Goal: Task Accomplishment & Management: Manage account settings

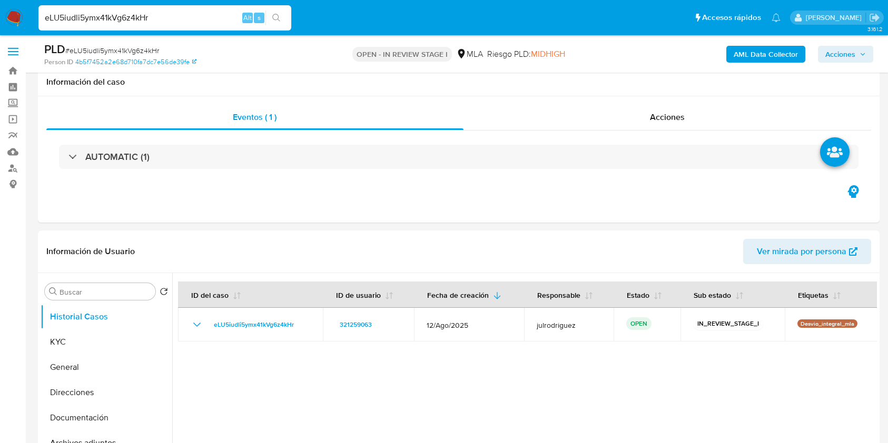
select select "10"
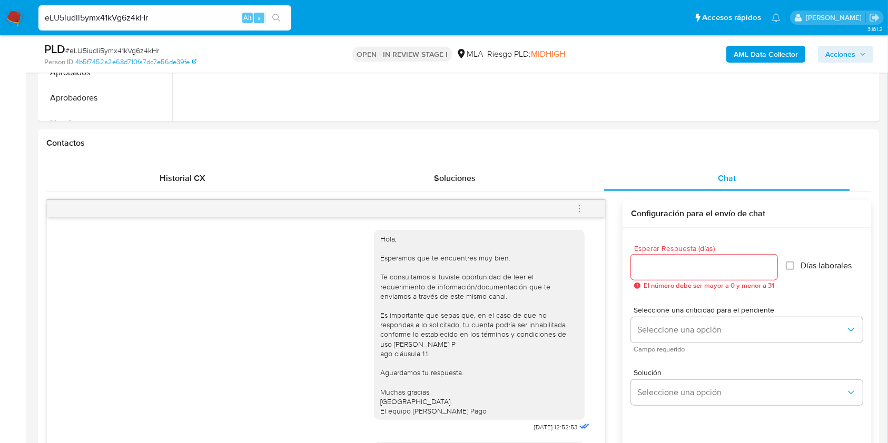
scroll to position [784, 0]
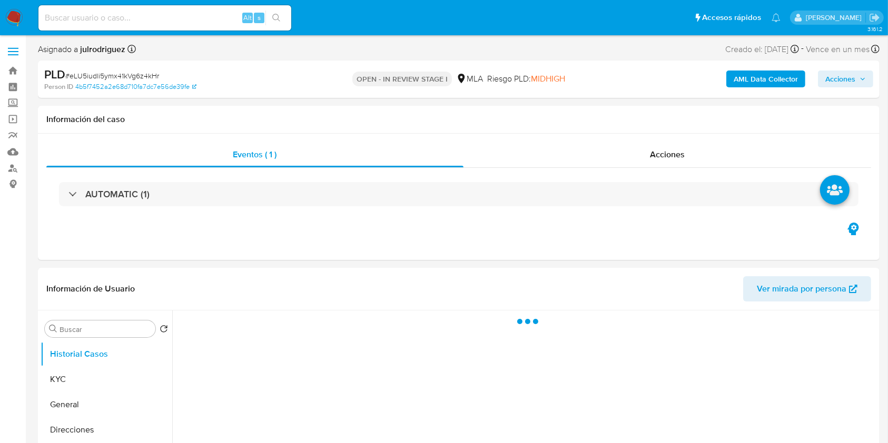
select select "10"
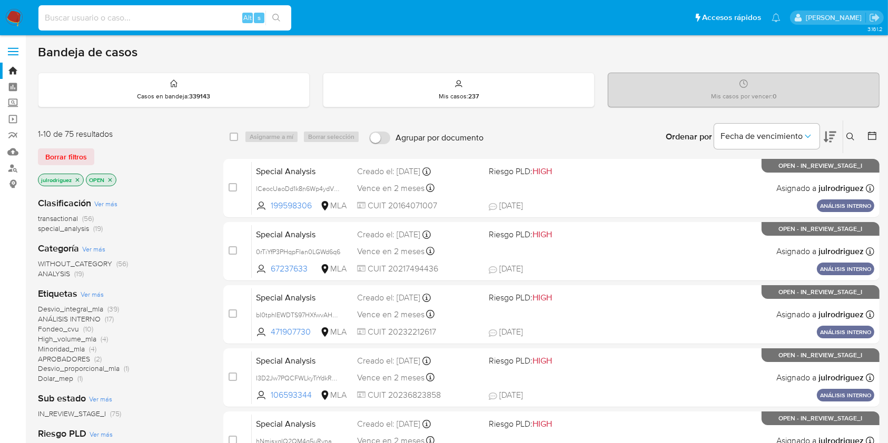
click at [213, 15] on input at bounding box center [164, 18] width 253 height 14
paste input "kJ7mWdIxwUdGm9tF67zei0zr"
type input "kJ7mWdIxwUdGm9tF67zei0zr"
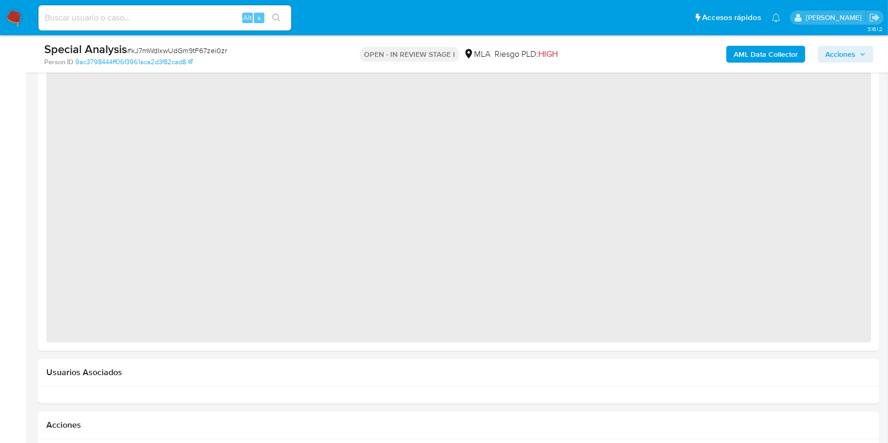
select select "10"
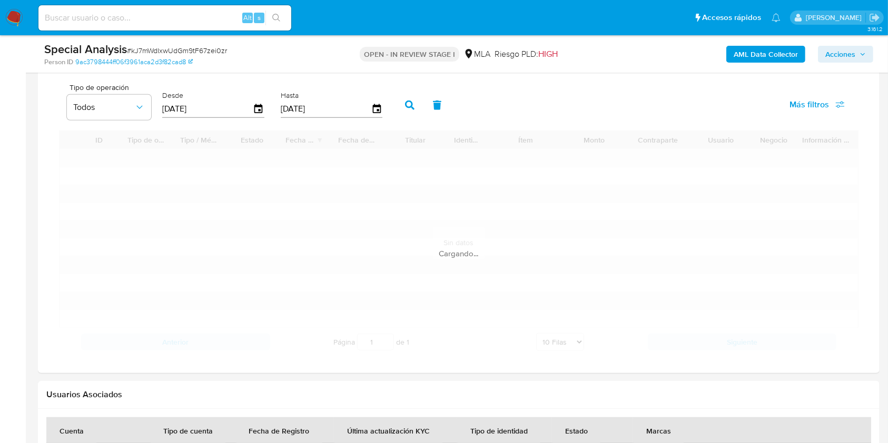
scroll to position [702, 0]
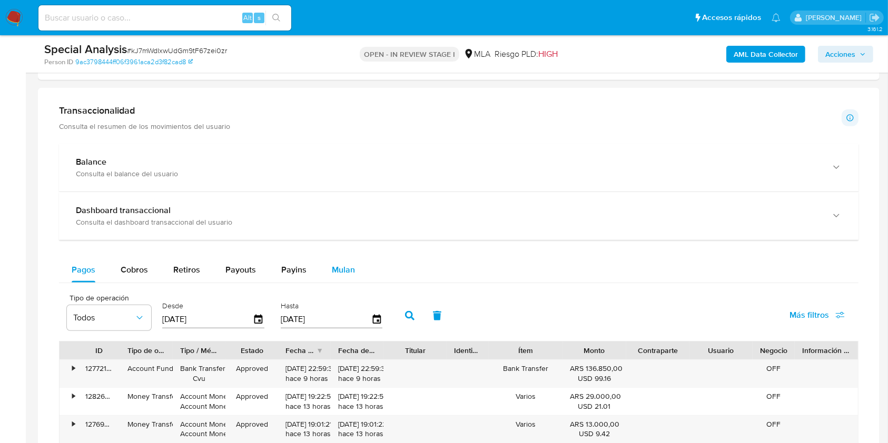
click at [352, 264] on span "Mulan" at bounding box center [343, 270] width 23 height 12
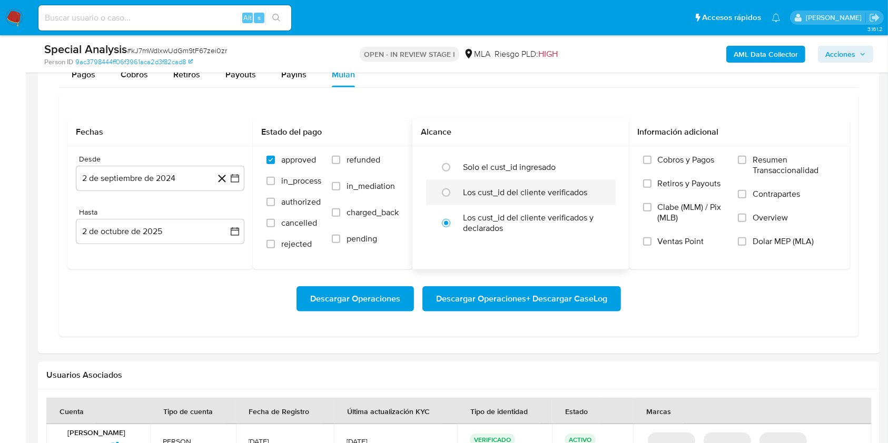
scroll to position [912, 0]
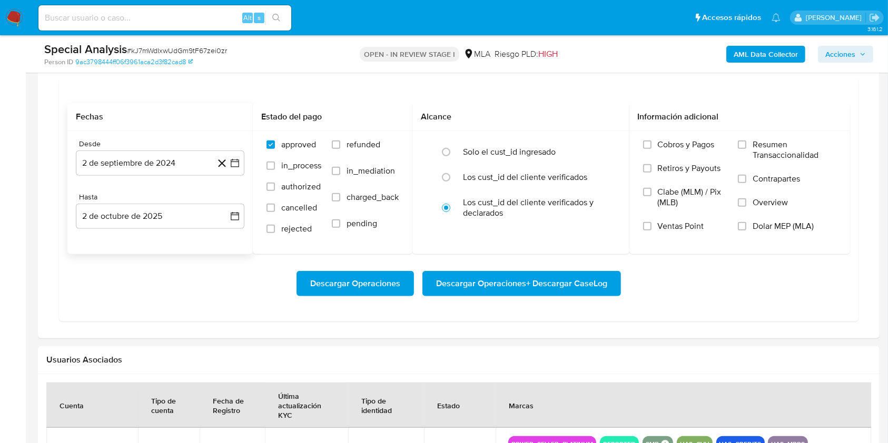
click at [136, 179] on div "Desde 2 de septiembre de 2024 2-09-2024 Hasta 2 de octubre de 2025 2-10-2025" at bounding box center [159, 192] width 185 height 123
click at [130, 169] on button "2 de septiembre de 2024" at bounding box center [160, 163] width 168 height 25
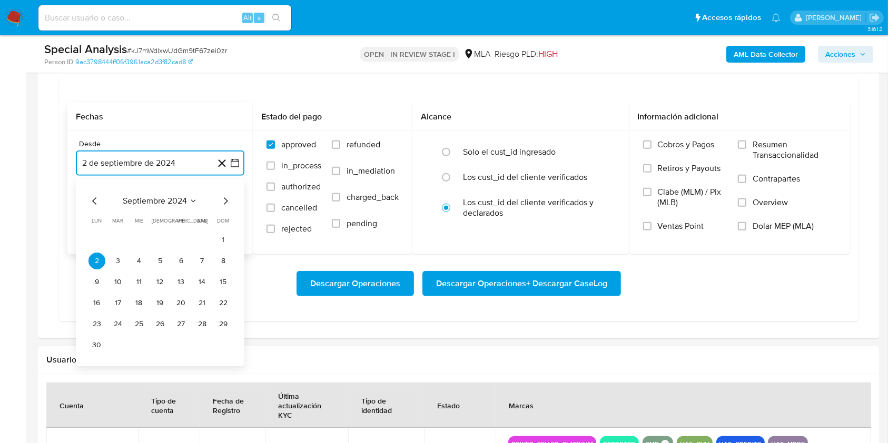
click at [150, 202] on span "septiembre 2024" at bounding box center [155, 201] width 64 height 11
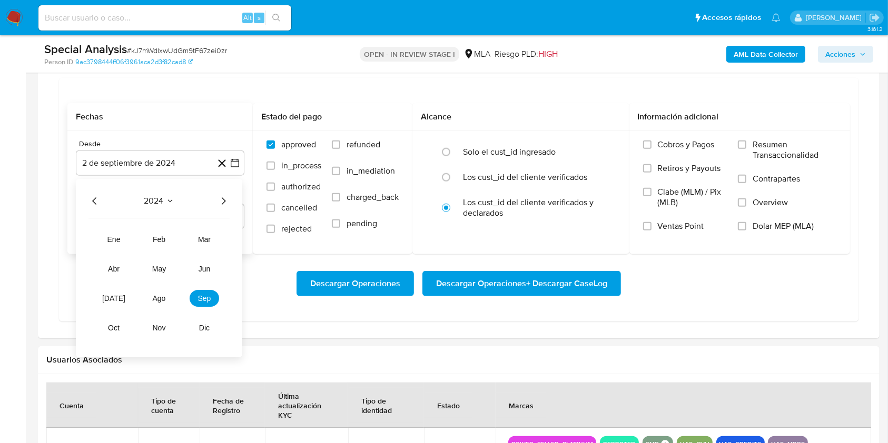
click at [217, 200] on icon "Año siguiente" at bounding box center [223, 201] width 13 height 13
click at [147, 269] on button "may" at bounding box center [158, 269] width 29 height 17
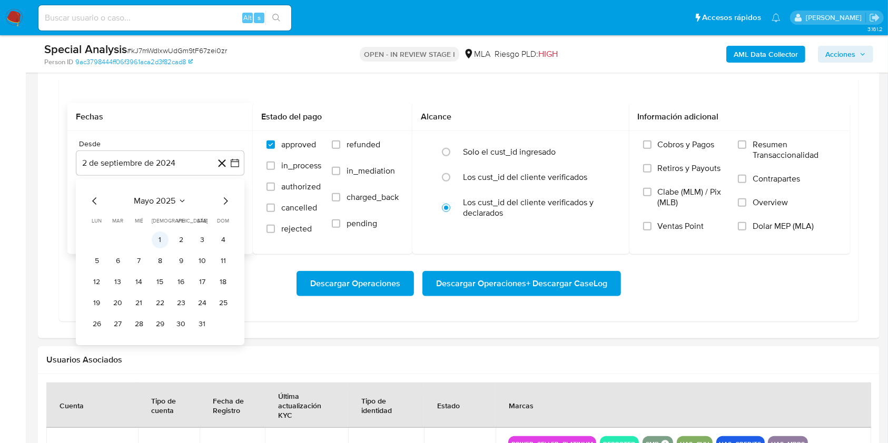
click at [157, 235] on button "1" at bounding box center [160, 240] width 17 height 17
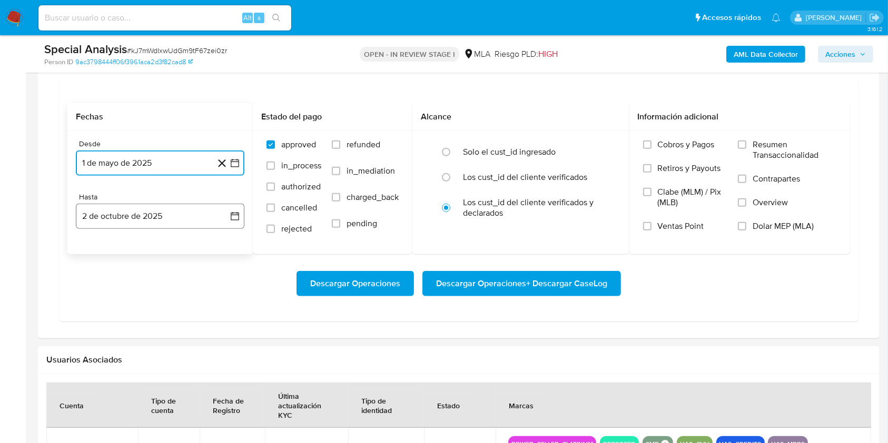
click at [135, 222] on button "2 de octubre de 2025" at bounding box center [160, 216] width 168 height 25
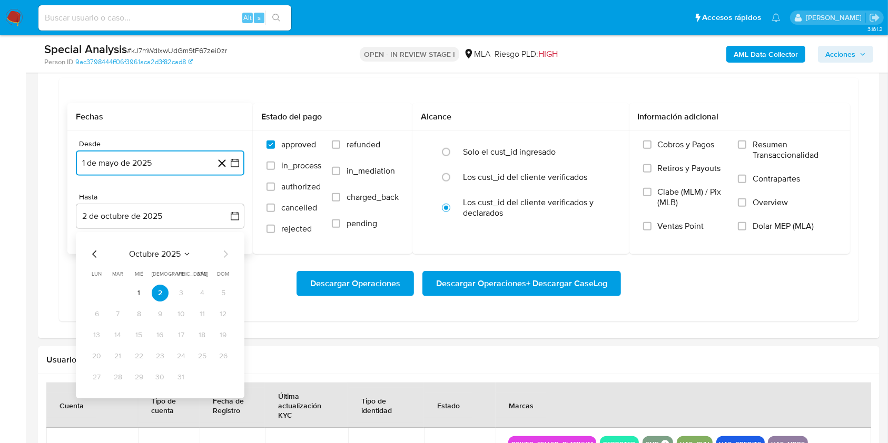
click at [96, 252] on icon "Mes anterior" at bounding box center [94, 254] width 13 height 13
click at [94, 254] on icon "Mes anterior" at bounding box center [94, 254] width 13 height 13
click at [225, 382] on button "31" at bounding box center [223, 377] width 17 height 17
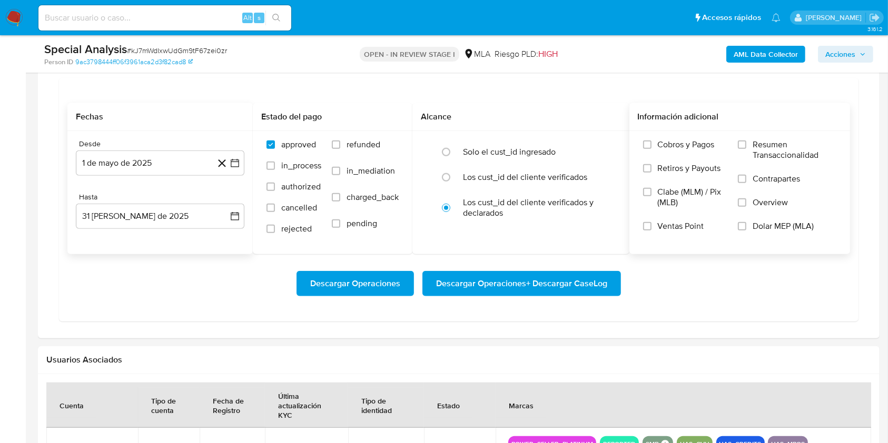
click at [762, 218] on label "Overview" at bounding box center [787, 209] width 98 height 24
click at [746, 207] on input "Overview" at bounding box center [742, 202] width 8 height 8
click at [759, 211] on label "Overview" at bounding box center [787, 209] width 98 height 24
click at [746, 207] on input "Overview" at bounding box center [742, 202] width 8 height 8
click at [765, 230] on span "Dolar MEP (MLA)" at bounding box center [782, 226] width 61 height 11
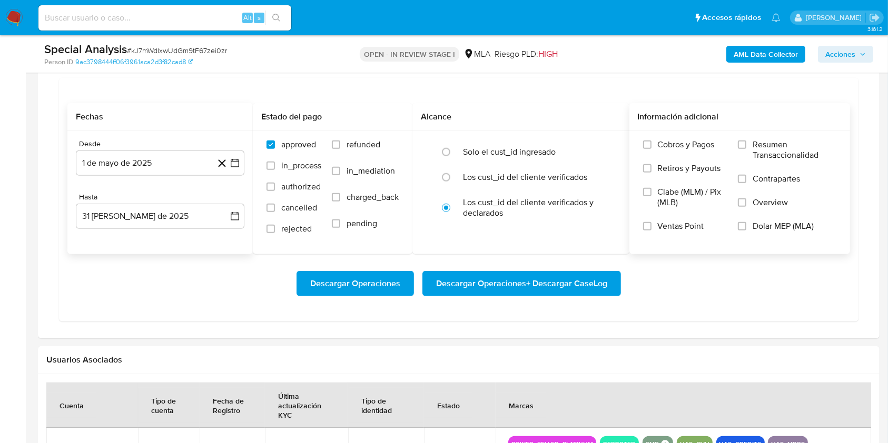
click at [746, 230] on input "Dolar MEP (MLA)" at bounding box center [742, 226] width 8 height 8
click at [544, 275] on span "Descargar Operaciones + Descargar CaseLog" at bounding box center [521, 283] width 171 height 23
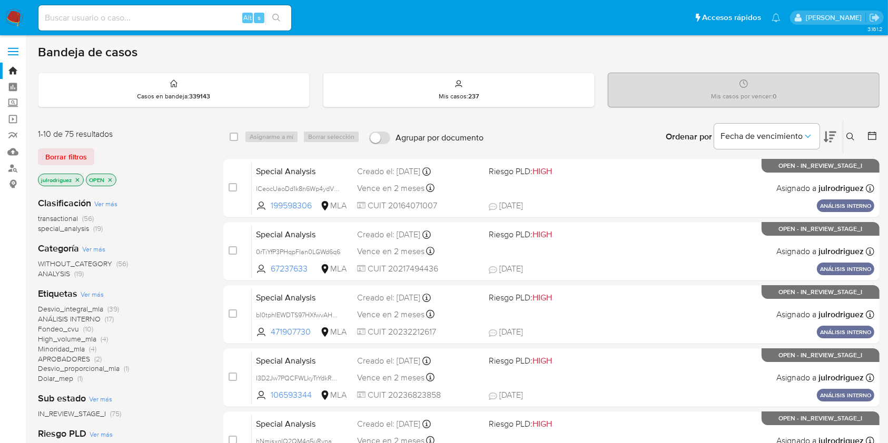
click at [200, 13] on input at bounding box center [164, 18] width 253 height 14
paste input "8Mjnn0C5BCsevpCCvGcdGr5f"
type input "8Mjnn0C5BCsevpCCvGcdGr5f"
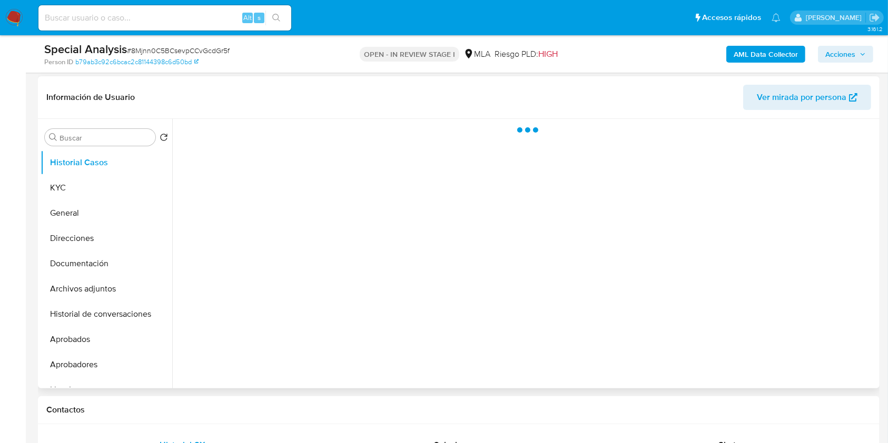
scroll to position [211, 0]
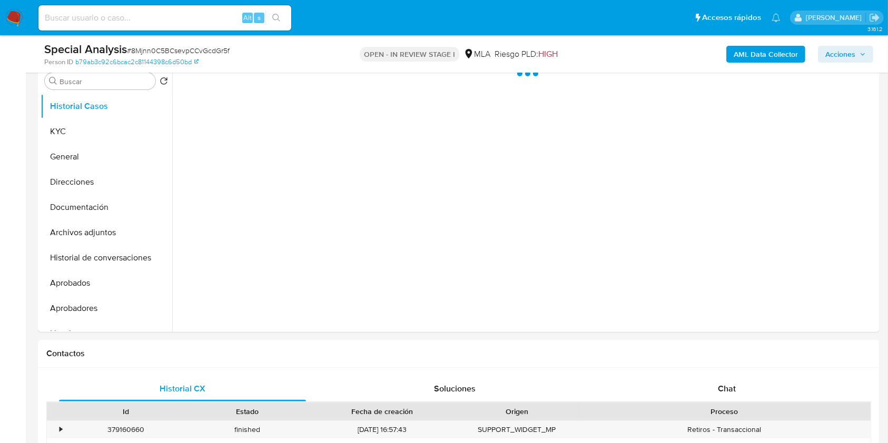
select select "10"
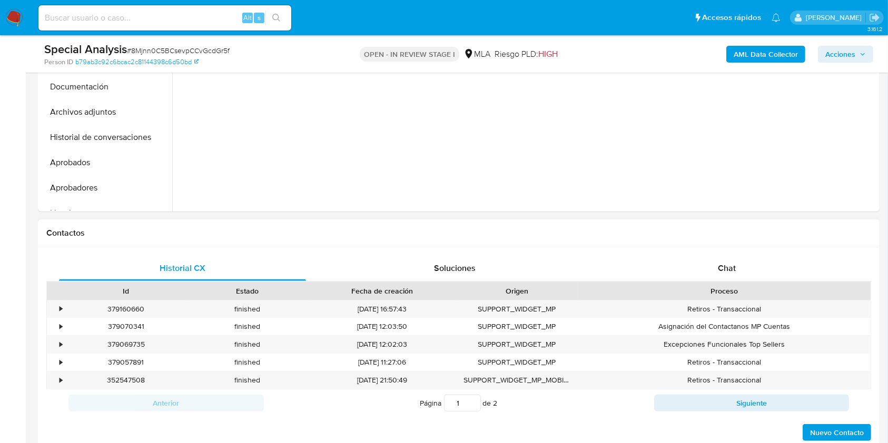
scroll to position [70, 0]
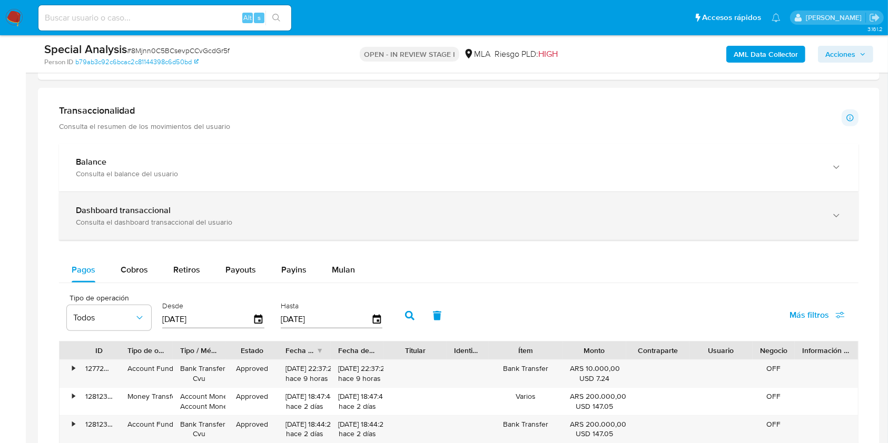
drag, startPoint x: 341, startPoint y: 271, endPoint x: 464, endPoint y: 238, distance: 127.4
click at [341, 272] on span "Mulan" at bounding box center [343, 270] width 23 height 12
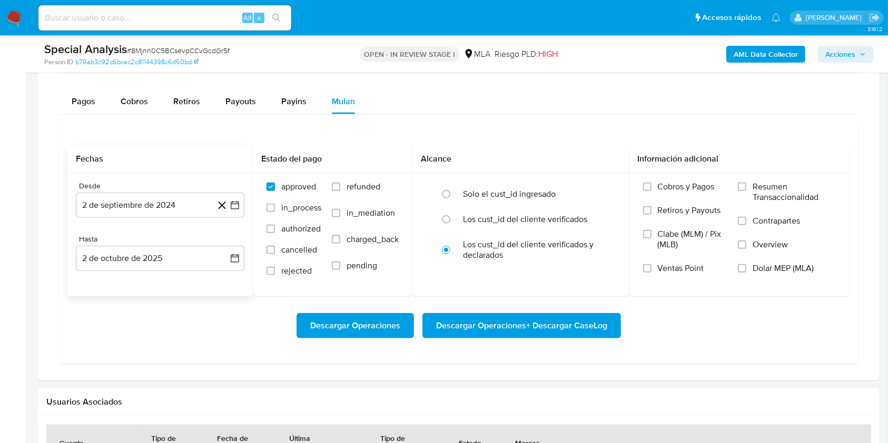
scroll to position [912, 0]
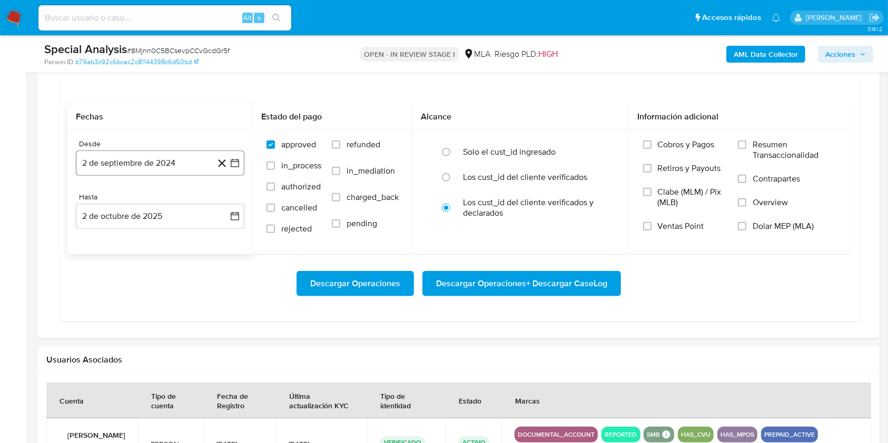
click at [135, 165] on button "2 de septiembre de 2024" at bounding box center [160, 163] width 168 height 25
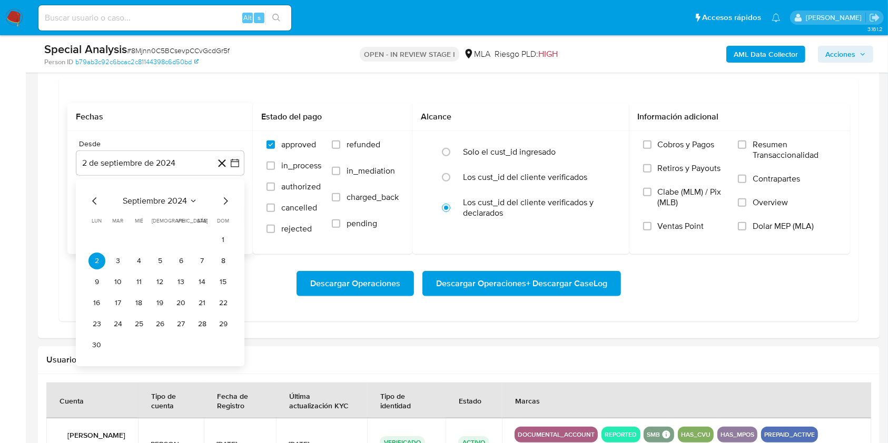
click at [152, 196] on span "septiembre 2024" at bounding box center [155, 201] width 64 height 11
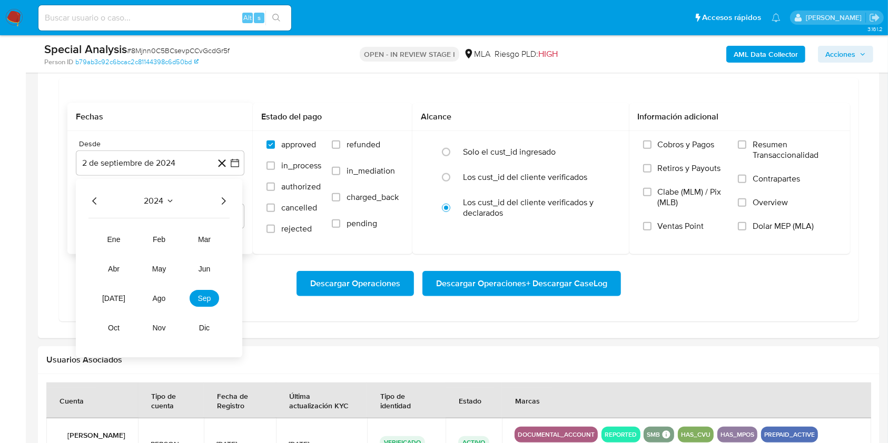
click at [222, 206] on icon "Año siguiente" at bounding box center [223, 201] width 13 height 13
click at [166, 265] on button "may" at bounding box center [158, 269] width 29 height 17
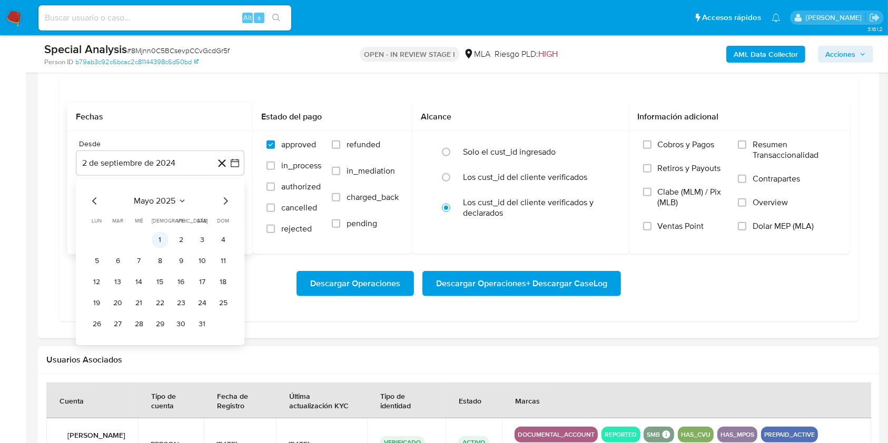
click at [162, 235] on button "1" at bounding box center [160, 240] width 17 height 17
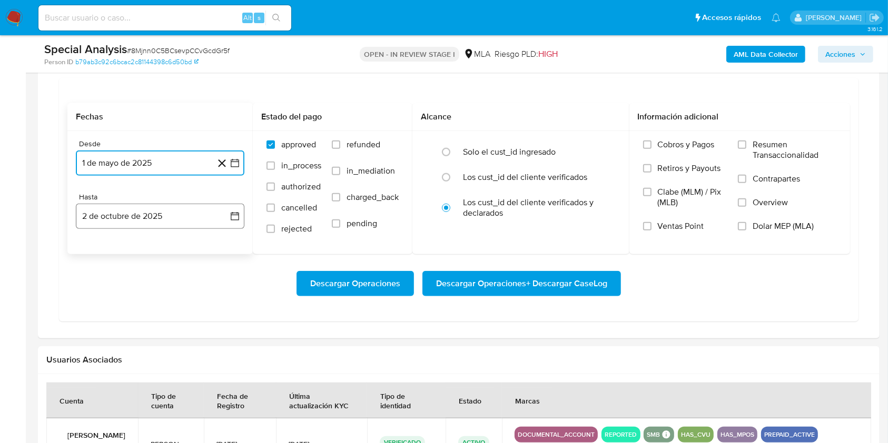
click at [145, 212] on button "2 de octubre de 2025" at bounding box center [160, 216] width 168 height 25
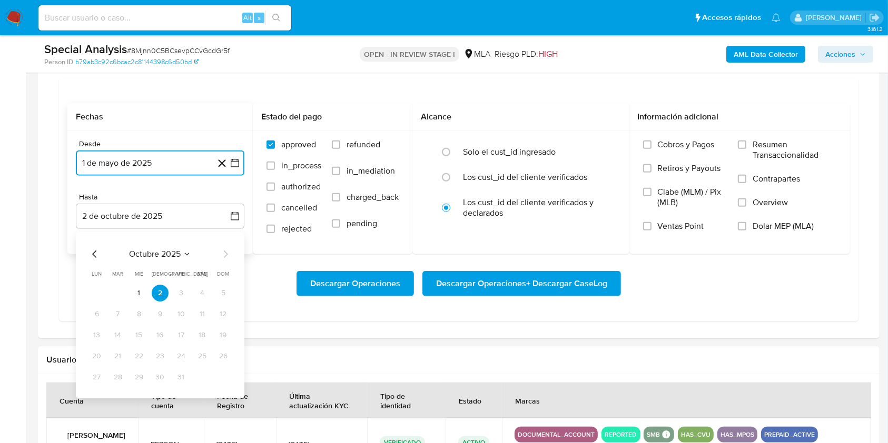
click at [94, 252] on icon "Mes anterior" at bounding box center [94, 254] width 4 height 7
click at [93, 251] on icon "Mes anterior" at bounding box center [94, 254] width 13 height 13
click at [227, 372] on button "31" at bounding box center [223, 377] width 17 height 17
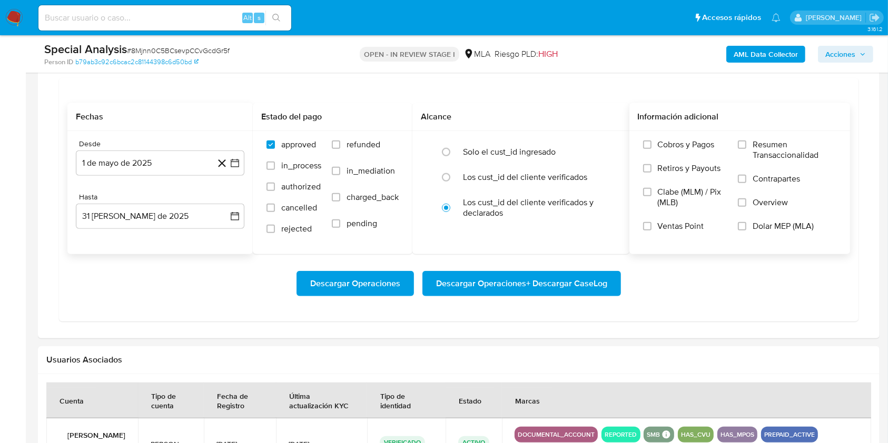
click at [800, 223] on span "Dolar MEP (MLA)" at bounding box center [782, 226] width 61 height 11
click at [746, 223] on input "Dolar MEP (MLA)" at bounding box center [742, 226] width 8 height 8
click at [516, 284] on span "Descargar Operaciones + Descargar CaseLog" at bounding box center [521, 283] width 171 height 23
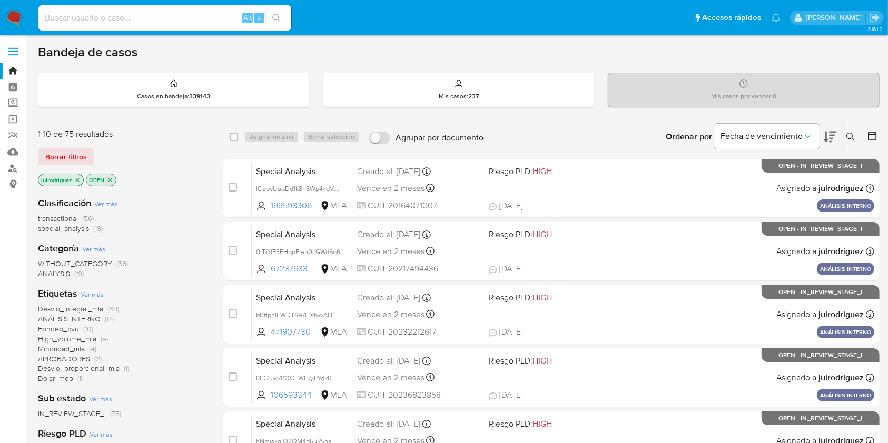
click at [206, 6] on div "Alt s" at bounding box center [164, 17] width 253 height 25
click at [203, 17] on input at bounding box center [164, 18] width 253 height 14
paste input "Ur3mGUveaonEXZRGP3MuZqhZ"
type input "Ur3mGUveaonEXZRGP3MuZqhZ"
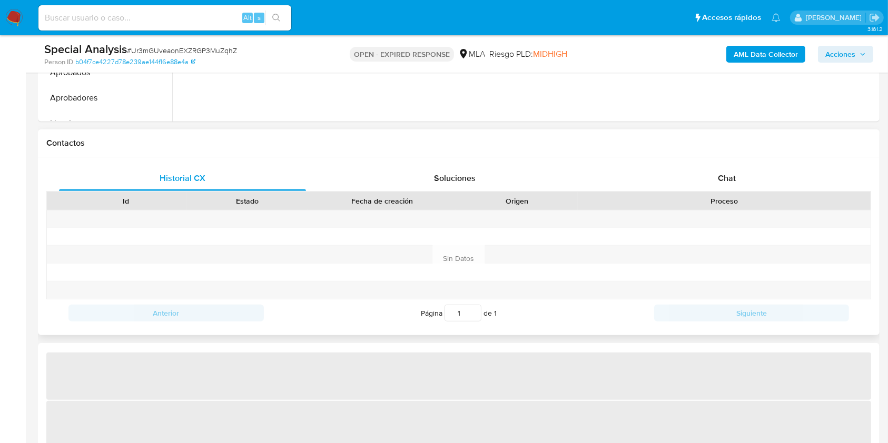
select select "10"
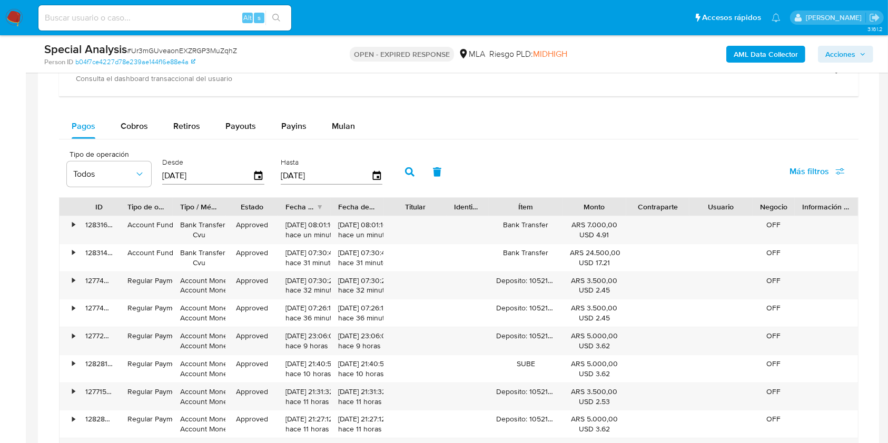
scroll to position [842, 0]
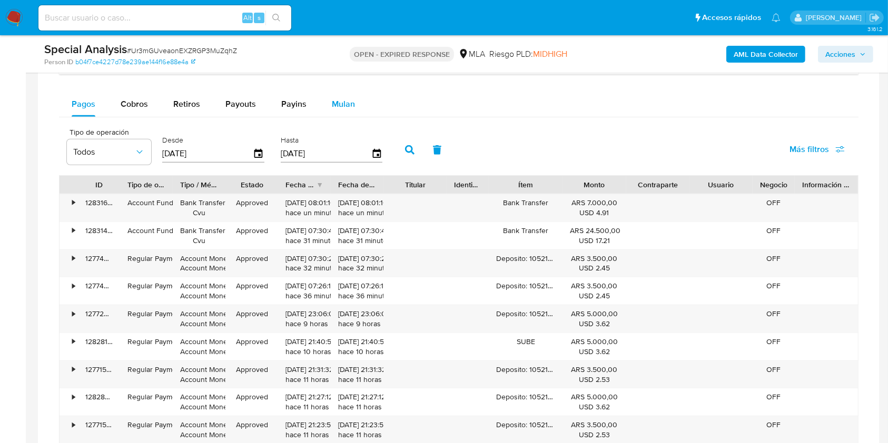
click at [347, 102] on span "Mulan" at bounding box center [343, 104] width 23 height 12
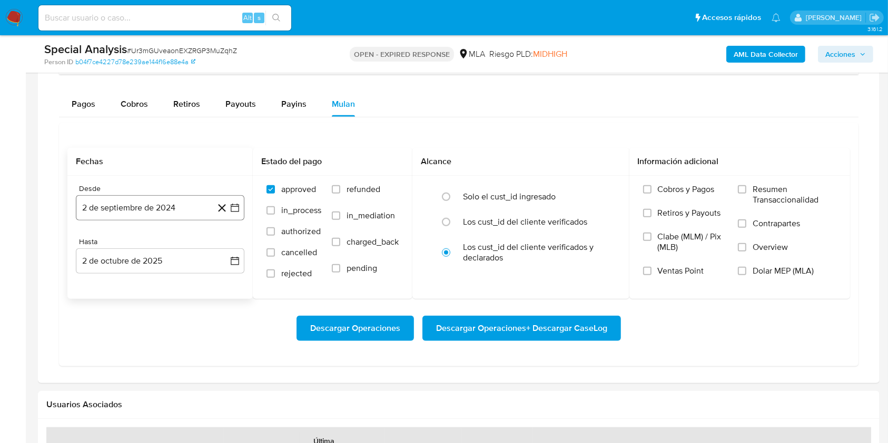
click at [178, 210] on button "2 de septiembre de 2024" at bounding box center [160, 207] width 168 height 25
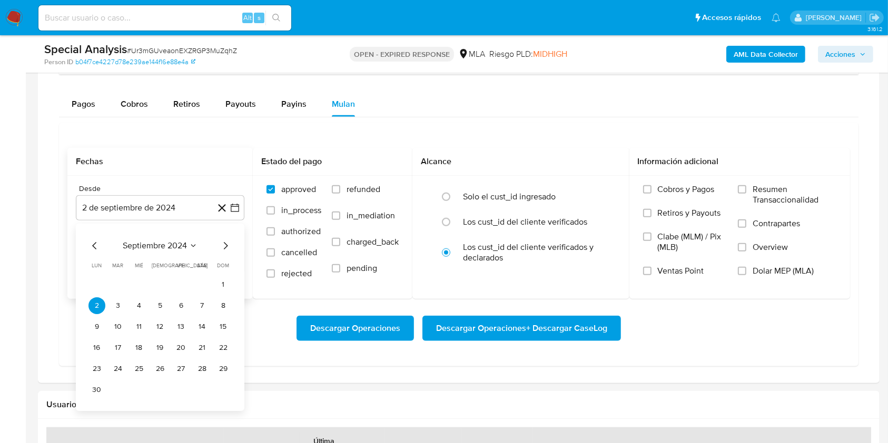
click at [177, 241] on span "septiembre 2024" at bounding box center [155, 246] width 64 height 11
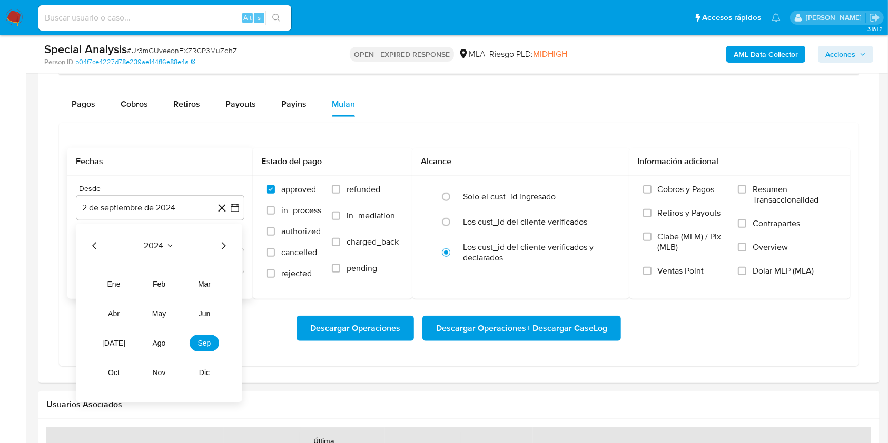
click at [221, 250] on icon "Año siguiente" at bounding box center [223, 246] width 13 height 13
click at [163, 312] on span "may" at bounding box center [159, 314] width 14 height 8
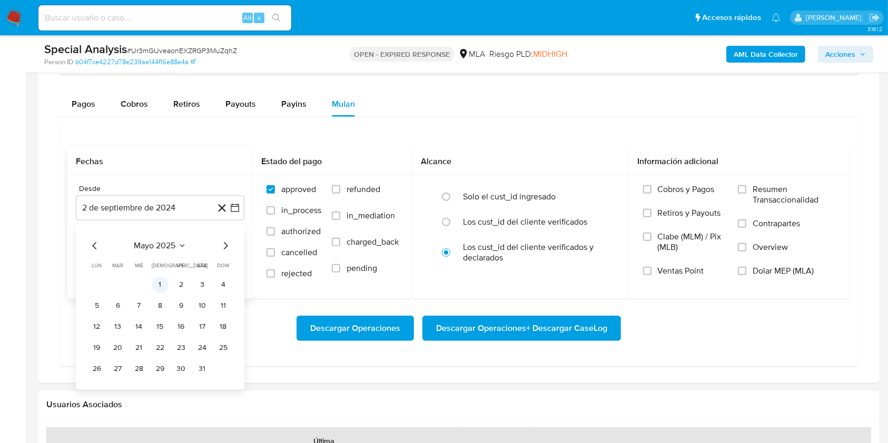
click at [164, 281] on button "1" at bounding box center [160, 284] width 17 height 17
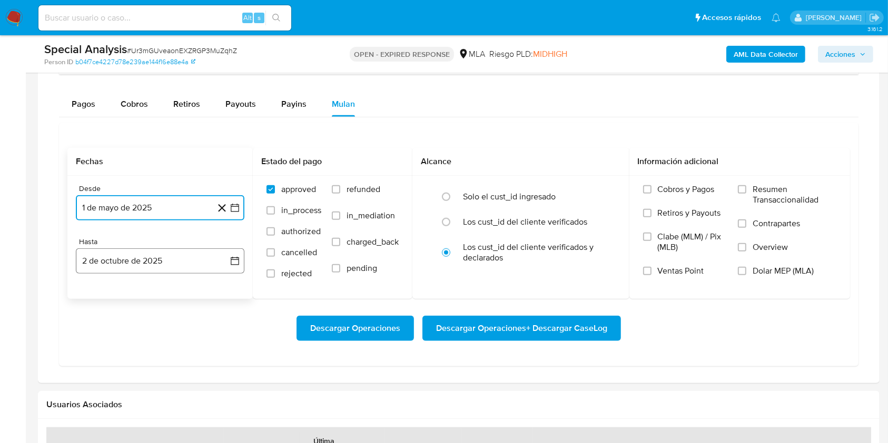
click at [147, 266] on button "2 de octubre de 2025" at bounding box center [160, 260] width 168 height 25
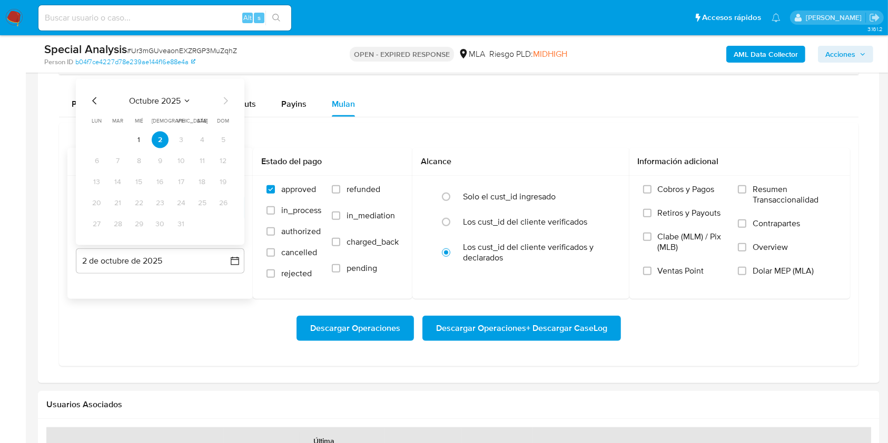
click at [98, 105] on icon "Mes anterior" at bounding box center [94, 101] width 13 height 13
click at [97, 104] on icon "Mes anterior" at bounding box center [94, 101] width 13 height 13
click at [219, 226] on button "31" at bounding box center [223, 224] width 17 height 17
click at [787, 338] on div "Descargar Operaciones Descargar Operaciones + Descargar CaseLog" at bounding box center [458, 328] width 782 height 25
click at [782, 275] on span "Dolar MEP (MLA)" at bounding box center [782, 271] width 61 height 11
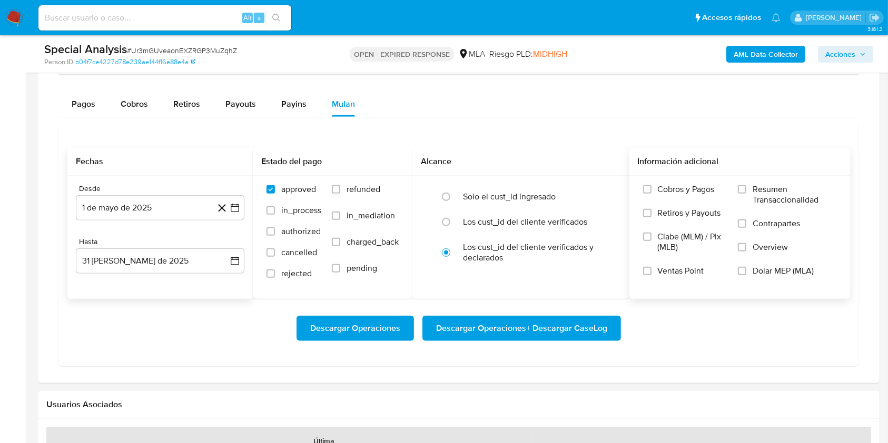
click at [746, 275] on input "Dolar MEP (MLA)" at bounding box center [742, 271] width 8 height 8
click at [504, 327] on span "Descargar Operaciones + Descargar CaseLog" at bounding box center [521, 328] width 171 height 23
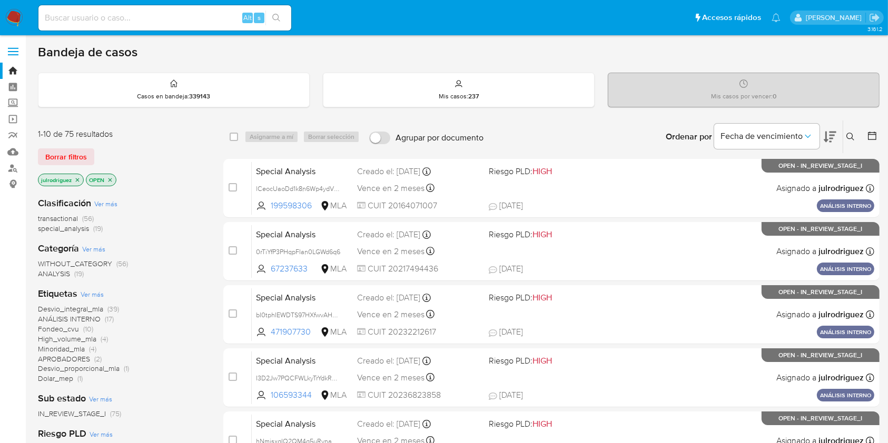
click at [182, 26] on div "Alt s" at bounding box center [164, 17] width 253 height 25
click at [180, 17] on input at bounding box center [164, 18] width 253 height 14
paste input "OpsYnsia3OLb5I8W7V8TvqYC"
type input "OpsYnsia3OLb5I8W7V8TvqYC"
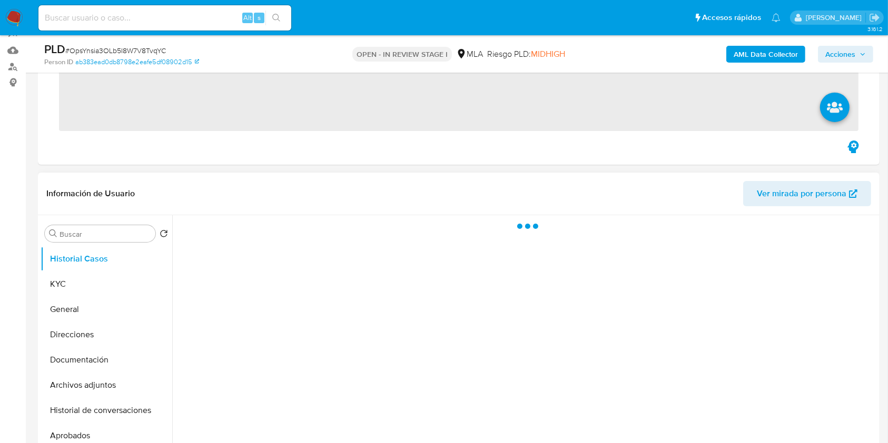
scroll to position [140, 0]
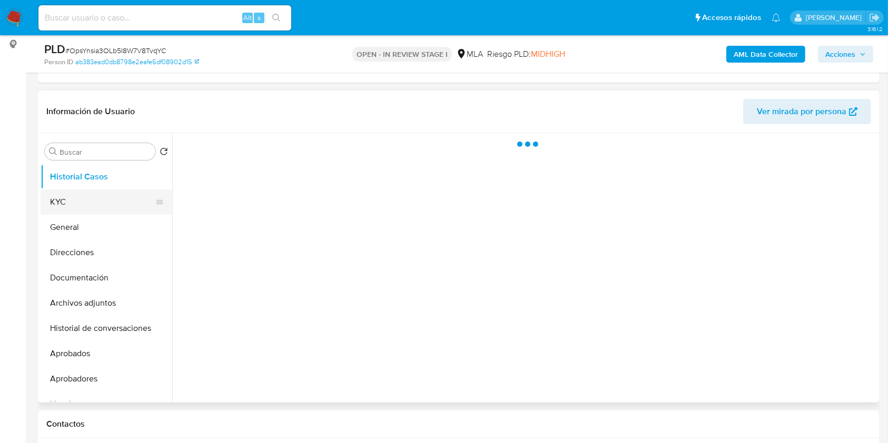
select select "10"
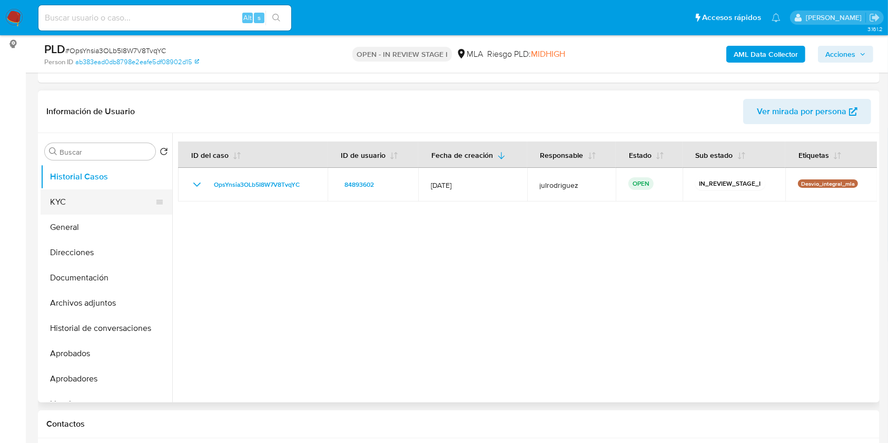
click at [79, 205] on button "KYC" at bounding box center [102, 202] width 123 height 25
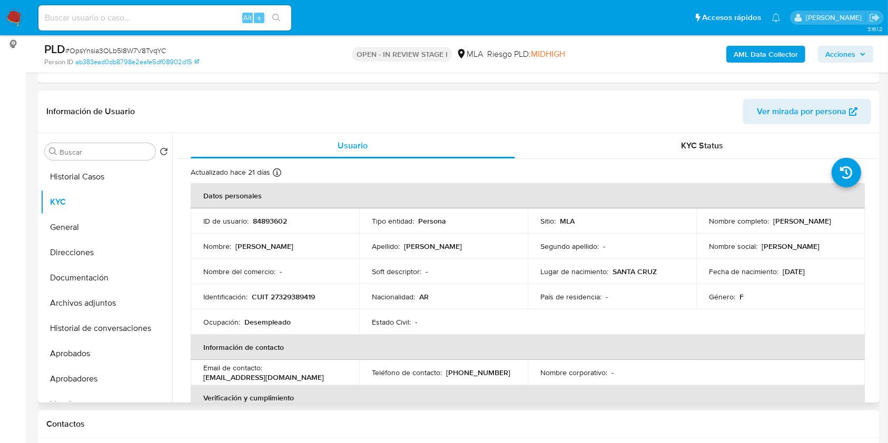
drag, startPoint x: 706, startPoint y: 225, endPoint x: 803, endPoint y: 222, distance: 96.4
click at [803, 222] on div "Nombre completo : [PERSON_NAME]" at bounding box center [780, 220] width 143 height 9
copy p "[PERSON_NAME]"
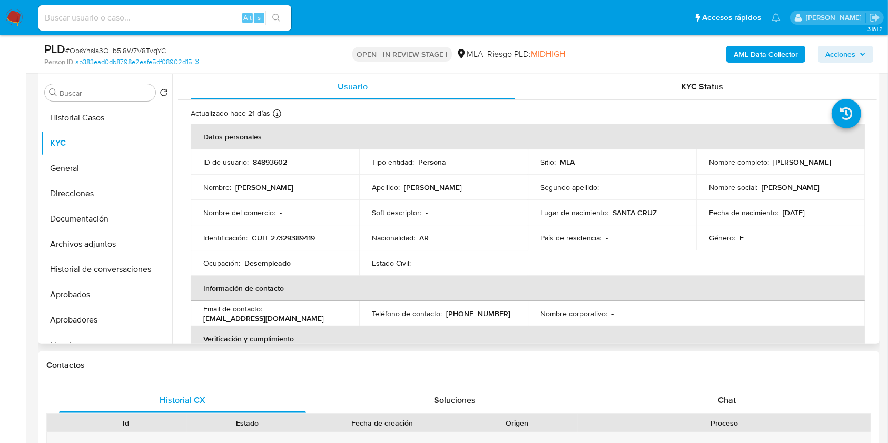
scroll to position [258, 0]
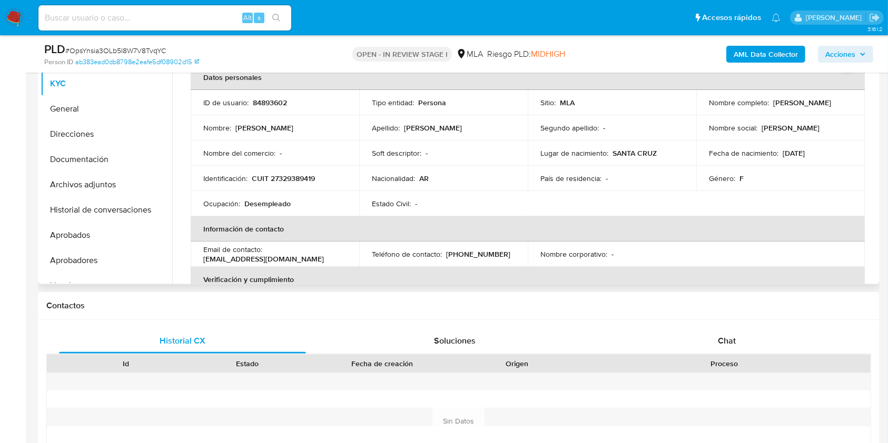
click at [267, 107] on p "84893602" at bounding box center [270, 102] width 34 height 9
copy p "84893602"
click at [153, 51] on span "# OpsYnsia3OLb5I8W7V8TvqYC" at bounding box center [115, 50] width 101 height 11
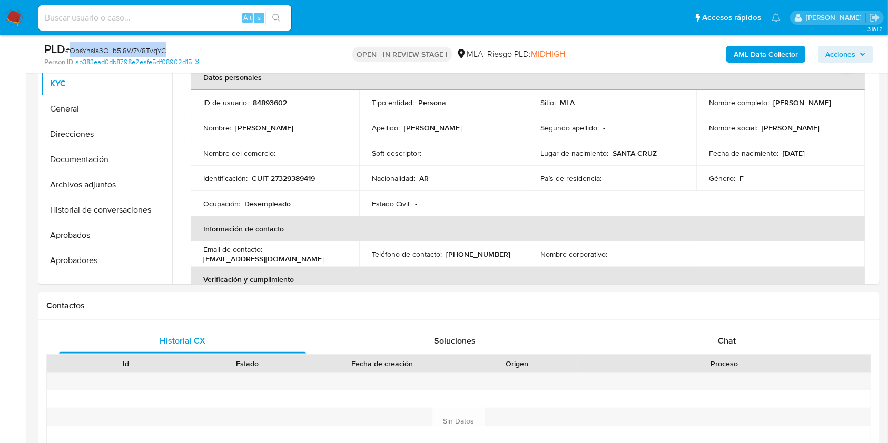
copy span "OpsYnsia3OLb5I8W7V8TvqYC"
click at [282, 180] on p "CUIT 27329389419" at bounding box center [283, 178] width 63 height 9
copy p "27329389419"
click at [276, 99] on p "84893602" at bounding box center [270, 102] width 34 height 9
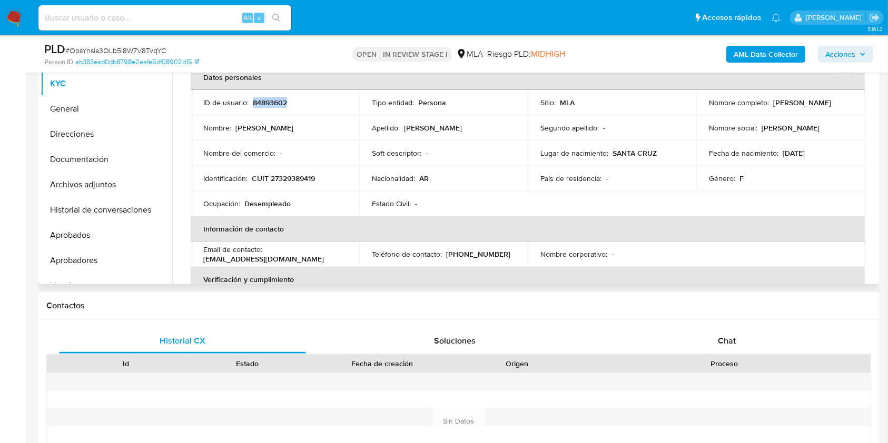
click at [276, 99] on p "84893602" at bounding box center [270, 102] width 34 height 9
copy p "84893602"
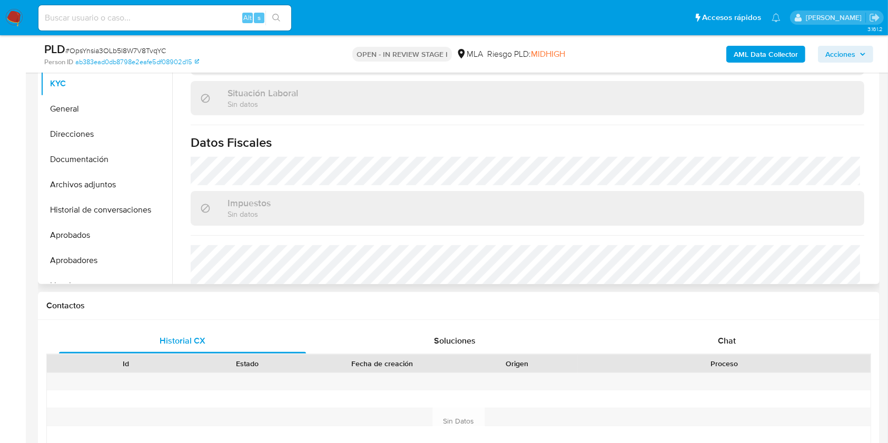
scroll to position [544, 0]
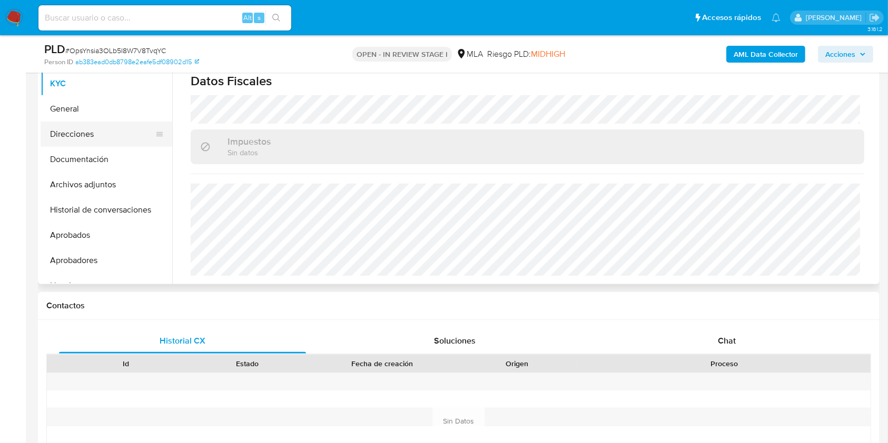
click at [77, 137] on button "Direcciones" at bounding box center [102, 134] width 123 height 25
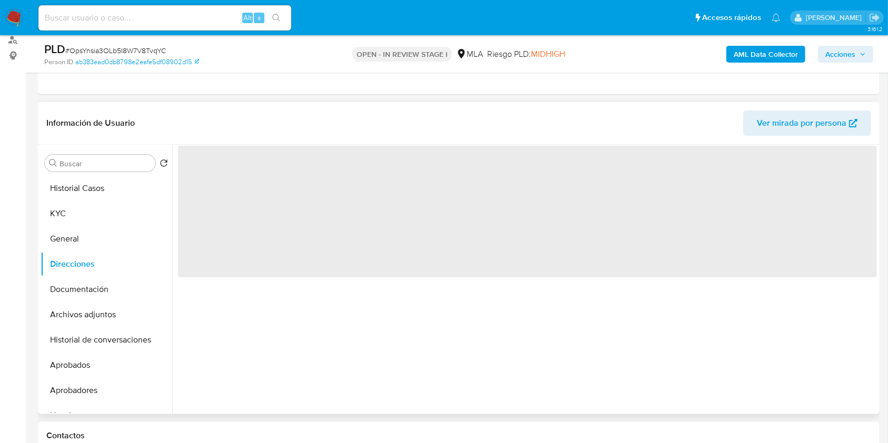
scroll to position [118, 0]
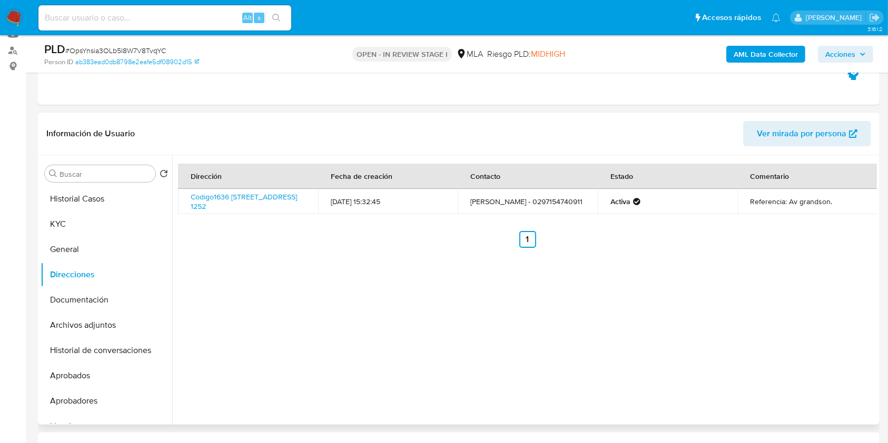
drag, startPoint x: 223, startPoint y: 204, endPoint x: 184, endPoint y: 197, distance: 39.0
click at [184, 197] on td "Codigo1636 1252, Comodoro Rivadavia, Chubut, 9000, Argentina 1252" at bounding box center [248, 201] width 140 height 25
copy link "Codigo1636 1252, Comodoro Rivadavia, Chubut, 9000, Argentina 1252"
click at [114, 224] on button "KYC" at bounding box center [102, 224] width 123 height 25
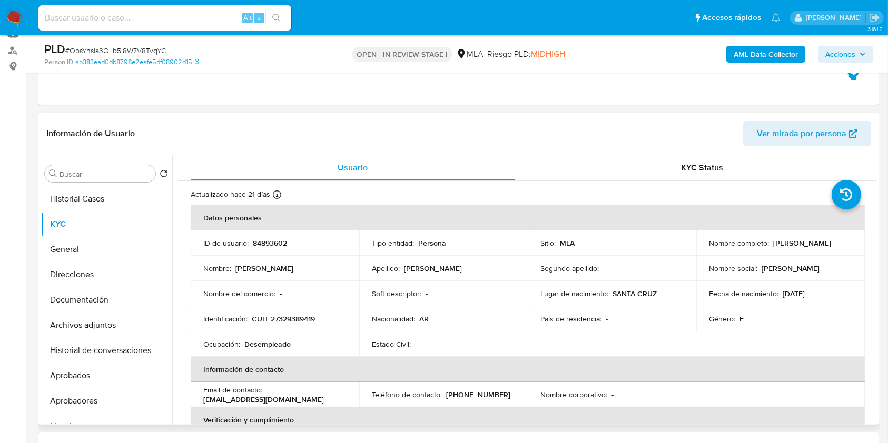
drag, startPoint x: 700, startPoint y: 245, endPoint x: 788, endPoint y: 251, distance: 88.1
click at [788, 251] on td "Nombre completo : Cynthia Gisella Cisneros" at bounding box center [780, 243] width 168 height 25
copy p "Cynthia Gisella Cisneros"
click at [290, 322] on p "CUIT 27329389419" at bounding box center [283, 318] width 63 height 9
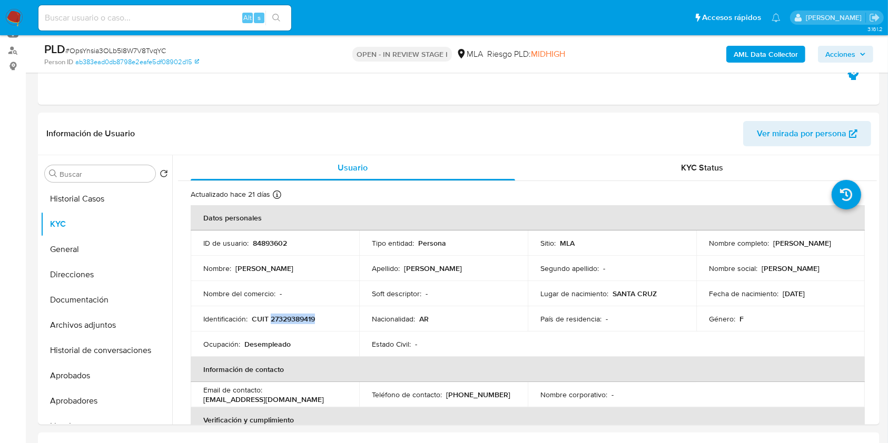
copy p "27329389419"
click at [295, 319] on p "CUIT 27329389419" at bounding box center [283, 318] width 63 height 9
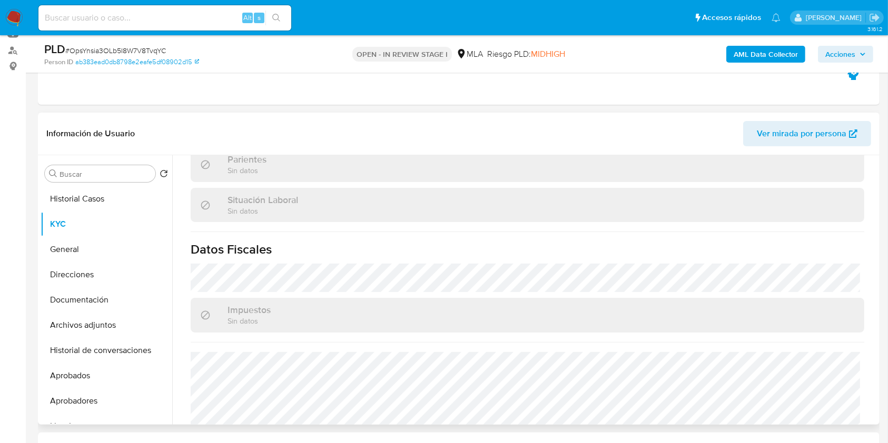
scroll to position [544, 0]
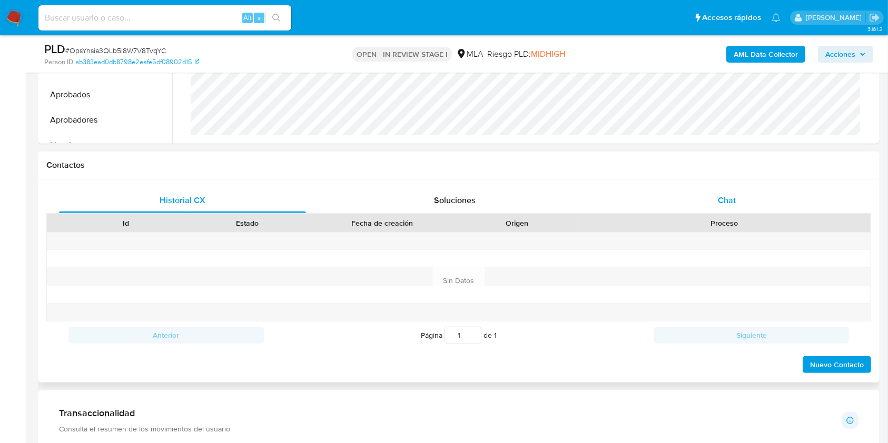
click at [728, 203] on span "Chat" at bounding box center [727, 200] width 18 height 12
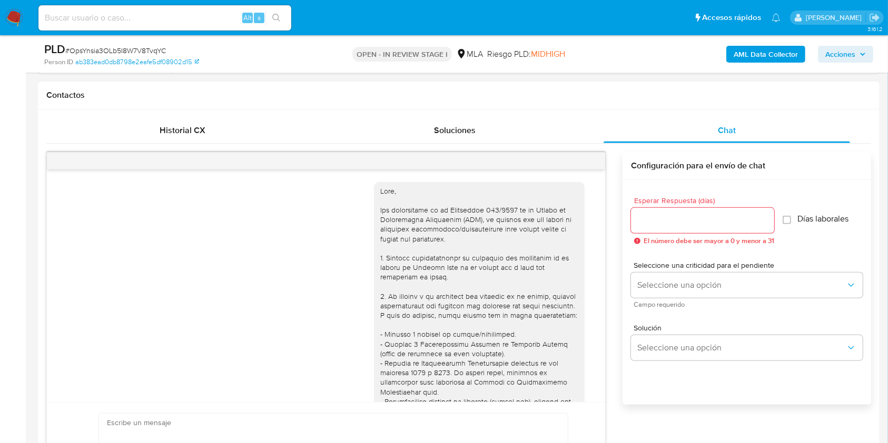
scroll to position [669, 0]
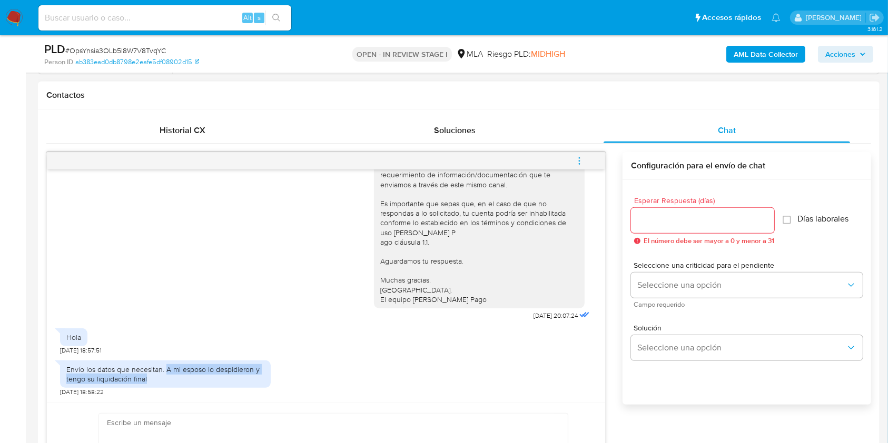
drag, startPoint x: 164, startPoint y: 367, endPoint x: 172, endPoint y: 377, distance: 13.2
click at [172, 377] on div "Envío los datos que necesitan. A mi esposo lo despidieron y tengo su liquidació…" at bounding box center [165, 374] width 198 height 19
copy div "A mi esposo lo despidieron y tengo su liquidación final"
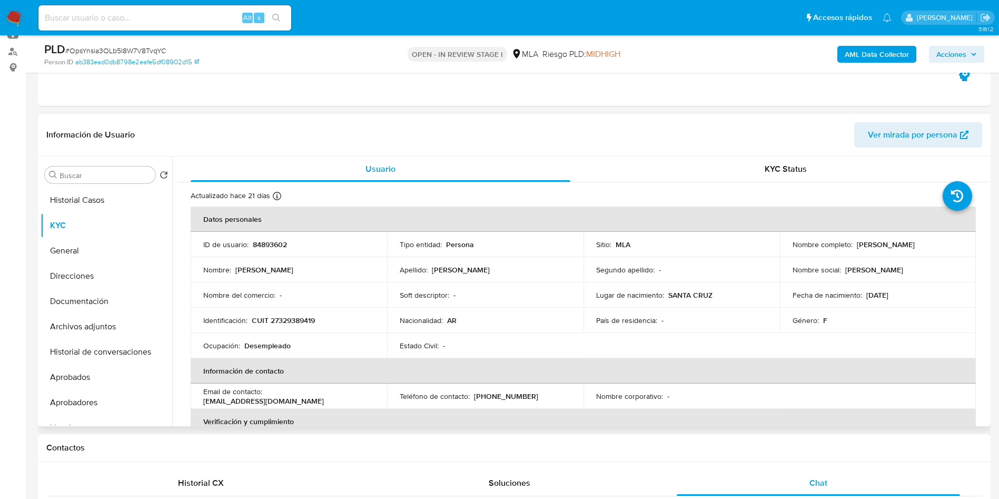
scroll to position [0, 0]
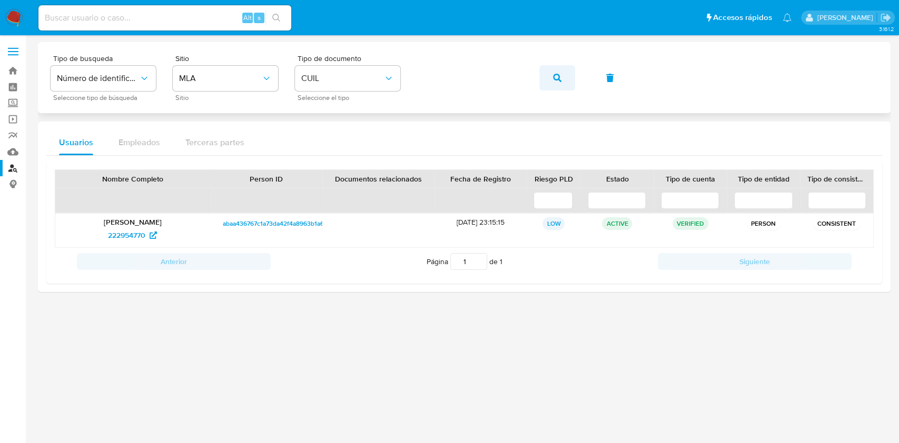
click at [565, 76] on button "button" at bounding box center [557, 77] width 36 height 25
click at [134, 232] on span "72906952" at bounding box center [127, 235] width 34 height 17
click at [562, 79] on button "button" at bounding box center [557, 77] width 36 height 25
click at [145, 236] on span "1941216333" at bounding box center [126, 235] width 37 height 17
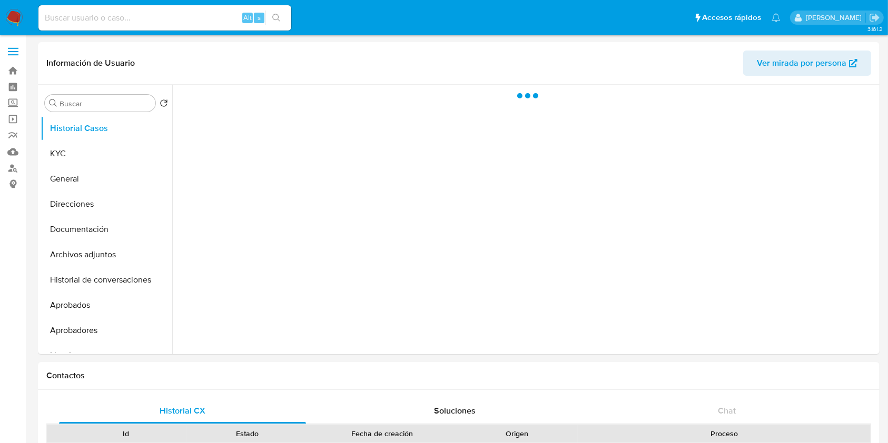
select select "10"
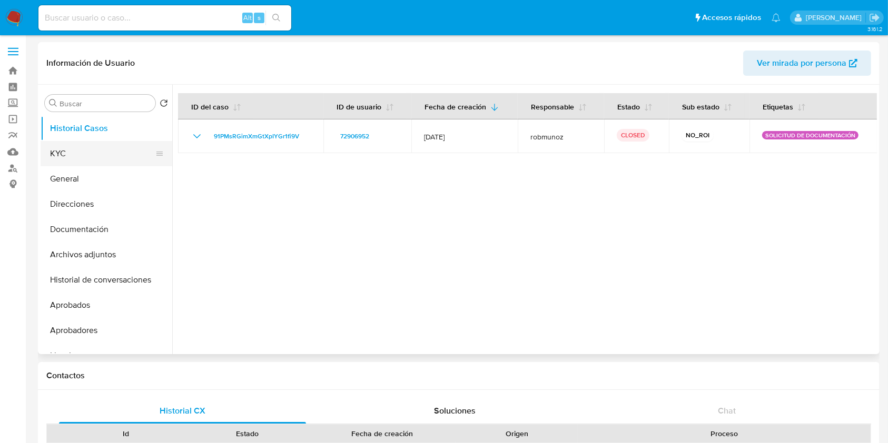
click at [87, 161] on button "KYC" at bounding box center [102, 153] width 123 height 25
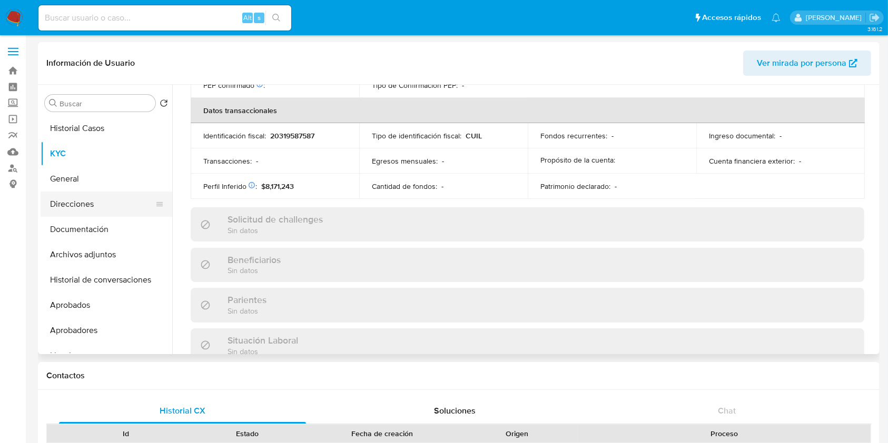
scroll to position [554, 0]
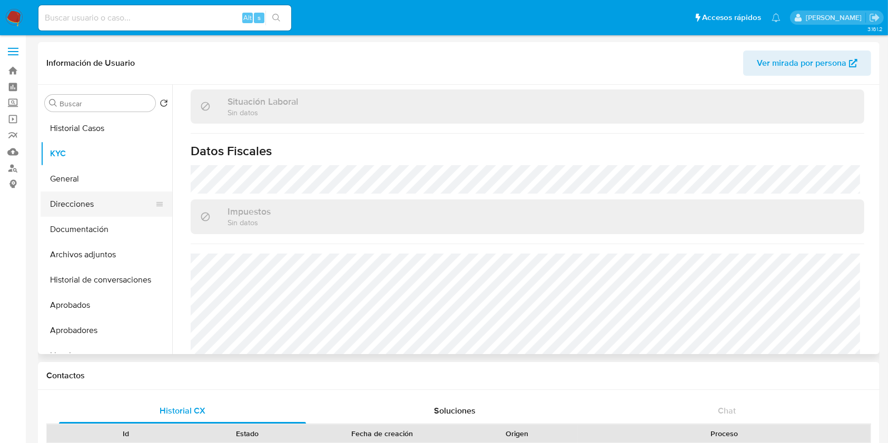
click at [80, 202] on button "Direcciones" at bounding box center [102, 204] width 123 height 25
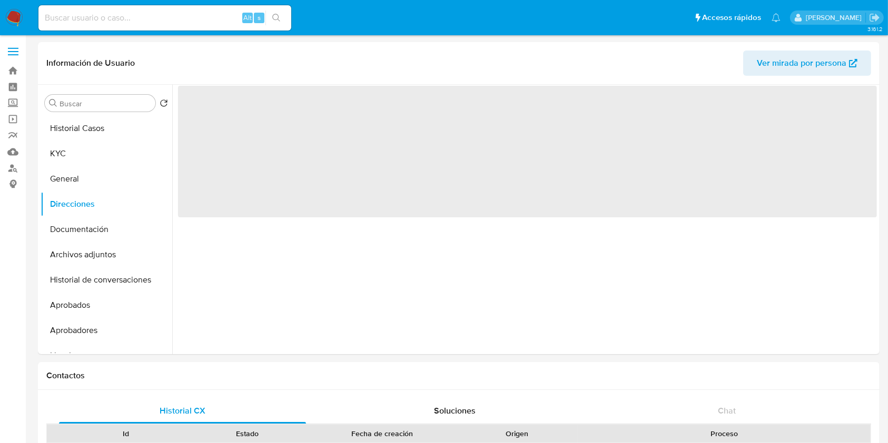
scroll to position [0, 0]
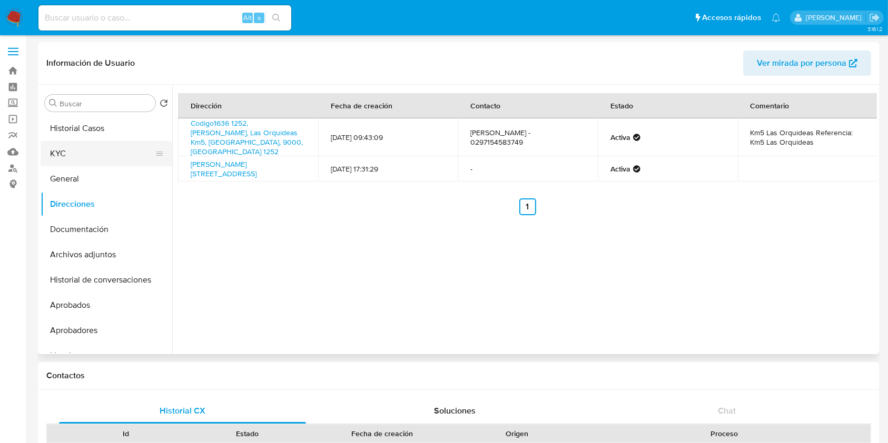
drag, startPoint x: 76, startPoint y: 149, endPoint x: 138, endPoint y: 157, distance: 63.2
click at [76, 148] on button "KYC" at bounding box center [102, 153] width 123 height 25
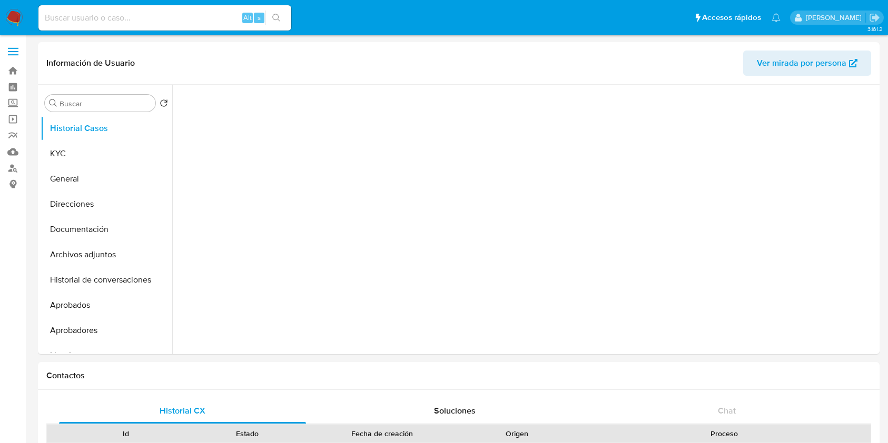
select select "10"
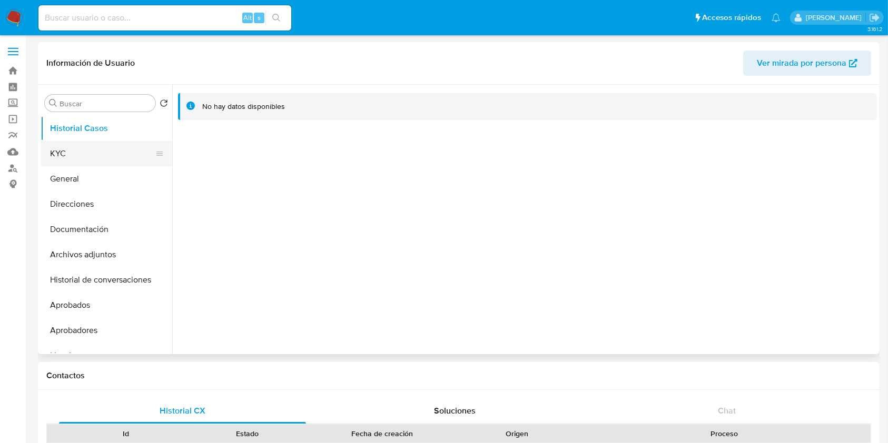
click at [106, 157] on button "KYC" at bounding box center [102, 153] width 123 height 25
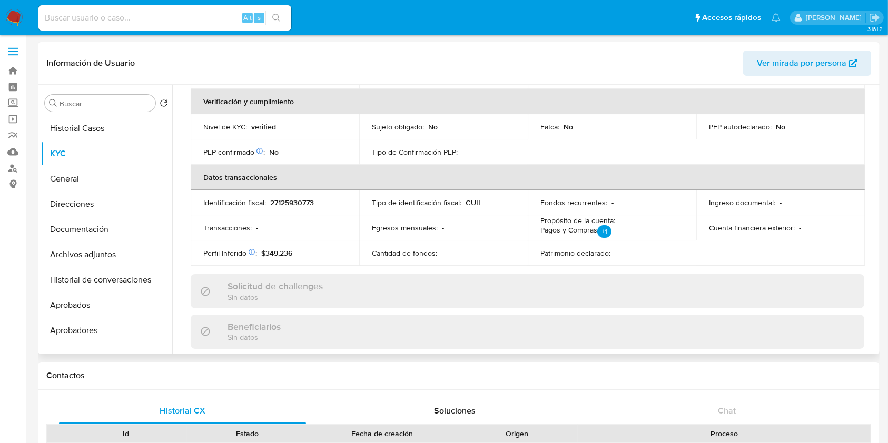
scroll to position [38, 0]
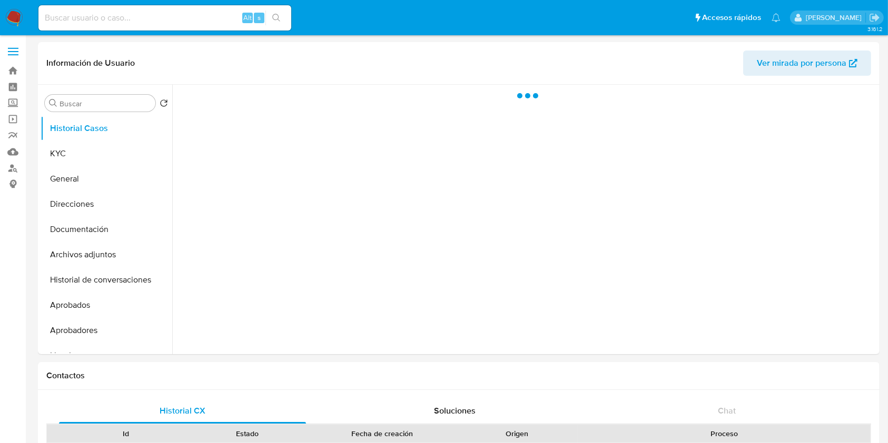
select select "10"
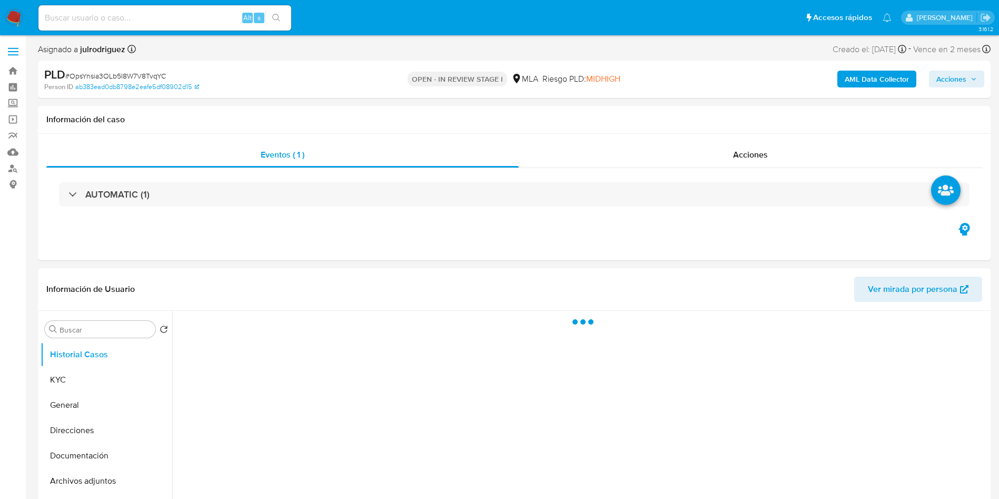
select select "10"
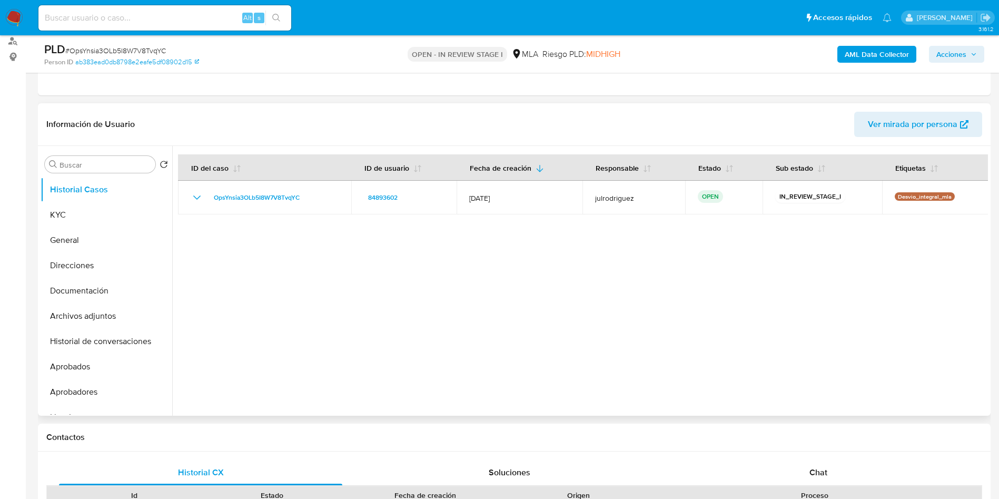
scroll to position [158, 0]
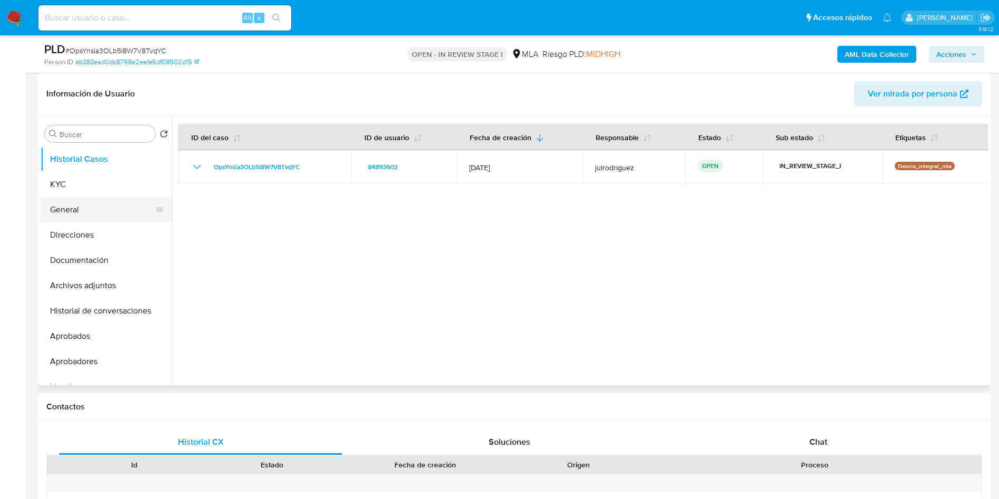
click at [92, 182] on button "KYC" at bounding box center [107, 184] width 132 height 25
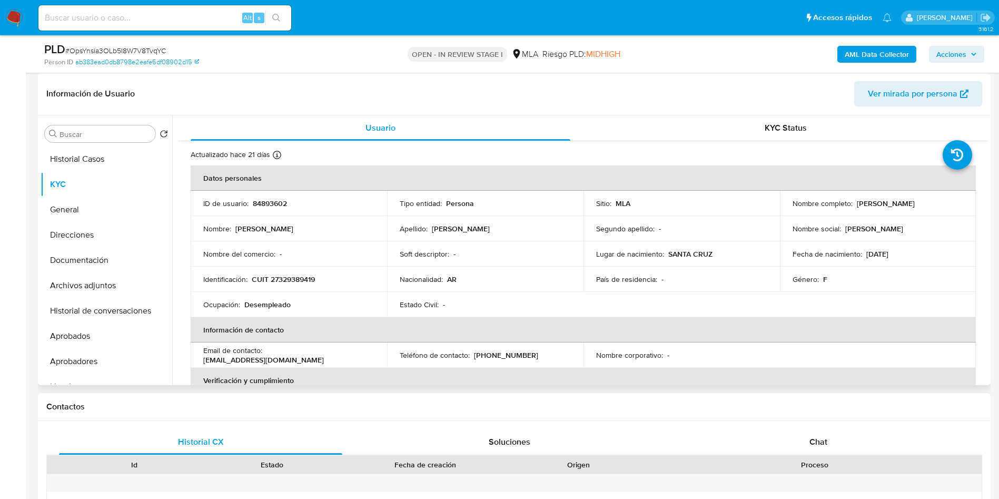
click at [278, 202] on p "84893602" at bounding box center [270, 202] width 34 height 9
copy p "84893602"
click at [142, 46] on span "# OpsYnsia3OLb5I8W7V8TvqYC" at bounding box center [115, 50] width 101 height 11
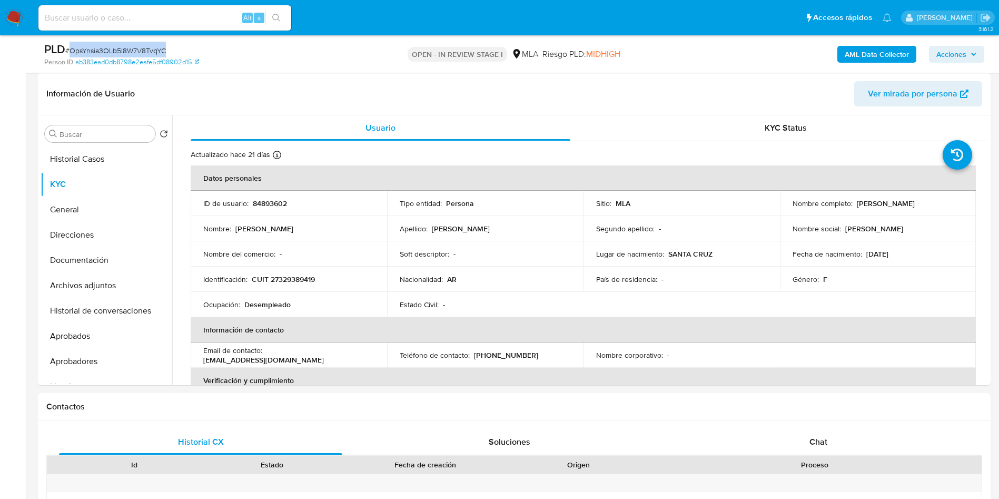
copy span "OpsYnsia3OLb5I8W7V8TvqYC"
drag, startPoint x: 877, startPoint y: 202, endPoint x: 940, endPoint y: 202, distance: 62.6
click at [940, 202] on div "Nombre completo : Cynthia Gisella Cisneros" at bounding box center [877, 202] width 171 height 9
drag, startPoint x: 135, startPoint y: 304, endPoint x: 140, endPoint y: 302, distance: 5.9
click at [135, 304] on button "Historial de conversaciones" at bounding box center [102, 310] width 123 height 25
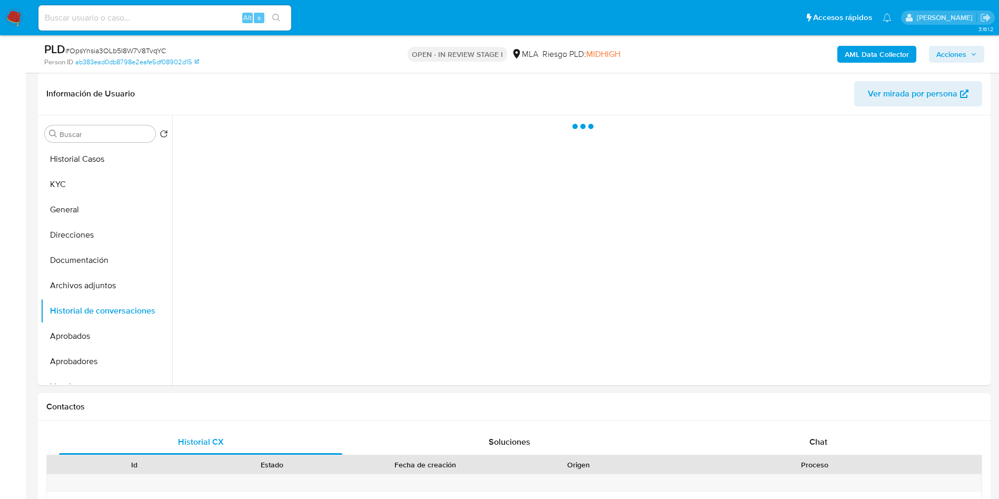
scroll to position [474, 0]
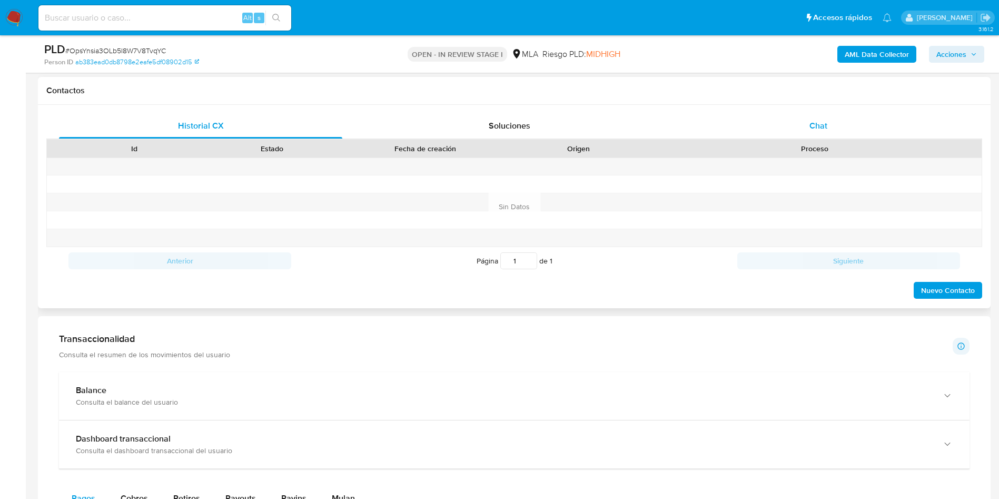
click at [818, 130] on span "Chat" at bounding box center [818, 126] width 18 height 12
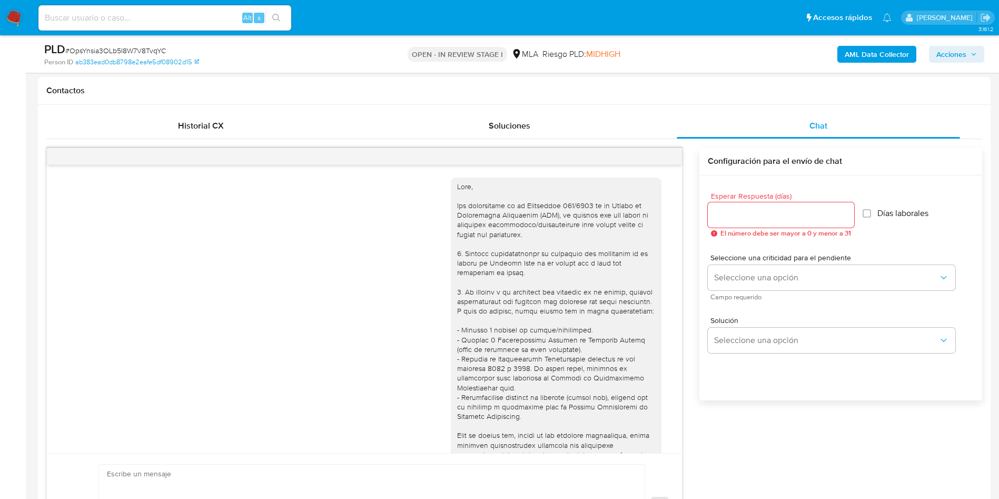
scroll to position [613, 0]
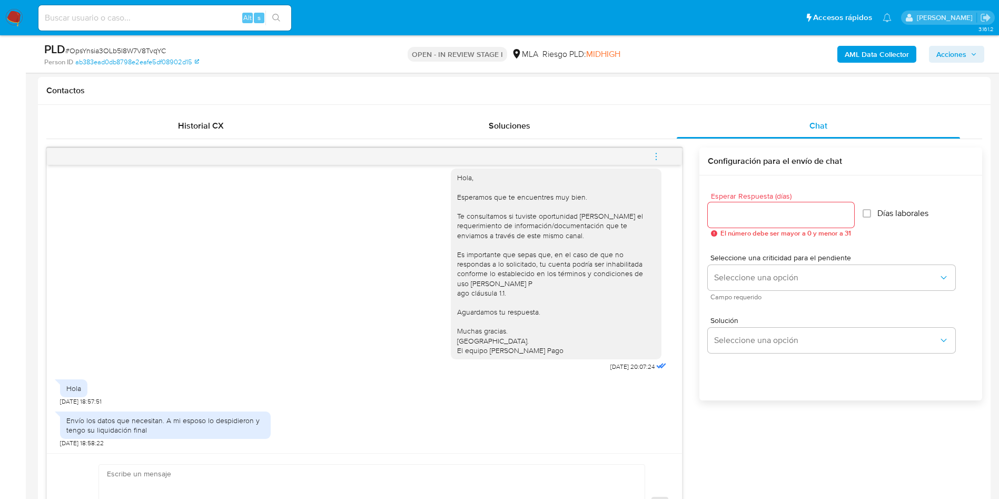
click at [151, 44] on div "PLD # OpsYnsia3OLb5I8W7V8TvqYC" at bounding box center [199, 50] width 310 height 16
copy span "OpsYnsia3OLb5I8W7V8TvqYC"
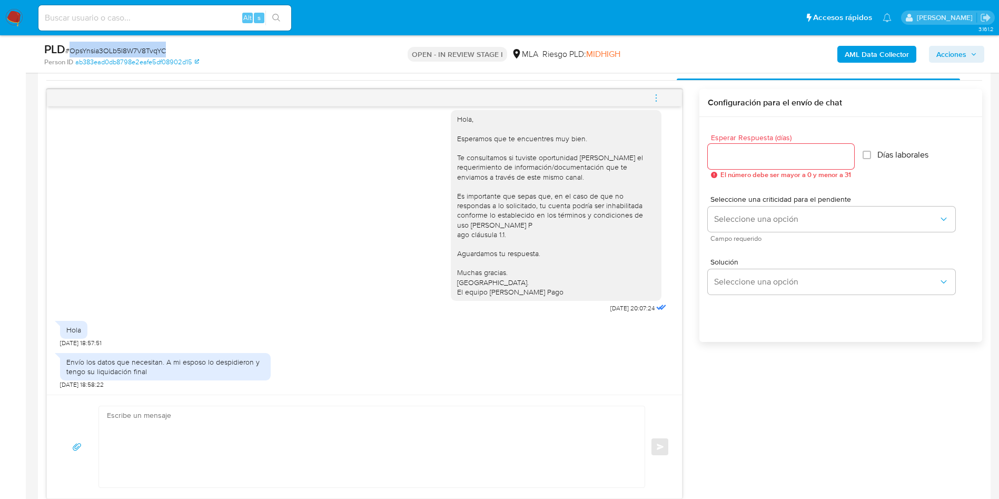
scroll to position [553, 0]
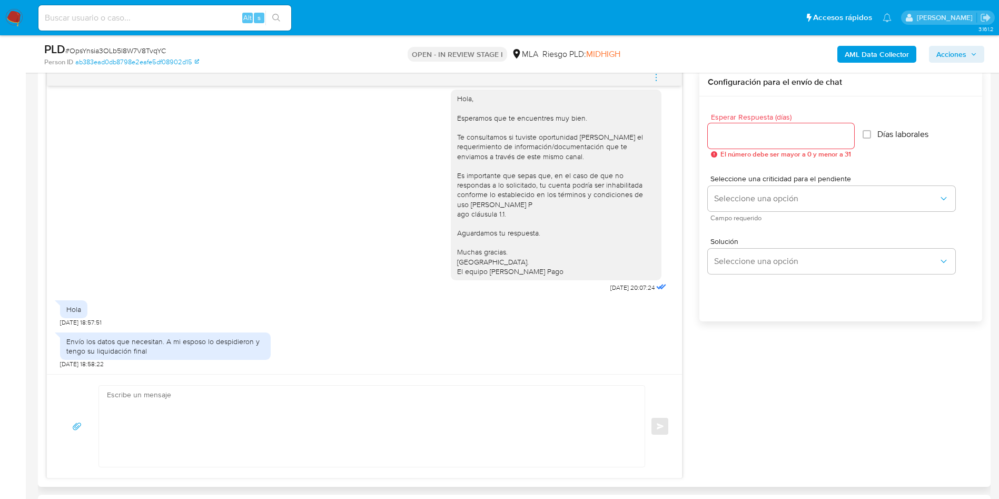
click at [735, 133] on input "Esperar Respuesta (días)" at bounding box center [781, 136] width 146 height 14
type input "0"
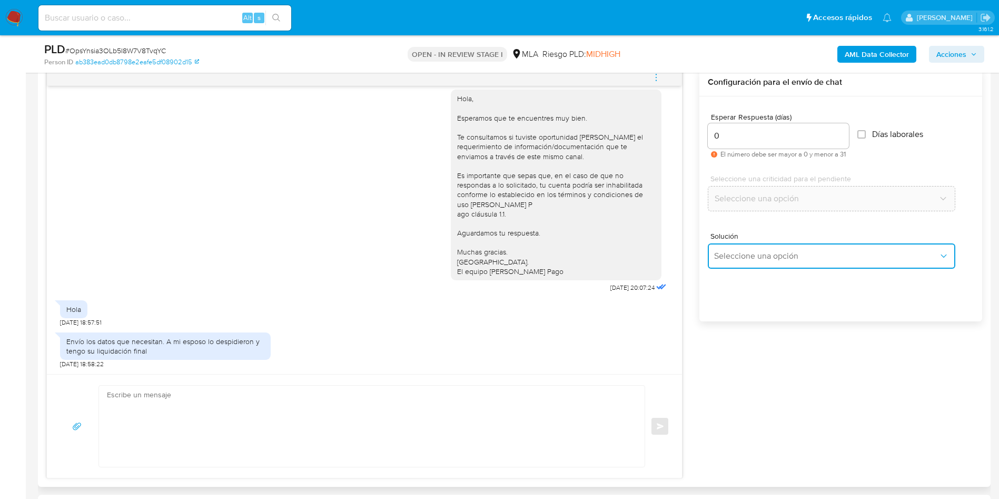
click at [751, 249] on button "Seleccione una opción" at bounding box center [831, 255] width 247 height 25
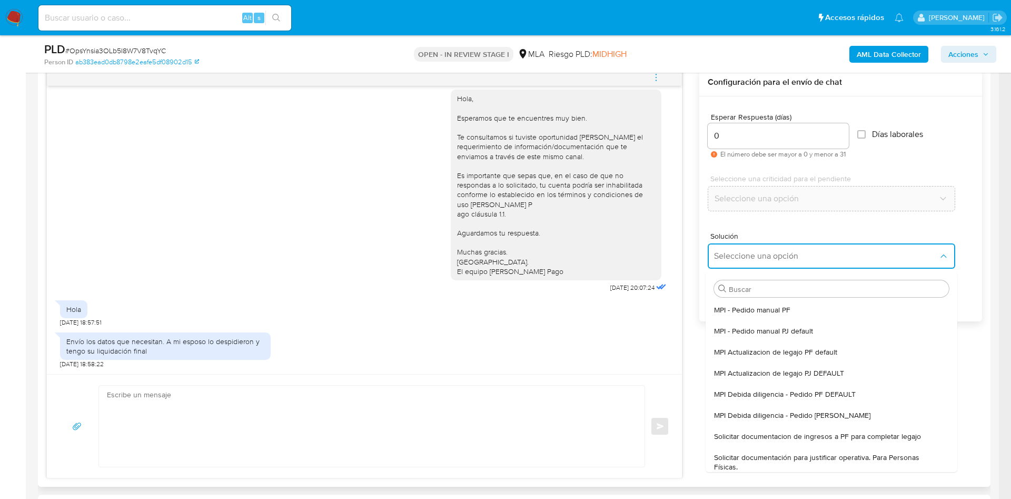
drag, startPoint x: 797, startPoint y: 432, endPoint x: 728, endPoint y: 417, distance: 70.0
click at [796, 432] on span "Solicitar documentacion de ingresos a PF para completar legajo" at bounding box center [817, 435] width 207 height 9
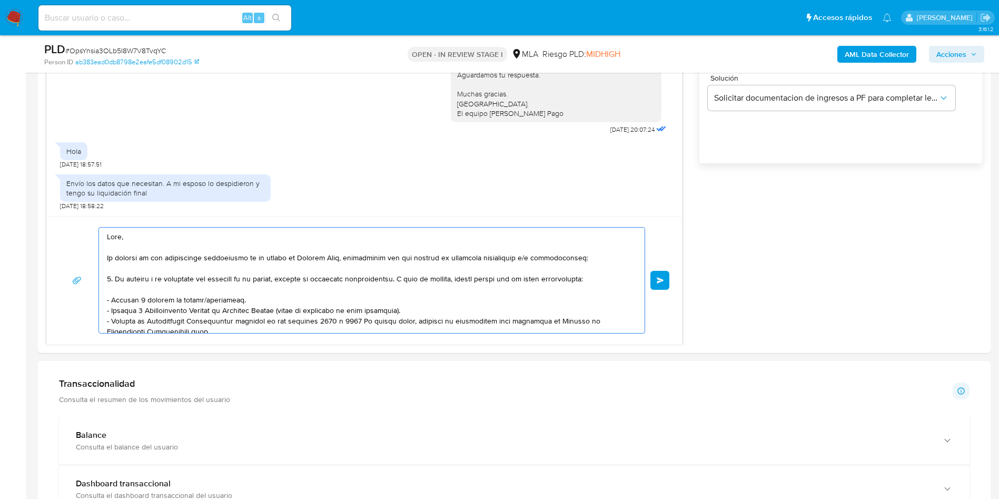
scroll to position [801, 0]
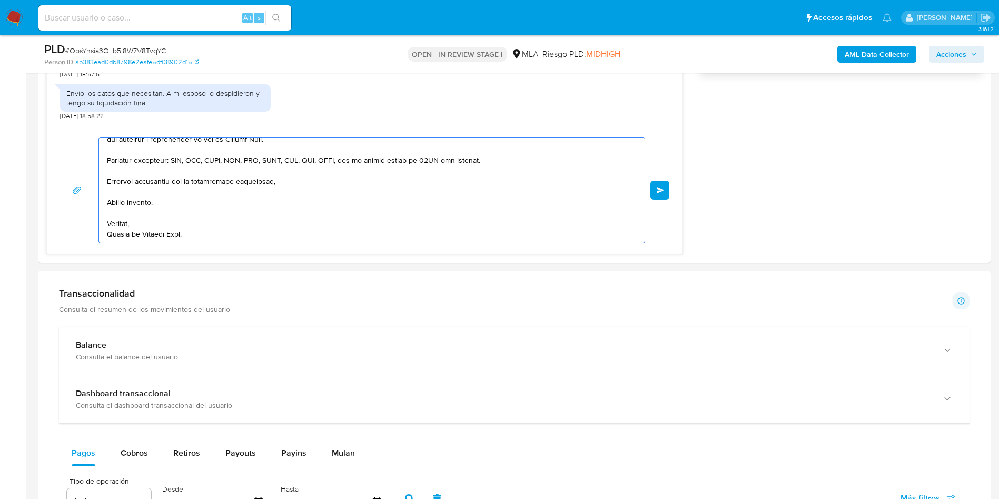
drag, startPoint x: 151, startPoint y: 271, endPoint x: 359, endPoint y: 402, distance: 245.5
click at [464, 497] on html "Pausado Ver notificaciones Alt s Accesos rápidos Presiona las siguientes teclas…" at bounding box center [499, 266] width 999 height 2134
type textarea "Hola, En función de las operaciones registradas en tu cuenta de Mercado Pago, n…"
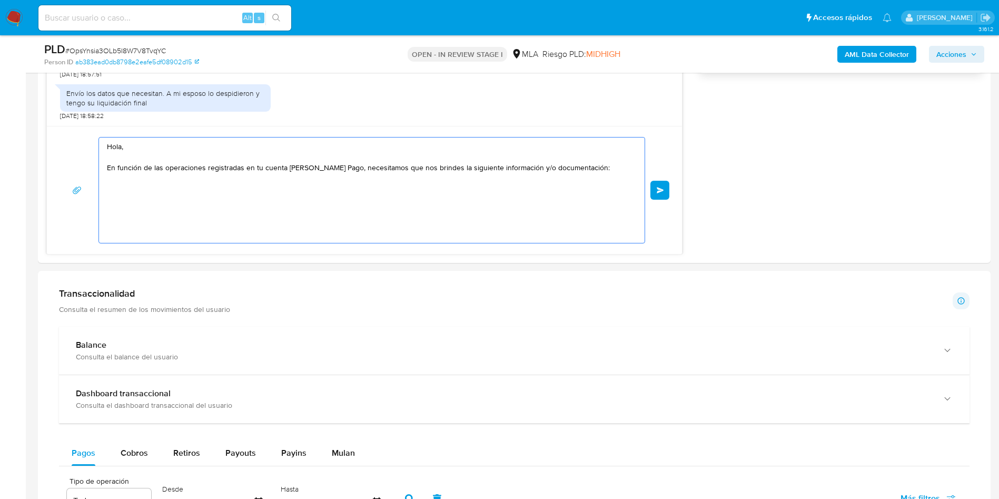
scroll to position [0, 0]
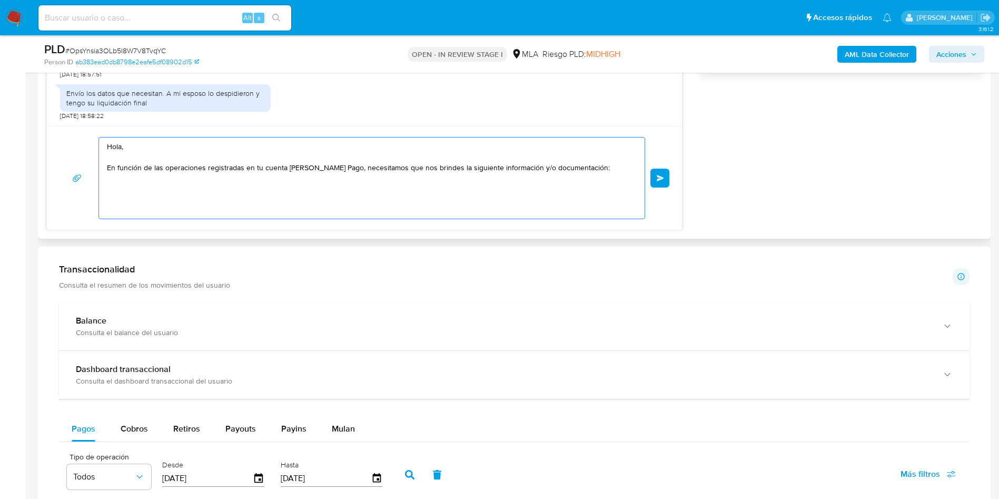
drag, startPoint x: 166, startPoint y: 190, endPoint x: 130, endPoint y: 134, distance: 67.3
click at [62, 115] on div "17/09/2025 14:43:33 Hola, Esperamos que te encuentres muy bien. Te consultamos …" at bounding box center [364, 25] width 636 height 410
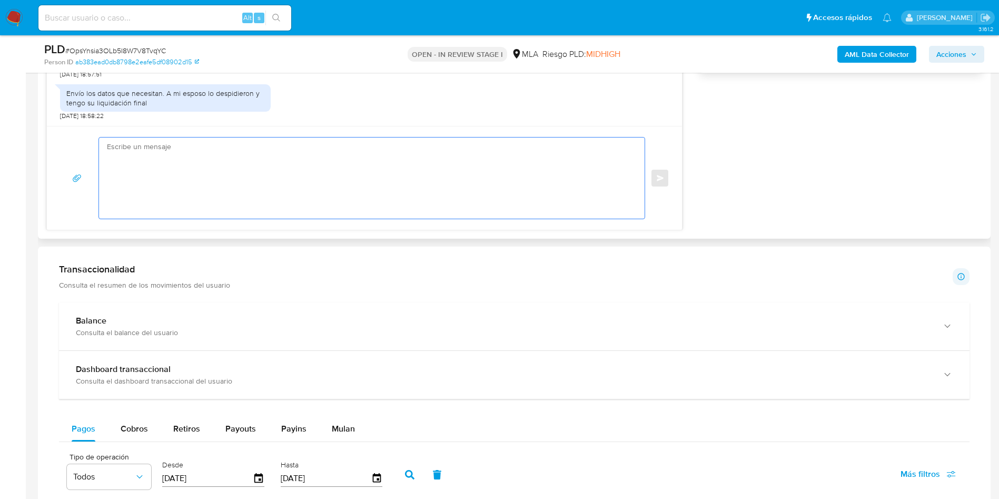
paste textarea "Buenas tardes, ¡Muchas gracias por tu respuesta! Confirmamos la recepción de la…"
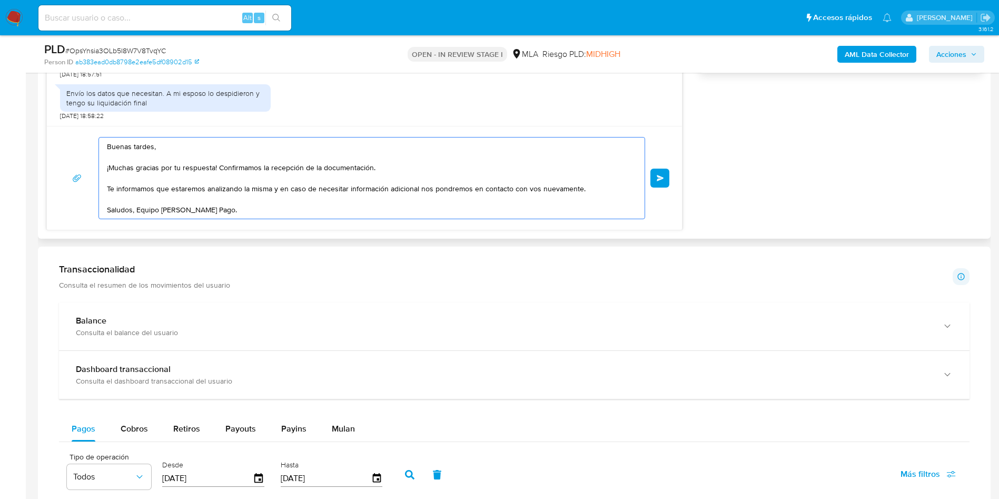
drag, startPoint x: 233, startPoint y: 170, endPoint x: 443, endPoint y: 170, distance: 210.1
click at [443, 170] on textarea "Buenas tardes, ¡Muchas gracias por tu respuesta! Confirmamos la recepción de la…" at bounding box center [369, 177] width 524 height 81
type textarea "Buenas tardes, ¡Muchas gracias por tu respuesta! Te informamos que estaremos an…"
click at [671, 170] on div "Buenas tardes, ¡Muchas gracias por tu respuesta! Te informamos que estaremos an…" at bounding box center [364, 178] width 635 height 104
click at [654, 176] on button "Enviar" at bounding box center [659, 177] width 19 height 19
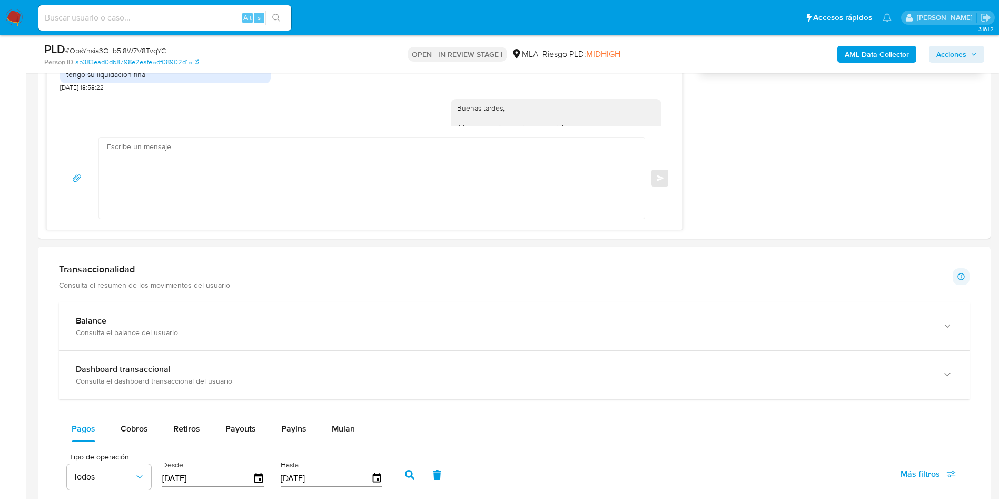
scroll to position [730, 0]
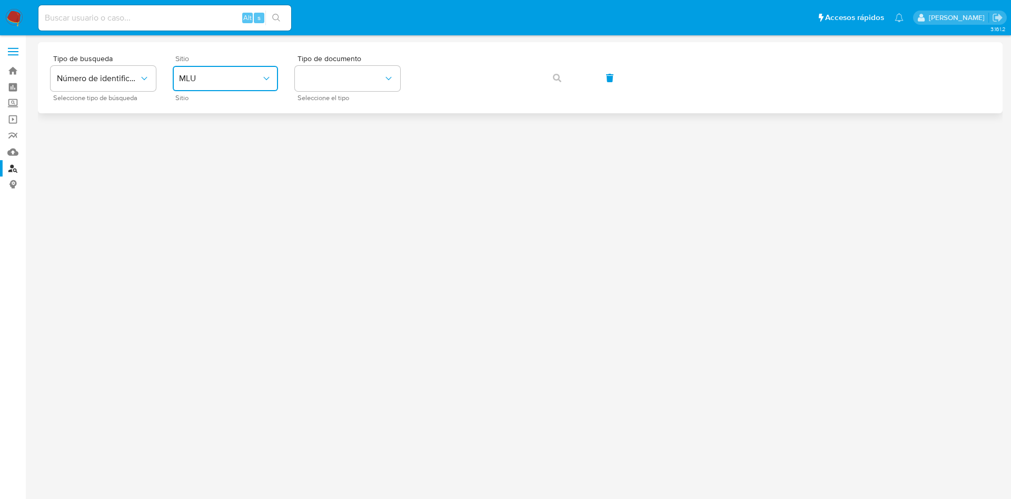
click at [211, 86] on button "MLU" at bounding box center [225, 78] width 105 height 25
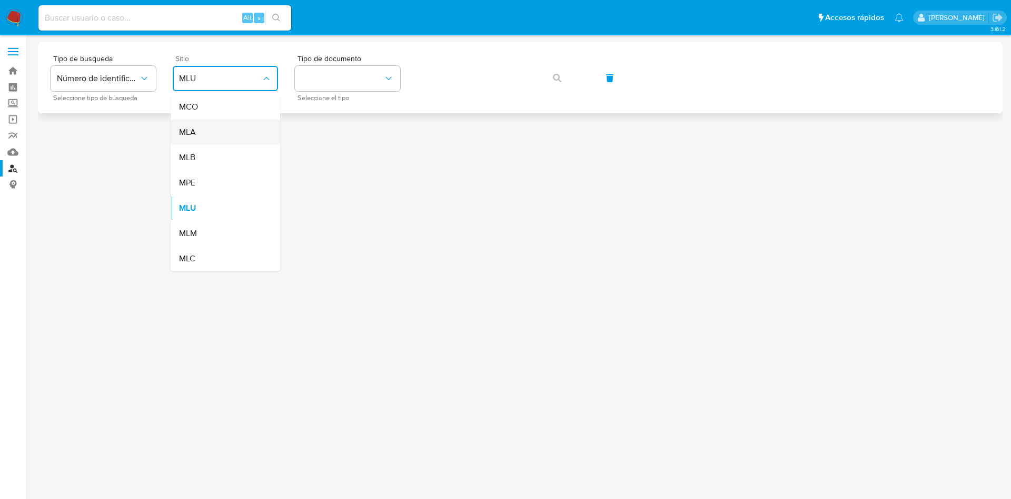
click at [200, 125] on div "MLA" at bounding box center [222, 132] width 86 height 25
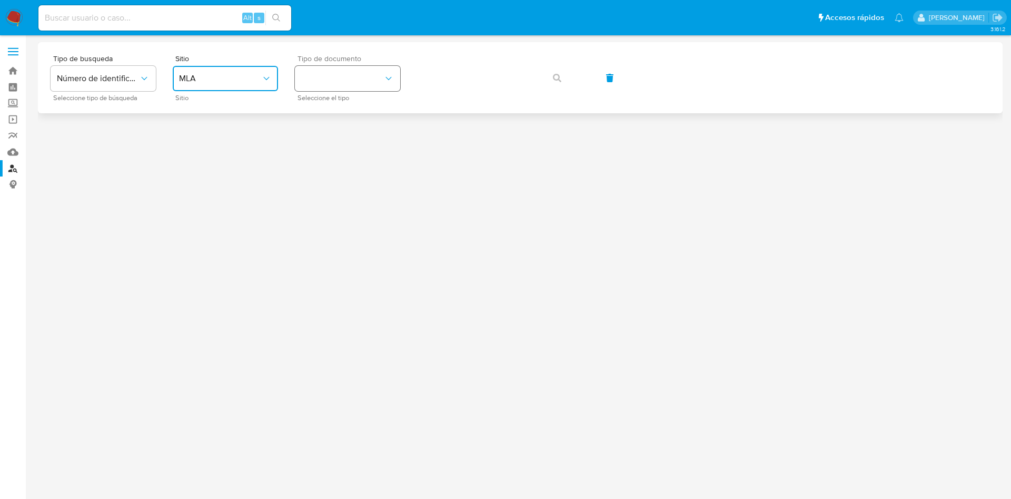
click at [342, 87] on button "identificationType" at bounding box center [347, 78] width 105 height 25
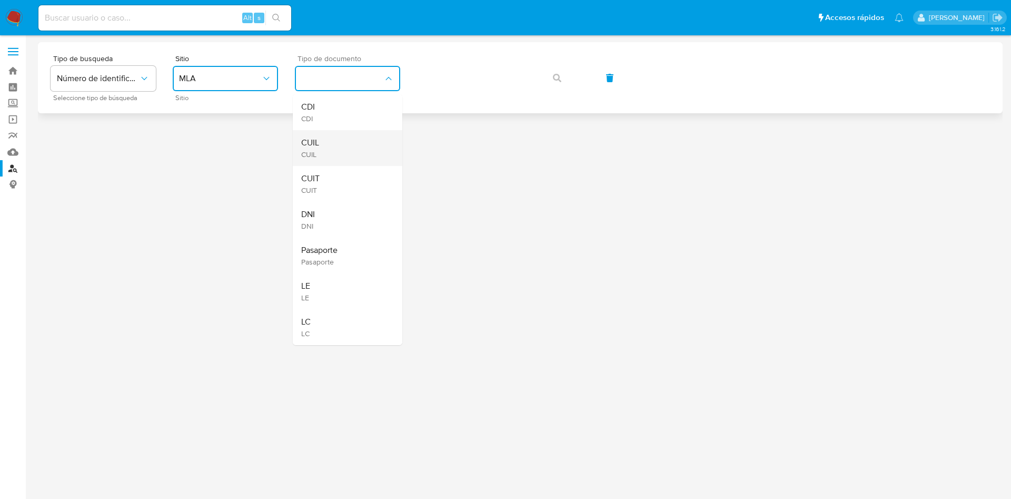
click at [312, 143] on span "CUIL" at bounding box center [310, 142] width 18 height 11
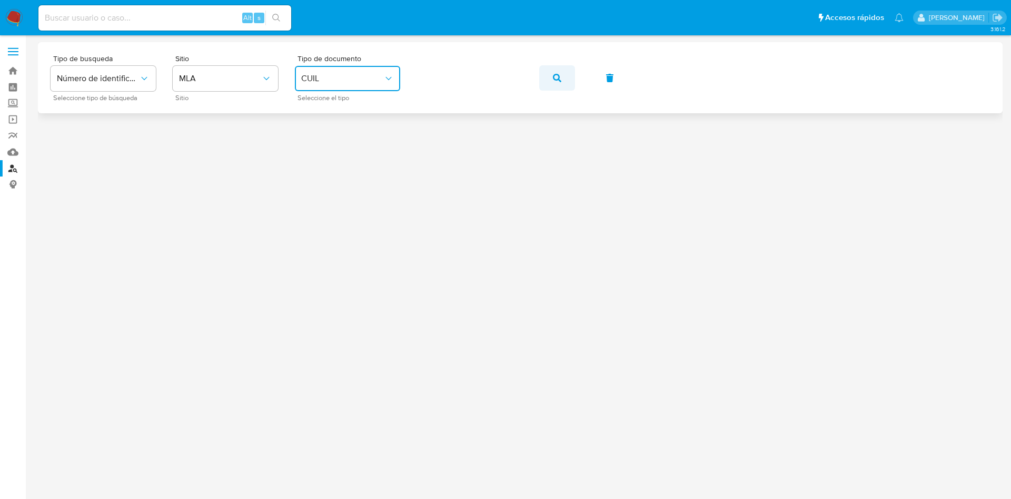
click at [559, 78] on icon "button" at bounding box center [557, 78] width 8 height 8
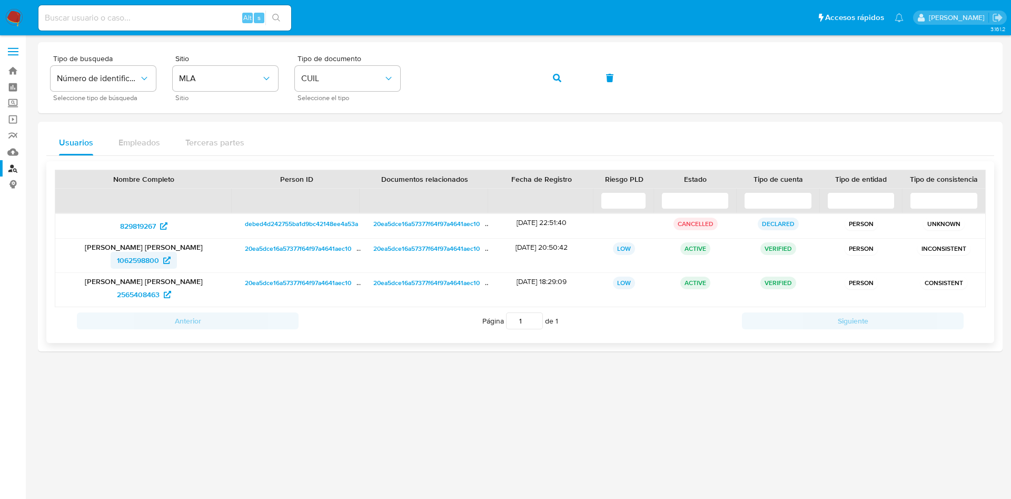
click at [135, 260] on span "1062598800" at bounding box center [138, 260] width 42 height 17
click at [561, 74] on icon "button" at bounding box center [557, 78] width 8 height 8
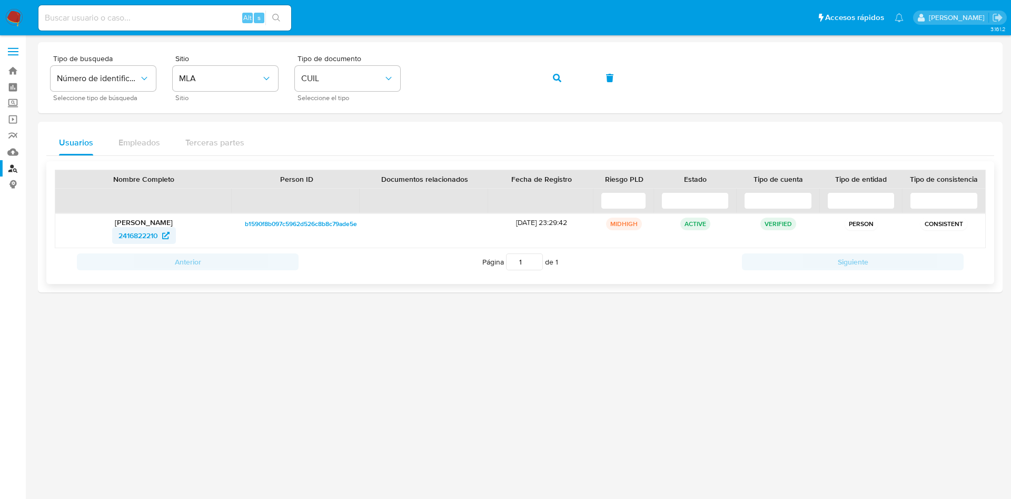
click at [157, 233] on span "2416822210" at bounding box center [137, 235] width 39 height 17
drag, startPoint x: 557, startPoint y: 78, endPoint x: 540, endPoint y: 83, distance: 17.9
click at [557, 77] on icon "button" at bounding box center [557, 78] width 8 height 8
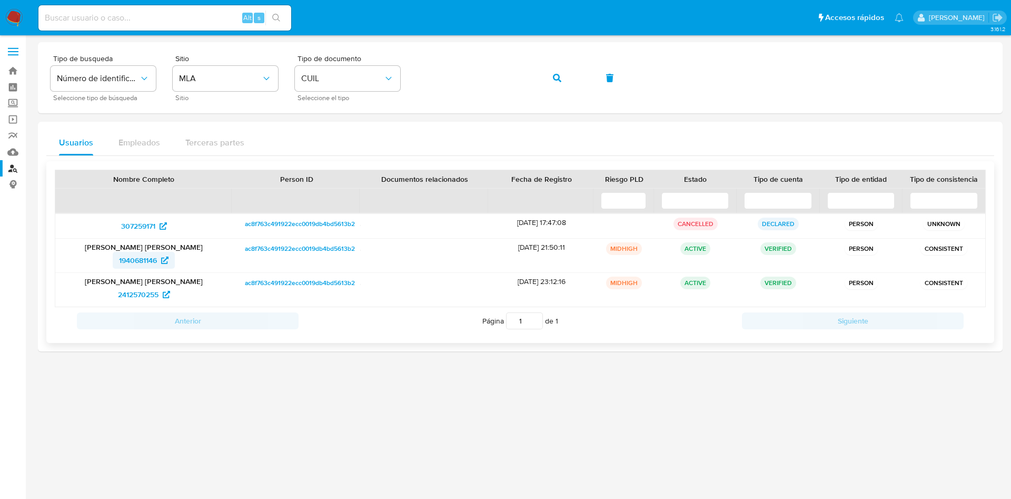
click at [149, 263] on span "1940681146" at bounding box center [138, 260] width 38 height 17
click at [556, 78] on icon "button" at bounding box center [557, 78] width 8 height 8
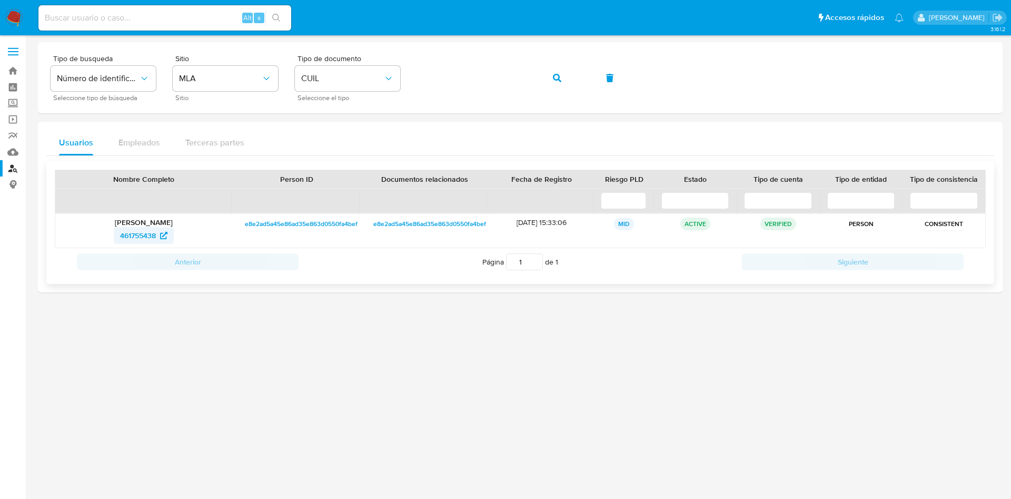
click at [153, 234] on span "461755438" at bounding box center [138, 235] width 36 height 17
click at [551, 75] on button "button" at bounding box center [557, 77] width 36 height 25
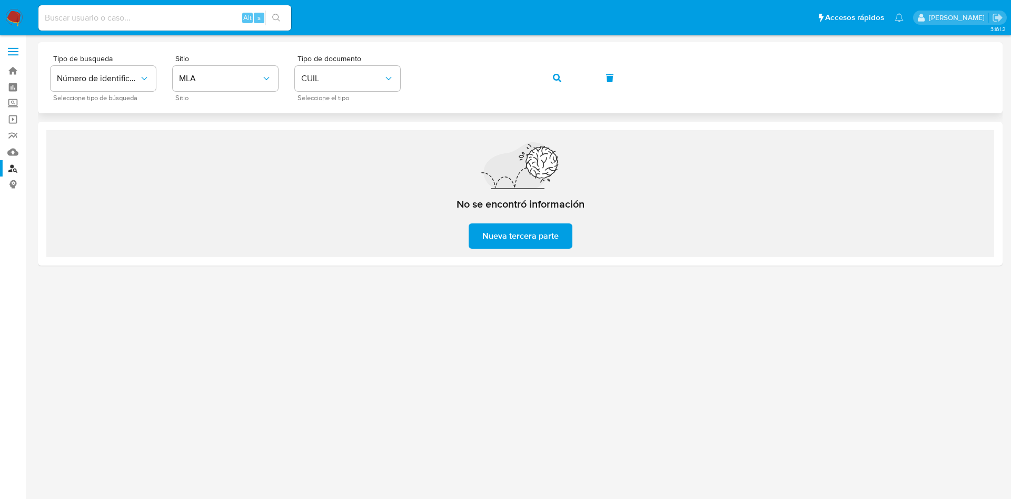
click at [551, 82] on button "button" at bounding box center [557, 77] width 36 height 25
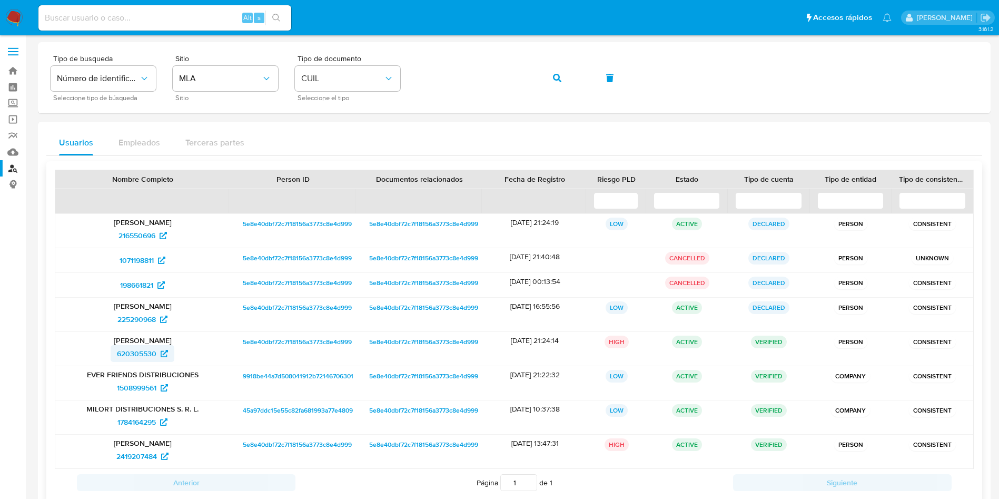
click at [153, 348] on span "620305530" at bounding box center [136, 353] width 39 height 17
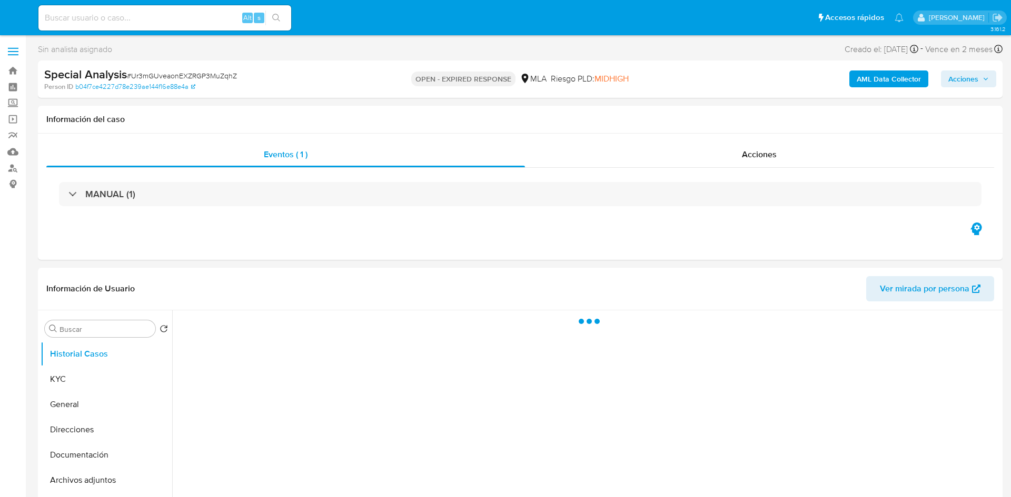
select select "10"
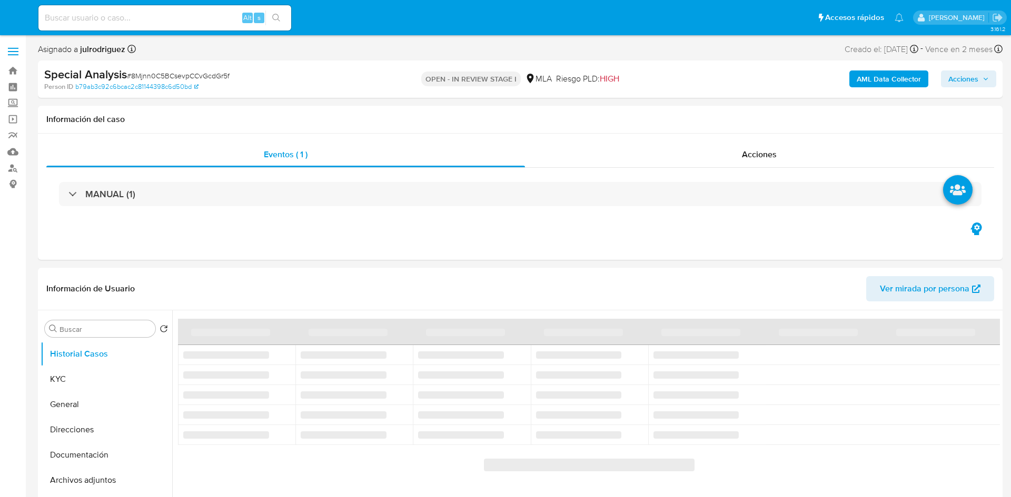
select select "10"
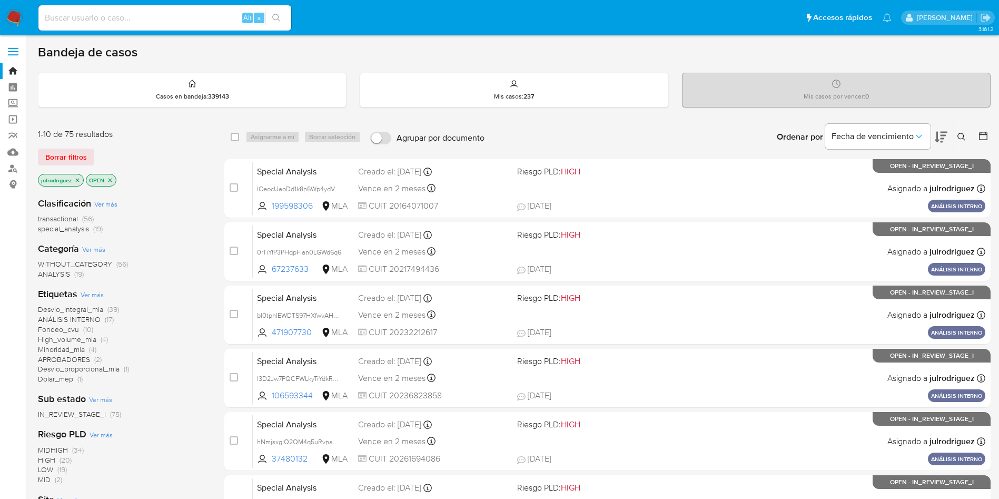
click at [673, 143] on button at bounding box center [962, 137] width 17 height 13
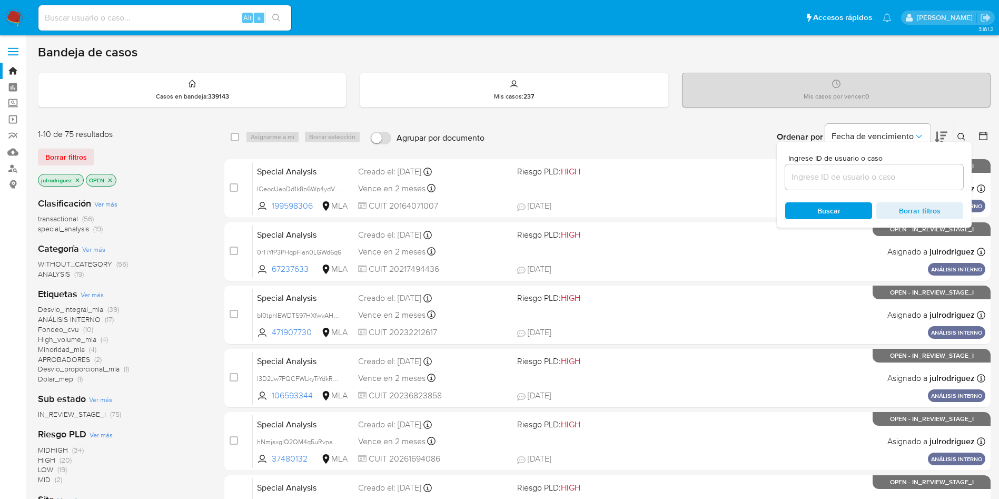
click at [673, 173] on input at bounding box center [874, 177] width 178 height 14
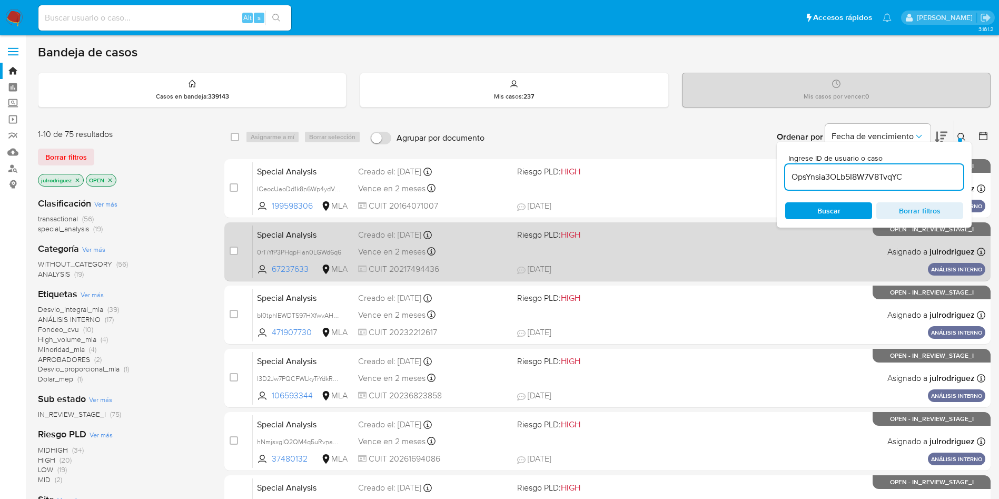
type input "OpsYnsia3OLb5I8W7V8TvqYC"
click at [673, 225] on div "Special Analysis 0rTiYfP3PHqpFIan0LGWd6q6 67237633 MLA Riesgo PLD: HIGH Creado …" at bounding box center [619, 251] width 732 height 53
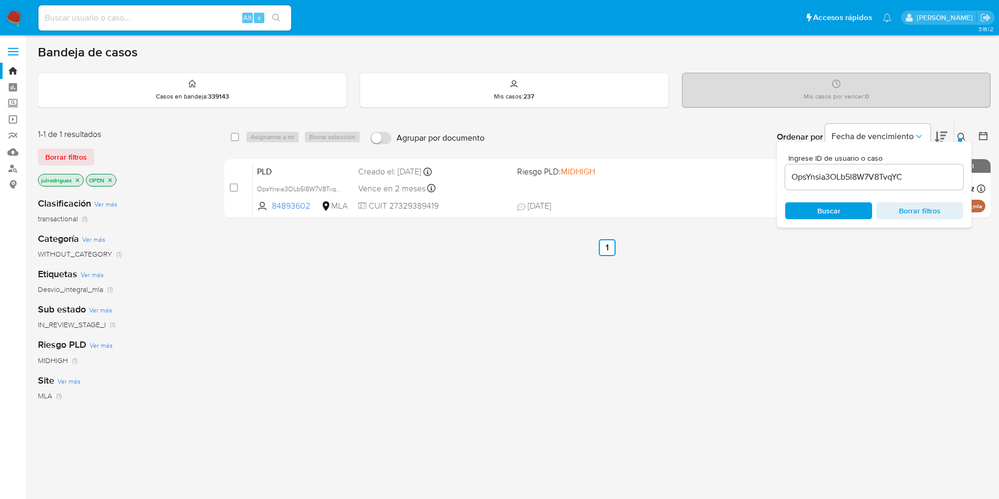
click at [673, 217] on span "Buscar" at bounding box center [828, 210] width 23 height 17
click at [240, 139] on div "select-all-cases-checkbox" at bounding box center [237, 137] width 13 height 13
click at [231, 136] on input "checkbox" at bounding box center [235, 137] width 8 height 8
checkbox input "true"
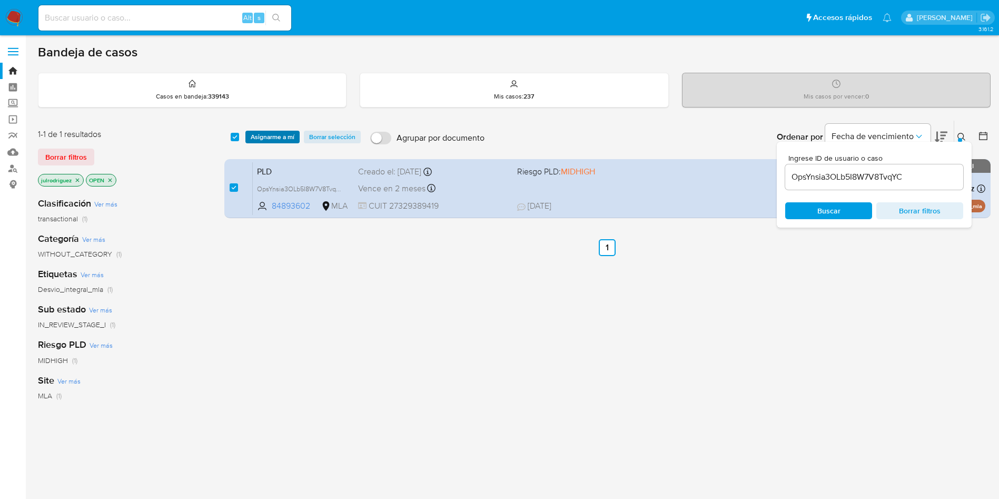
click at [261, 139] on span "Asignarme a mí" at bounding box center [273, 137] width 44 height 11
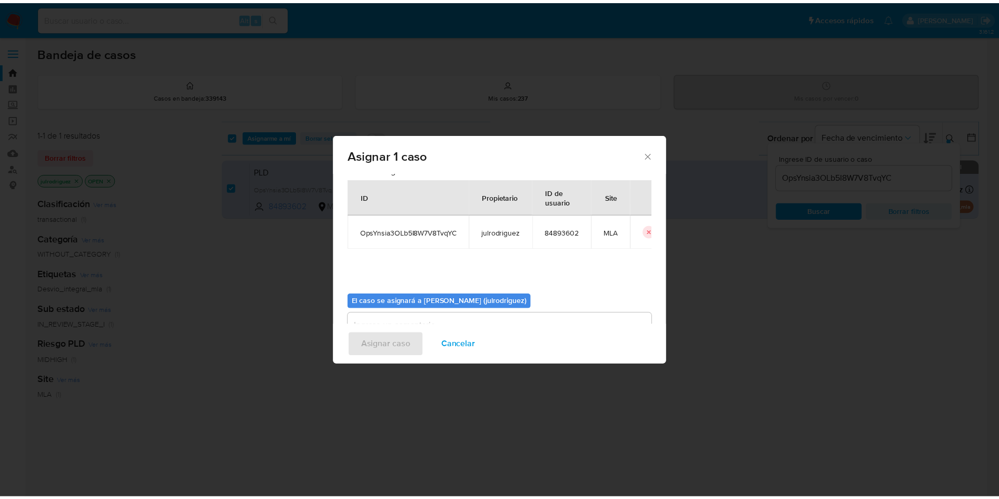
scroll to position [55, 0]
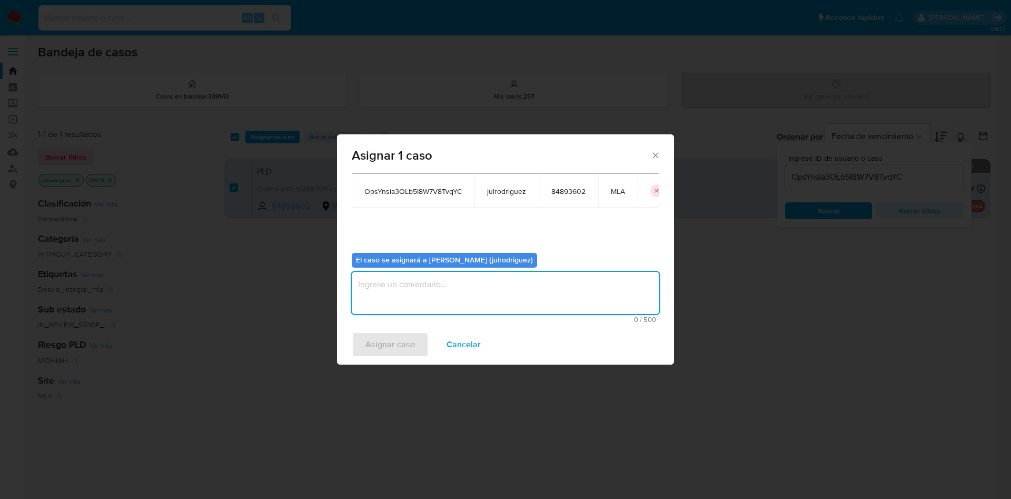
click at [419, 280] on textarea "assign-modal" at bounding box center [505, 293] width 307 height 42
type textarea "."
click at [382, 332] on span "Asignar caso" at bounding box center [389, 344] width 49 height 23
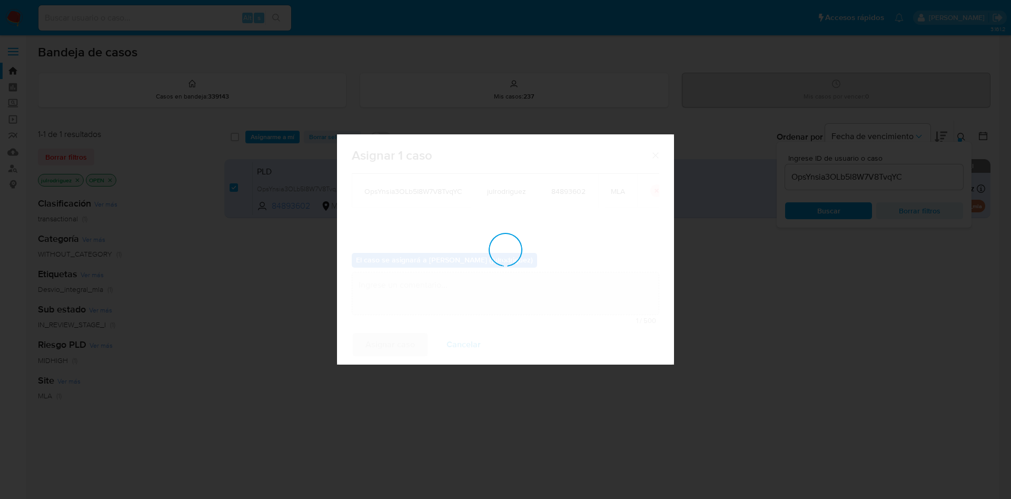
checkbox input "false"
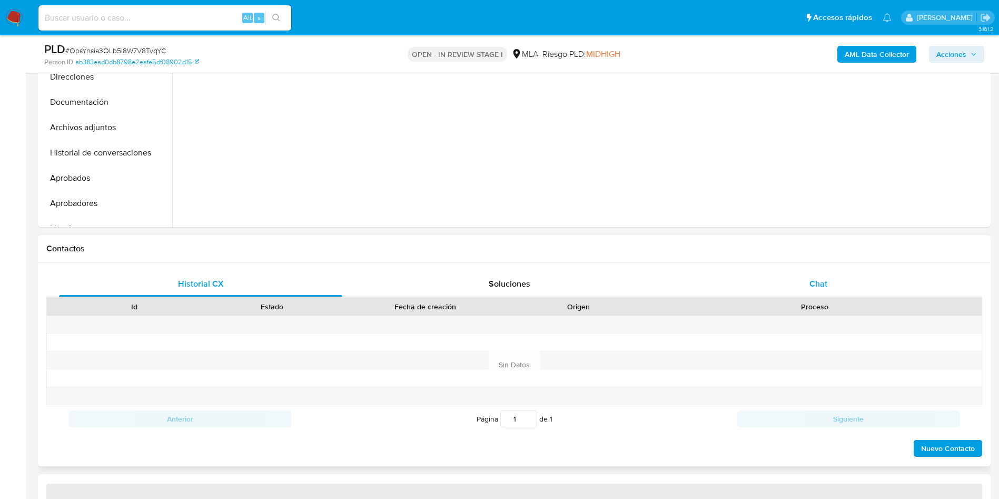
click at [839, 272] on div "Chat" at bounding box center [817, 283] width 283 height 25
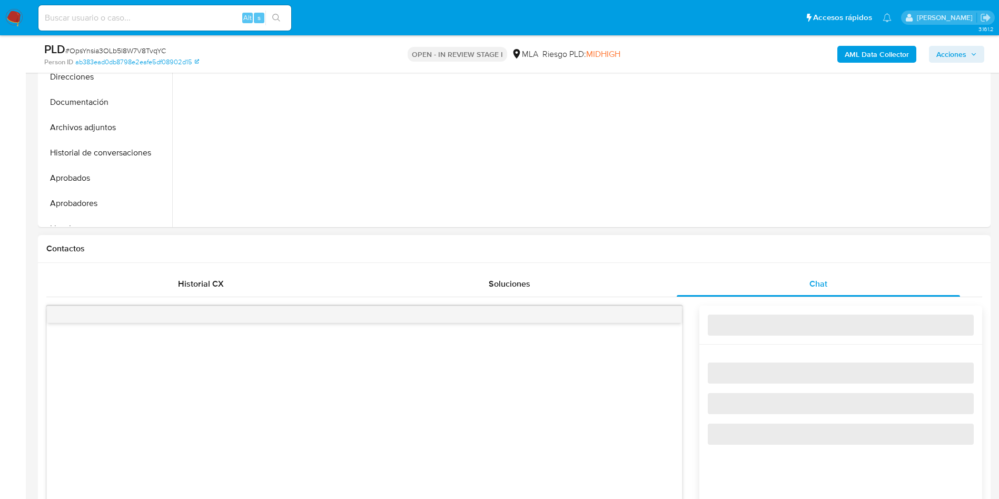
select select "10"
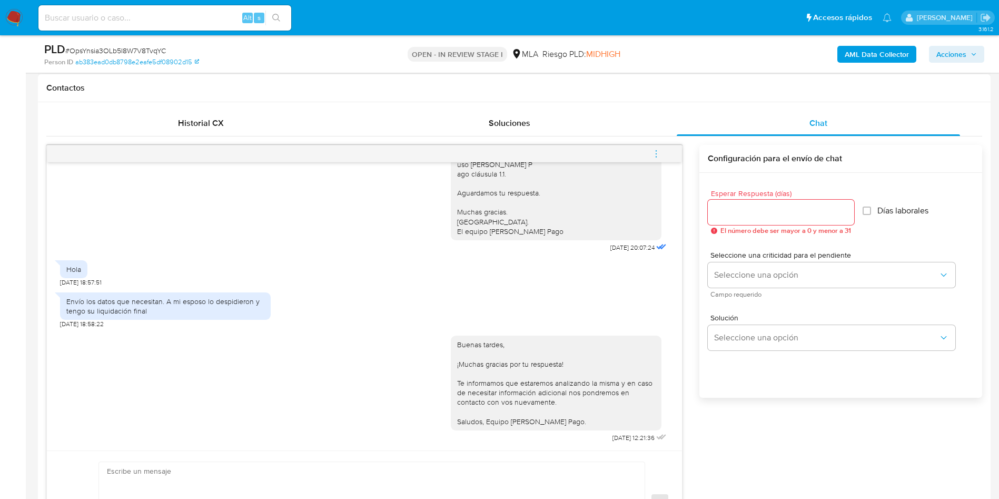
scroll to position [474, 0]
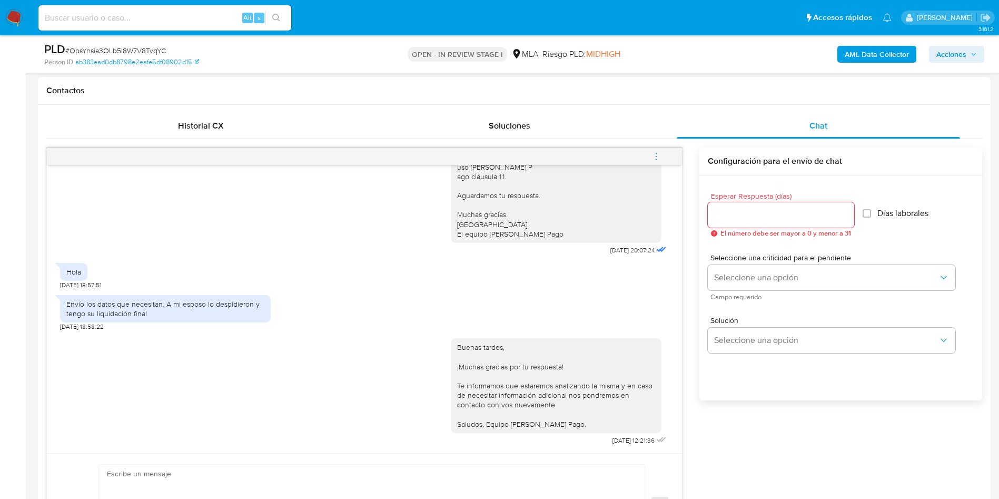
click at [655, 159] on icon "menu-action" at bounding box center [655, 156] width 9 height 9
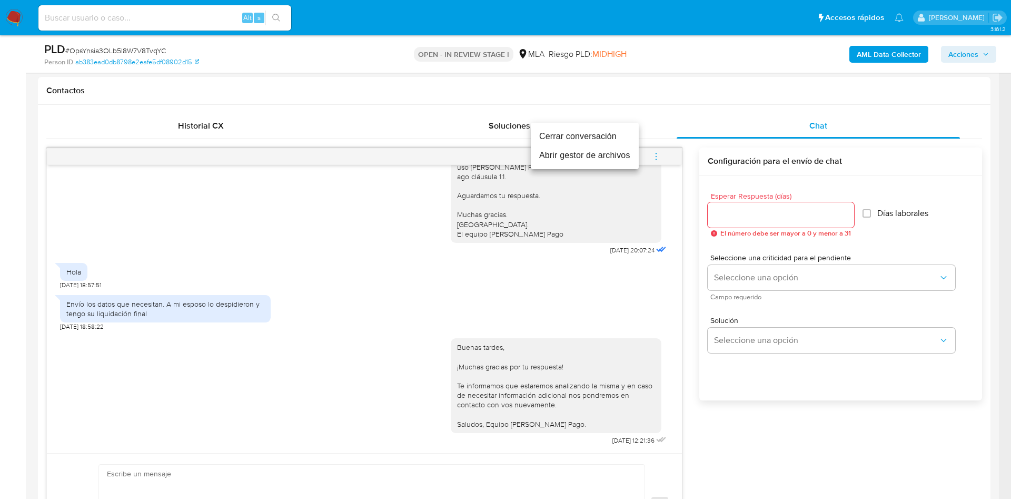
click at [533, 134] on li "Cerrar conversación" at bounding box center [585, 136] width 108 height 19
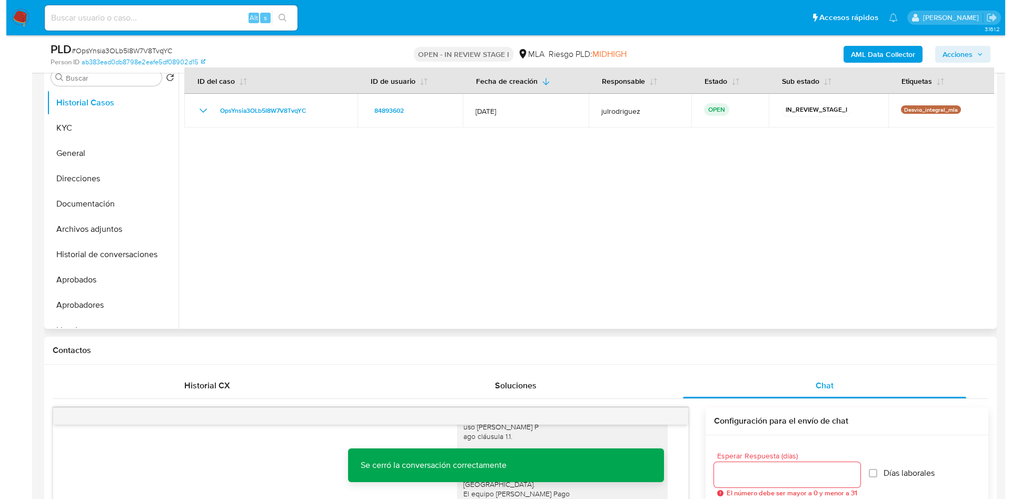
scroll to position [158, 0]
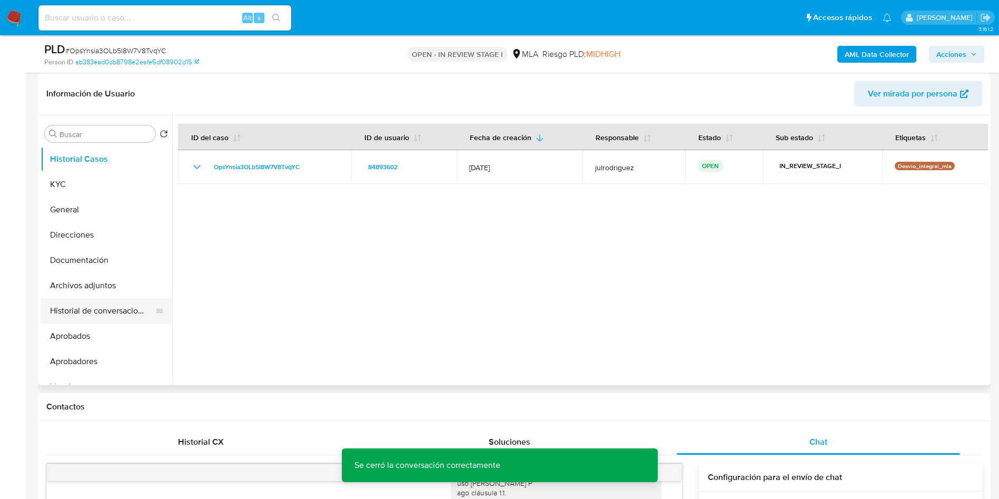
click at [120, 301] on button "Historial de conversaciones" at bounding box center [102, 310] width 123 height 25
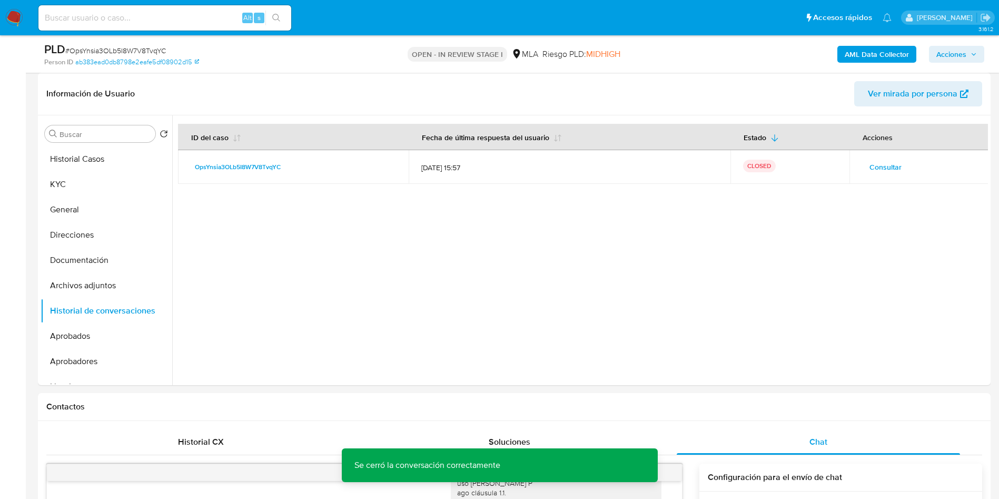
click at [859, 56] on b "AML Data Collector" at bounding box center [876, 54] width 64 height 17
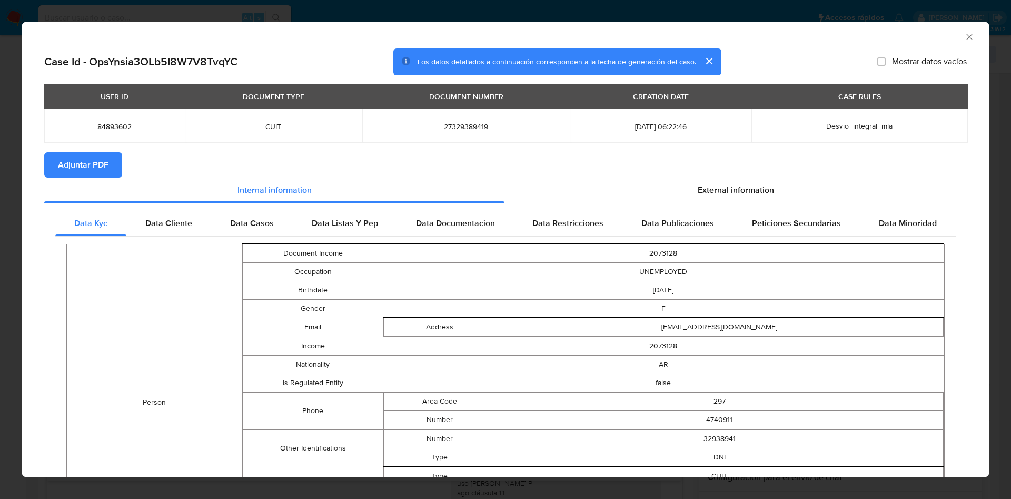
click at [88, 161] on span "Adjuntar PDF" at bounding box center [83, 164] width 51 height 23
click at [964, 38] on icon "Cerrar ventana" at bounding box center [969, 37] width 11 height 11
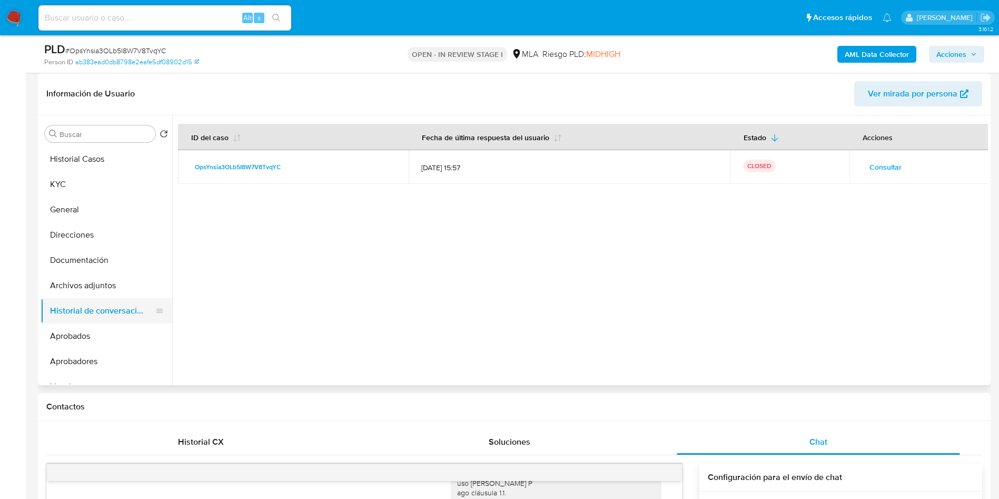
click at [98, 290] on button "Archivos adjuntos" at bounding box center [107, 285] width 132 height 25
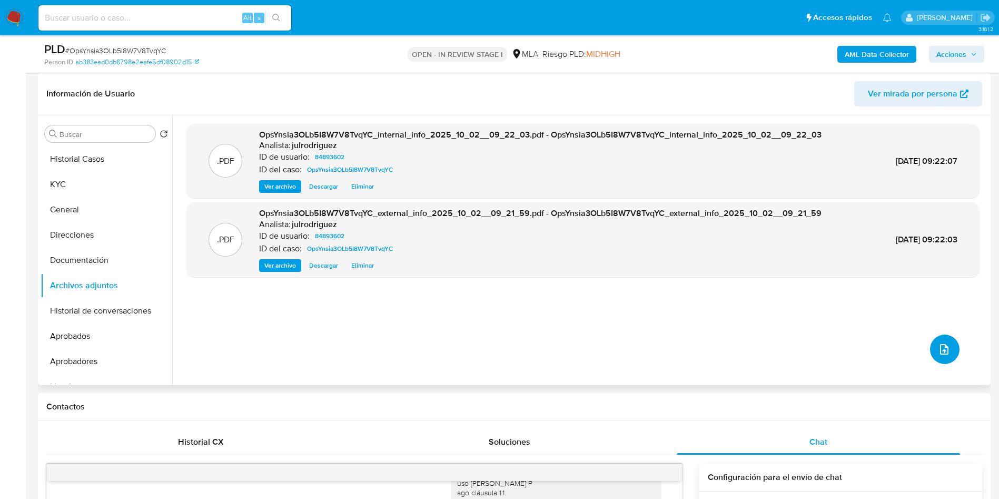
click at [933, 348] on button "upload-file" at bounding box center [944, 348] width 29 height 29
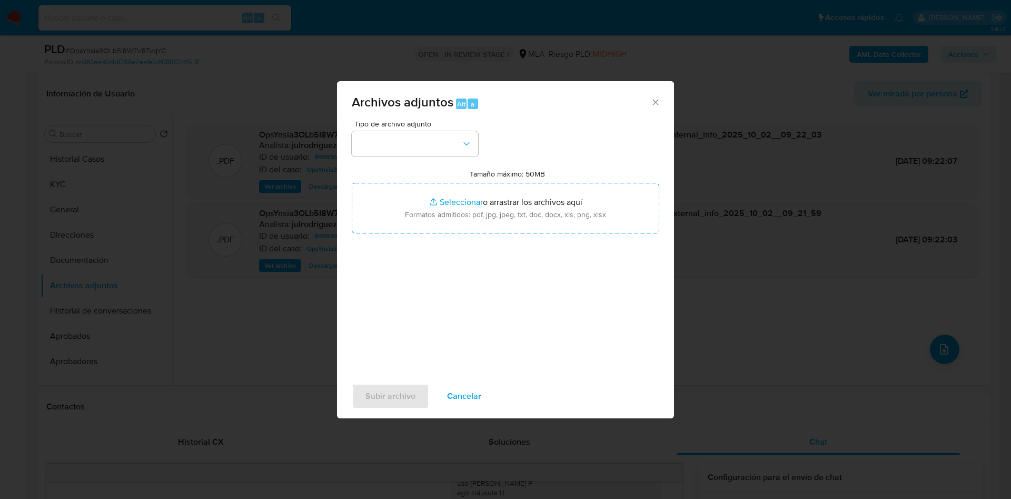
click at [396, 160] on div "Tipo de archivo adjunto Tamaño máximo: 50MB Seleccionar archivos Seleccionar o …" at bounding box center [505, 244] width 307 height 248
click at [396, 151] on button "button" at bounding box center [415, 143] width 126 height 25
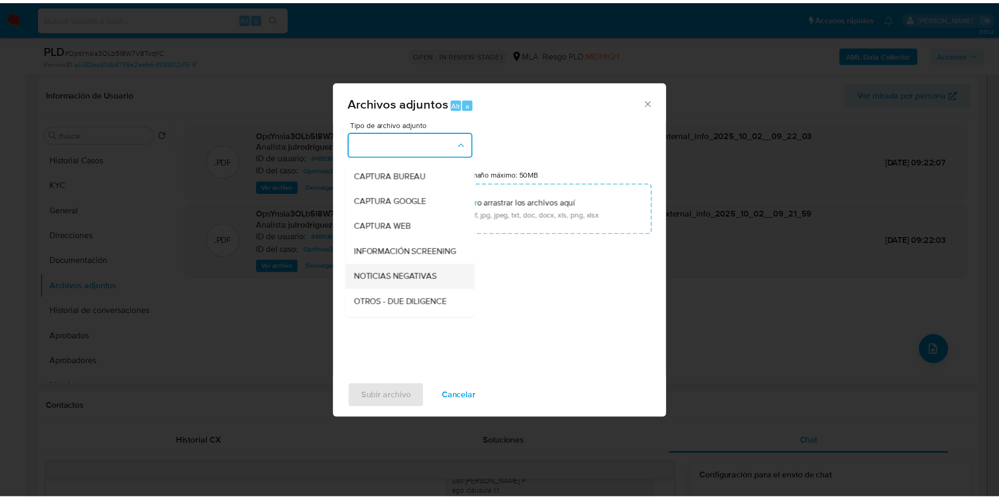
scroll to position [79, 0]
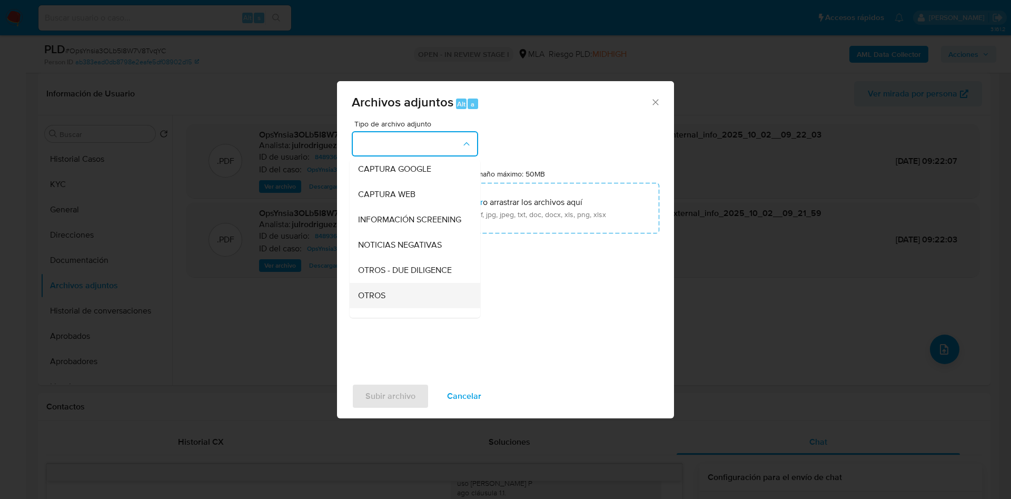
click at [393, 302] on div "OTROS" at bounding box center [411, 295] width 107 height 25
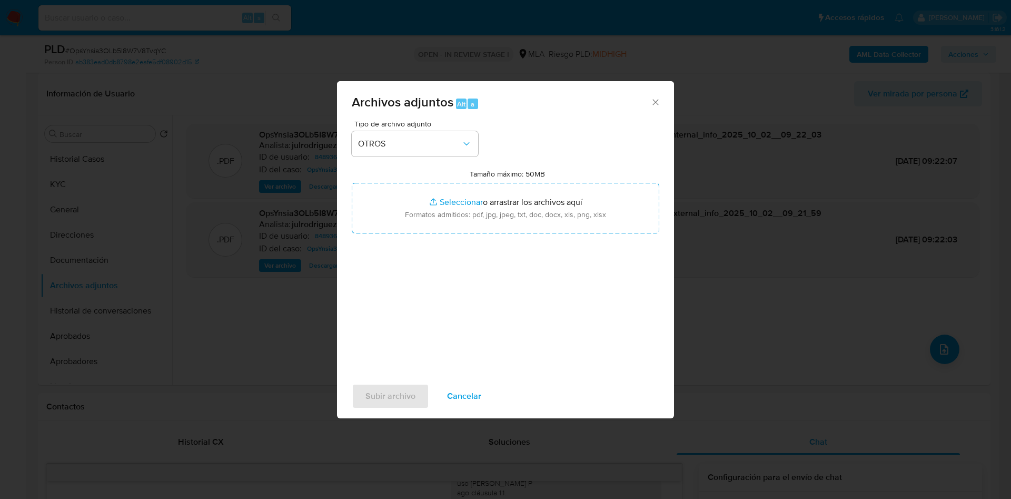
click at [487, 159] on div "Tipo de archivo adjunto OTROS Tamaño máximo: 50MB Seleccionar archivos Seleccio…" at bounding box center [505, 244] width 307 height 248
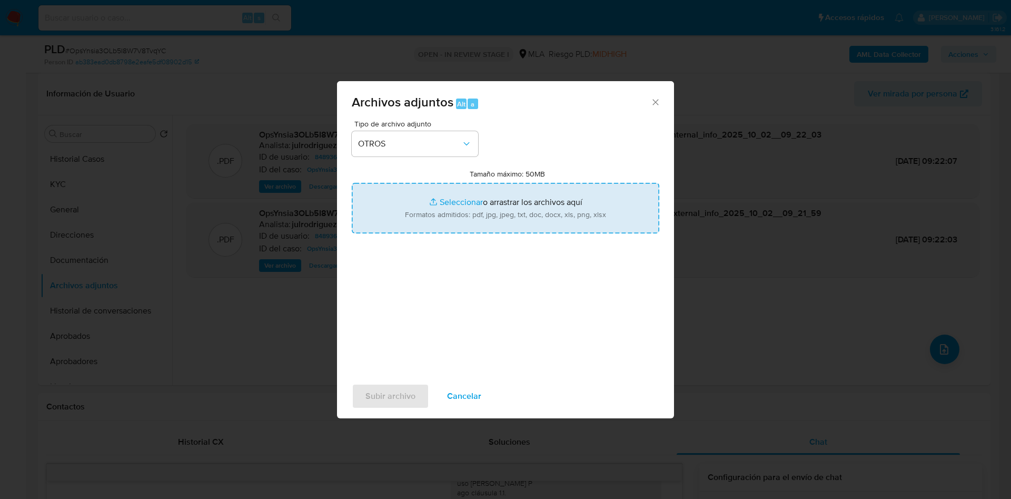
click at [487, 198] on input "Tamaño máximo: 50MB Seleccionar archivos" at bounding box center [505, 208] width 307 height 51
type input "C:\fakepath\Caselog (NO ROI) - 84893602 - OpsYnsia3OLb5I8W7V8TvqYC.docx"
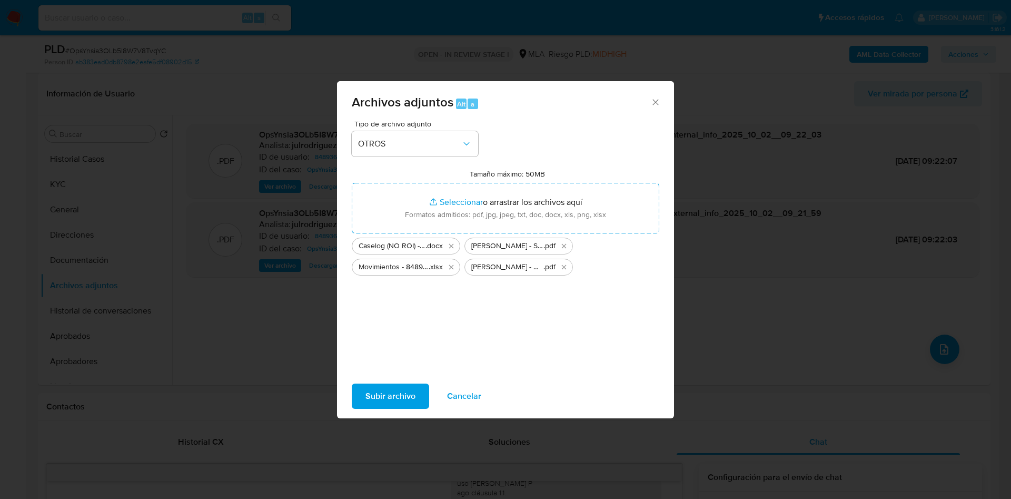
click at [420, 393] on button "Subir archivo" at bounding box center [390, 395] width 77 height 25
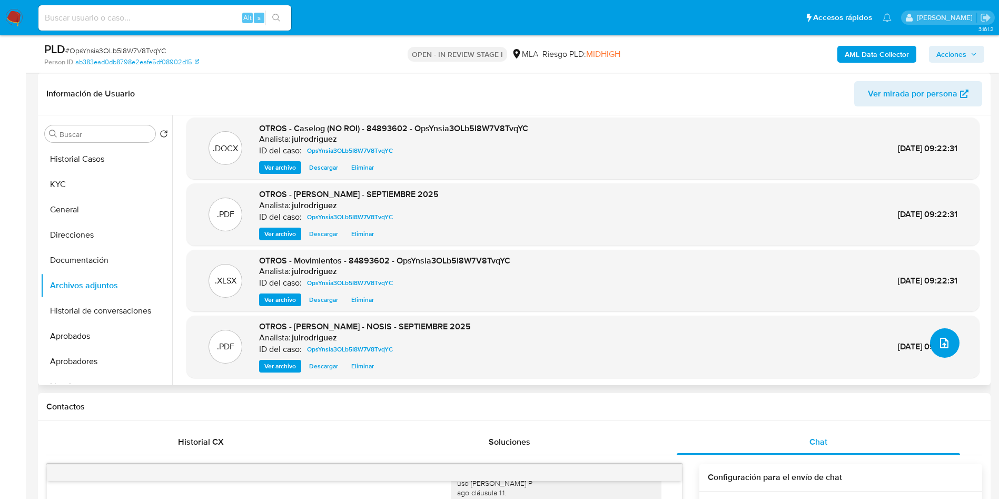
scroll to position [8, 0]
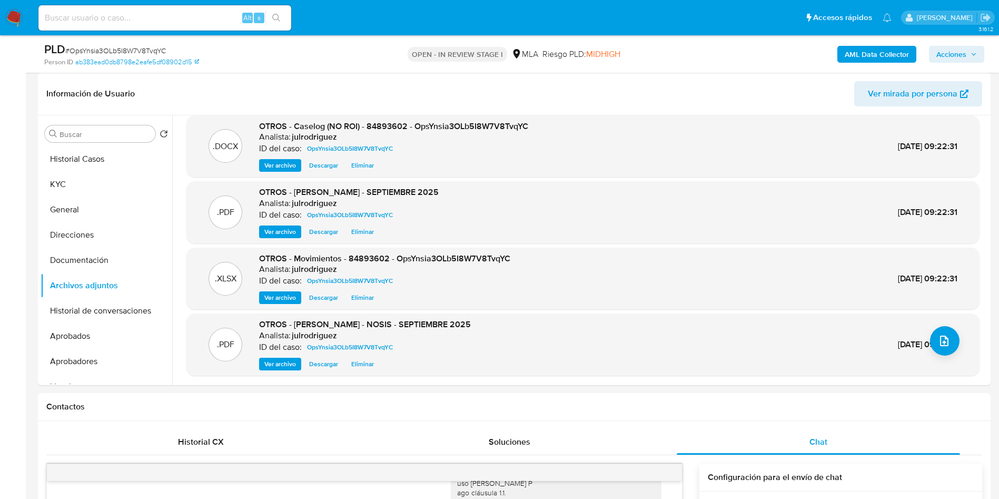
click at [932, 58] on button "Acciones" at bounding box center [956, 54] width 55 height 17
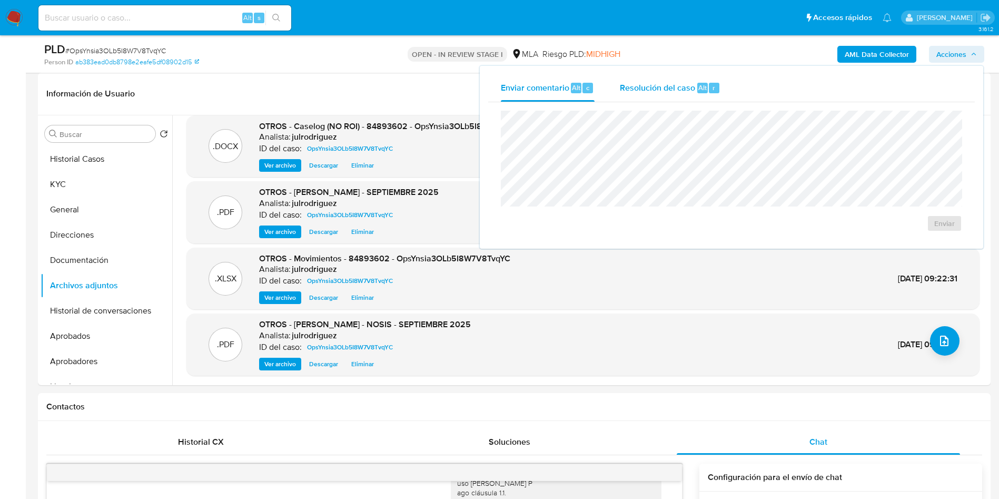
click at [648, 93] on span "Resolución del caso" at bounding box center [657, 87] width 75 height 12
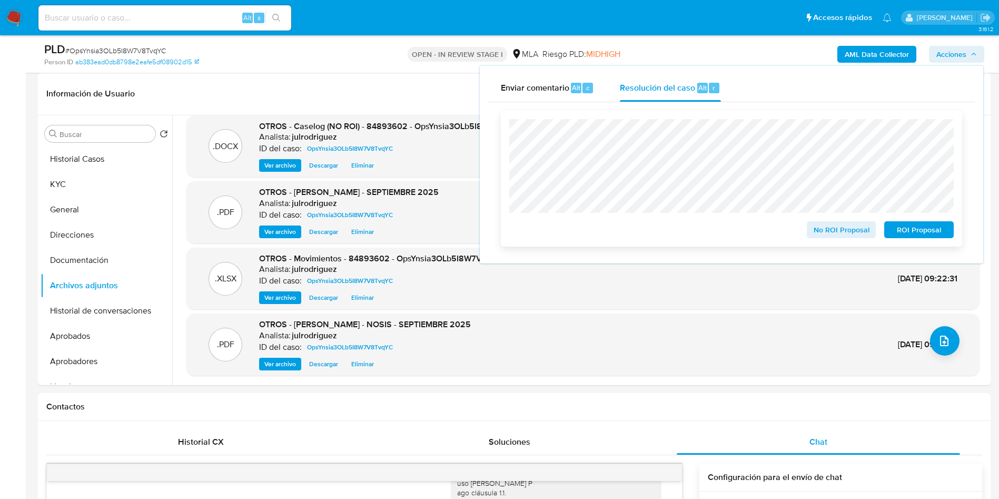
click at [830, 228] on span "No ROI Proposal" at bounding box center [841, 229] width 55 height 15
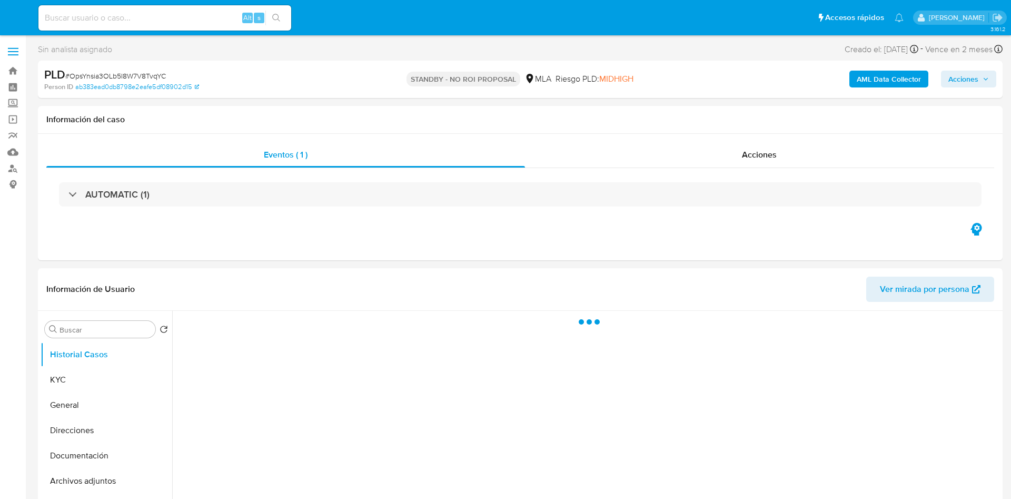
select select "10"
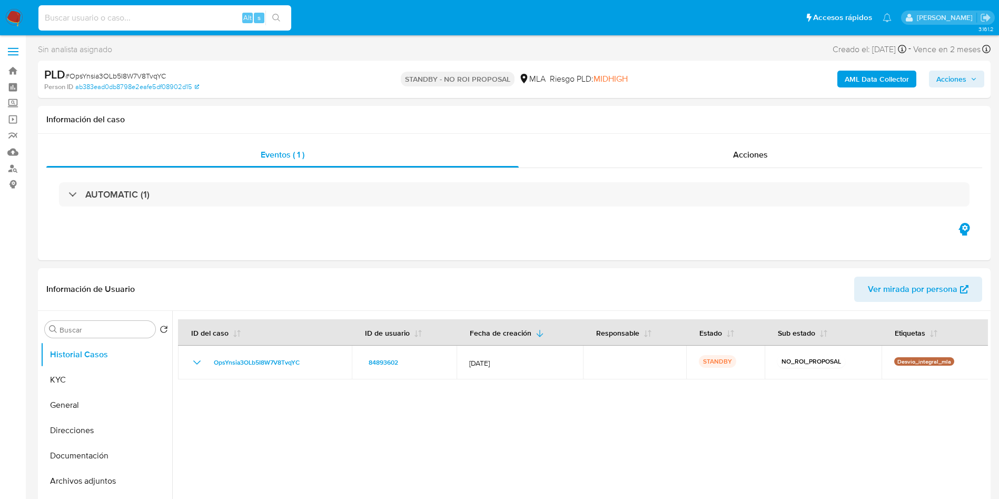
click at [190, 21] on input at bounding box center [164, 18] width 253 height 14
paste input "xuyGVDXGUoHrnu2IIPGmdQs9"
type input "xuyGVDXGUoHrnu2IIPGmdQs9"
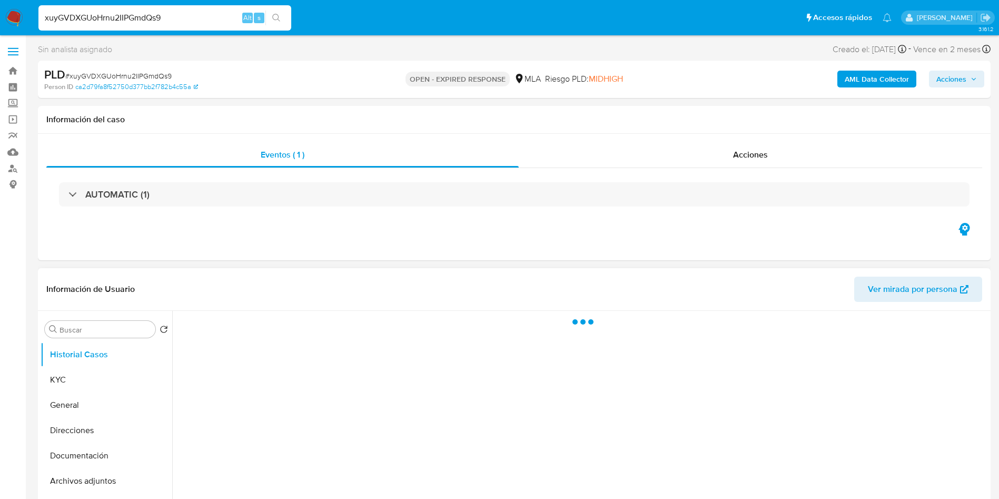
select select "10"
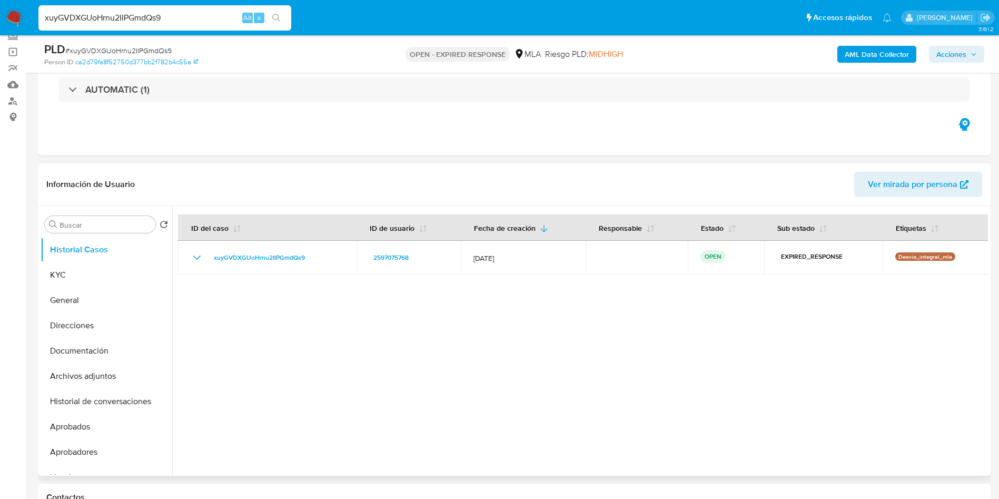
scroll to position [158, 0]
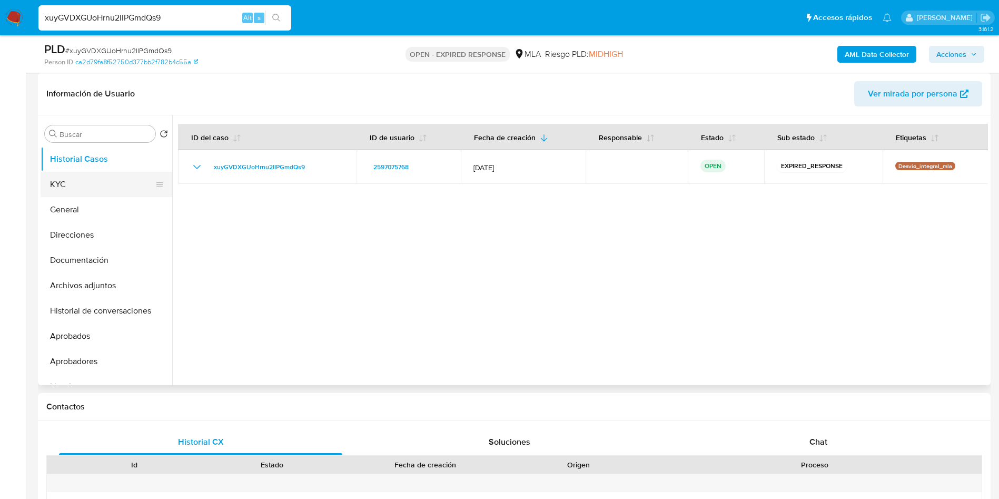
click at [92, 191] on button "KYC" at bounding box center [102, 184] width 123 height 25
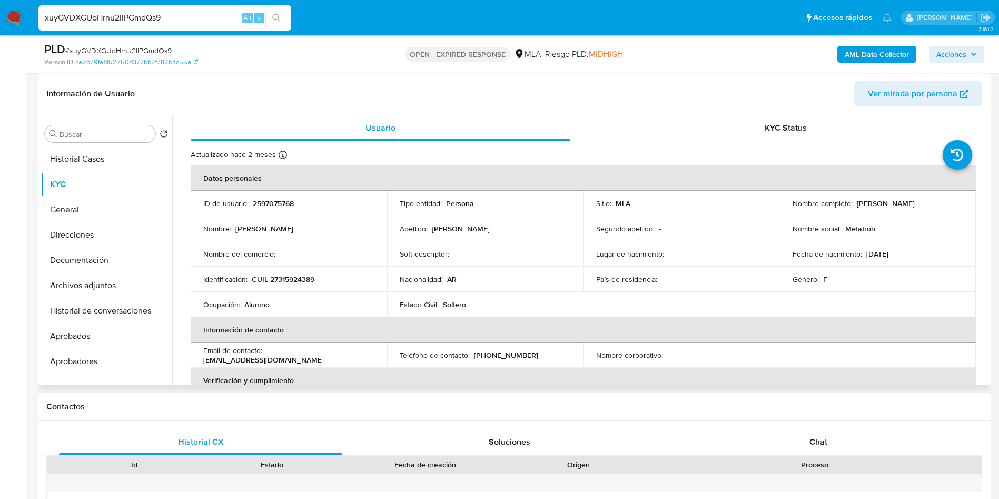
drag, startPoint x: 853, startPoint y: 201, endPoint x: 943, endPoint y: 205, distance: 89.6
click at [942, 205] on div "Nombre completo : Romina Beatriz Sanchez" at bounding box center [877, 202] width 171 height 9
copy p "Romina Beatriz Sanchez"
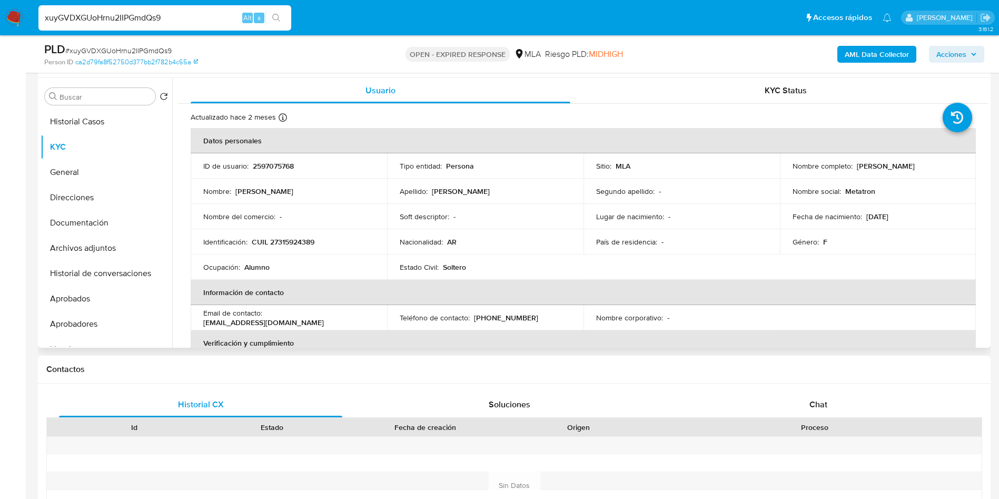
scroll to position [146, 0]
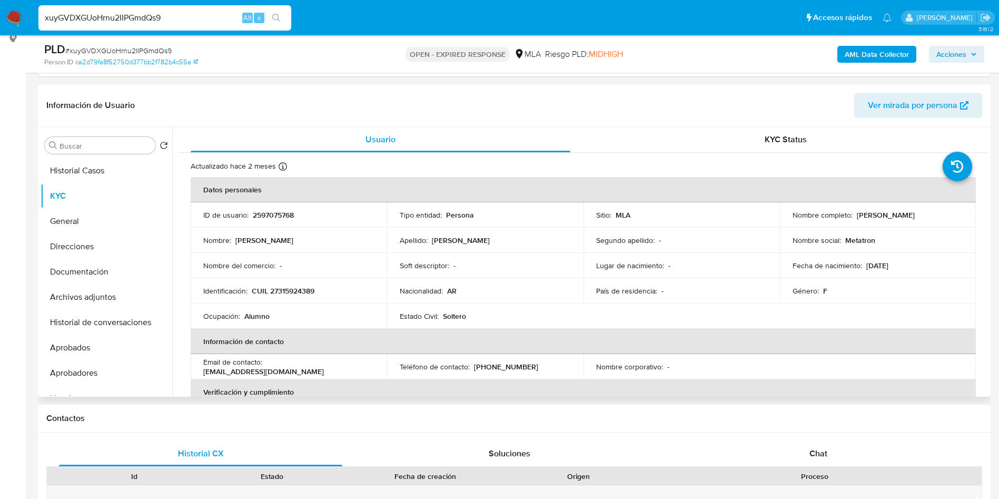
click at [280, 212] on p "2597075768" at bounding box center [273, 214] width 41 height 9
copy p "2597075768"
click at [116, 51] on span "# xuyGVDXGUoHrnu2IIPGmdQs9" at bounding box center [118, 50] width 106 height 11
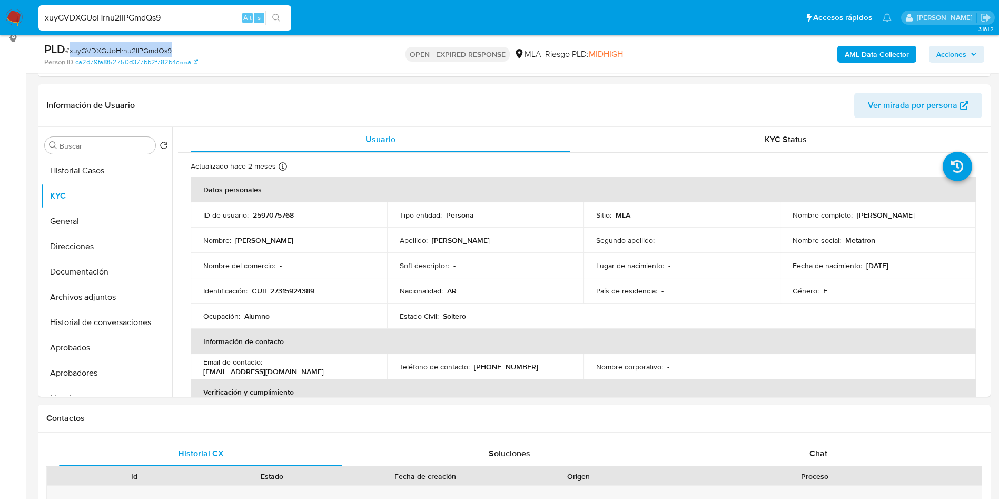
copy span "xuyGVDXGUoHrnu2IIPGmdQs9"
click at [288, 294] on p "CUIL 27315924389" at bounding box center [283, 290] width 63 height 9
copy p "27315924389"
click at [262, 210] on p "2597075768" at bounding box center [273, 214] width 41 height 9
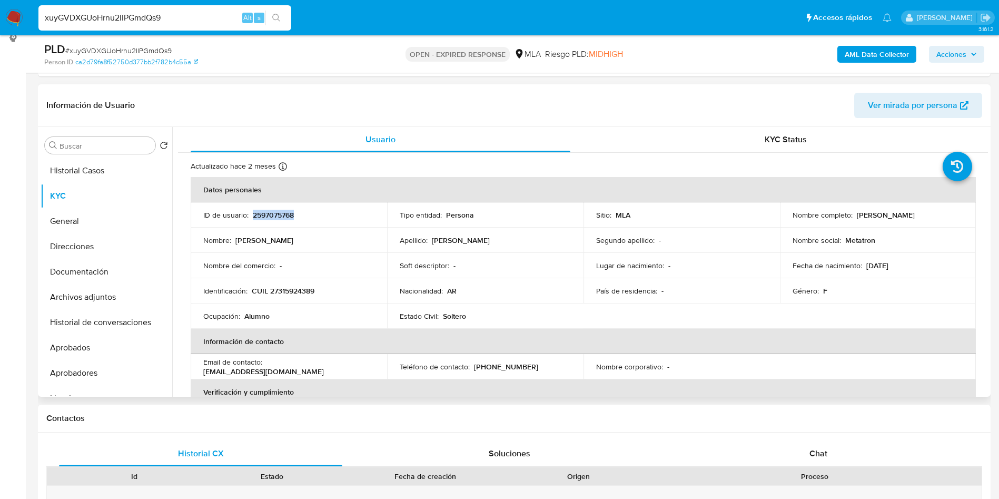
click at [261, 210] on p "2597075768" at bounding box center [273, 214] width 41 height 9
copy p "2597075768"
click at [88, 290] on button "Archivos adjuntos" at bounding box center [102, 296] width 123 height 25
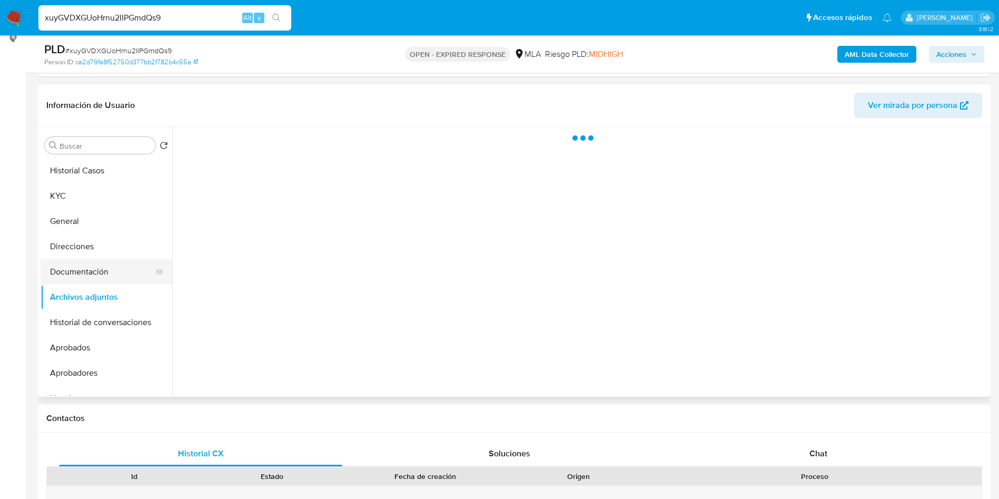
click at [87, 273] on button "Documentación" at bounding box center [102, 271] width 123 height 25
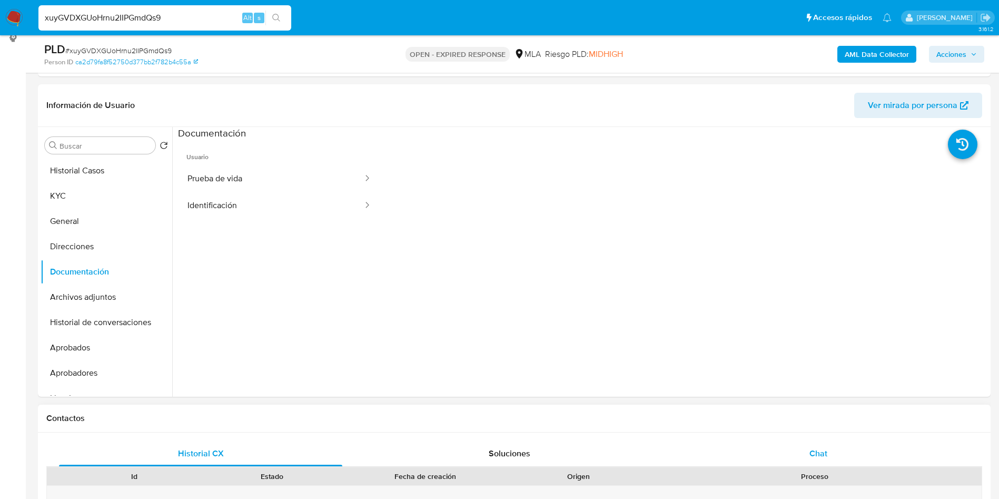
click at [825, 455] on span "Chat" at bounding box center [818, 453] width 18 height 12
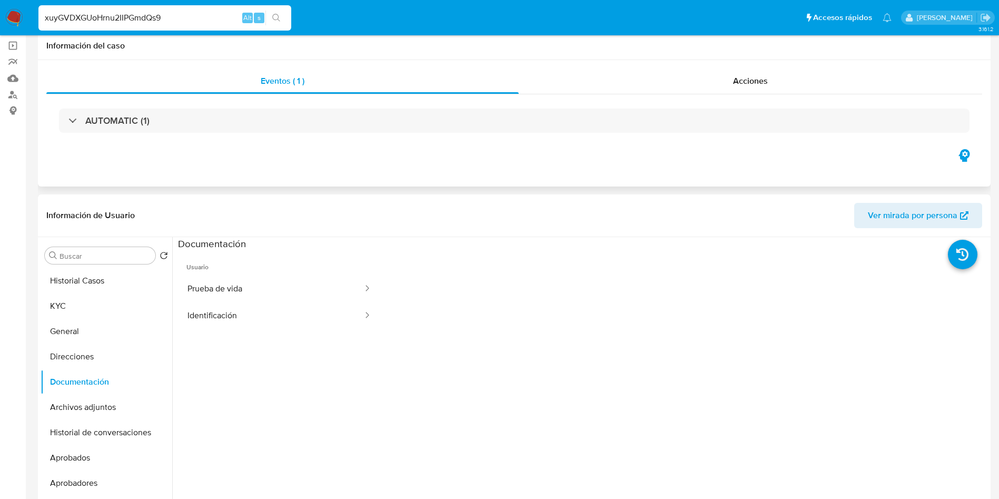
scroll to position [0, 0]
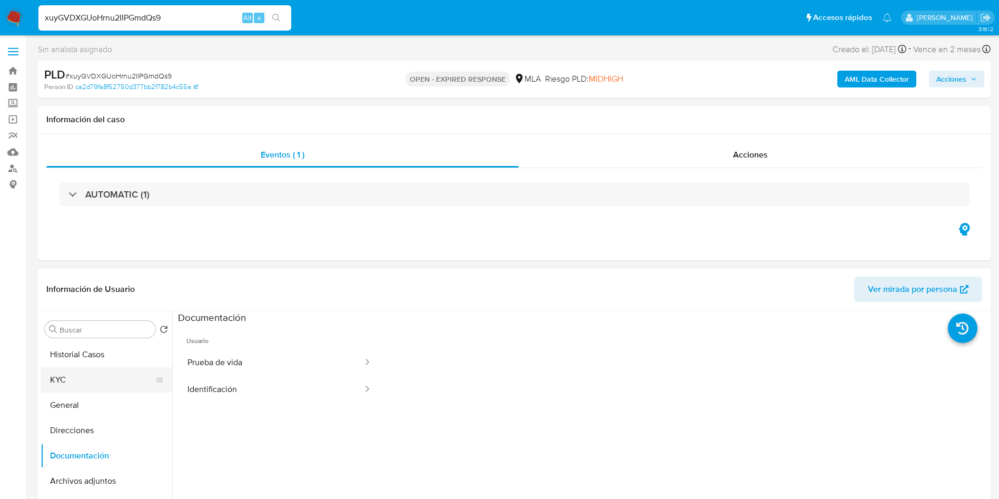
click at [75, 374] on button "KYC" at bounding box center [102, 379] width 123 height 25
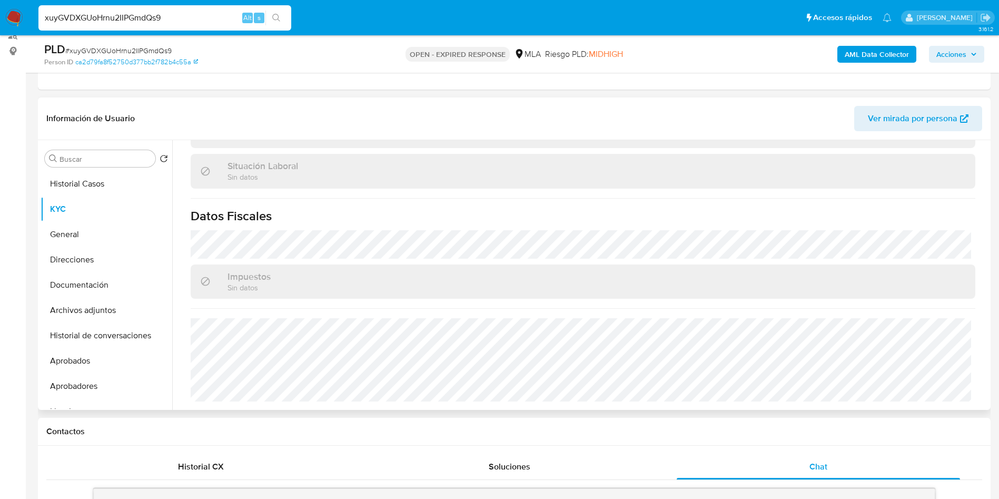
scroll to position [158, 0]
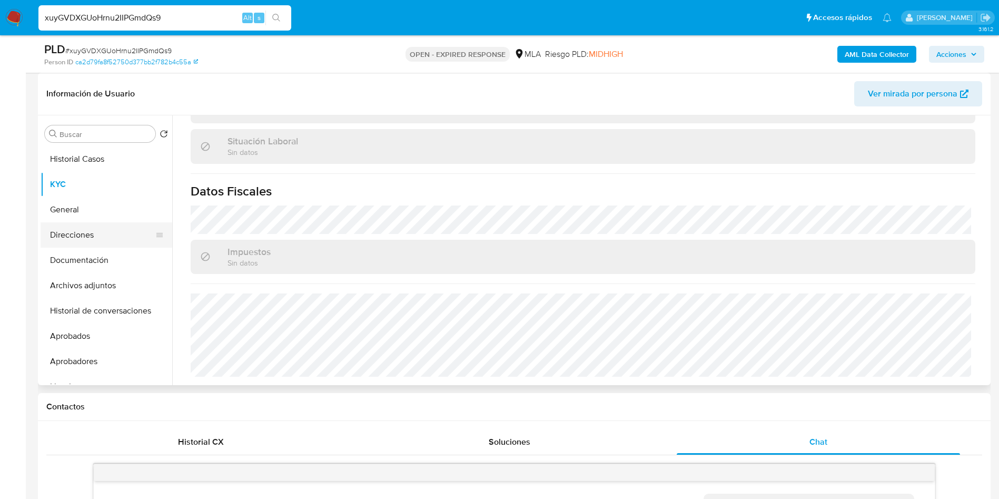
click at [60, 231] on button "Direcciones" at bounding box center [102, 234] width 123 height 25
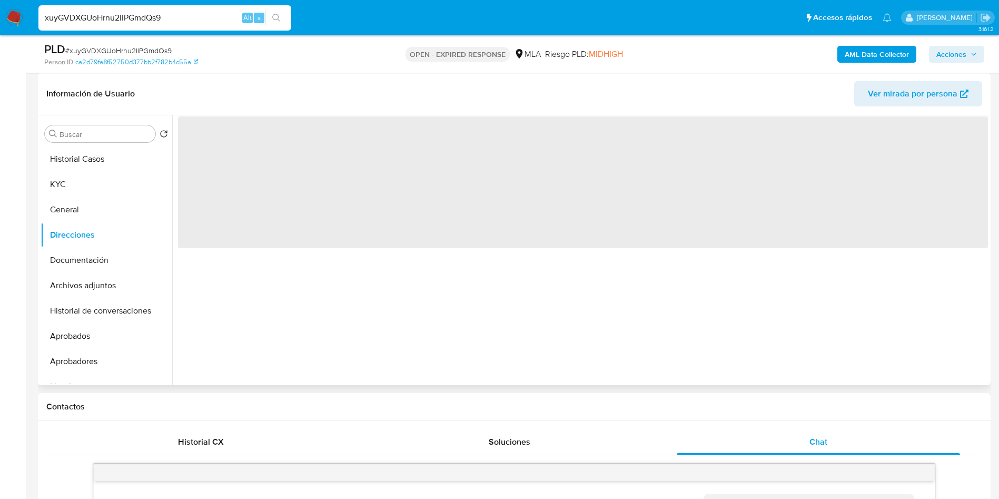
scroll to position [0, 0]
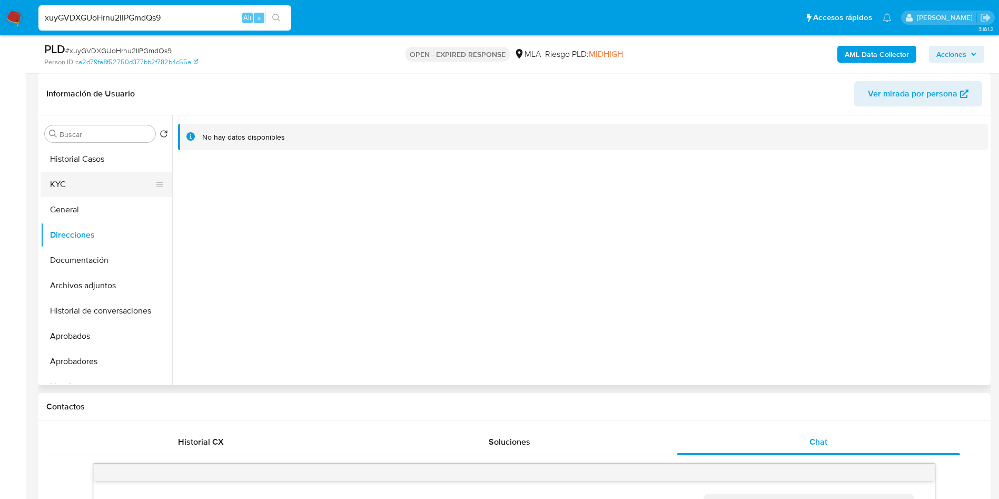
click at [120, 177] on button "KYC" at bounding box center [102, 184] width 123 height 25
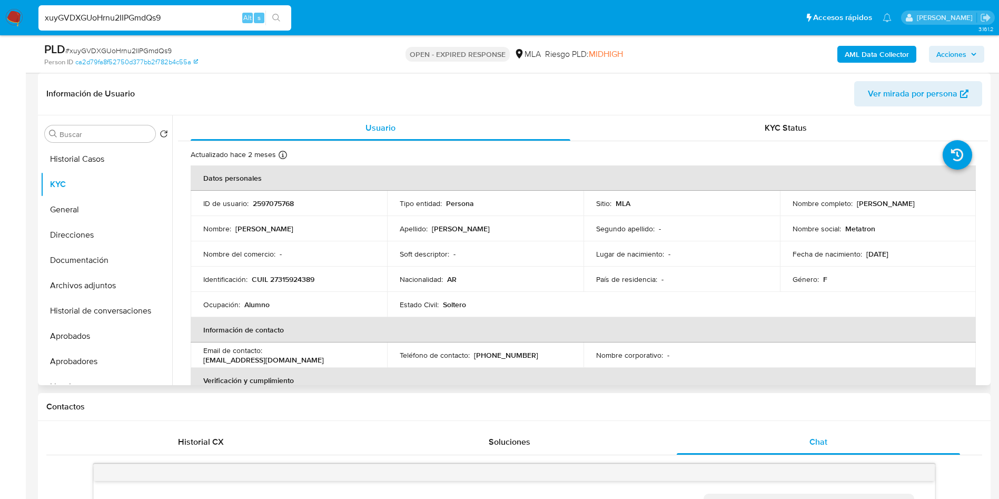
drag, startPoint x: 855, startPoint y: 200, endPoint x: 937, endPoint y: 203, distance: 81.6
click at [937, 203] on div "Nombre completo : Romina Beatriz Sanchez" at bounding box center [877, 202] width 171 height 9
drag, startPoint x: 851, startPoint y: 204, endPoint x: 932, endPoint y: 200, distance: 80.7
click at [932, 200] on div "Nombre completo : Romina Beatriz Sanchez" at bounding box center [877, 202] width 171 height 9
copy div "Romina Beatriz Sanchez"
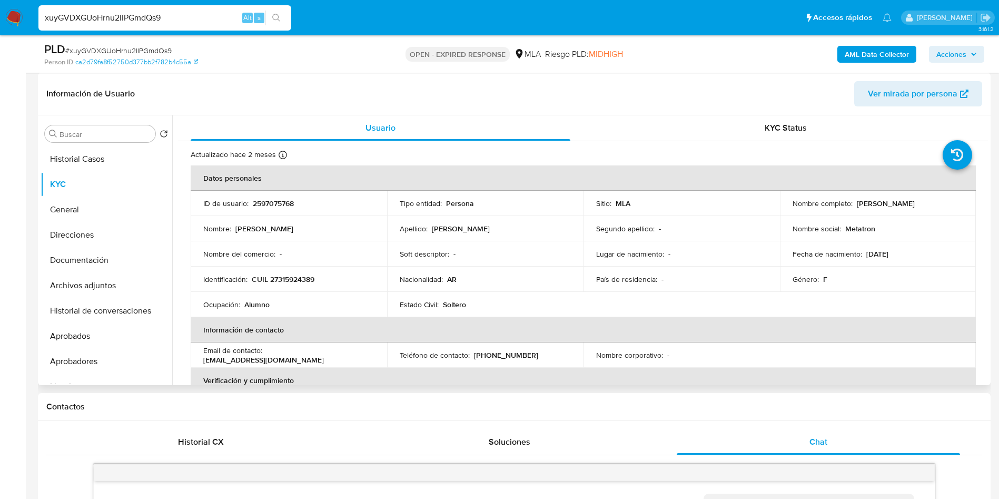
click at [296, 278] on p "CUIL 27315924389" at bounding box center [283, 278] width 63 height 9
copy p "27315924389"
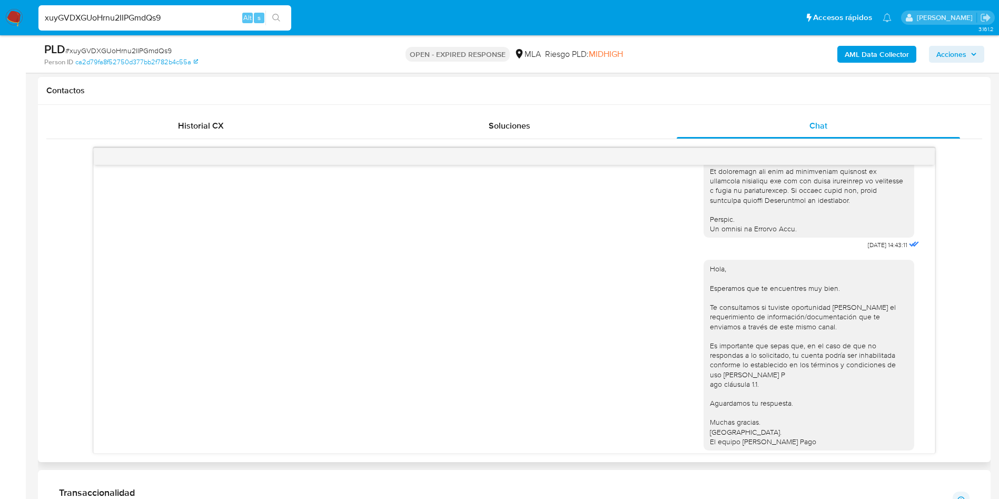
scroll to position [540, 0]
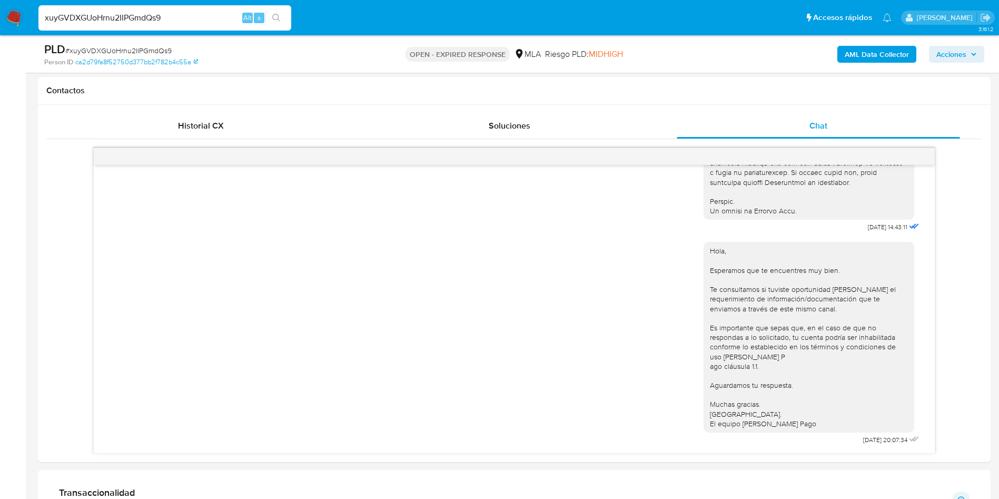
click at [143, 51] on span "# xuyGVDXGUoHrnu2IIPGmdQs9" at bounding box center [118, 50] width 106 height 11
copy span "xuyGVDXGUoHrnu2IIPGmdQs9"
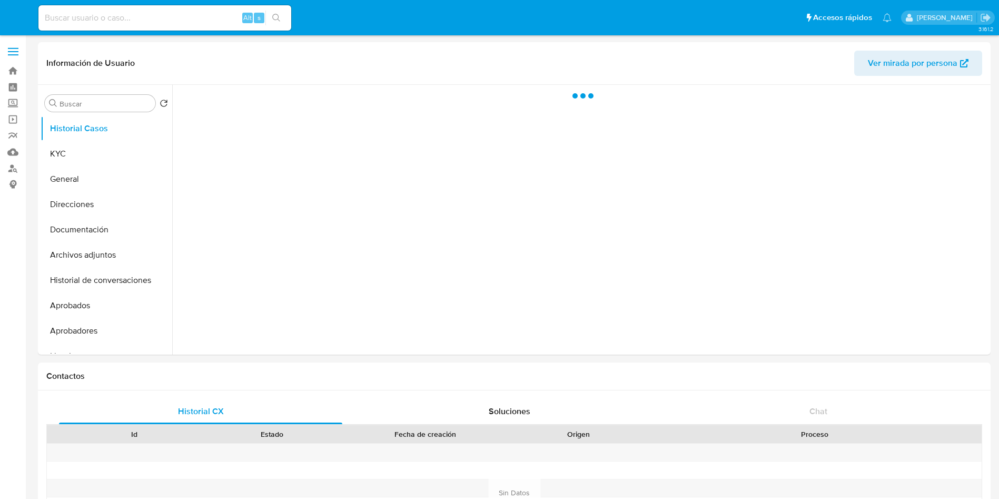
select select "10"
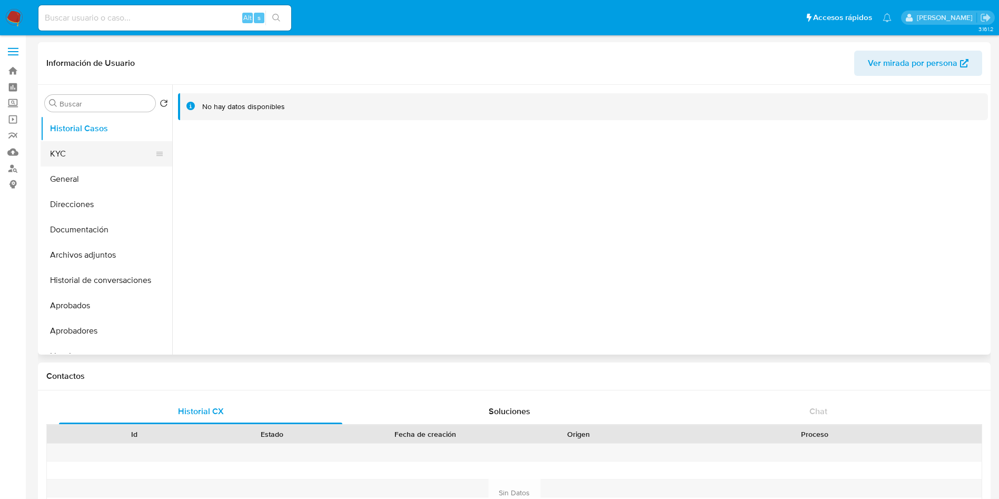
click at [126, 145] on button "KYC" at bounding box center [102, 153] width 123 height 25
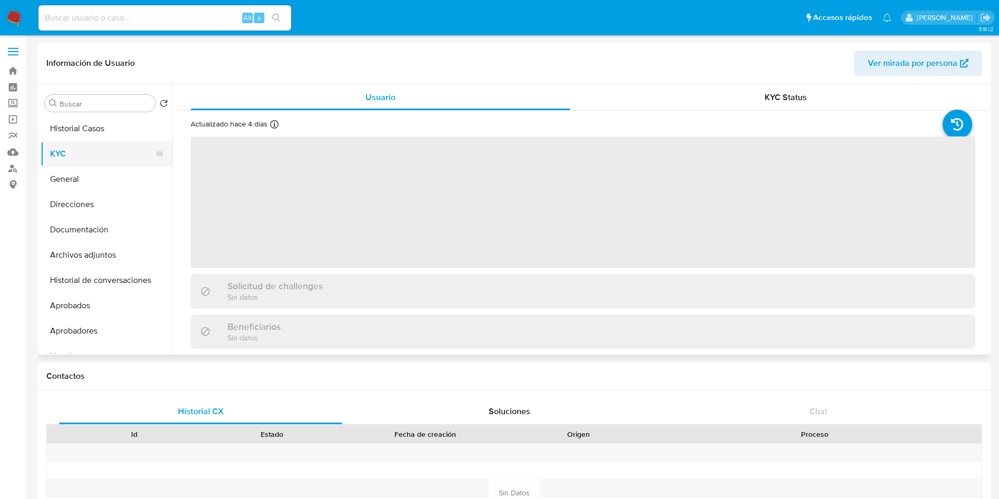
scroll to position [305, 0]
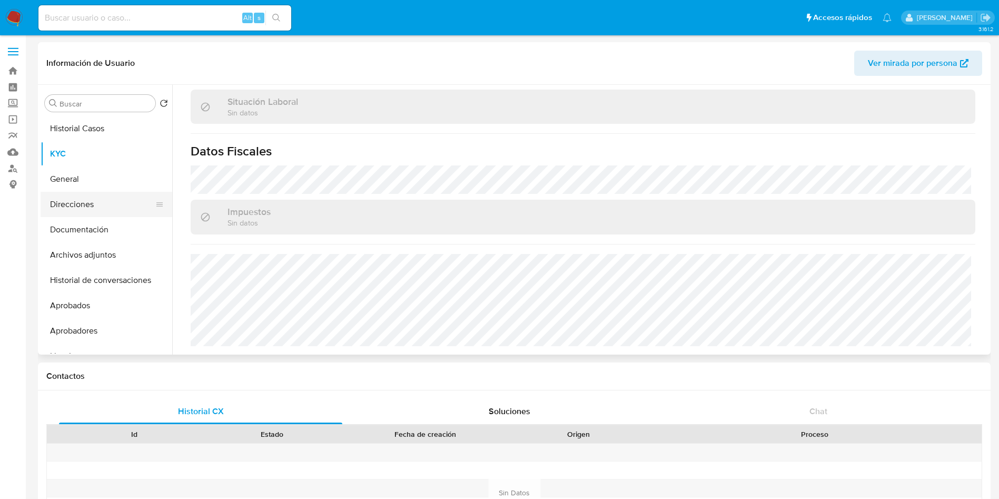
click at [68, 206] on button "Direcciones" at bounding box center [102, 204] width 123 height 25
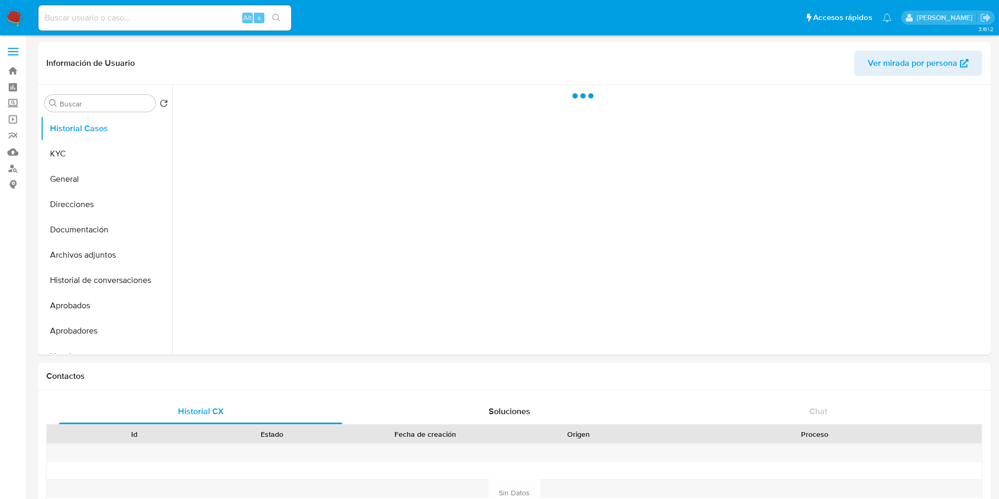
select select "10"
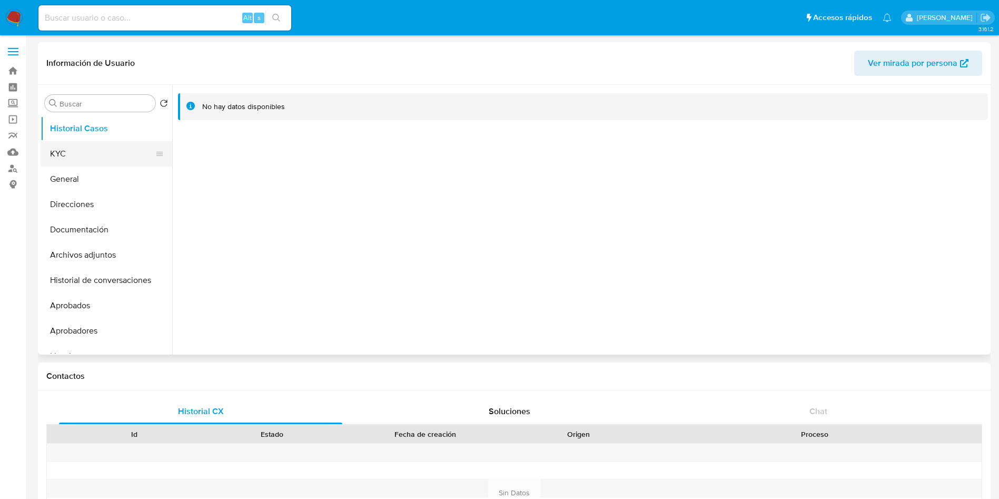
click at [116, 157] on button "KYC" at bounding box center [102, 153] width 123 height 25
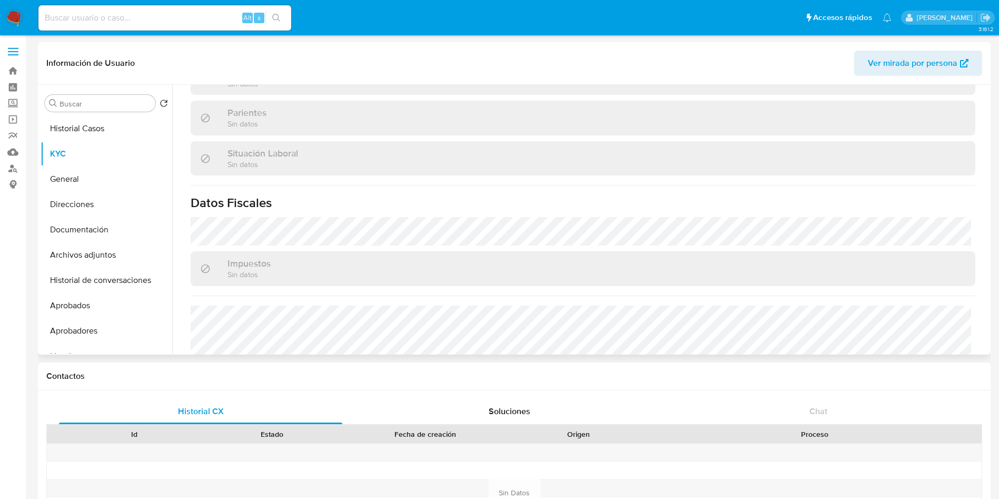
scroll to position [305, 0]
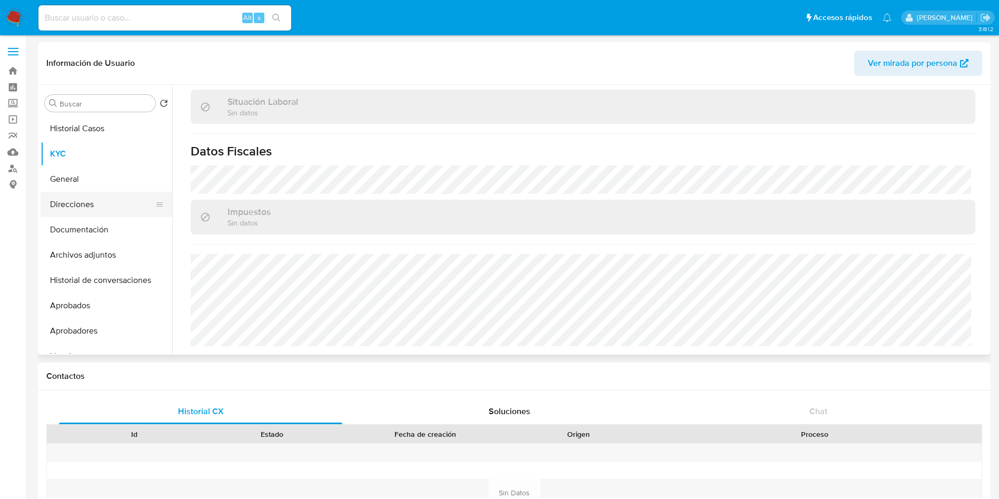
click at [113, 204] on button "Direcciones" at bounding box center [102, 204] width 123 height 25
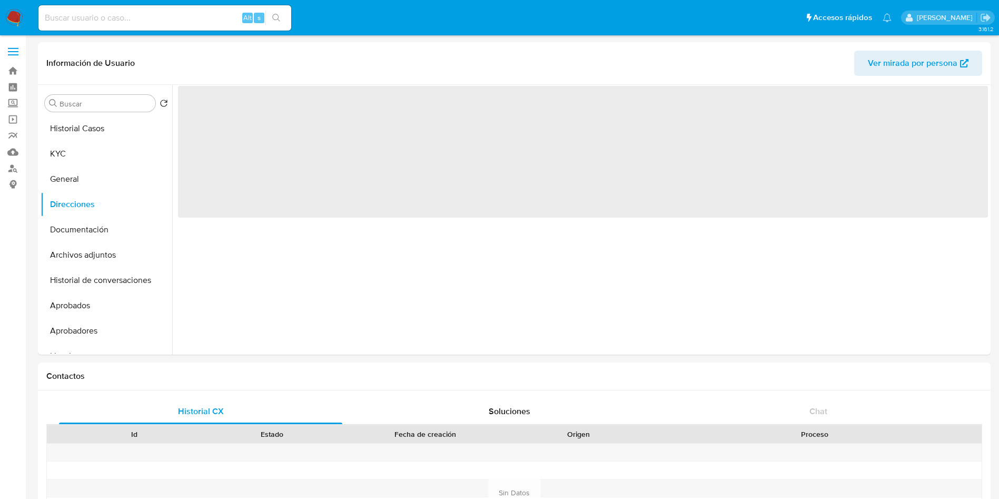
scroll to position [0, 0]
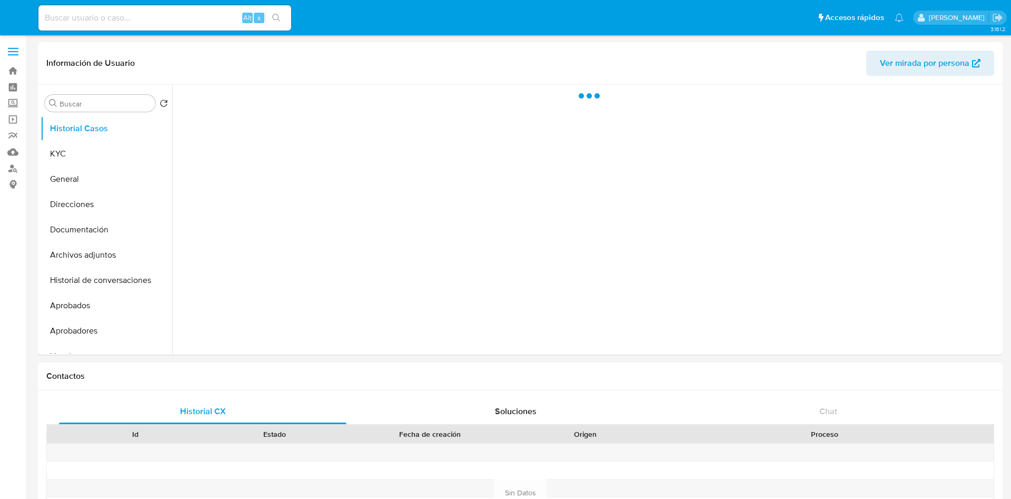
select select "10"
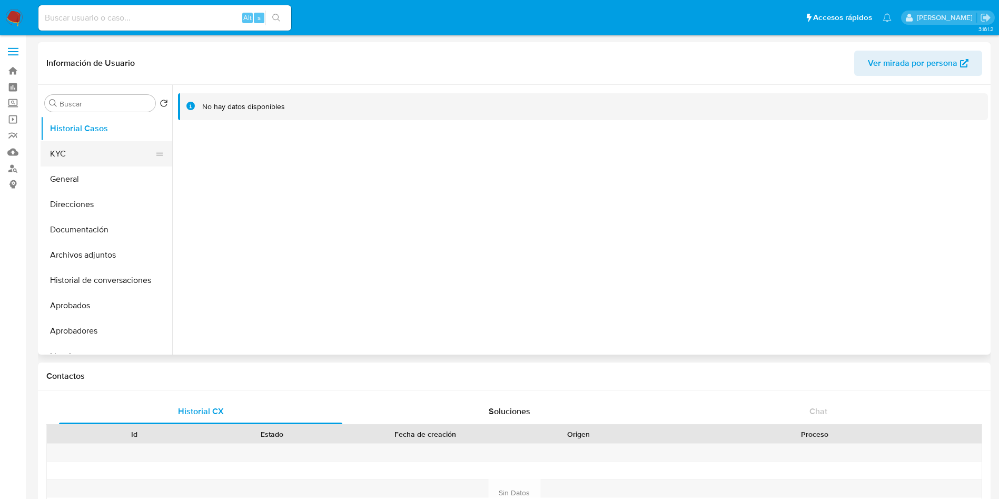
click at [95, 145] on button "KYC" at bounding box center [102, 153] width 123 height 25
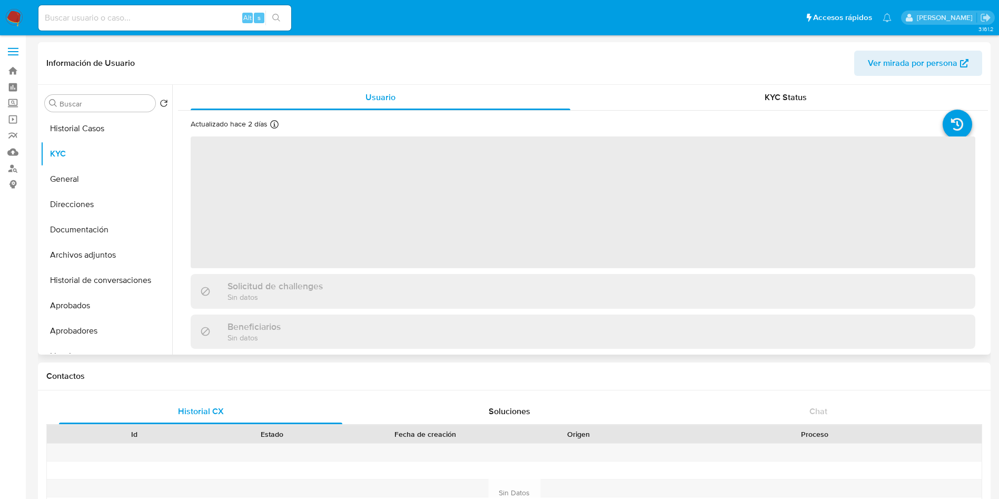
scroll to position [305, 0]
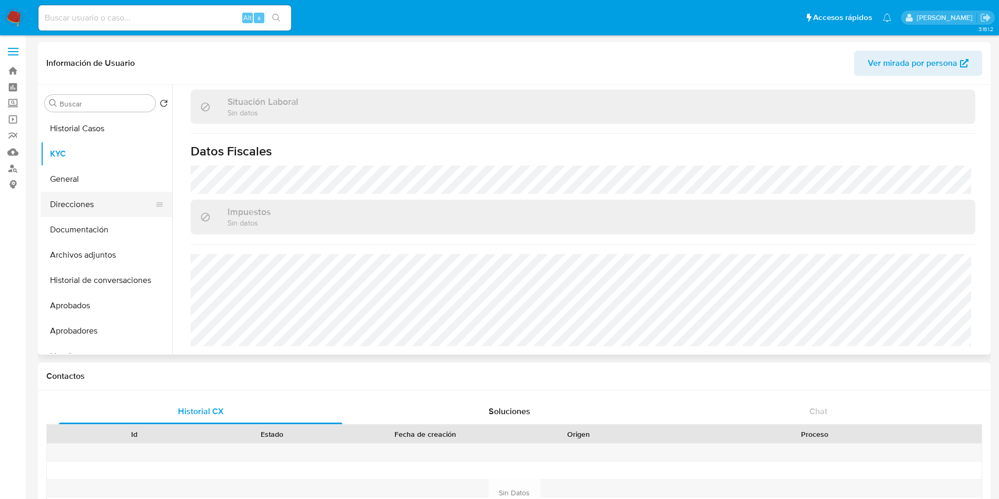
click at [108, 203] on button "Direcciones" at bounding box center [102, 204] width 123 height 25
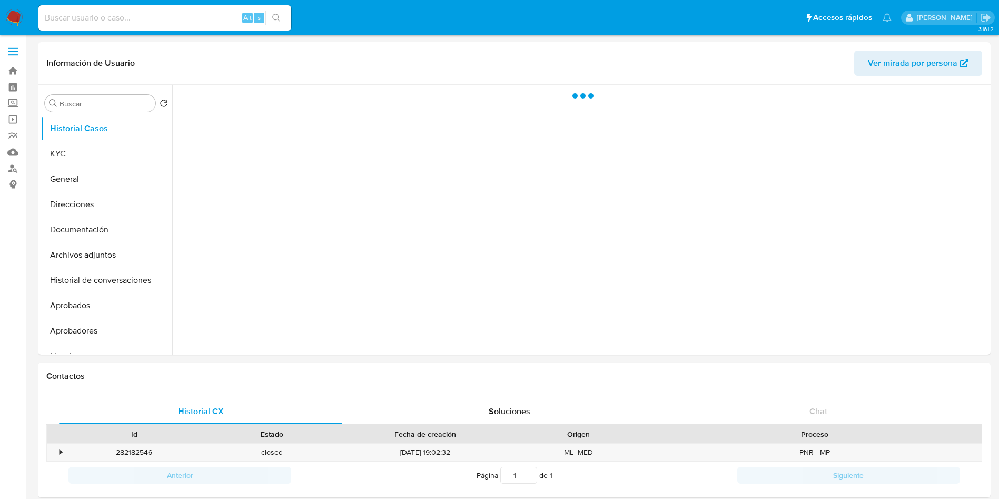
select select "10"
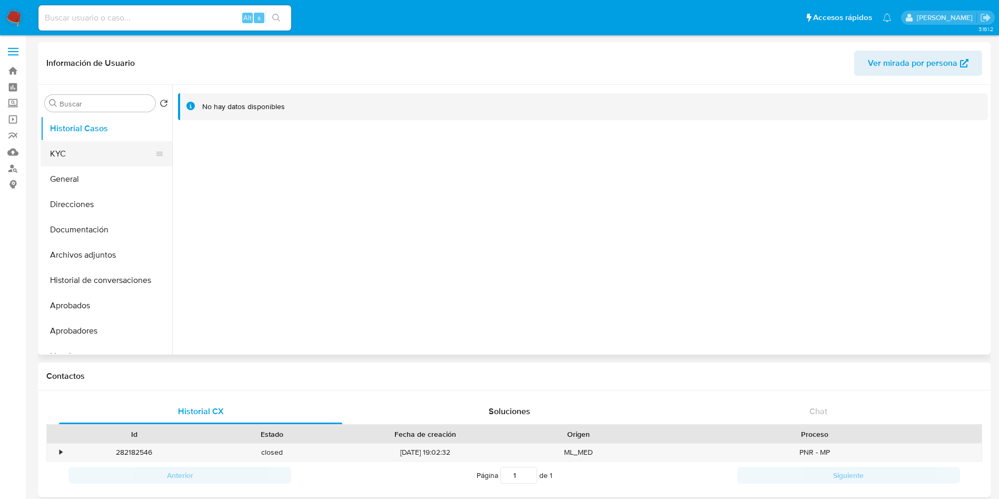
click at [61, 154] on button "KYC" at bounding box center [102, 153] width 123 height 25
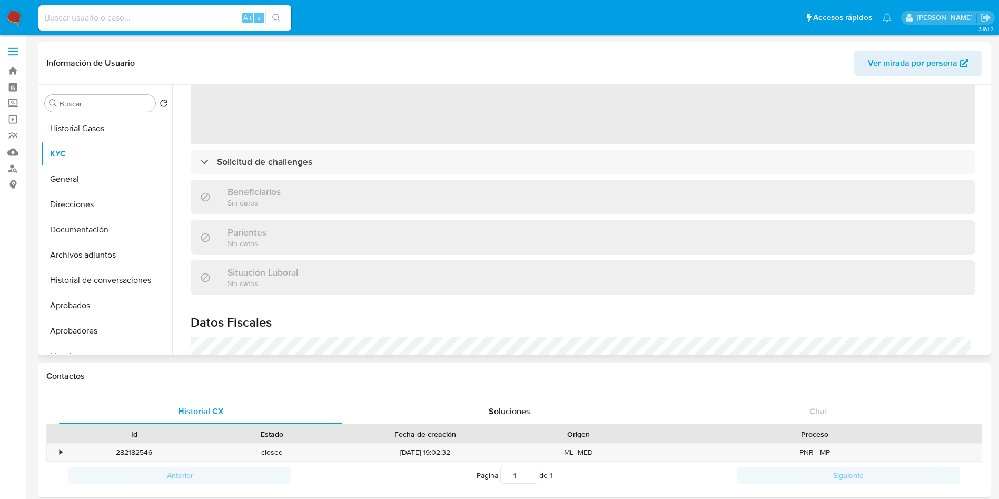
scroll to position [305, 0]
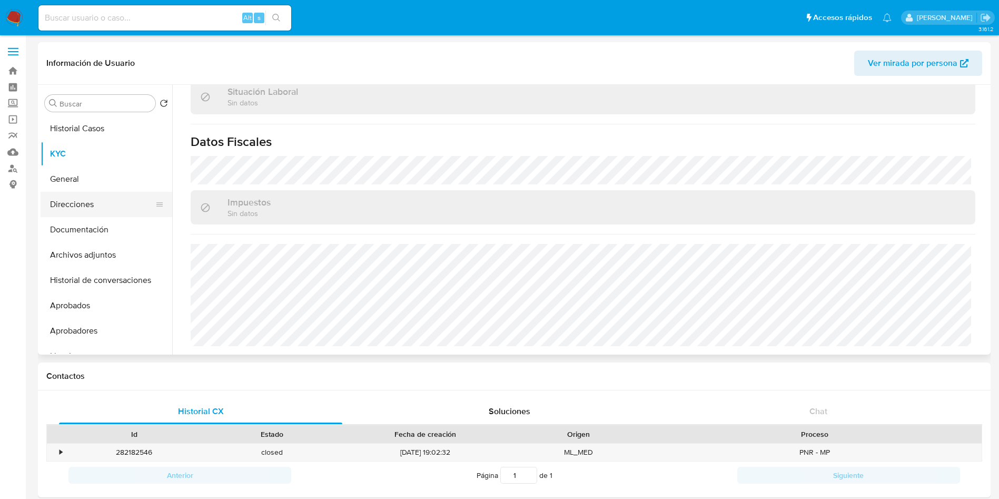
click at [99, 195] on button "Direcciones" at bounding box center [102, 204] width 123 height 25
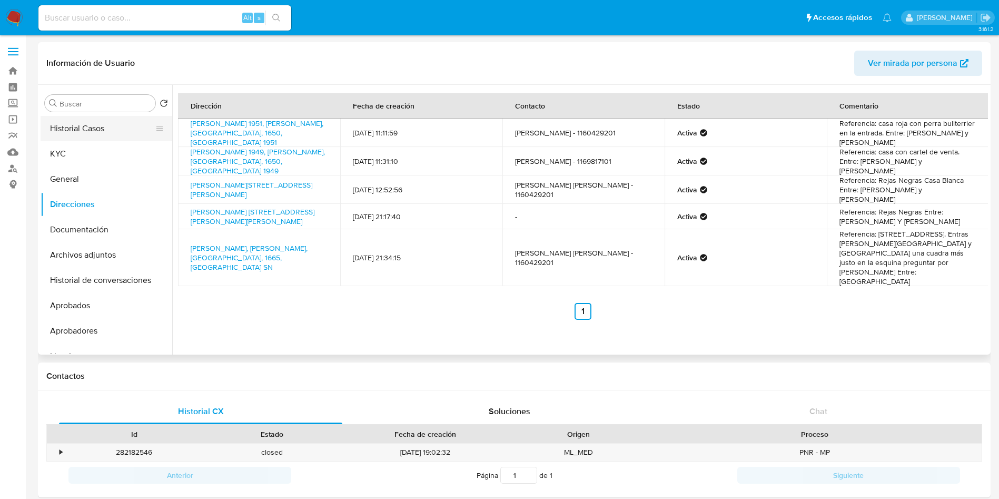
click at [109, 117] on button "Historial Casos" at bounding box center [102, 128] width 123 height 25
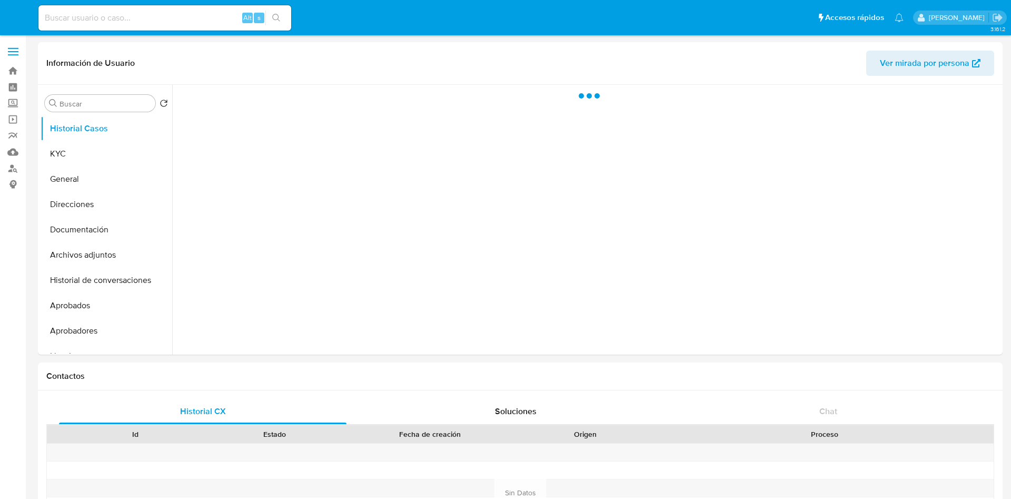
select select "10"
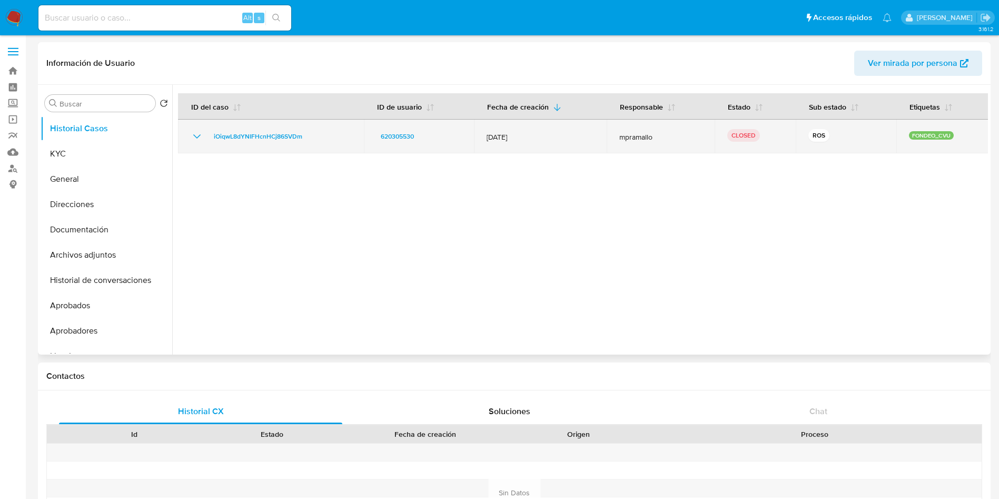
drag, startPoint x: 192, startPoint y: 135, endPoint x: 203, endPoint y: 136, distance: 11.2
click at [192, 135] on icon "Mostrar/Ocultar" at bounding box center [197, 136] width 13 height 13
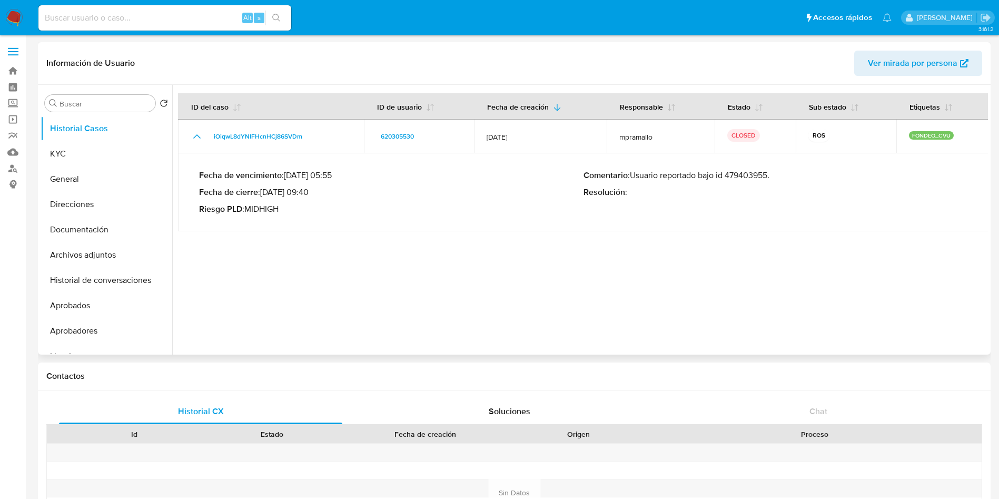
click at [760, 165] on div "Fecha de vencimiento : 10/01/2024 05:55 Fecha de cierre : 06/03/2024 09:40 Ries…" at bounding box center [583, 192] width 769 height 61
click at [63, 164] on button "KYC" at bounding box center [102, 153] width 123 height 25
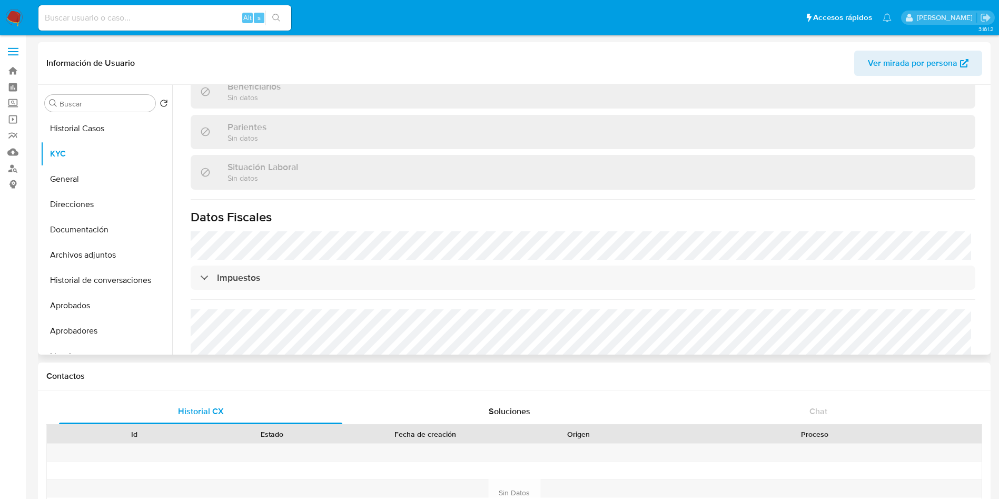
scroll to position [530, 0]
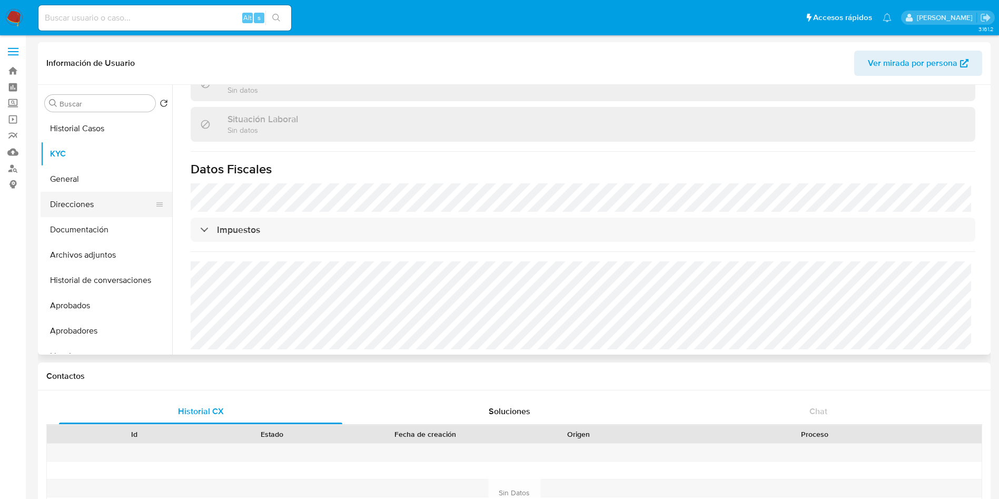
click at [96, 198] on button "Direcciones" at bounding box center [102, 204] width 123 height 25
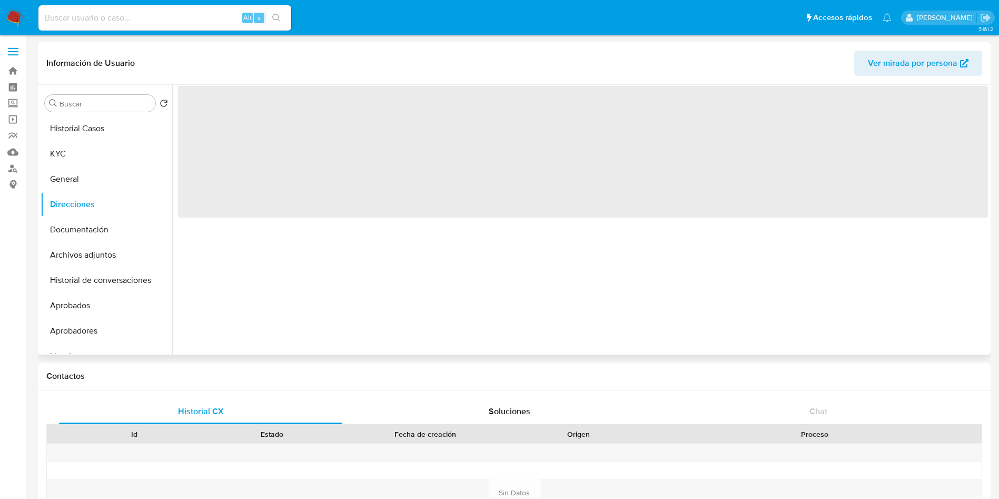
scroll to position [0, 0]
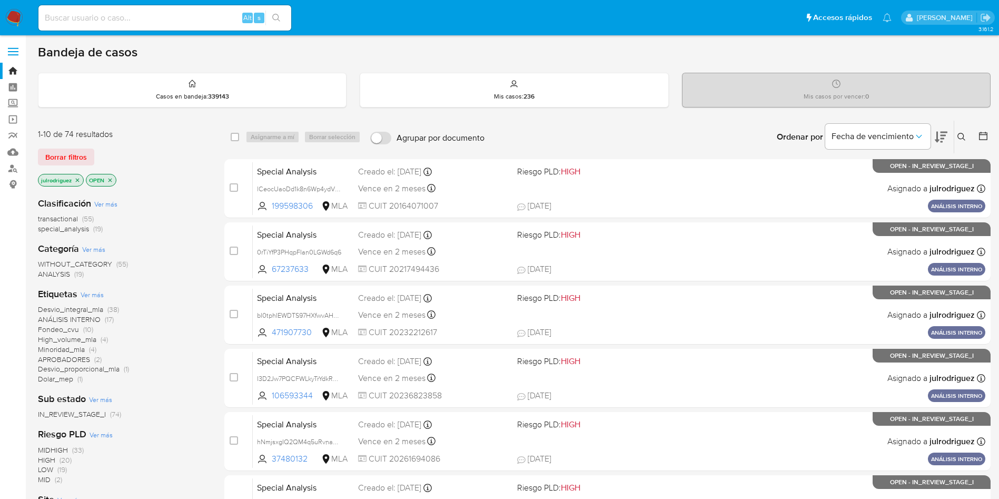
click at [958, 136] on icon at bounding box center [961, 137] width 8 height 8
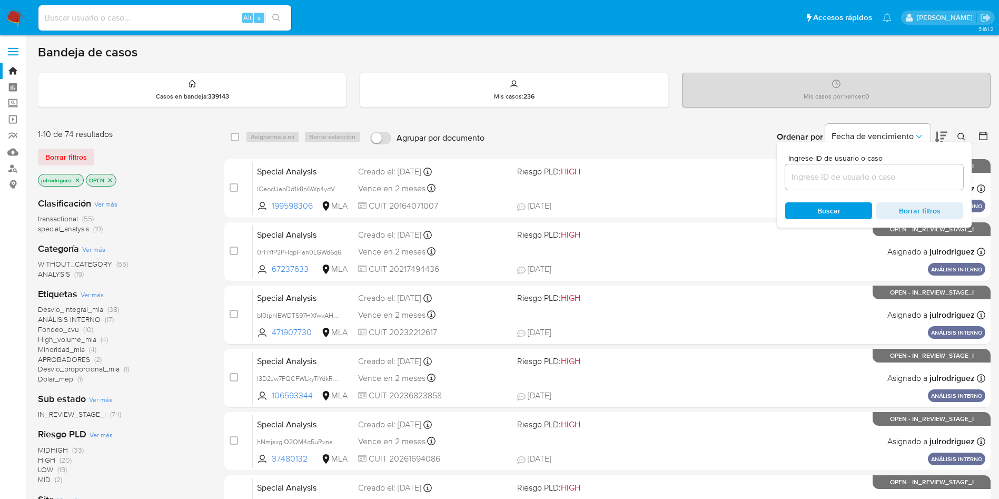
drag, startPoint x: 865, startPoint y: 172, endPoint x: 857, endPoint y: 183, distance: 13.8
click at [865, 172] on input at bounding box center [874, 177] width 178 height 14
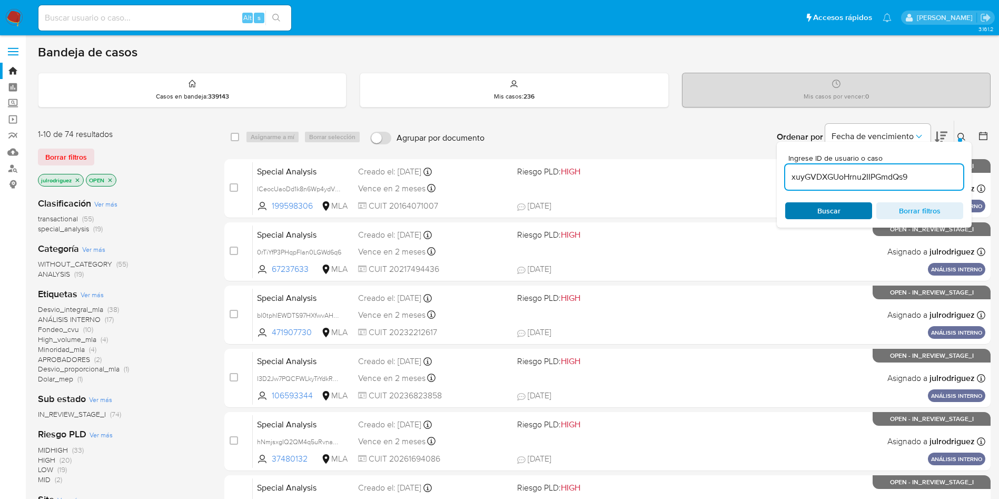
type input "xuyGVDXGUoHrnu2IIPGmdQs9"
click at [812, 205] on span "Buscar" at bounding box center [828, 210] width 72 height 15
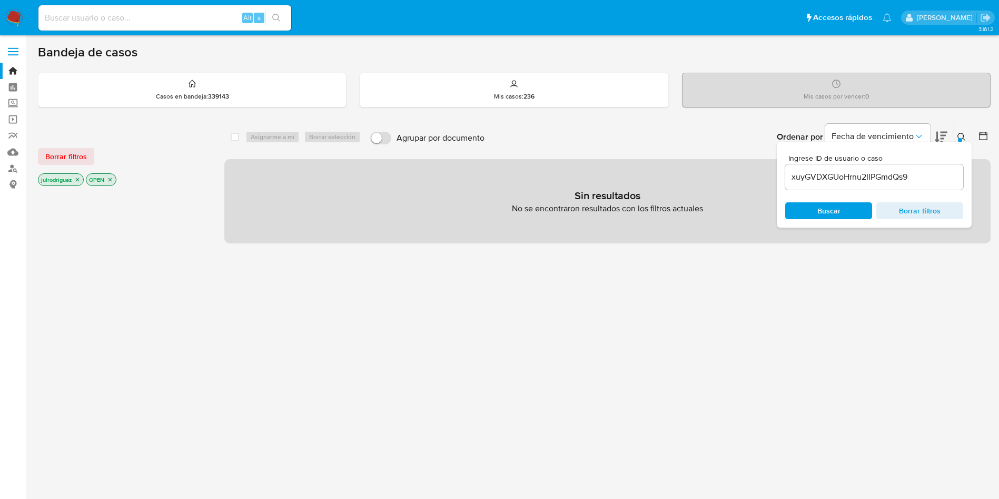
click at [111, 178] on icon "close-filter" at bounding box center [110, 179] width 6 height 6
click at [80, 179] on icon "close-filter" at bounding box center [77, 179] width 6 height 6
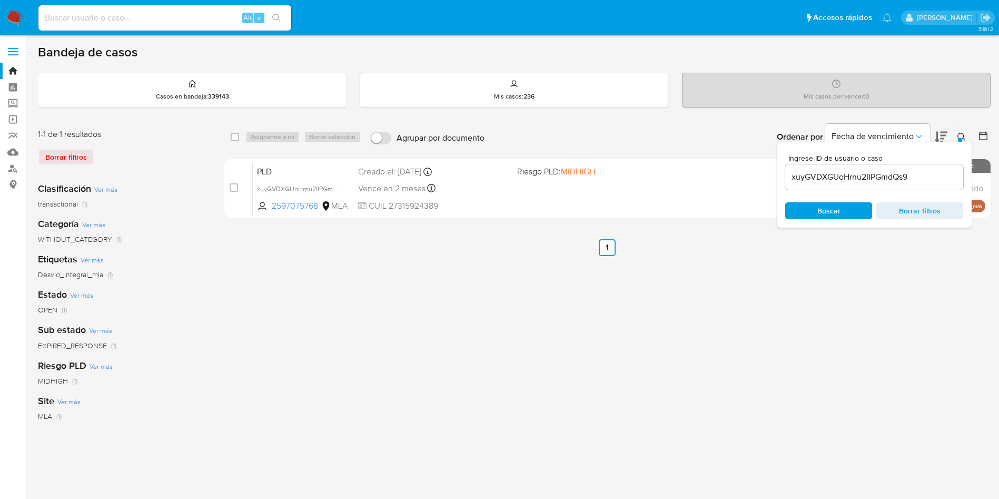
click at [244, 140] on div "select-all-cases-checkbox Asignarme a mí Borrar selección" at bounding box center [298, 137] width 134 height 13
click at [237, 136] on input "checkbox" at bounding box center [235, 137] width 8 height 8
checkbox input "true"
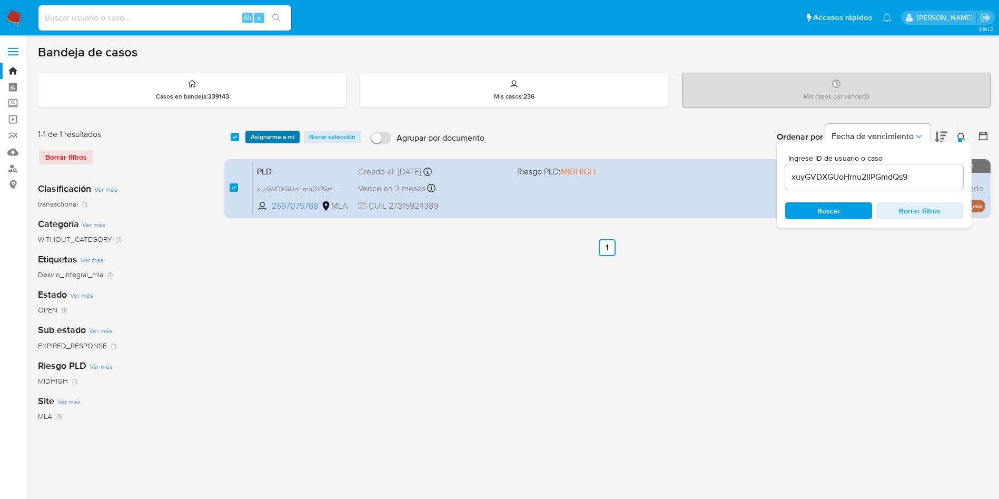
click at [281, 135] on span "Asignarme a mí" at bounding box center [273, 137] width 44 height 11
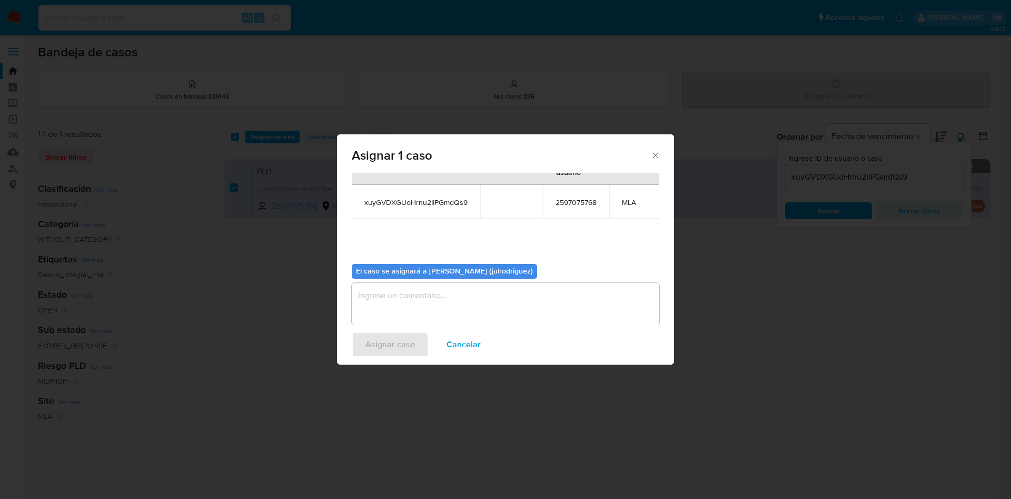
scroll to position [67, 0]
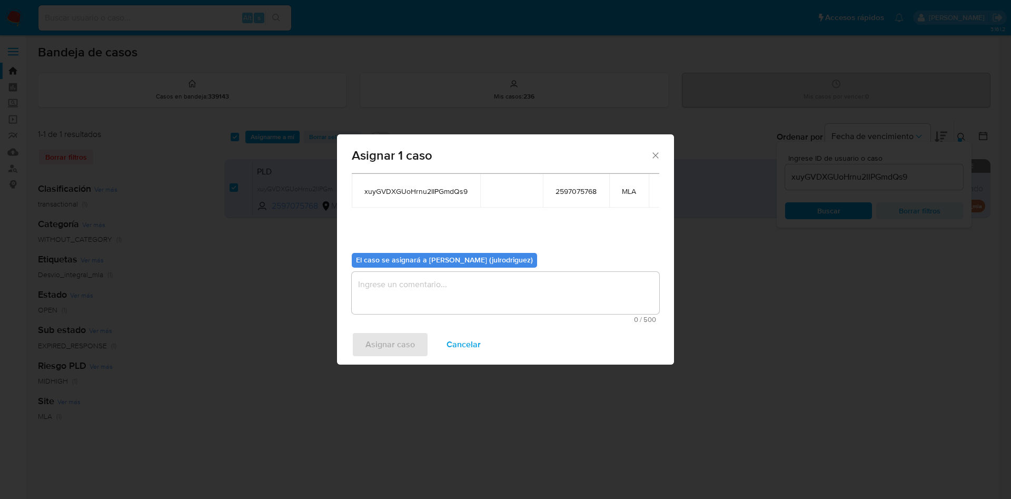
click at [473, 285] on textarea "assign-modal" at bounding box center [505, 293] width 307 height 42
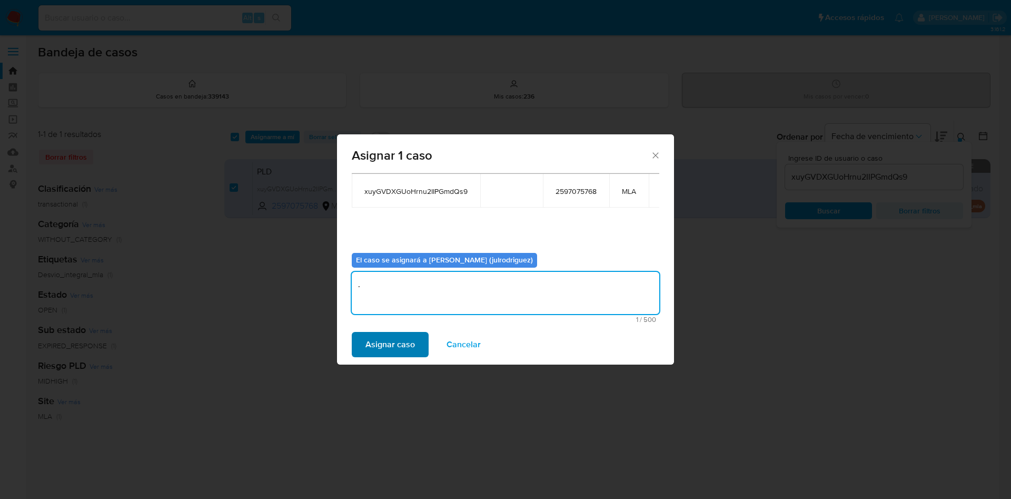
type textarea "."
click at [391, 345] on span "Asignar caso" at bounding box center [389, 344] width 49 height 23
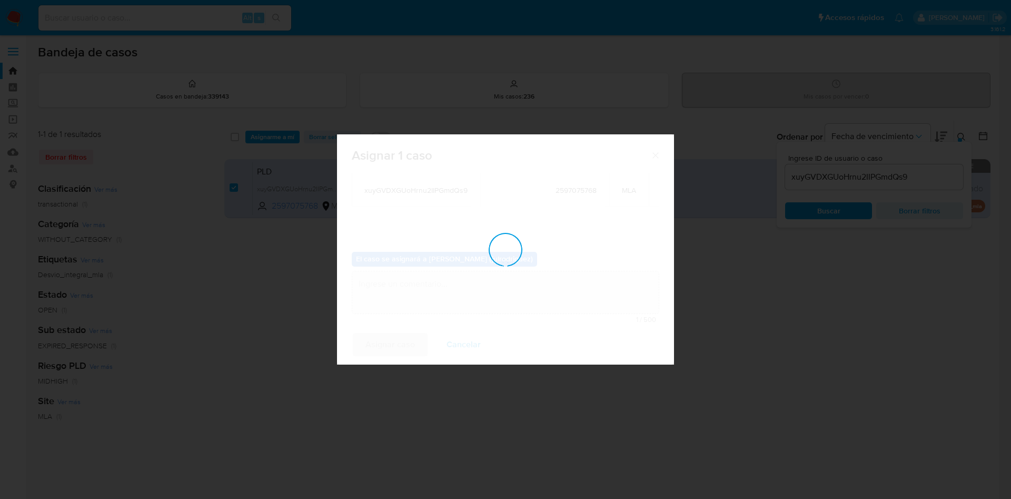
checkbox input "false"
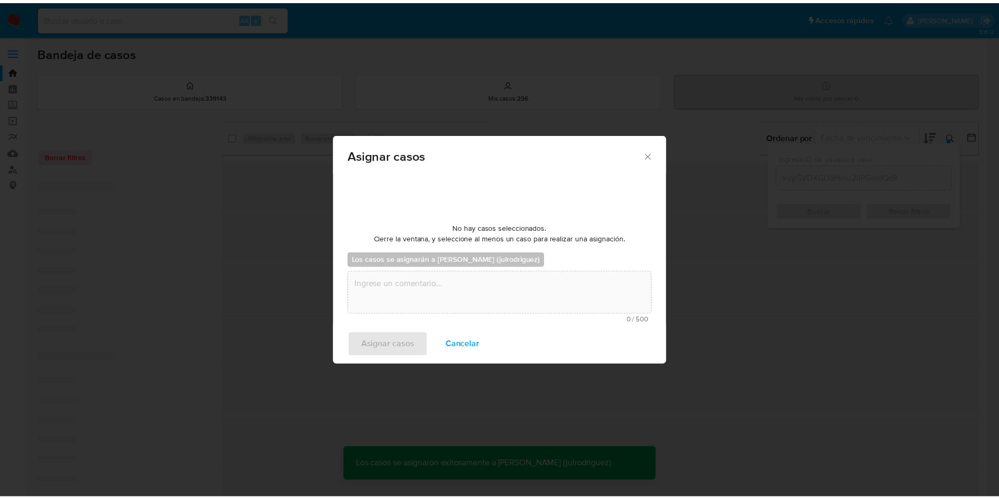
scroll to position [64, 0]
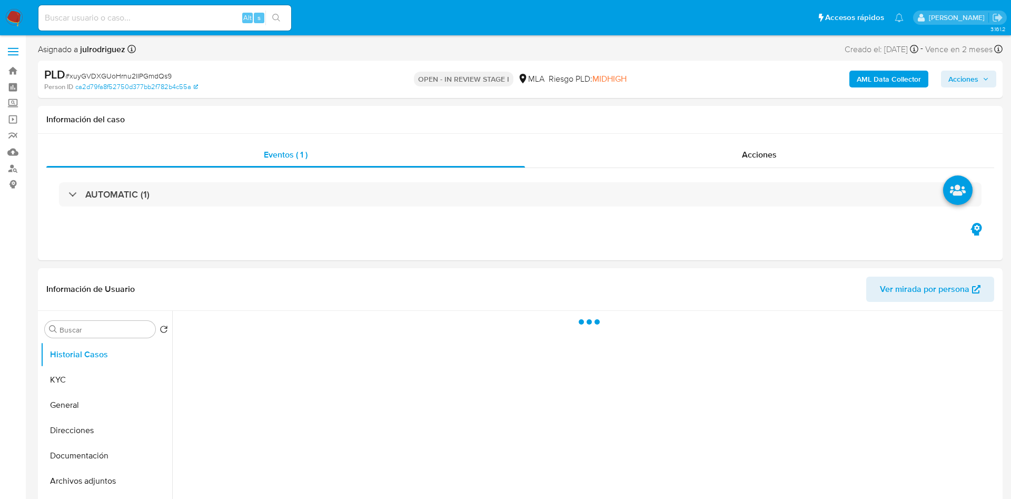
select select "10"
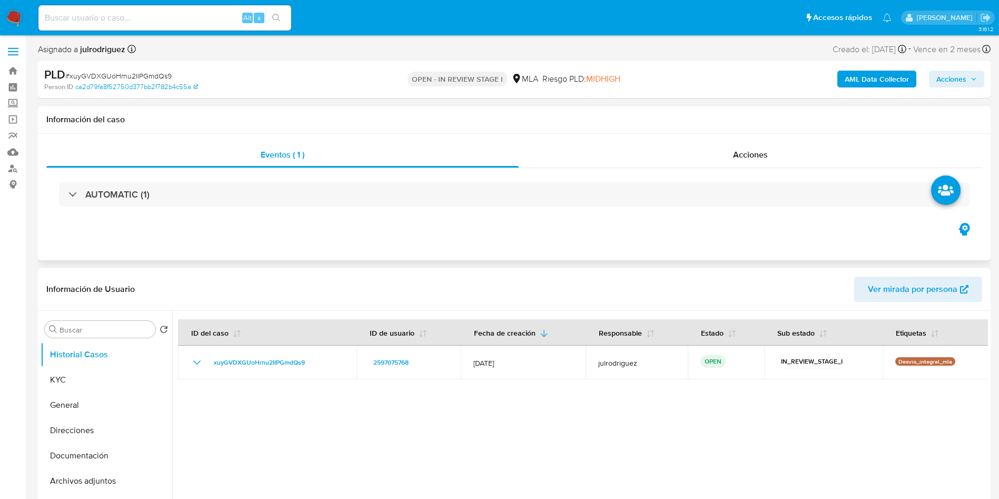
click at [537, 243] on div "Eventos ( 1 ) Acciones AUTOMATIC (1)" at bounding box center [514, 197] width 952 height 126
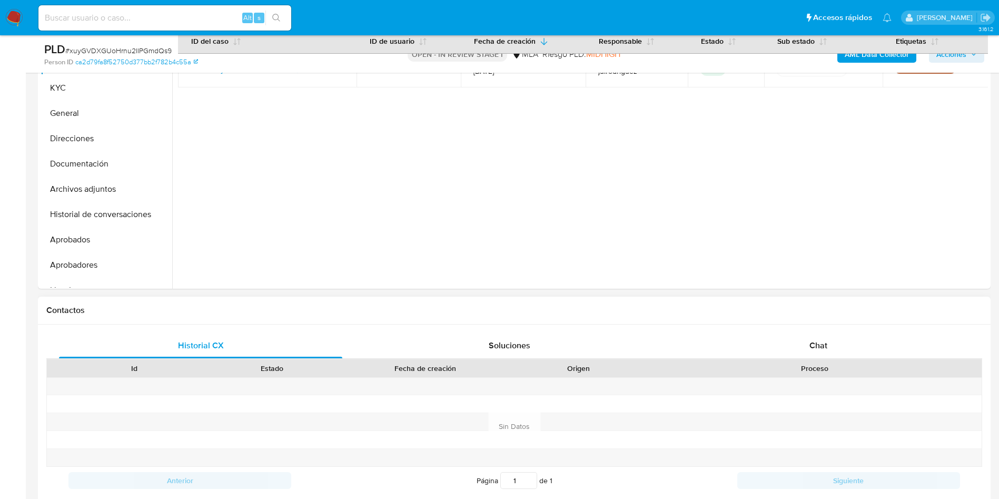
scroll to position [316, 0]
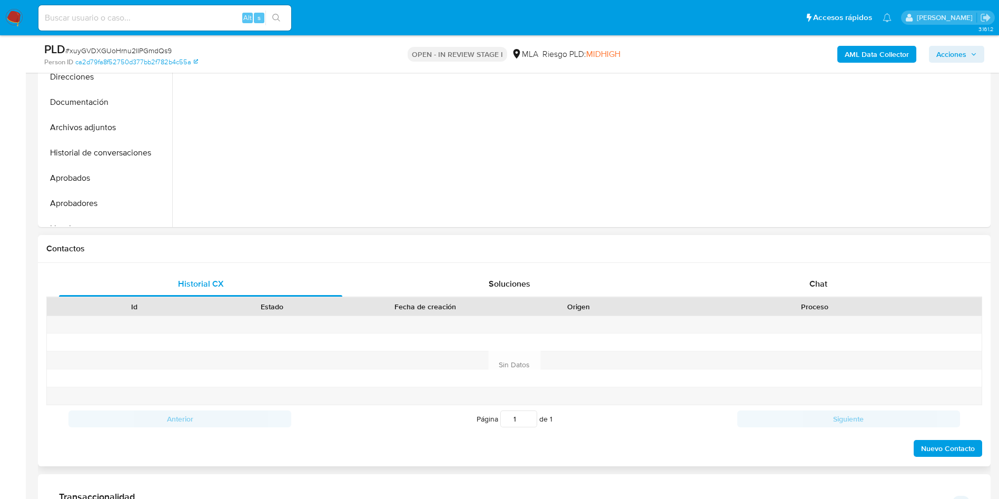
click at [828, 265] on div "Historial CX Soluciones Chat Id Estado Fecha de creación Origen Proceso Anterio…" at bounding box center [514, 364] width 952 height 203
click at [825, 274] on div "Chat" at bounding box center [817, 283] width 283 height 25
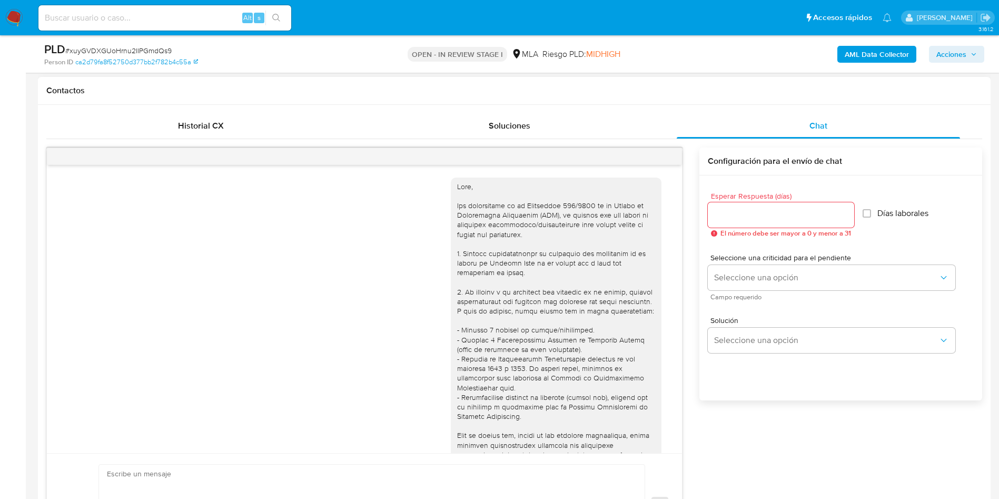
scroll to position [540, 0]
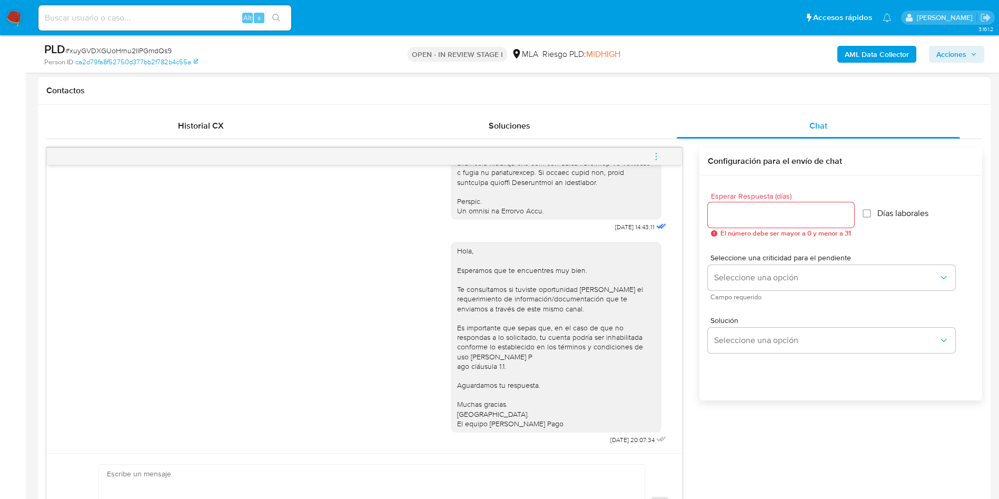
click at [648, 164] on button "menu-action" at bounding box center [656, 156] width 35 height 25
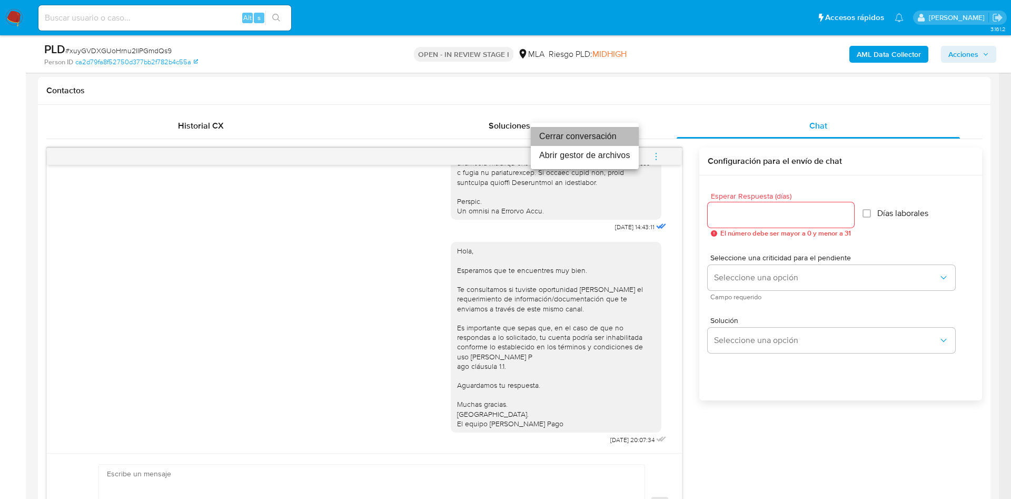
click at [573, 134] on li "Cerrar conversación" at bounding box center [585, 136] width 108 height 19
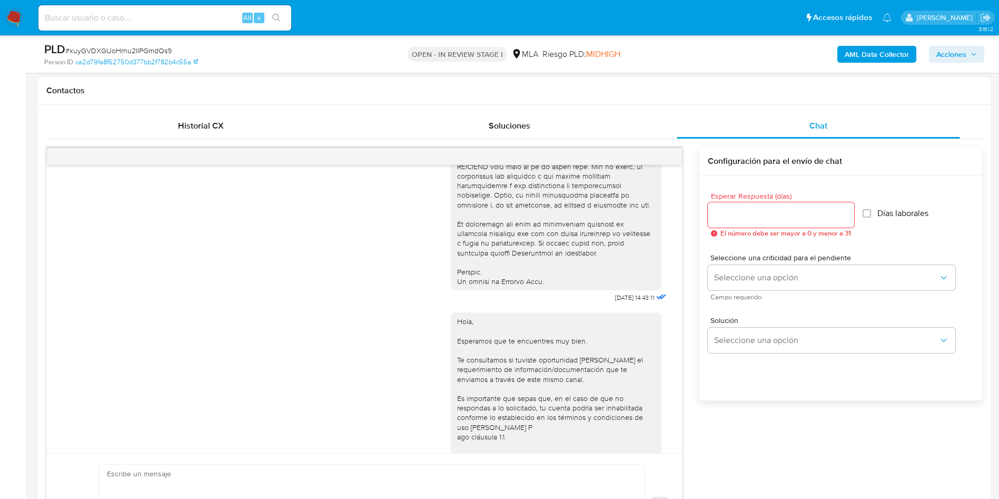
scroll to position [474, 0]
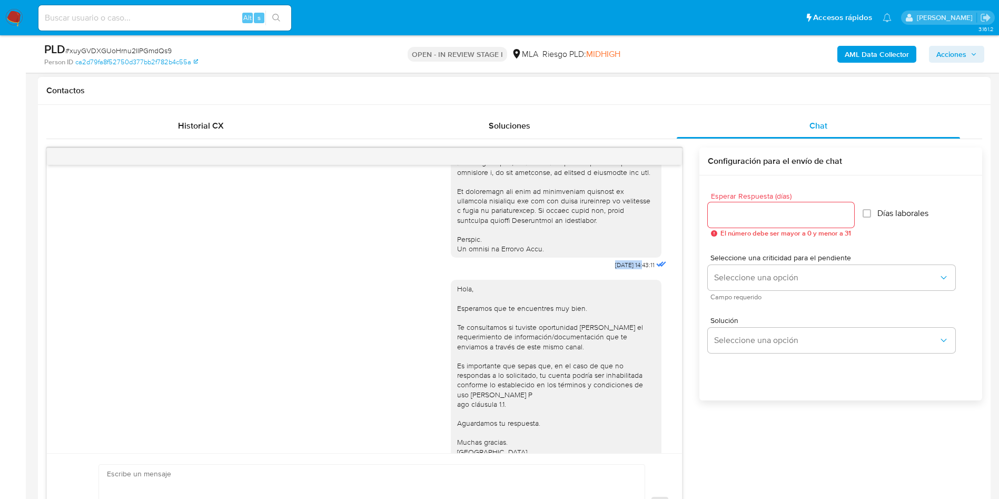
drag, startPoint x: 589, startPoint y: 283, endPoint x: 622, endPoint y: 286, distance: 32.7
copy span "[DATE]"
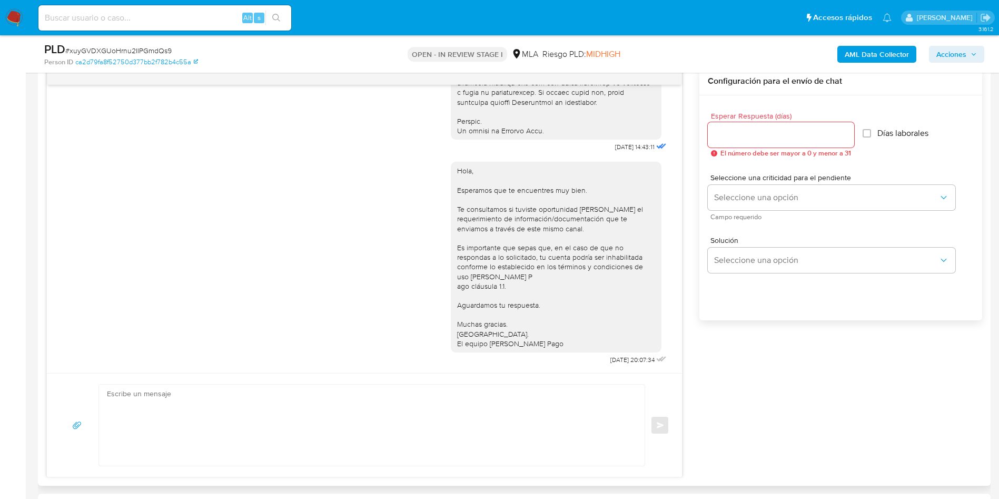
scroll to position [632, 0]
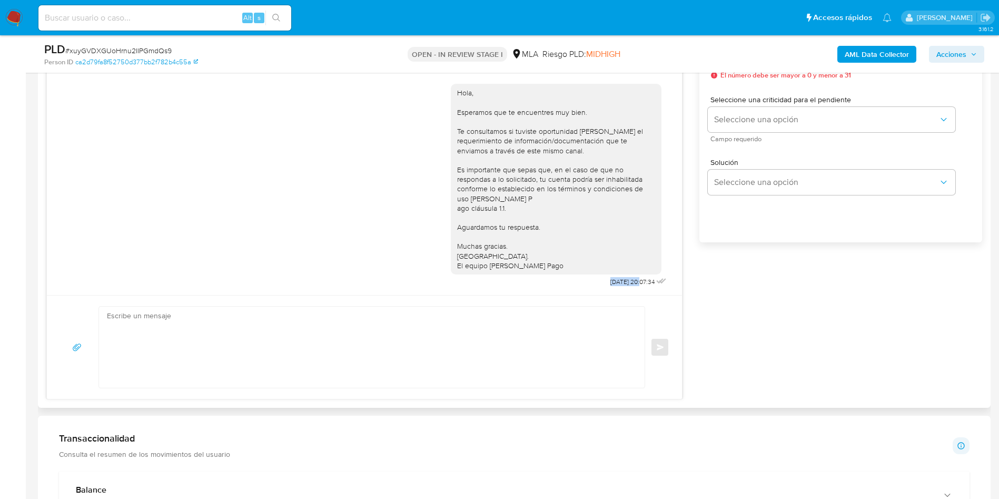
drag, startPoint x: 605, startPoint y: 283, endPoint x: 616, endPoint y: 283, distance: 11.6
click at [616, 283] on div "Hola, Esperamos que te encuentres muy bien. Te consultamos si tuviste oportunid…" at bounding box center [560, 182] width 218 height 213
copy span "22/09/2025"
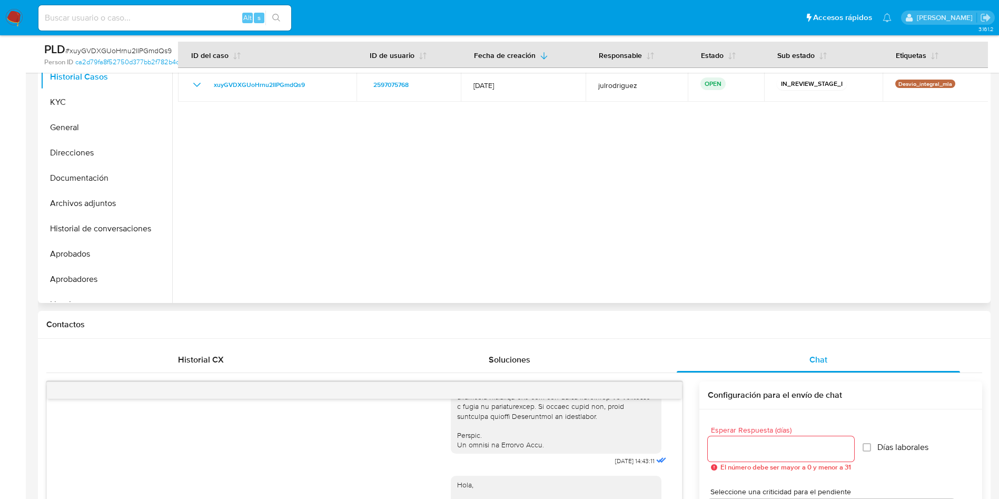
scroll to position [158, 0]
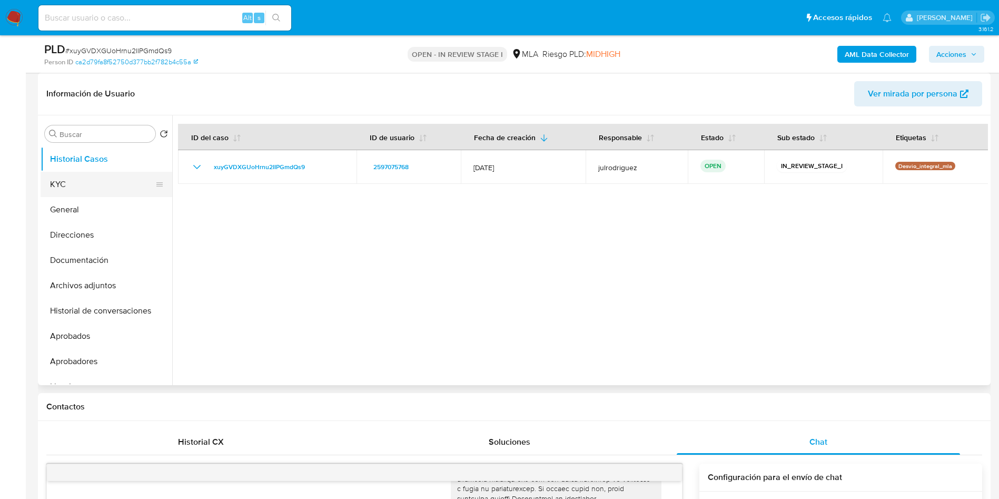
click at [66, 188] on button "KYC" at bounding box center [102, 184] width 123 height 25
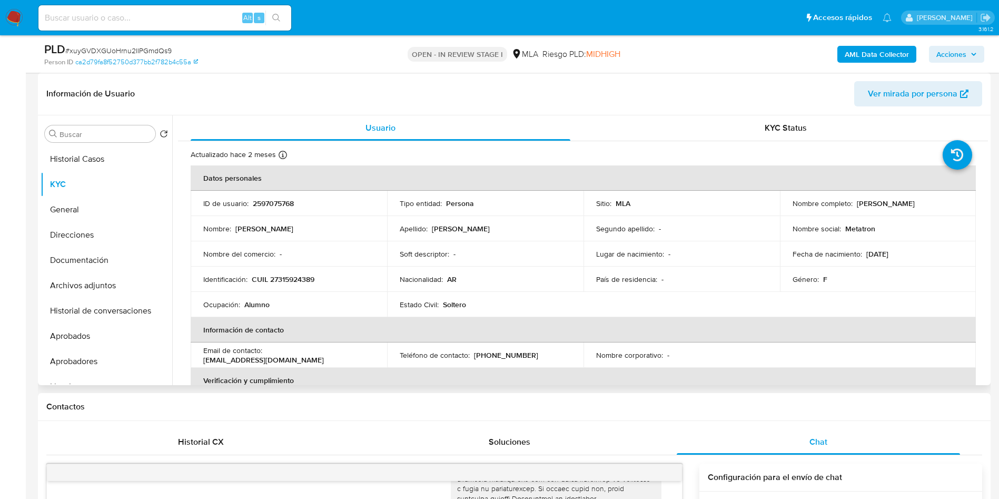
click at [262, 201] on p "2597075768" at bounding box center [273, 202] width 41 height 9
copy p "2597075768"
click at [151, 51] on span "# xuyGVDXGUoHrnu2IIPGmdQs9" at bounding box center [118, 50] width 106 height 11
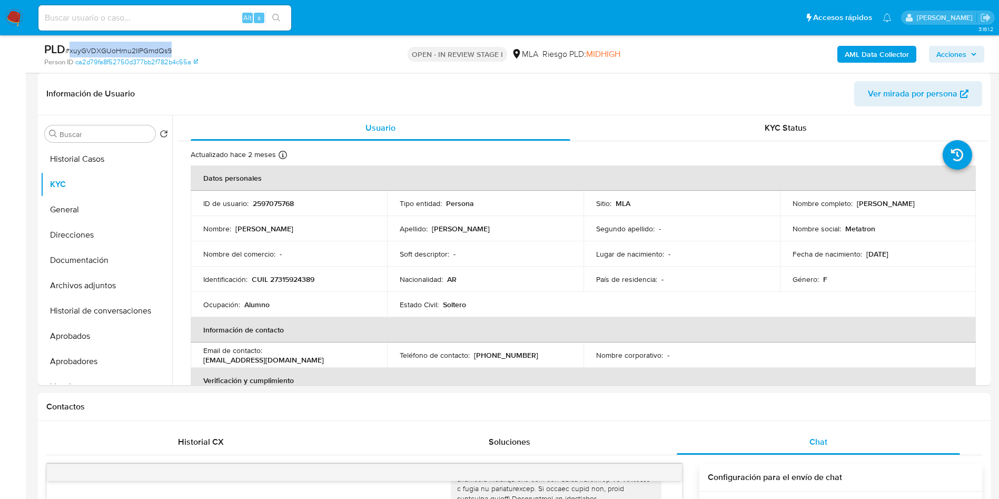
copy span "xuyGVDXGUoHrnu2IIPGmdQs9"
drag, startPoint x: 853, startPoint y: 202, endPoint x: 967, endPoint y: 202, distance: 113.7
click at [967, 202] on td "Nombre completo : Romina Beatriz Sanchez" at bounding box center [878, 203] width 196 height 25
copy p "Romina Beatriz Sanchez"
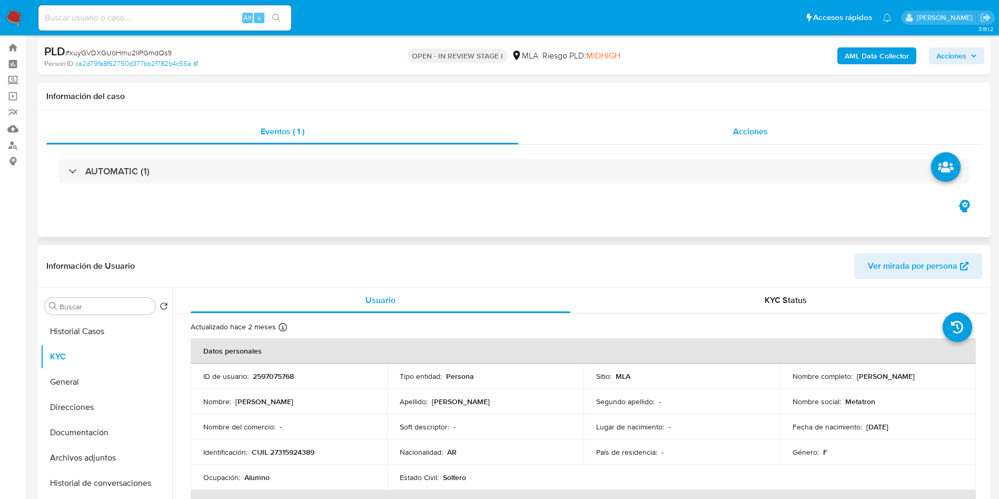
scroll to position [0, 0]
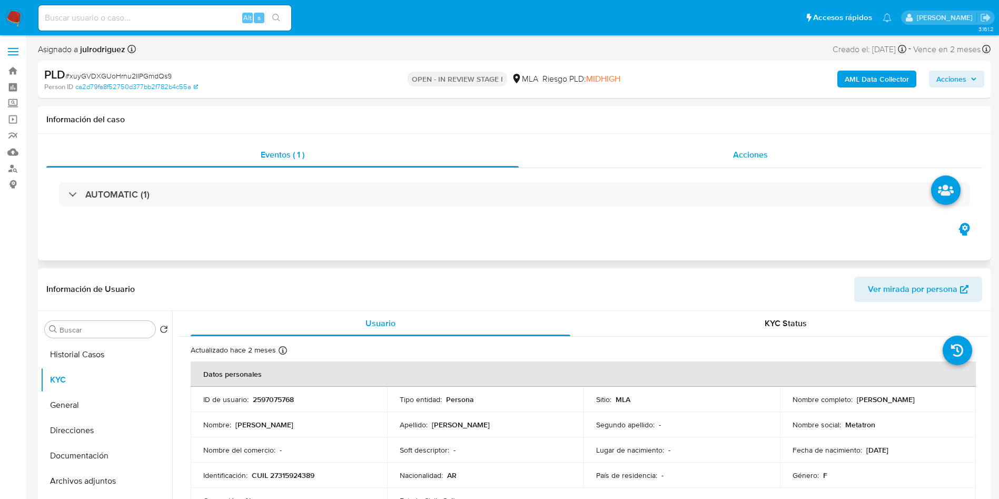
click at [745, 149] on span "Acciones" at bounding box center [750, 154] width 35 height 12
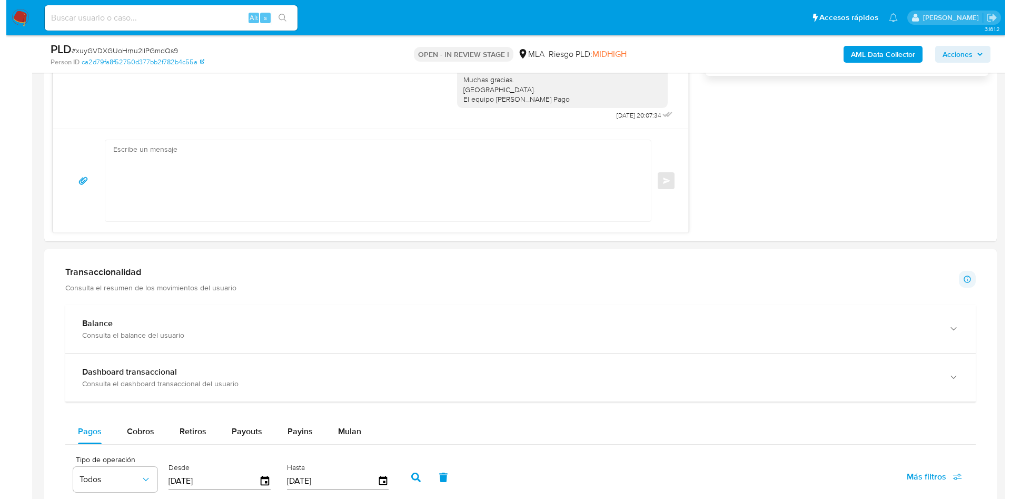
scroll to position [1722, 0]
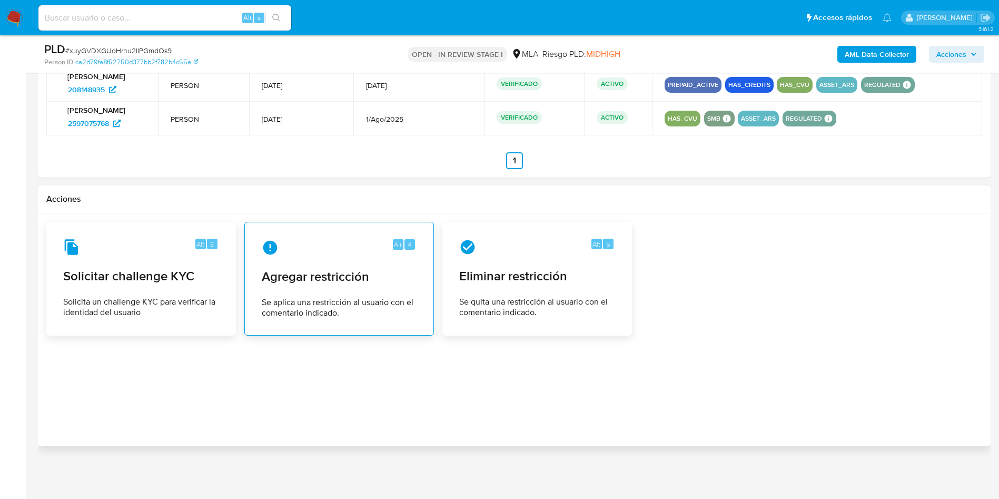
click at [343, 303] on span "Se aplica una restricción al usuario con el comentario indicado." at bounding box center [339, 307] width 155 height 21
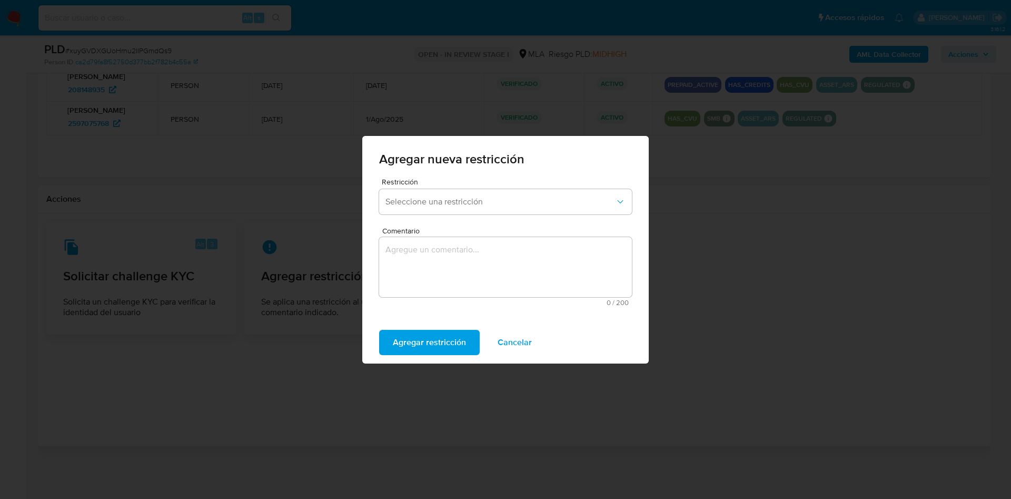
click at [457, 218] on form "Restricción Seleccione una restricción Comentario 0 / 200 200 caracteres restan…" at bounding box center [505, 245] width 253 height 135
click at [454, 197] on span "Seleccione una restricción" at bounding box center [500, 201] width 230 height 11
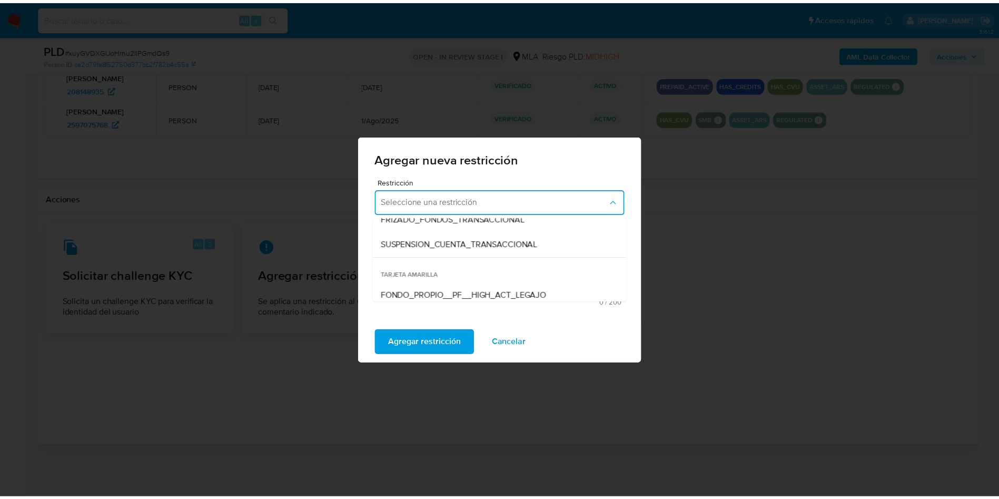
scroll to position [158, 0]
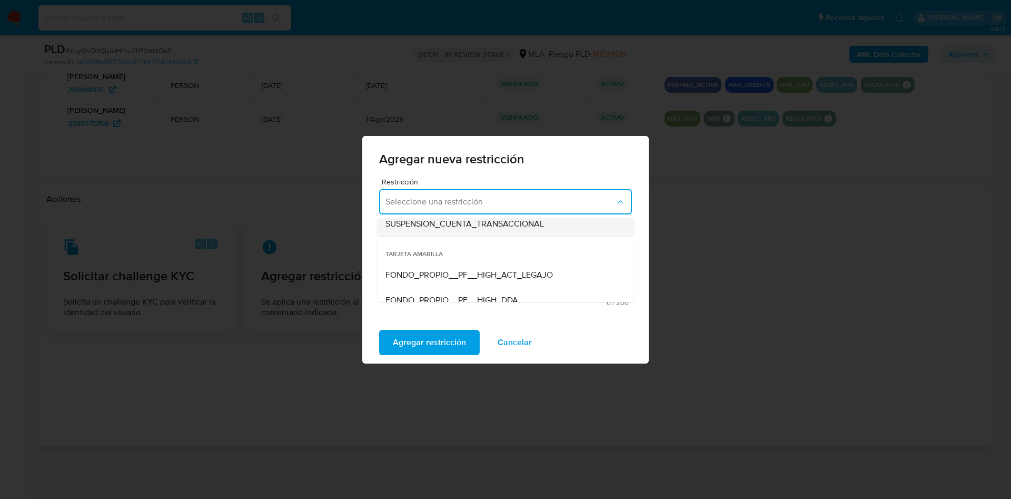
click at [454, 229] on div "SUSPENSION_CUENTA_TRANSACCIONAL" at bounding box center [502, 223] width 234 height 25
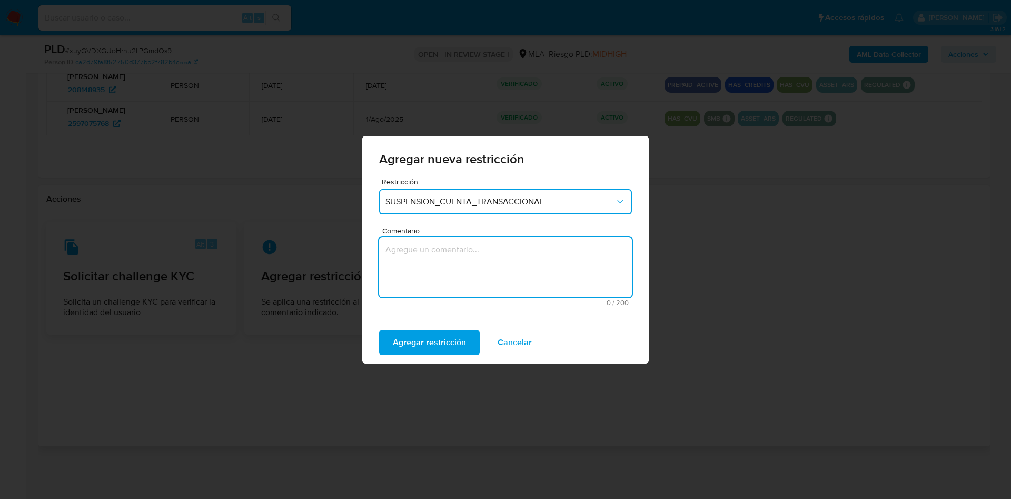
click at [472, 261] on textarea "Comentario" at bounding box center [505, 267] width 253 height 60
type textarea "AML"
click at [447, 331] on span "Agregar restricción" at bounding box center [429, 342] width 73 height 23
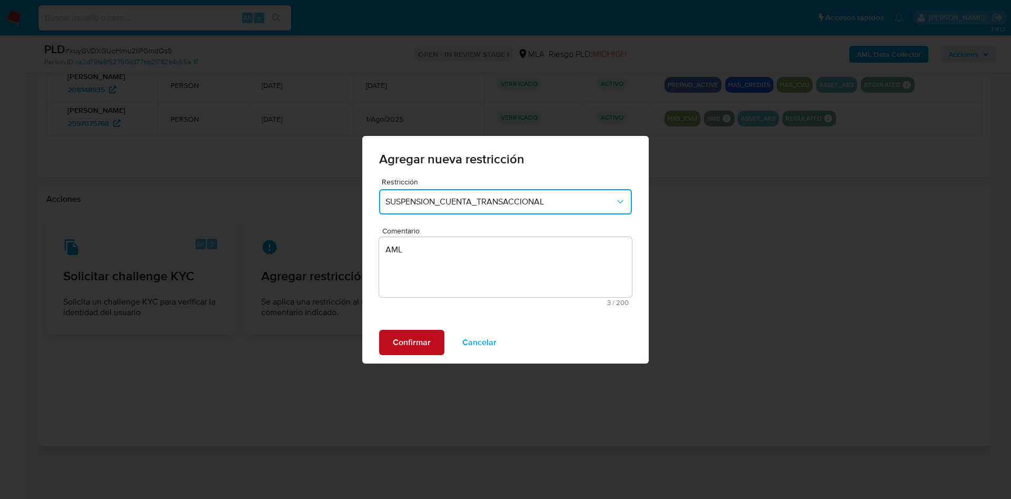
click at [427, 344] on span "Confirmar" at bounding box center [412, 342] width 38 height 23
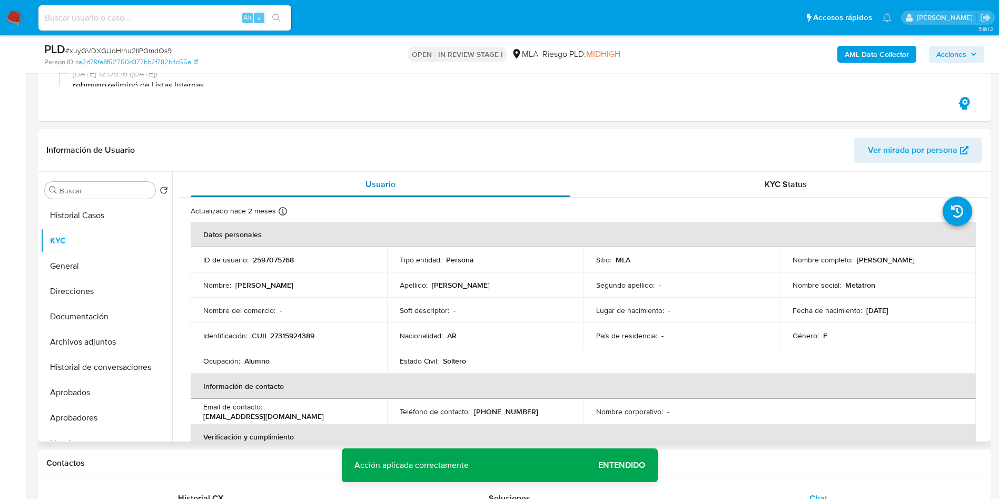
scroll to position [143, 0]
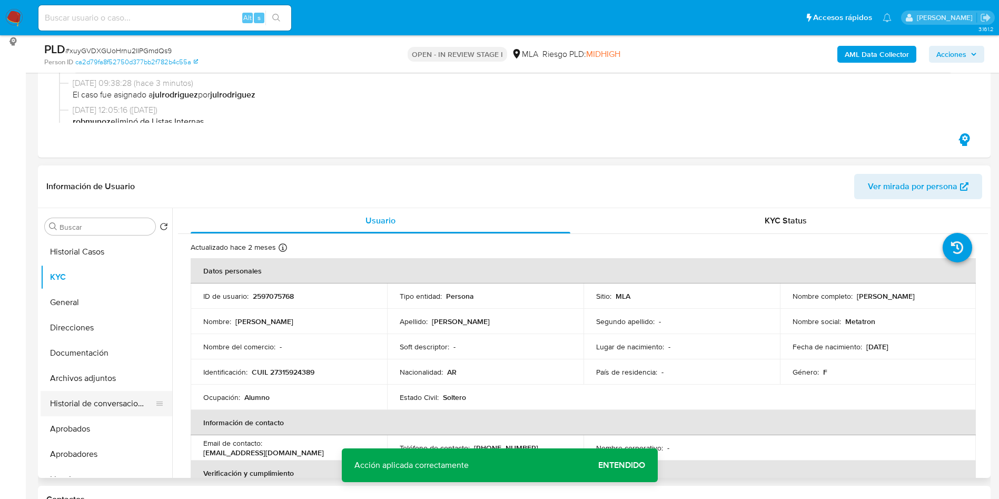
click at [102, 406] on button "Historial de conversaciones" at bounding box center [102, 403] width 123 height 25
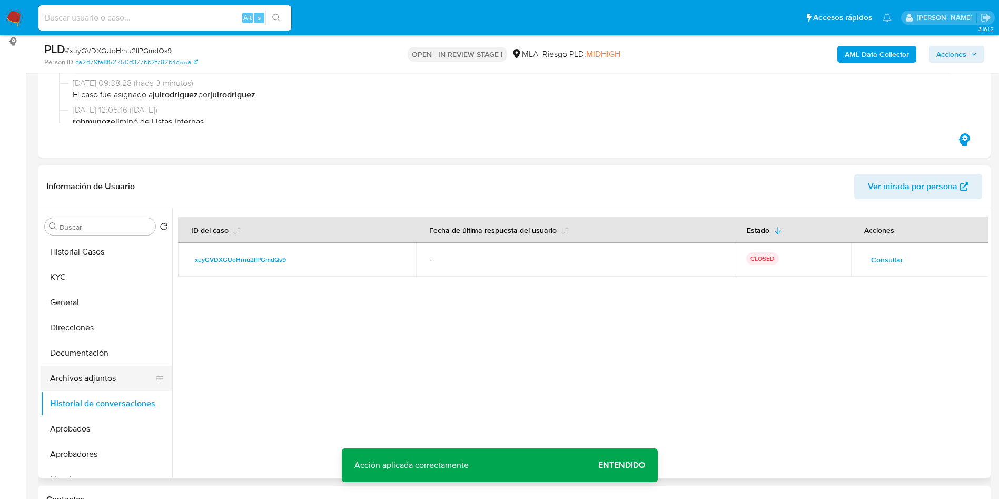
click at [92, 375] on button "Archivos adjuntos" at bounding box center [102, 377] width 123 height 25
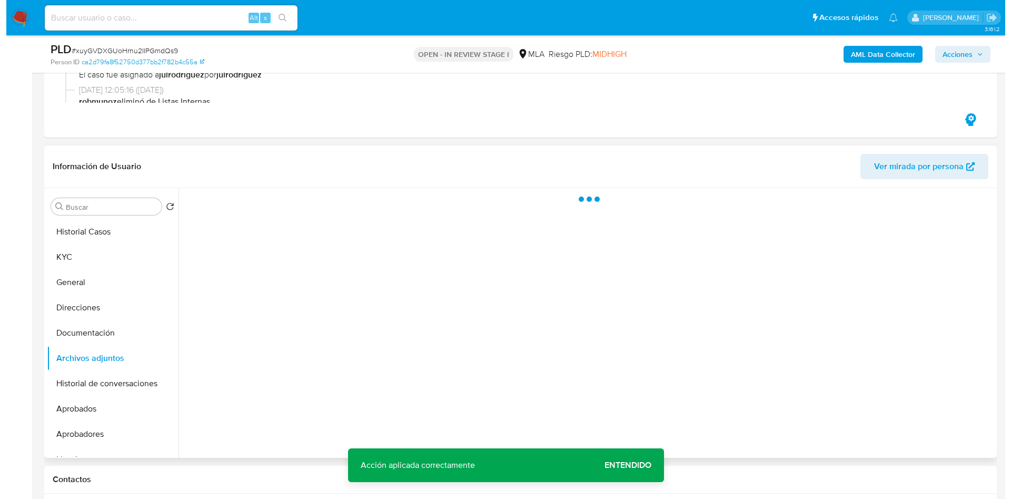
scroll to position [222, 0]
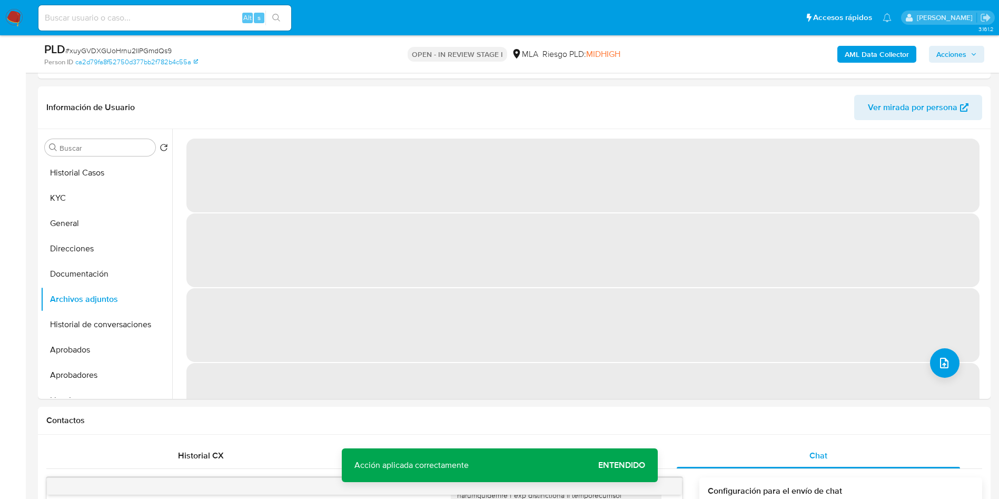
click at [860, 55] on b "AML Data Collector" at bounding box center [876, 54] width 64 height 17
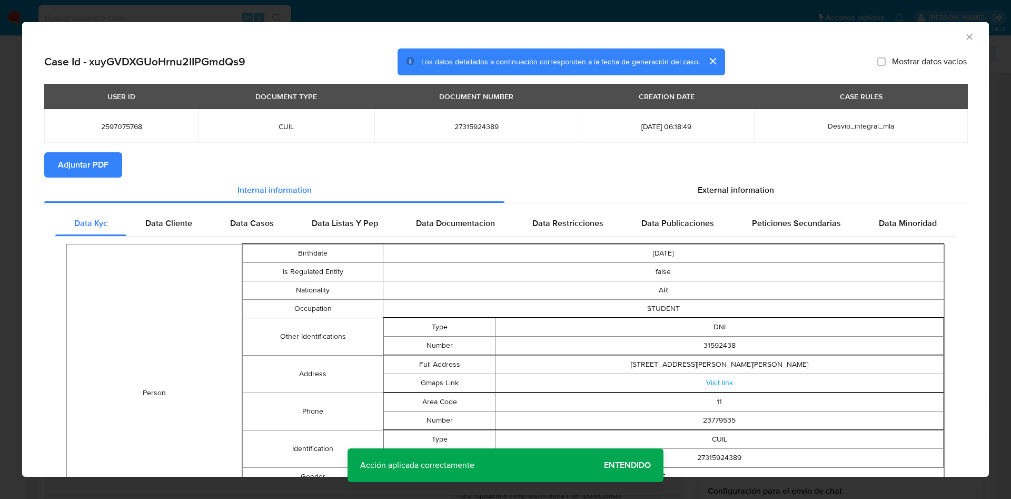
click at [96, 172] on span "Adjuntar PDF" at bounding box center [83, 164] width 51 height 23
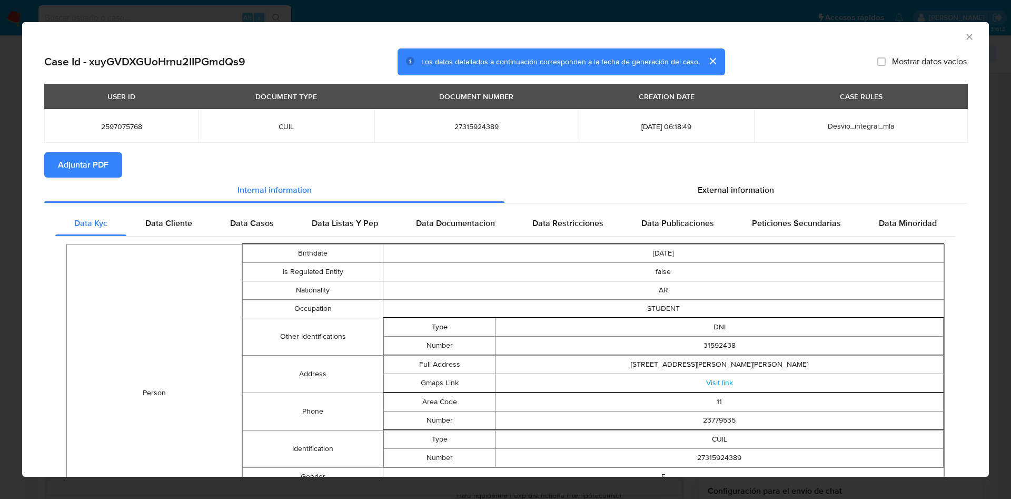
click at [958, 42] on div "AML Data Collector" at bounding box center [505, 35] width 967 height 26
click at [966, 35] on icon "Cerrar ventana" at bounding box center [969, 37] width 6 height 6
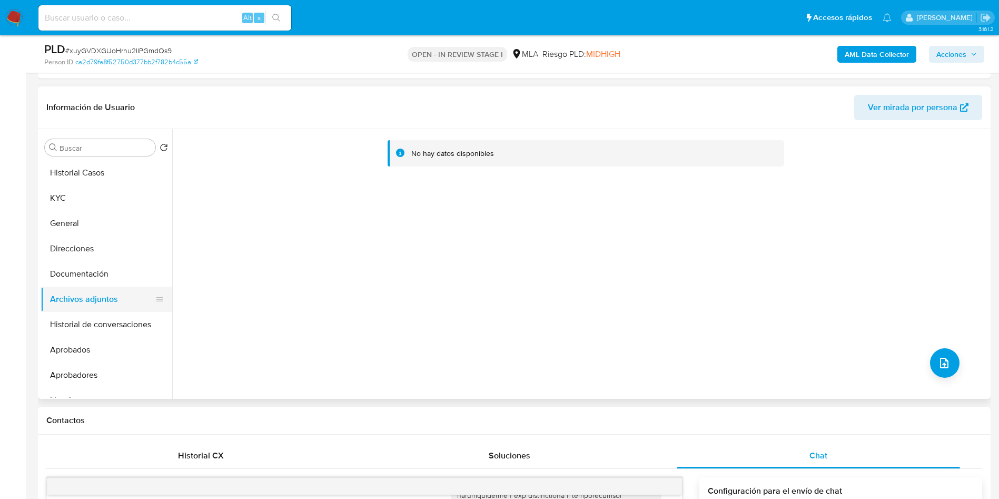
click at [87, 277] on button "Documentación" at bounding box center [107, 273] width 132 height 25
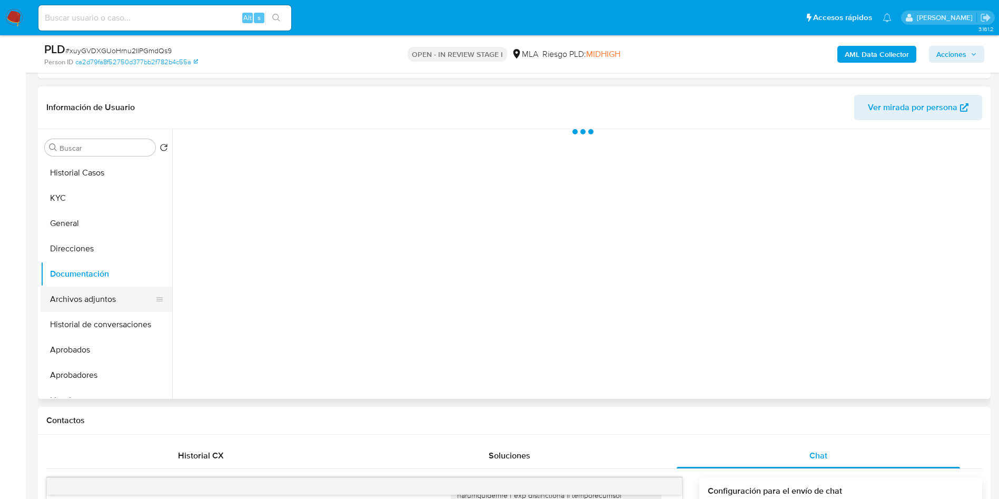
click at [91, 307] on button "Archivos adjuntos" at bounding box center [102, 298] width 123 height 25
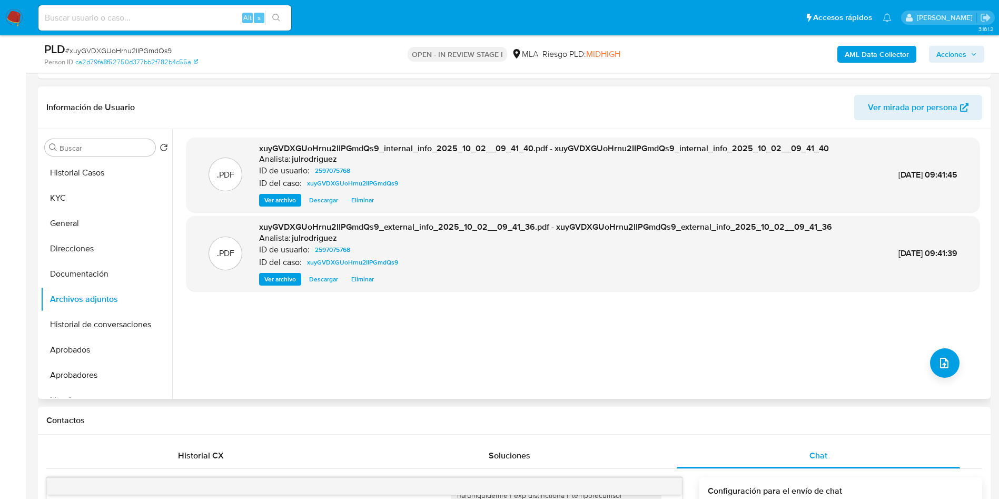
click at [956, 352] on div ".PDF xuyGVDXGUoHrnu2IIPGmdQs9_internal_info_2025_10_02__09_41_40.pdf - xuyGVDXG…" at bounding box center [582, 263] width 793 height 253
click at [942, 357] on icon "upload-file" at bounding box center [944, 362] width 13 height 13
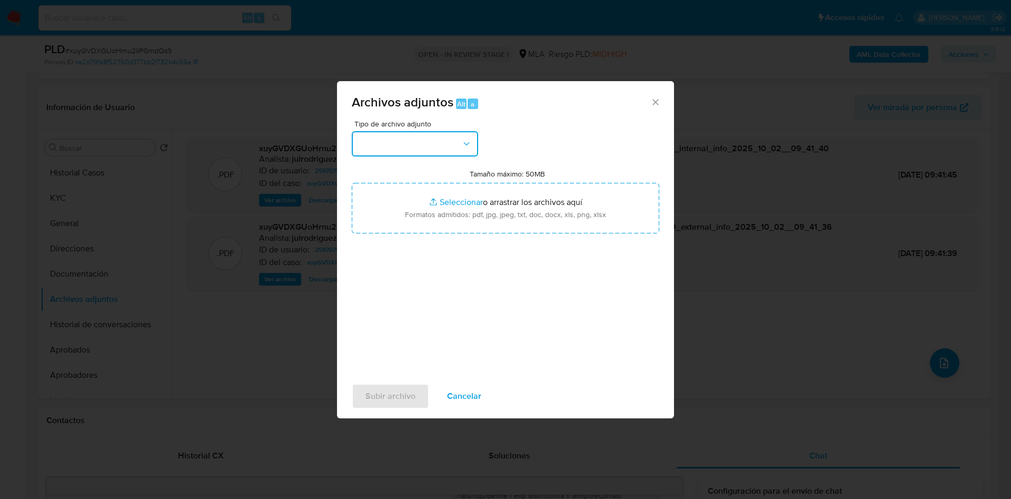
click at [445, 145] on button "button" at bounding box center [415, 143] width 126 height 25
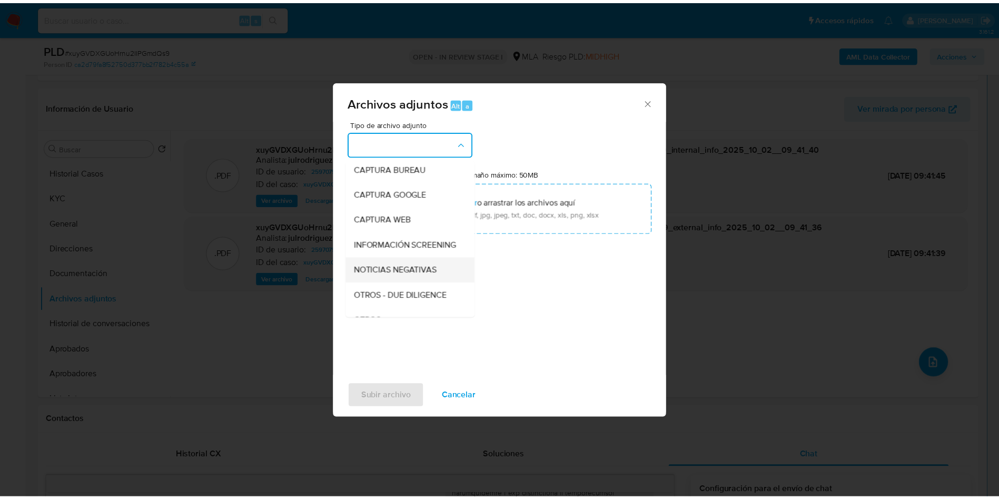
scroll to position [79, 0]
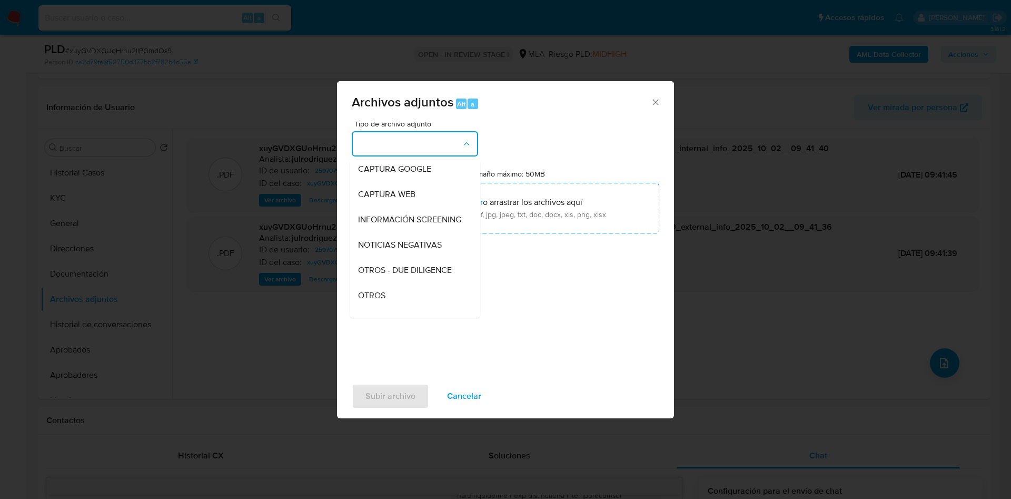
click at [380, 300] on span "OTROS" at bounding box center [371, 295] width 27 height 11
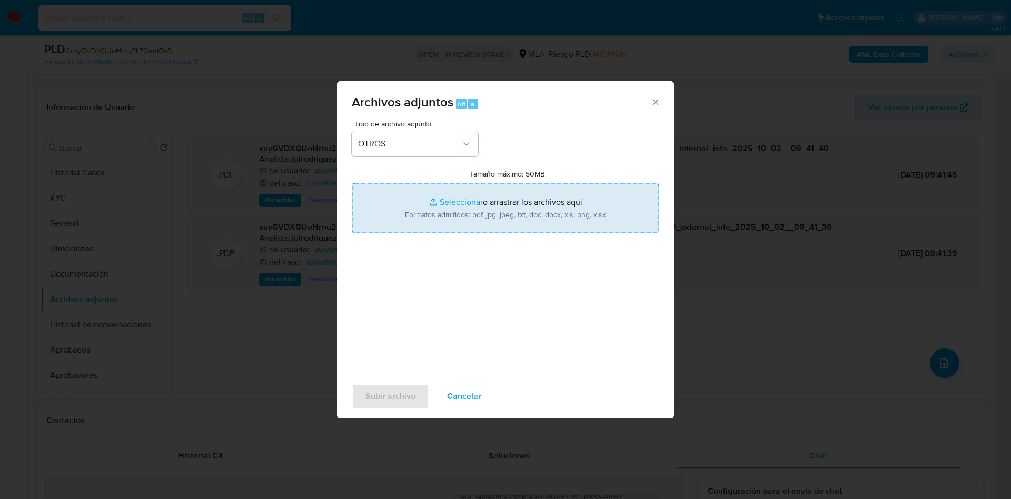
click at [484, 213] on input "Tamaño máximo: 50MB Seleccionar archivos" at bounding box center [505, 208] width 307 height 51
type input "C:\fakepath\Movimientos - 2597075768 - xuyGVDXGUoHrnu2IIPGmdQs9.xlsx"
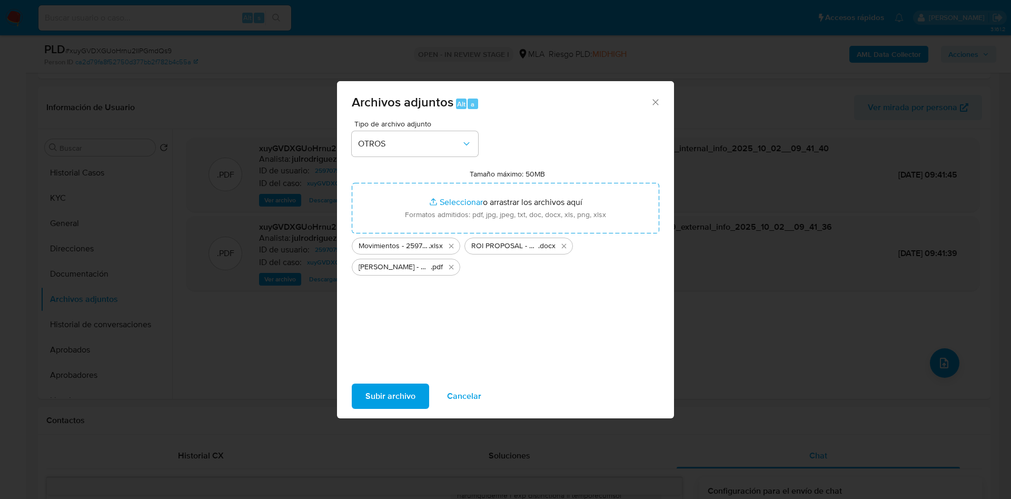
click at [395, 390] on span "Subir archivo" at bounding box center [390, 395] width 50 height 23
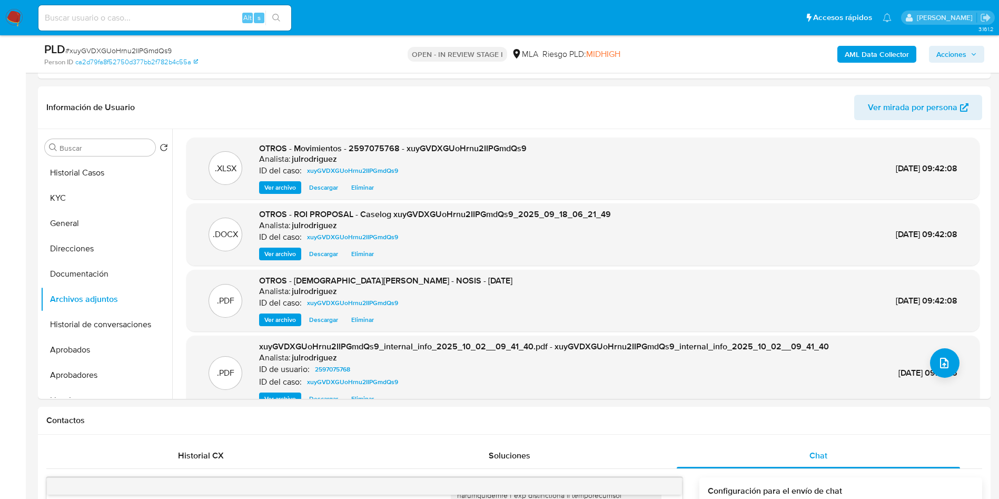
click at [935, 62] on button "Acciones" at bounding box center [956, 54] width 55 height 17
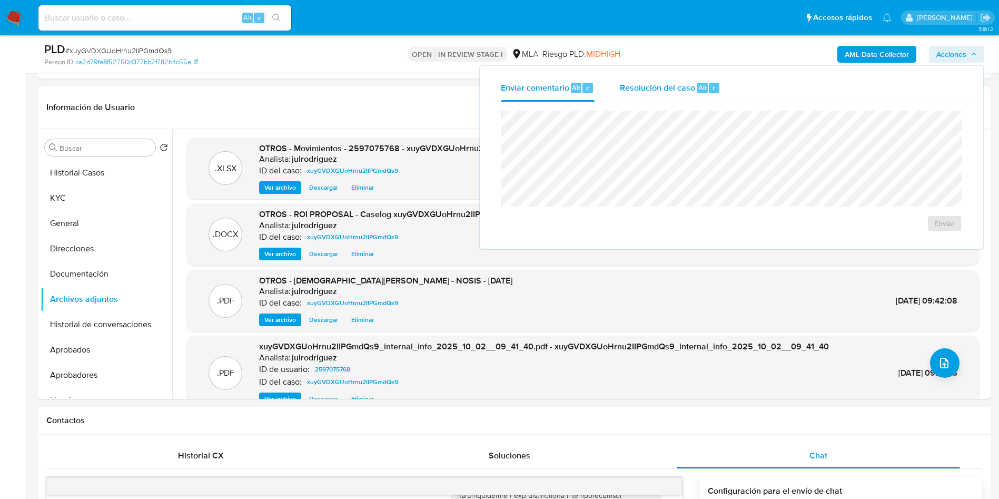
click at [666, 93] on div "Resolución del caso Alt r" at bounding box center [670, 87] width 101 height 27
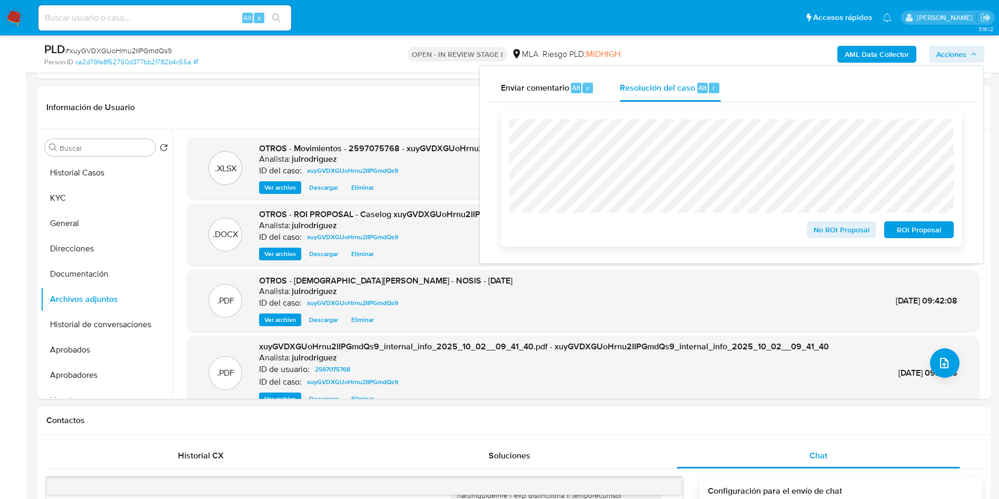
click at [917, 233] on span "ROI Proposal" at bounding box center [918, 229] width 55 height 15
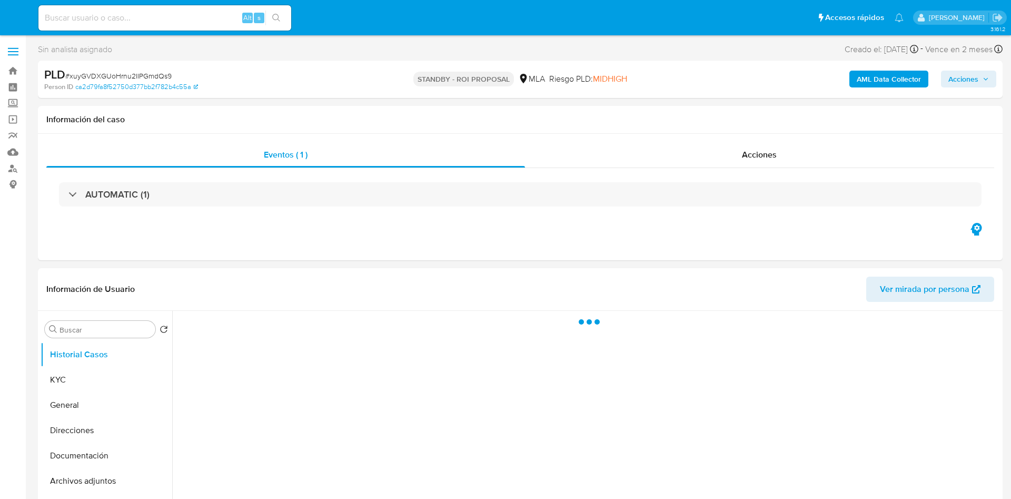
select select "10"
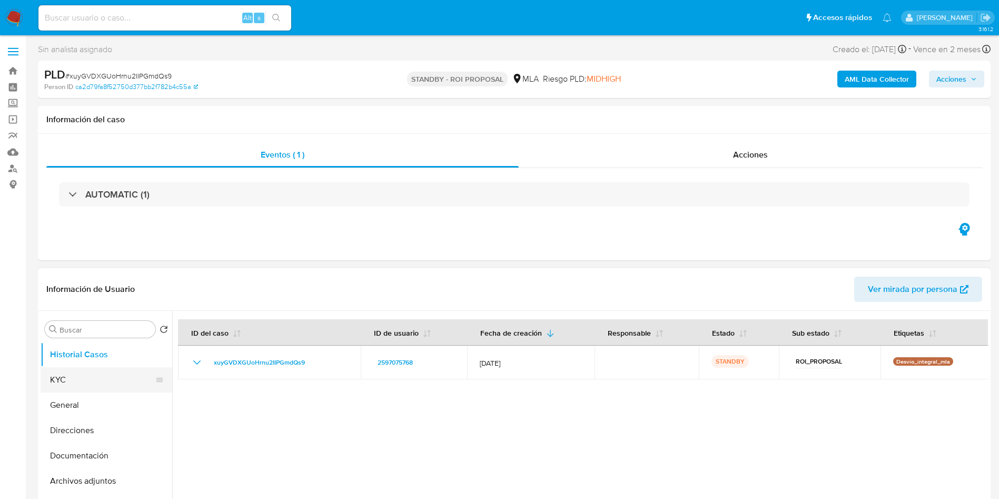
click at [83, 379] on button "KYC" at bounding box center [102, 379] width 123 height 25
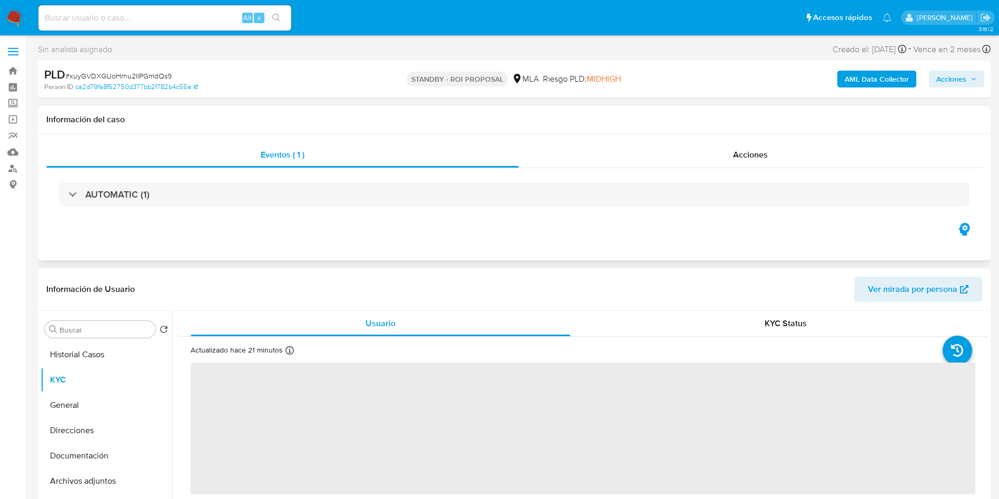
scroll to position [79, 0]
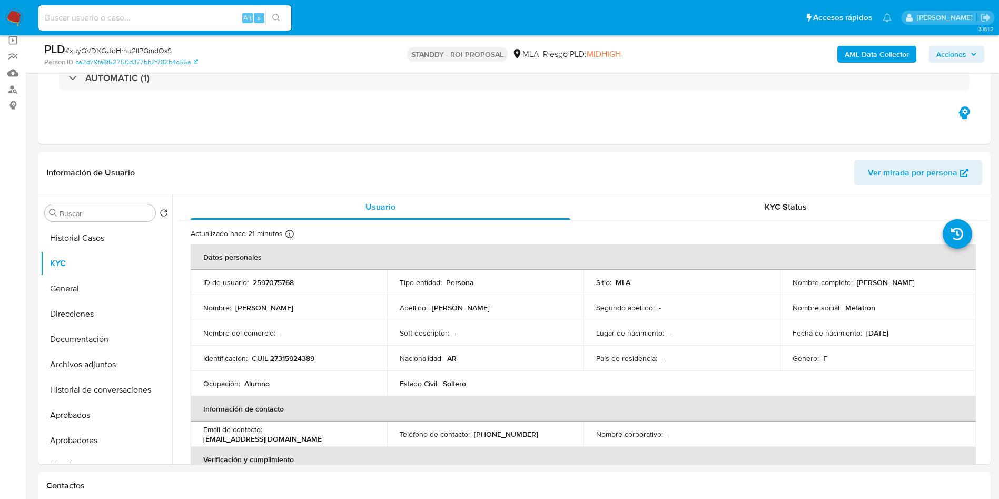
click at [198, 20] on input at bounding box center [164, 18] width 253 height 14
paste input "5bQE4TOiLdtOp9XNuzQJHwzn"
type input "5bQE4TOiLdtOp9XNuzQJHwzn"
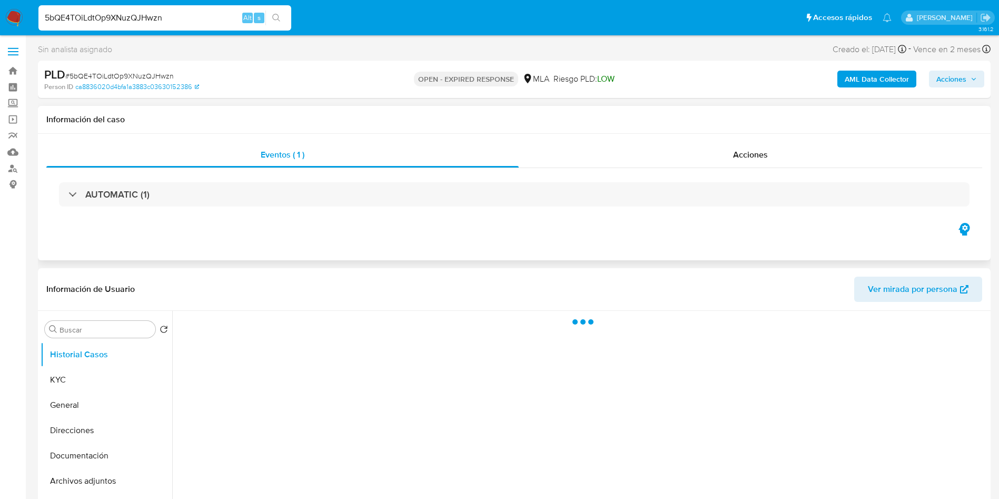
select select "10"
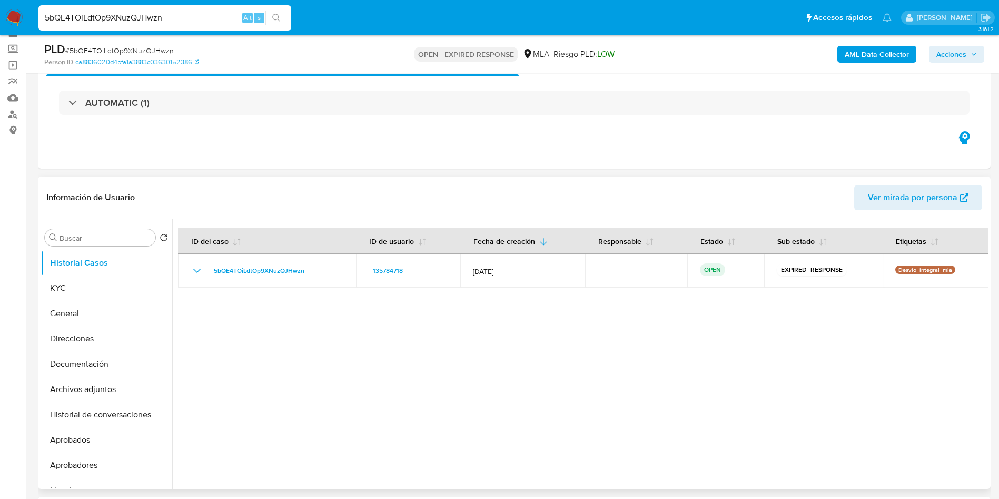
scroll to position [79, 0]
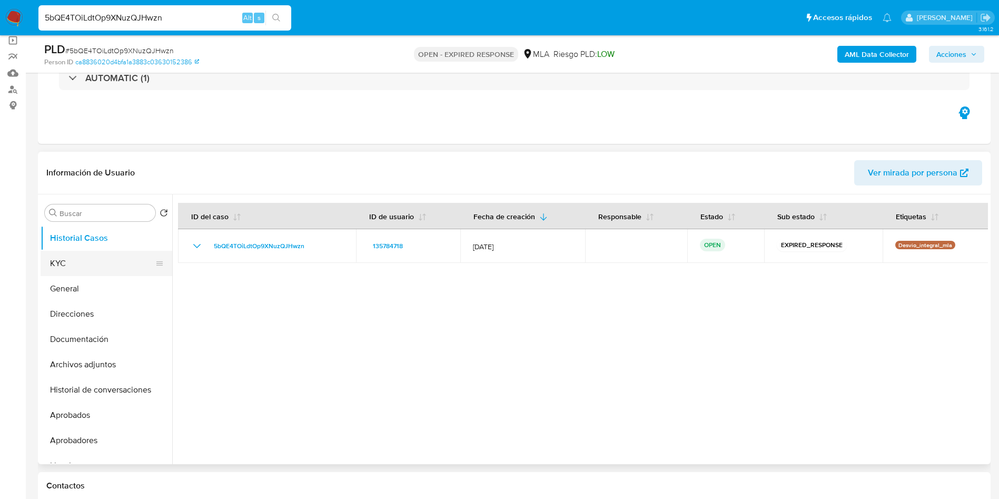
click at [98, 261] on button "KYC" at bounding box center [102, 263] width 123 height 25
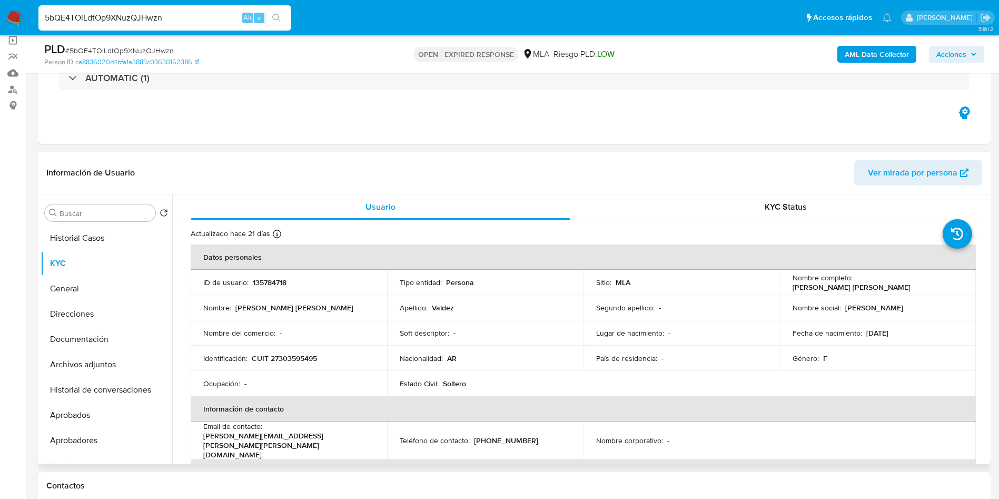
click at [855, 283] on p "Lucy Alejandra Valdez" at bounding box center [851, 286] width 118 height 9
drag, startPoint x: 852, startPoint y: 282, endPoint x: 953, endPoint y: 283, distance: 100.6
click at [954, 283] on div "Nombre completo : Lucy Alejandra Valdez" at bounding box center [877, 282] width 171 height 19
copy p "Lucy Alejandra Valdez"
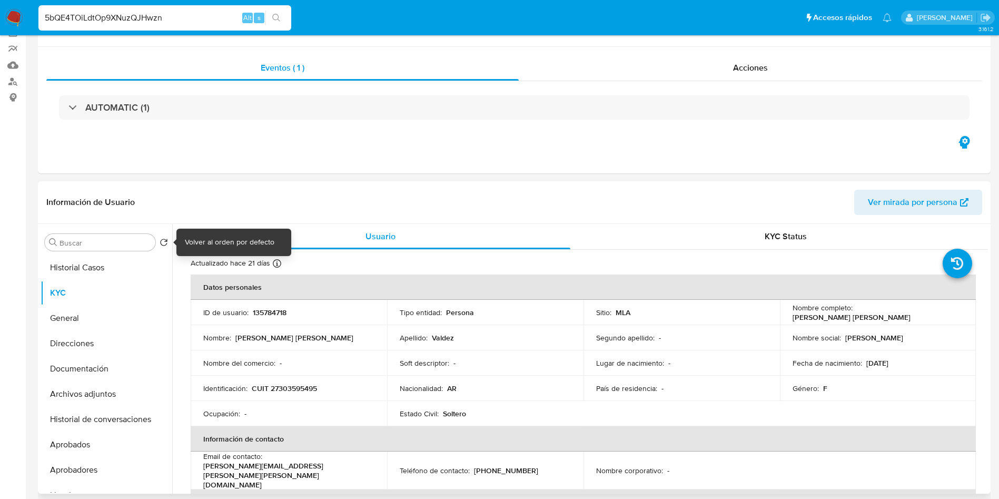
scroll to position [164, 0]
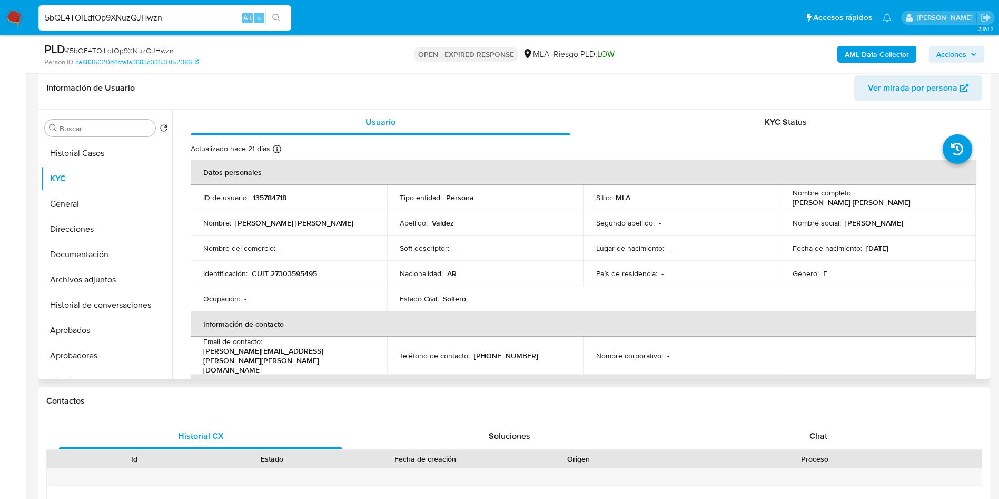
click at [270, 198] on p "135784718" at bounding box center [270, 197] width 34 height 9
copy p "135784718"
click at [110, 57] on link "ca8836020d4bfa1a3883c03630152386" at bounding box center [137, 61] width 124 height 9
click at [115, 45] on span "# 5bQE4TOiLdtOp9XNuzQJHwzn" at bounding box center [119, 50] width 108 height 11
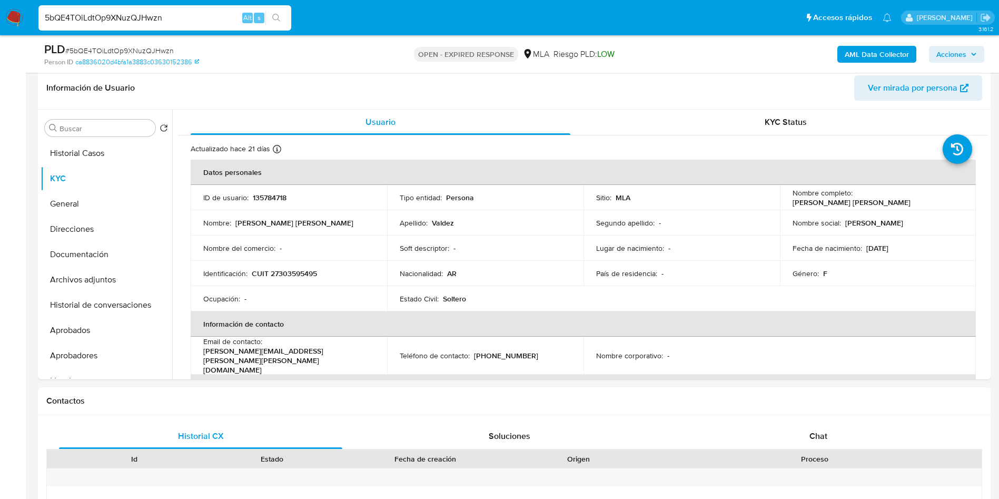
click at [115, 45] on span "# 5bQE4TOiLdtOp9XNuzQJHwzn" at bounding box center [119, 50] width 108 height 11
copy span "5bQE4TOiLdtOp9XNuzQJHwzn"
click at [302, 268] on p "CUIT 27303595495" at bounding box center [284, 272] width 65 height 9
copy p "27303595495"
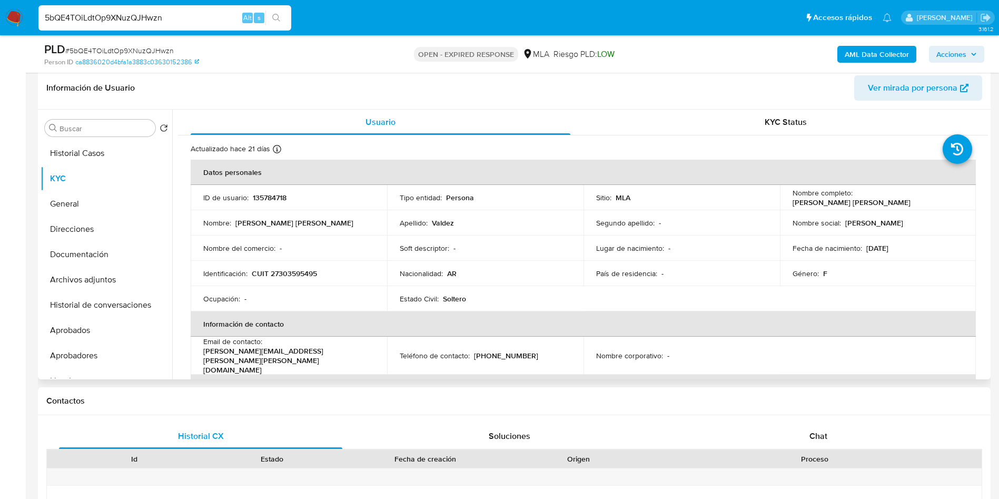
click at [268, 199] on p "135784718" at bounding box center [270, 197] width 34 height 9
copy p "135784718"
drag, startPoint x: 853, startPoint y: 195, endPoint x: 958, endPoint y: 197, distance: 104.8
click at [958, 197] on div "Nombre completo : [PERSON_NAME] [PERSON_NAME]" at bounding box center [877, 197] width 171 height 19
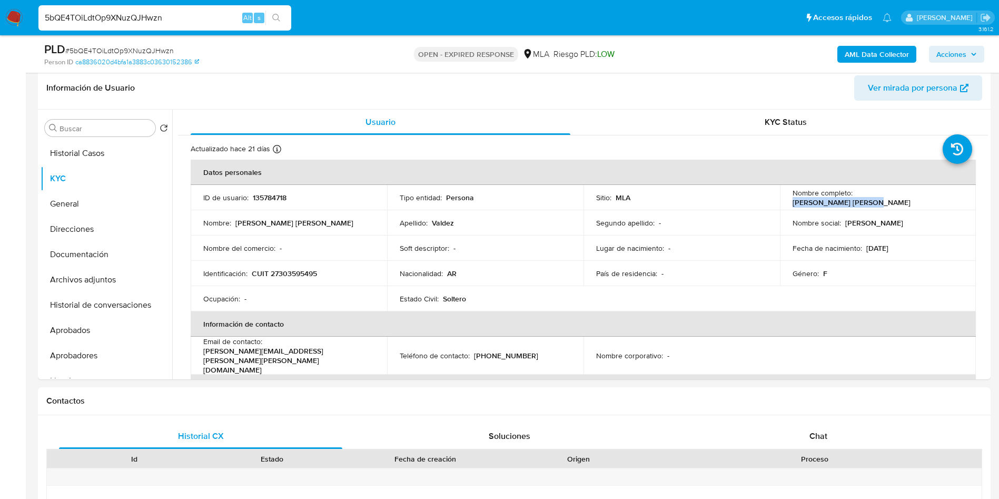
copy p "[PERSON_NAME] [PERSON_NAME]"
click at [298, 277] on p "CUIT 27303595495" at bounding box center [284, 272] width 65 height 9
copy p "27303595495"
click at [304, 273] on p "CUIT 27303595495" at bounding box center [284, 272] width 65 height 9
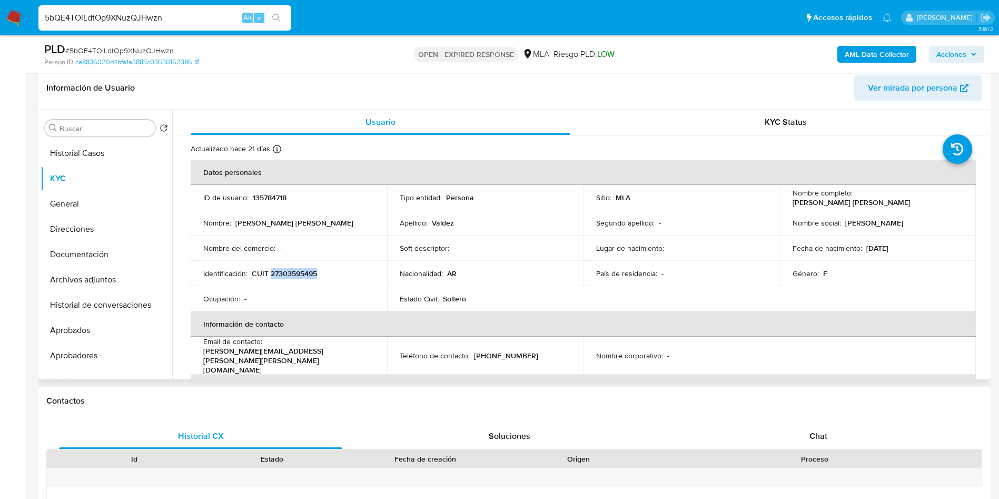
click at [304, 273] on p "CUIT 27303595495" at bounding box center [284, 272] width 65 height 9
click at [303, 272] on p "CUIT 27303595495" at bounding box center [284, 272] width 65 height 9
click at [296, 272] on p "CUIT 27303595495" at bounding box center [284, 272] width 65 height 9
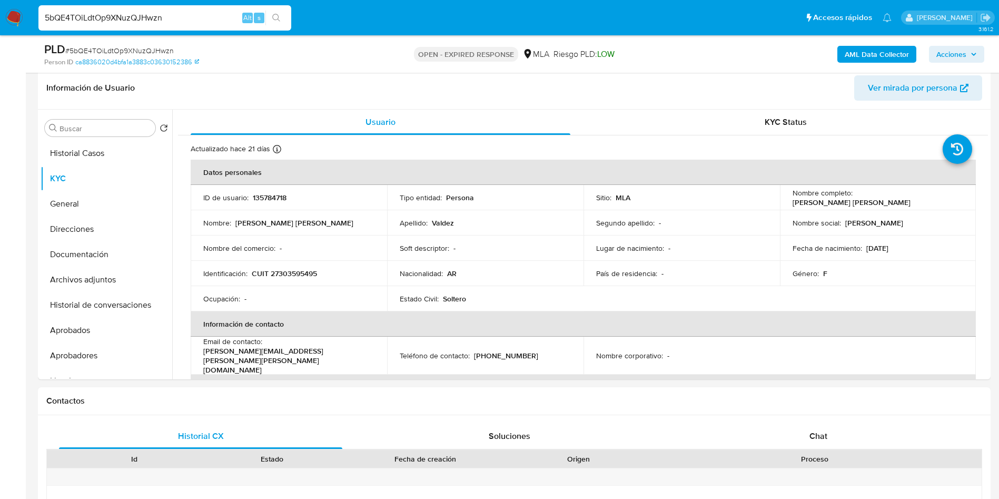
click at [141, 50] on span "# 5bQE4TOiLdtOp9XNuzQJHwzn" at bounding box center [119, 50] width 108 height 11
copy span "5bQE4TOiLdtOp9XNuzQJHwzn"
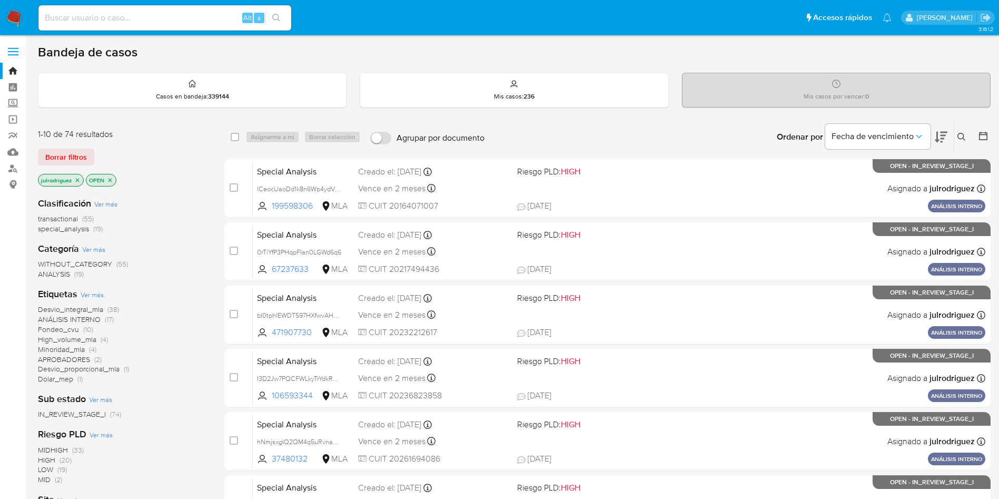
click at [958, 136] on icon at bounding box center [961, 137] width 8 height 8
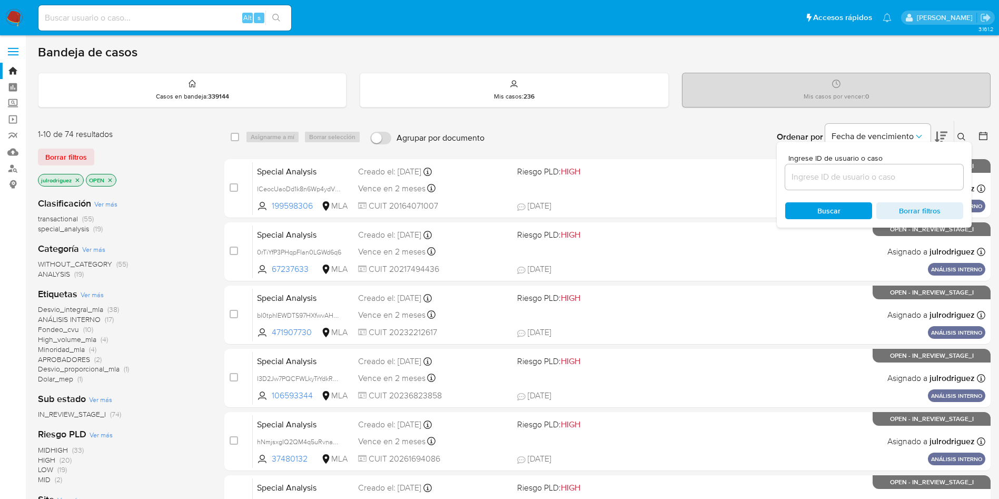
drag, startPoint x: 859, startPoint y: 173, endPoint x: 847, endPoint y: 182, distance: 15.1
click at [859, 173] on input at bounding box center [874, 177] width 178 height 14
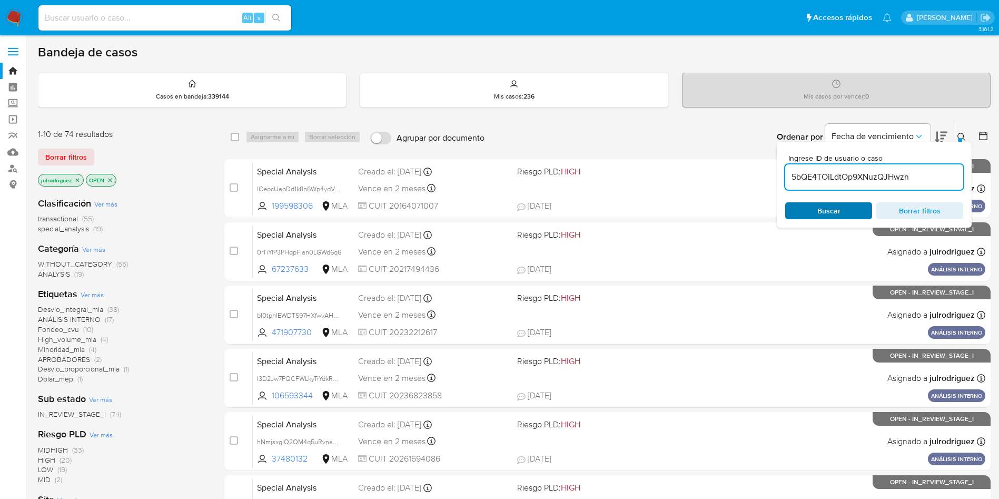
type input "5bQE4TOiLdtOp9XNuzQJHwzn"
click at [807, 212] on span "Buscar" at bounding box center [828, 210] width 72 height 15
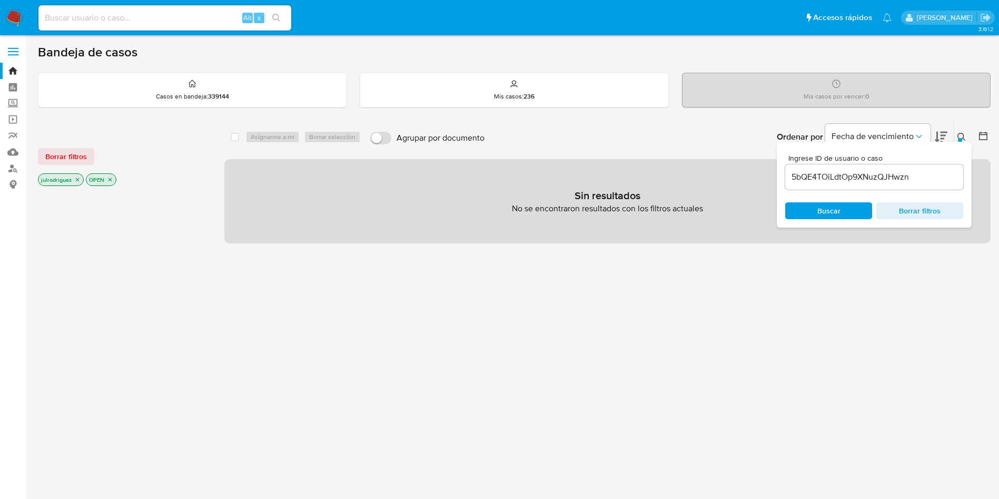
click at [110, 183] on p "OPEN" at bounding box center [100, 180] width 29 height 12
click at [110, 181] on icon "close-filter" at bounding box center [110, 179] width 6 height 6
click at [78, 178] on icon "close-filter" at bounding box center [77, 179] width 6 height 6
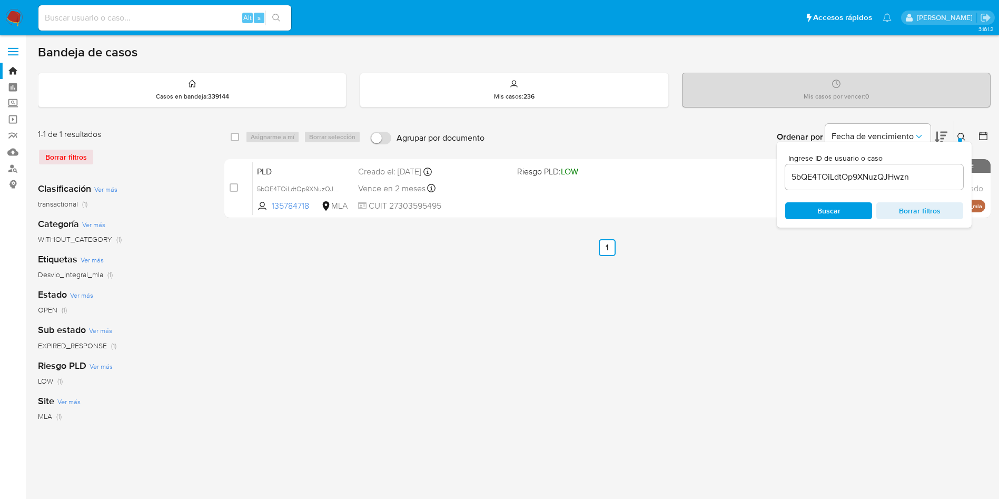
drag, startPoint x: 234, startPoint y: 140, endPoint x: 251, endPoint y: 141, distance: 16.9
click at [235, 140] on input "checkbox" at bounding box center [235, 137] width 8 height 8
checkbox input "true"
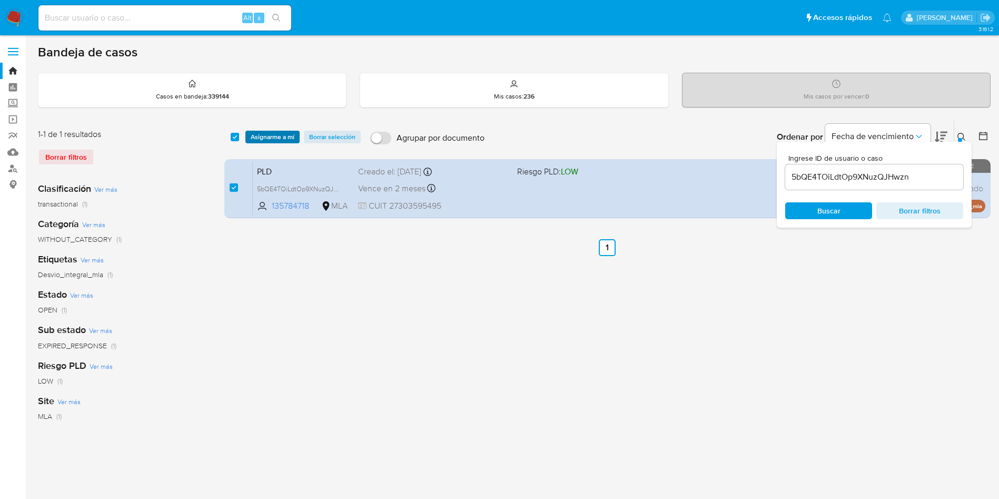
click at [253, 140] on span "Asignarme a mí" at bounding box center [273, 137] width 44 height 11
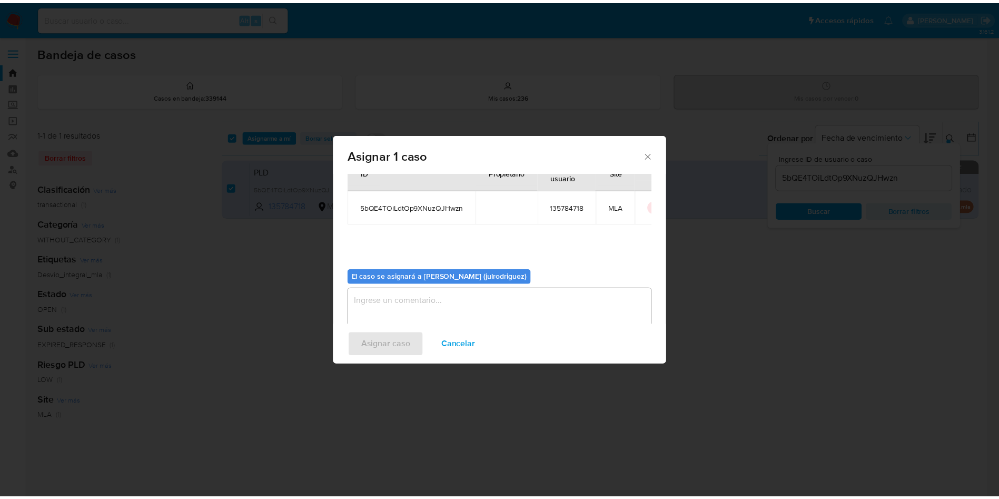
scroll to position [55, 0]
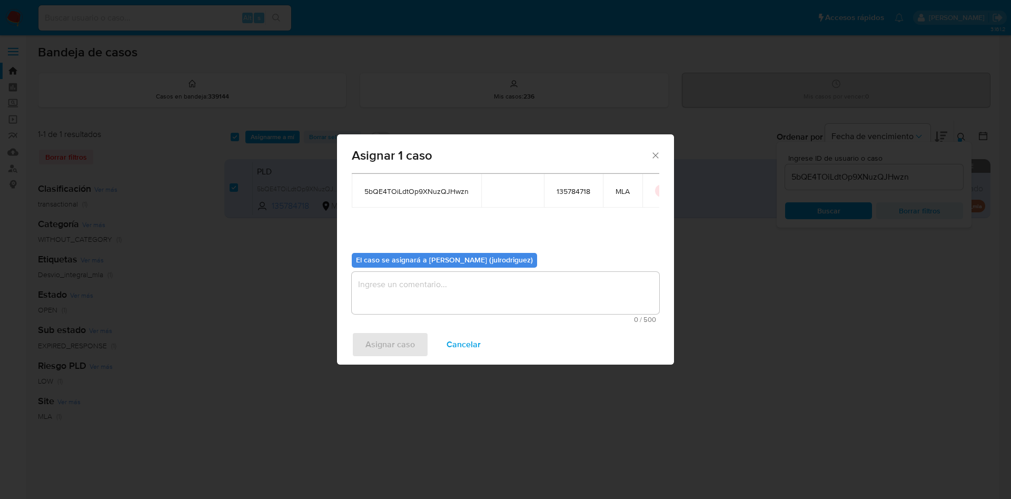
click at [479, 285] on textarea "assign-modal" at bounding box center [505, 293] width 307 height 42
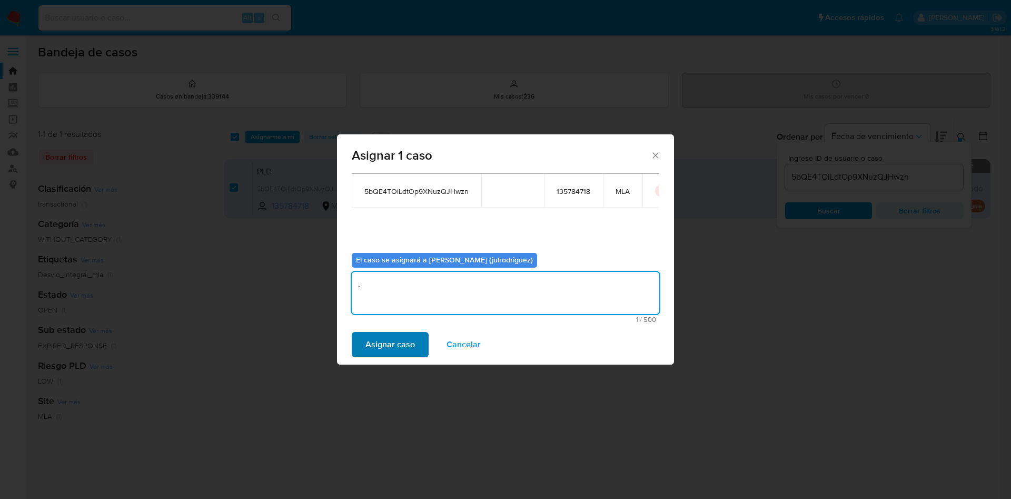
type textarea "."
click at [393, 346] on span "Asignar caso" at bounding box center [389, 344] width 49 height 23
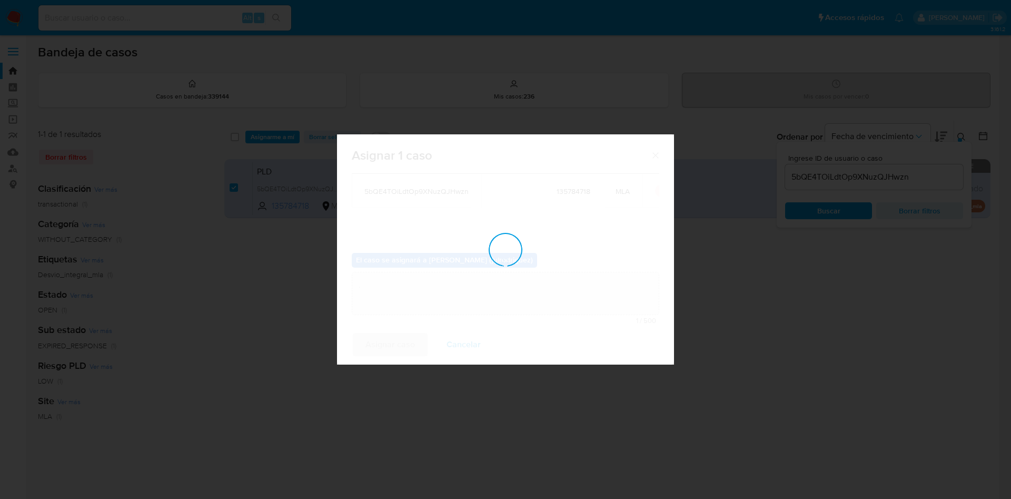
checkbox input "false"
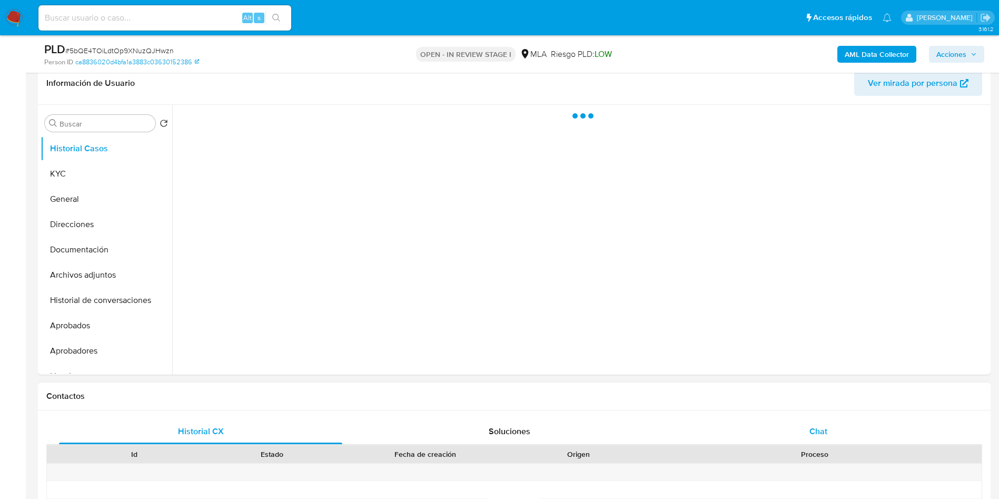
scroll to position [316, 0]
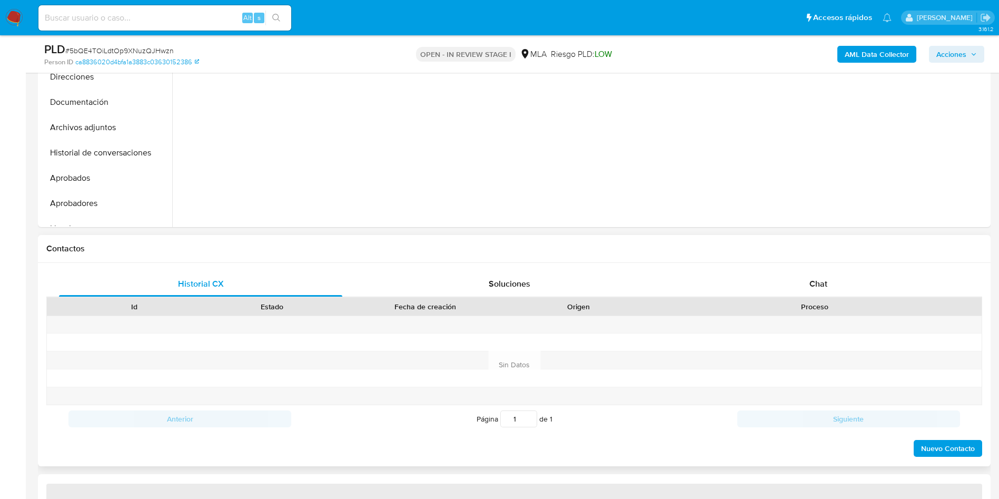
click at [838, 324] on div at bounding box center [815, 324] width 334 height 17
click at [814, 271] on div "Chat" at bounding box center [817, 283] width 283 height 25
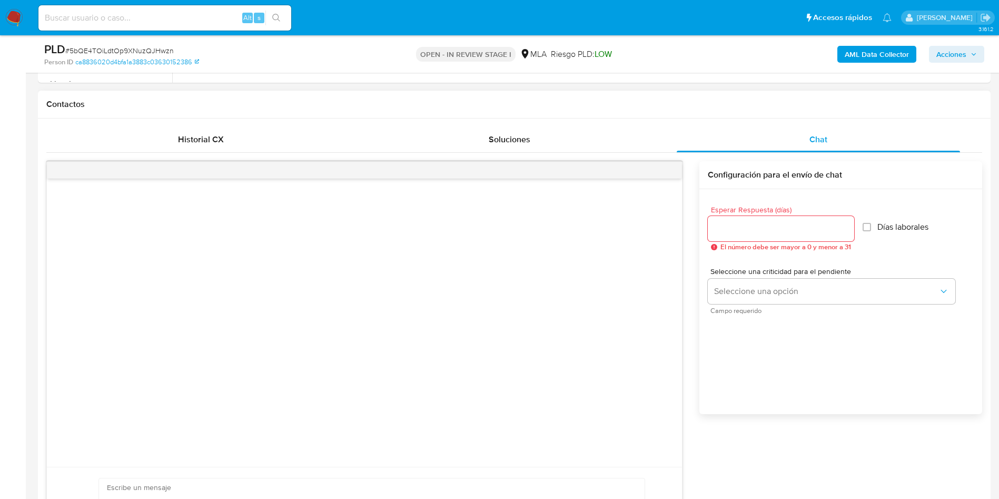
select select "10"
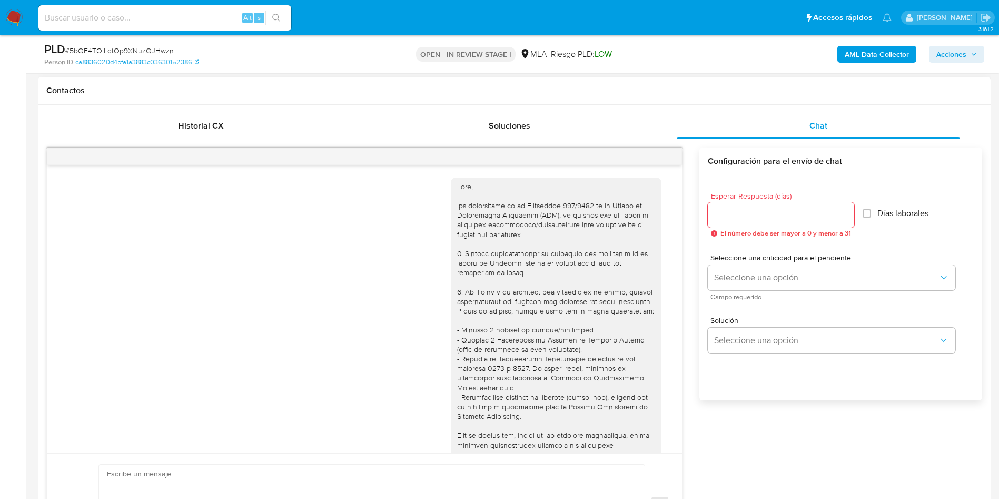
scroll to position [540, 0]
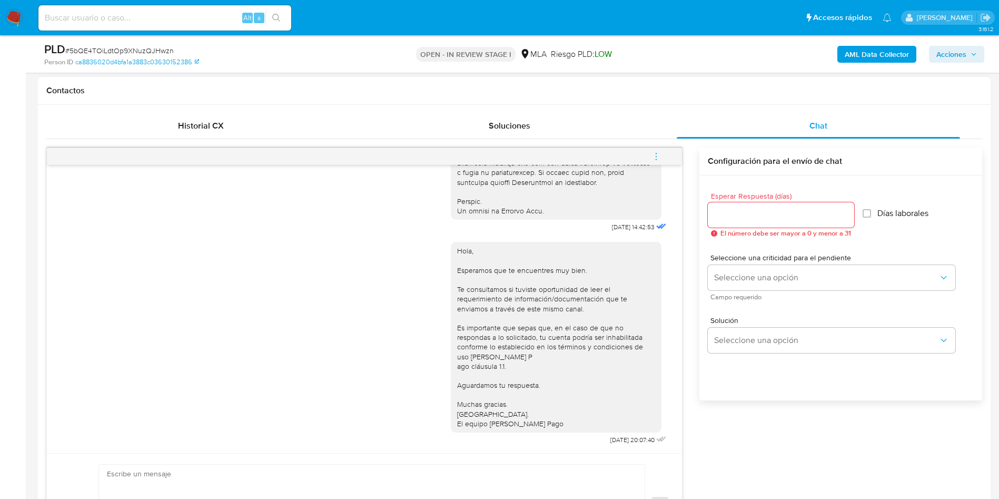
click at [661, 150] on span "menu-action" at bounding box center [655, 156] width 9 height 25
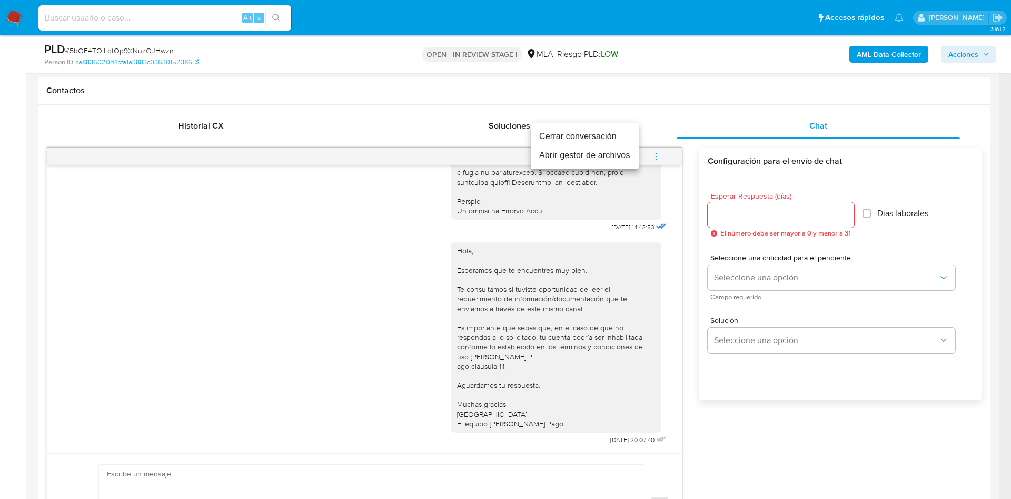
click at [568, 138] on li "Cerrar conversación" at bounding box center [585, 136] width 108 height 19
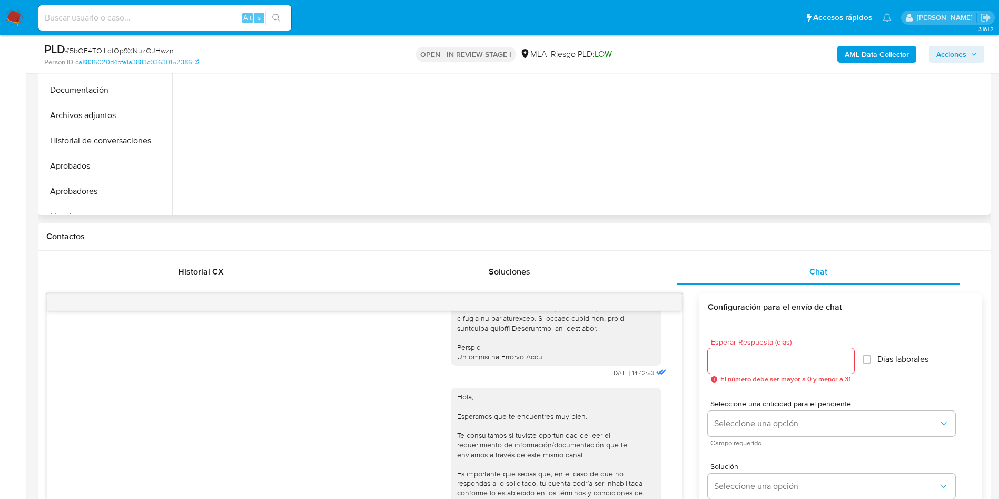
scroll to position [237, 0]
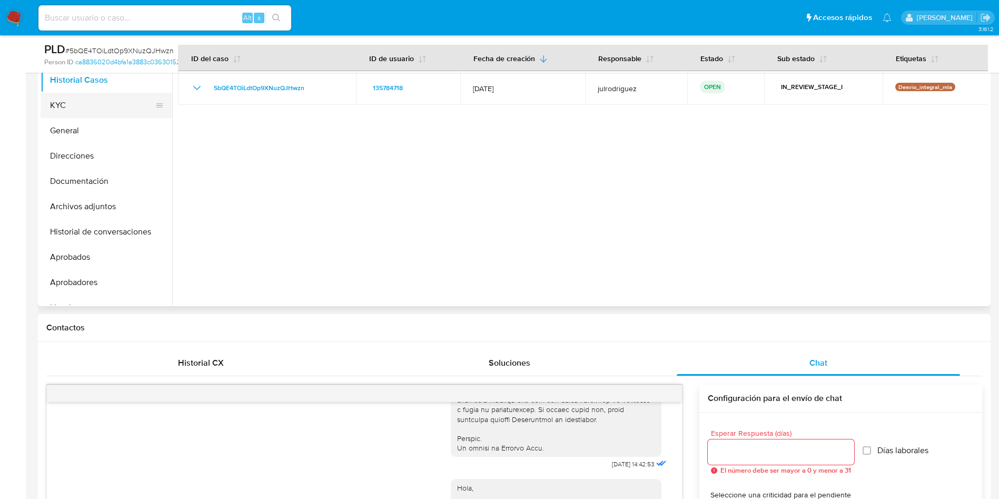
click at [78, 108] on button "KYC" at bounding box center [102, 105] width 123 height 25
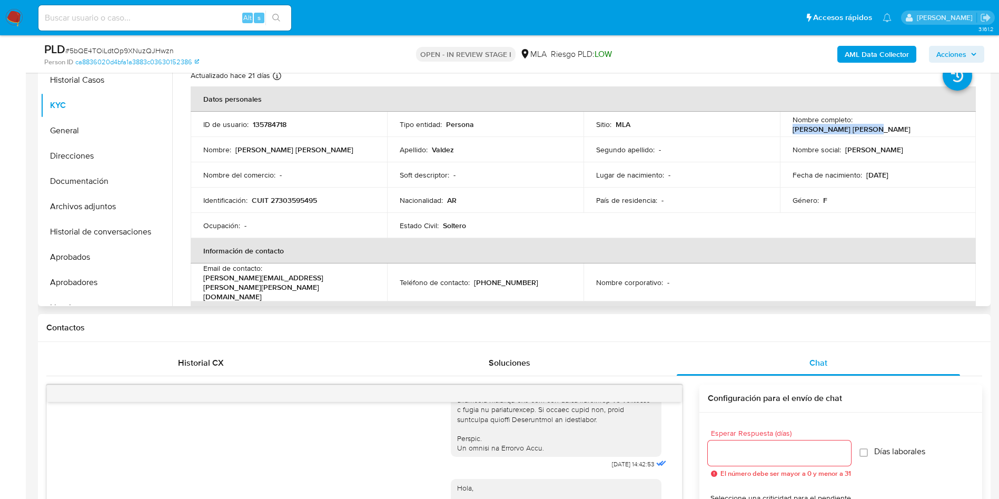
drag, startPoint x: 909, startPoint y: 130, endPoint x: 672, endPoint y: 287, distance: 284.9
click at [964, 128] on td "Nombre completo : [PERSON_NAME] [PERSON_NAME]" at bounding box center [878, 124] width 196 height 25
copy p "[PERSON_NAME] [PERSON_NAME]"
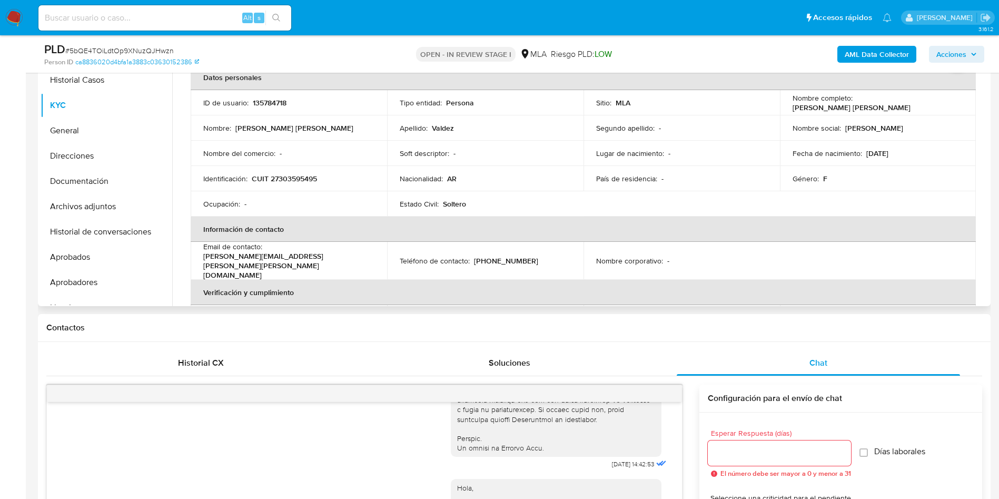
scroll to position [0, 0]
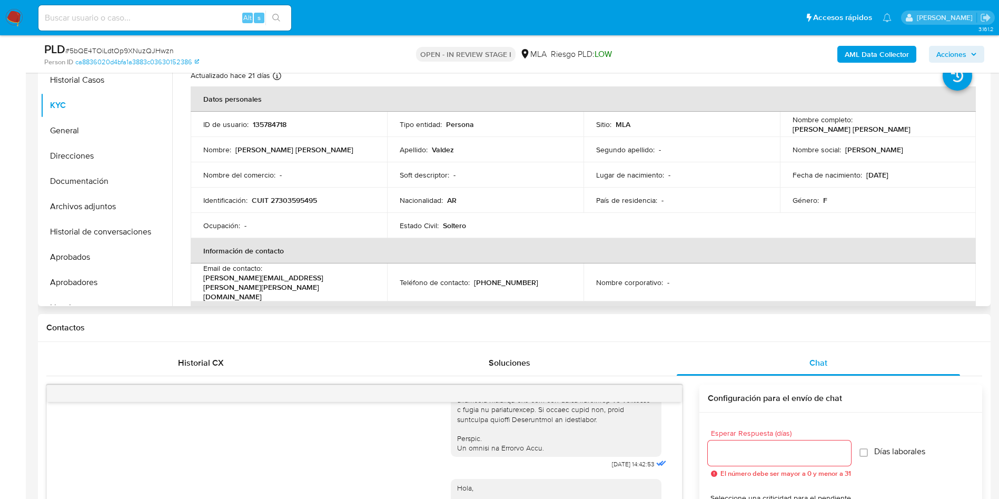
click at [267, 121] on p "135784718" at bounding box center [270, 124] width 34 height 9
copy p "135784718"
click at [148, 47] on span "# 5bQE4TOiLdtOp9XNuzQJHwzn" at bounding box center [119, 50] width 108 height 11
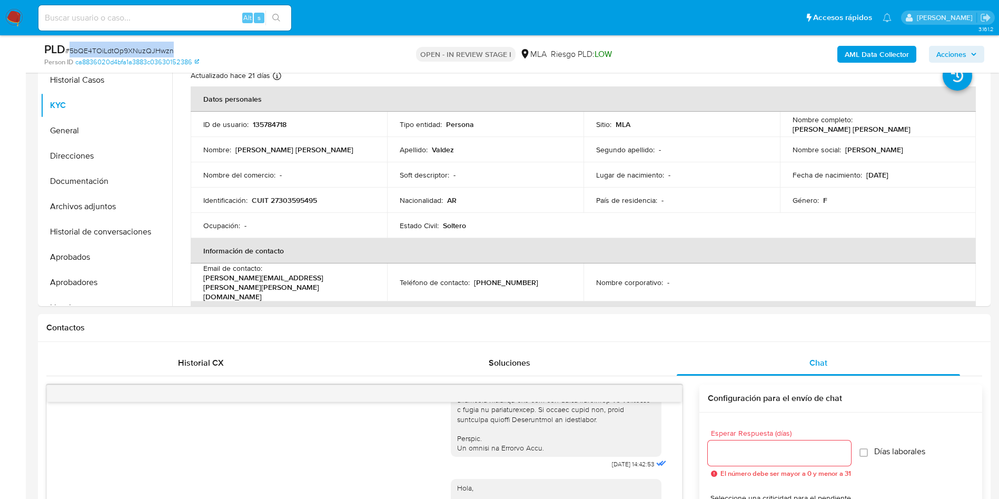
copy span "5bQE4TOiLdtOp9XNuzQJHwzn"
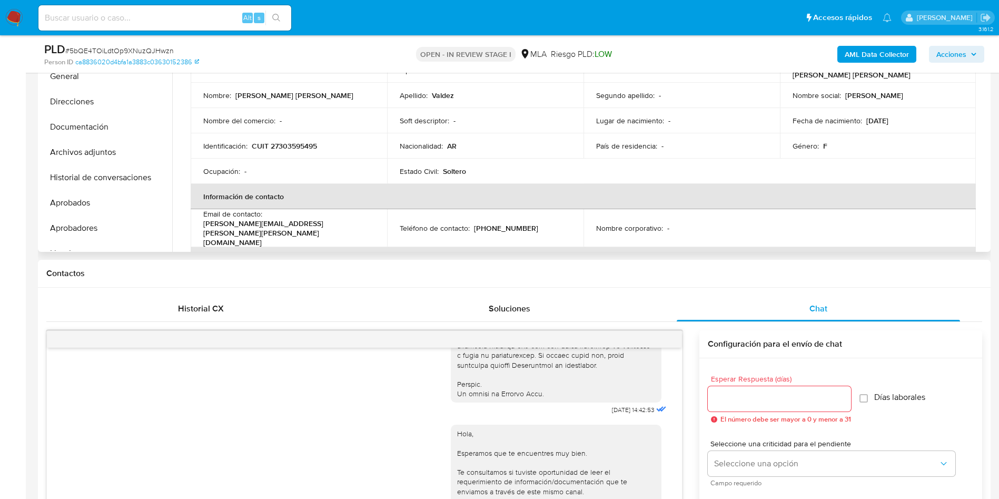
scroll to position [316, 0]
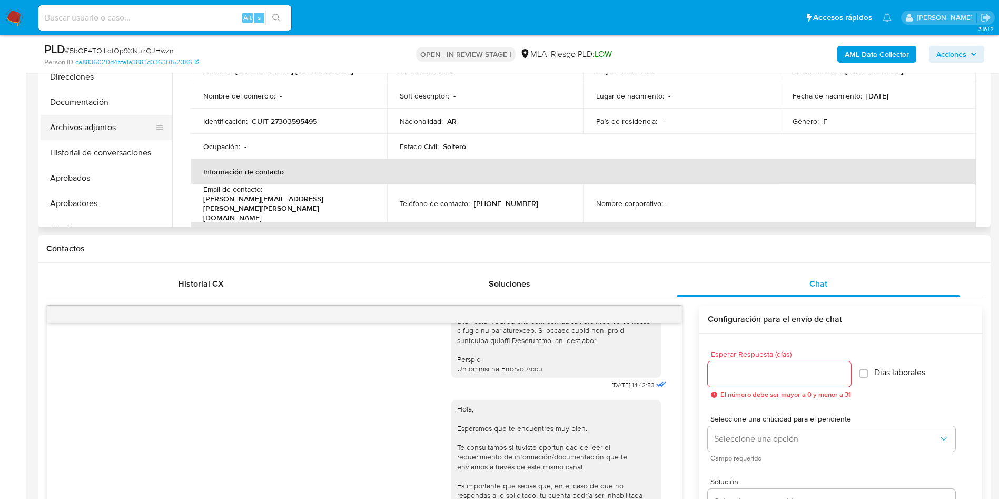
click at [96, 138] on button "Archivos adjuntos" at bounding box center [102, 127] width 123 height 25
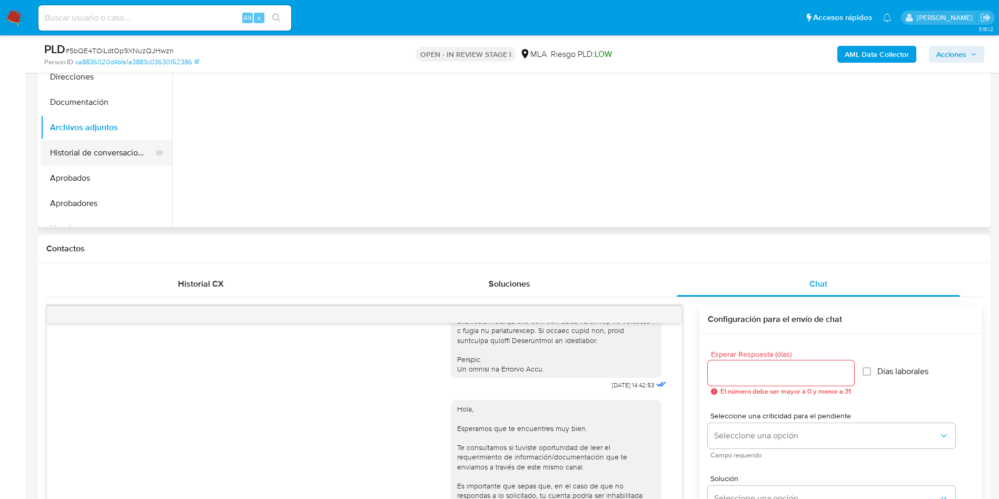
click at [115, 149] on button "Historial de conversaciones" at bounding box center [102, 152] width 123 height 25
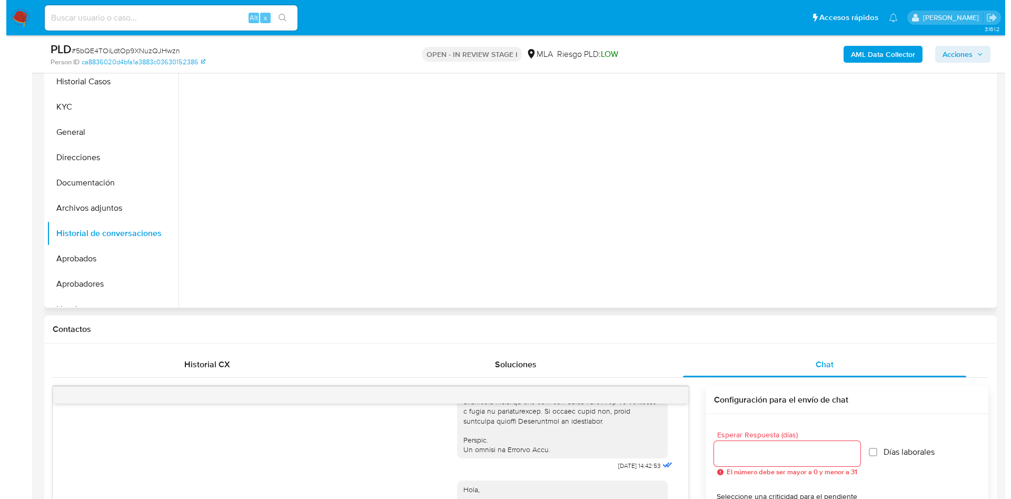
scroll to position [158, 0]
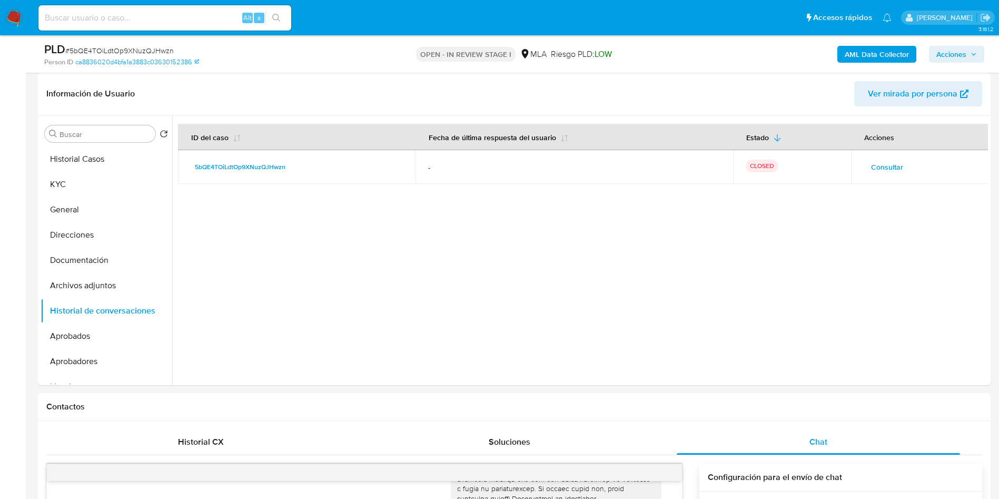
click at [881, 48] on b "AML Data Collector" at bounding box center [876, 54] width 64 height 17
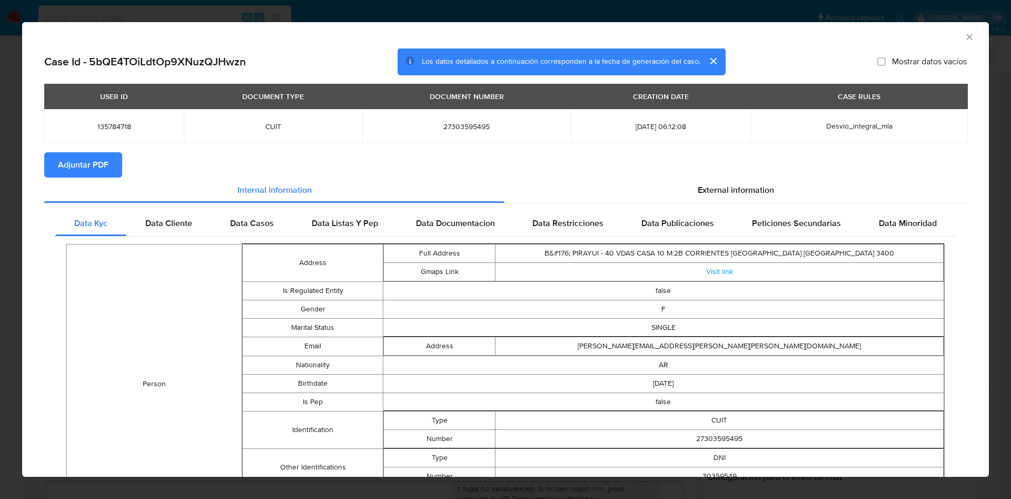
click at [102, 158] on span "Adjuntar PDF" at bounding box center [83, 164] width 51 height 23
click at [964, 41] on icon "Cerrar ventana" at bounding box center [969, 37] width 11 height 11
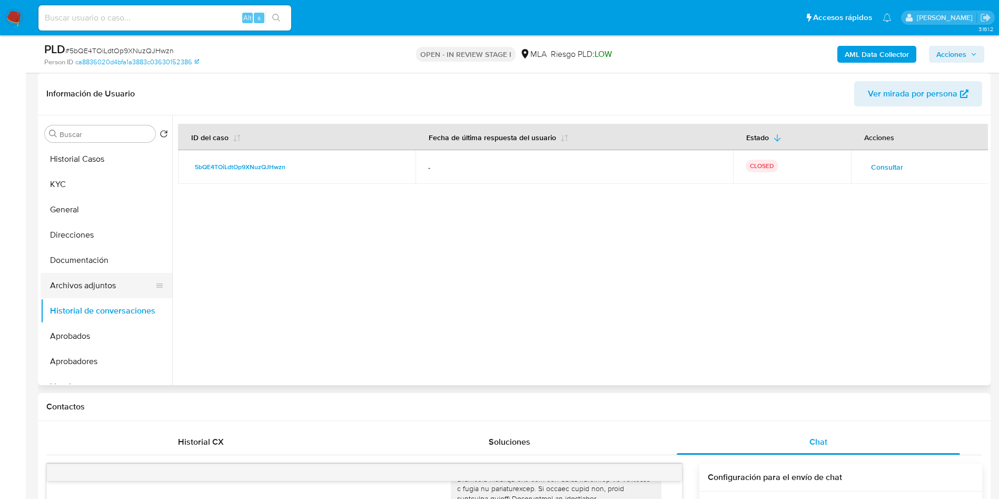
click at [101, 280] on button "Archivos adjuntos" at bounding box center [102, 285] width 123 height 25
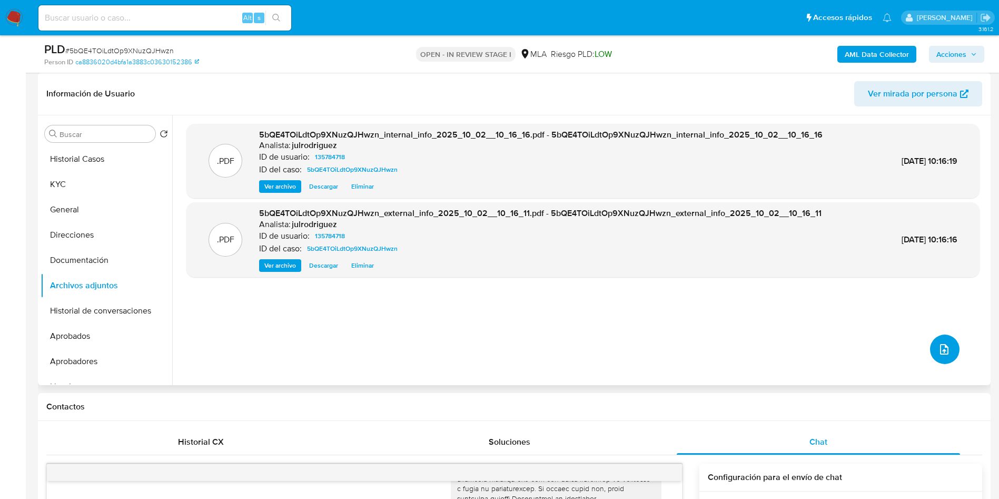
click at [949, 346] on button "upload-file" at bounding box center [944, 348] width 29 height 29
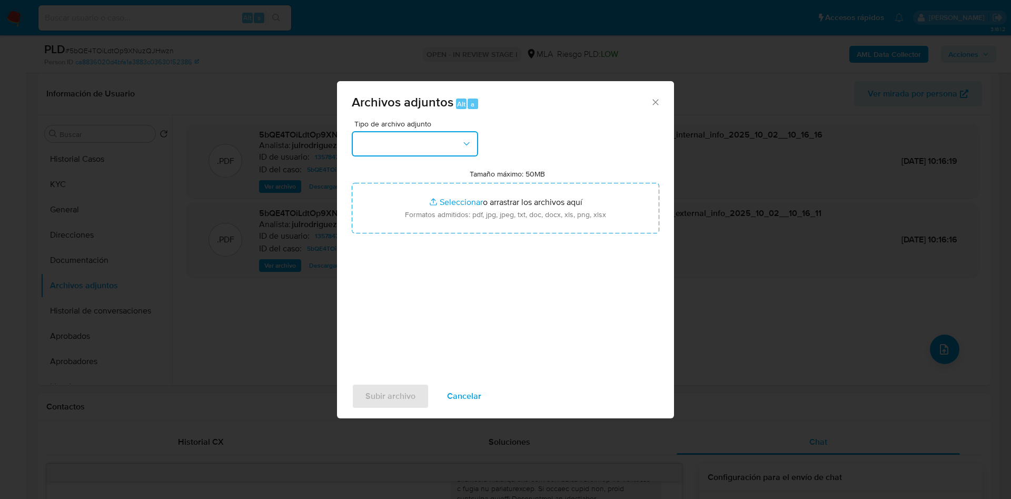
click at [432, 142] on button "button" at bounding box center [415, 143] width 126 height 25
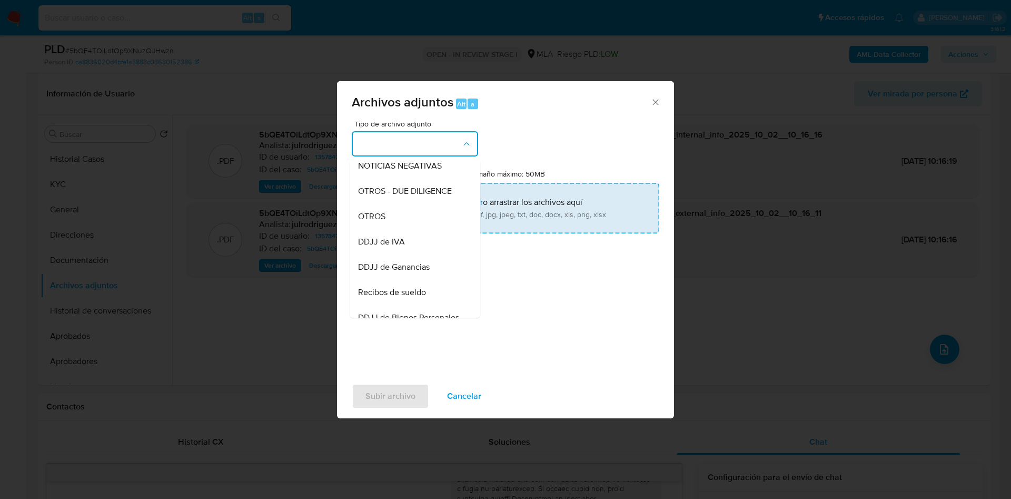
drag, startPoint x: 405, startPoint y: 228, endPoint x: 470, endPoint y: 211, distance: 67.2
click at [404, 229] on div "OTROS" at bounding box center [411, 216] width 107 height 25
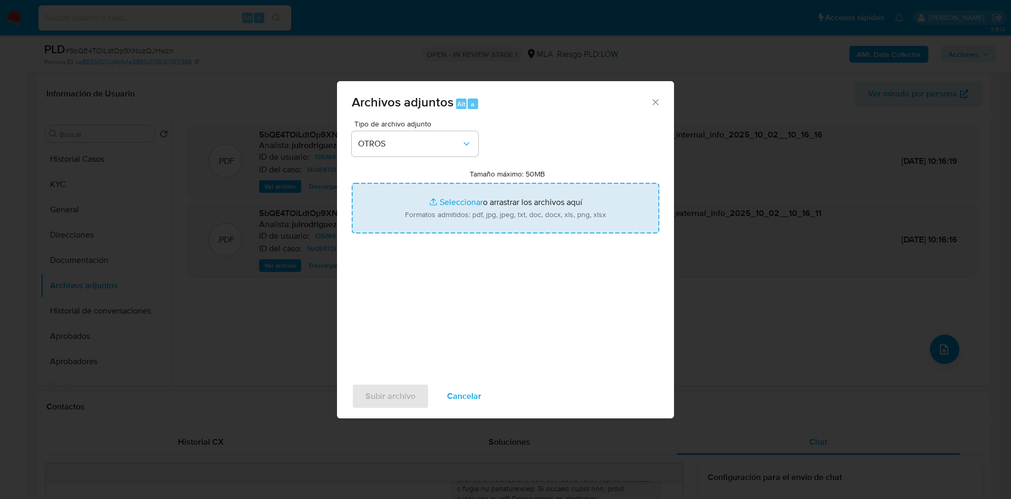
click at [470, 211] on input "Tamaño máximo: 50MB Seleccionar archivos" at bounding box center [505, 208] width 307 height 51
type input "C:\fakepath\Caselog (NO ROI) - 135784718 - 5bQE4TOiLdtOp9XNuzQJHwzn.docx"
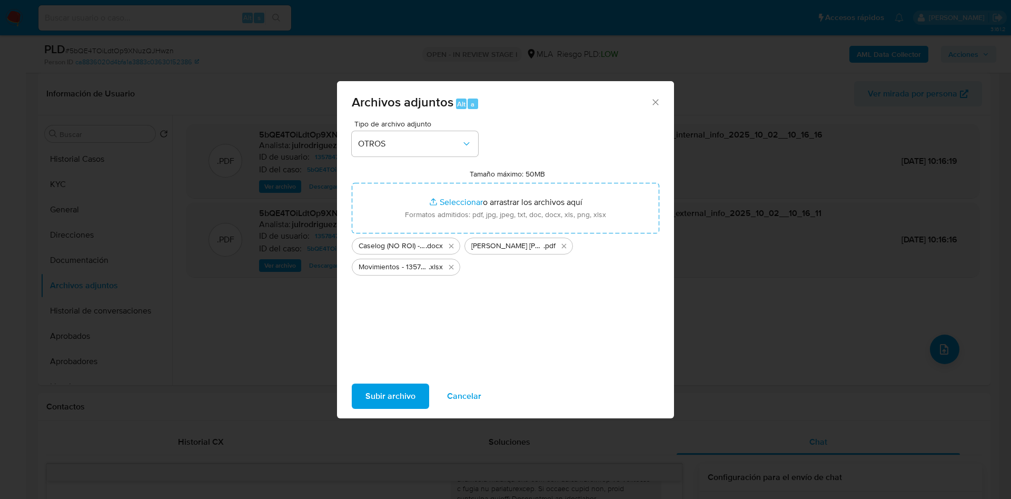
click at [394, 384] on span "Subir archivo" at bounding box center [390, 395] width 50 height 23
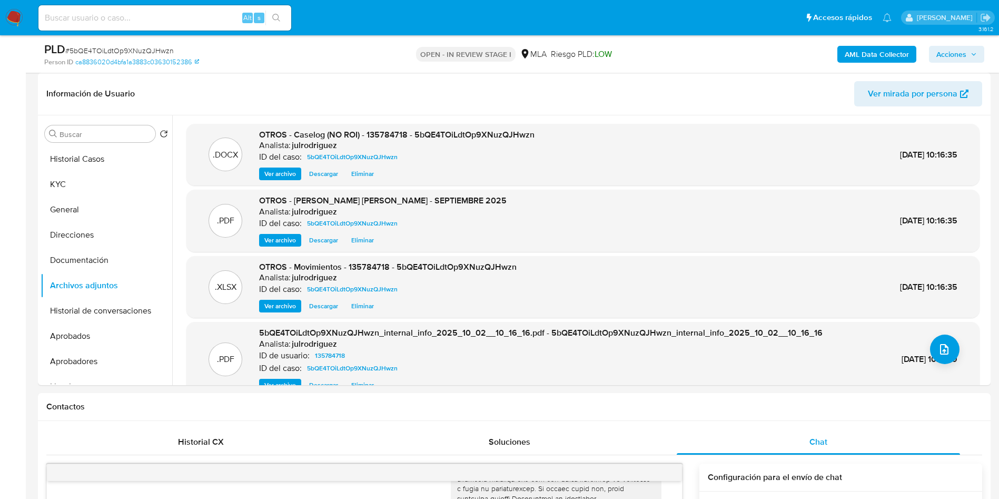
click at [974, 47] on span "Acciones" at bounding box center [956, 54] width 41 height 15
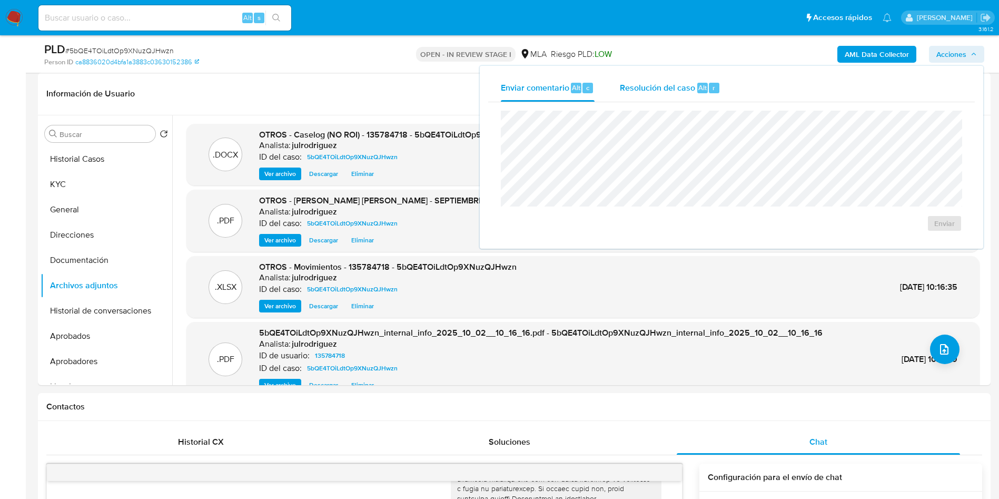
click at [643, 93] on span "Resolución del caso" at bounding box center [657, 87] width 75 height 12
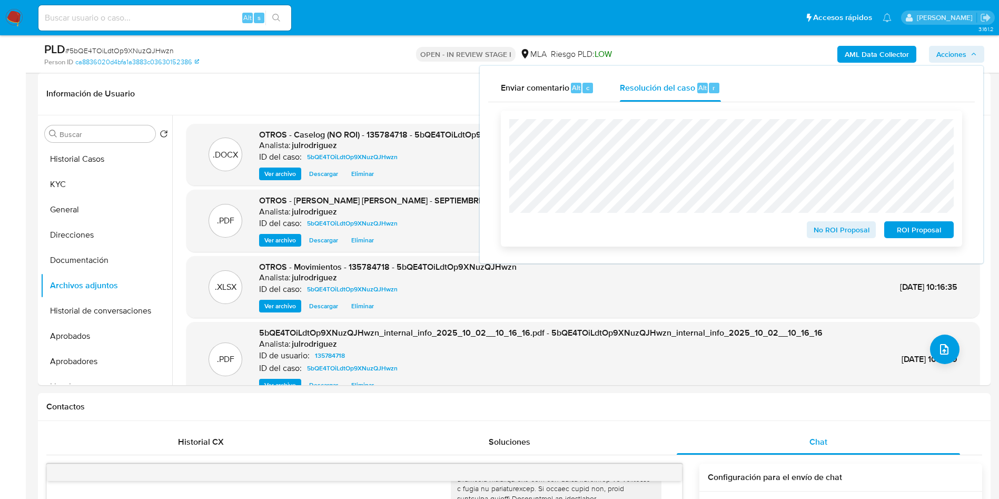
click at [837, 232] on span "No ROI Proposal" at bounding box center [841, 229] width 55 height 15
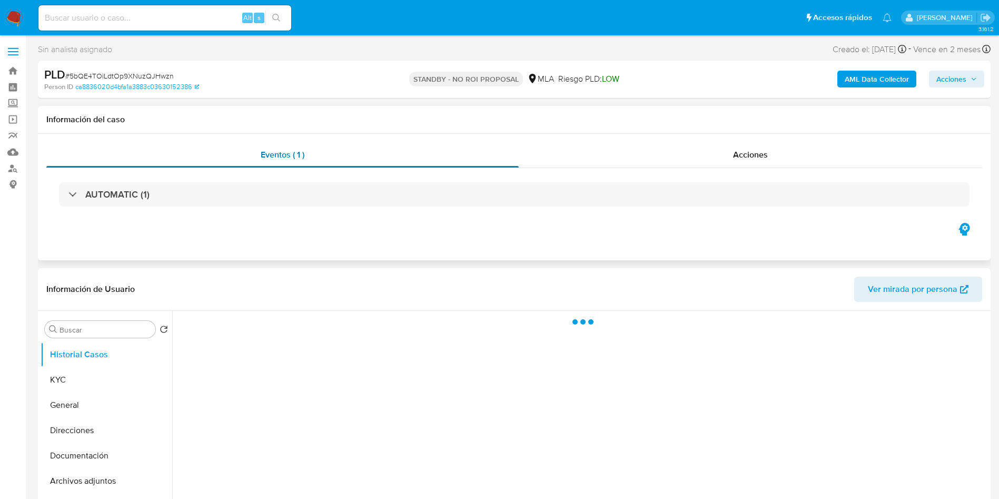
select select "10"
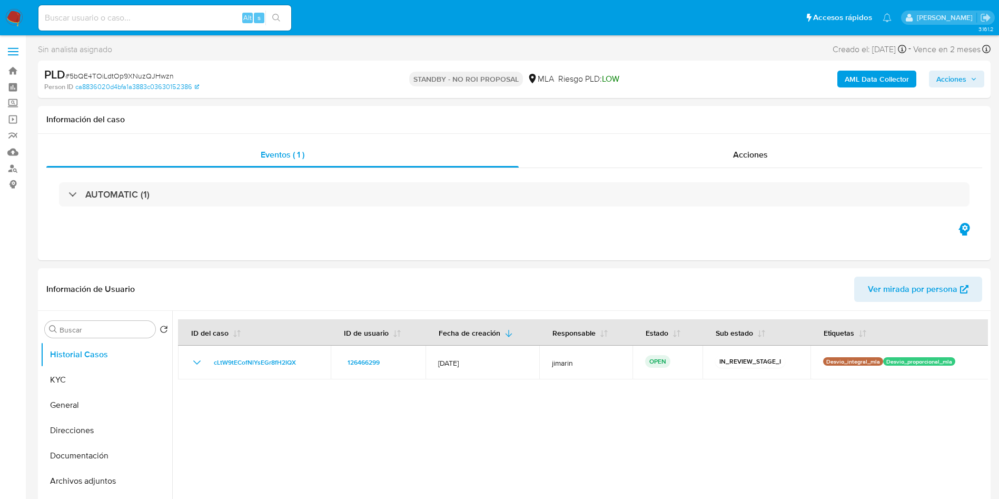
click at [214, 10] on div "Alt s" at bounding box center [164, 17] width 253 height 25
click at [146, 17] on input at bounding box center [164, 18] width 253 height 14
paste input "Ua9Zn6io8LVwEbX8uqpeykVF"
type input "Ua9Zn6io8LVwEbX8uqpeykVF"
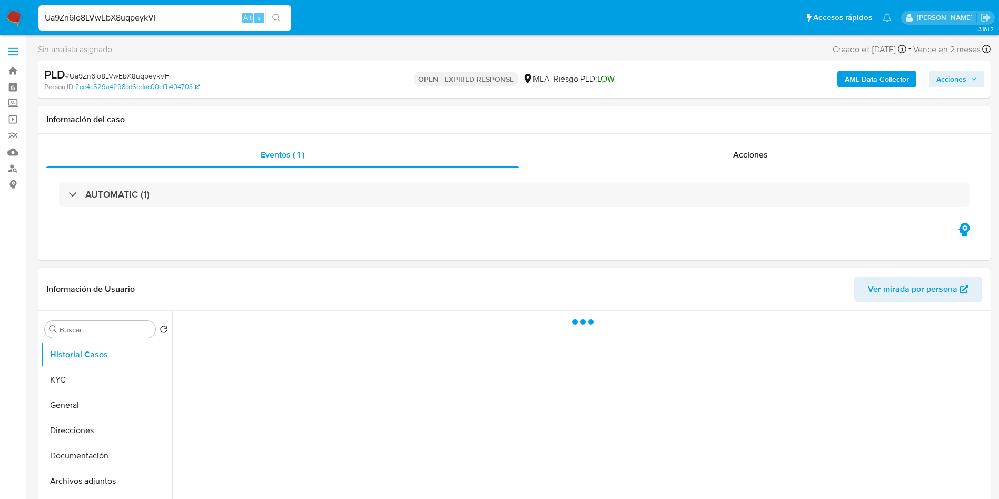
select select "10"
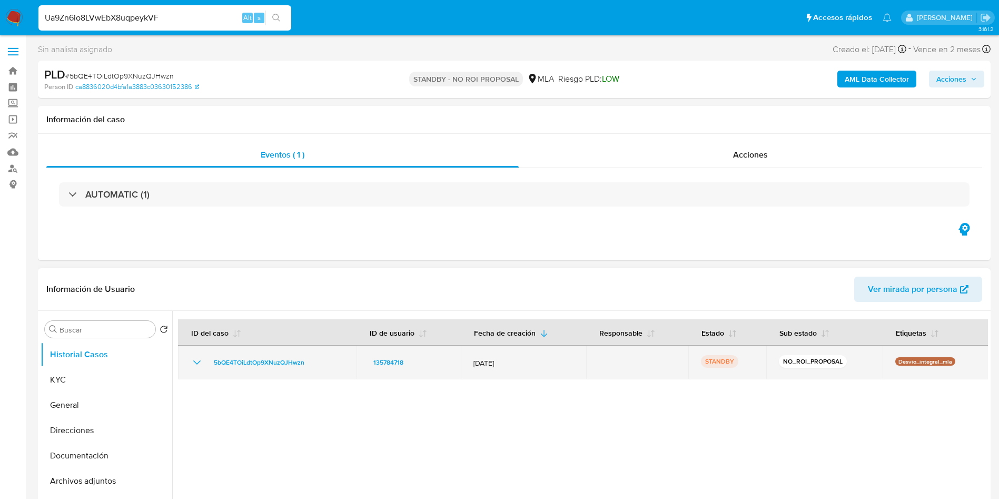
scroll to position [79, 0]
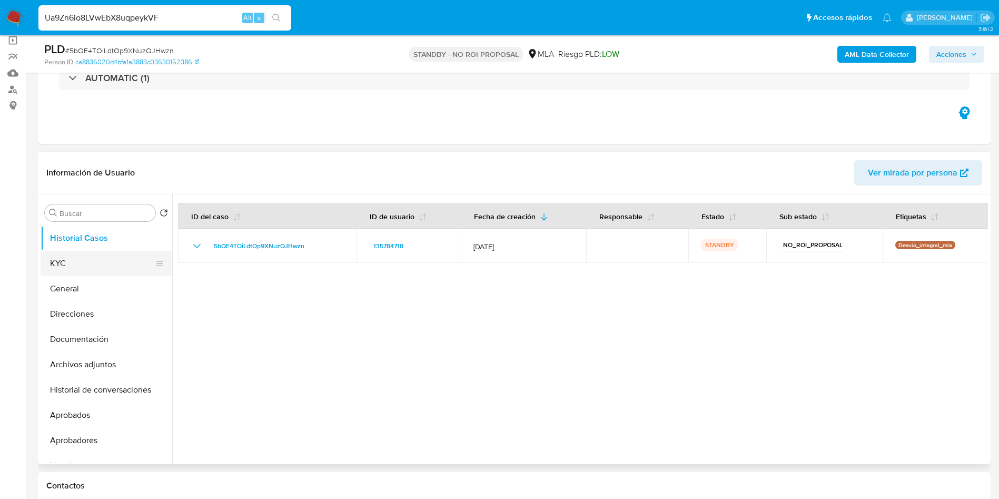
click at [63, 272] on button "KYC" at bounding box center [102, 263] width 123 height 25
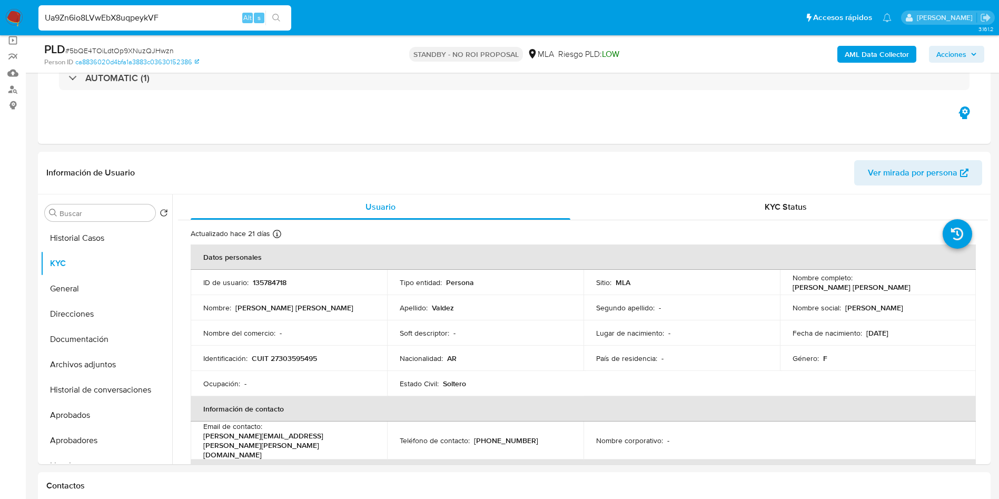
drag, startPoint x: 166, startPoint y: 13, endPoint x: 0, endPoint y: 7, distance: 166.5
click at [0, 7] on nav "Pausado Ver notificaciones Ua9Zn6io8LVwEbX8uqpeykVF Alt s Accesos rápidos Presi…" at bounding box center [499, 17] width 999 height 35
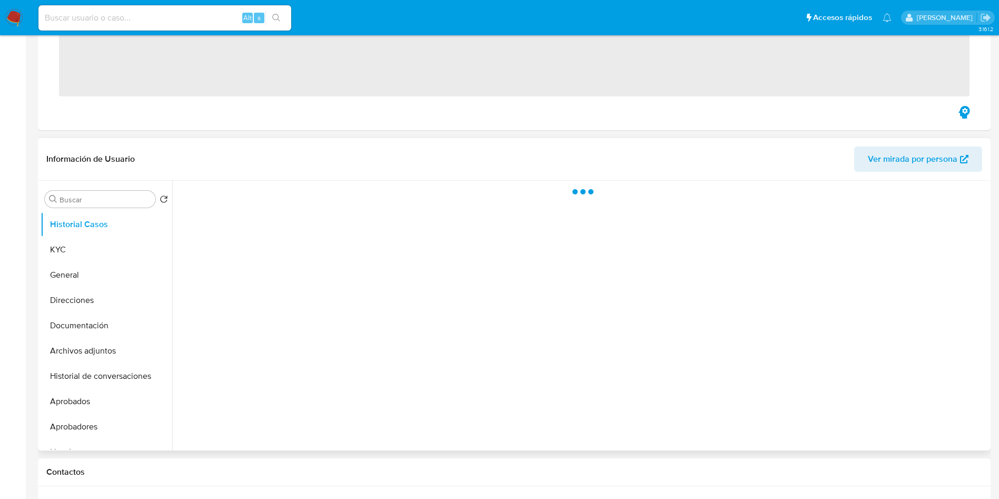
scroll to position [316, 0]
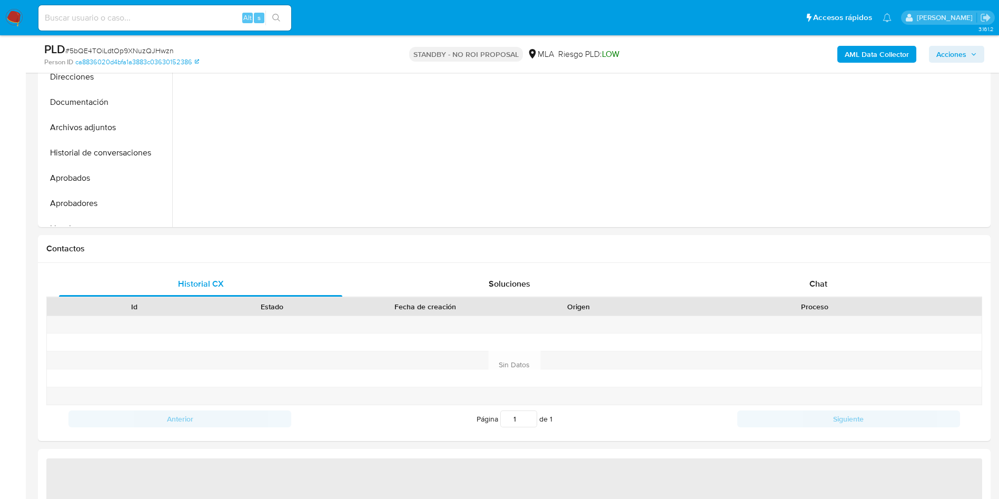
click at [230, 11] on input at bounding box center [164, 18] width 253 height 14
paste input "Ua9Zn6io8LVwEbX8uqpeykVF"
type input "Ua9Zn6io8LVwEbX8uqpeykVF"
select select "10"
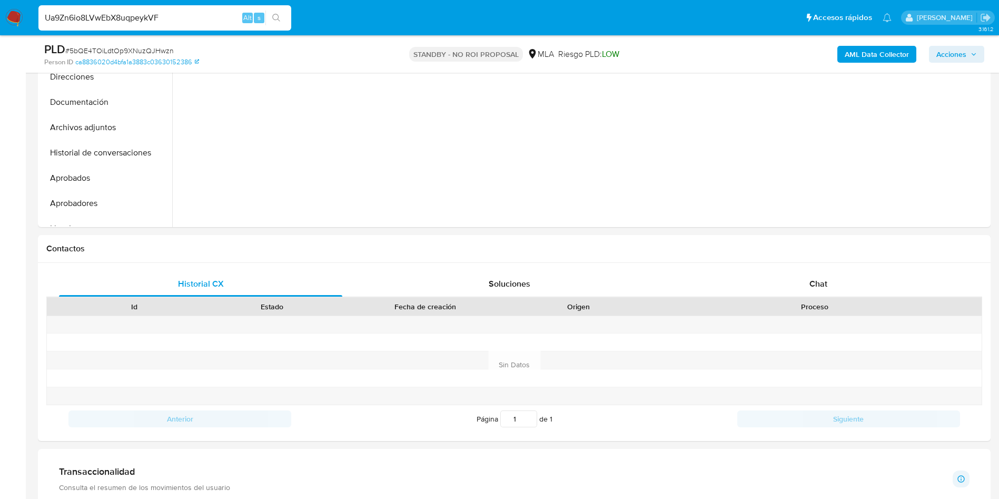
type input "Ua9Zn6io8LVwEbX8uqpeykVF"
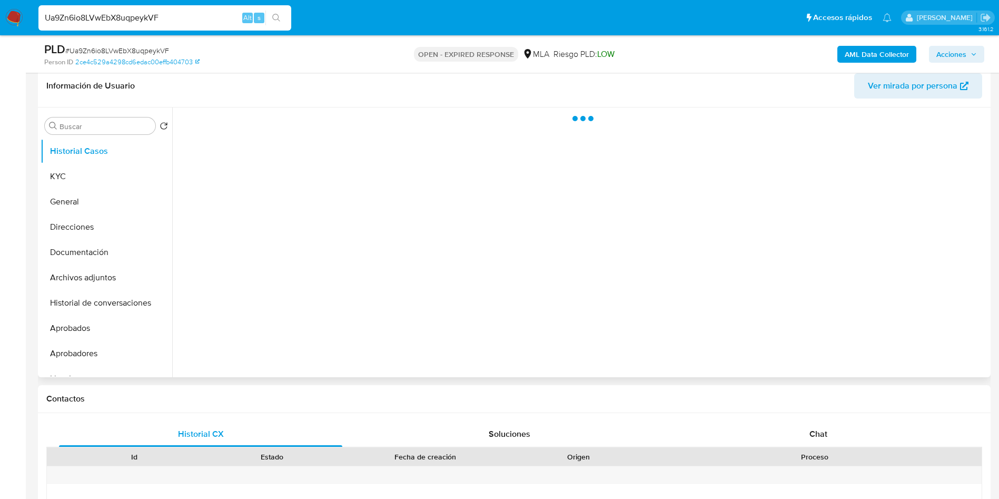
scroll to position [237, 0]
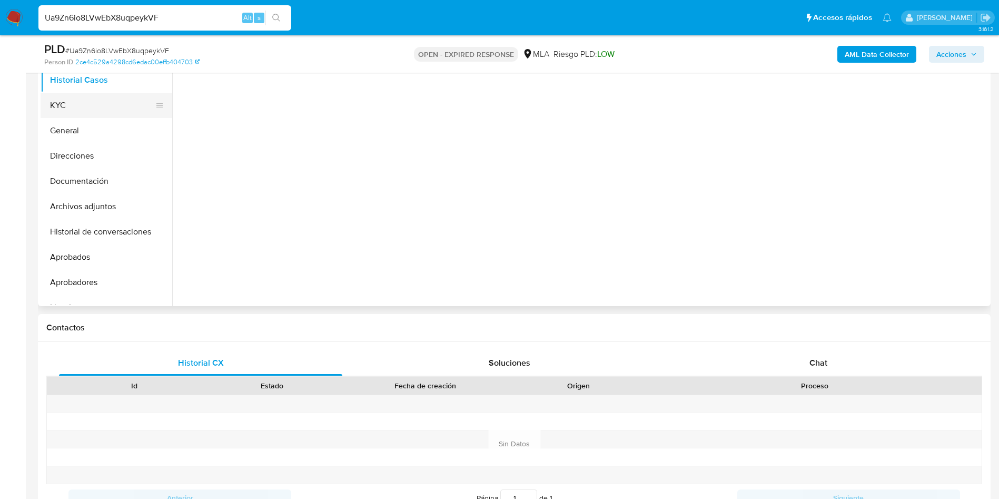
select select "10"
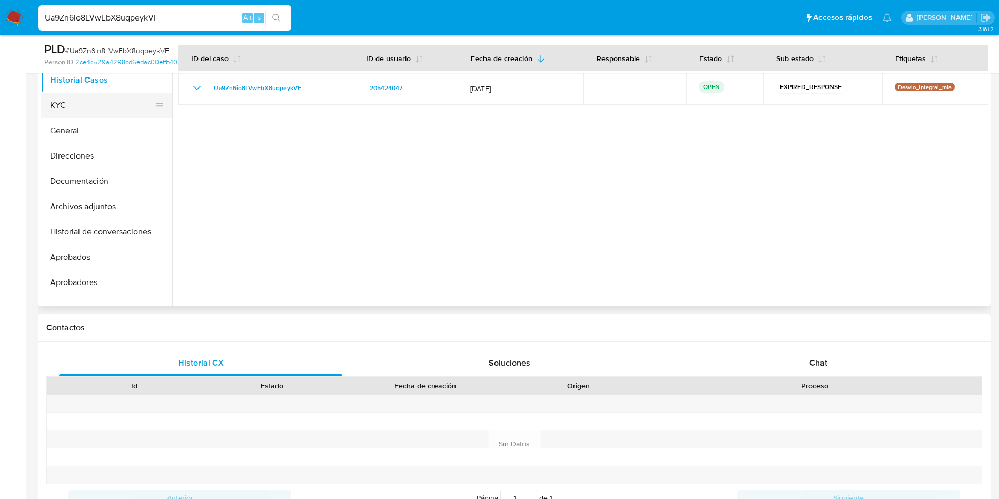
click at [73, 110] on button "KYC" at bounding box center [102, 105] width 123 height 25
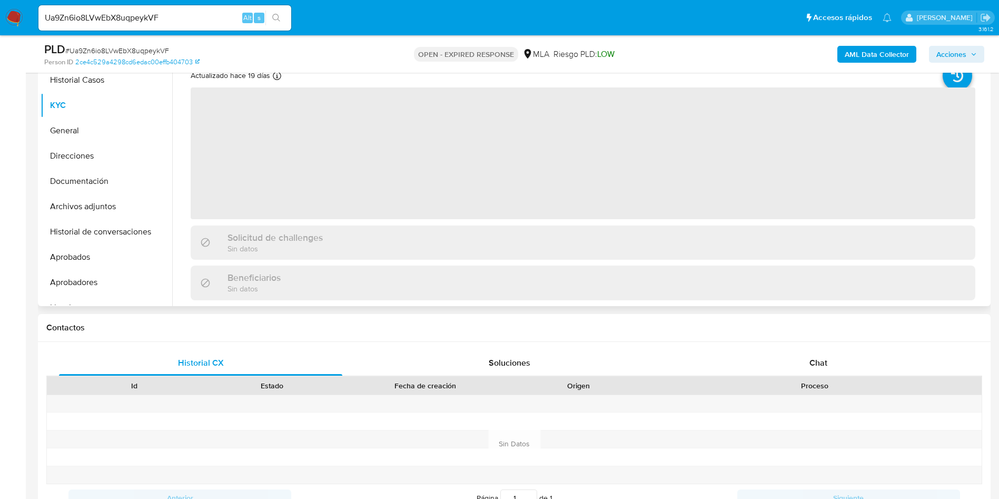
scroll to position [158, 0]
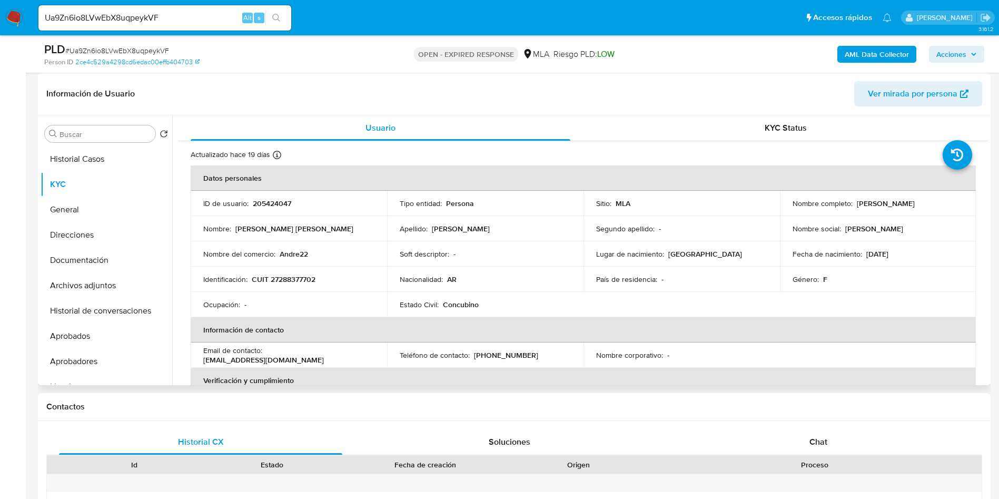
drag, startPoint x: 854, startPoint y: 204, endPoint x: 939, endPoint y: 205, distance: 85.3
click at [939, 205] on div "Nombre completo : Andrea Vanesa Farias" at bounding box center [877, 202] width 171 height 9
copy p "Andrea Vanesa Farias"
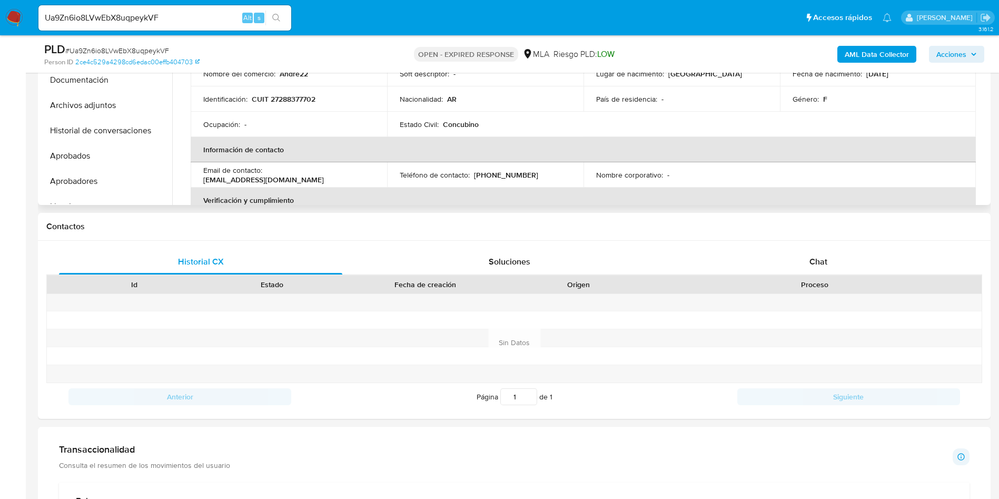
scroll to position [101, 0]
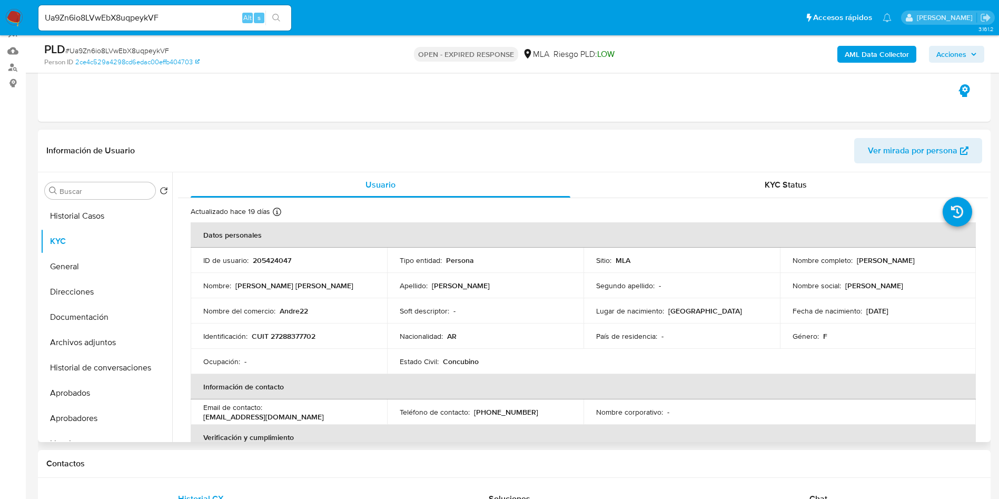
click at [274, 261] on p "205424047" at bounding box center [272, 259] width 38 height 9
copy p "205424047"
click at [96, 47] on span "# Ua9Zn6io8LVwEbX8uqpeykVF" at bounding box center [117, 50] width 104 height 11
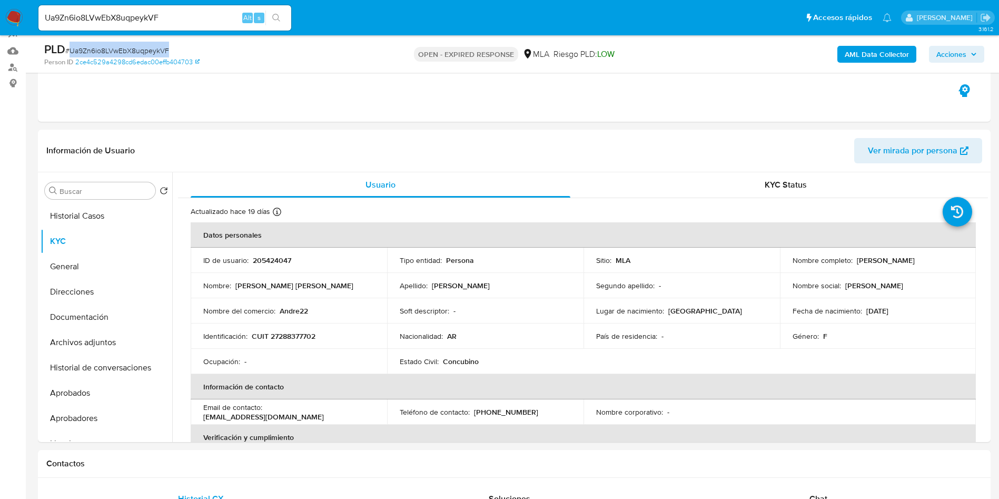
copy span "Ua9Zn6io8LVwEbX8uqpeykVF"
click at [97, 321] on button "Documentación" at bounding box center [102, 316] width 123 height 25
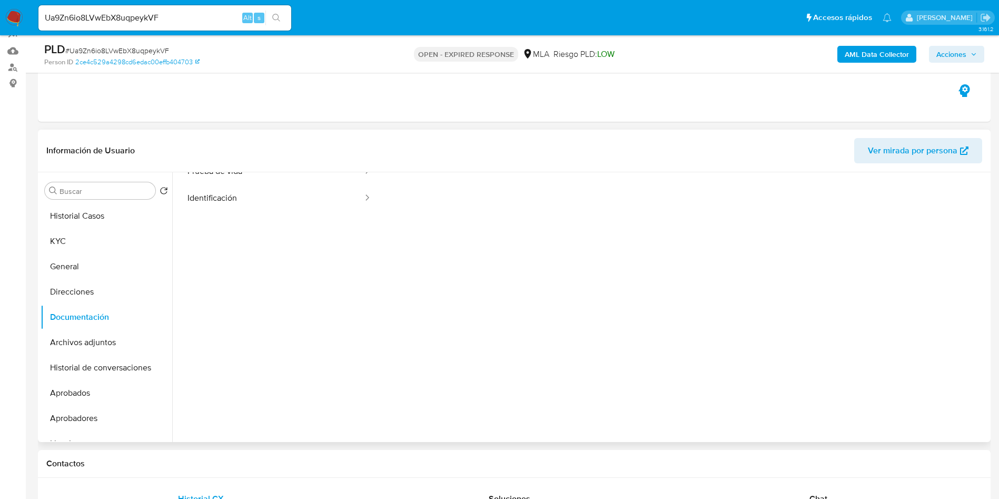
scroll to position [86, 0]
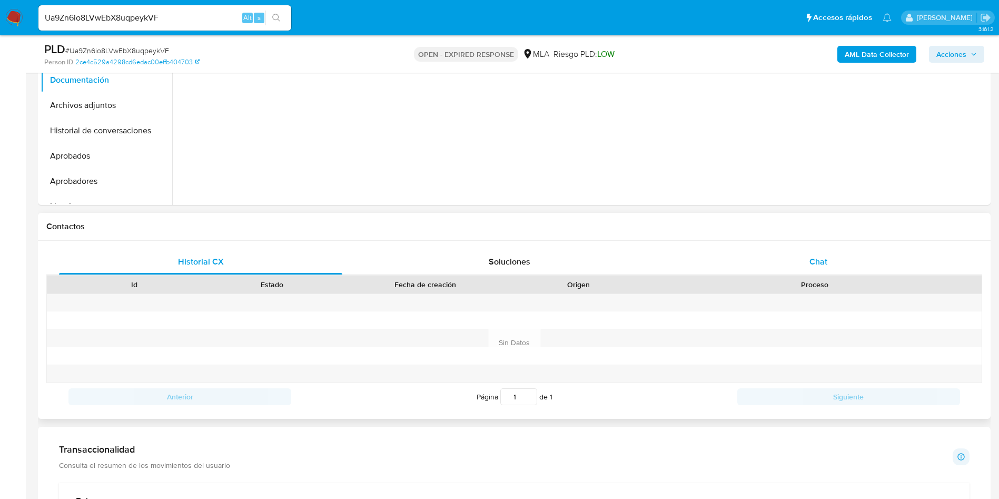
click at [809, 272] on div "Chat" at bounding box center [817, 261] width 283 height 25
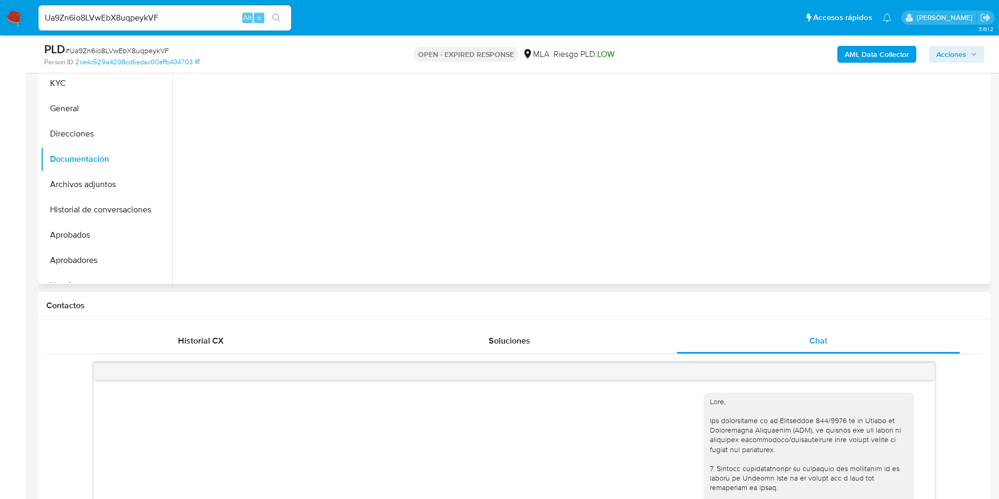
scroll to position [101, 0]
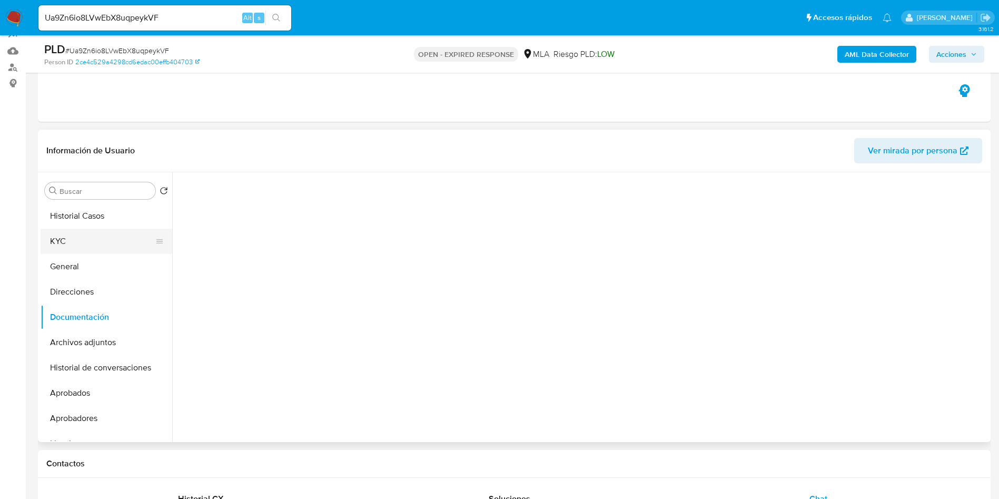
click at [89, 241] on button "KYC" at bounding box center [102, 240] width 123 height 25
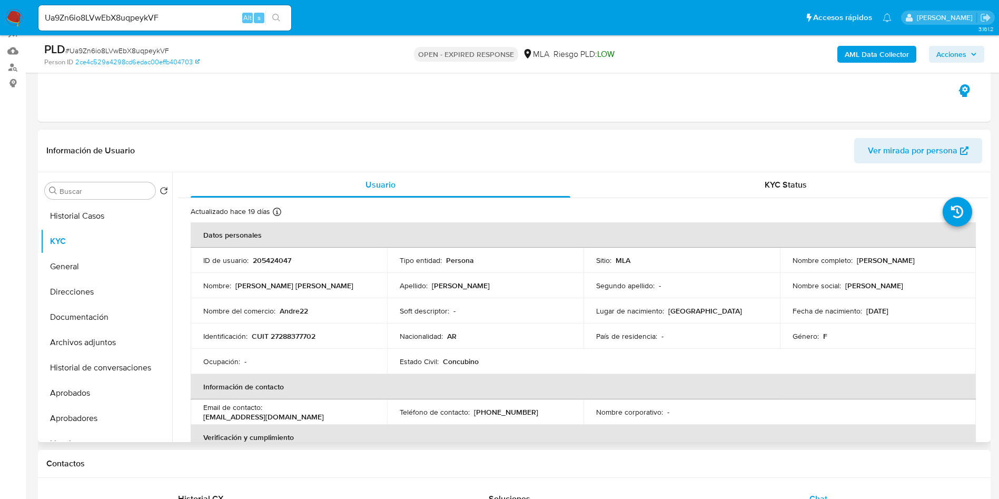
click at [303, 329] on td "Identificación : CUIT 27288377702" at bounding box center [289, 335] width 196 height 25
click at [302, 335] on p "CUIT 27288377702" at bounding box center [284, 335] width 64 height 9
copy p "27288377702"
click at [261, 258] on p "205424047" at bounding box center [272, 259] width 38 height 9
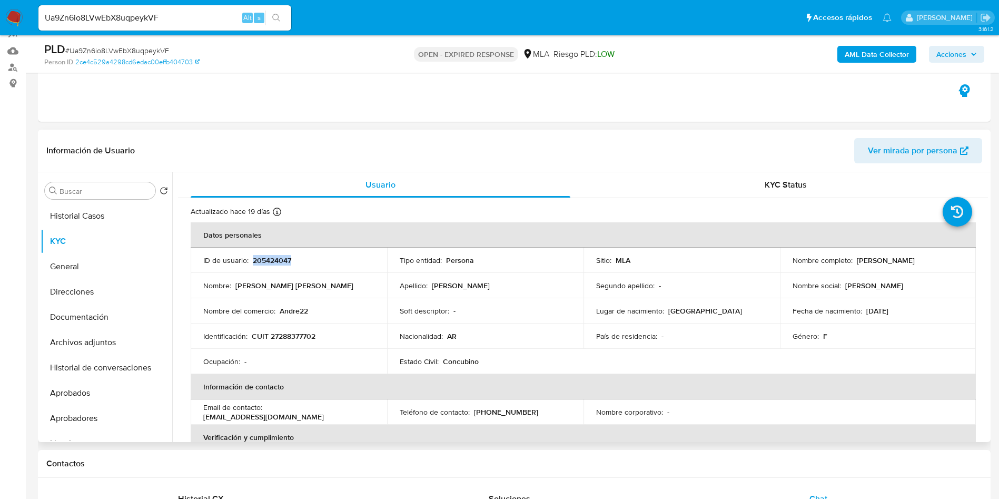
click at [261, 258] on p "205424047" at bounding box center [272, 259] width 38 height 9
copy p "205424047"
click at [293, 339] on p "CUIT 27288377702" at bounding box center [284, 335] width 64 height 9
copy p "27288377702"
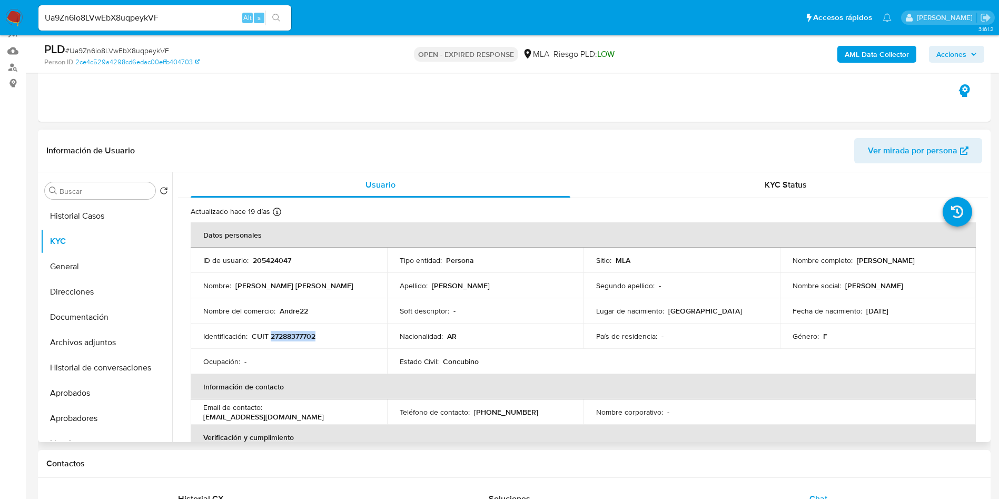
drag, startPoint x: 852, startPoint y: 261, endPoint x: 933, endPoint y: 261, distance: 81.6
click at [932, 261] on div "Nombre completo : Andrea Vanesa Farias" at bounding box center [877, 259] width 171 height 9
copy div "[PERSON_NAME]"
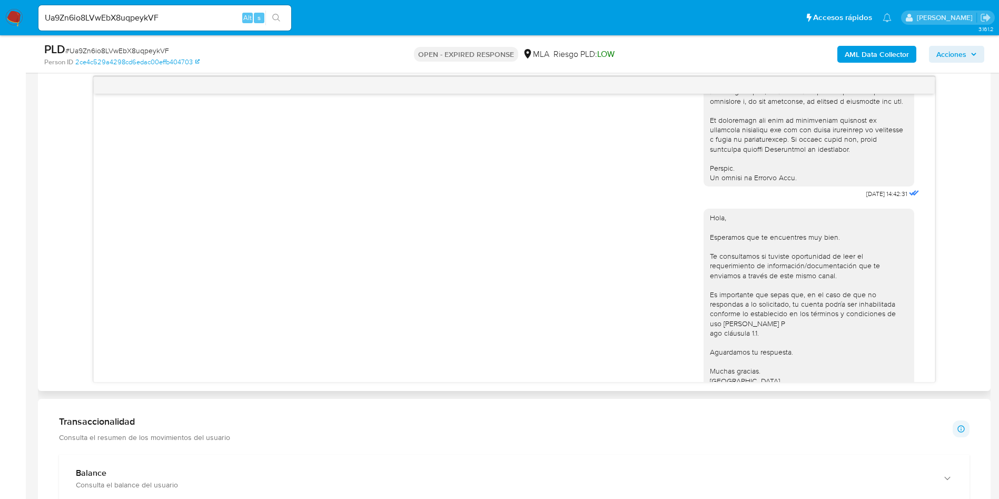
scroll to position [733, 0]
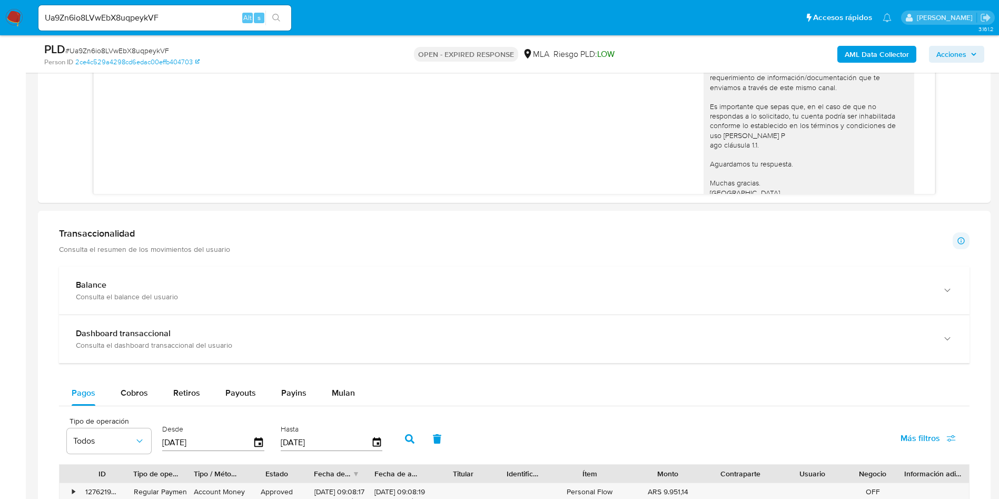
click at [120, 13] on input "Ua9Zn6io8LVwEbX8uqpeykVF" at bounding box center [164, 18] width 253 height 14
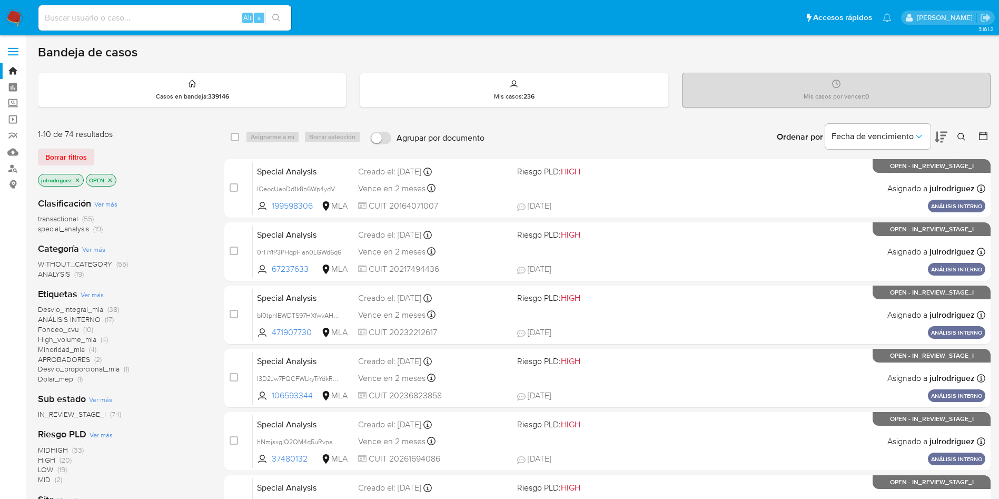
click at [961, 135] on icon at bounding box center [961, 137] width 8 height 8
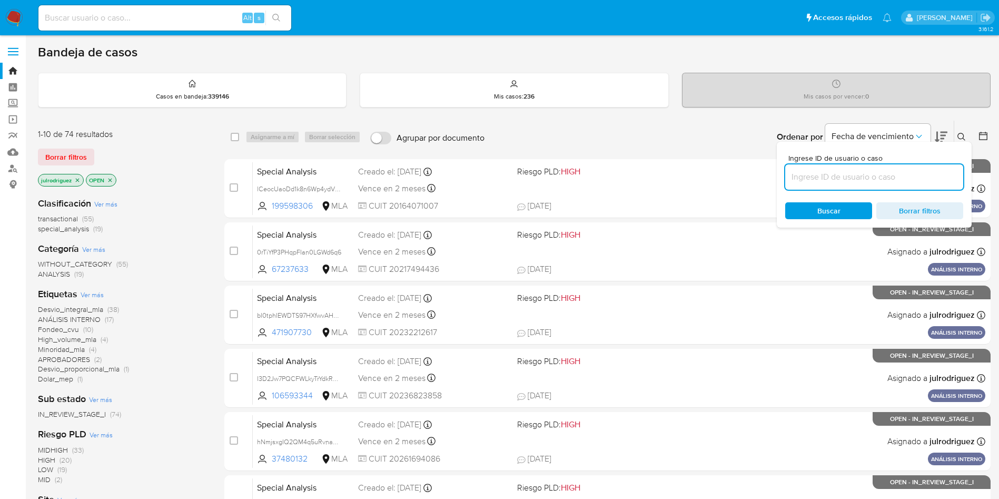
drag, startPoint x: 867, startPoint y: 174, endPoint x: 855, endPoint y: 183, distance: 14.2
click at [867, 174] on input at bounding box center [874, 177] width 178 height 14
type input "Ua9Zn6io8LVwEbX8uqpeykVF"
click at [813, 204] on span "Buscar" at bounding box center [828, 210] width 72 height 15
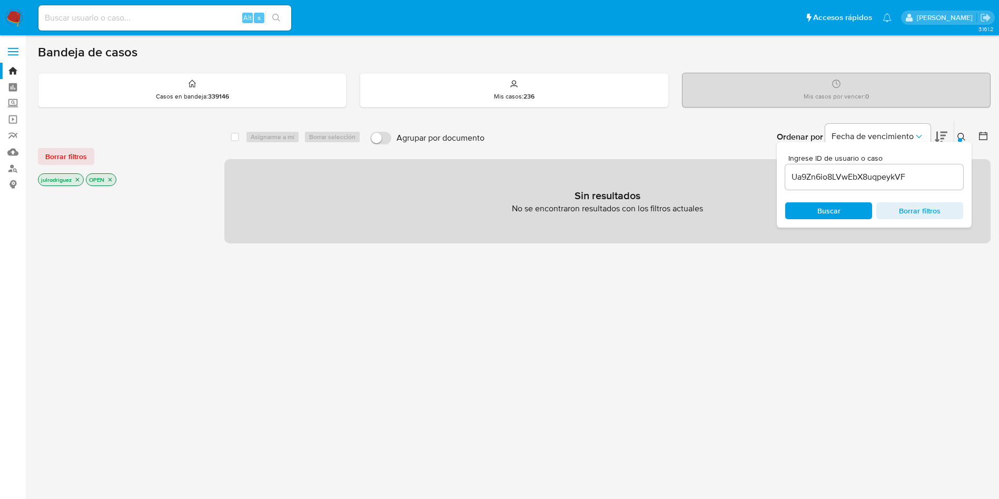
click at [113, 176] on icon "close-filter" at bounding box center [110, 179] width 6 height 6
click at [78, 180] on icon "close-filter" at bounding box center [77, 179] width 6 height 6
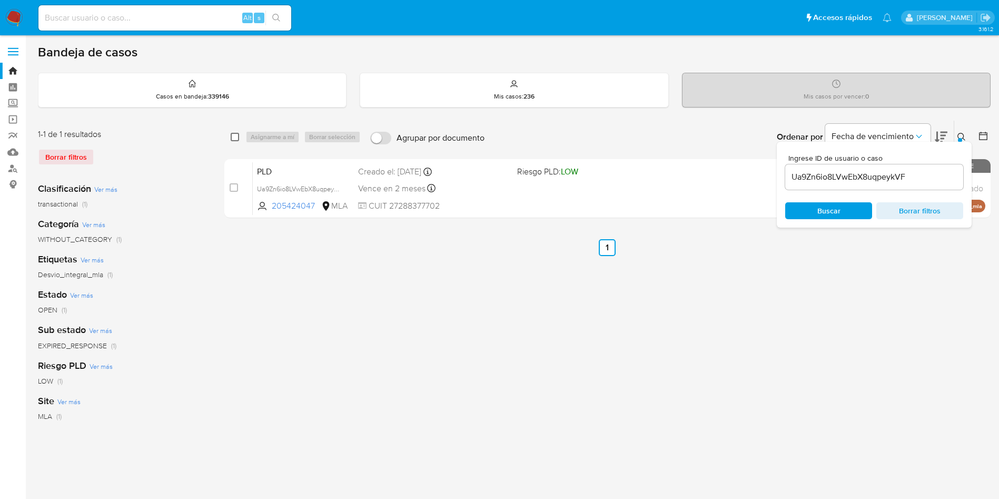
click at [233, 135] on input "checkbox" at bounding box center [235, 137] width 8 height 8
checkbox input "true"
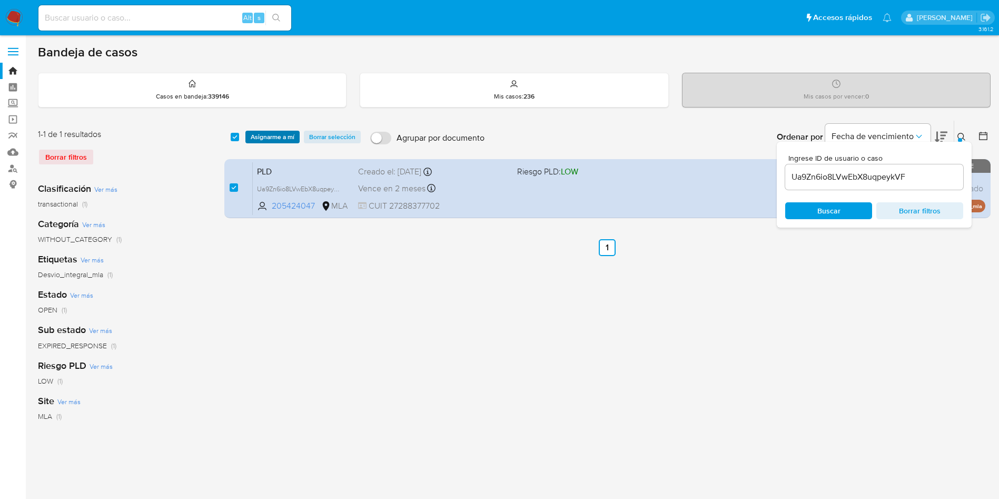
click at [287, 132] on span "Asignarme a mí" at bounding box center [273, 137] width 44 height 11
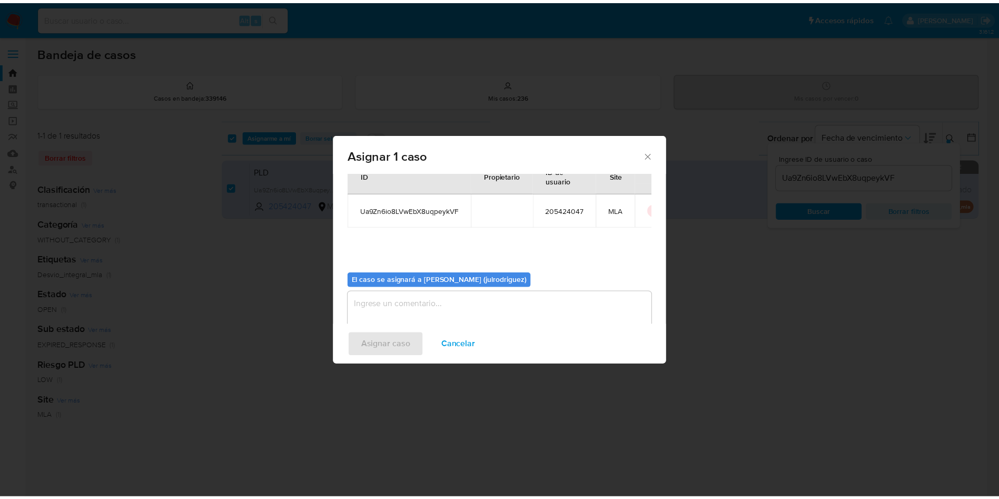
scroll to position [55, 0]
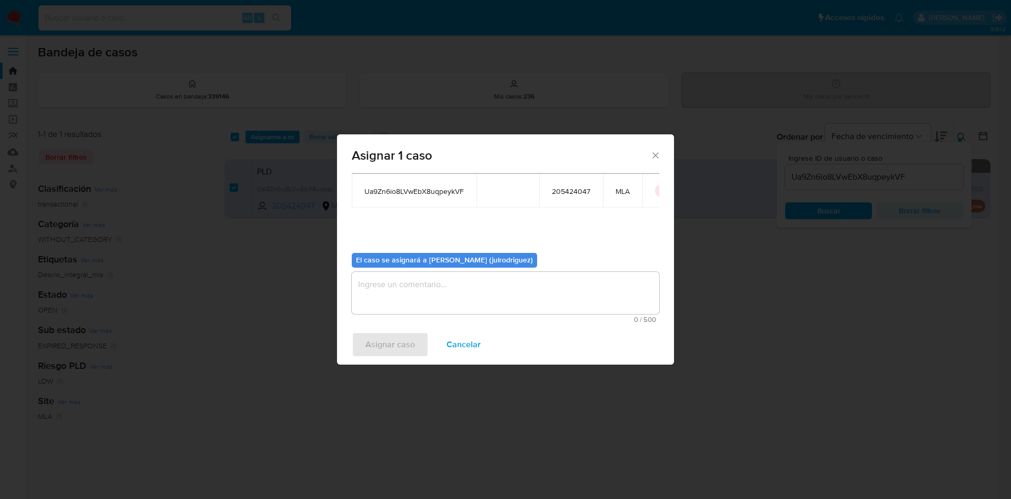
click at [450, 303] on textarea "assign-modal" at bounding box center [505, 293] width 307 height 42
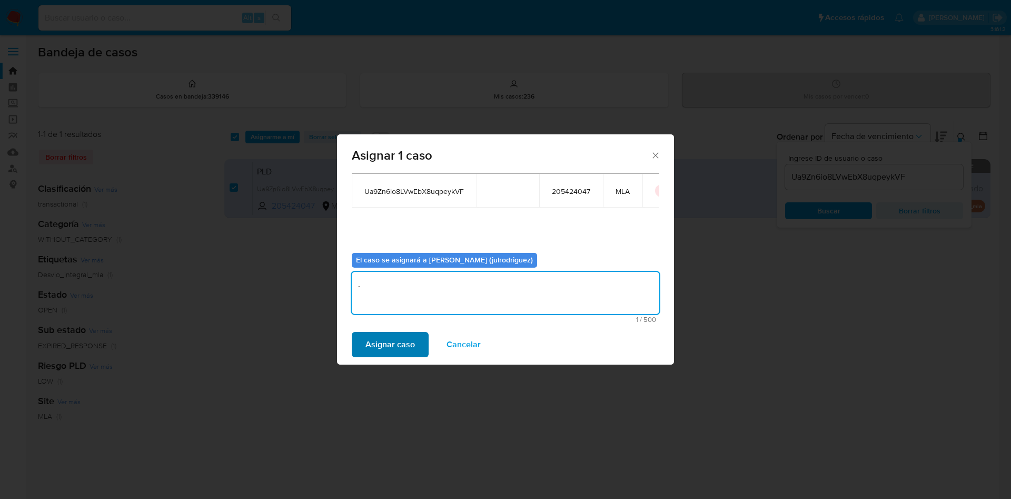
type textarea "."
click at [377, 341] on span "Asignar caso" at bounding box center [389, 344] width 49 height 23
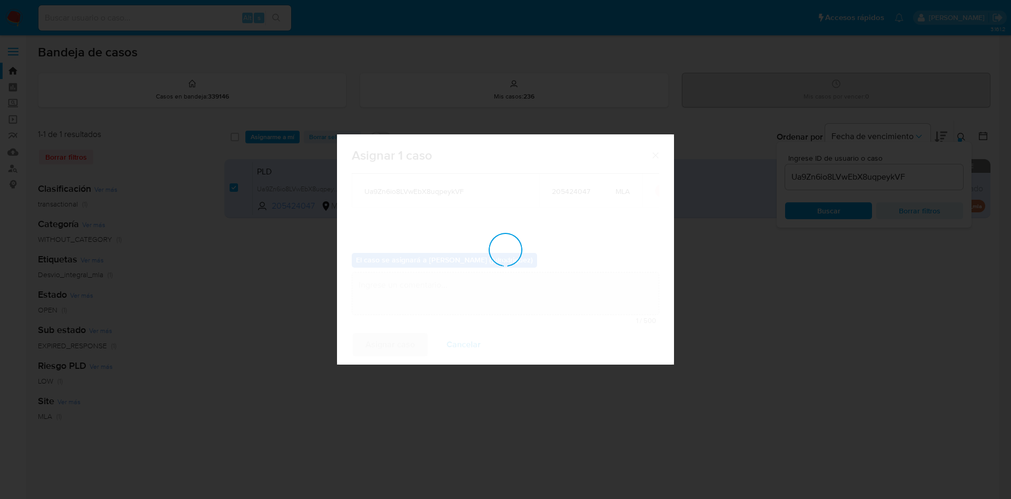
checkbox input "false"
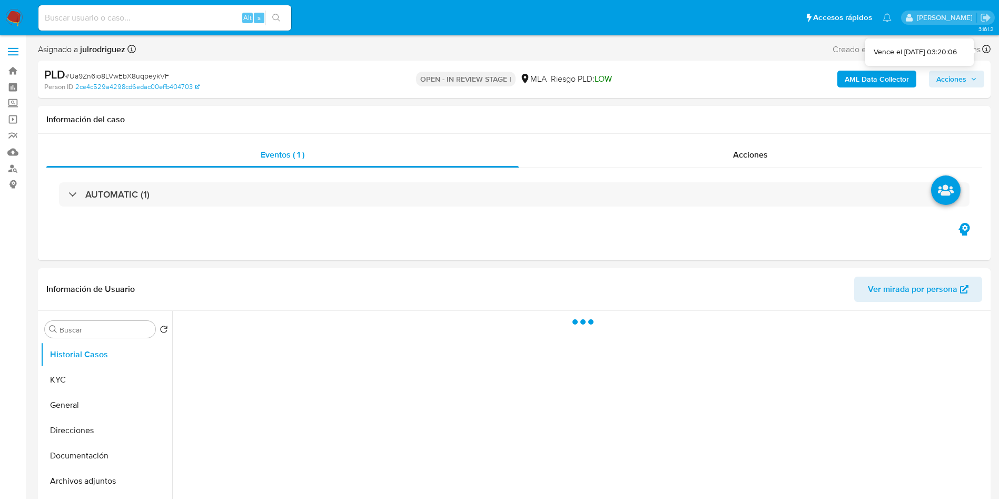
select select "10"
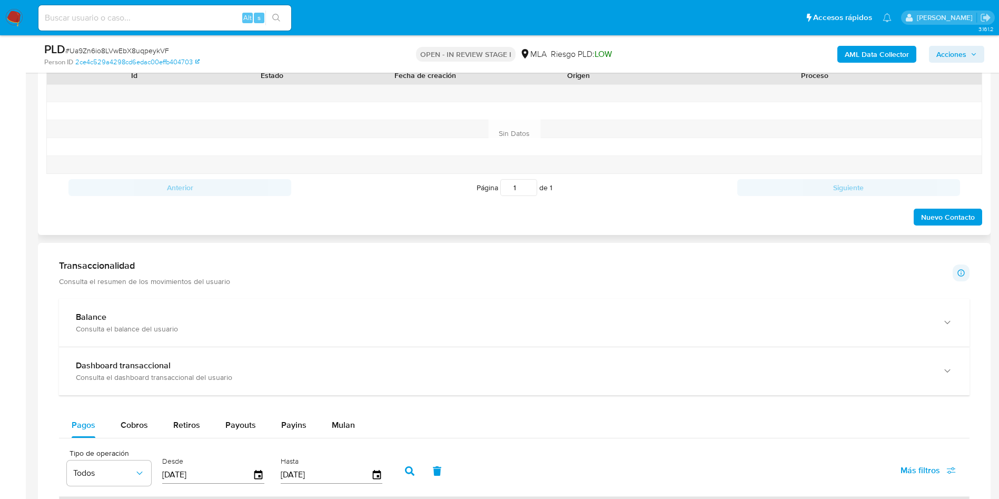
scroll to position [468, 0]
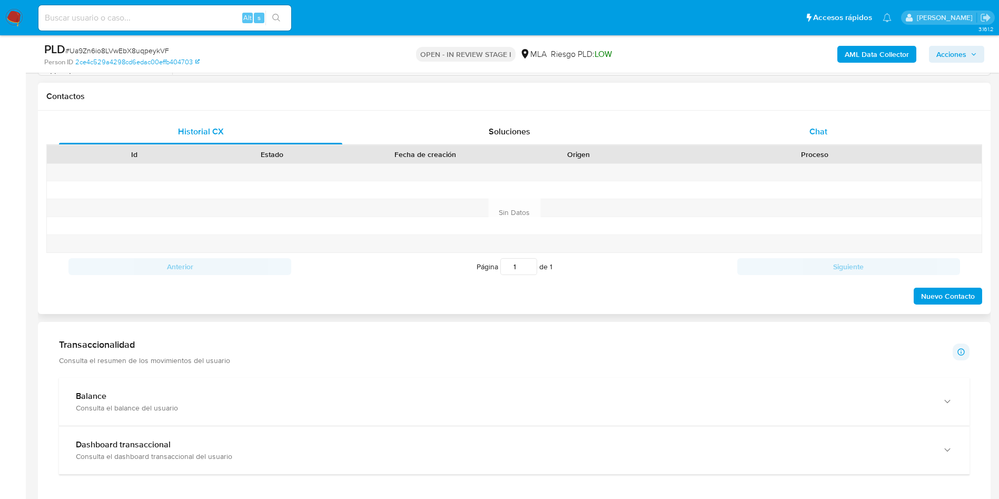
click at [826, 138] on div "Chat" at bounding box center [817, 131] width 283 height 25
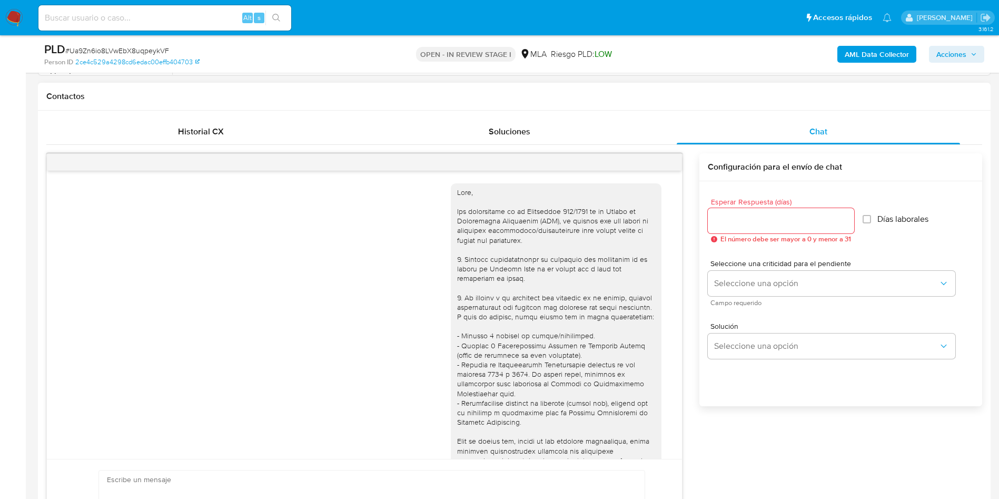
scroll to position [540, 0]
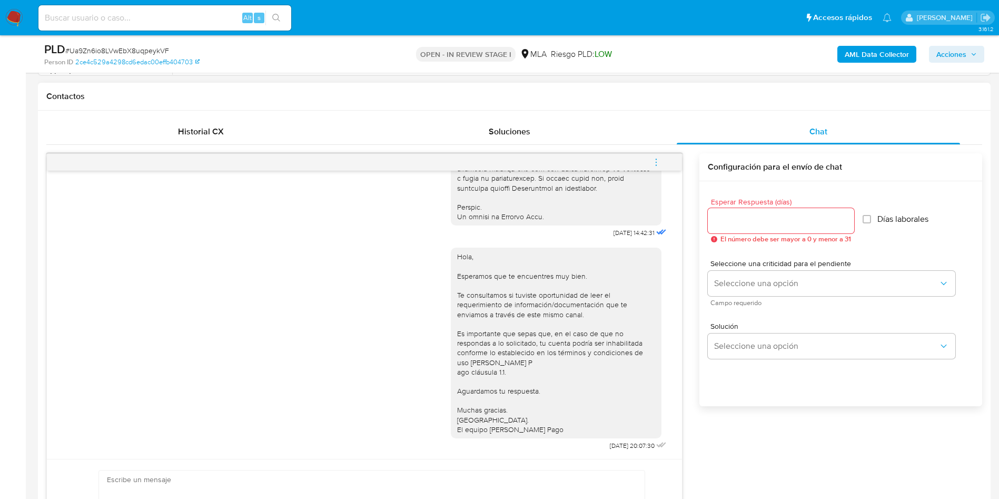
click at [658, 162] on icon "menu-action" at bounding box center [655, 161] width 9 height 9
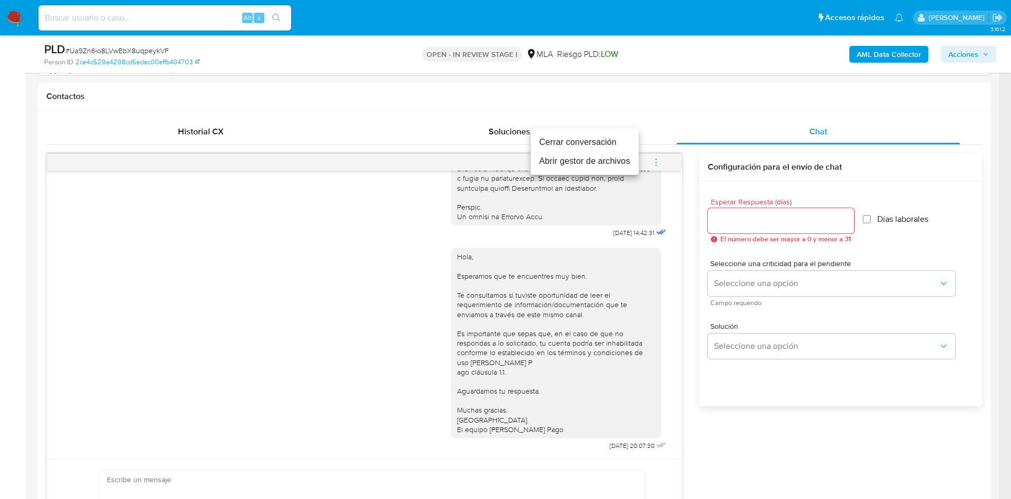
click at [559, 147] on li "Cerrar conversación" at bounding box center [585, 142] width 108 height 19
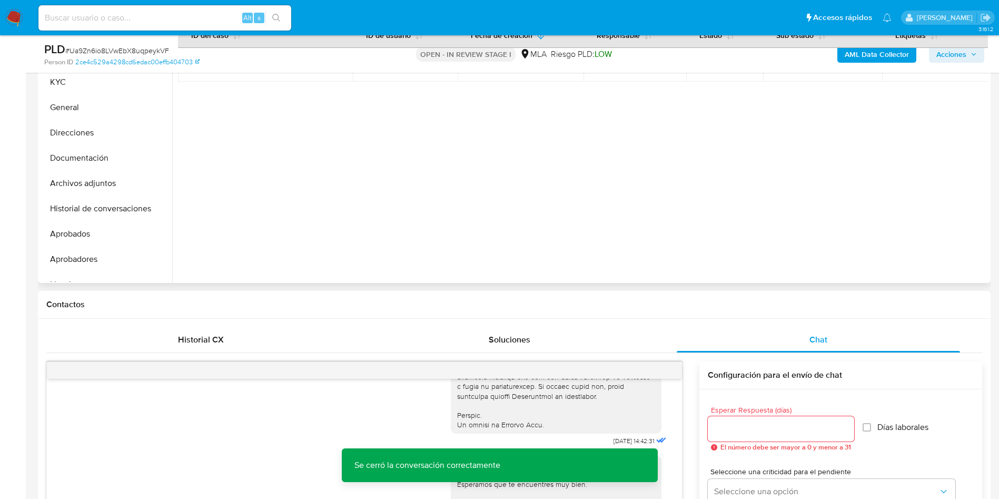
scroll to position [152, 0]
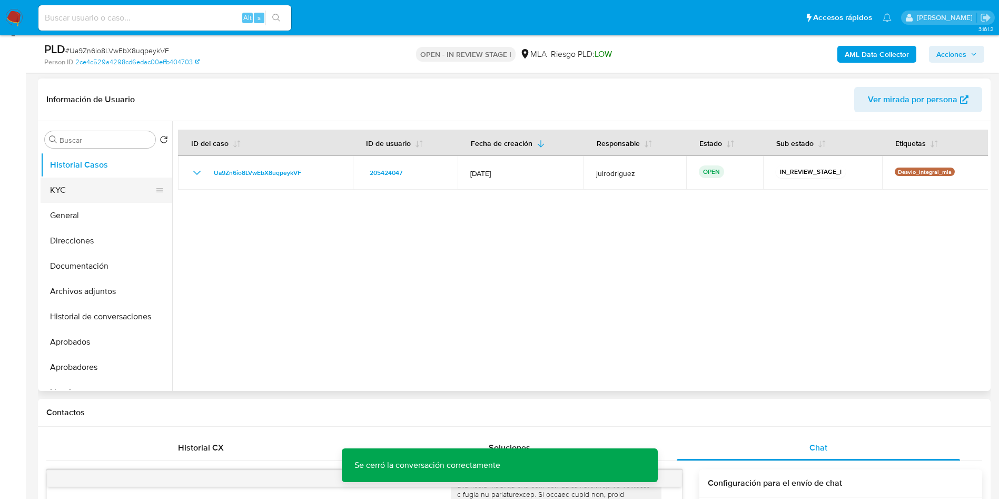
click at [58, 197] on button "KYC" at bounding box center [102, 189] width 123 height 25
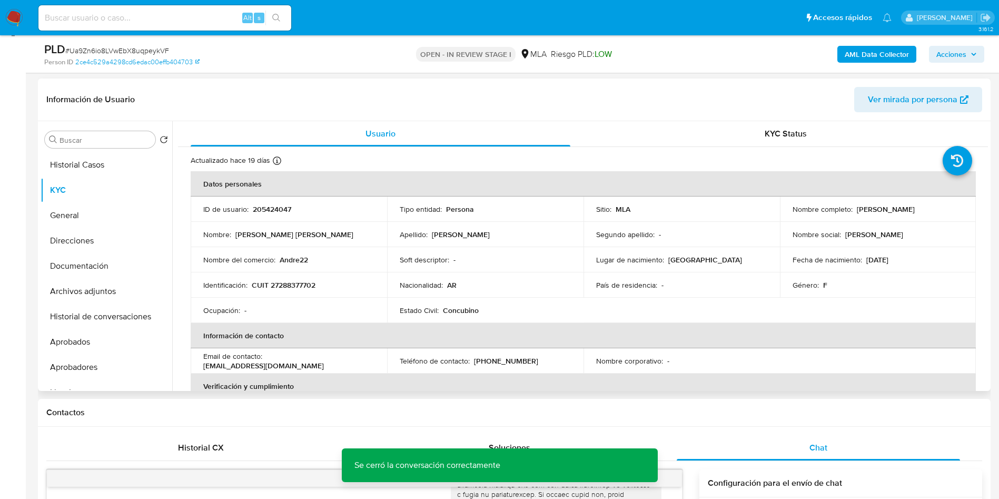
click at [269, 206] on p "205424047" at bounding box center [272, 208] width 38 height 9
copy p "205424047"
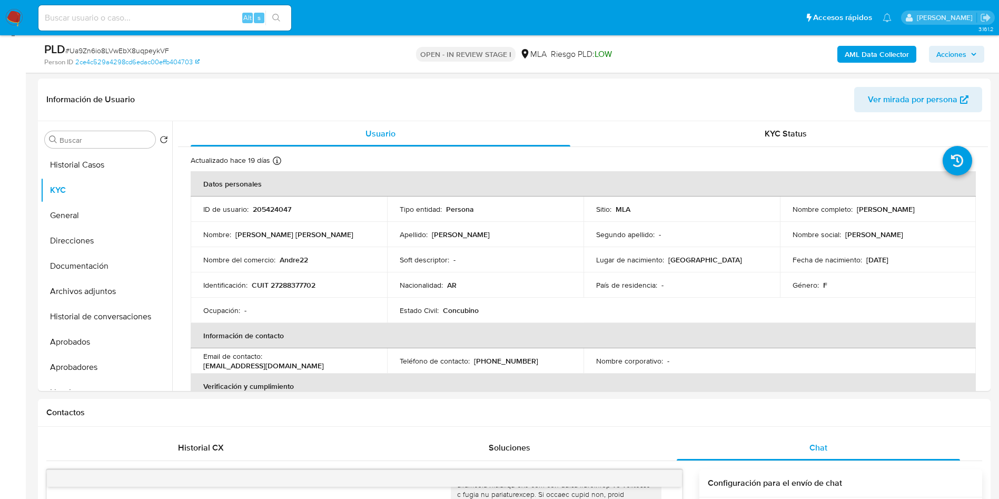
click at [130, 49] on span "# Ua9Zn6io8LVwEbX8uqpeykVF" at bounding box center [117, 50] width 104 height 11
copy span "Ua9Zn6io8LVwEbX8uqpeykVF"
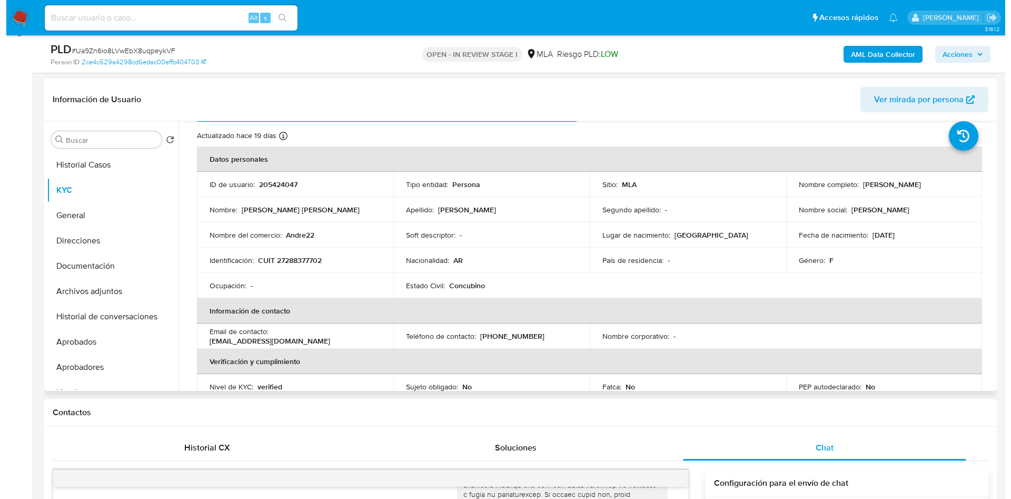
scroll to position [0, 0]
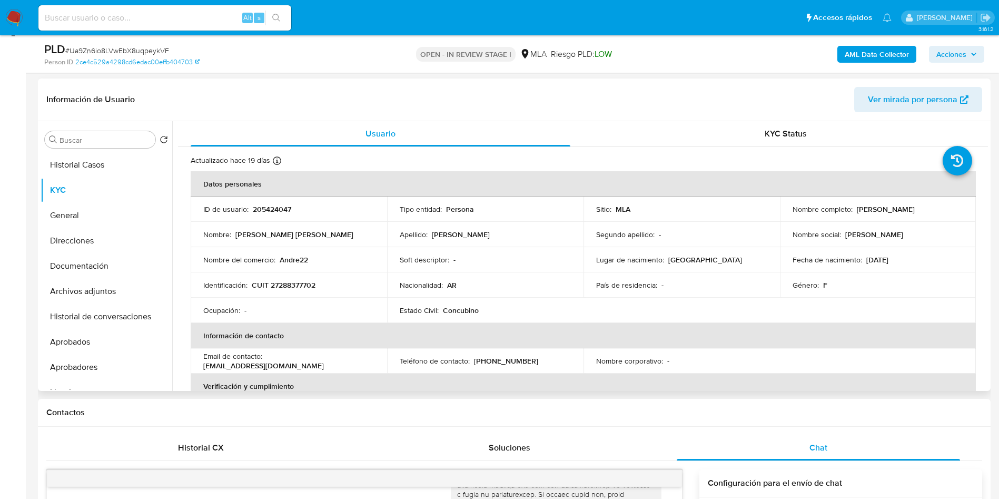
click at [272, 212] on p "205424047" at bounding box center [272, 208] width 38 height 9
copy p "205424047"
click at [165, 45] on span "# Ua9Zn6io8LVwEbX8uqpeykVF" at bounding box center [117, 50] width 104 height 11
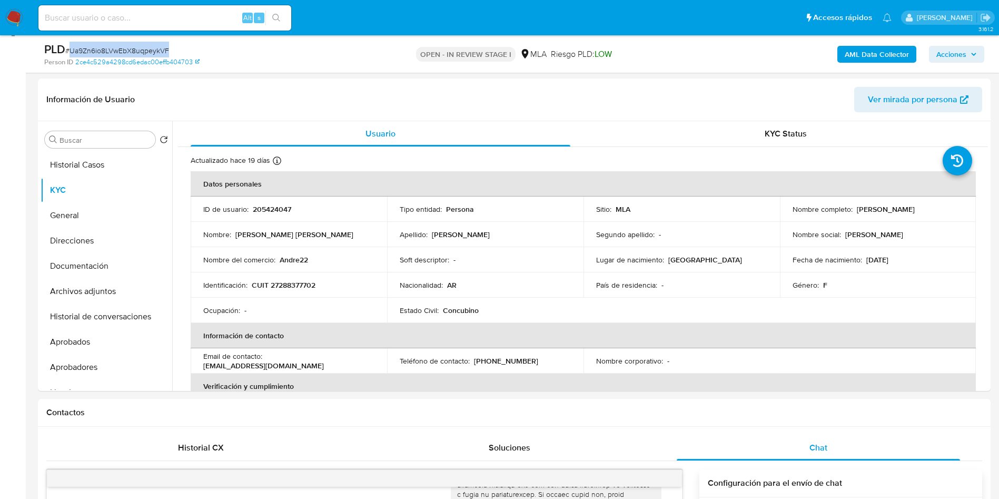
copy span "Ua9Zn6io8LVwEbX8uqpeykVF"
drag, startPoint x: 851, startPoint y: 208, endPoint x: 929, endPoint y: 206, distance: 78.0
click at [929, 206] on div "Nombre completo : Andrea Vanesa Farias" at bounding box center [877, 208] width 171 height 9
copy div "Andrea Vanesa Farias"
click at [63, 317] on button "Historial de conversaciones" at bounding box center [102, 316] width 123 height 25
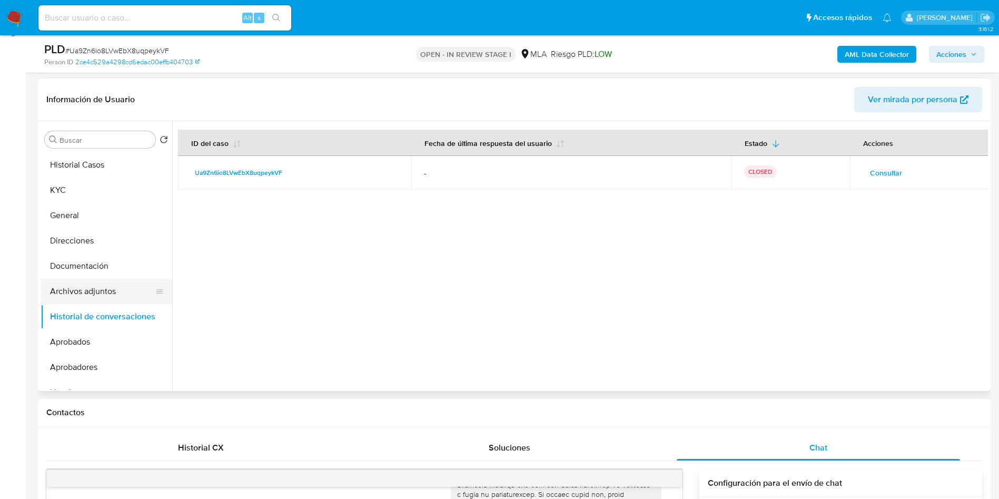
click at [84, 288] on button "Archivos adjuntos" at bounding box center [102, 290] width 123 height 25
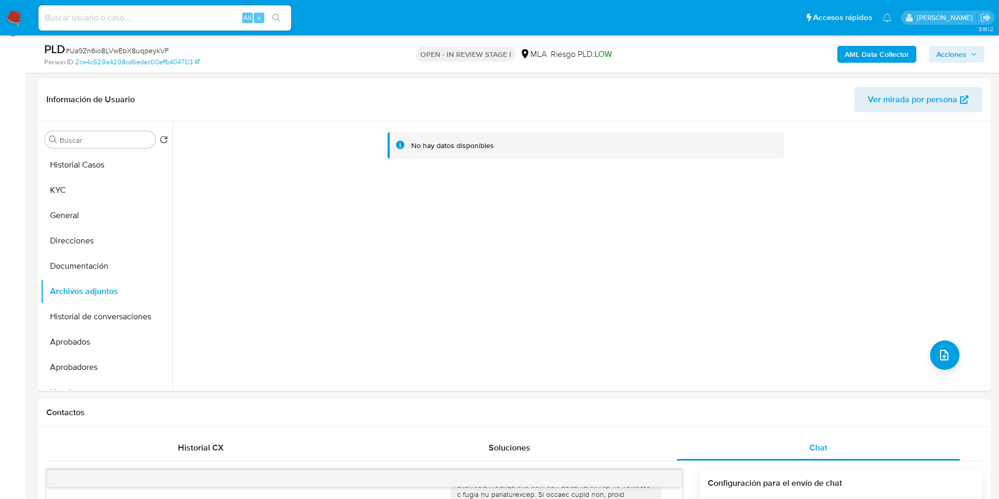
click at [854, 52] on b "AML Data Collector" at bounding box center [876, 54] width 64 height 17
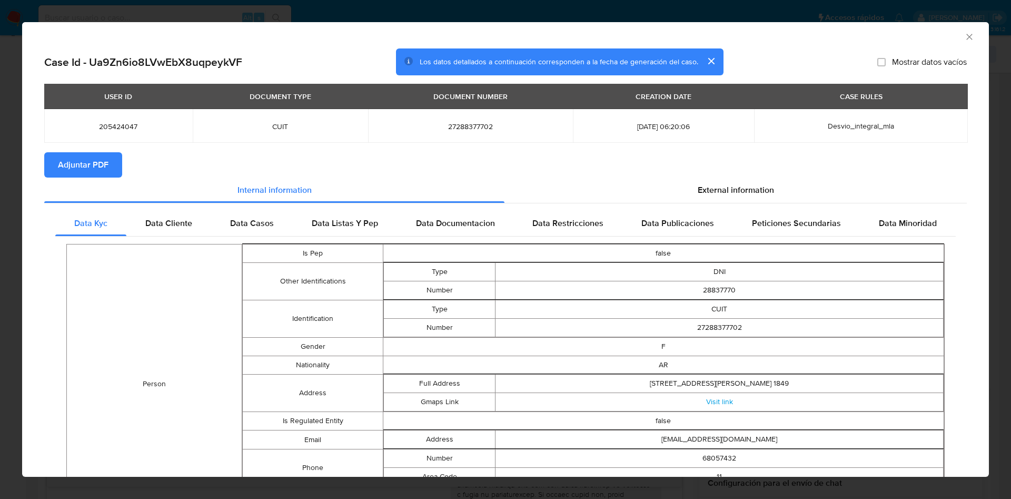
click at [103, 166] on span "Adjuntar PDF" at bounding box center [83, 164] width 51 height 23
click at [963, 34] on div "AML Data Collector" at bounding box center [505, 35] width 967 height 26
click at [964, 39] on icon "Cerrar ventana" at bounding box center [969, 37] width 11 height 11
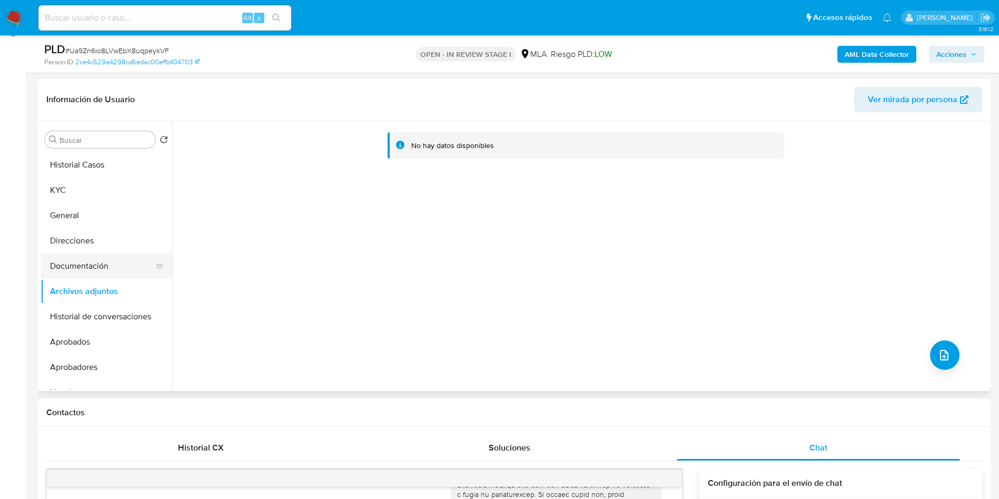
click at [97, 272] on button "Documentación" at bounding box center [102, 265] width 123 height 25
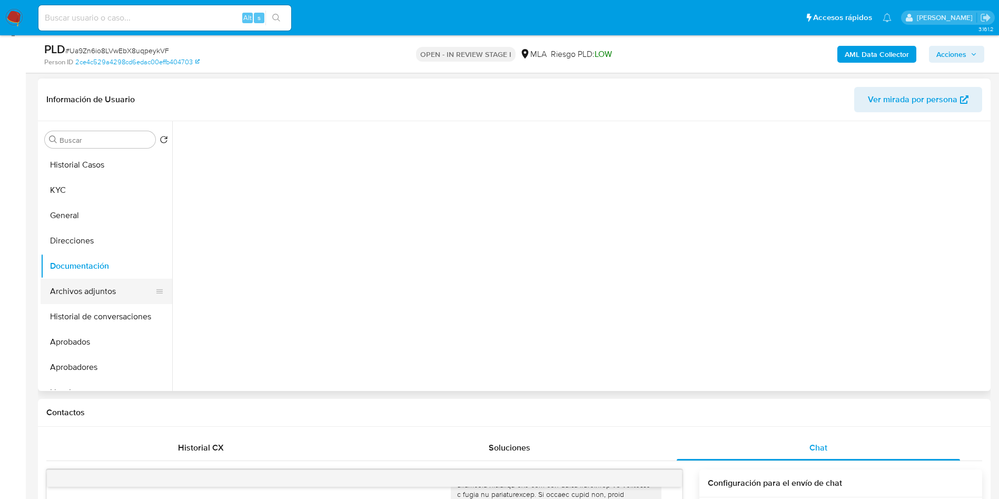
click at [99, 285] on button "Archivos adjuntos" at bounding box center [102, 290] width 123 height 25
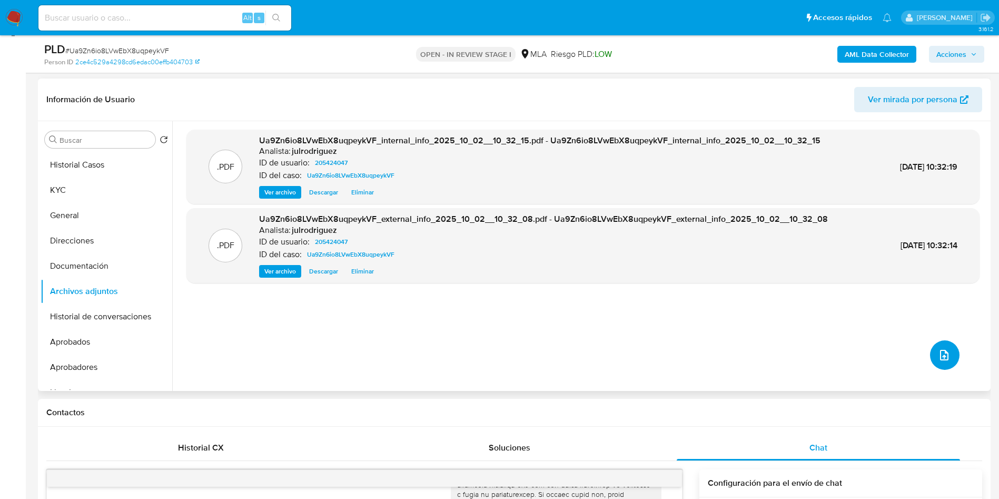
click at [940, 350] on icon "upload-file" at bounding box center [944, 355] width 13 height 13
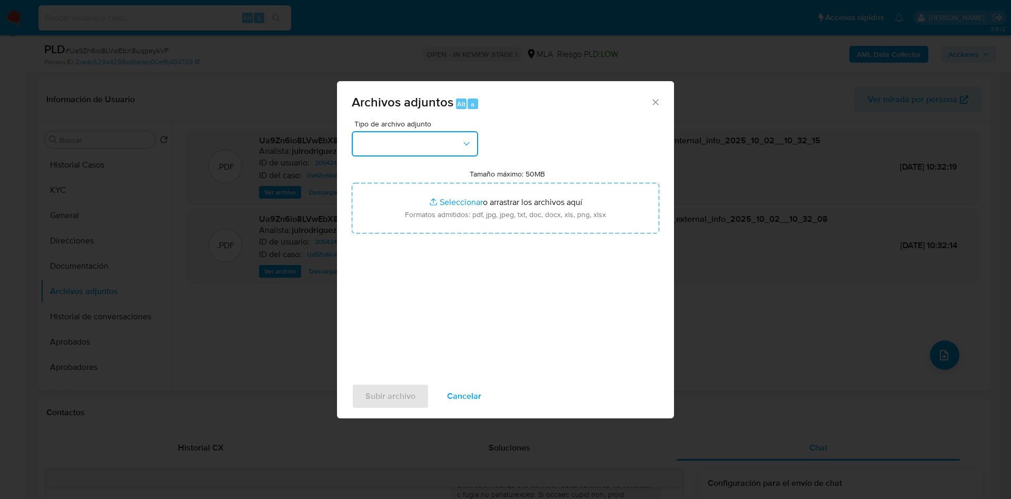
click at [424, 136] on button "button" at bounding box center [415, 143] width 126 height 25
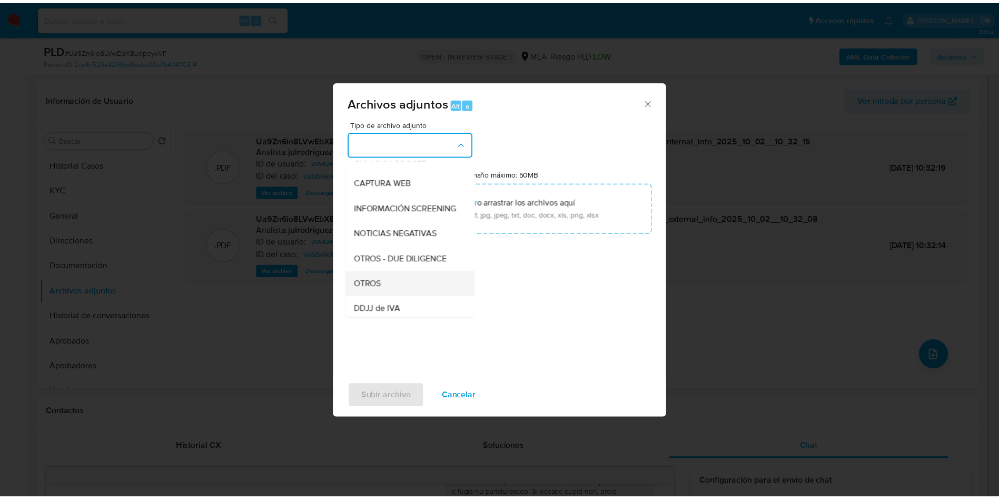
scroll to position [158, 0]
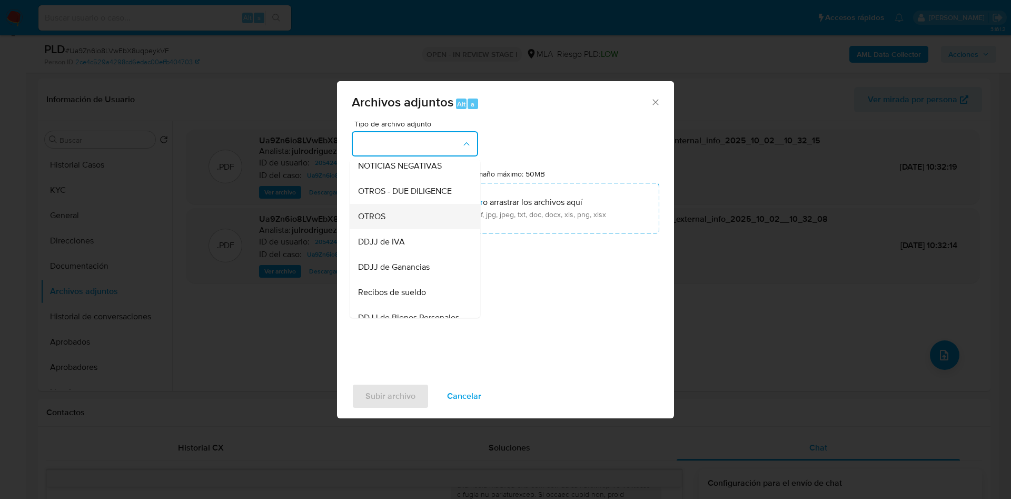
click at [389, 229] on div "OTROS" at bounding box center [411, 216] width 107 height 25
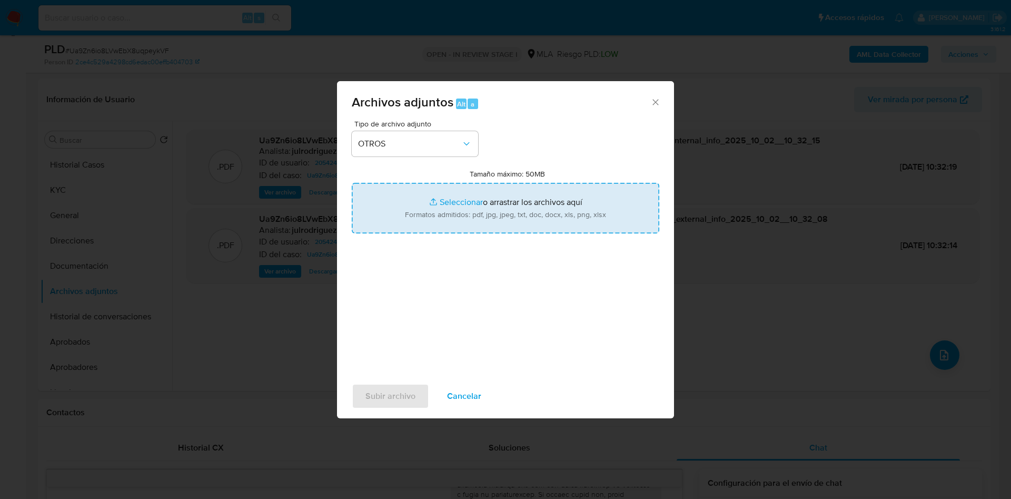
click at [471, 214] on input "Tamaño máximo: 50MB Seleccionar archivos" at bounding box center [505, 208] width 307 height 51
type input "C:\fakepath\Andrea Vanesa Farias - NOSIS - SEPTIEMBRE 2025.pdf"
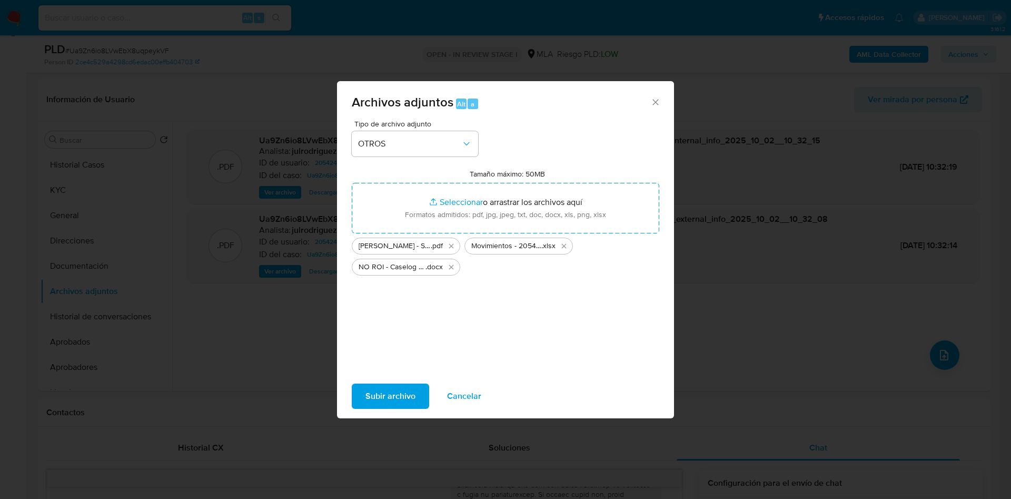
click at [404, 397] on span "Subir archivo" at bounding box center [390, 395] width 50 height 23
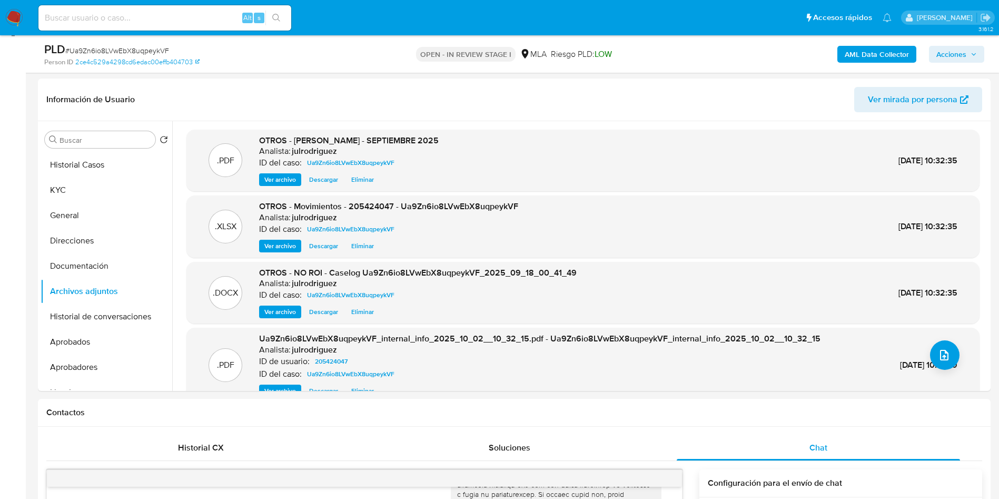
click at [941, 54] on span "Acciones" at bounding box center [951, 54] width 30 height 17
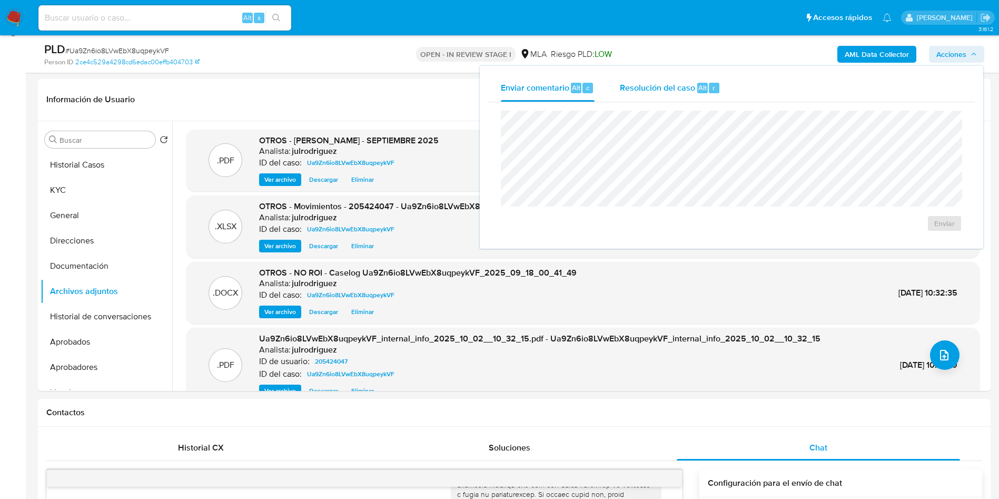
click at [673, 99] on div "Resolución del caso Alt r" at bounding box center [670, 87] width 101 height 27
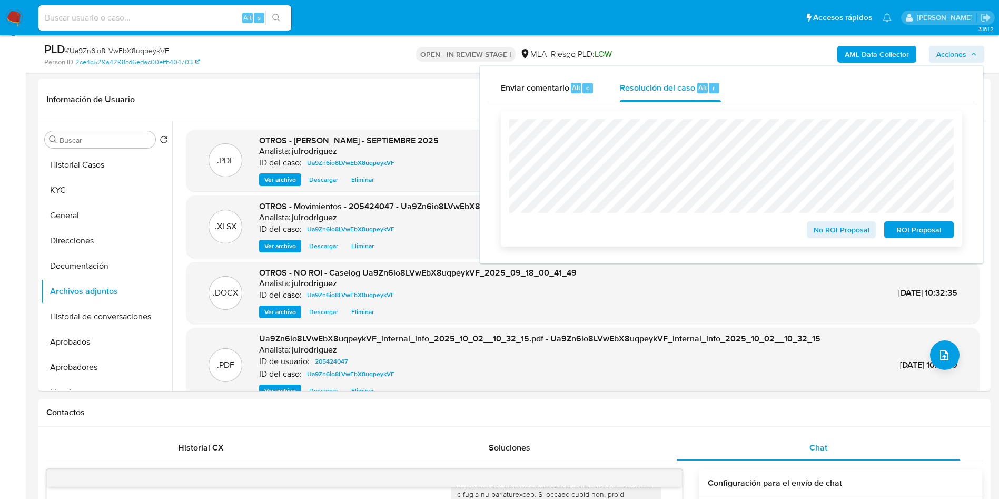
click at [826, 229] on span "No ROI Proposal" at bounding box center [841, 229] width 55 height 15
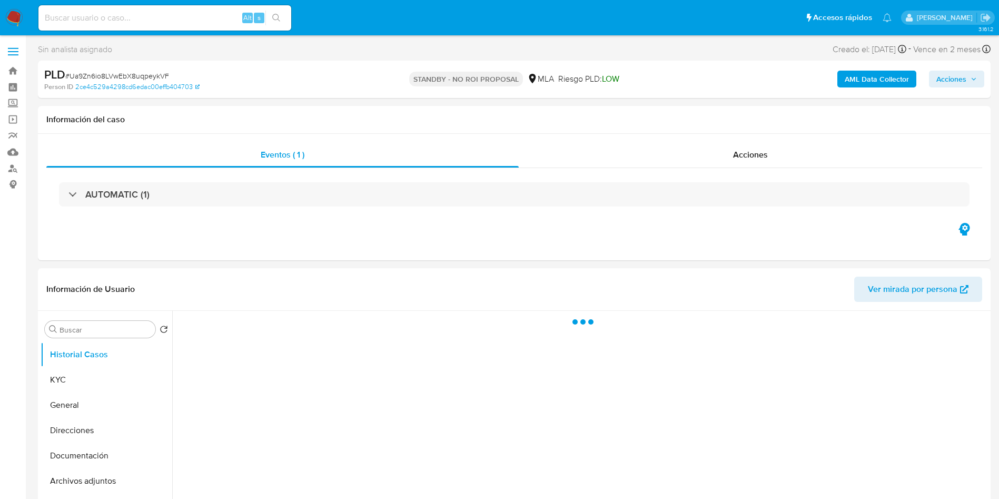
select select "10"
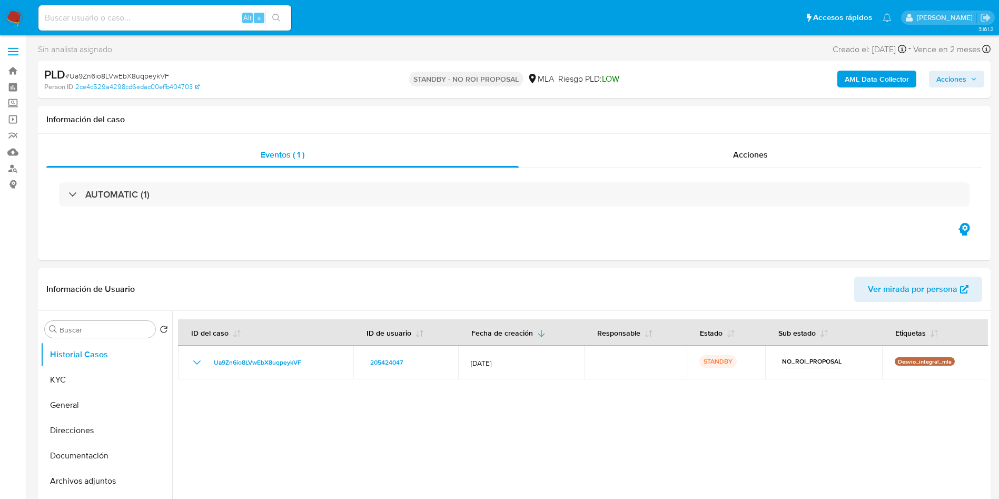
click at [188, 19] on input at bounding box center [164, 18] width 253 height 14
paste input "Ur3mGUveaonEXZRGP3MuZqhZ"
type input "Ur3mGUveaonEXZRGP3MuZqhZ"
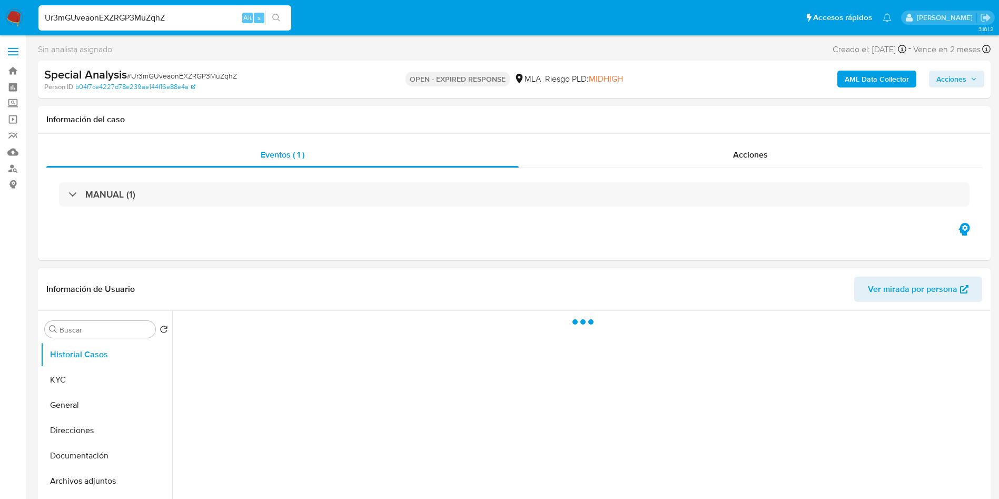
select select "10"
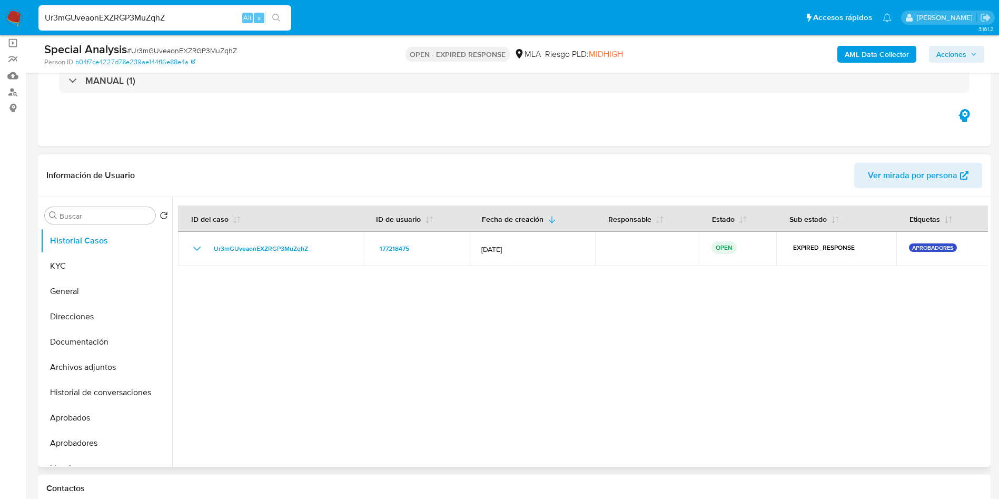
scroll to position [79, 0]
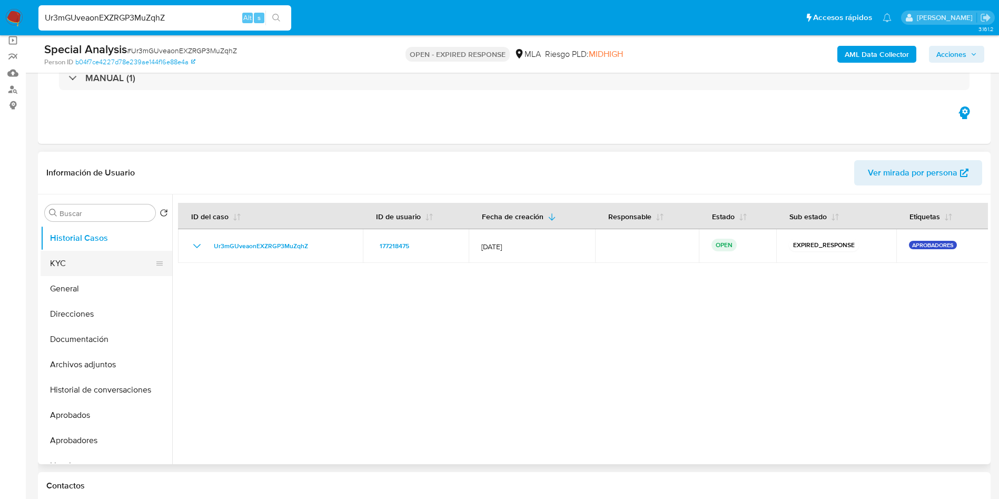
click at [110, 253] on button "KYC" at bounding box center [102, 263] width 123 height 25
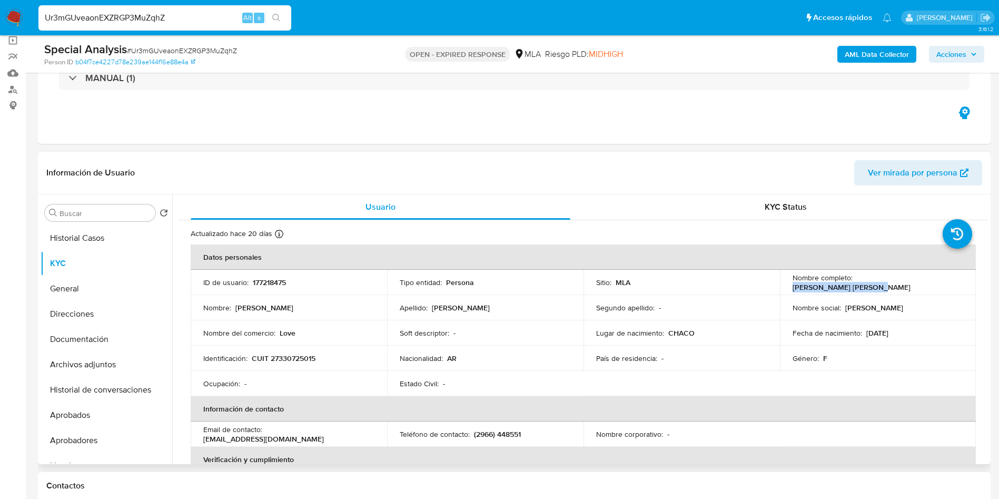
drag, startPoint x: 852, startPoint y: 282, endPoint x: 961, endPoint y: 284, distance: 109.0
click at [961, 284] on td "Nombre completo : [PERSON_NAME] [PERSON_NAME]" at bounding box center [878, 282] width 196 height 25
copy p "[PERSON_NAME] [PERSON_NAME]"
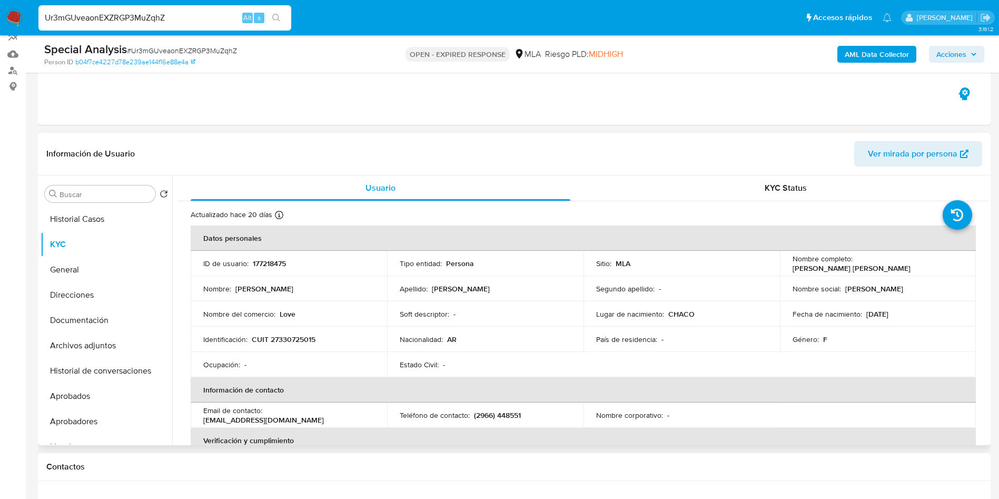
scroll to position [85, 0]
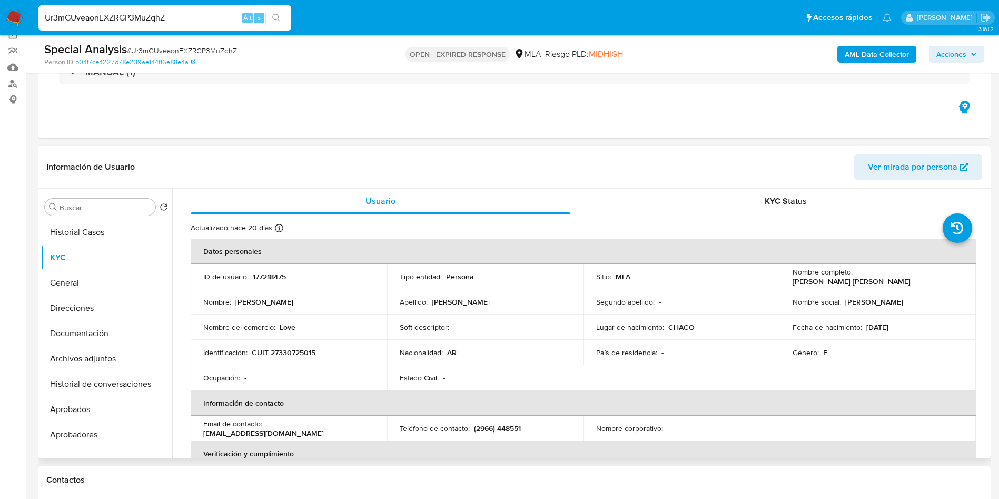
click at [277, 274] on p "177218475" at bounding box center [269, 276] width 33 height 9
copy p "177218475"
click at [188, 47] on span "# Ur3mGUveaonEXZRGP3MuZqhZ" at bounding box center [182, 50] width 110 height 11
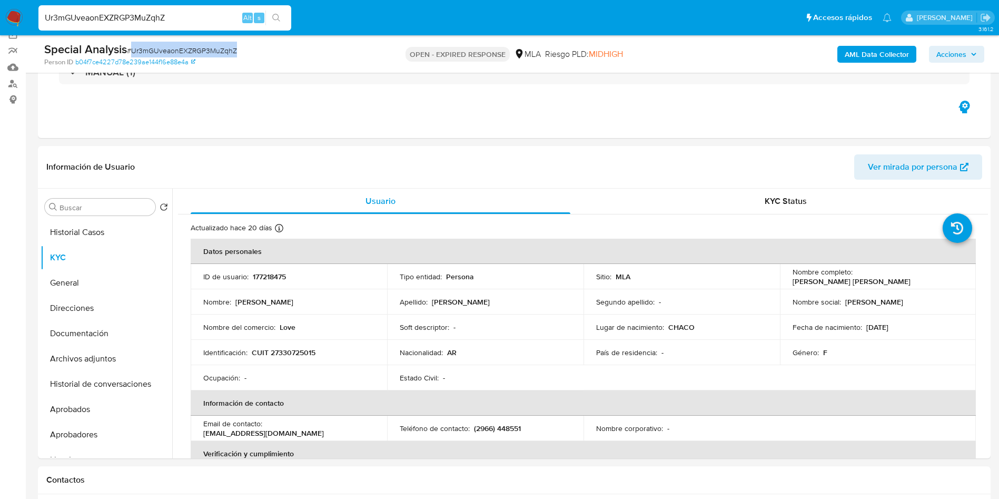
copy span "Ur3mGUveaonEXZRGP3MuZqhZ"
click at [87, 336] on button "Documentación" at bounding box center [102, 333] width 123 height 25
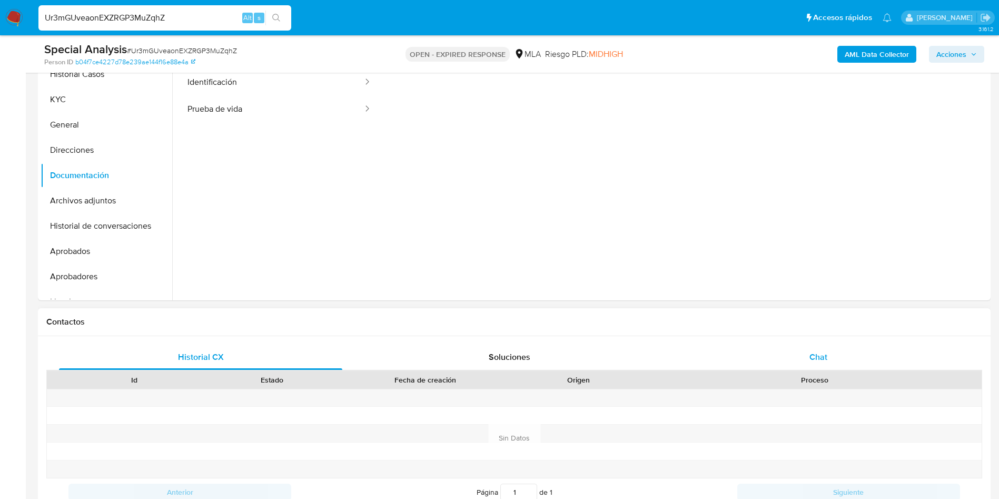
click at [813, 352] on span "Chat" at bounding box center [818, 357] width 18 height 12
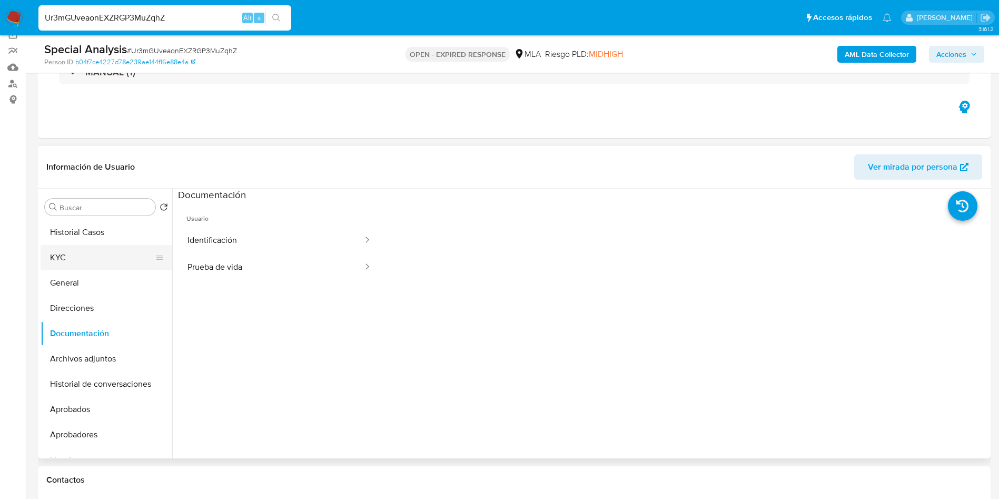
click at [58, 248] on button "KYC" at bounding box center [102, 257] width 123 height 25
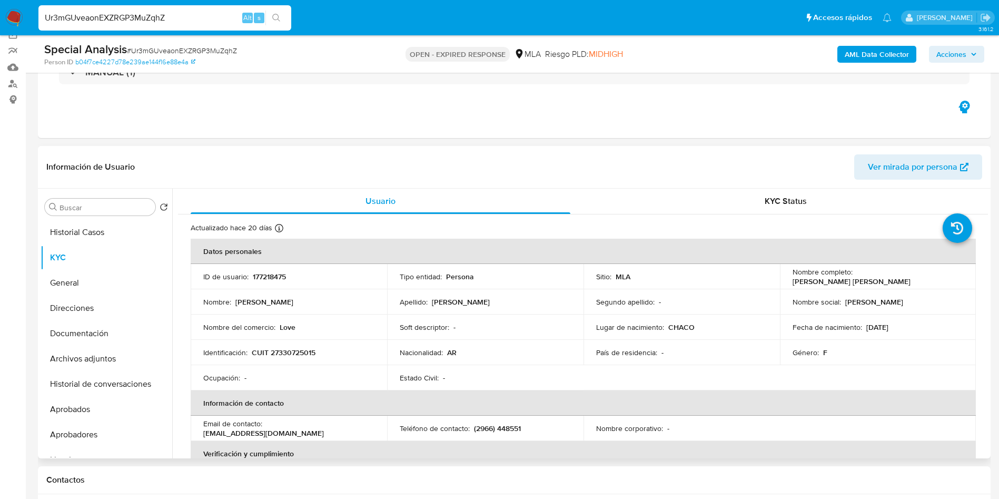
click at [290, 348] on p "CUIT 27330725015" at bounding box center [284, 351] width 64 height 9
copy p "27330725015"
click at [274, 270] on td "ID de usuario : 177218475" at bounding box center [289, 276] width 196 height 25
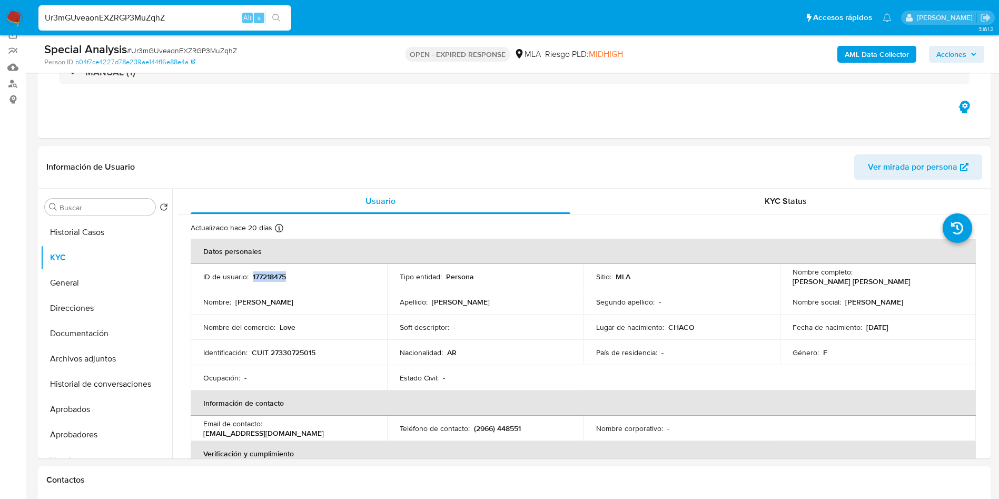
copy p "177218475"
drag, startPoint x: 853, startPoint y: 278, endPoint x: 952, endPoint y: 281, distance: 99.0
click at [952, 281] on div "Nombre completo : Gisela Romina Zequeira" at bounding box center [877, 276] width 171 height 19
copy p "Gisela Romina Zequeira"
click at [300, 349] on p "CUIT 27330725015" at bounding box center [284, 351] width 64 height 9
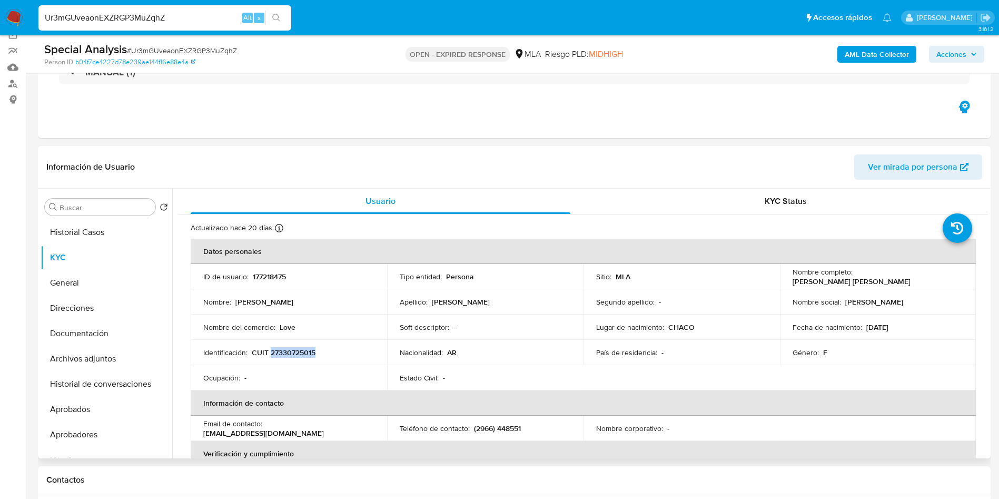
click at [300, 349] on p "CUIT 27330725015" at bounding box center [284, 351] width 64 height 9
copy p "27330725015"
click at [296, 350] on p "CUIT 27330725015" at bounding box center [284, 351] width 64 height 9
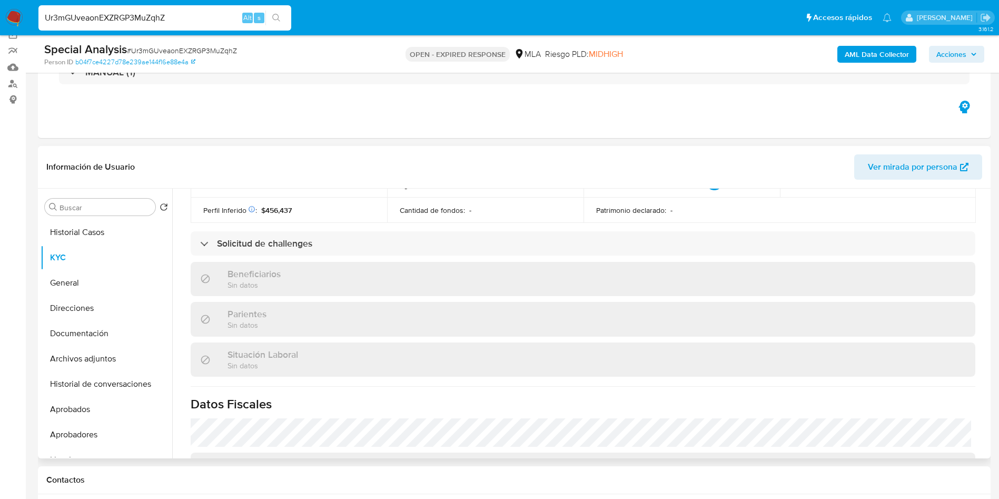
scroll to position [564, 0]
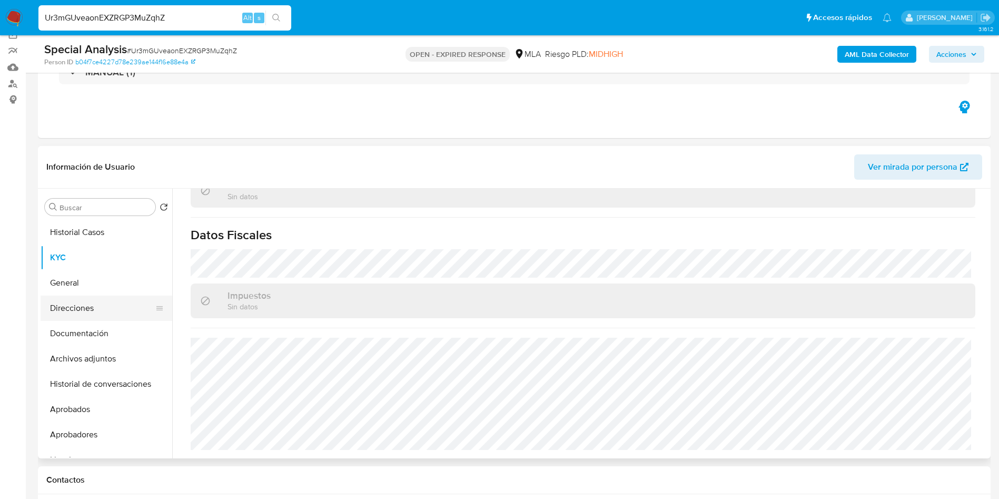
click at [102, 303] on button "Direcciones" at bounding box center [102, 307] width 123 height 25
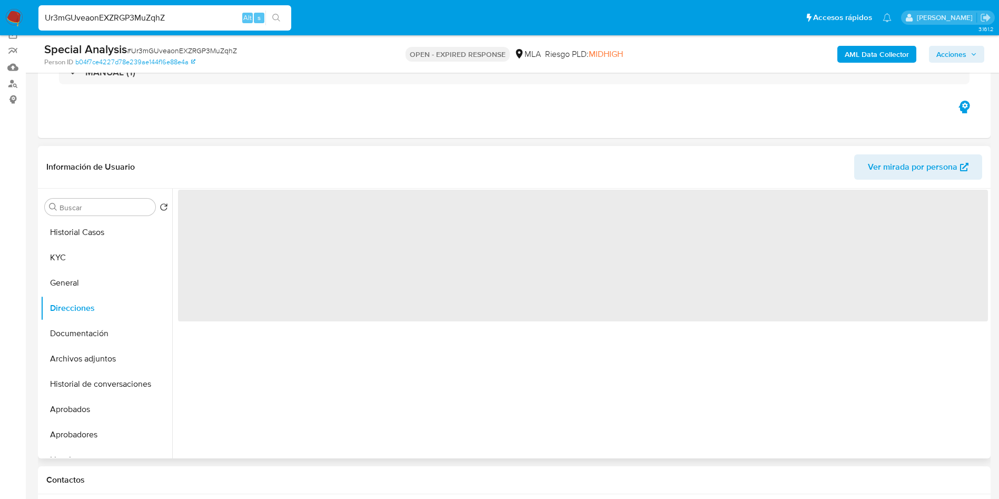
scroll to position [0, 0]
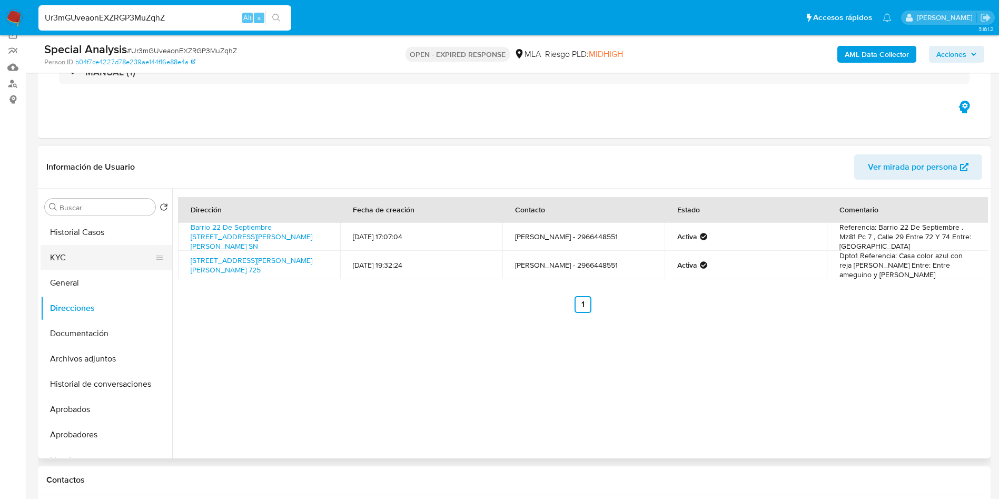
click at [136, 257] on button "KYC" at bounding box center [102, 257] width 123 height 25
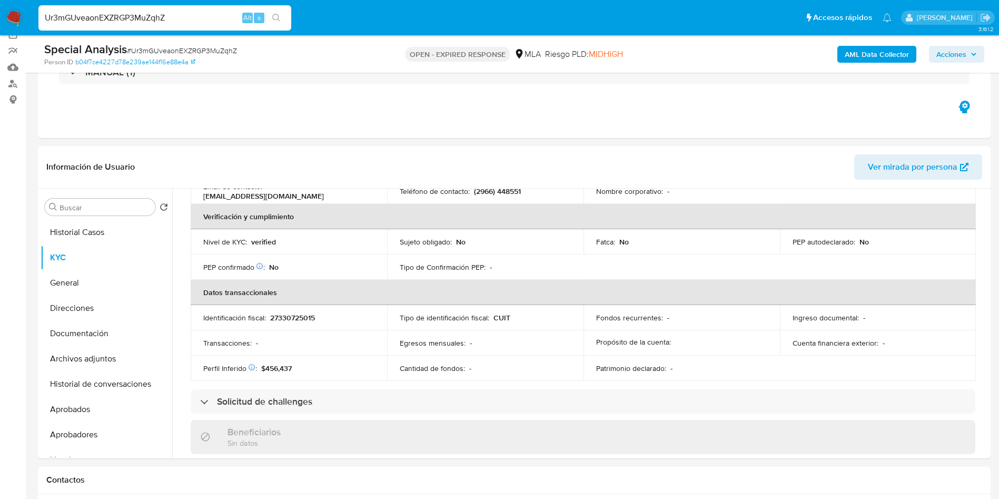
scroll to position [474, 0]
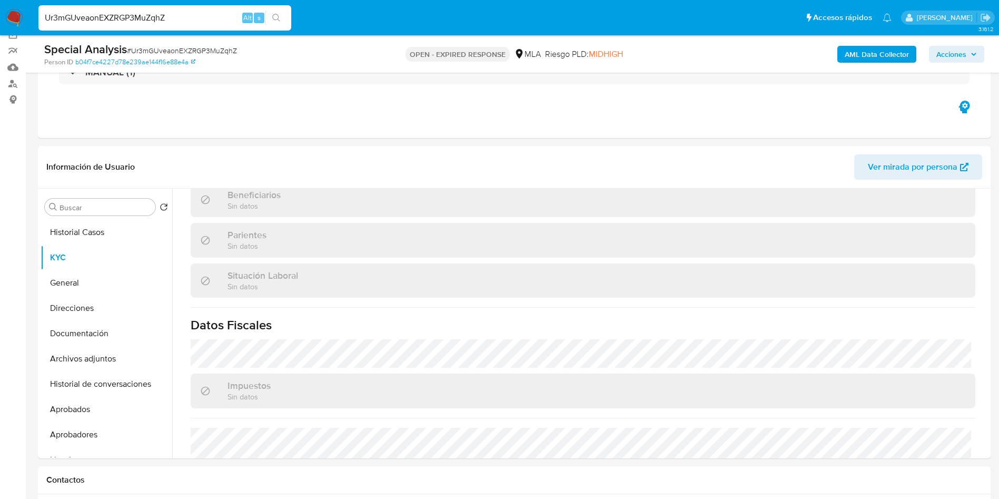
click at [194, 50] on span "# Ur3mGUveaonEXZRGP3MuZqhZ" at bounding box center [182, 50] width 110 height 11
copy span "Ur3mGUveaonEXZRGP3MuZqhZ"
click at [190, 50] on span "# Ur3mGUveaonEXZRGP3MuZqhZ" at bounding box center [182, 50] width 110 height 11
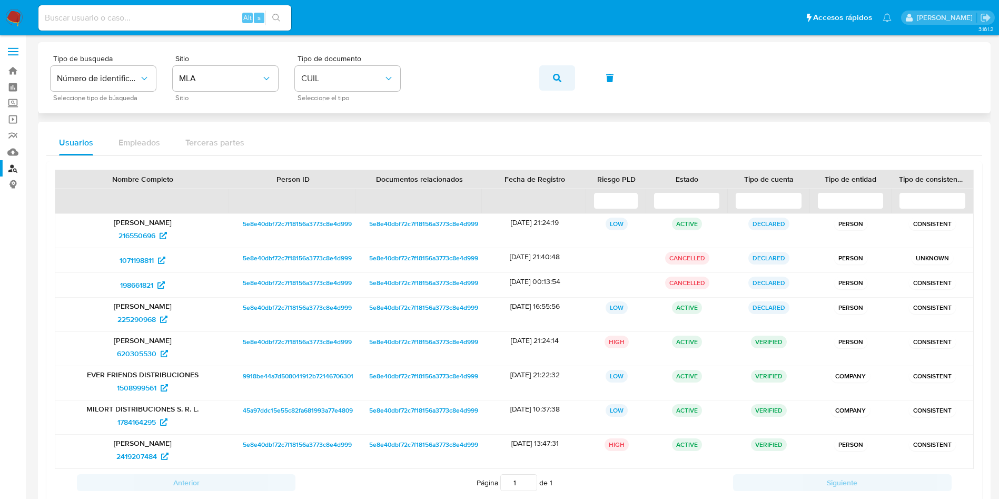
click at [567, 76] on button "button" at bounding box center [557, 77] width 36 height 25
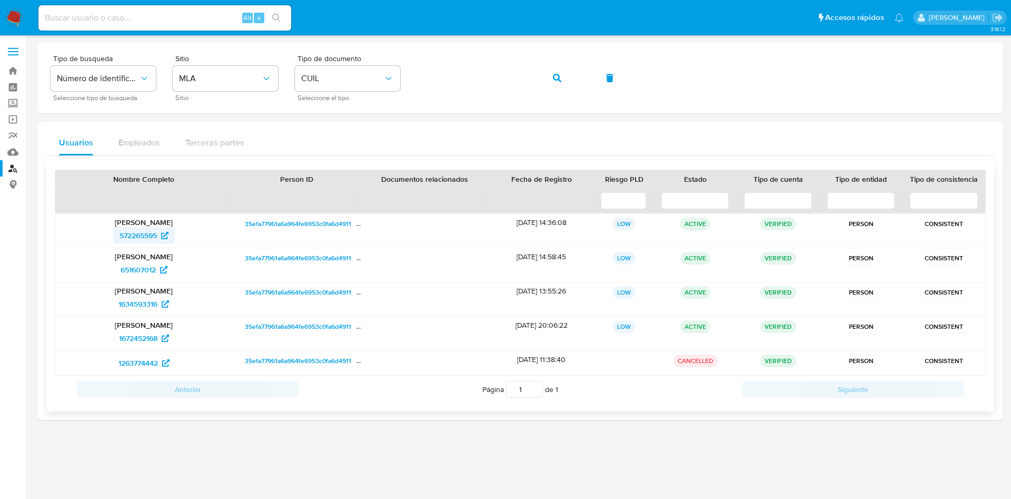
click at [160, 234] on span "572265595" at bounding box center [144, 235] width 49 height 17
click at [542, 75] on button "button" at bounding box center [557, 77] width 36 height 25
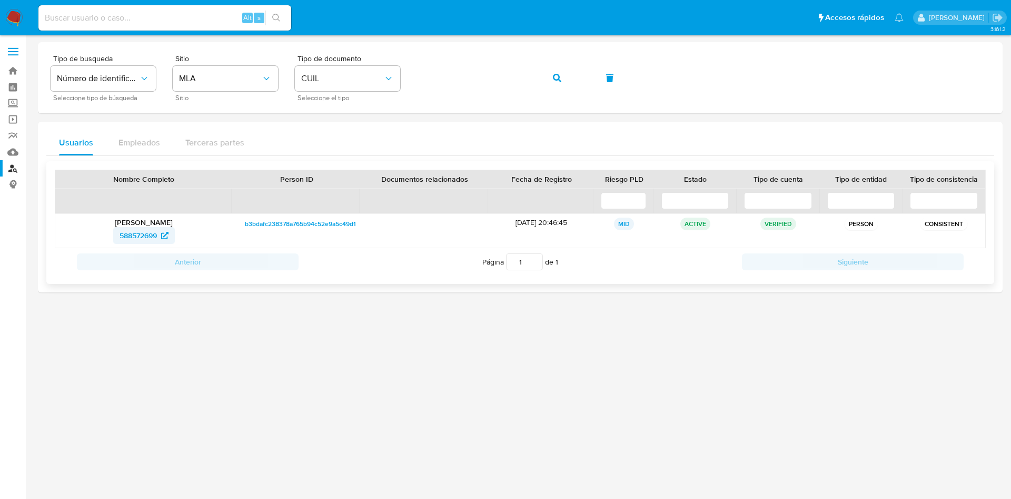
click at [146, 238] on span "588572699" at bounding box center [138, 235] width 37 height 17
click at [564, 76] on button "button" at bounding box center [557, 77] width 36 height 25
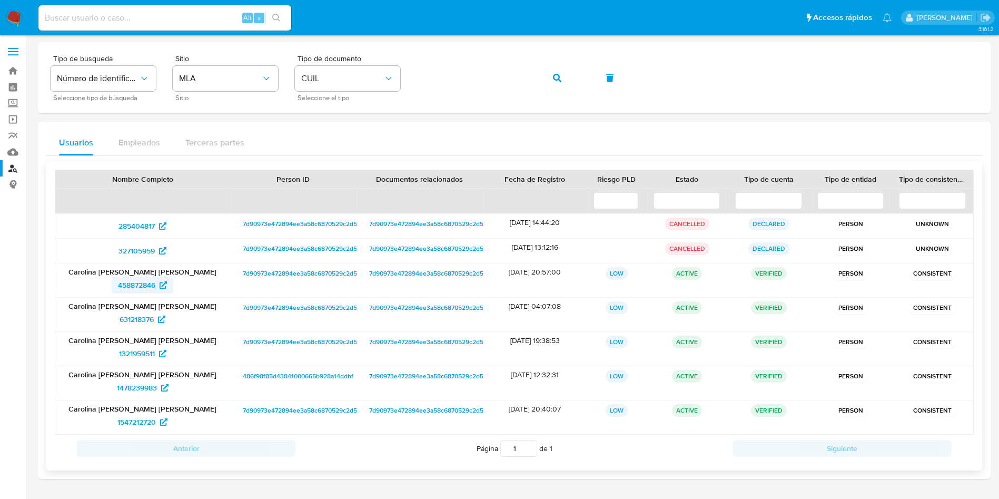
click at [137, 282] on span "458872846" at bounding box center [136, 284] width 37 height 17
click at [566, 79] on button "button" at bounding box center [557, 77] width 36 height 25
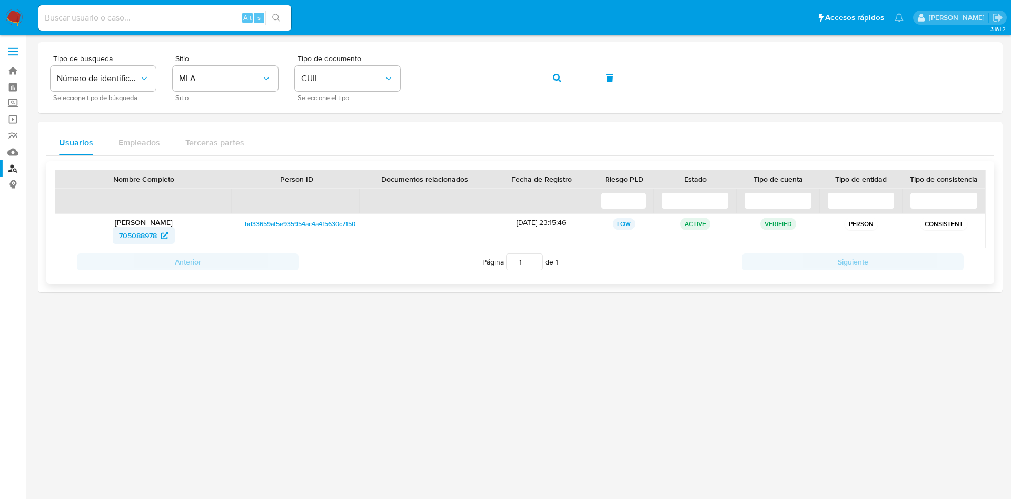
click at [156, 233] on span "705088978" at bounding box center [138, 235] width 38 height 17
click at [562, 75] on button "button" at bounding box center [557, 77] width 36 height 25
click at [162, 234] on icon at bounding box center [163, 235] width 7 height 7
click at [557, 77] on icon "button" at bounding box center [557, 78] width 8 height 8
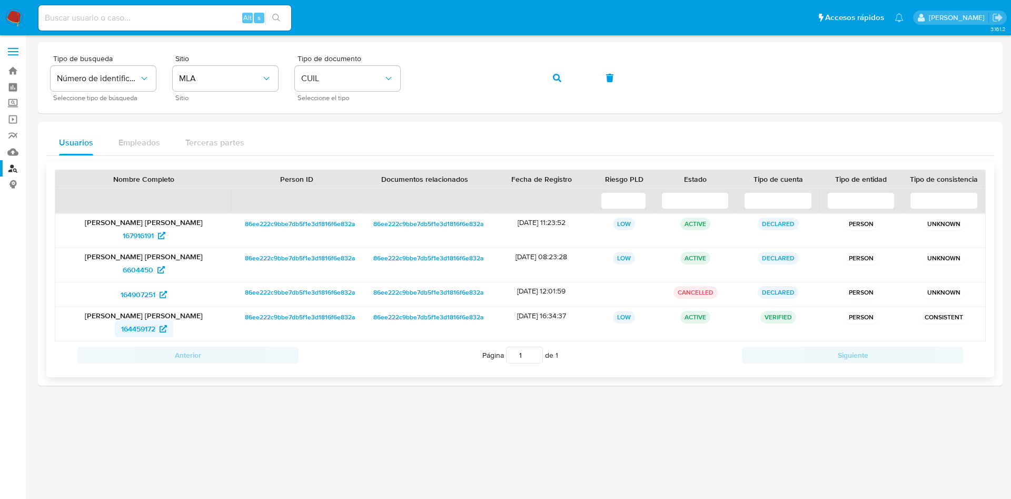
click at [144, 327] on span "164459172" at bounding box center [138, 328] width 34 height 17
click at [554, 77] on icon "button" at bounding box center [557, 78] width 8 height 8
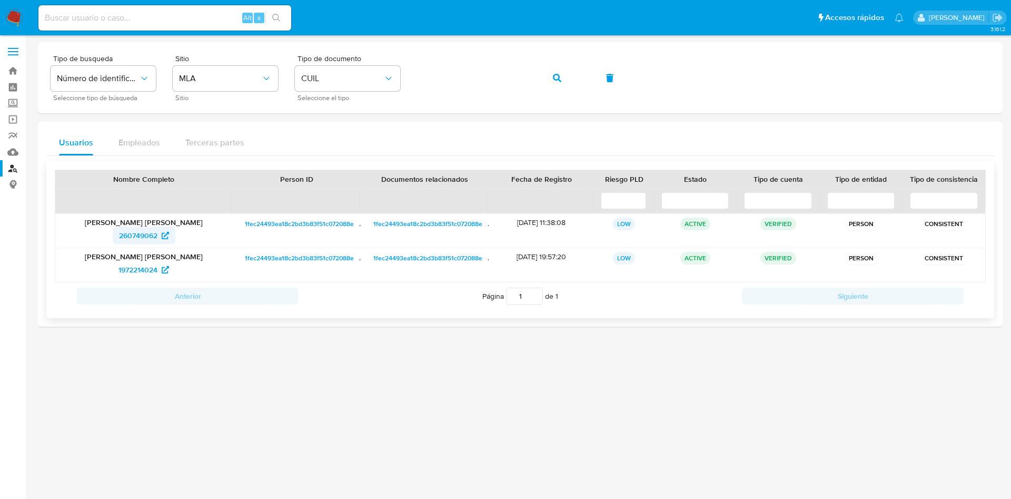
click at [128, 235] on span "260749062" at bounding box center [138, 235] width 38 height 17
click at [546, 79] on button "button" at bounding box center [557, 77] width 36 height 25
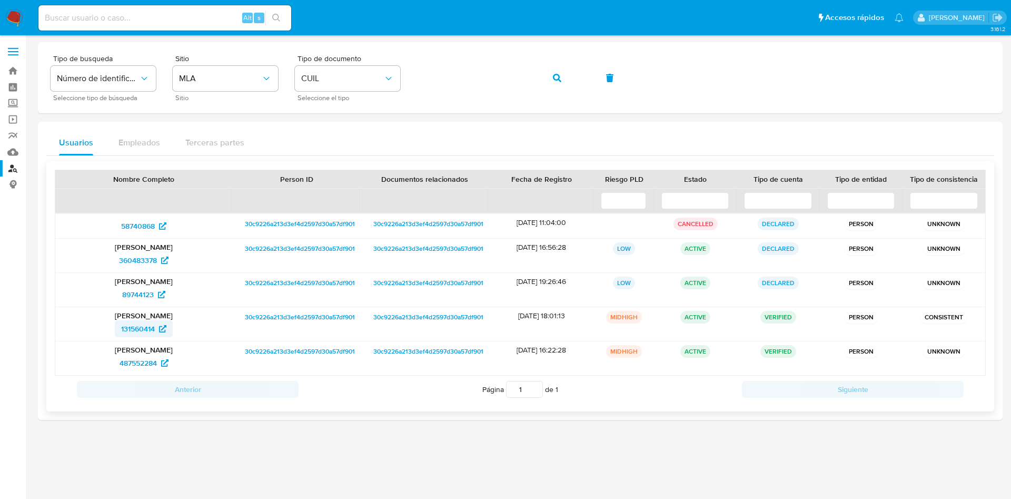
click at [137, 327] on span "131560414" at bounding box center [138, 328] width 34 height 17
click at [566, 73] on button "button" at bounding box center [557, 77] width 36 height 25
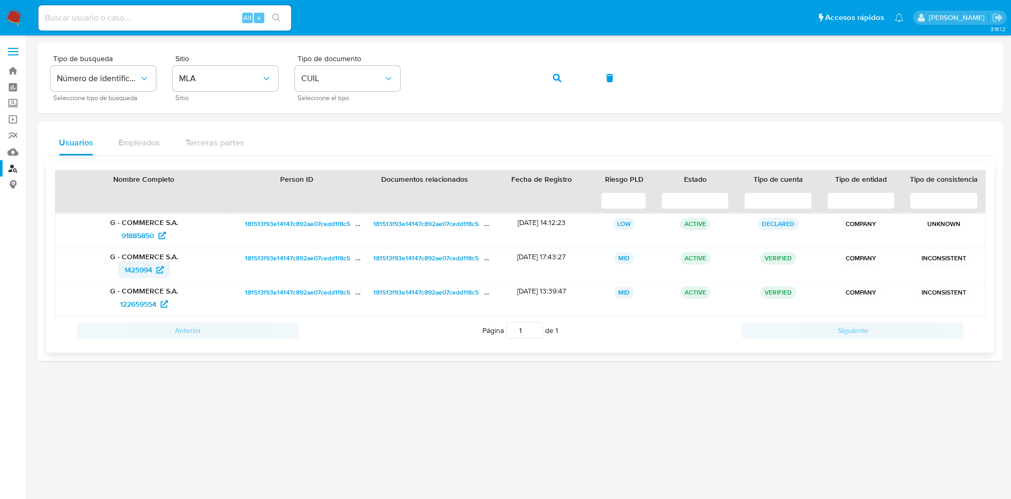
click at [144, 269] on span "1425994" at bounding box center [138, 269] width 28 height 17
click at [568, 73] on button "button" at bounding box center [557, 77] width 36 height 25
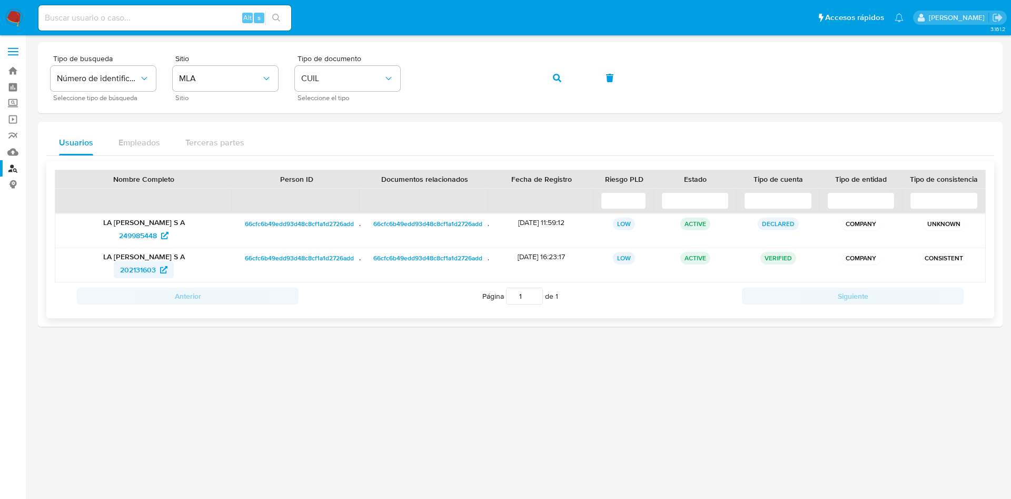
click at [149, 269] on span "202131603" at bounding box center [138, 269] width 36 height 17
click at [551, 73] on button "button" at bounding box center [557, 77] width 36 height 25
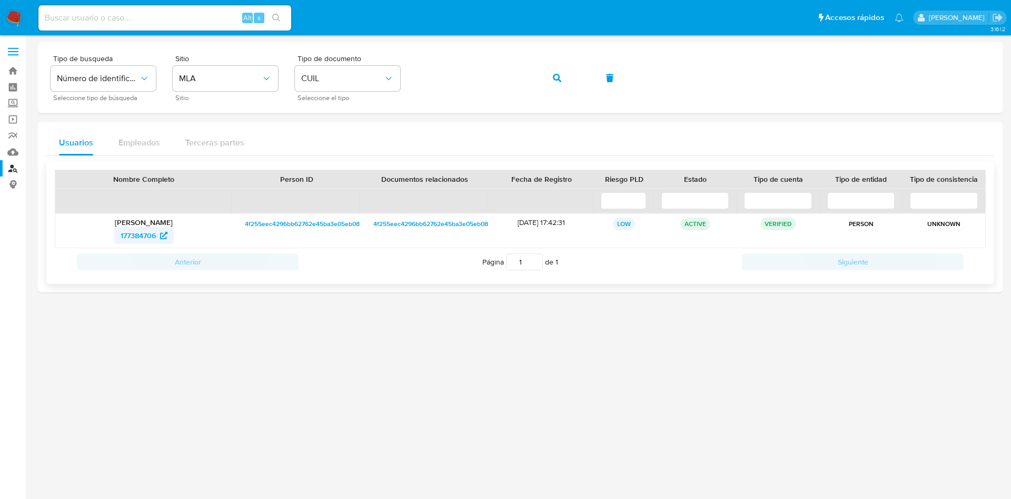
click at [154, 236] on span "177384706" at bounding box center [138, 235] width 35 height 17
click at [554, 76] on div "Tipo de busqueda Número de identificación Seleccione tipo de búsqueda Sitio MLA…" at bounding box center [520, 78] width 939 height 46
click at [562, 76] on div "Tipo de busqueda Número de identificación Seleccione tipo de búsqueda Sitio MLA…" at bounding box center [520, 78] width 939 height 46
click at [551, 73] on div "Tipo de busqueda Número de identificación Seleccione tipo de búsqueda Sitio MLA…" at bounding box center [520, 78] width 939 height 46
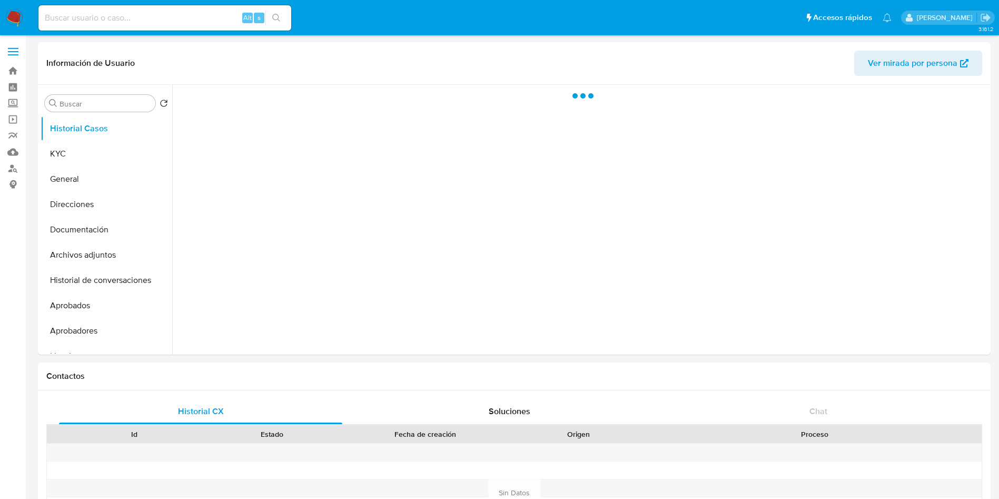
select select "10"
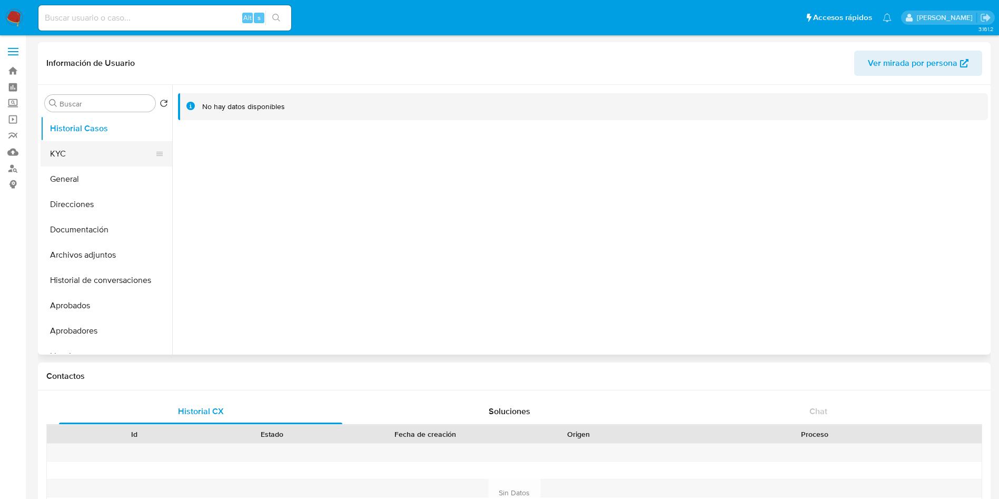
click at [94, 142] on button "KYC" at bounding box center [102, 153] width 123 height 25
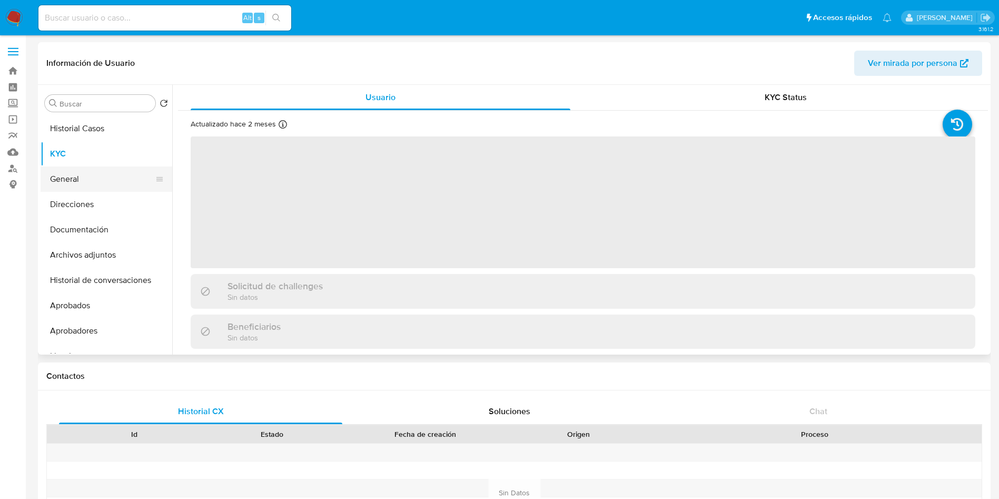
scroll to position [295, 0]
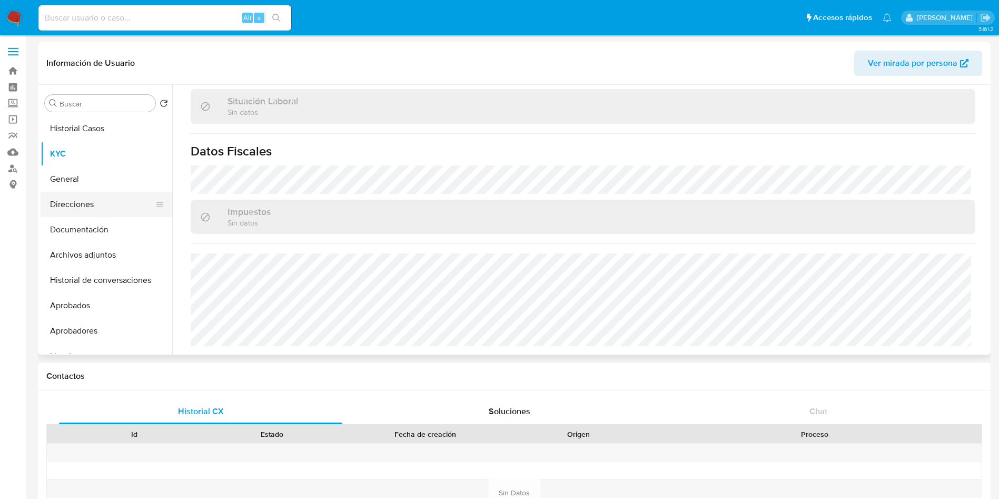
click at [83, 198] on button "Direcciones" at bounding box center [102, 204] width 123 height 25
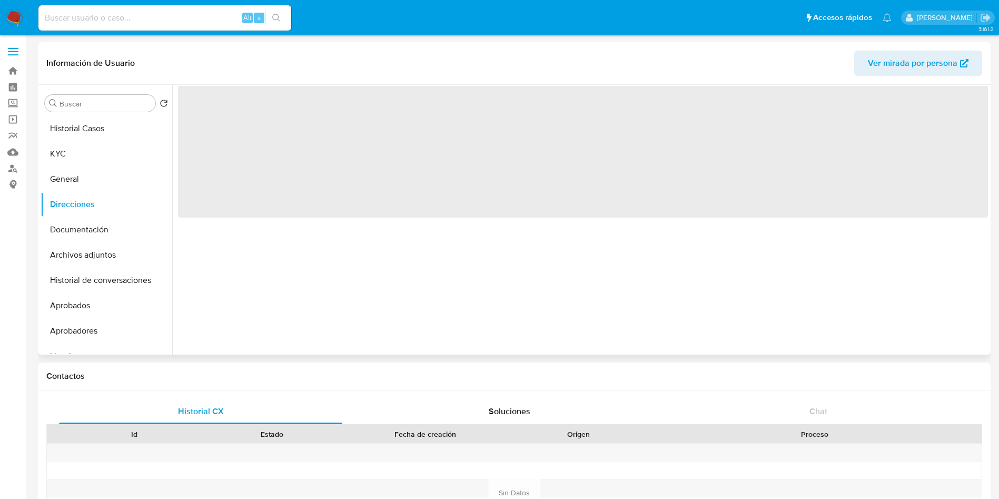
scroll to position [0, 0]
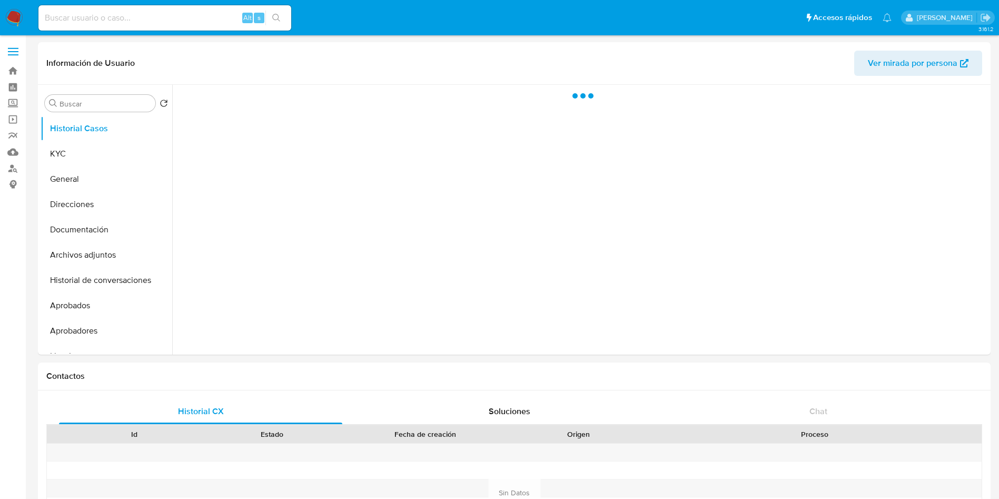
select select "10"
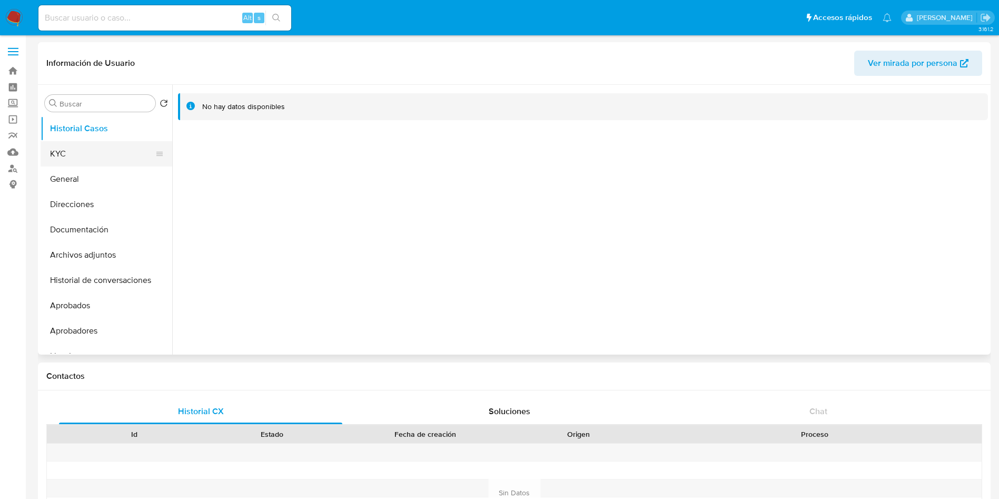
click at [96, 154] on button "KYC" at bounding box center [102, 153] width 123 height 25
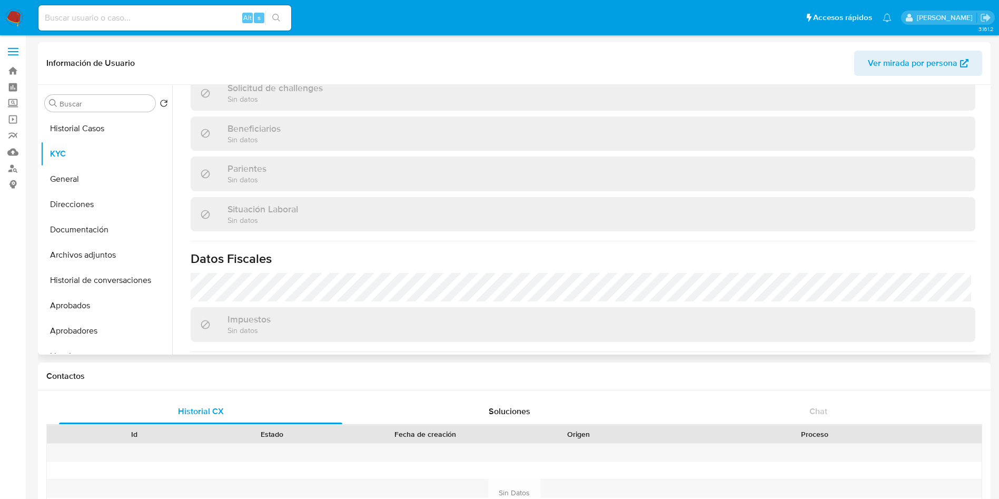
scroll to position [295, 0]
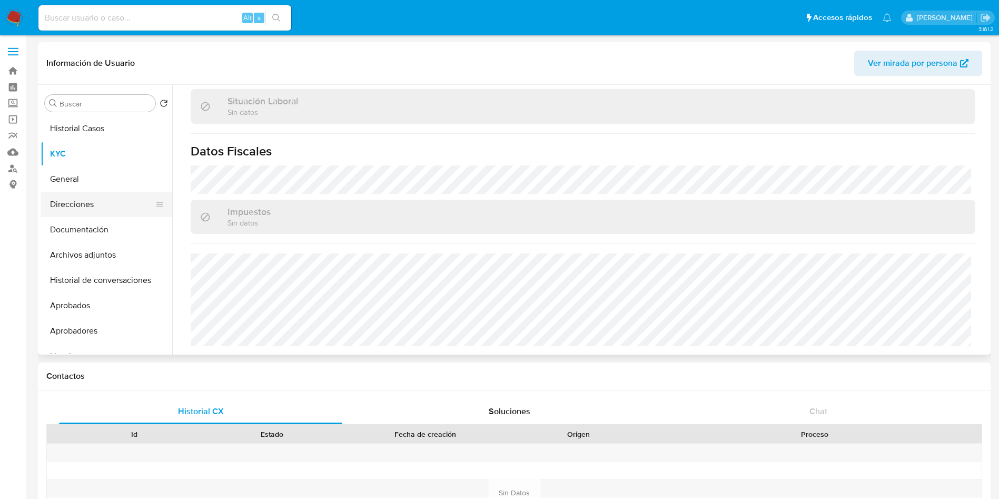
click at [97, 195] on button "Direcciones" at bounding box center [102, 204] width 123 height 25
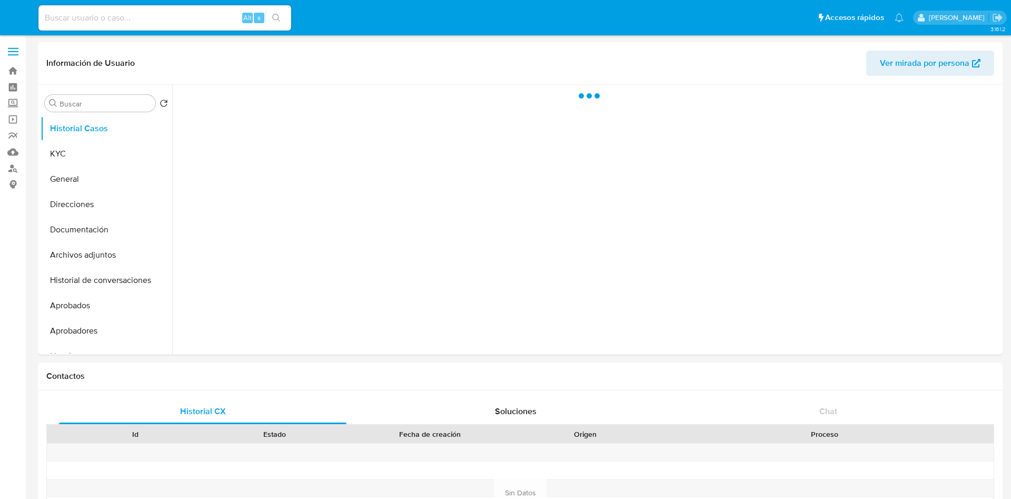
select select "10"
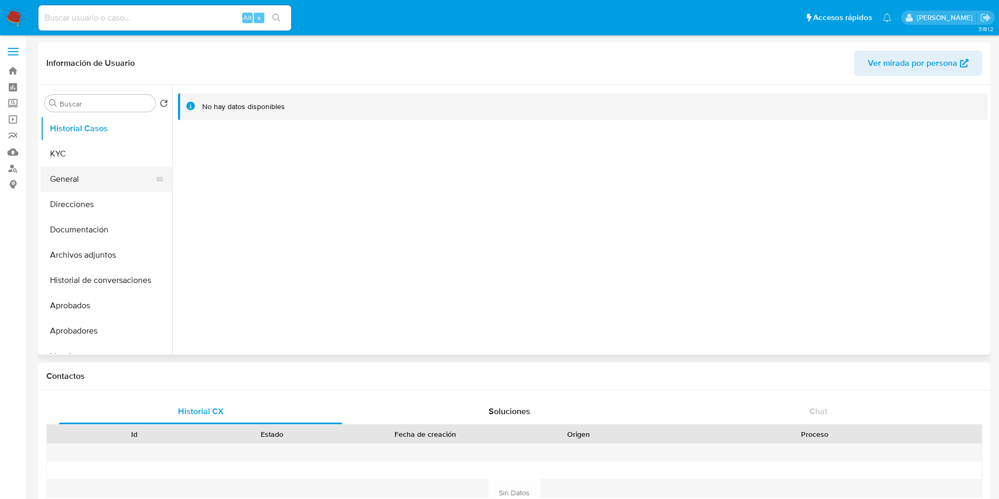
click at [72, 171] on button "General" at bounding box center [102, 178] width 123 height 25
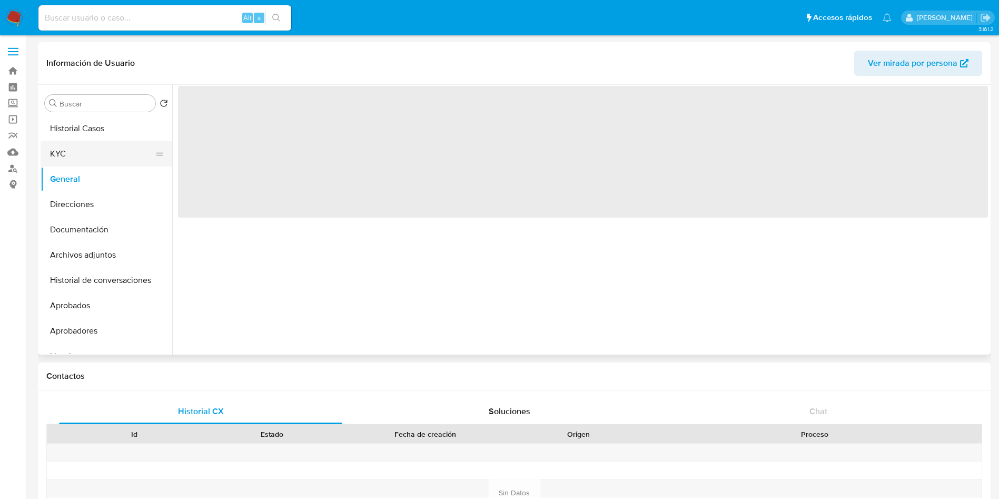
click at [73, 152] on button "KYC" at bounding box center [102, 153] width 123 height 25
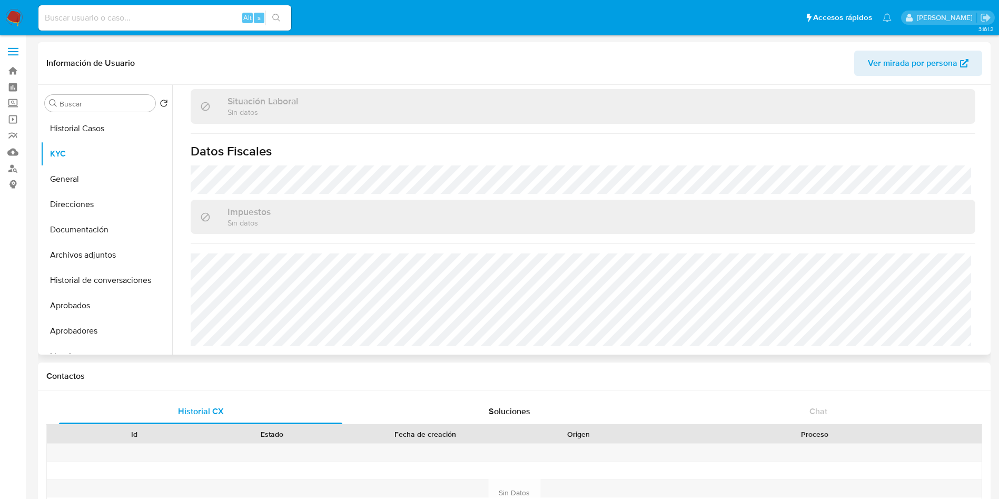
scroll to position [535, 0]
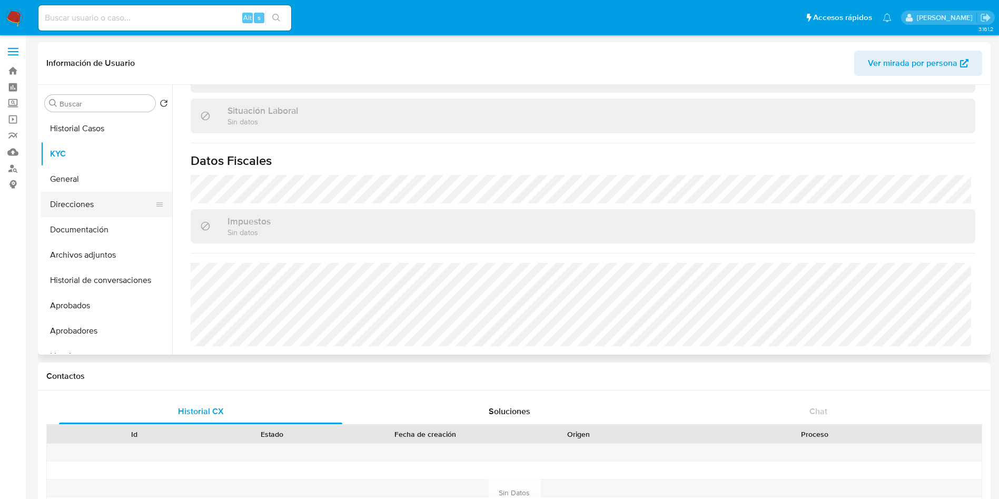
click at [87, 201] on button "Direcciones" at bounding box center [102, 204] width 123 height 25
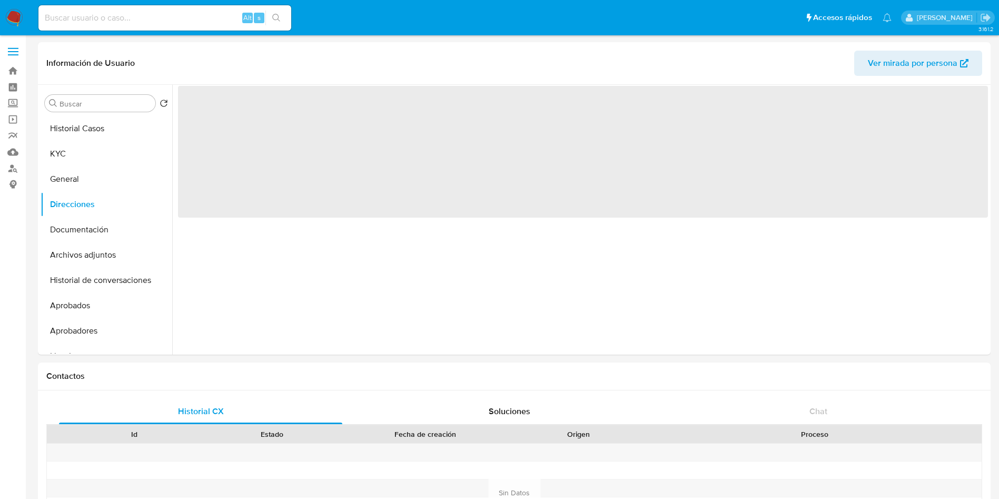
scroll to position [0, 0]
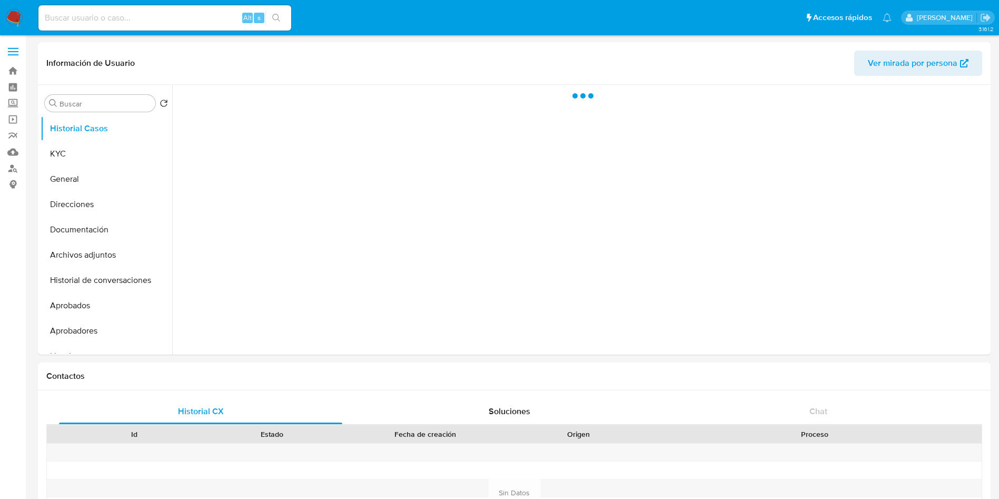
select select "10"
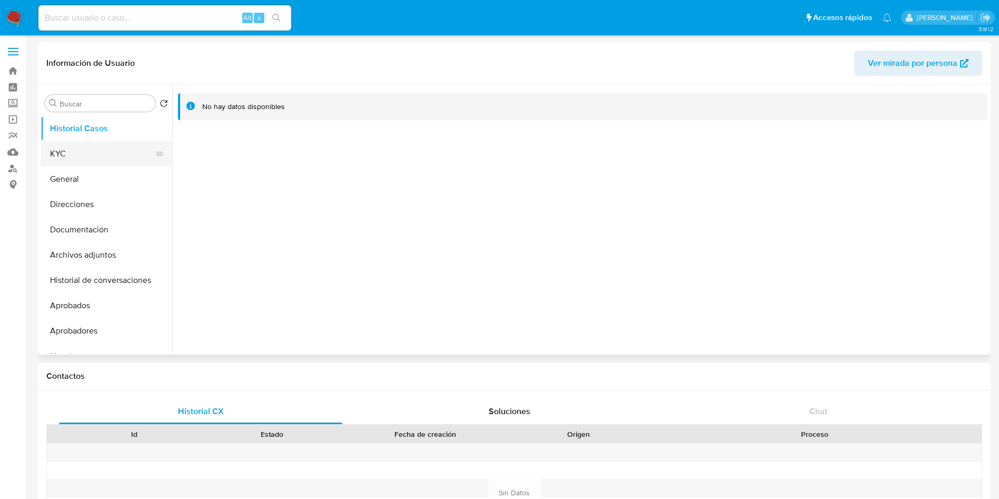
click at [61, 152] on button "KYC" at bounding box center [102, 153] width 123 height 25
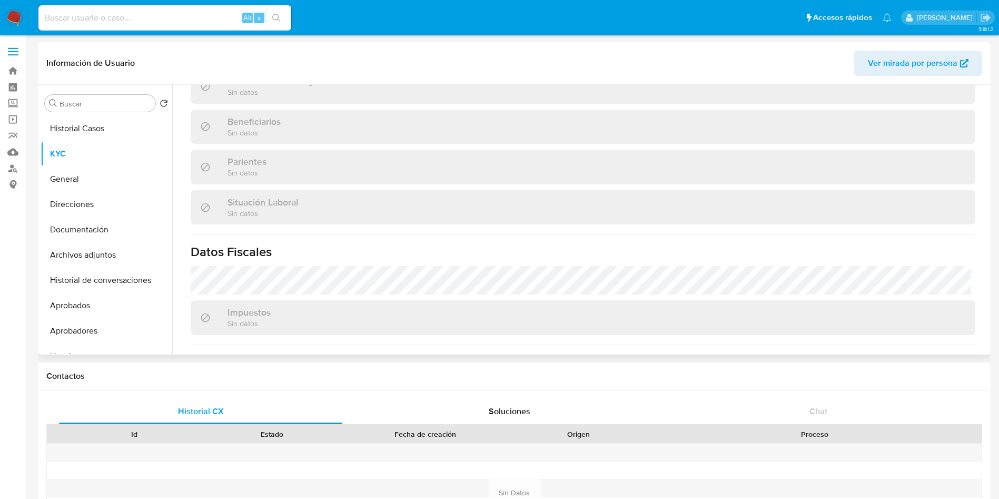
scroll to position [305, 0]
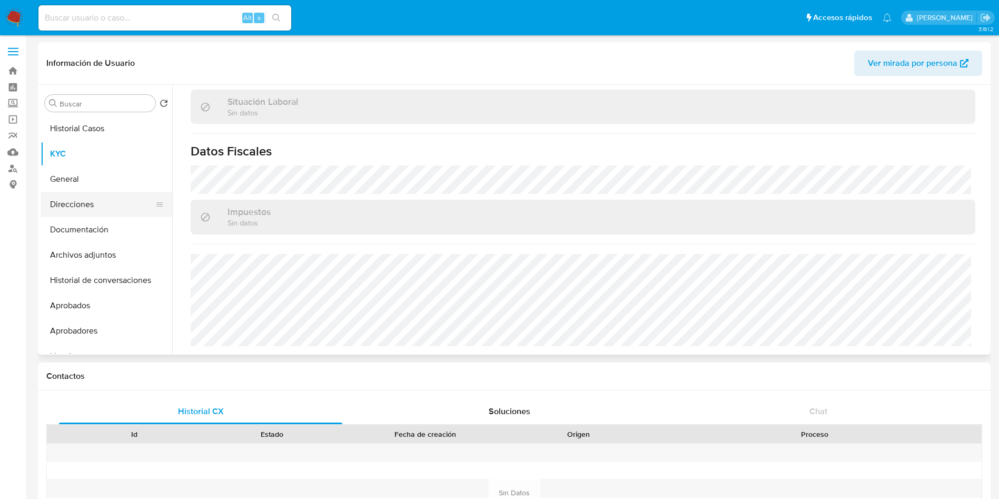
click at [87, 194] on button "Direcciones" at bounding box center [102, 204] width 123 height 25
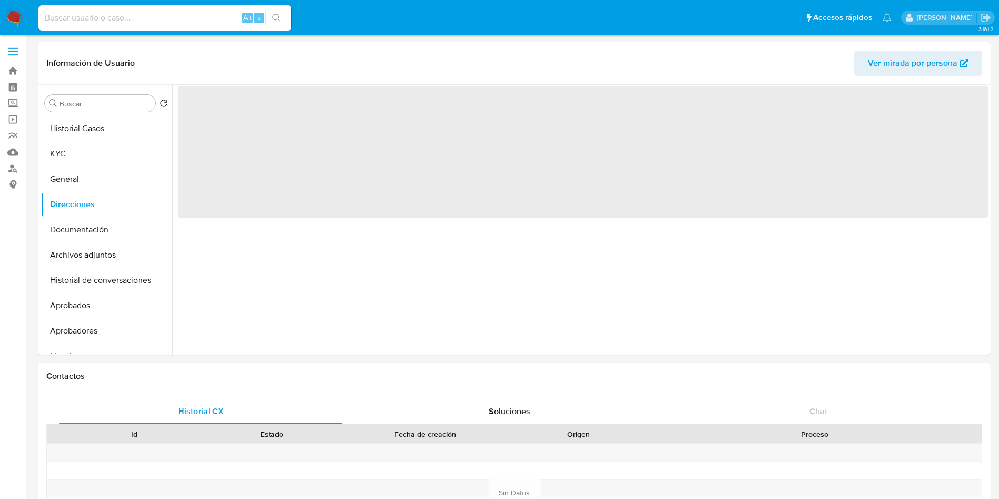
scroll to position [0, 0]
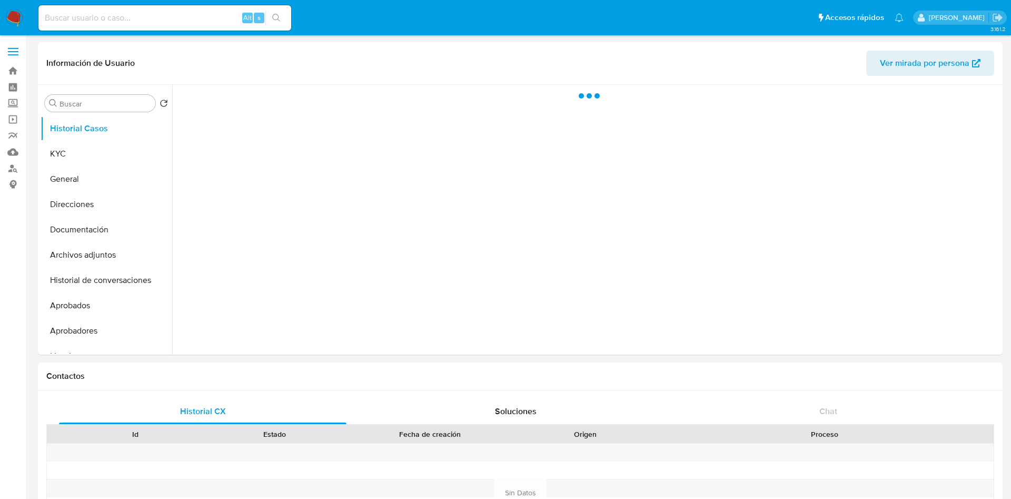
select select "10"
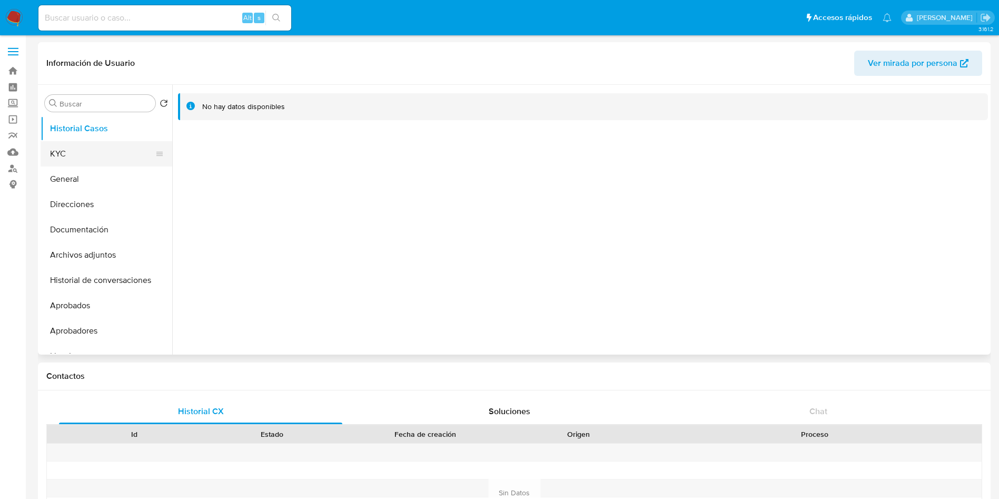
click at [83, 158] on button "KYC" at bounding box center [102, 153] width 123 height 25
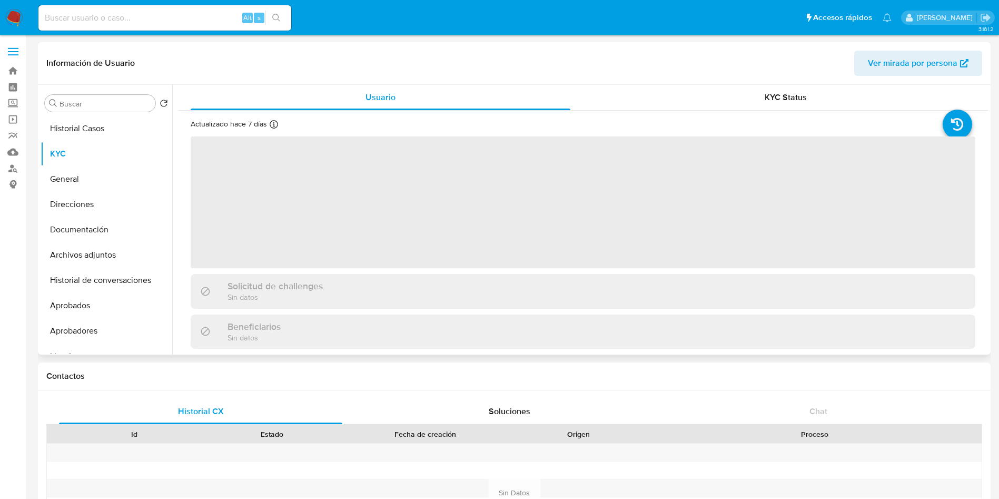
scroll to position [305, 0]
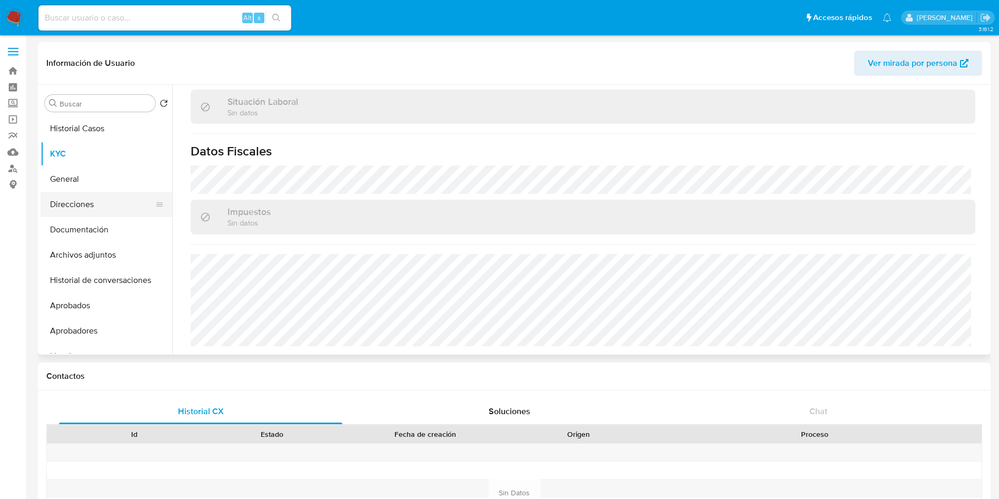
click at [92, 196] on button "Direcciones" at bounding box center [102, 204] width 123 height 25
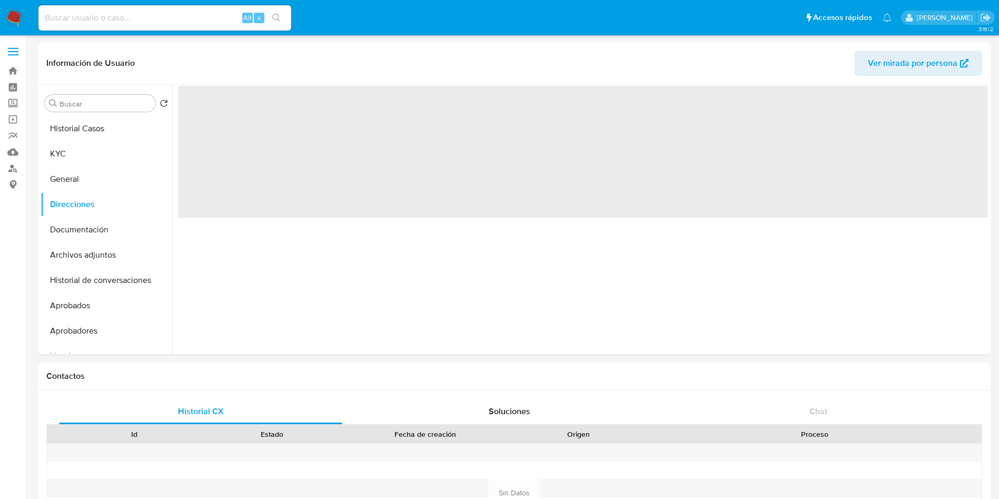
scroll to position [0, 0]
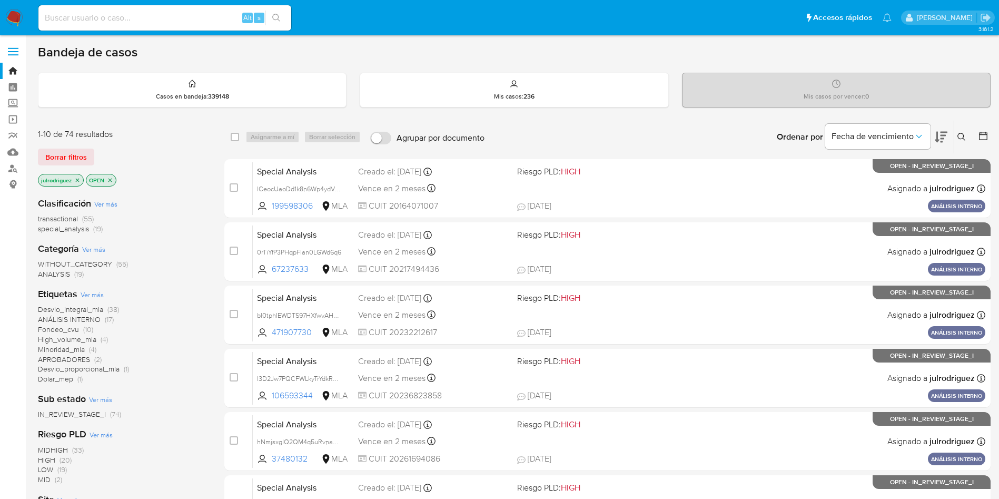
click at [973, 132] on div at bounding box center [980, 137] width 19 height 33
click at [966, 132] on button at bounding box center [962, 137] width 17 height 13
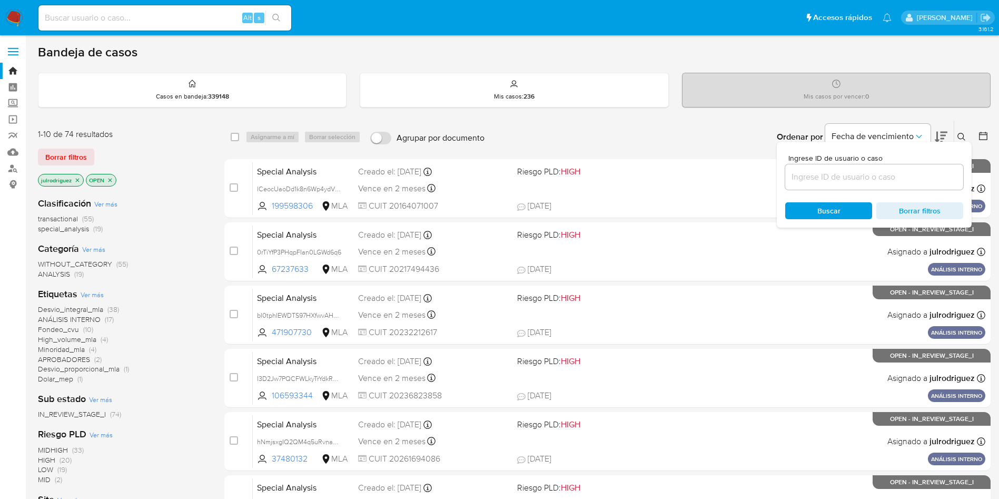
click at [858, 166] on div at bounding box center [874, 176] width 178 height 25
click at [849, 183] on input at bounding box center [874, 177] width 178 height 14
paste input "Ur3mGUveaonEXZRGP3MuZqhZ"
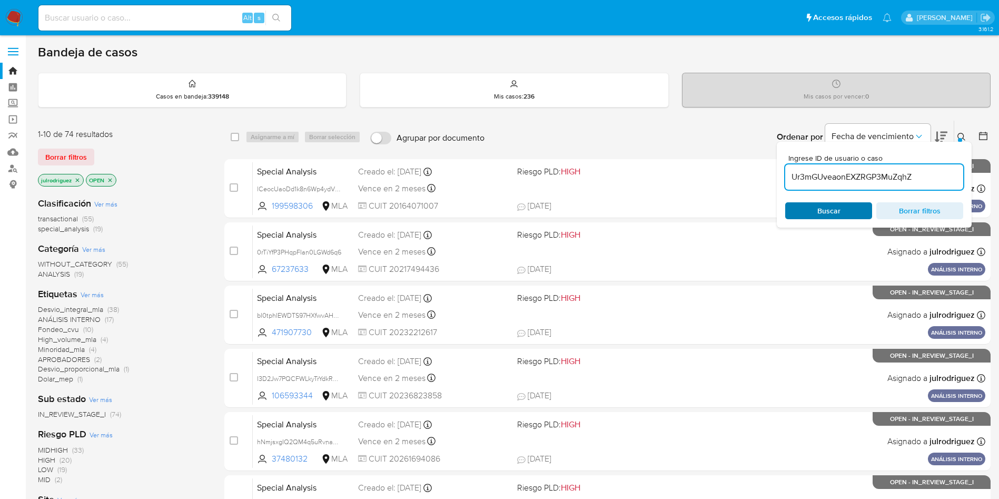
type input "Ur3mGUveaonEXZRGP3MuZqhZ"
click at [811, 211] on span "Buscar" at bounding box center [828, 210] width 72 height 15
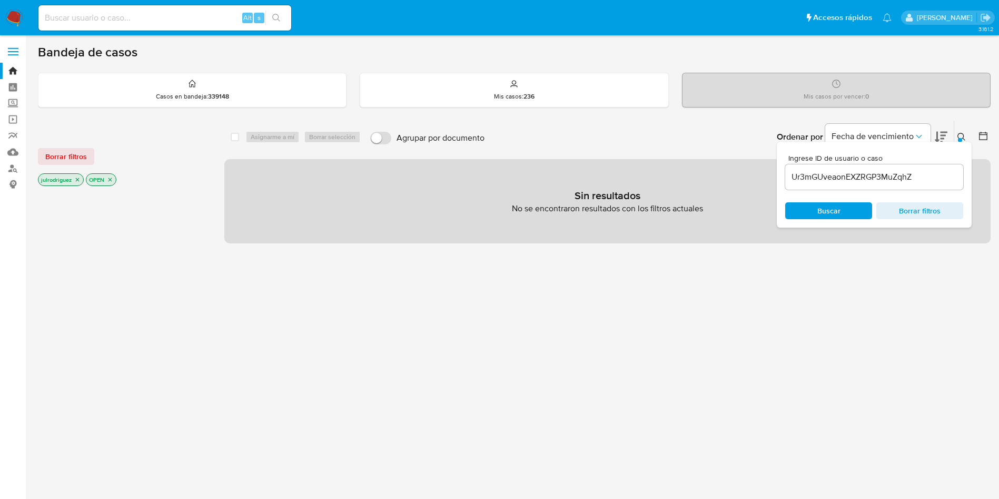
click at [110, 179] on icon "close-filter" at bounding box center [110, 180] width 4 height 4
click at [78, 180] on icon "close-filter" at bounding box center [77, 179] width 6 height 6
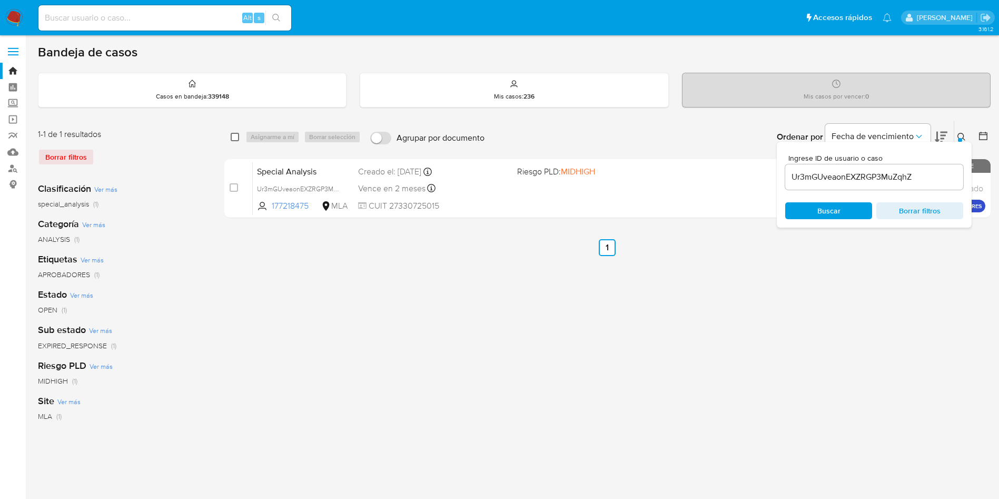
click at [233, 135] on input "checkbox" at bounding box center [235, 137] width 8 height 8
checkbox input "true"
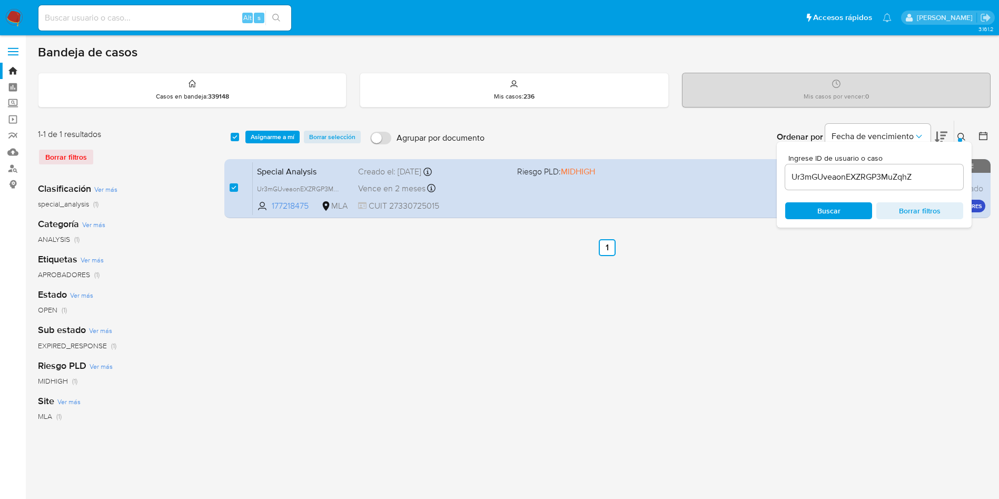
click at [268, 130] on div "select-all-cases-checkbox Asignarme a mí Borrar selección Agrupar por documento…" at bounding box center [607, 137] width 766 height 33
click at [285, 140] on span "Asignarme a mí" at bounding box center [273, 137] width 44 height 11
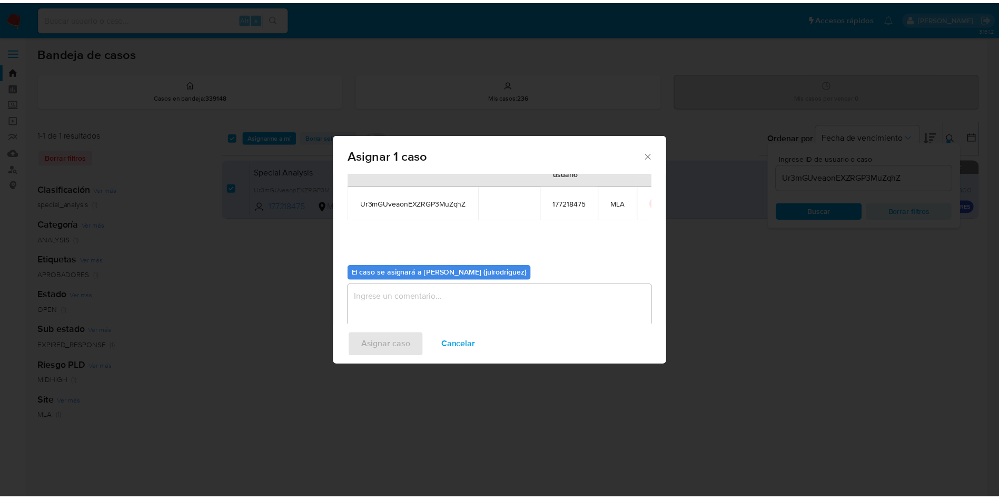
scroll to position [55, 0]
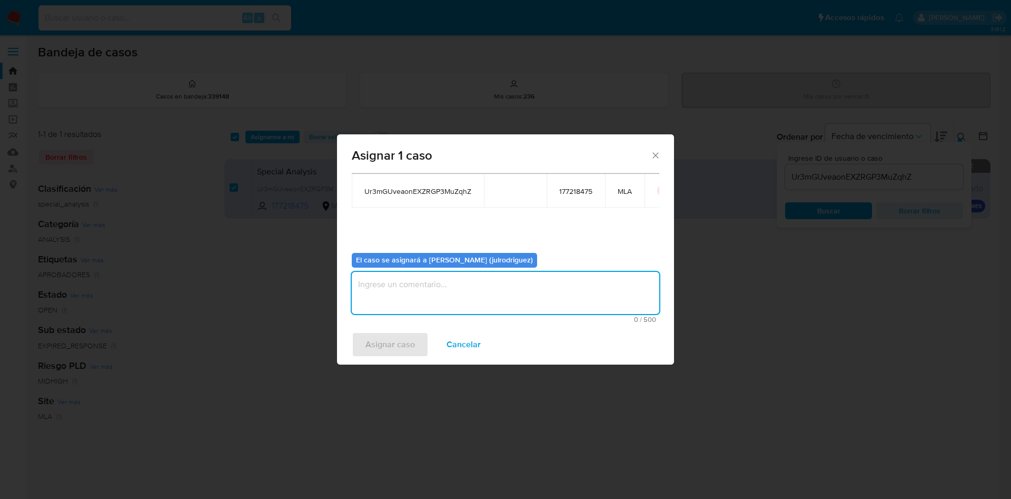
click at [428, 285] on textarea "assign-modal" at bounding box center [505, 293] width 307 height 42
type textarea "."
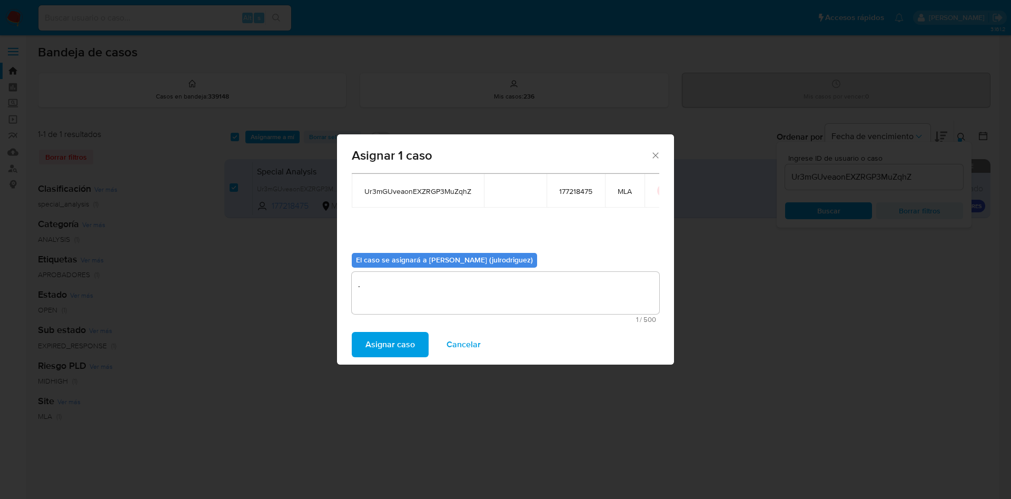
click at [395, 345] on span "Asignar caso" at bounding box center [389, 344] width 49 height 23
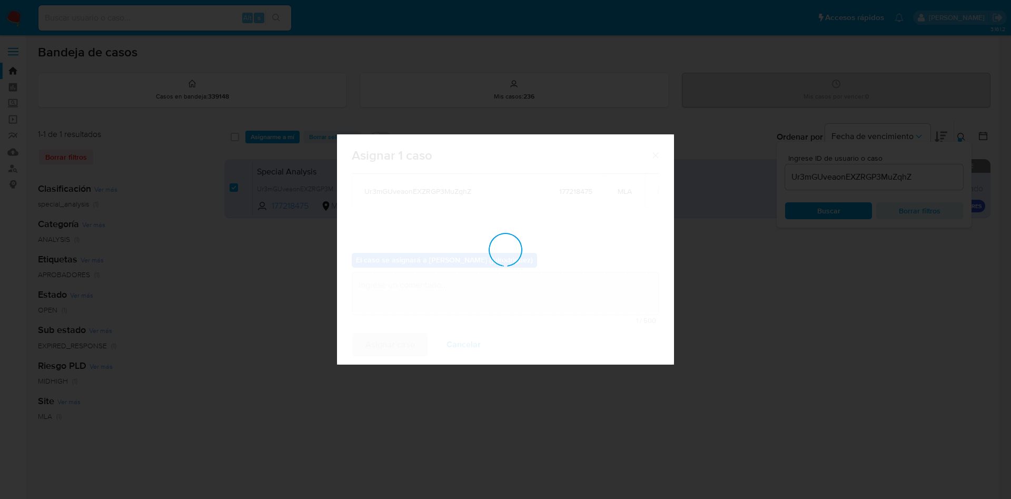
checkbox input "false"
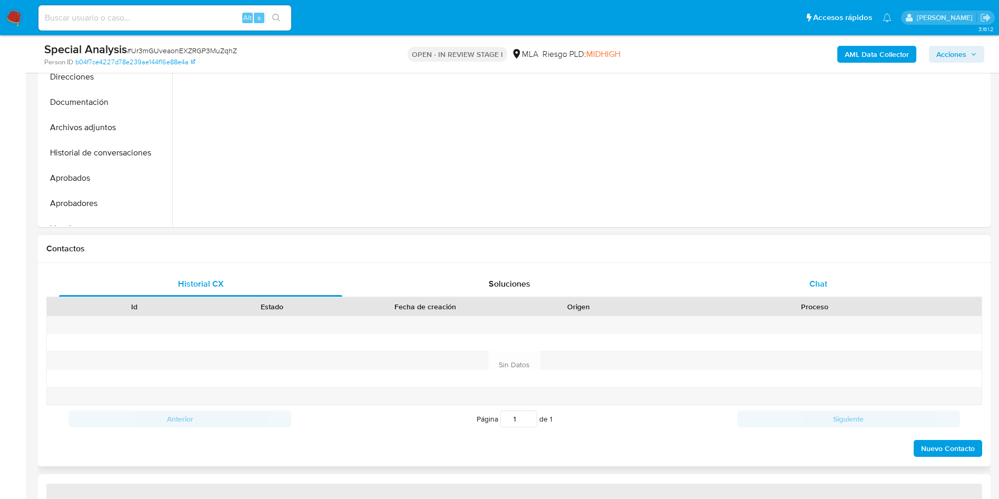
click at [813, 271] on div "Chat" at bounding box center [817, 283] width 283 height 25
select select "10"
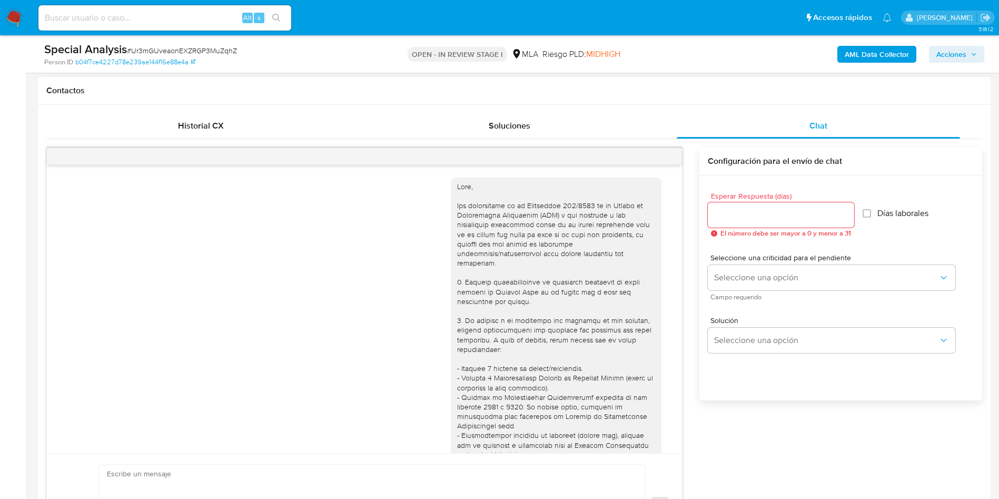
scroll to position [550, 0]
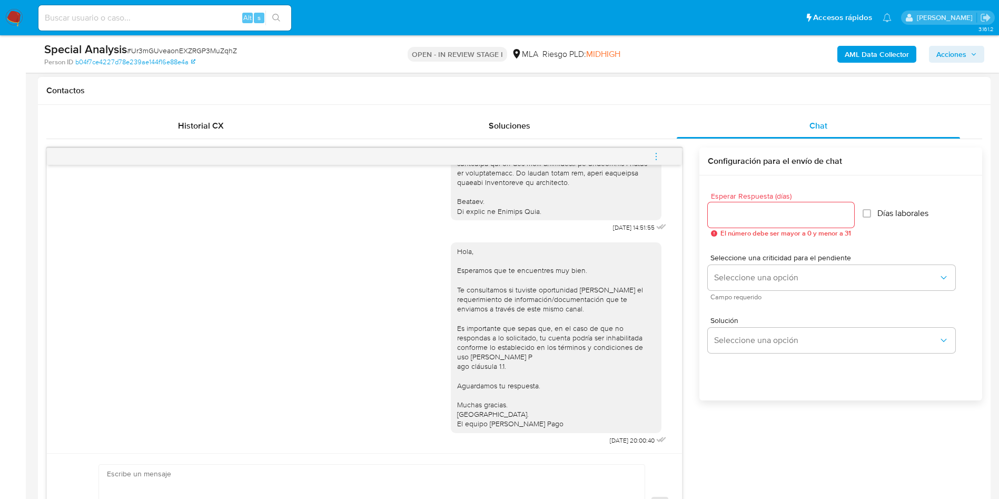
click at [654, 156] on icon "menu-action" at bounding box center [655, 156] width 9 height 9
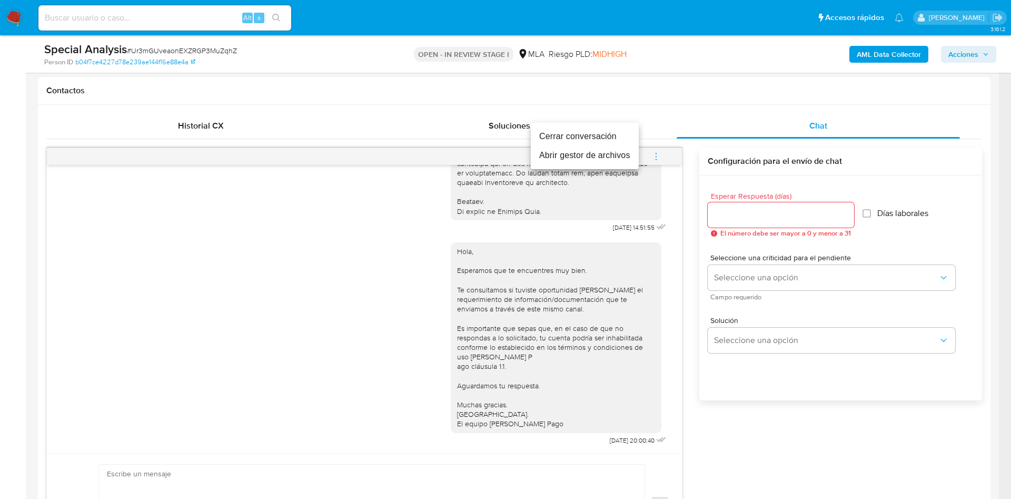
click at [598, 143] on li "Cerrar conversación" at bounding box center [585, 136] width 108 height 19
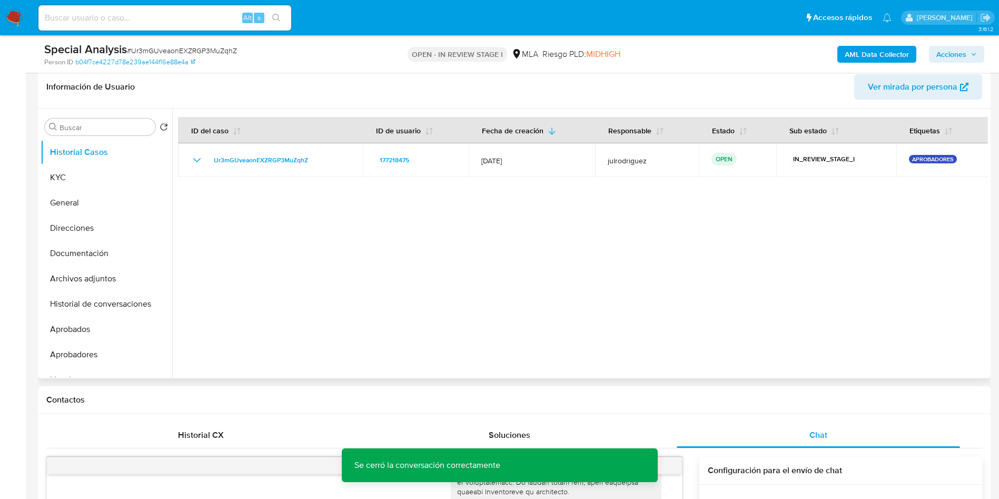
scroll to position [158, 0]
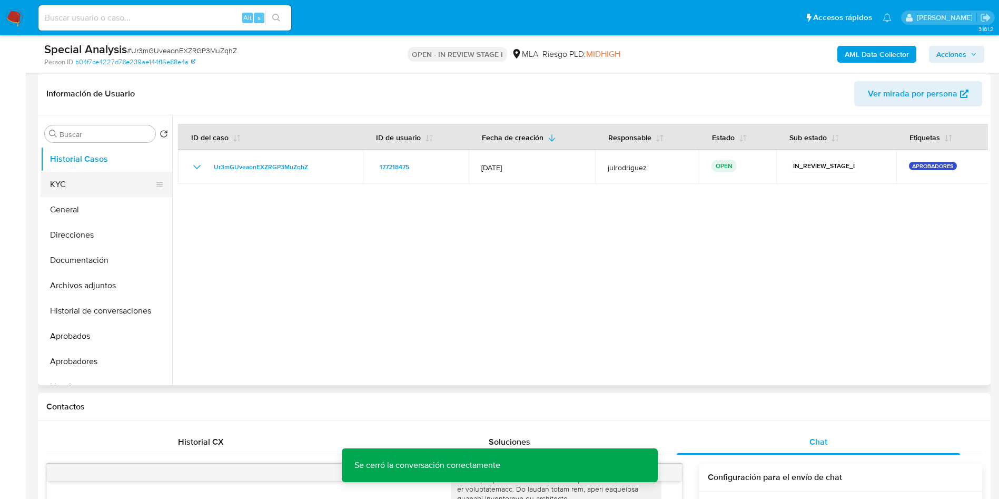
click at [131, 180] on button "KYC" at bounding box center [102, 184] width 123 height 25
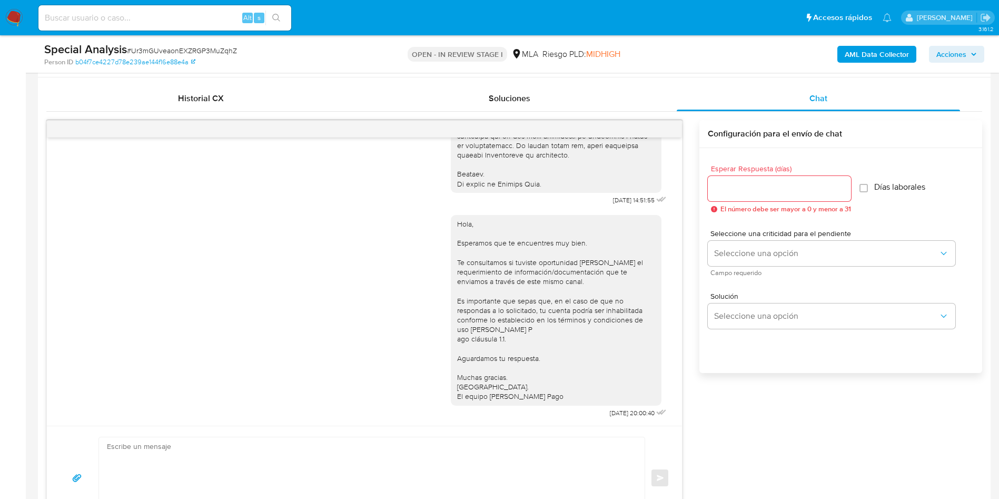
scroll to position [553, 0]
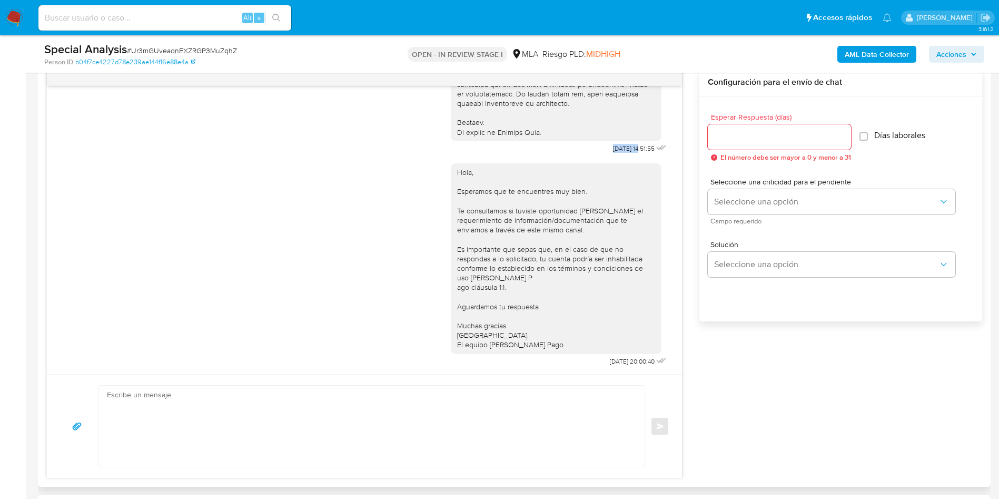
drag, startPoint x: 584, startPoint y: 132, endPoint x: 618, endPoint y: 135, distance: 33.3
click at [602, 197] on div "Hola, Esperamos que te encuentres muy bien. Te consultamos si tuviste oportunid…" at bounding box center [556, 258] width 198 height 182
drag, startPoint x: 586, startPoint y: 137, endPoint x: 618, endPoint y: 137, distance: 31.6
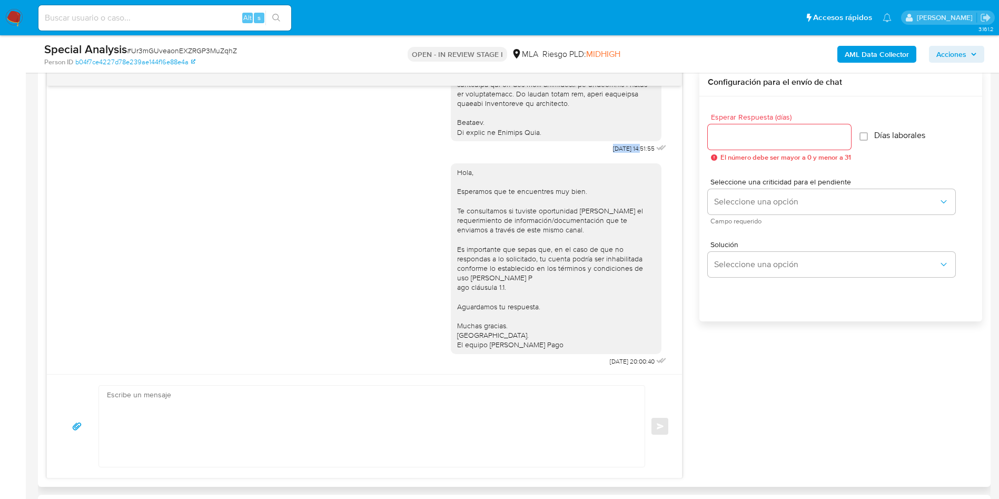
copy span "17/09/2025"
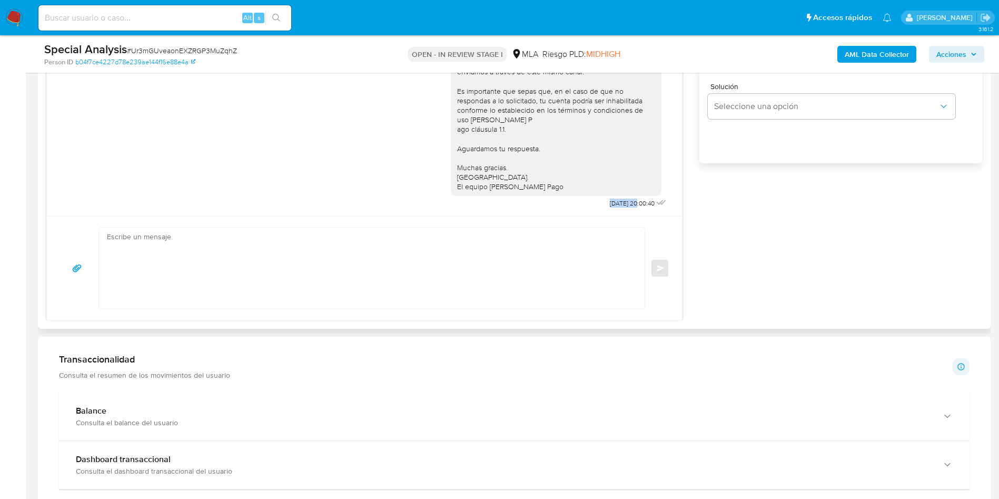
drag, startPoint x: 583, startPoint y: 203, endPoint x: 613, endPoint y: 201, distance: 30.6
click at [613, 201] on div "Hola, Esperamos que te encuentres muy bien. Te consultamos si tuviste oportunid…" at bounding box center [560, 104] width 218 height 213
click at [592, 214] on div "17/09/2025 14:51:55 Hola, Esperamos que te encuentres muy bien. Te consultamos …" at bounding box center [364, 72] width 635 height 288
drag, startPoint x: 585, startPoint y: 204, endPoint x: 599, endPoint y: 207, distance: 14.6
click at [615, 201] on span "22/09/2025 20:00:40" at bounding box center [632, 203] width 45 height 8
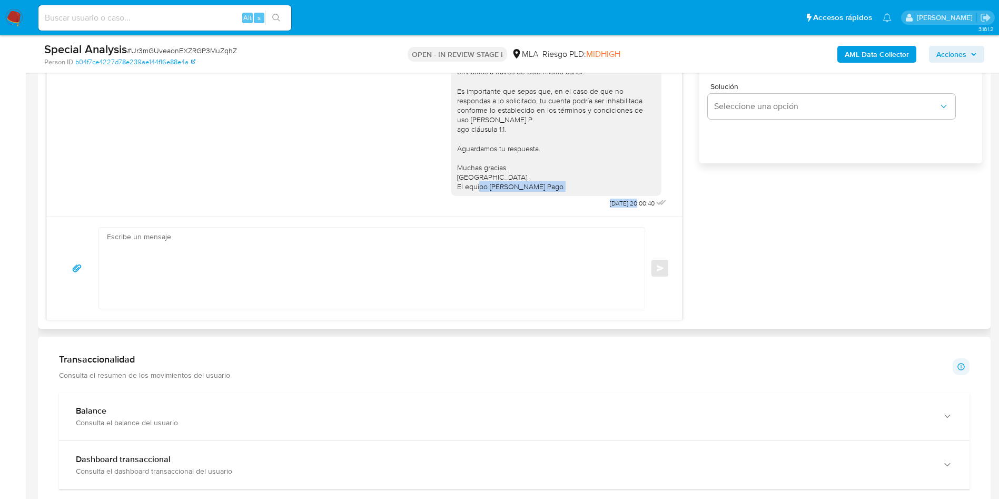
drag, startPoint x: 574, startPoint y: 205, endPoint x: 612, endPoint y: 205, distance: 37.9
click at [612, 205] on div "Hola, Esperamos que te encuentres muy bien. Te consultamos si tuviste oportunid…" at bounding box center [560, 104] width 218 height 213
click at [581, 203] on div "Hola, Esperamos que te encuentres muy bien. Te consultamos si tuviste oportunid…" at bounding box center [560, 104] width 218 height 213
drag, startPoint x: 578, startPoint y: 202, endPoint x: 614, endPoint y: 201, distance: 36.3
click at [614, 201] on div "Hola, Esperamos que te encuentres muy bien. Te consultamos si tuviste oportunid…" at bounding box center [560, 104] width 218 height 213
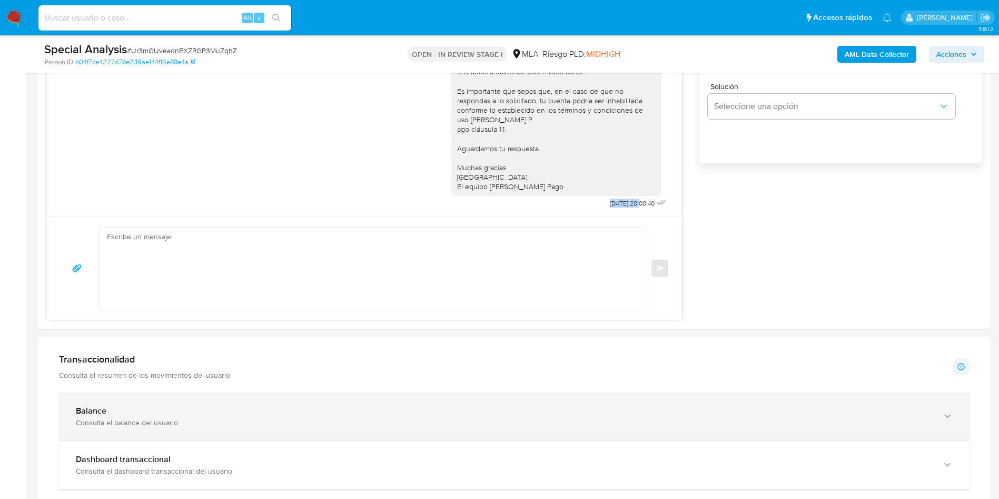
copy span "22/09/2025"
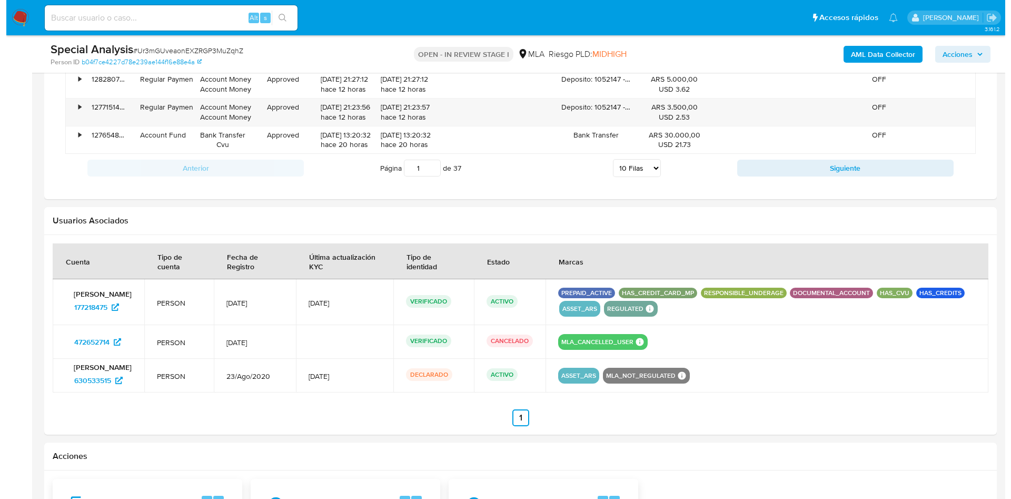
scroll to position [1702, 0]
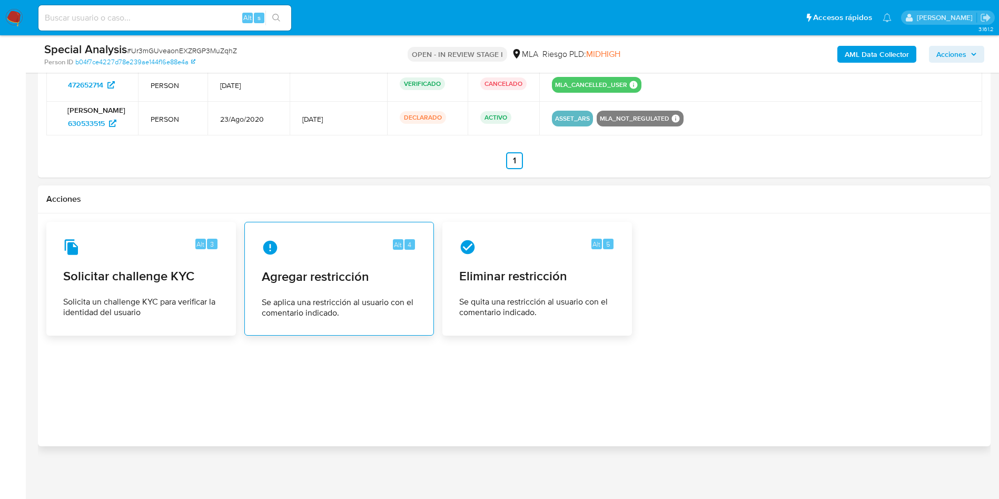
click at [281, 280] on span "Agregar restricción" at bounding box center [339, 276] width 155 height 16
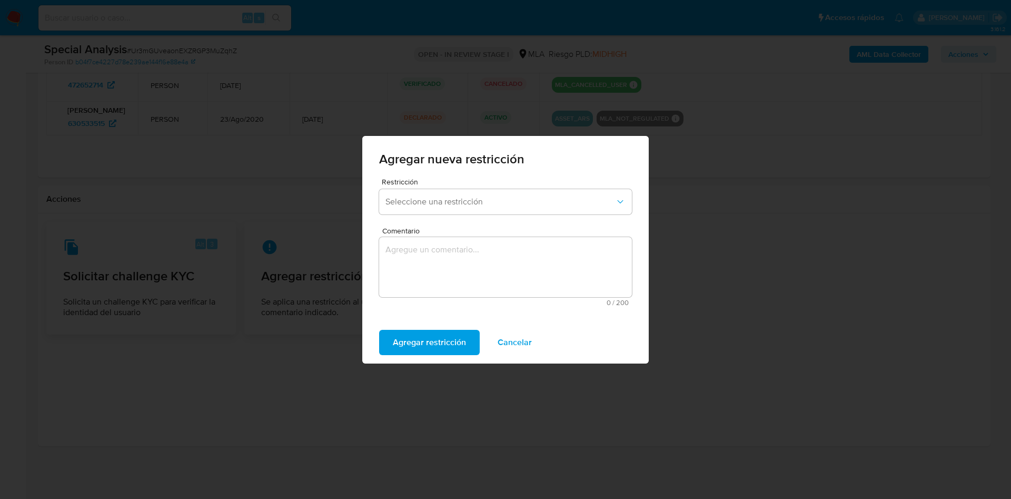
click at [436, 200] on span "Seleccione una restricción" at bounding box center [500, 201] width 230 height 11
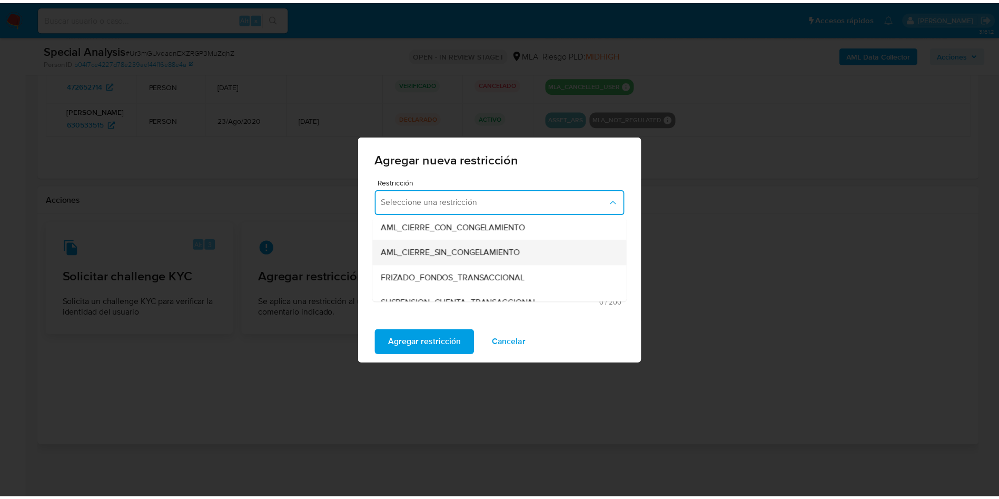
scroll to position [158, 0]
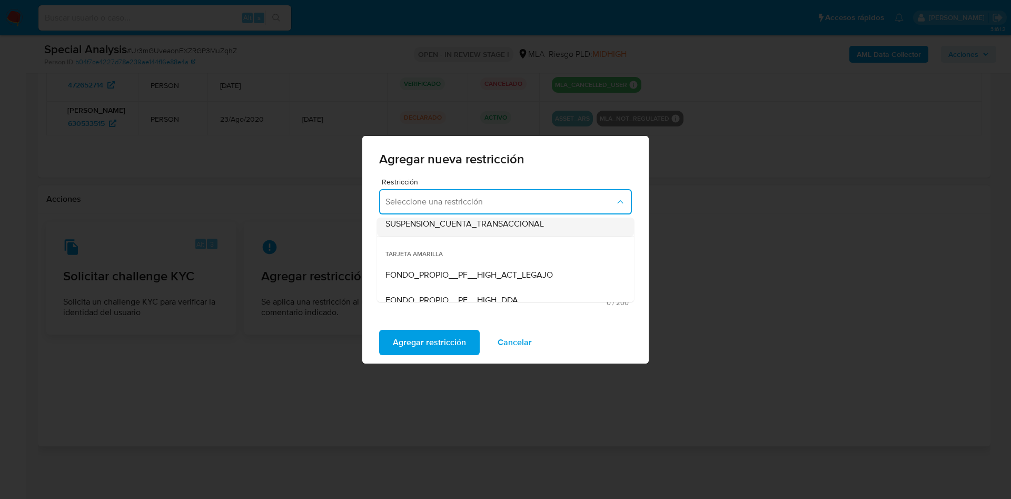
click at [485, 226] on span "SUSPENSION_CUENTA_TRANSACCIONAL" at bounding box center [464, 223] width 158 height 11
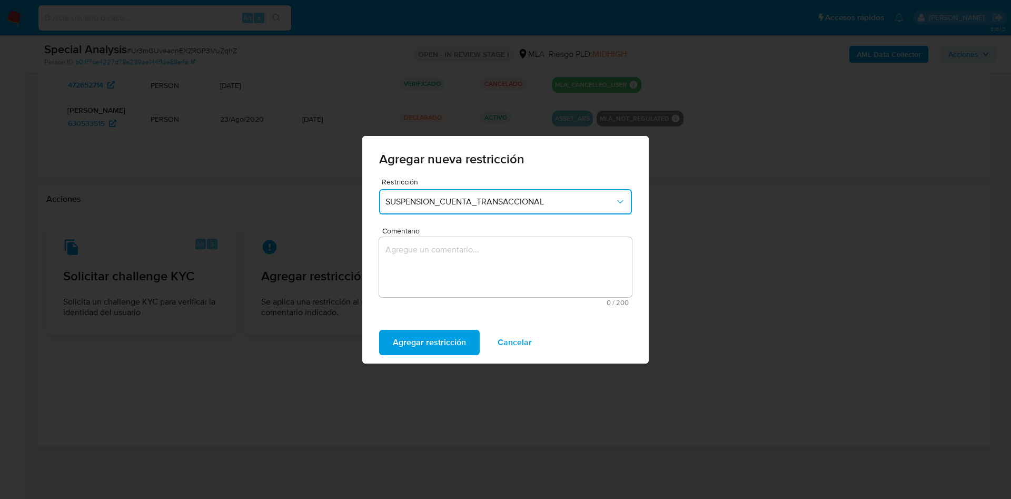
click at [484, 251] on textarea "Comentario" at bounding box center [505, 267] width 253 height 60
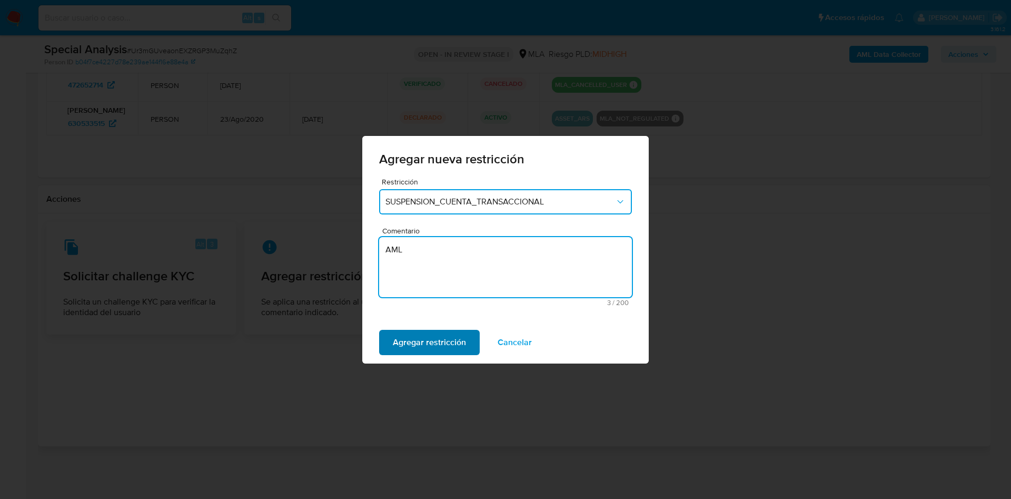
type textarea "AML"
click at [451, 333] on span "Agregar restricción" at bounding box center [429, 342] width 73 height 23
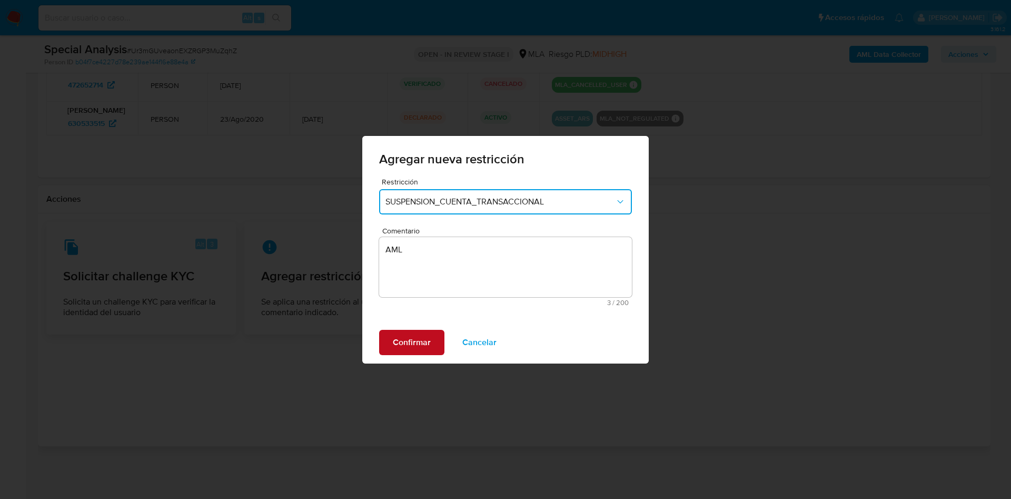
click at [424, 349] on span "Confirmar" at bounding box center [412, 342] width 38 height 23
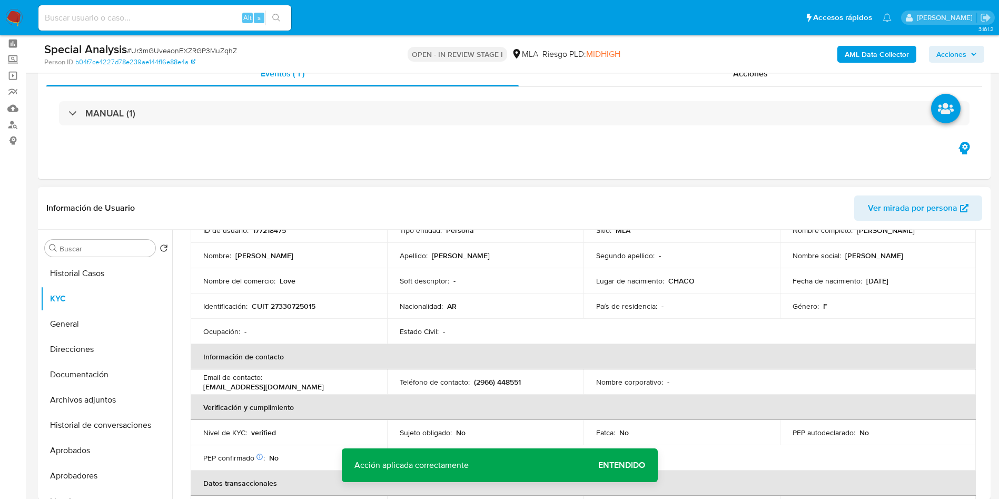
scroll to position [0, 0]
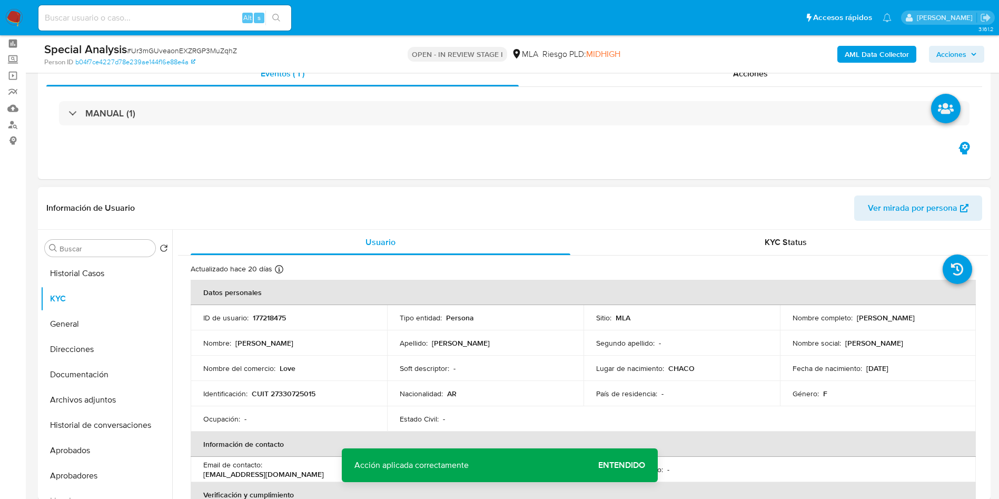
click at [281, 314] on p "177218475" at bounding box center [269, 317] width 33 height 9
copy p "177218475"
click at [213, 45] on span "# Ur3mGUveaonEXZRGP3MuZqhZ" at bounding box center [182, 50] width 110 height 11
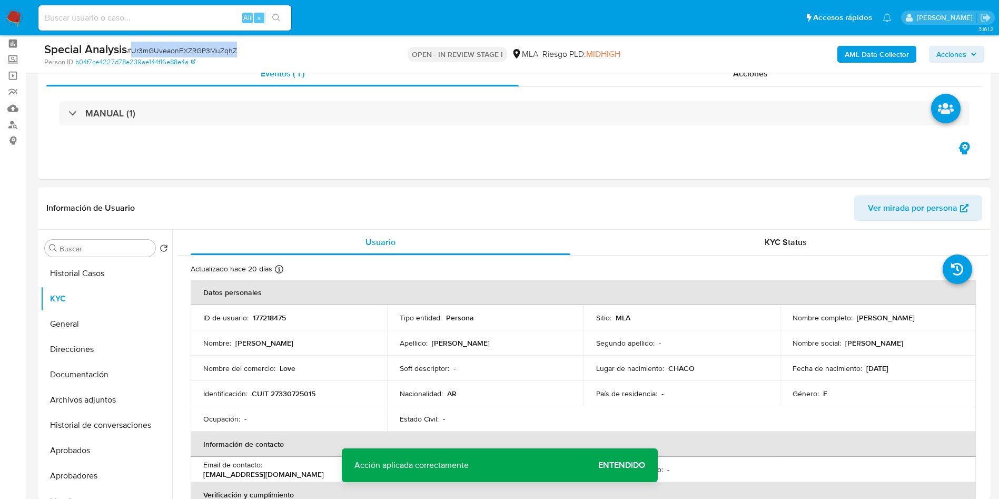
copy span "Ur3mGUveaonEXZRGP3MuZqhZ"
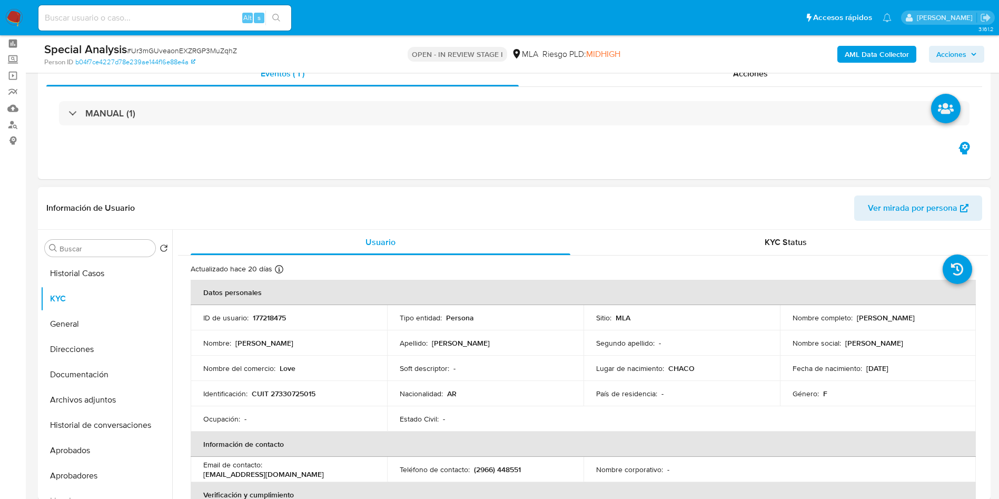
drag, startPoint x: 852, startPoint y: 317, endPoint x: 948, endPoint y: 316, distance: 96.3
click at [948, 316] on div "Nombre completo : Gisela Romina Zequeira" at bounding box center [877, 317] width 171 height 9
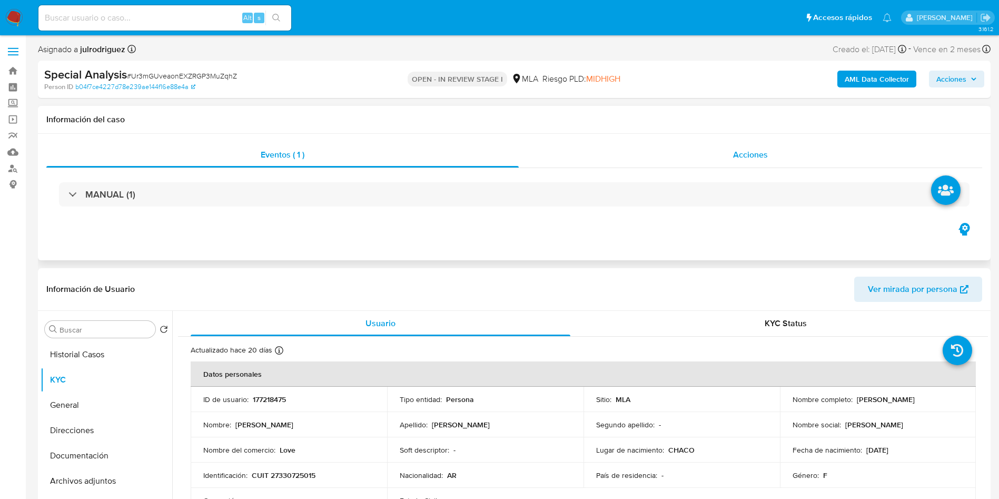
click at [753, 151] on span "Acciones" at bounding box center [750, 154] width 35 height 12
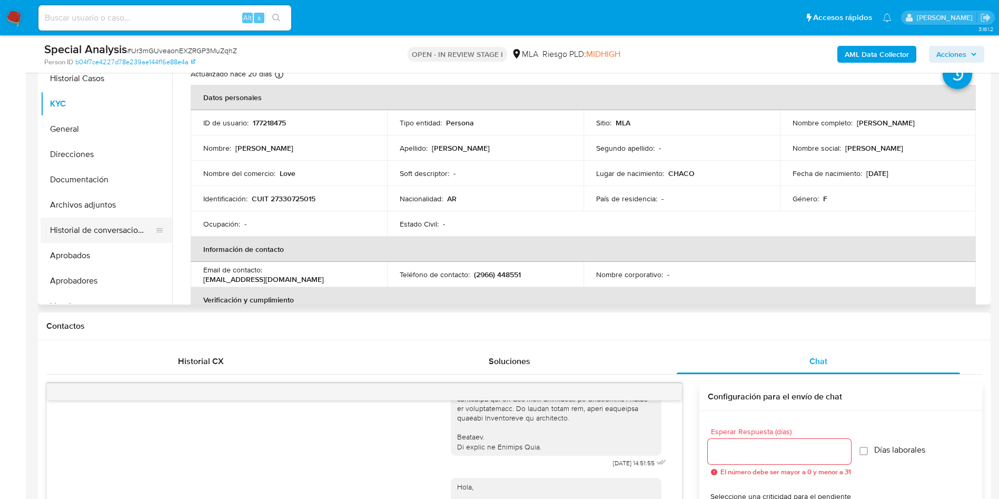
click at [107, 234] on button "Historial de conversaciones" at bounding box center [102, 229] width 123 height 25
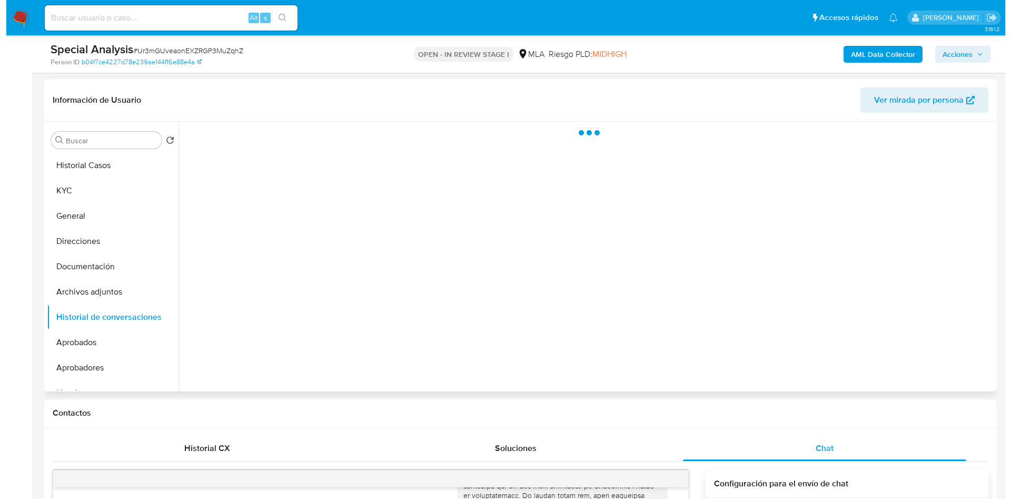
scroll to position [158, 0]
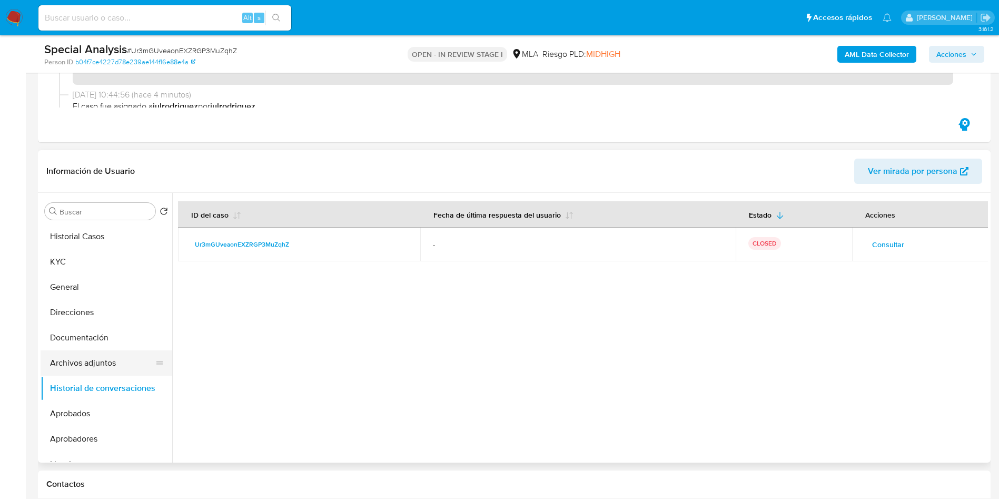
click at [107, 363] on button "Archivos adjuntos" at bounding box center [102, 362] width 123 height 25
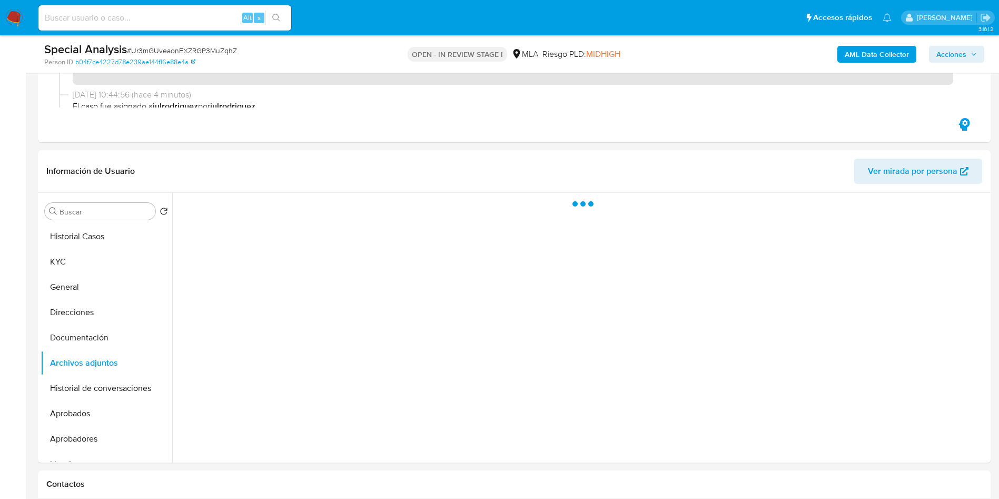
click at [875, 53] on b "AML Data Collector" at bounding box center [876, 54] width 64 height 17
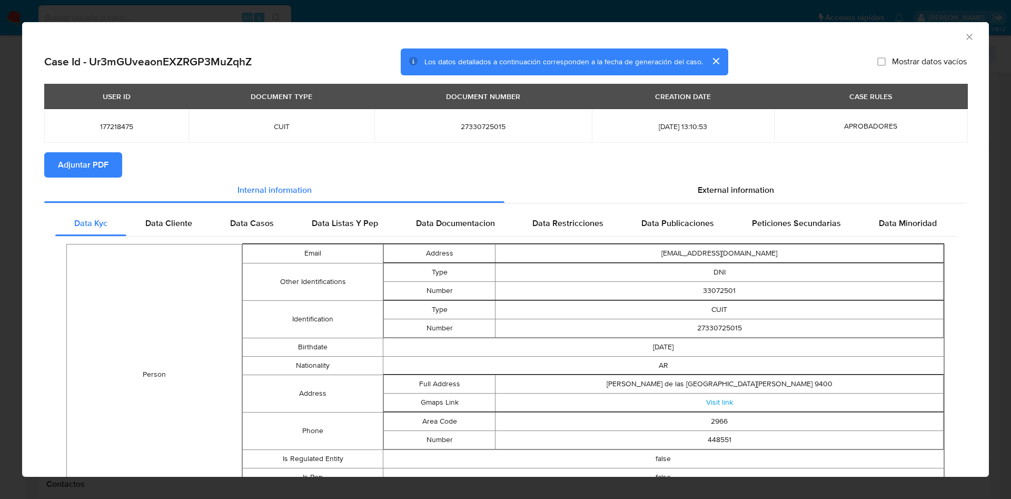
click at [91, 175] on span "Adjuntar PDF" at bounding box center [83, 164] width 51 height 23
click at [91, 173] on span "Adjuntar PDF" at bounding box center [83, 164] width 51 height 23
click at [948, 34] on div "AML Data Collector" at bounding box center [496, 35] width 934 height 12
click at [964, 34] on icon "Cerrar ventana" at bounding box center [969, 37] width 11 height 11
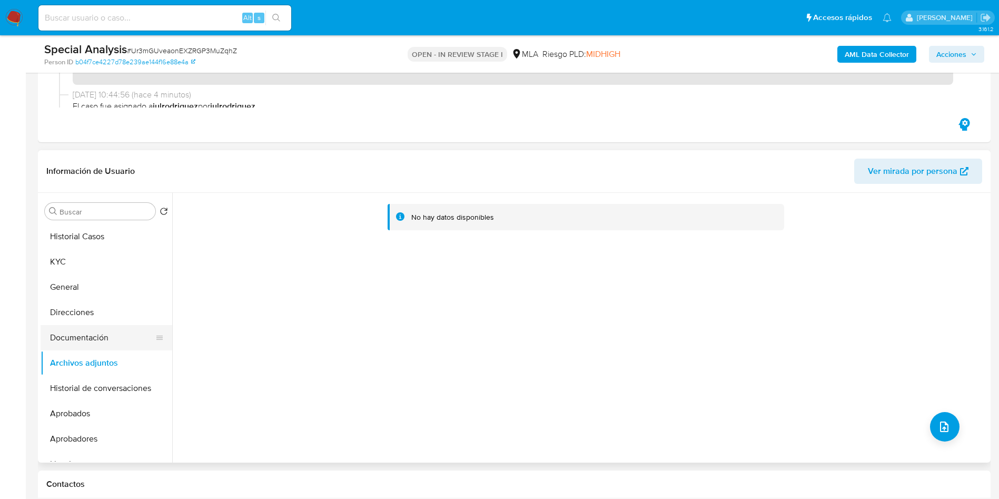
click at [94, 337] on button "Documentación" at bounding box center [102, 337] width 123 height 25
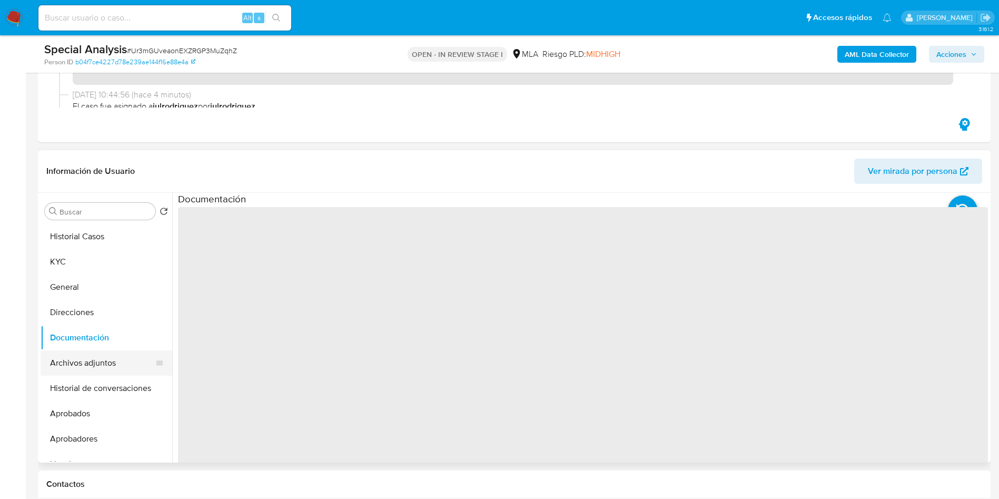
click at [94, 356] on button "Archivos adjuntos" at bounding box center [102, 362] width 123 height 25
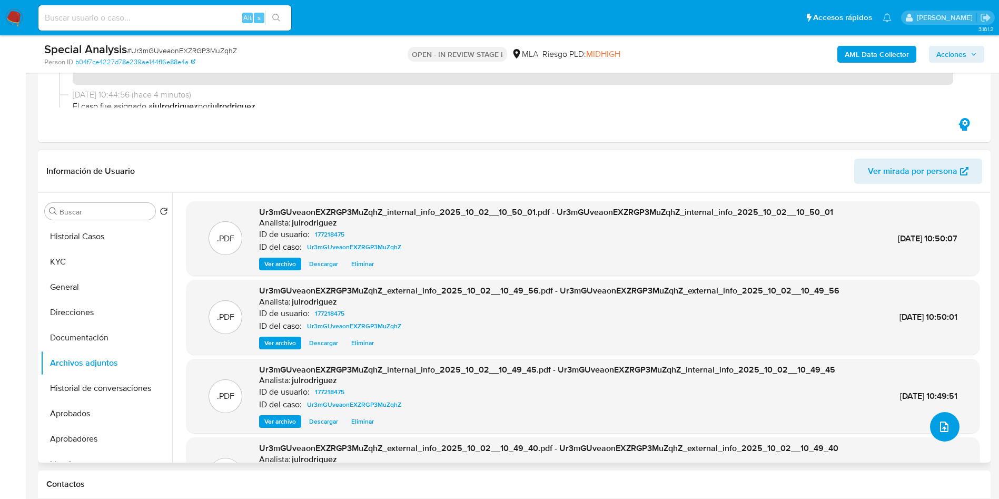
click at [930, 424] on button "upload-file" at bounding box center [944, 426] width 29 height 29
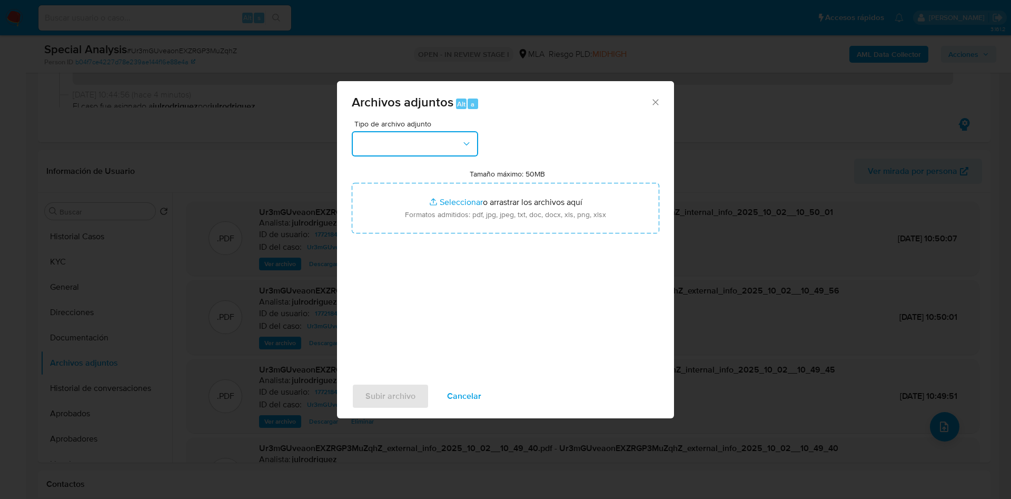
click at [447, 152] on button "button" at bounding box center [415, 143] width 126 height 25
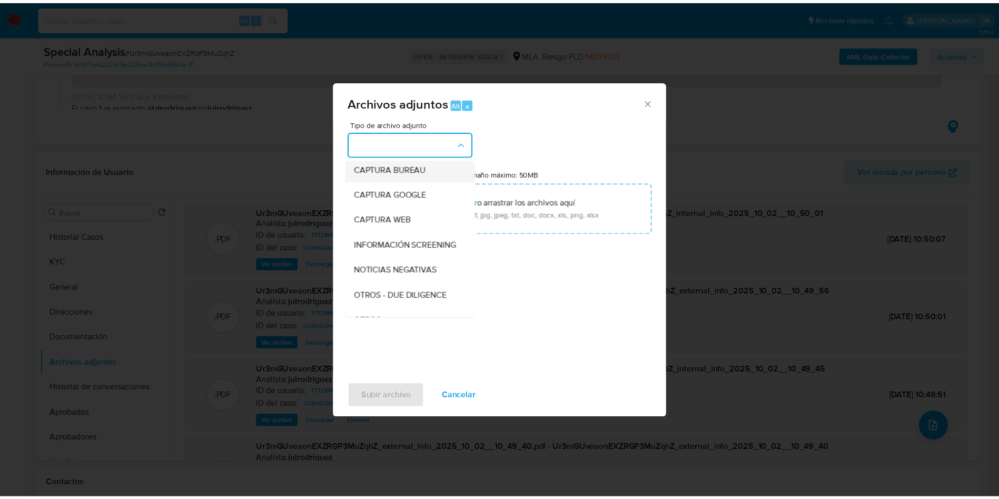
scroll to position [79, 0]
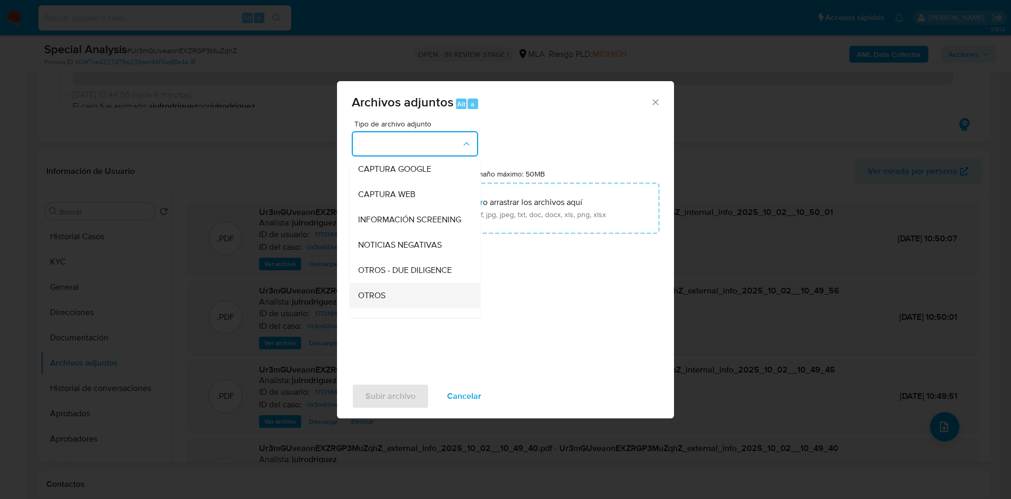
click at [389, 294] on div "OTROS" at bounding box center [411, 295] width 107 height 25
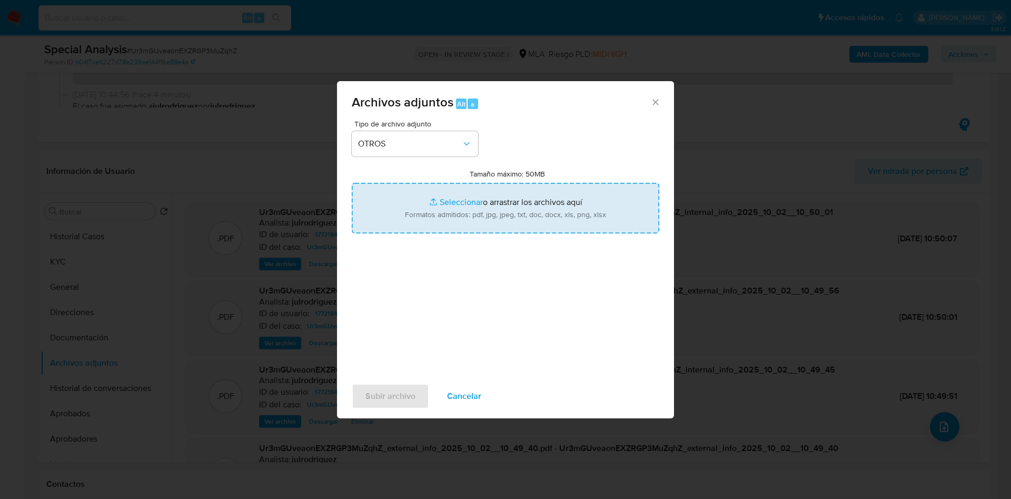
click at [452, 205] on input "Tamaño máximo: 50MB Seleccionar archivos" at bounding box center [505, 208] width 307 height 51
type input "C:\fakepath\Gisela Romina Zequeira - NOSIS - SEPTIEMBRE 2025.pdf"
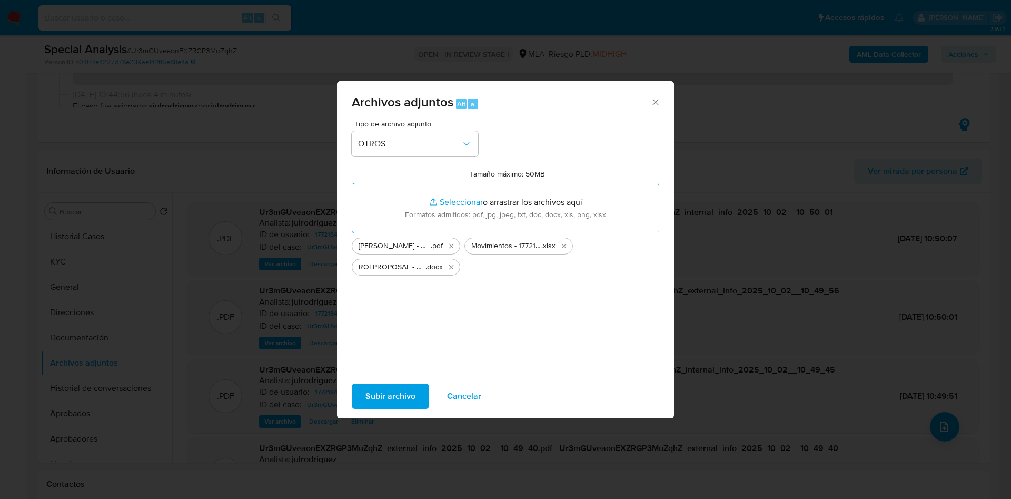
click at [394, 390] on span "Subir archivo" at bounding box center [390, 395] width 50 height 23
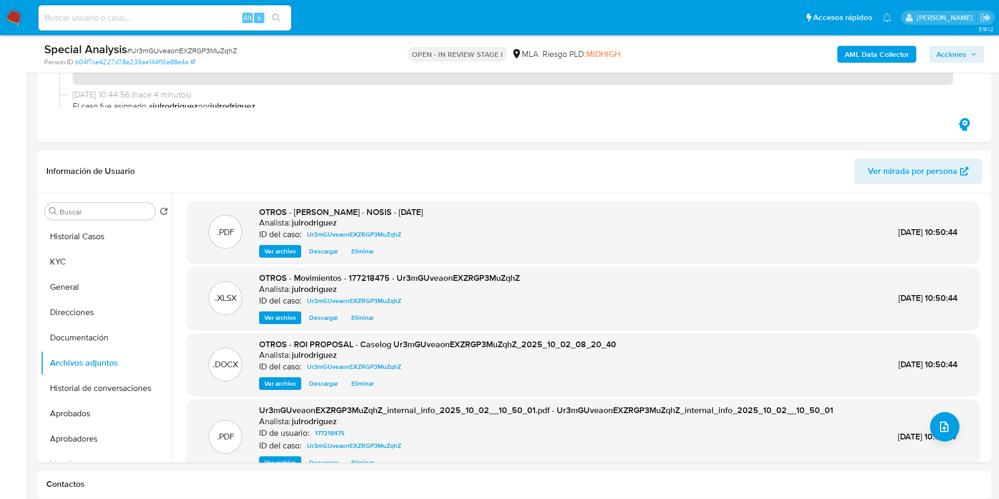
click at [956, 52] on span "Acciones" at bounding box center [951, 54] width 30 height 17
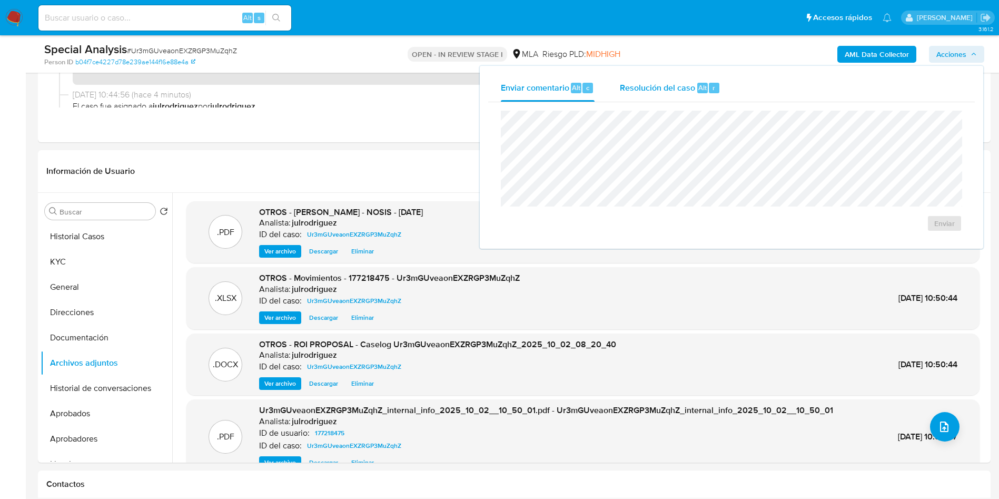
click at [708, 94] on div "Resolución del caso Alt r" at bounding box center [670, 87] width 101 height 27
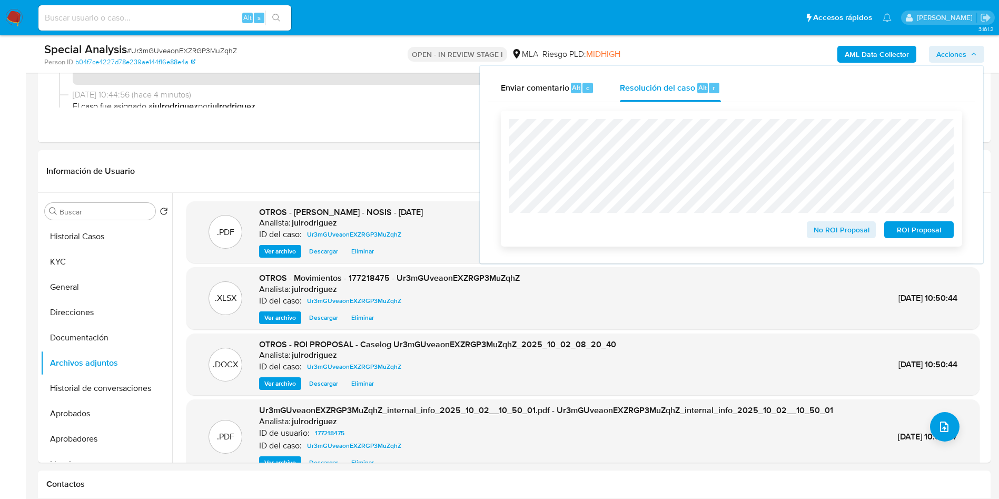
click at [912, 235] on span "ROI Proposal" at bounding box center [918, 229] width 55 height 15
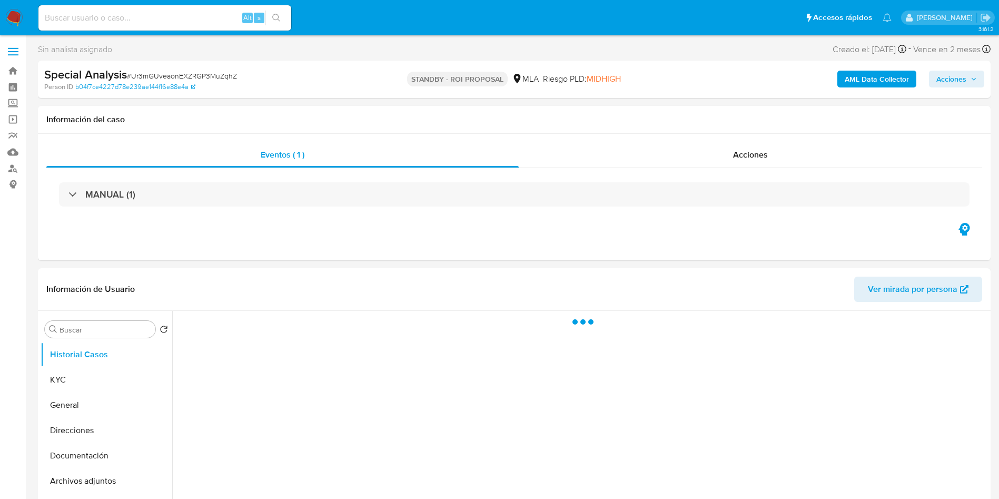
select select "10"
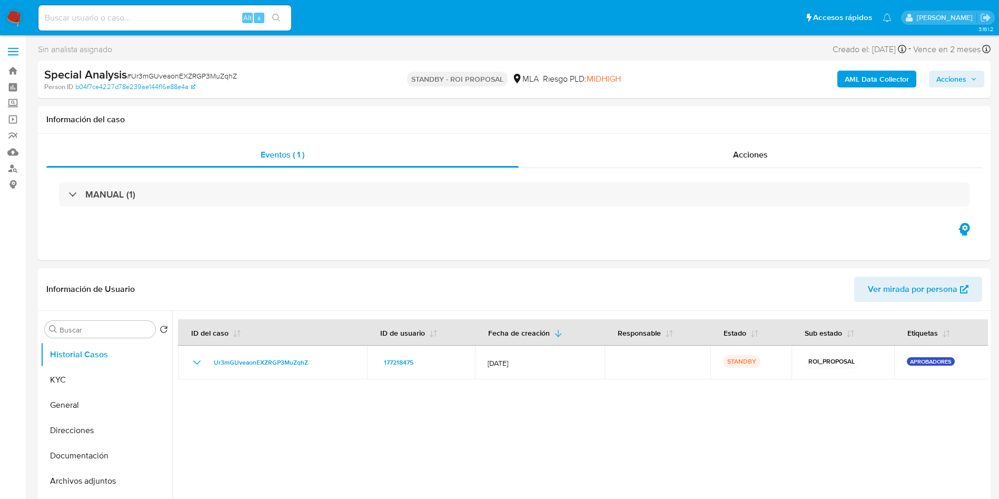
click at [178, 18] on input at bounding box center [164, 18] width 253 height 14
paste input "kJ7mWdIxwUdGm9tF67zei0zr"
type input "kJ7mWdIxwUdGm9tF67zei0zr"
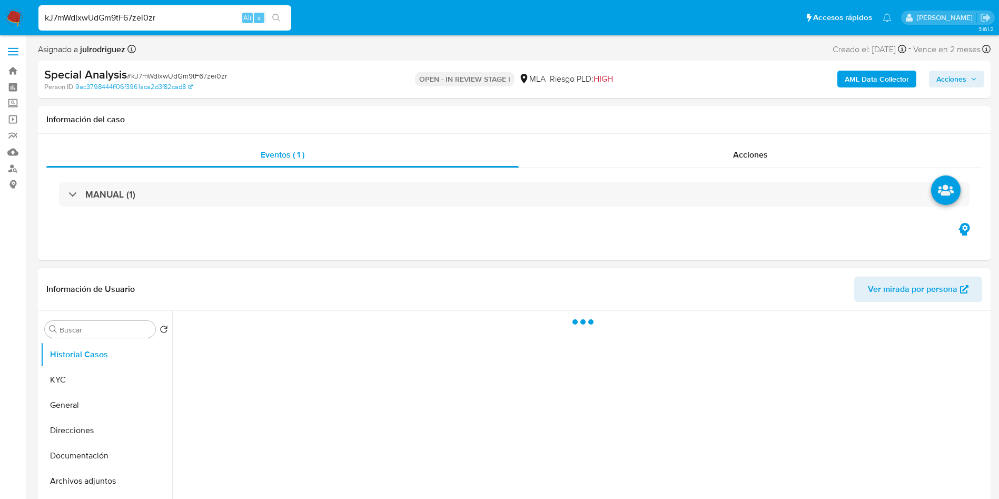
select select "10"
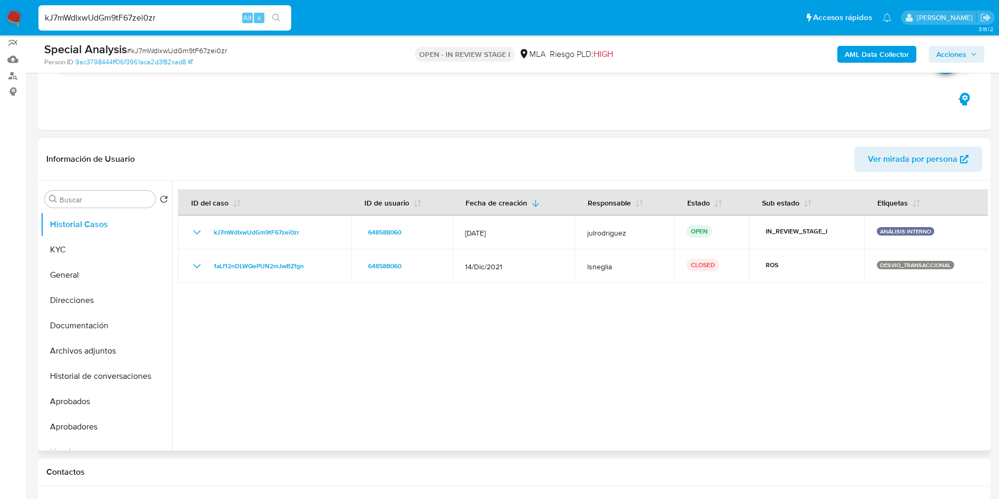
scroll to position [158, 0]
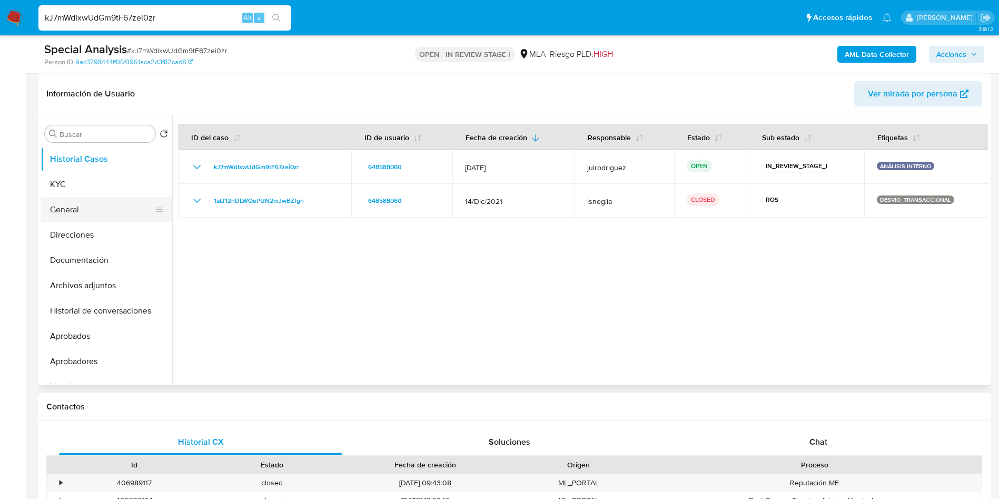
drag, startPoint x: 71, startPoint y: 183, endPoint x: 127, endPoint y: 220, distance: 67.5
click at [71, 183] on button "KYC" at bounding box center [107, 184] width 132 height 25
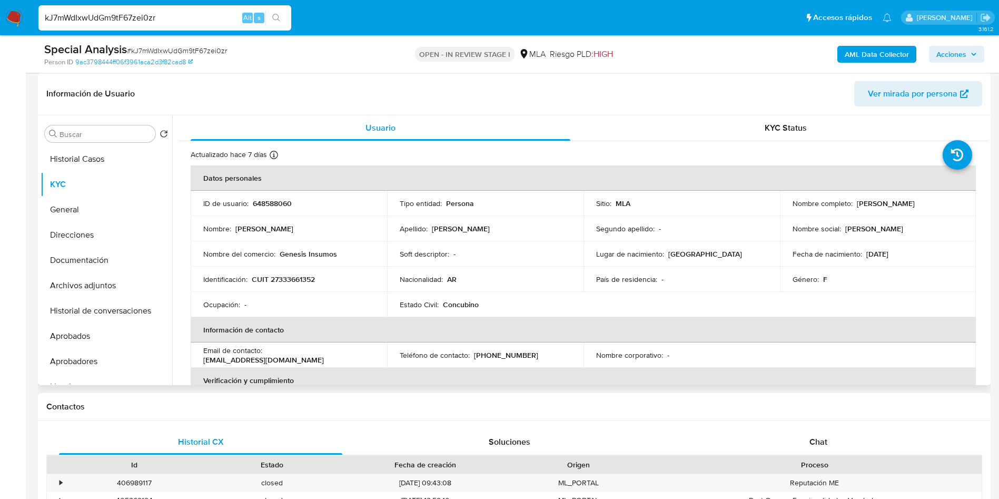
drag, startPoint x: 853, startPoint y: 203, endPoint x: 953, endPoint y: 201, distance: 100.0
click at [953, 201] on div "Nombre completo : [PERSON_NAME]" at bounding box center [877, 202] width 171 height 9
copy p "[PERSON_NAME]"
click at [286, 203] on p "648588060" at bounding box center [272, 202] width 39 height 9
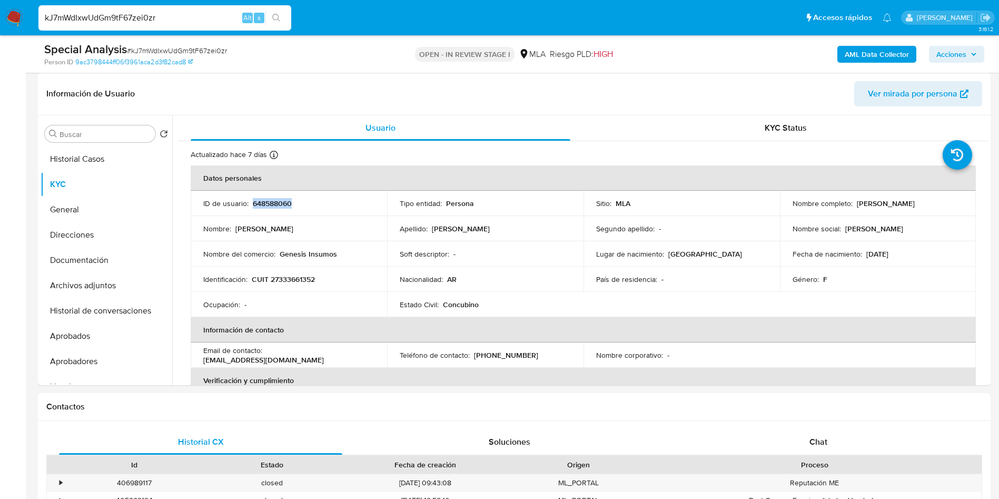
copy p "648588060"
click at [193, 49] on span "# kJ7mWdIxwUdGm9tF67zei0zr" at bounding box center [177, 50] width 100 height 11
copy span "kJ7mWdIxwUdGm9tF67zei0zr"
click at [96, 246] on button "Direcciones" at bounding box center [102, 234] width 123 height 25
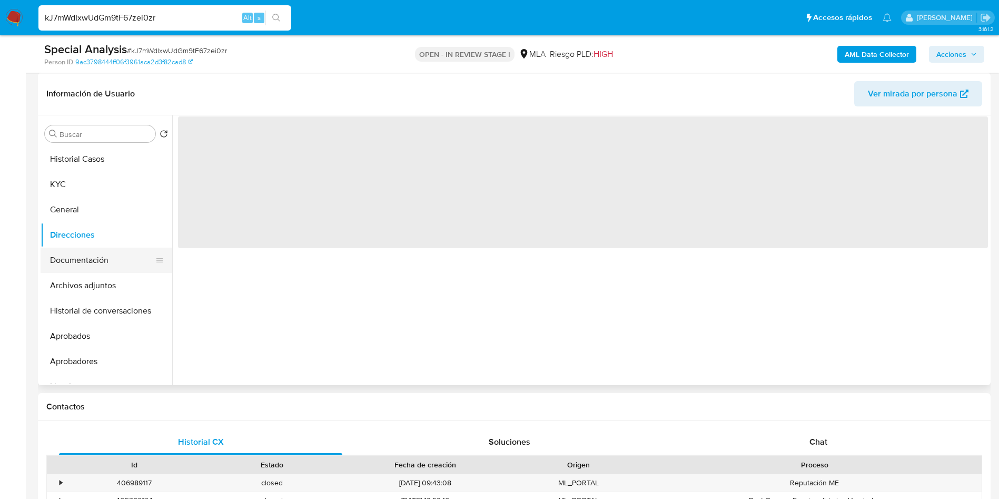
click at [116, 262] on button "Documentación" at bounding box center [102, 259] width 123 height 25
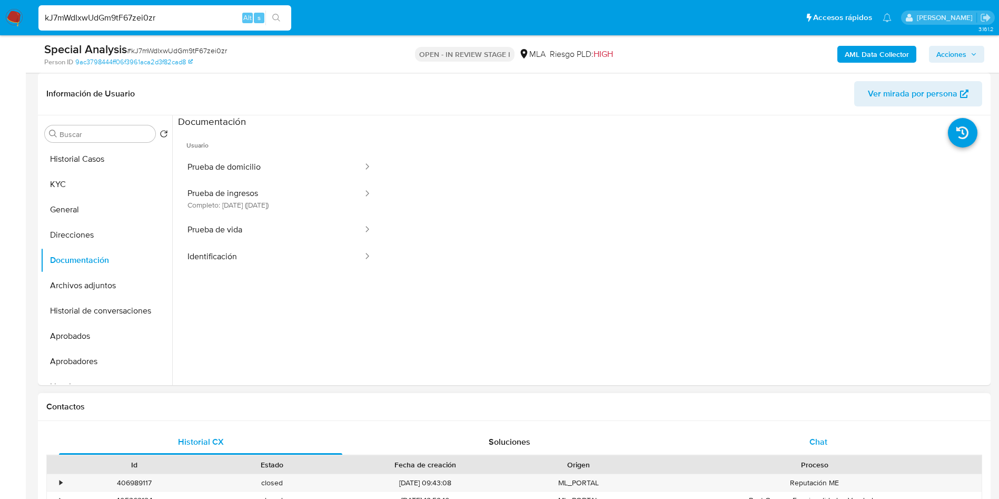
click at [837, 438] on div "Chat" at bounding box center [817, 441] width 283 height 25
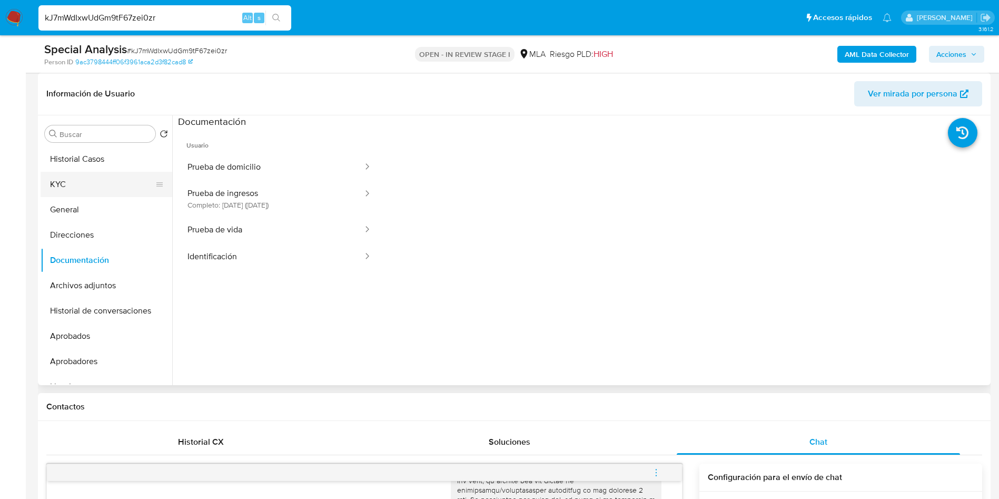
click at [98, 181] on button "KYC" at bounding box center [102, 184] width 123 height 25
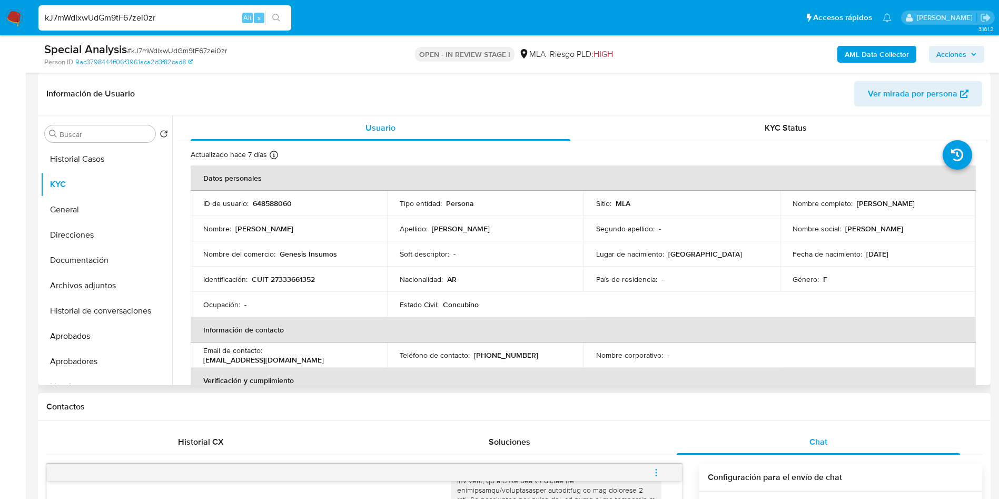
click at [295, 278] on p "CUIT 27333661352" at bounding box center [283, 278] width 63 height 9
copy p "27333661352"
click at [277, 203] on p "648588060" at bounding box center [272, 202] width 39 height 9
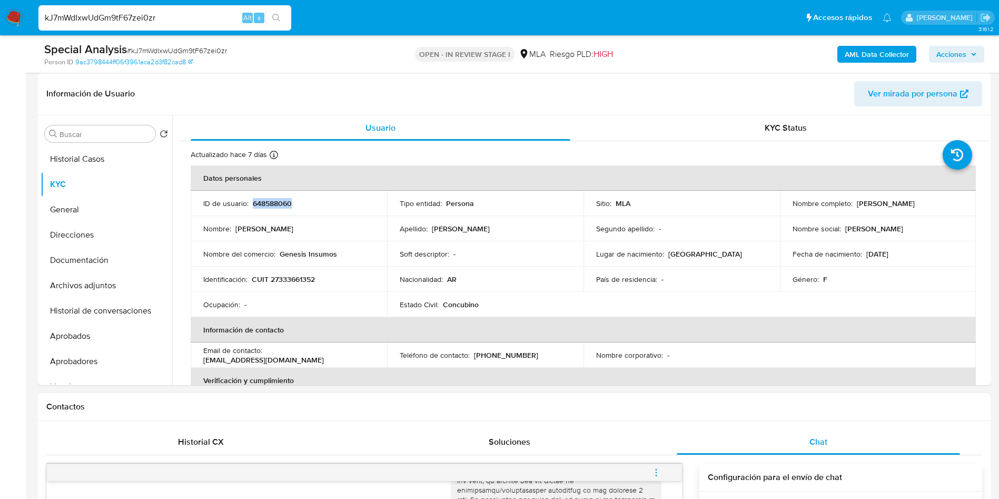
copy p "648588060"
click at [93, 281] on button "Archivos adjuntos" at bounding box center [102, 285] width 123 height 25
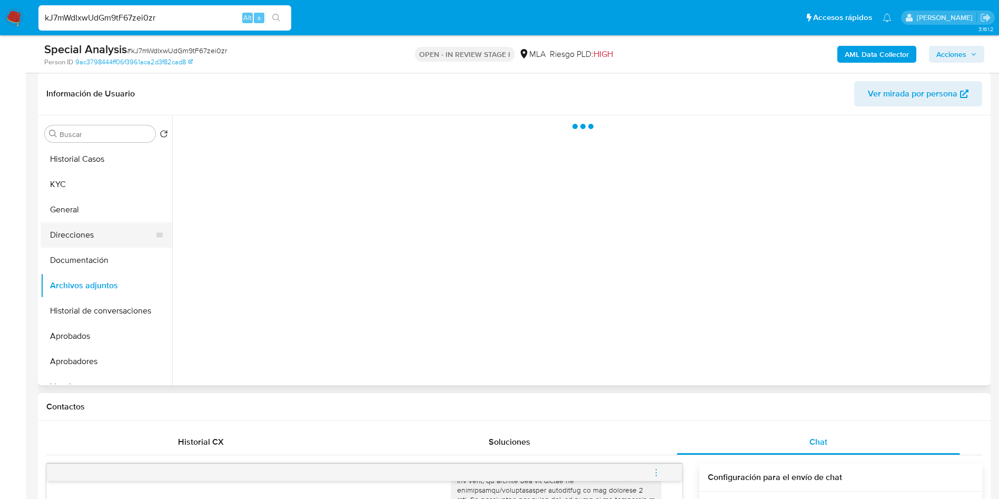
click at [95, 245] on button "Direcciones" at bounding box center [102, 234] width 123 height 25
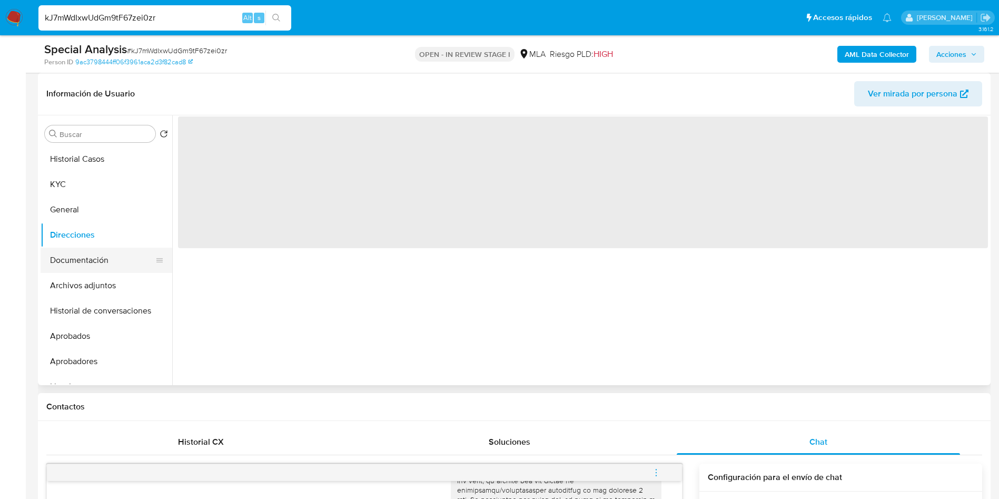
click at [68, 253] on button "Documentación" at bounding box center [102, 259] width 123 height 25
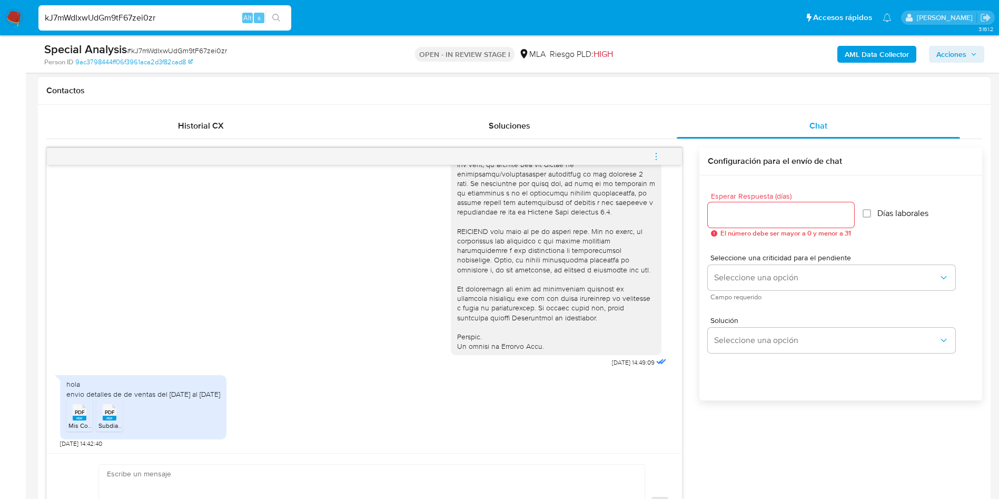
scroll to position [395, 0]
click at [80, 421] on span "Mis Comprobantes Emitidos [DATE] al [DATE].pdf" at bounding box center [136, 425] width 137 height 9
click at [105, 419] on rect at bounding box center [110, 417] width 14 height 5
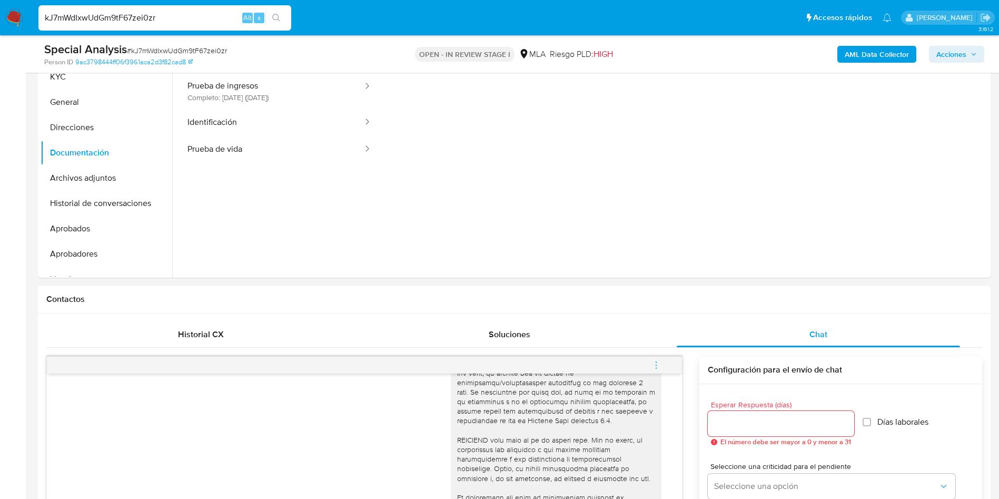
scroll to position [79, 0]
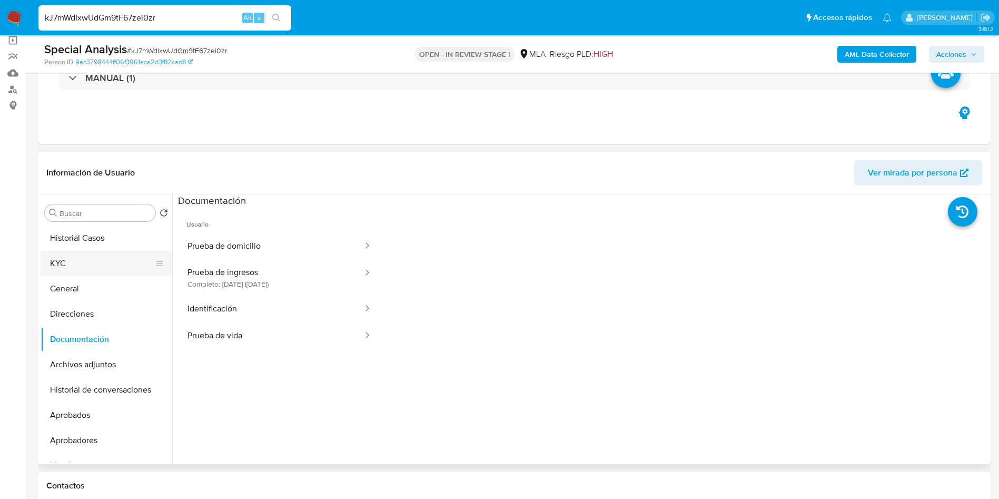
click at [103, 262] on button "KYC" at bounding box center [102, 263] width 123 height 25
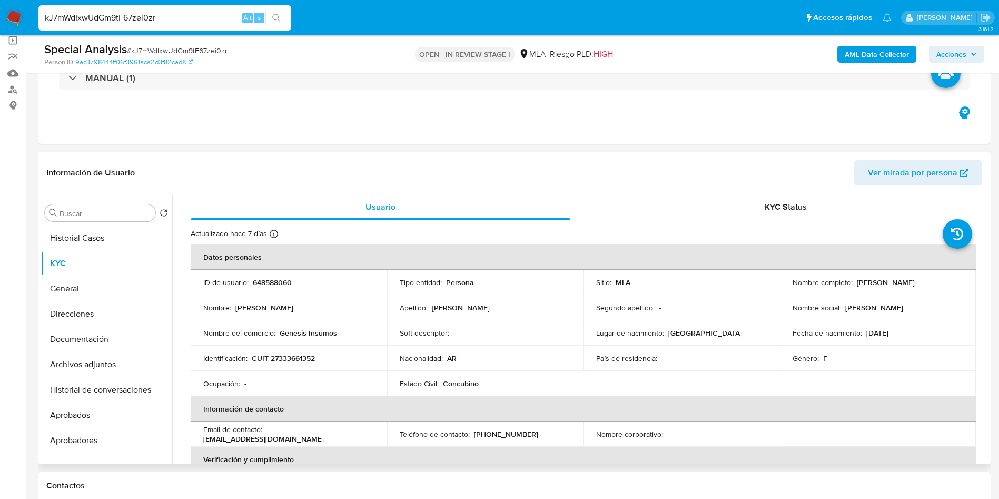
drag, startPoint x: 853, startPoint y: 282, endPoint x: 971, endPoint y: 282, distance: 118.5
click at [971, 282] on td "Nombre completo : [PERSON_NAME]" at bounding box center [878, 282] width 196 height 25
copy p "[PERSON_NAME]"
click at [296, 361] on p "CUIT 27333661352" at bounding box center [283, 357] width 63 height 9
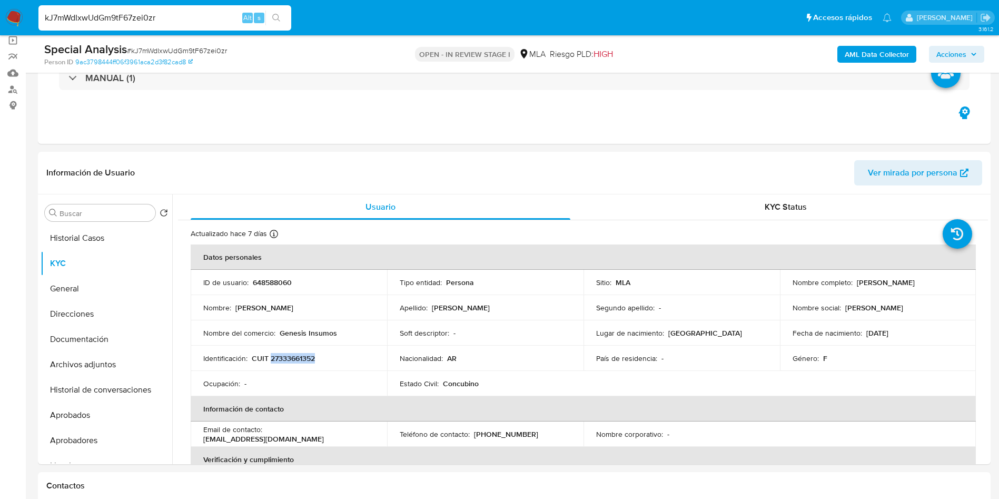
copy p "27333661352"
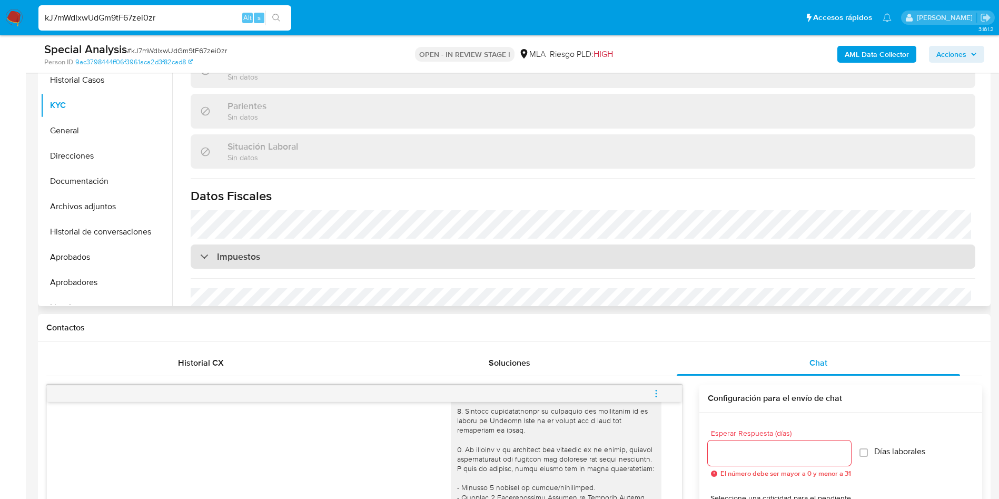
scroll to position [543, 0]
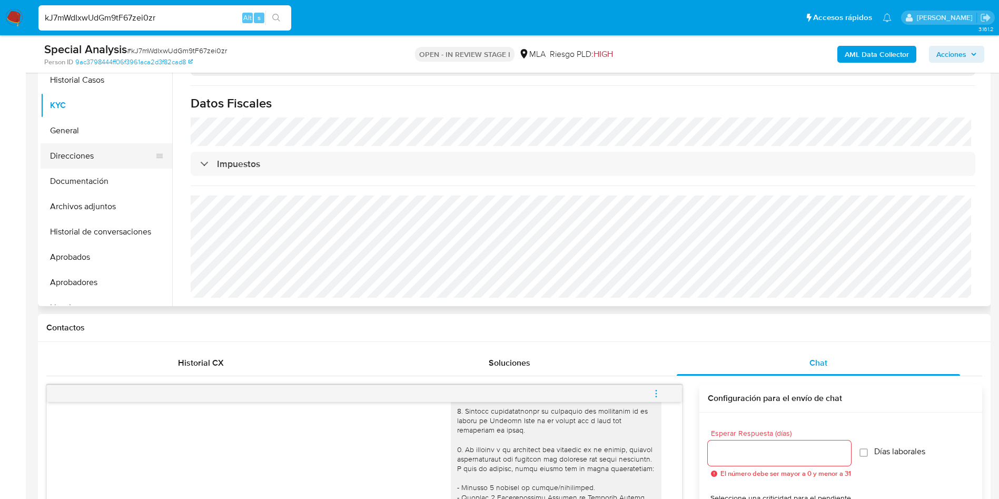
click at [68, 156] on button "Direcciones" at bounding box center [102, 155] width 123 height 25
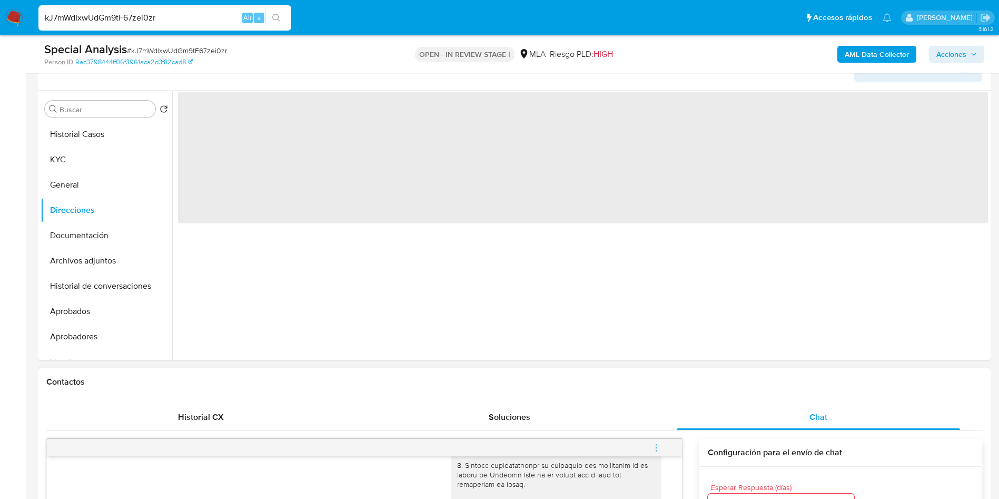
scroll to position [158, 0]
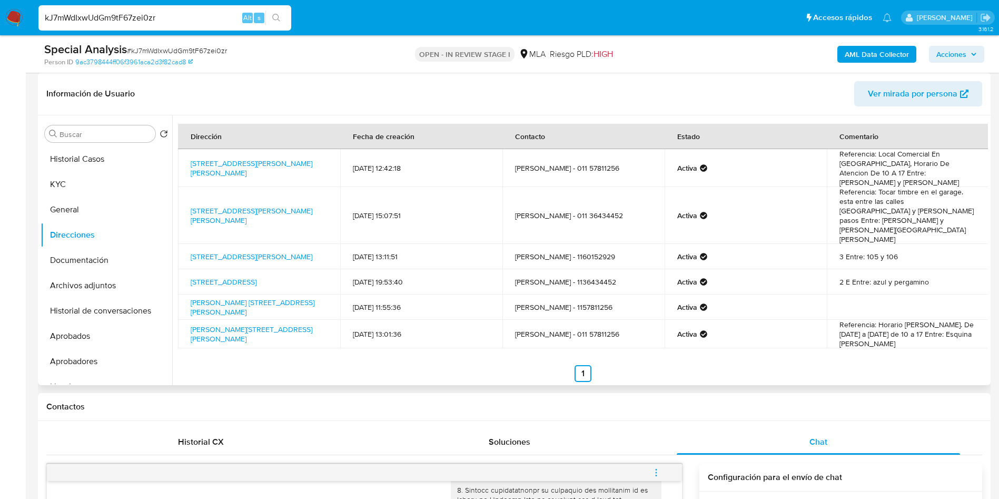
drag, startPoint x: 324, startPoint y: 198, endPoint x: 190, endPoint y: 189, distance: 134.5
click at [186, 190] on td "[STREET_ADDRESS][PERSON_NAME][PERSON_NAME]" at bounding box center [259, 215] width 162 height 57
copy link "[STREET_ADDRESS][PERSON_NAME][PERSON_NAME]"
click at [84, 161] on button "Historial Casos" at bounding box center [102, 158] width 123 height 25
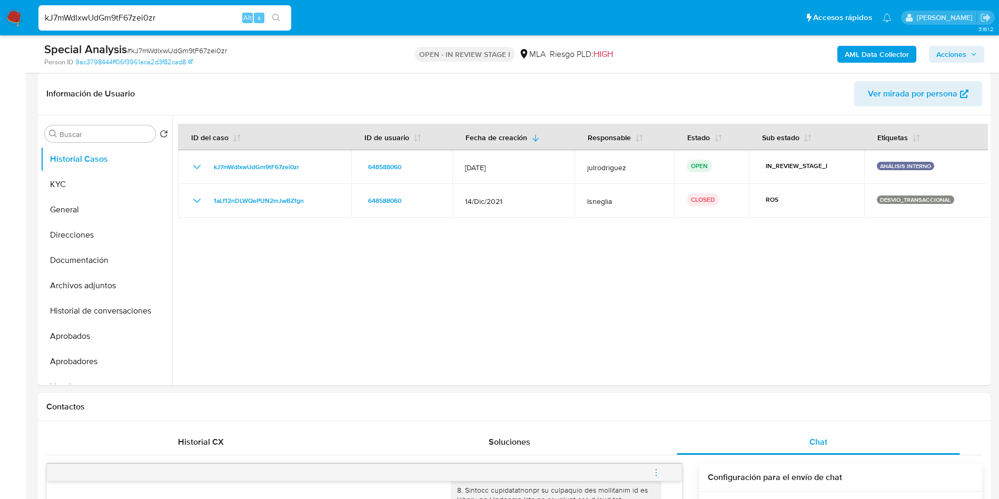
drag, startPoint x: 143, startPoint y: 20, endPoint x: 0, endPoint y: 18, distance: 142.7
click at [0, 18] on nav "Pausado Ver notificaciones kJ7mWdIxwUdGm9tF67zei0zr Alt s Accesos rápidos Presi…" at bounding box center [499, 17] width 999 height 35
paste input "8Mjnn0C5BCsevpCCvGcdGr5f"
type input "8Mjnn0C5BCsevpCCvGcdGr5f"
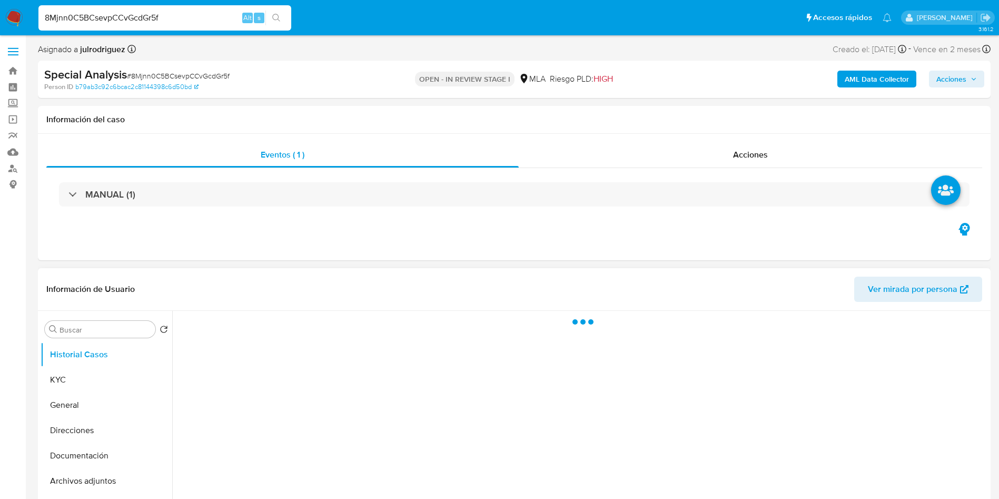
select select "10"
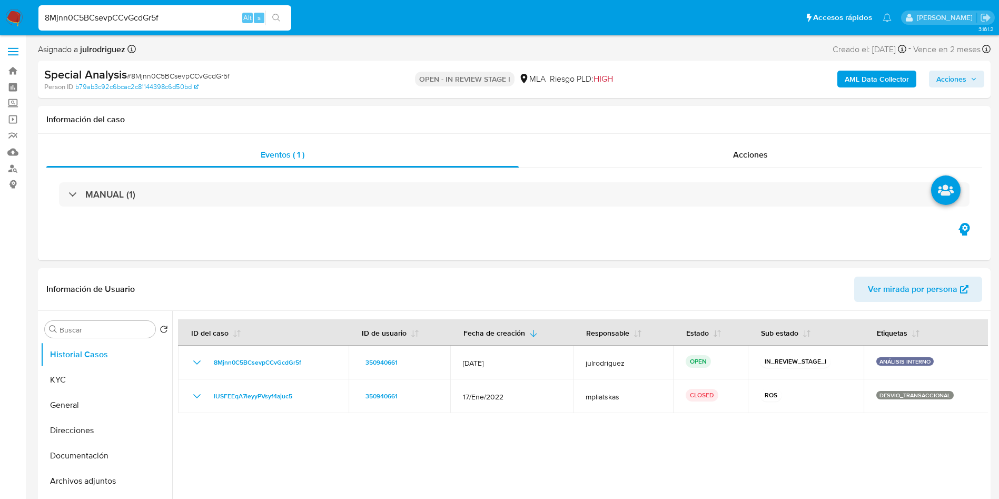
drag, startPoint x: 186, startPoint y: 18, endPoint x: 0, endPoint y: 18, distance: 186.4
click at [0, 18] on nav "Pausado Ver notificaciones 8Mjnn0C5BCsevpCCvGcdGr5f Alt s Accesos rápidos Presi…" at bounding box center [499, 17] width 999 height 35
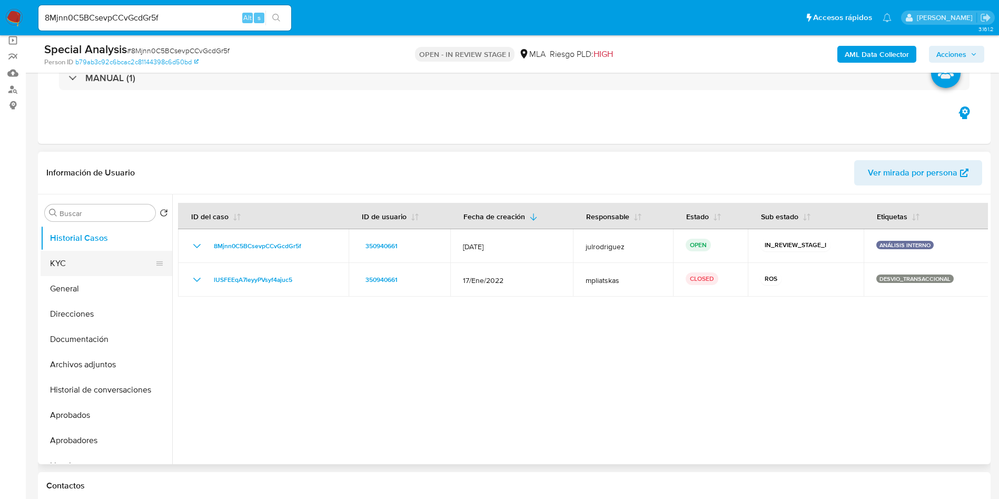
click at [104, 264] on button "KYC" at bounding box center [102, 263] width 123 height 25
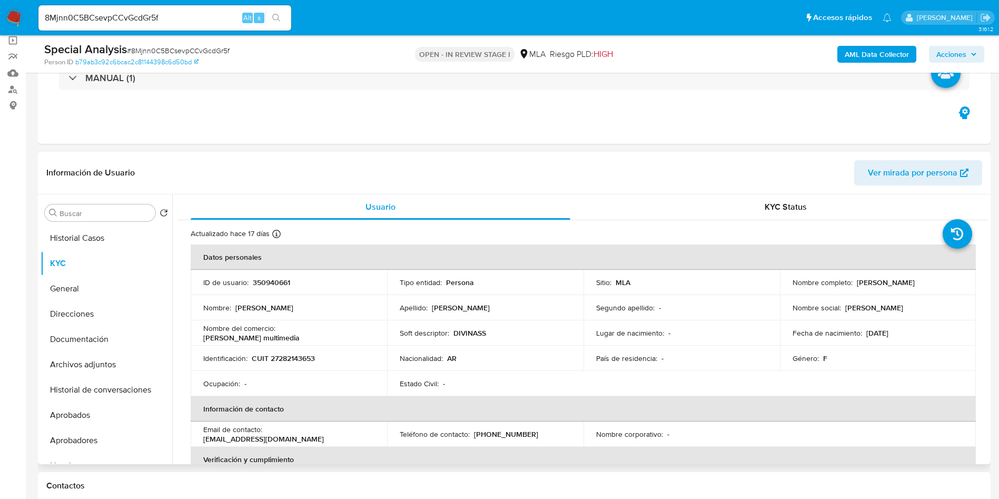
drag, startPoint x: 855, startPoint y: 280, endPoint x: 956, endPoint y: 280, distance: 100.0
click at [956, 280] on div "Nombre completo : Myrian Elizabeth Vega" at bounding box center [877, 281] width 171 height 9
copy p "Myrian Elizabeth Vega"
click at [266, 285] on p "350940661" at bounding box center [271, 281] width 37 height 9
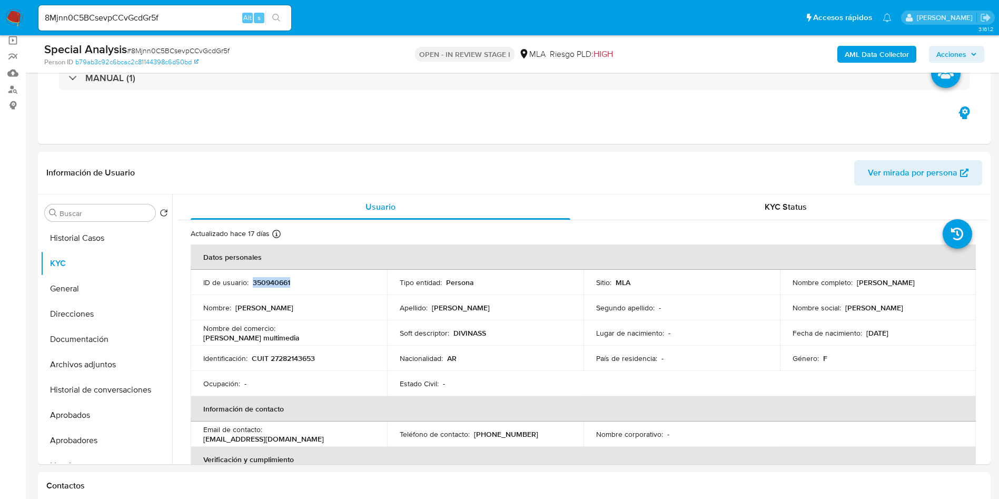
copy p "350940661"
click at [153, 48] on span "# 8Mjnn0C5BCsevpCCvGcdGr5f" at bounding box center [178, 50] width 103 height 11
click at [299, 358] on p "CUIT 27282143653" at bounding box center [283, 357] width 63 height 9
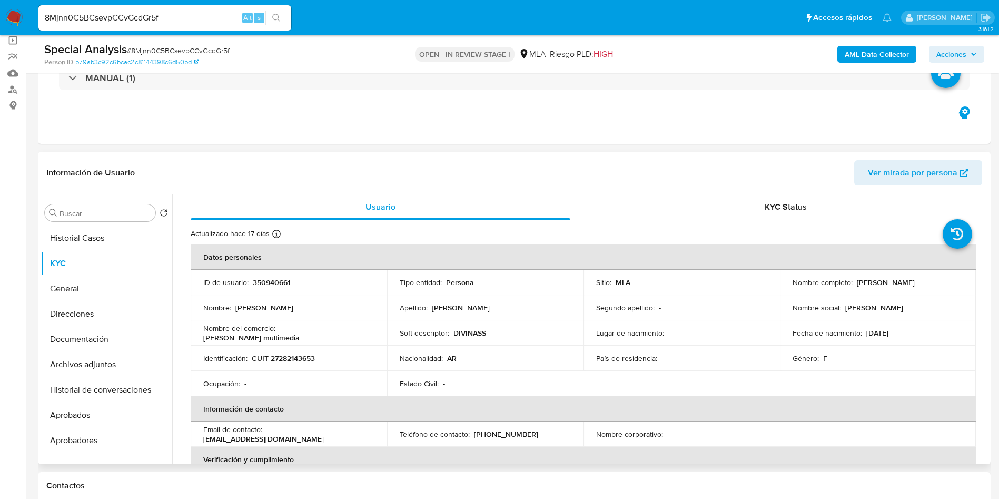
click at [284, 278] on p "350940661" at bounding box center [271, 281] width 37 height 9
drag, startPoint x: 852, startPoint y: 282, endPoint x: 934, endPoint y: 284, distance: 82.7
click at [934, 284] on div "Nombre completo : Myrian Elizabeth Vega" at bounding box center [877, 281] width 171 height 9
click at [300, 353] on p "CUIT 27282143653" at bounding box center [283, 357] width 63 height 9
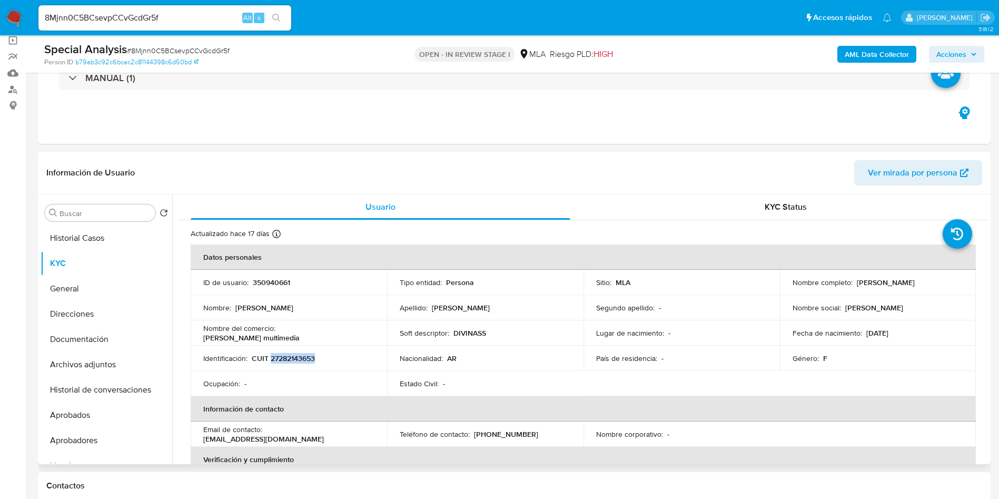
click at [300, 353] on p "CUIT 27282143653" at bounding box center [283, 357] width 63 height 9
drag, startPoint x: 278, startPoint y: 333, endPoint x: 802, endPoint y: 18, distance: 611.1
click at [383, 339] on td "Nombre del comercio : Ian multimedia" at bounding box center [289, 332] width 196 height 25
click at [306, 349] on td "Identificación : CUIT 27282143653" at bounding box center [289, 357] width 196 height 25
click at [305, 353] on p "CUIT 27282143653" at bounding box center [283, 357] width 63 height 9
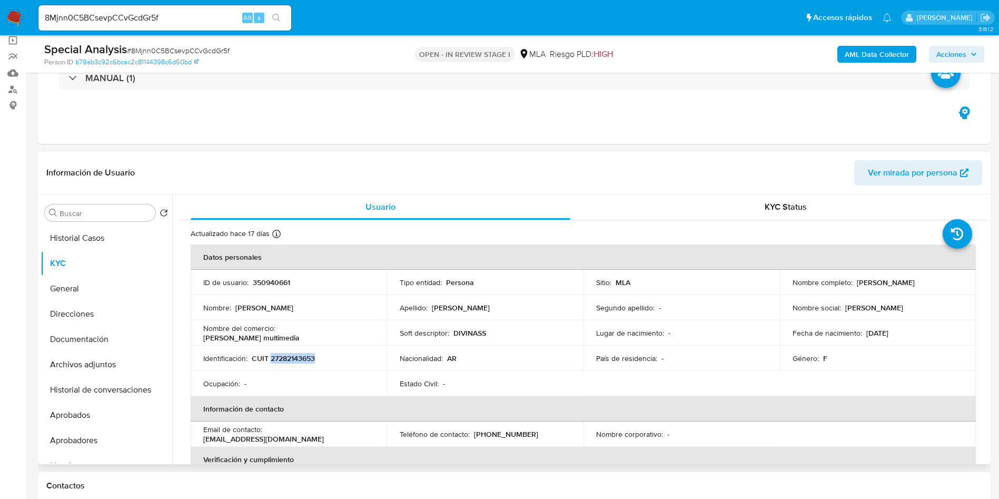
click at [305, 353] on p "CUIT 27282143653" at bounding box center [283, 357] width 63 height 9
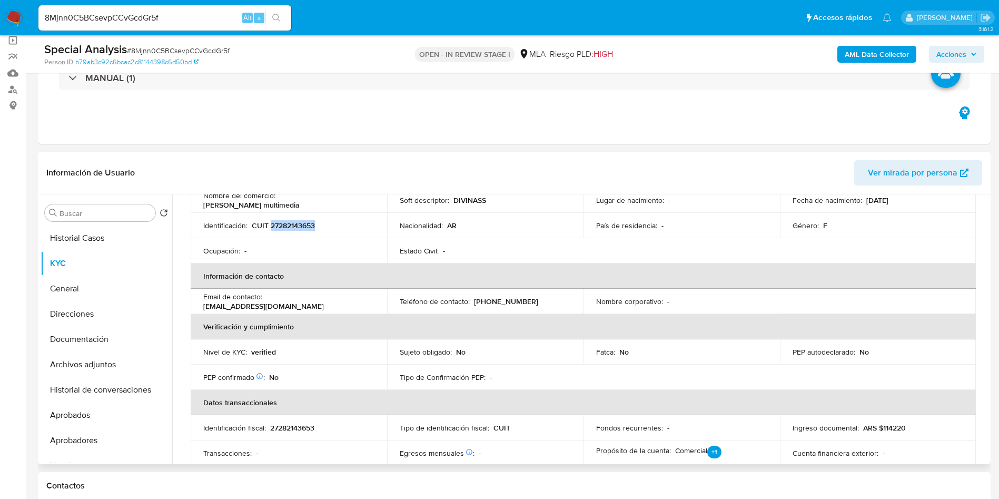
scroll to position [158, 0]
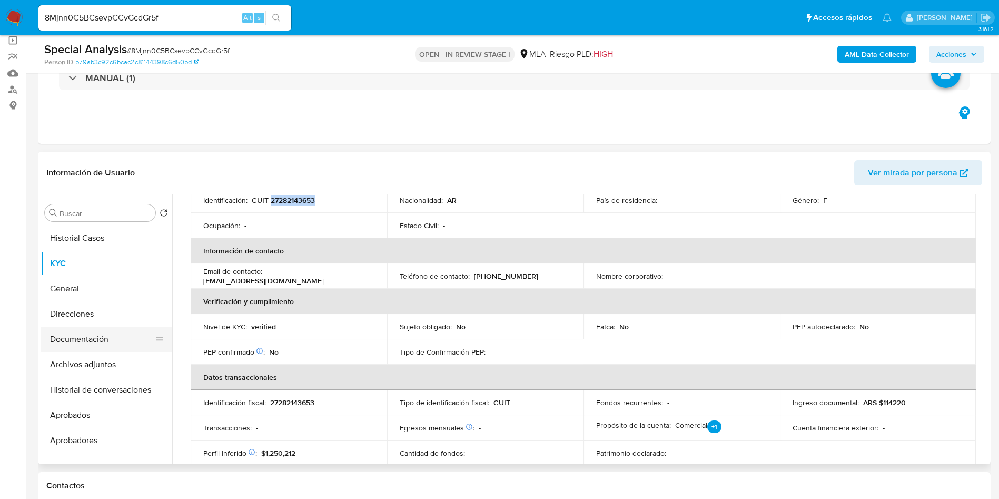
click at [108, 327] on button "Documentación" at bounding box center [102, 338] width 123 height 25
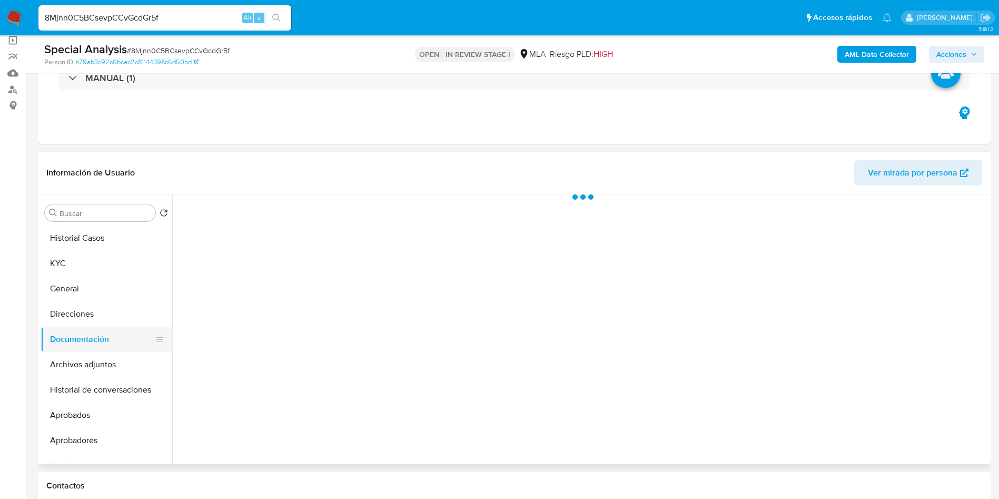
scroll to position [0, 0]
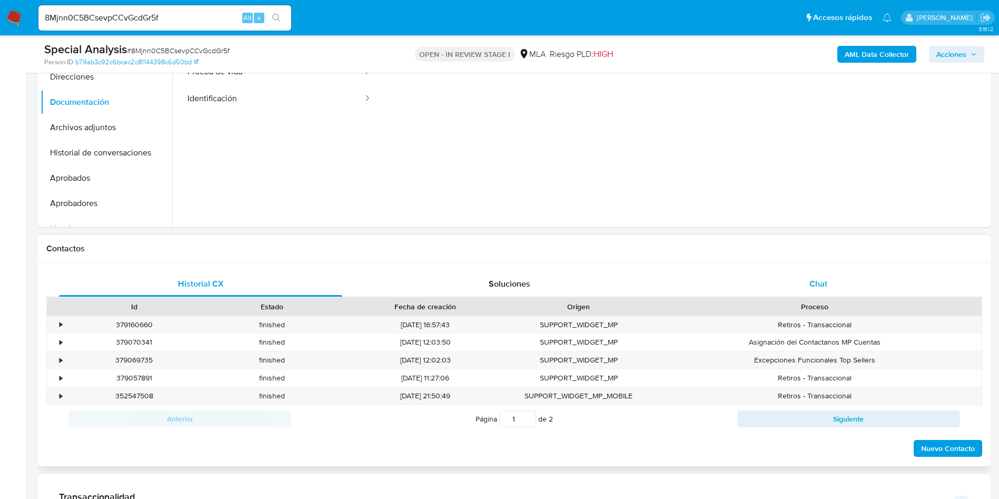
click at [830, 287] on div "Chat" at bounding box center [817, 283] width 283 height 25
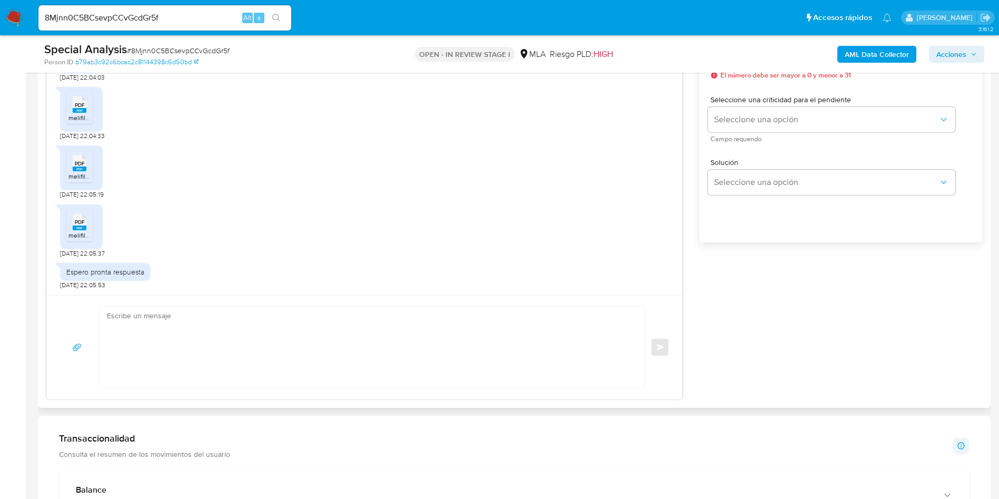
scroll to position [516, 0]
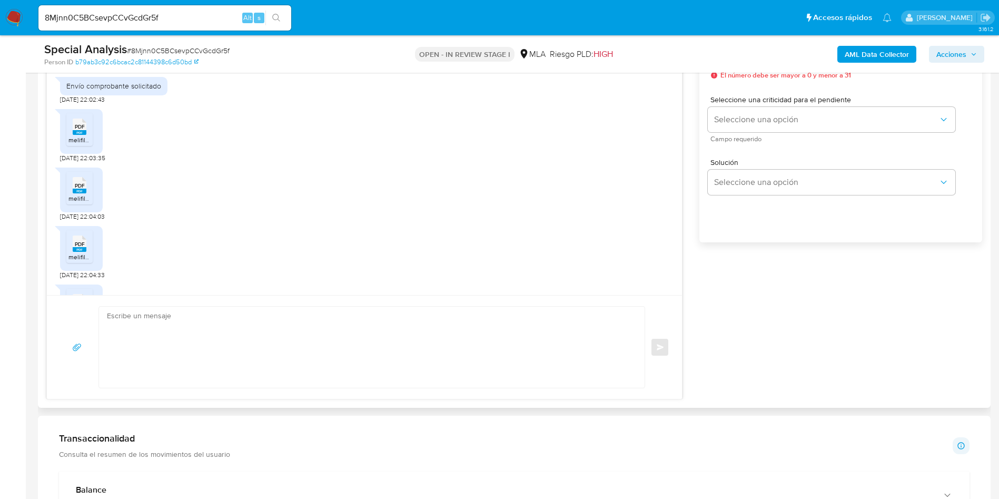
click at [83, 144] on span "melifile1012825089583627952.pdf" at bounding box center [116, 139] width 97 height 9
click at [82, 189] on span "PDF" at bounding box center [80, 185] width 10 height 7
drag, startPoint x: 79, startPoint y: 255, endPoint x: 112, endPoint y: 235, distance: 37.8
click at [79, 252] on icon at bounding box center [80, 243] width 14 height 16
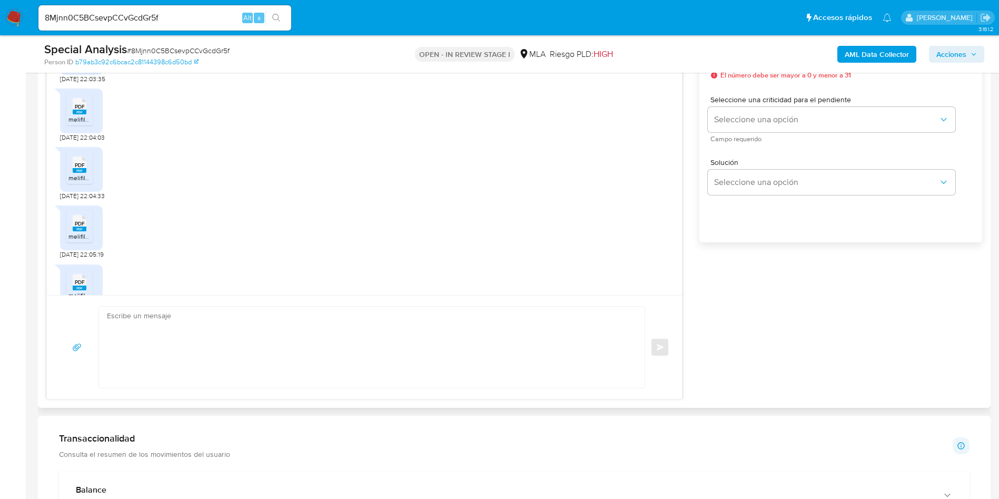
drag, startPoint x: 88, startPoint y: 240, endPoint x: 117, endPoint y: 230, distance: 30.8
click at [88, 232] on div "PDF PDF" at bounding box center [79, 222] width 22 height 21
click at [86, 222] on div "PDF PDF" at bounding box center [79, 221] width 22 height 21
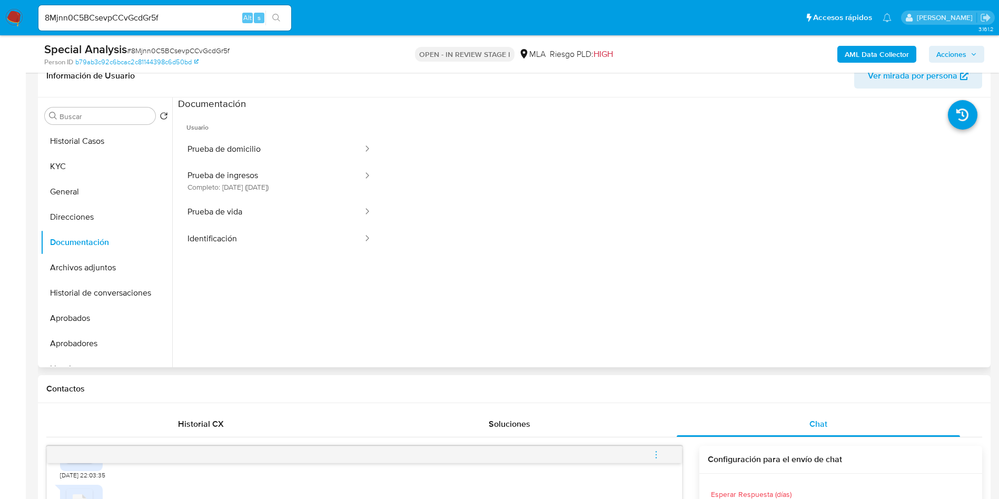
scroll to position [79, 0]
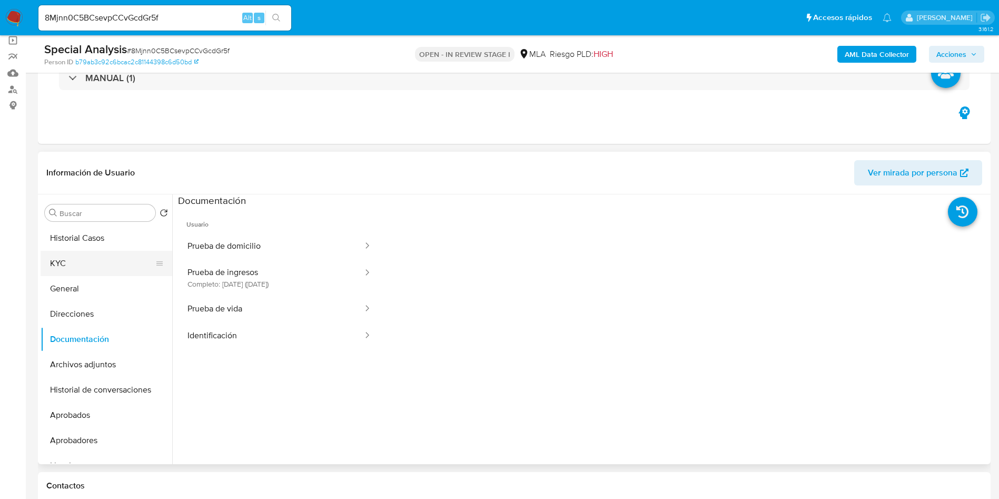
click at [85, 260] on button "KYC" at bounding box center [102, 263] width 123 height 25
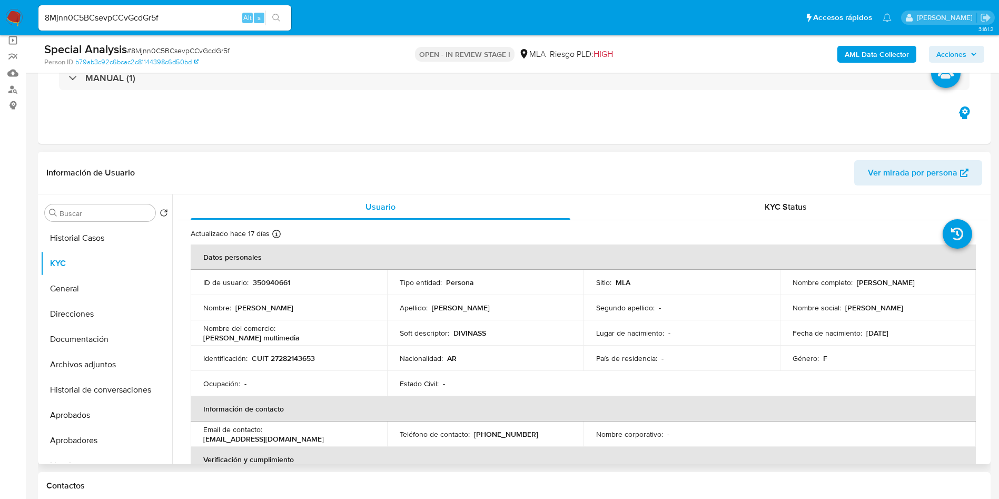
click at [300, 356] on p "CUIT 27282143653" at bounding box center [283, 357] width 63 height 9
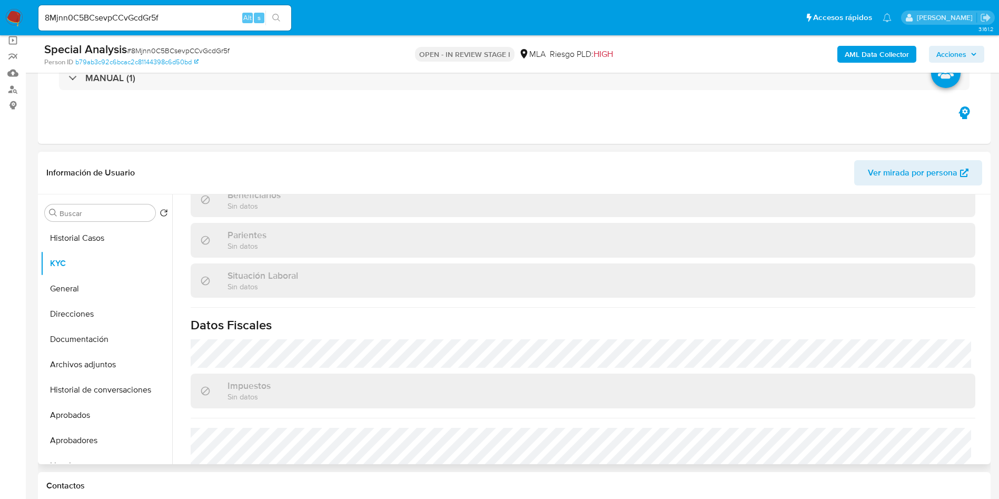
scroll to position [553, 0]
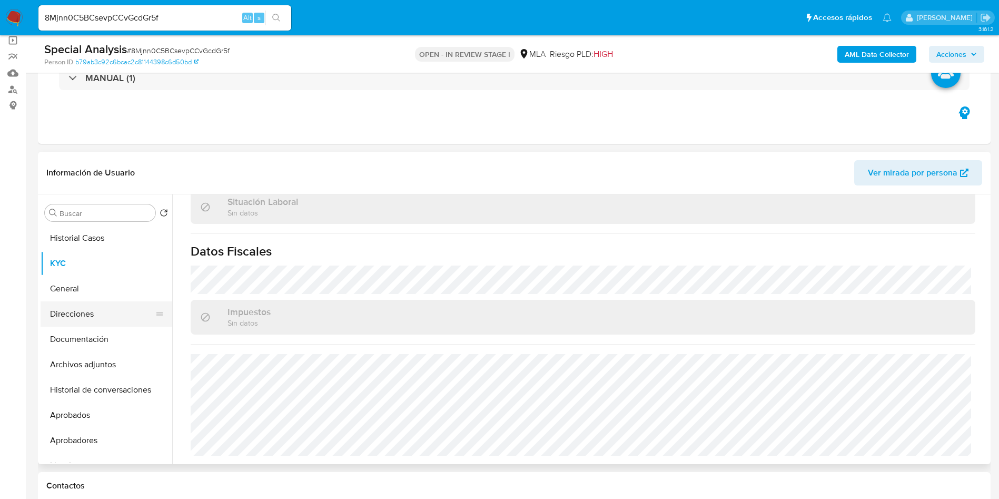
click at [74, 317] on button "Direcciones" at bounding box center [102, 313] width 123 height 25
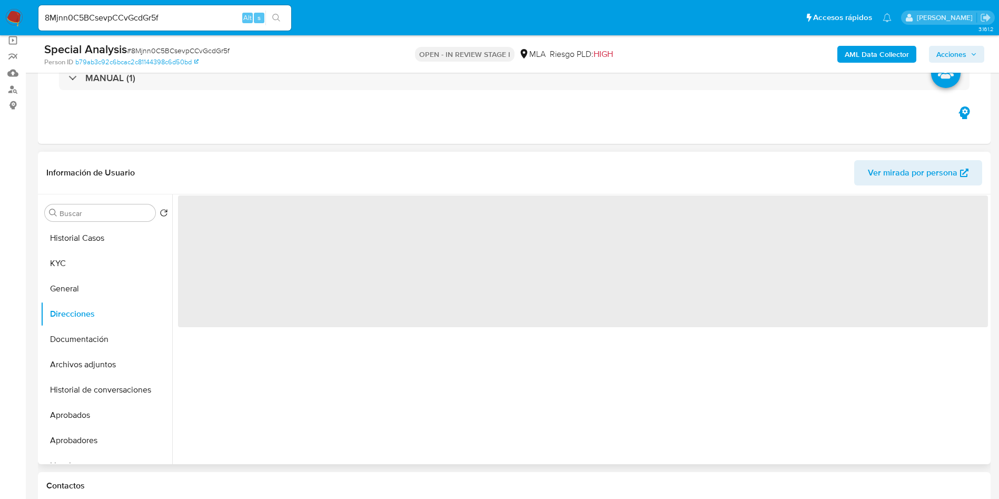
scroll to position [0, 0]
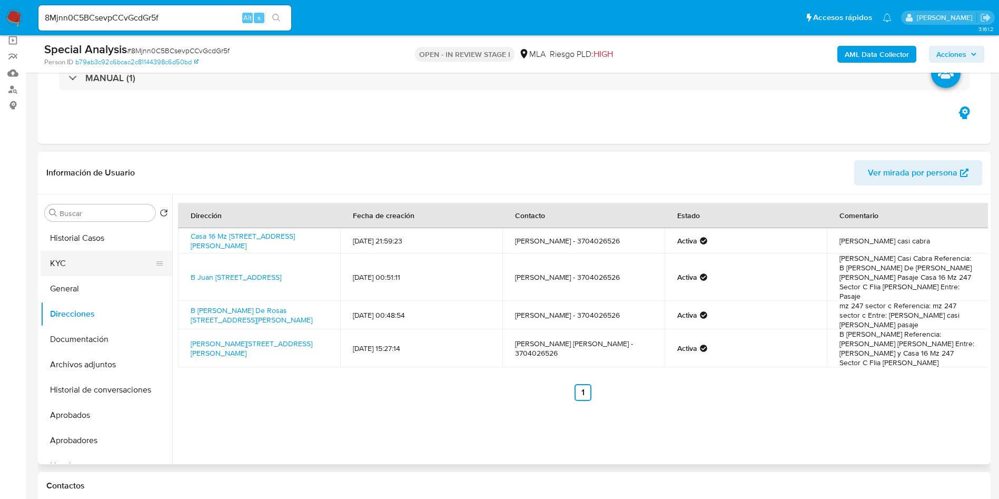
click at [78, 266] on button "KYC" at bounding box center [102, 263] width 123 height 25
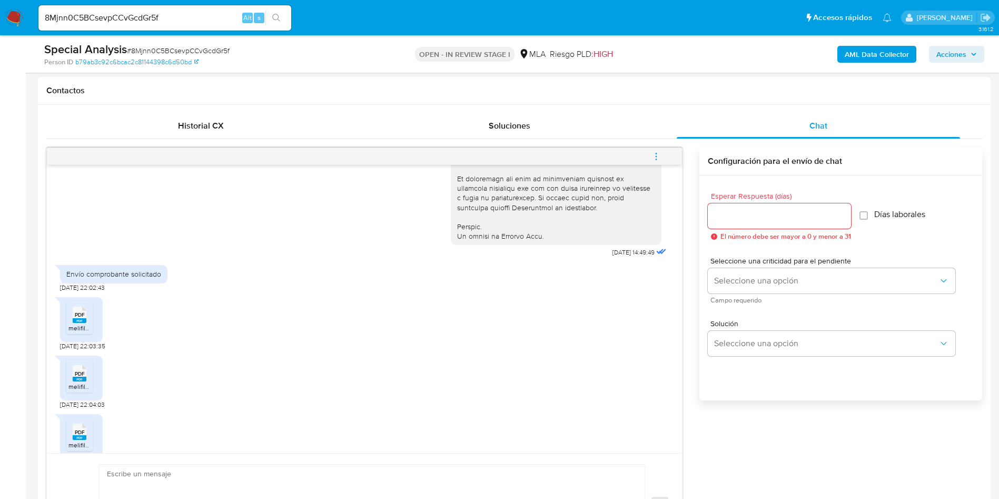
scroll to position [553, 0]
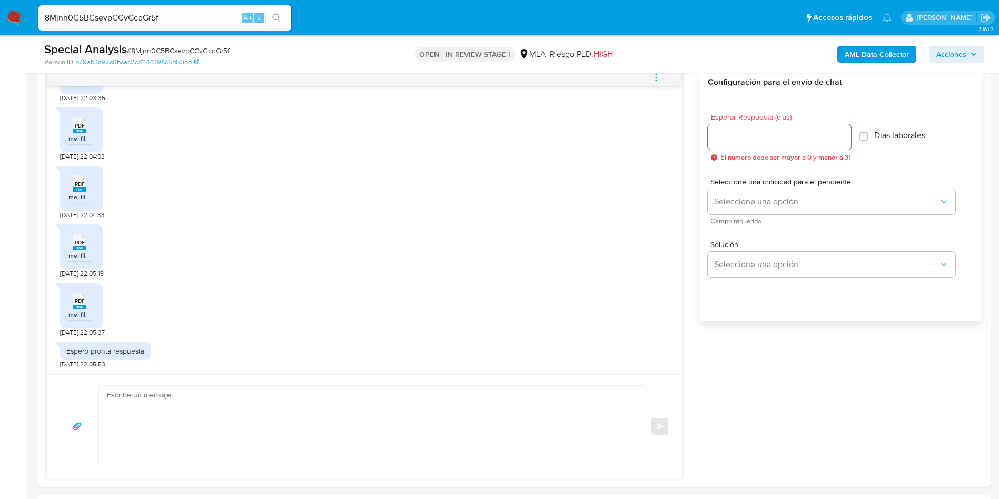
click at [193, 51] on span "# 8Mjnn0C5BCsevpCCvGcdGr5f" at bounding box center [178, 50] width 103 height 11
click at [785, 146] on div at bounding box center [779, 136] width 143 height 25
click at [785, 140] on input "Esperar Respuesta (días)" at bounding box center [779, 137] width 143 height 14
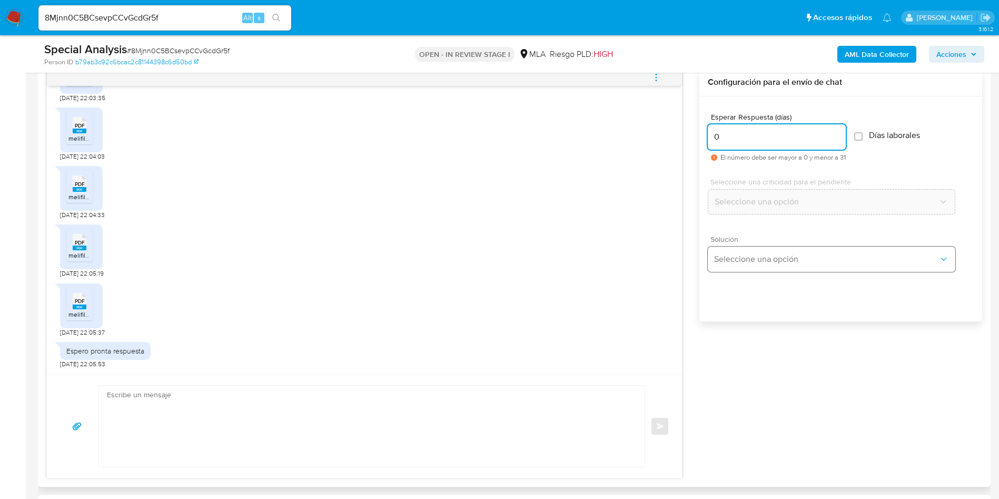
type input "0"
click at [774, 262] on span "Seleccione una opción" at bounding box center [826, 259] width 224 height 11
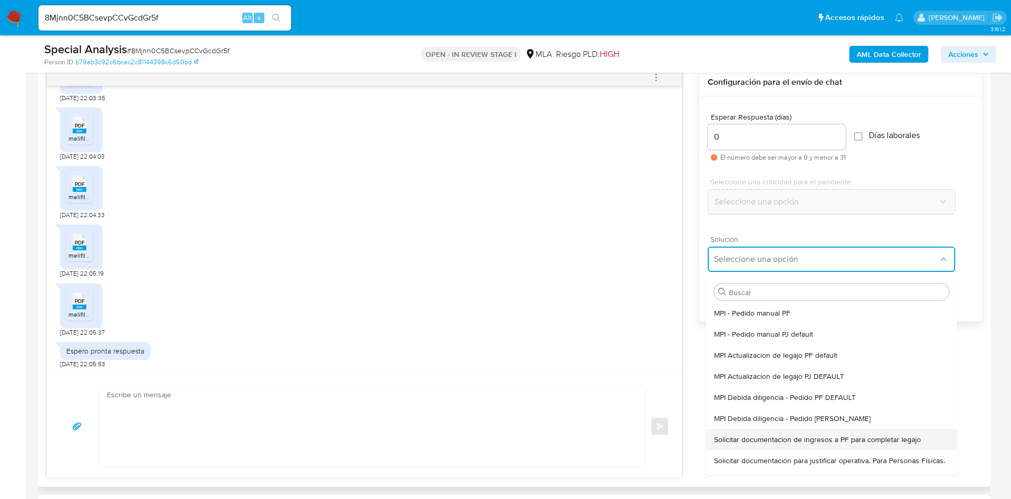
click at [817, 433] on div "Solicitar documentacion de ingresos a PF para completar legajo" at bounding box center [831, 439] width 235 height 21
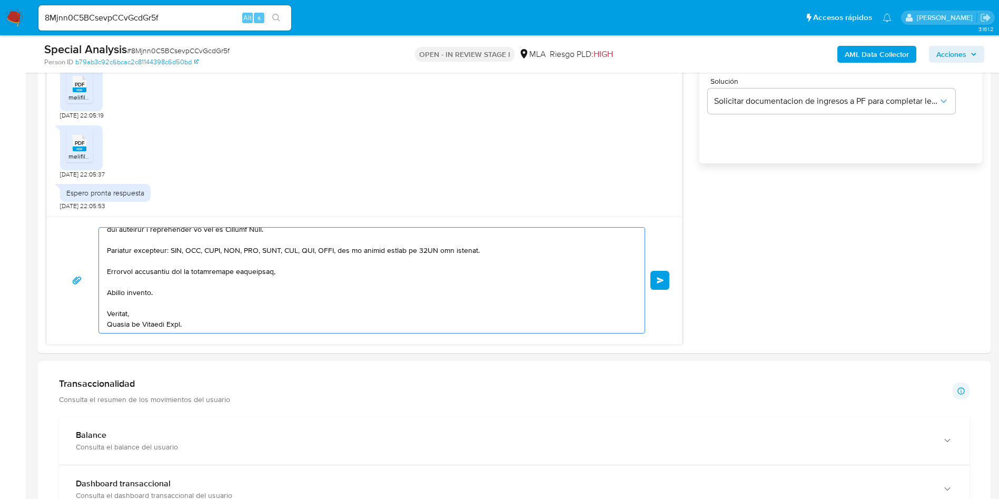
scroll to position [924, 0]
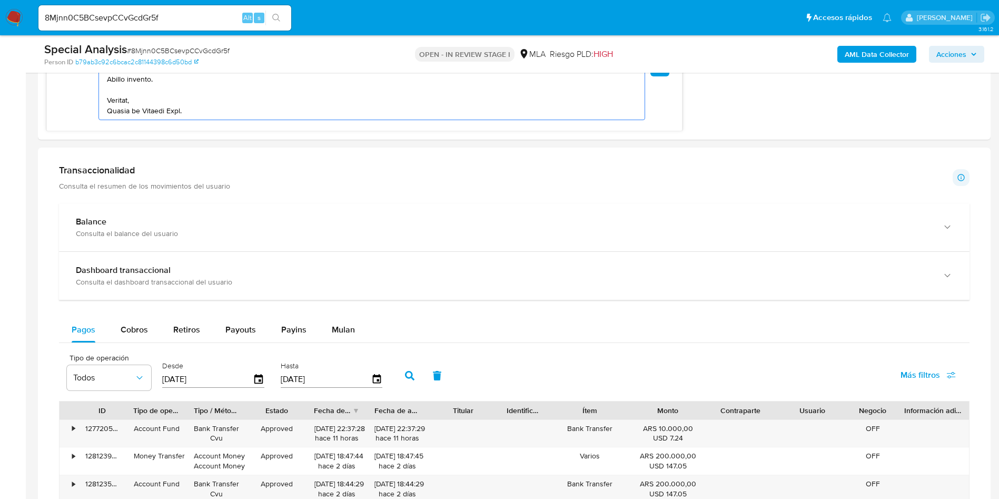
drag, startPoint x: 159, startPoint y: 281, endPoint x: 255, endPoint y: 196, distance: 127.9
click at [414, 498] on html "Pausado Ver notificaciones 8Mjnn0C5BCsevpCCvGcdGr5f Alt s Accesos rápidos Presi…" at bounding box center [499, 170] width 999 height 2189
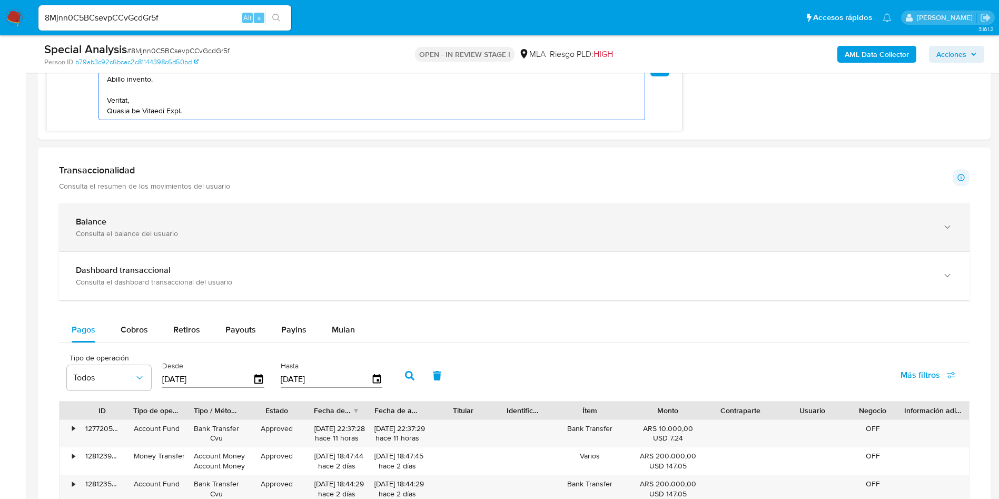
type textarea "Hola, En función de las operaciones registradas en tu cuenta de Mercado Pago, n…"
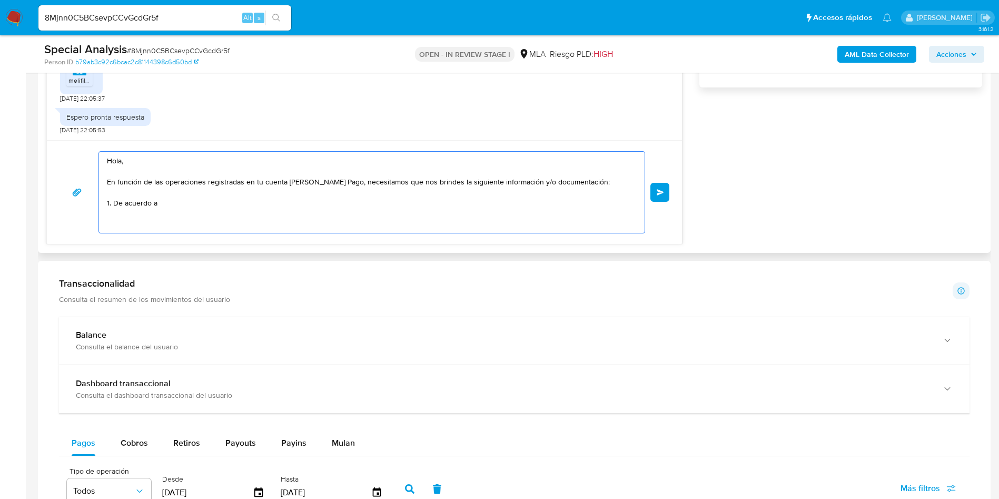
scroll to position [687, 0]
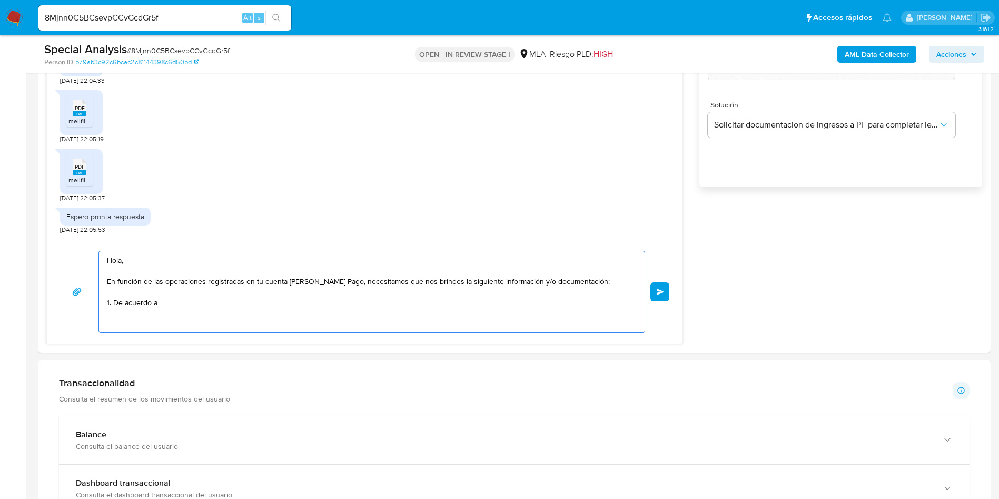
drag, startPoint x: 166, startPoint y: 295, endPoint x: 0, endPoint y: 228, distance: 178.8
click at [0, 228] on section "Bandeja Tablero Screening Búsqueda en Listas Watchlist Herramientas Operaciones…" at bounding box center [499, 395] width 999 height 2165
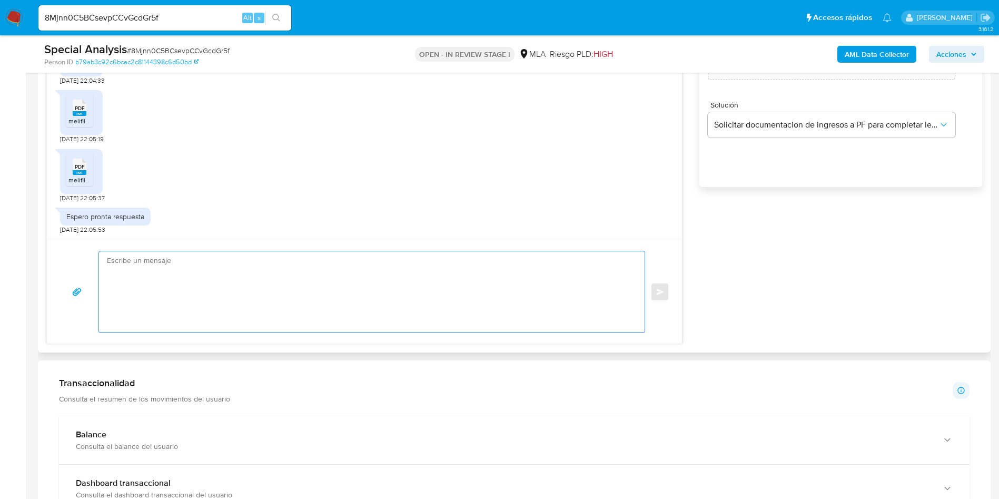
paste textarea "Buenas tardes, ¡Muchas gracias por tu respuesta! Confirmamos la recepción de la…"
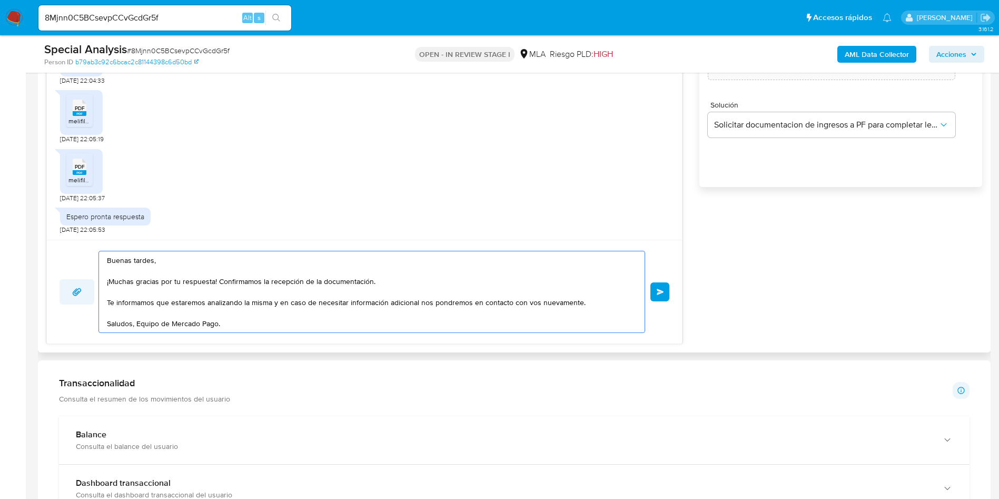
drag, startPoint x: 217, startPoint y: 281, endPoint x: 64, endPoint y: 280, distance: 153.7
click at [64, 280] on div "Buenas tardes, ¡Muchas gracias por tu respuesta! Confirmamos la recepción de la…" at bounding box center [364, 292] width 610 height 82
type textarea "Buenas tardes, Confirmamos la recepción de la documentación. Te informamos que …"
click at [658, 292] on span "Enviar" at bounding box center [659, 291] width 7 height 6
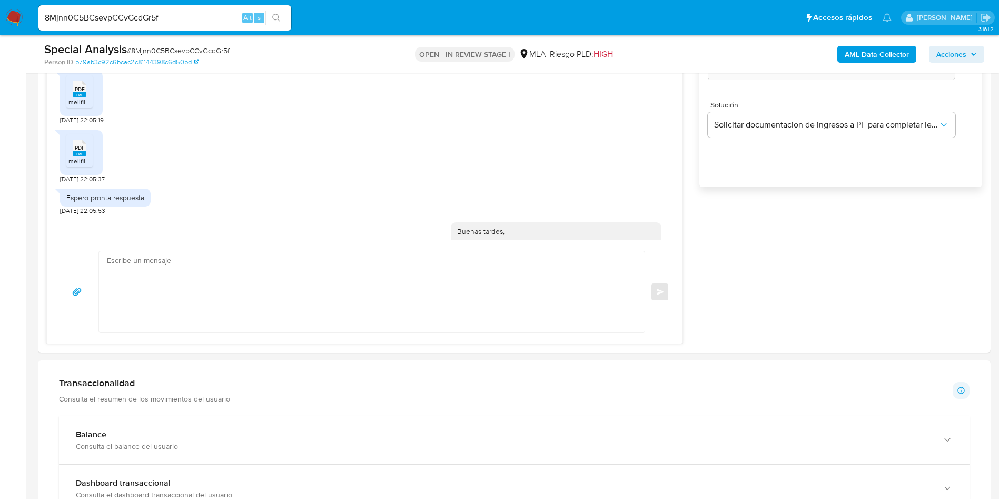
scroll to position [791, 0]
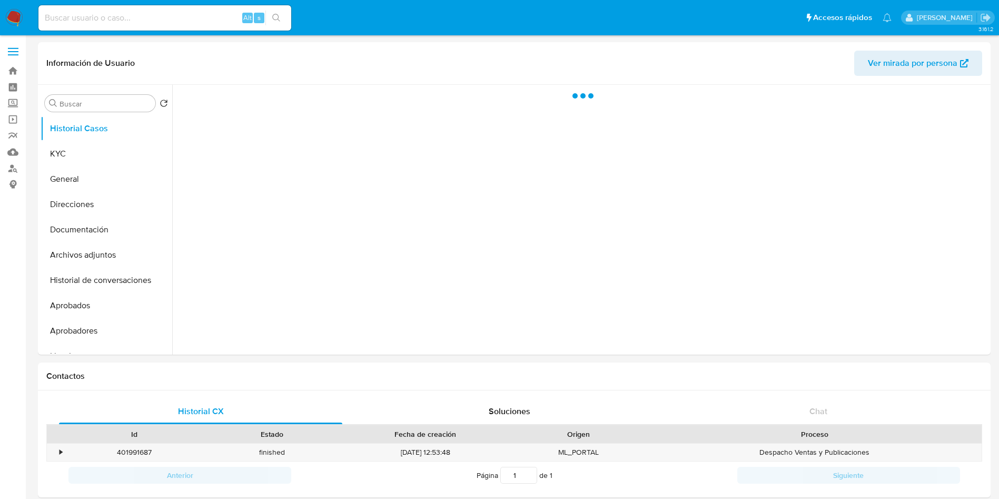
select select "10"
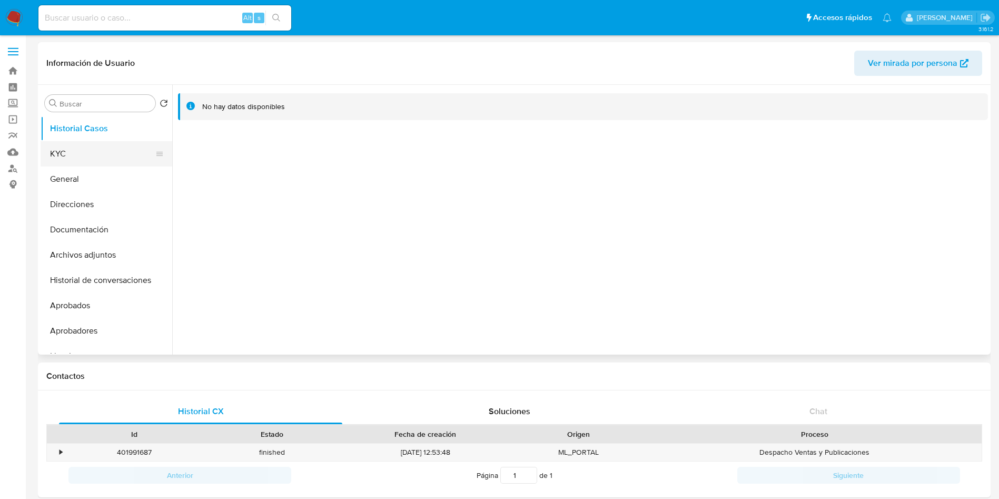
click at [74, 142] on button "KYC" at bounding box center [102, 153] width 123 height 25
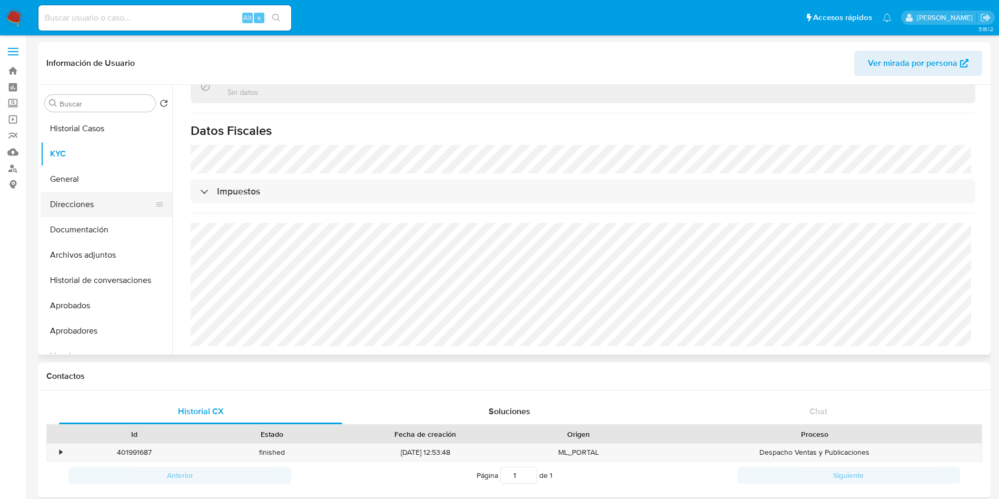
scroll to position [554, 0]
click at [89, 201] on button "Direcciones" at bounding box center [102, 204] width 123 height 25
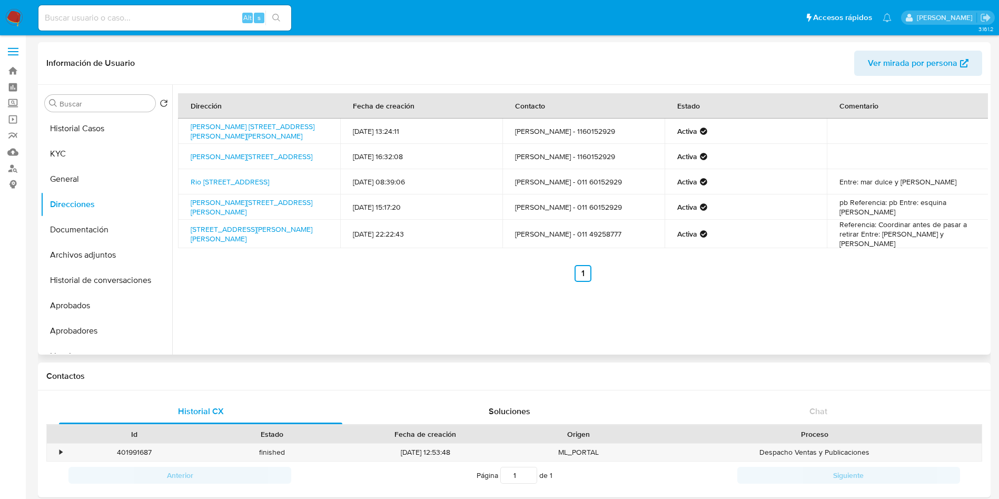
drag, startPoint x: 288, startPoint y: 137, endPoint x: 188, endPoint y: 127, distance: 101.0
click at [188, 127] on td "[PERSON_NAME] [STREET_ADDRESS][PERSON_NAME][PERSON_NAME]" at bounding box center [259, 130] width 162 height 25
copy link "[PERSON_NAME] [STREET_ADDRESS][PERSON_NAME][PERSON_NAME]"
click at [101, 136] on button "Historial Casos" at bounding box center [102, 128] width 123 height 25
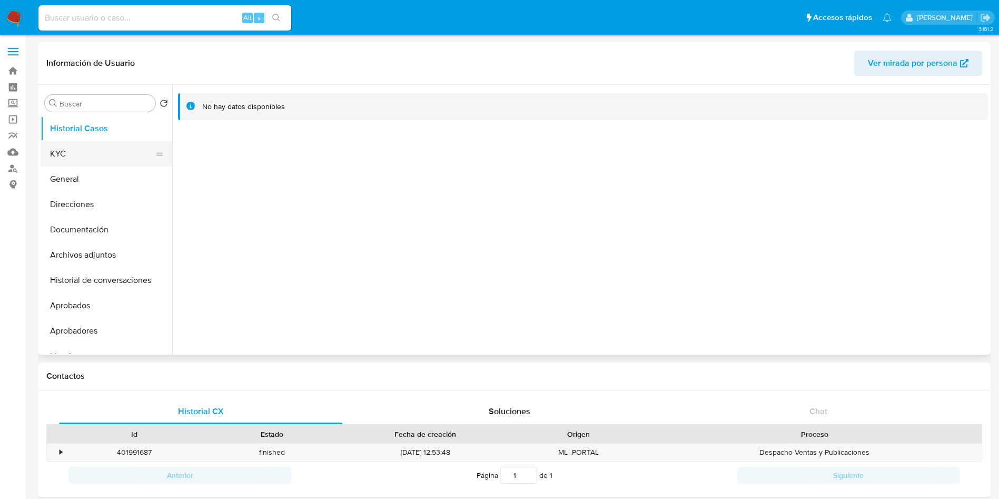
click at [88, 152] on button "KYC" at bounding box center [102, 153] width 123 height 25
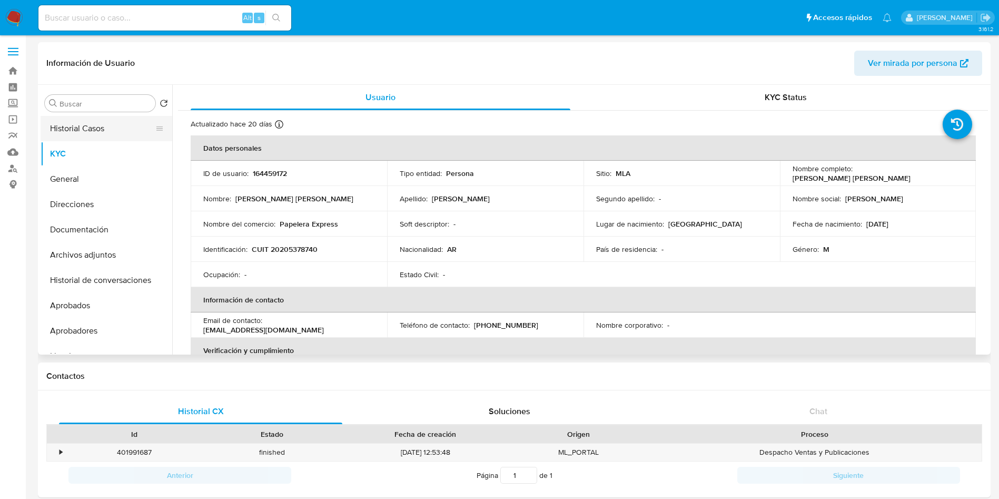
click at [108, 132] on button "Historial Casos" at bounding box center [102, 128] width 123 height 25
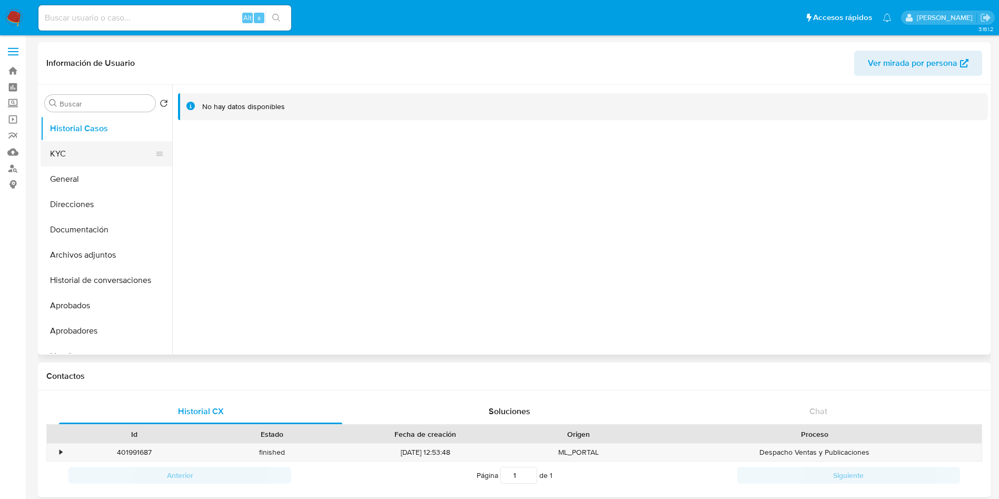
click at [58, 155] on button "KYC" at bounding box center [102, 153] width 123 height 25
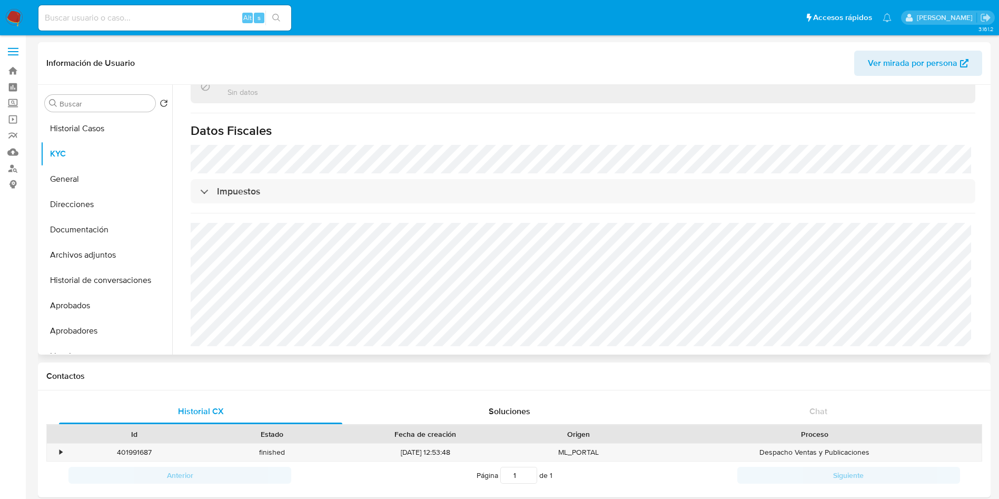
scroll to position [554, 0]
click at [60, 204] on button "Direcciones" at bounding box center [102, 204] width 123 height 25
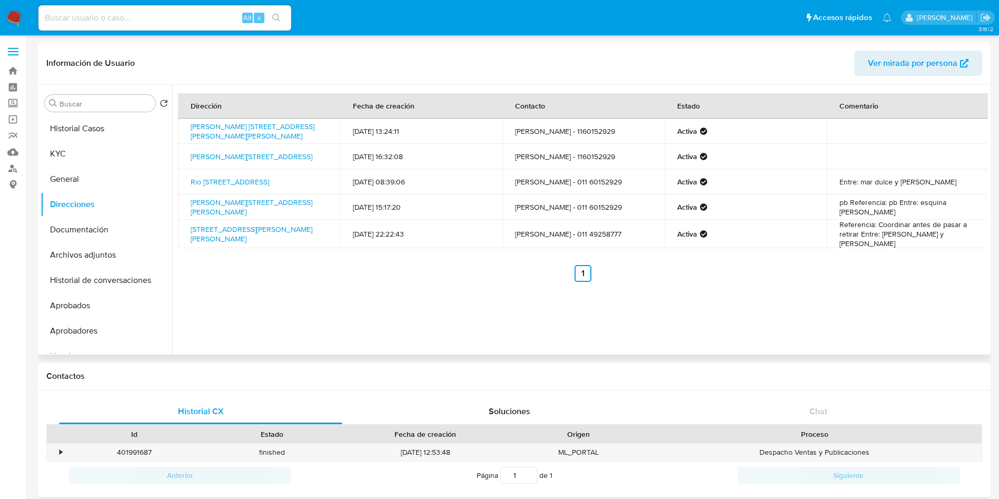
drag, startPoint x: 272, startPoint y: 134, endPoint x: 186, endPoint y: 120, distance: 87.0
click at [186, 120] on td "Bermudez 172, Velez Sarsfield, Capital Federal, 1407, Argentina 172" at bounding box center [259, 130] width 162 height 25
copy link "Bermudez 172, Velez Sarsfield, Capital Federal, 1407, Argentina 172"
click at [93, 160] on button "KYC" at bounding box center [102, 153] width 123 height 25
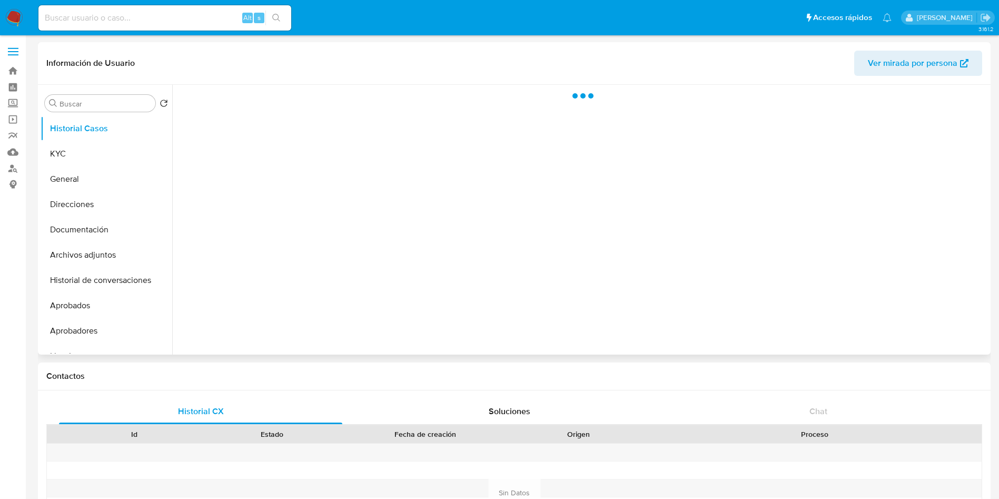
select select "10"
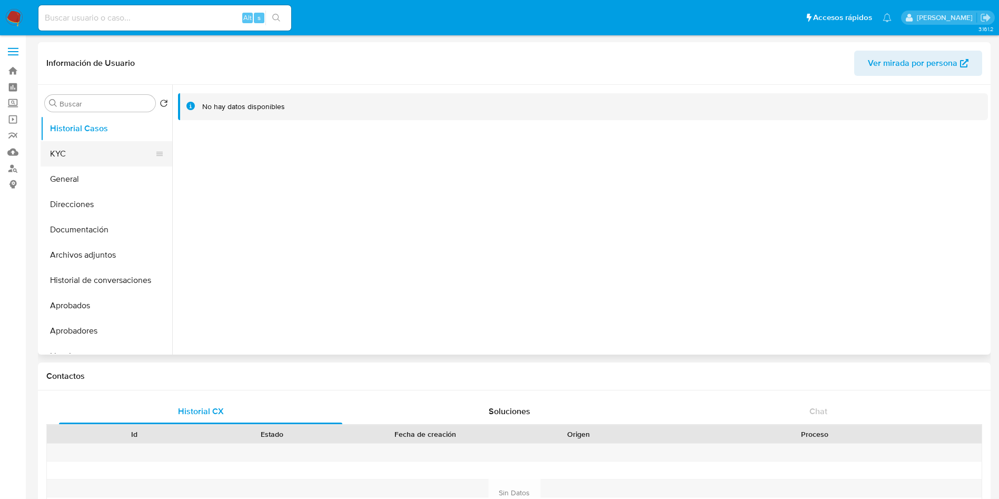
click at [69, 154] on button "KYC" at bounding box center [102, 153] width 123 height 25
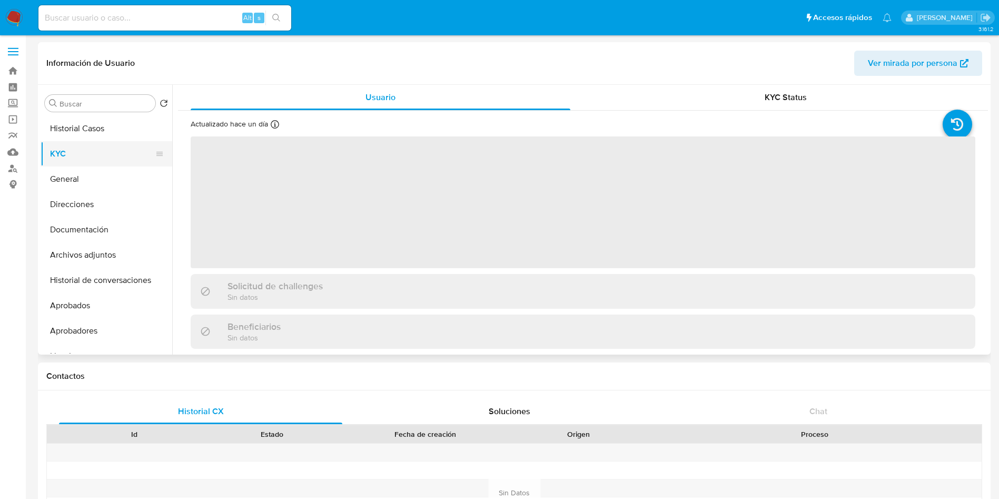
scroll to position [316, 0]
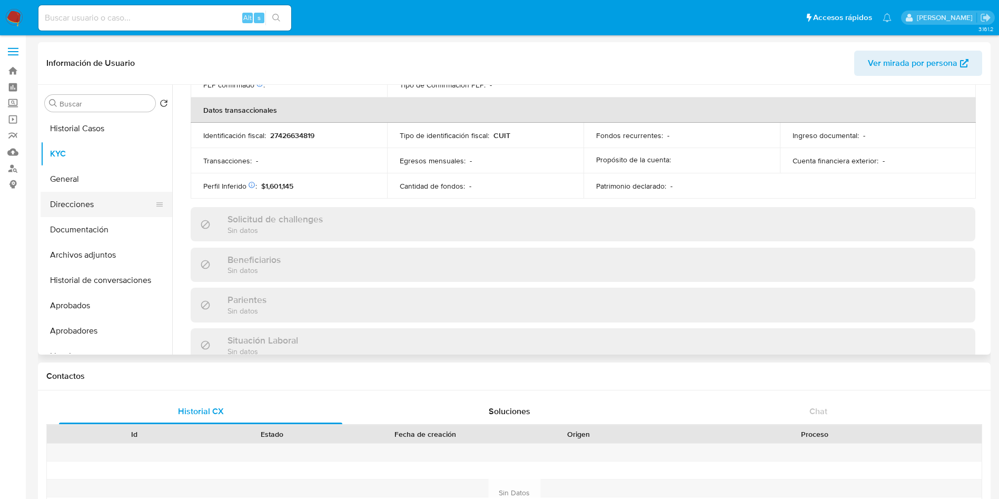
click at [85, 211] on button "Direcciones" at bounding box center [102, 204] width 123 height 25
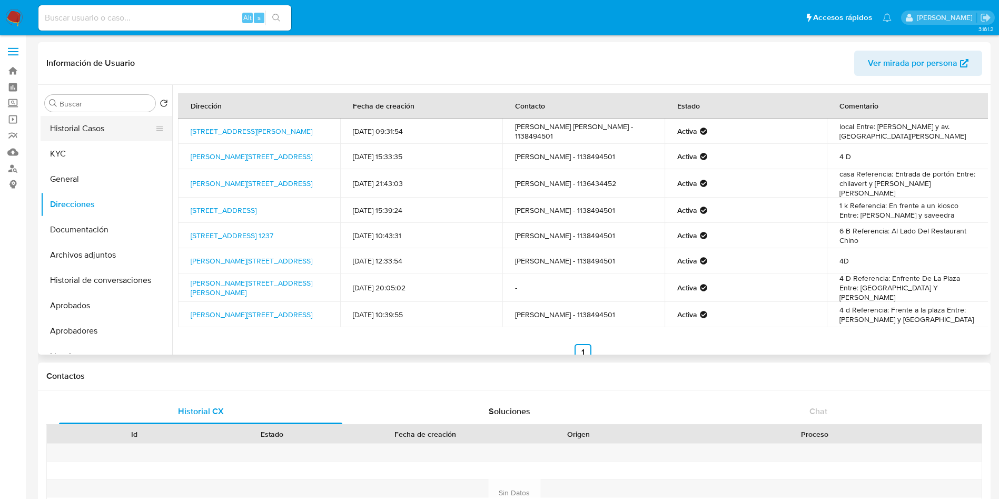
click at [101, 126] on button "Historial Casos" at bounding box center [102, 128] width 123 height 25
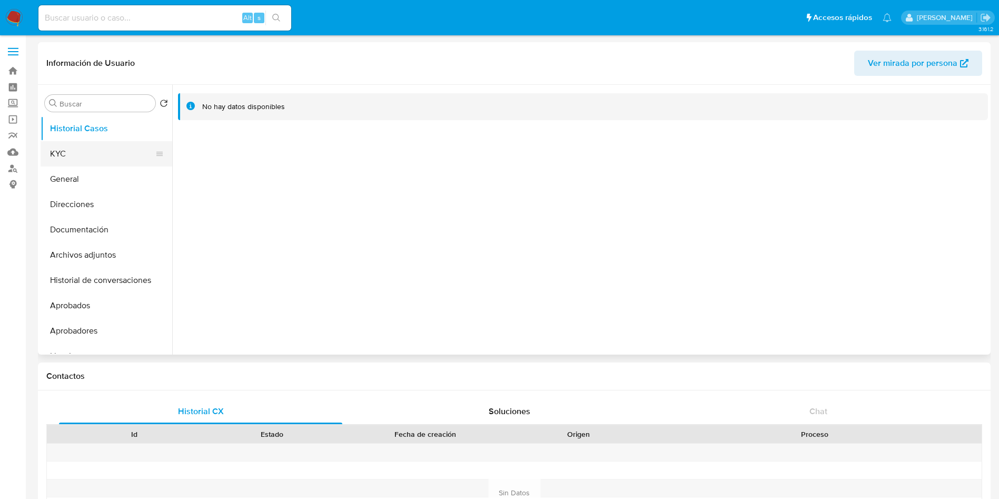
click at [92, 158] on button "KYC" at bounding box center [102, 153] width 123 height 25
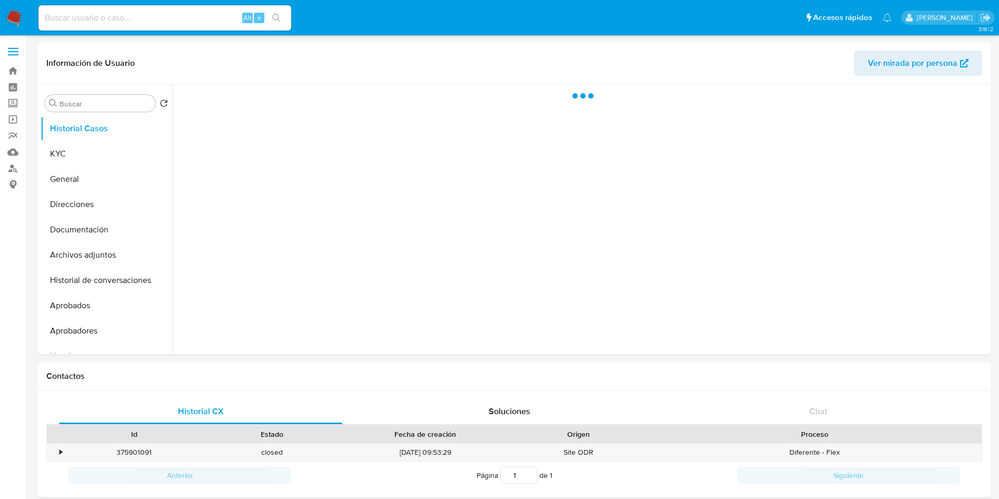
select select "10"
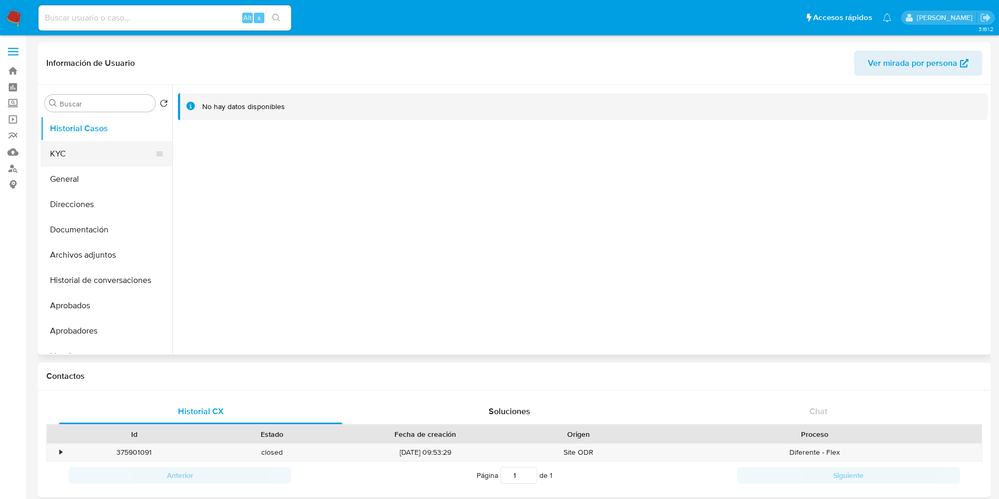
click at [91, 148] on button "KYC" at bounding box center [102, 153] width 123 height 25
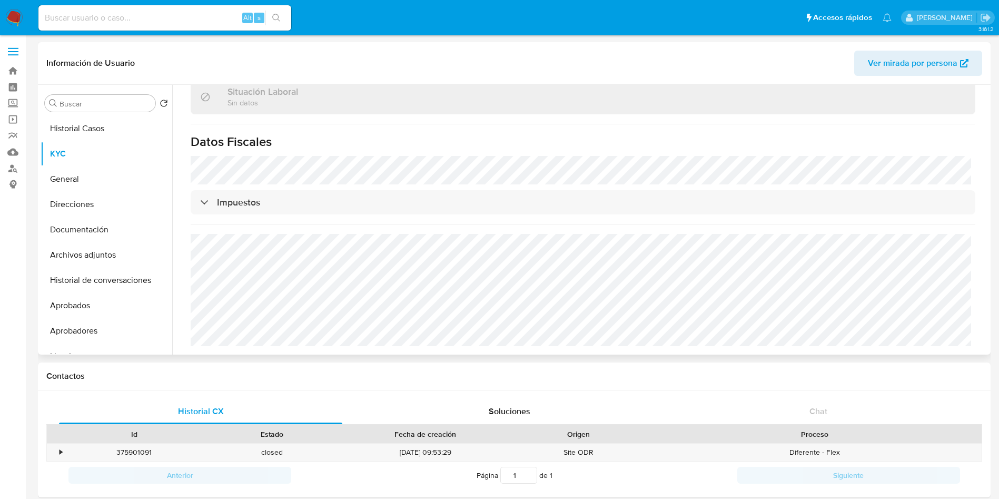
scroll to position [554, 0]
click at [100, 196] on button "Direcciones" at bounding box center [102, 204] width 123 height 25
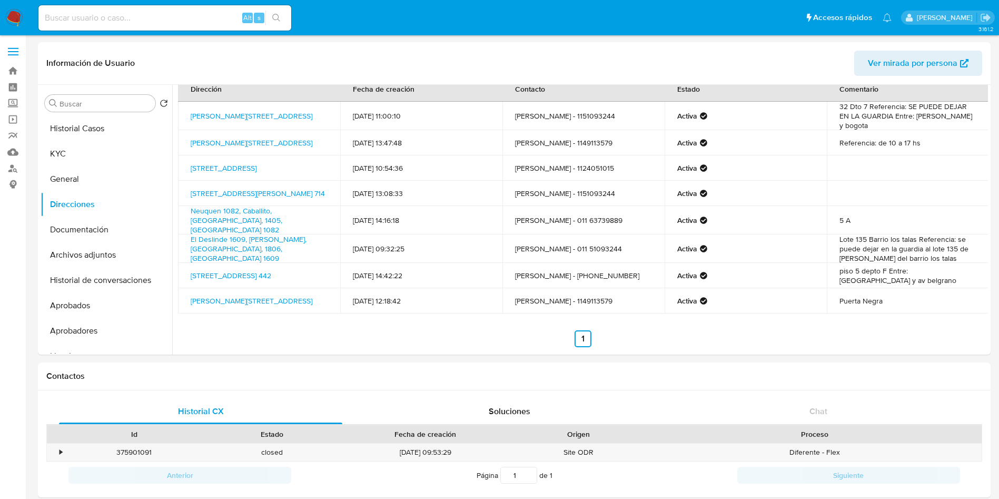
scroll to position [0, 0]
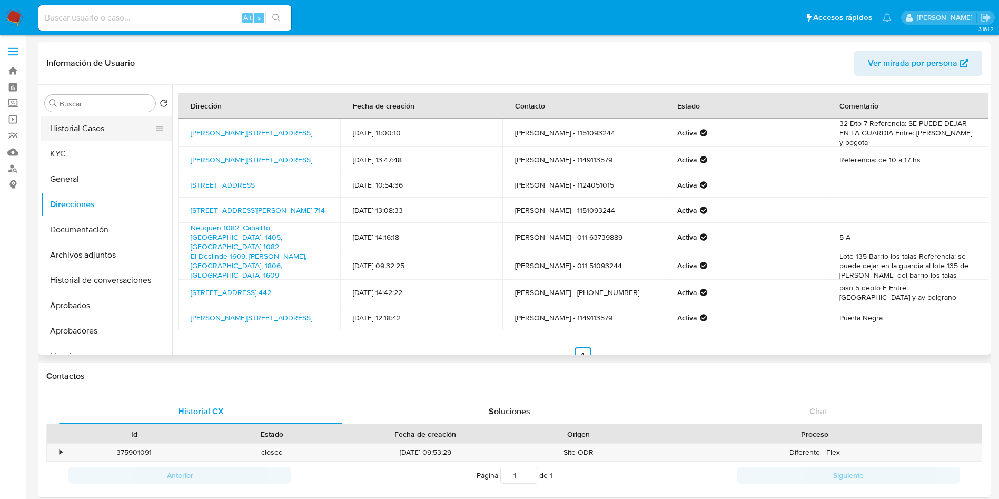
click at [114, 122] on button "Historial Casos" at bounding box center [102, 128] width 123 height 25
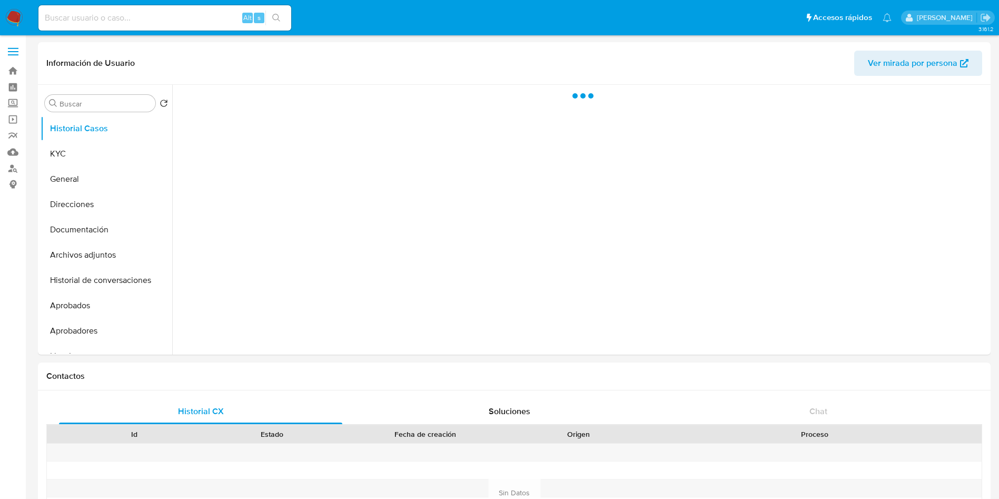
select select "10"
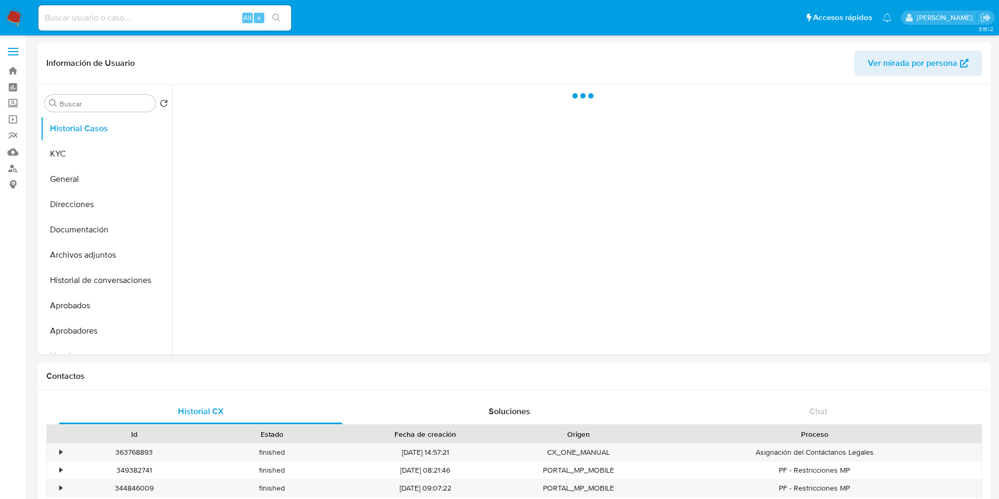
select select "10"
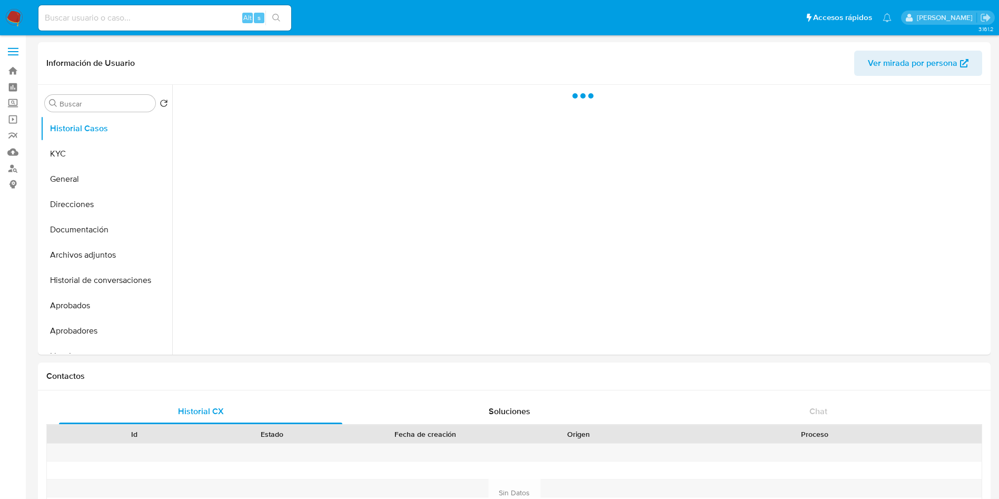
select select "10"
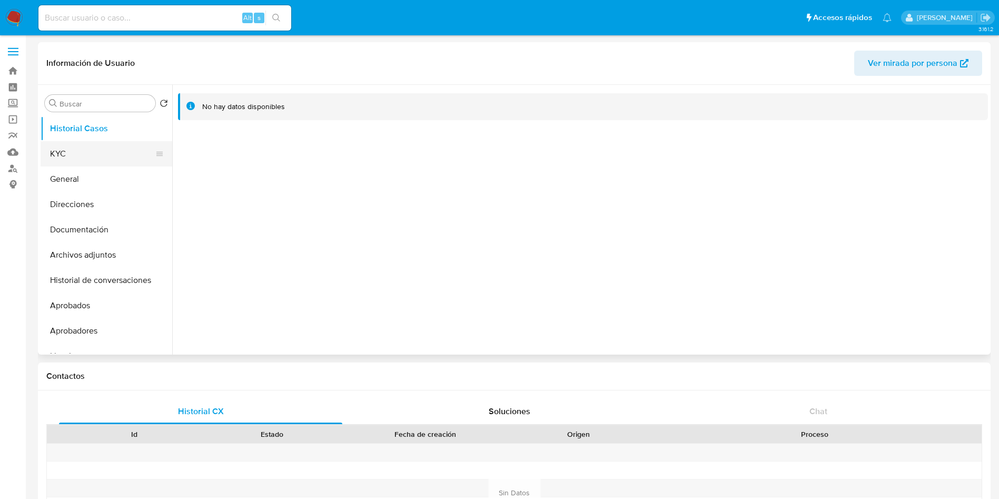
click at [108, 155] on button "KYC" at bounding box center [102, 153] width 123 height 25
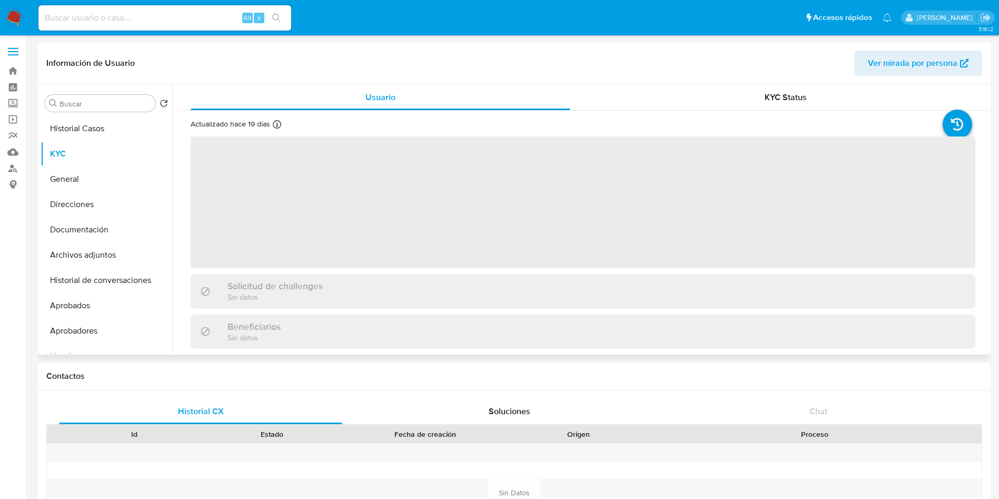
scroll to position [305, 0]
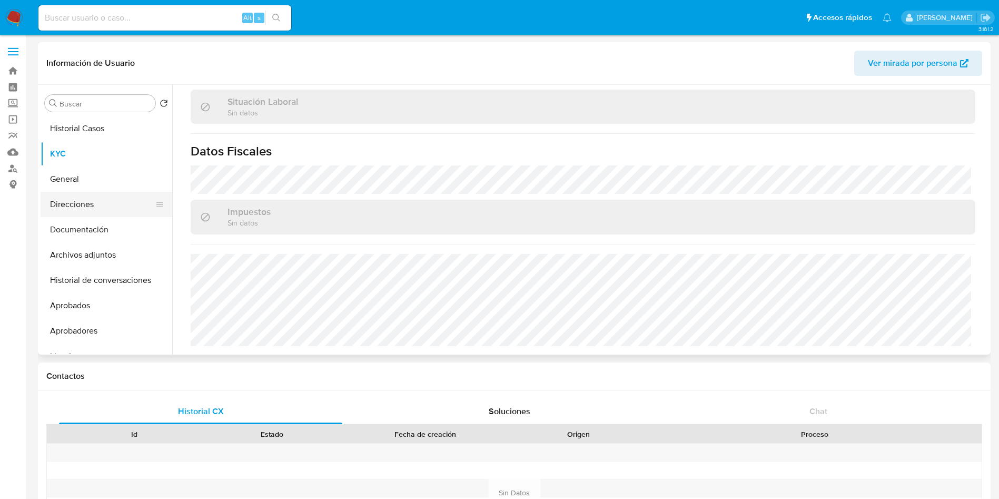
click at [112, 213] on button "Direcciones" at bounding box center [102, 204] width 123 height 25
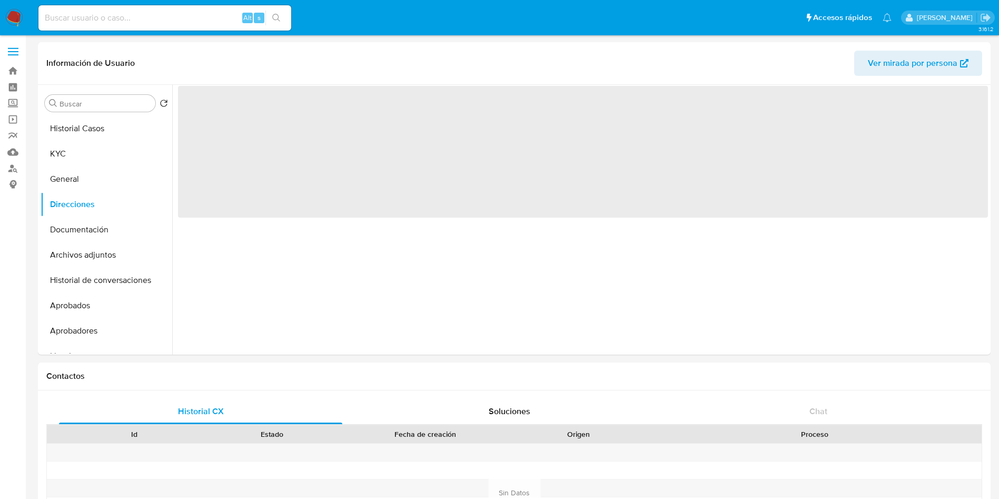
scroll to position [0, 0]
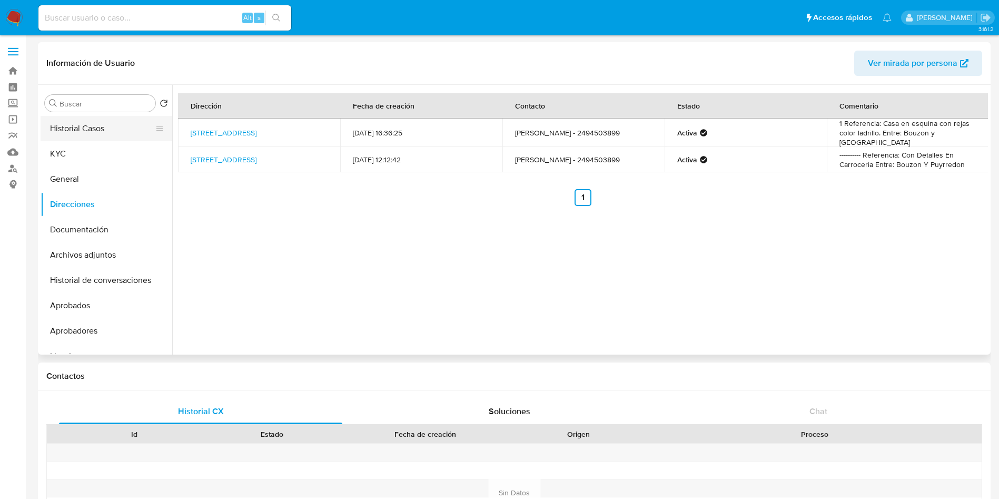
click at [102, 134] on button "Historial Casos" at bounding box center [102, 128] width 123 height 25
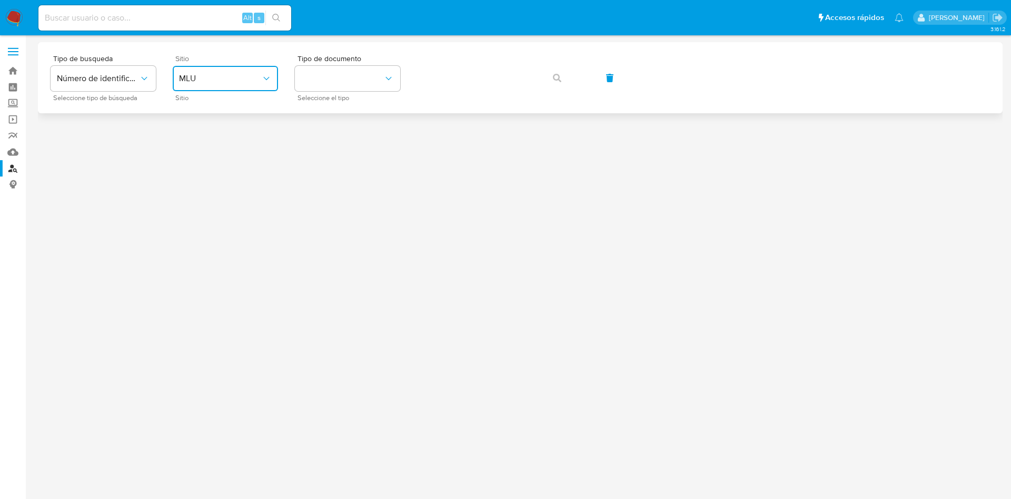
click at [207, 85] on button "MLU" at bounding box center [225, 78] width 105 height 25
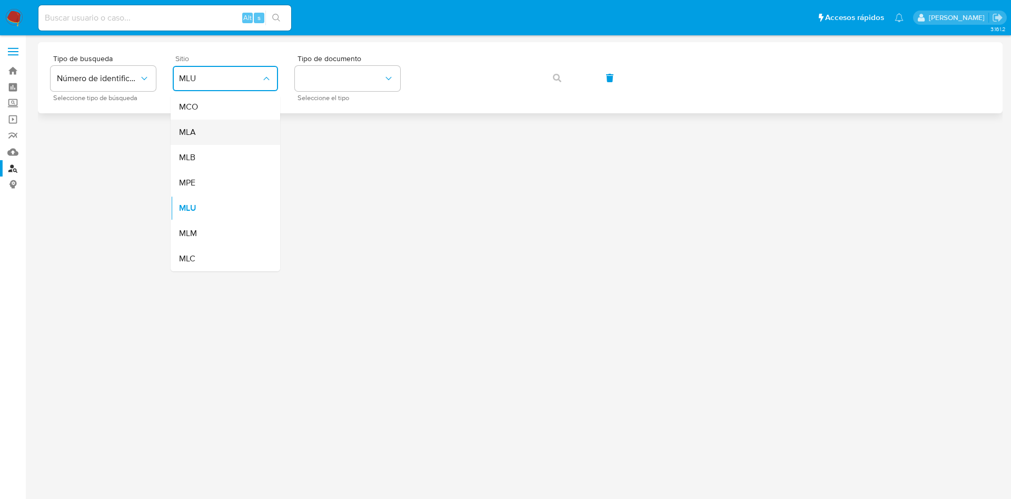
click at [207, 128] on div "MLA" at bounding box center [222, 132] width 86 height 25
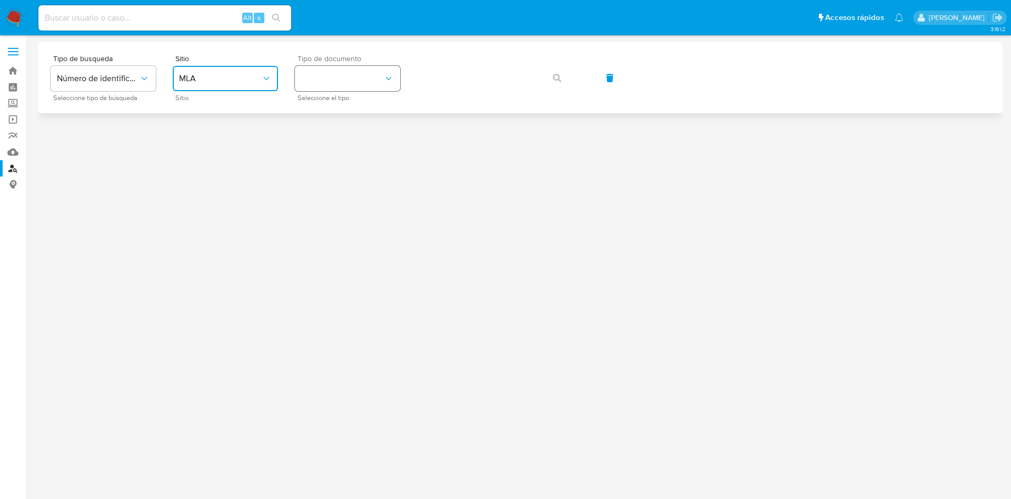
click at [346, 73] on button "identificationType" at bounding box center [347, 78] width 105 height 25
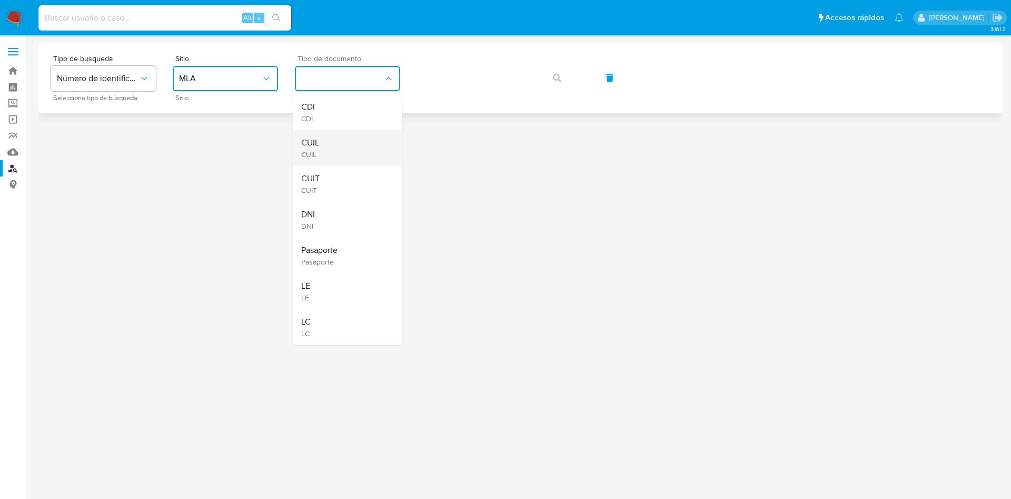
click at [327, 150] on div "CUIL CUIL" at bounding box center [344, 148] width 86 height 36
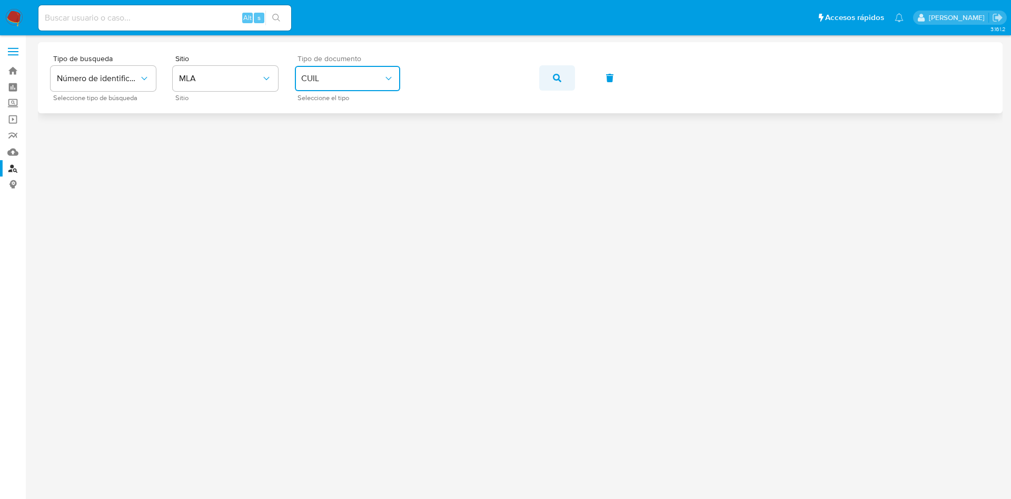
click at [566, 75] on button "button" at bounding box center [557, 77] width 36 height 25
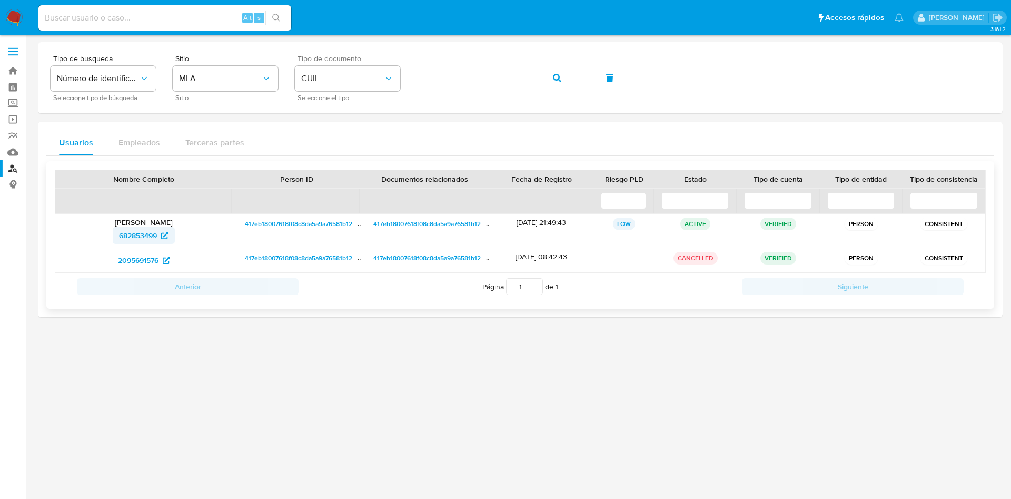
click at [135, 233] on span "682853499" at bounding box center [138, 235] width 38 height 17
click at [559, 75] on icon "button" at bounding box center [557, 78] width 8 height 8
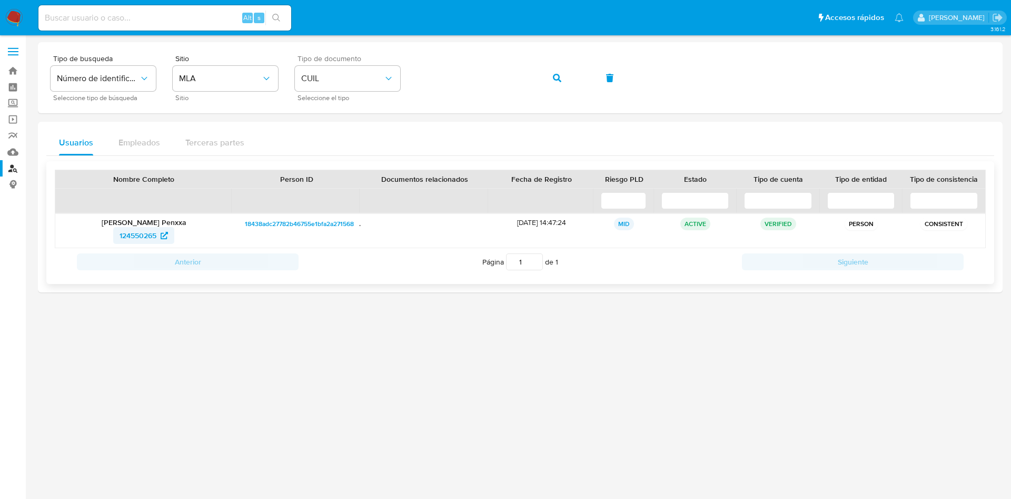
click at [150, 235] on span "124550265" at bounding box center [138, 235] width 37 height 17
click at [555, 84] on span "button" at bounding box center [557, 77] width 8 height 23
click at [163, 236] on icon at bounding box center [165, 235] width 7 height 7
click at [551, 79] on div "Tipo de busqueda Número de identificación Seleccione tipo de búsqueda Sitio MLA…" at bounding box center [520, 78] width 939 height 46
click at [565, 81] on button "button" at bounding box center [557, 77] width 36 height 25
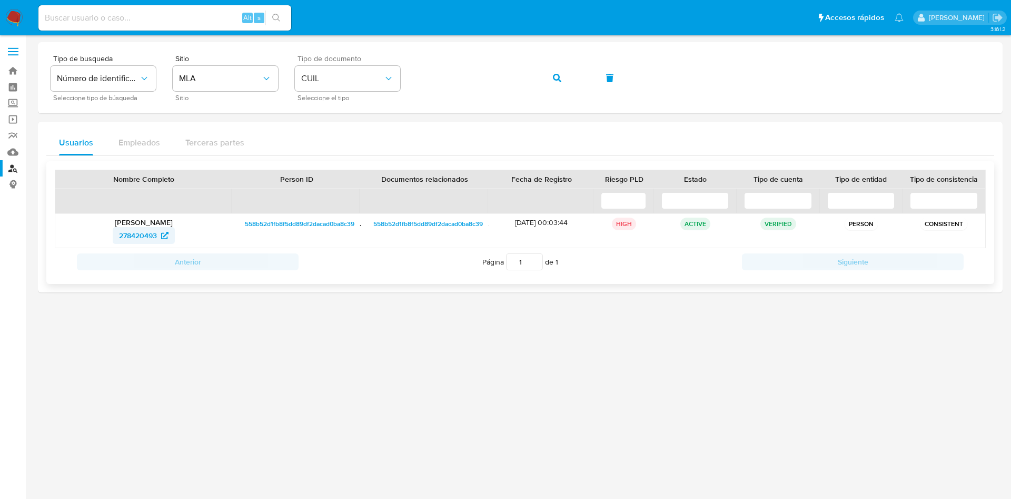
click at [152, 231] on span "278420493" at bounding box center [138, 235] width 38 height 17
click at [546, 73] on button "button" at bounding box center [557, 77] width 36 height 25
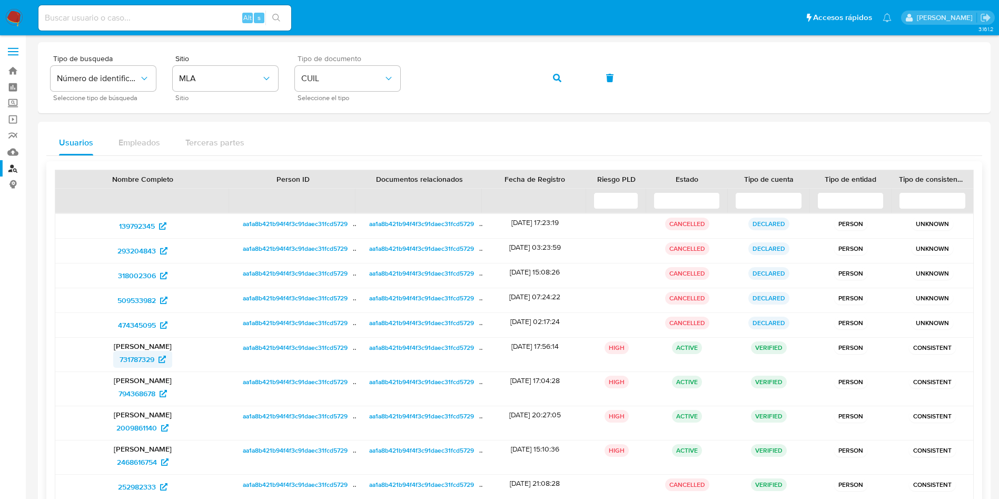
click at [133, 357] on span "731787329" at bounding box center [137, 359] width 35 height 17
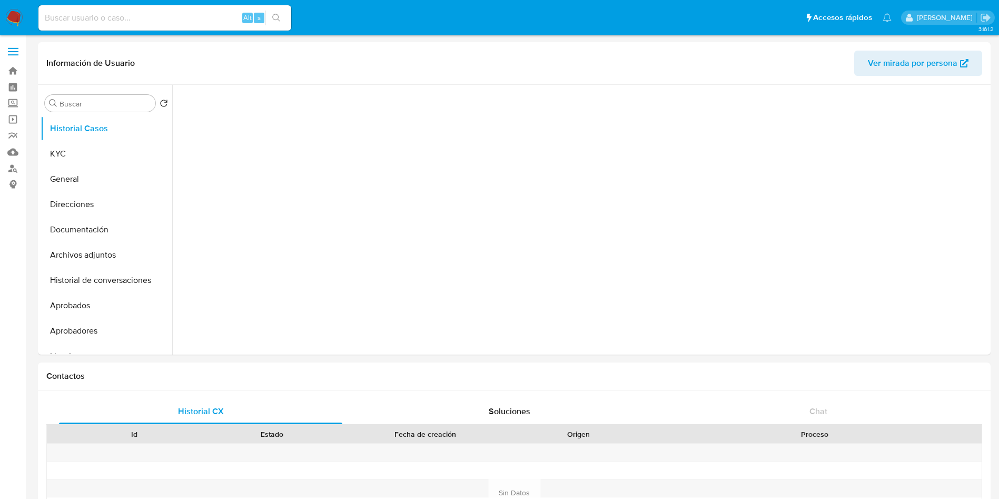
select select "10"
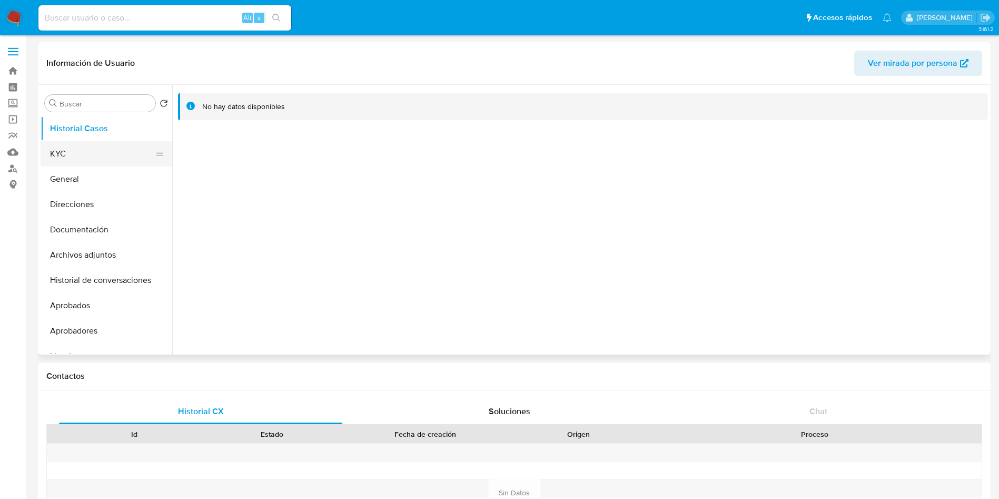
click at [64, 145] on button "KYC" at bounding box center [102, 153] width 123 height 25
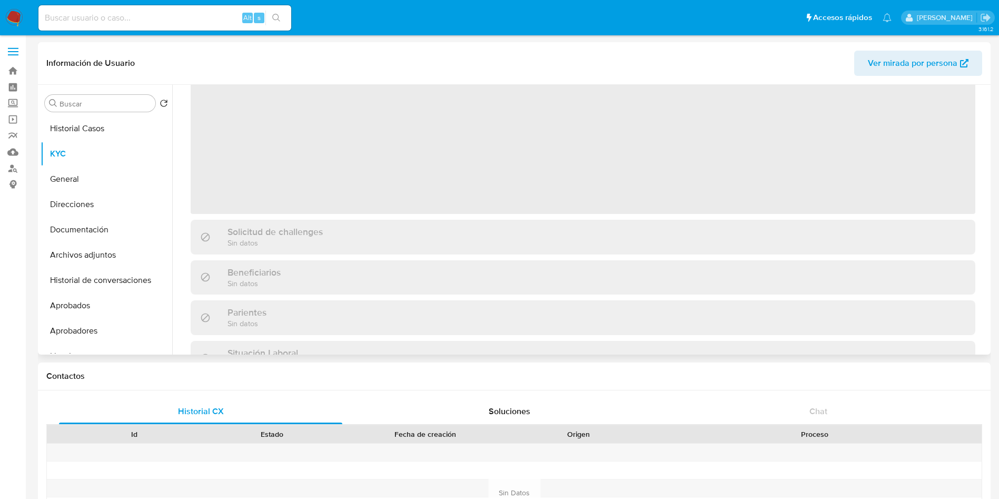
scroll to position [315, 0]
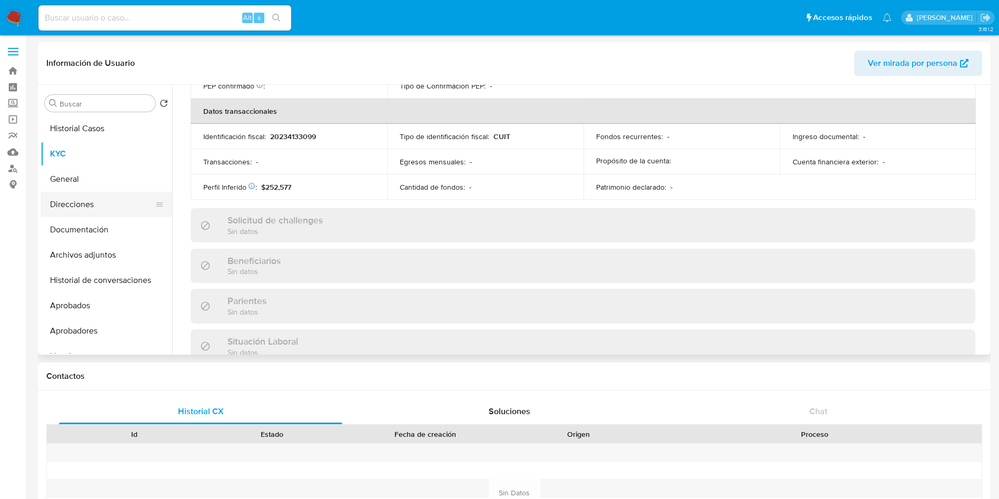
click at [110, 210] on button "Direcciones" at bounding box center [102, 204] width 123 height 25
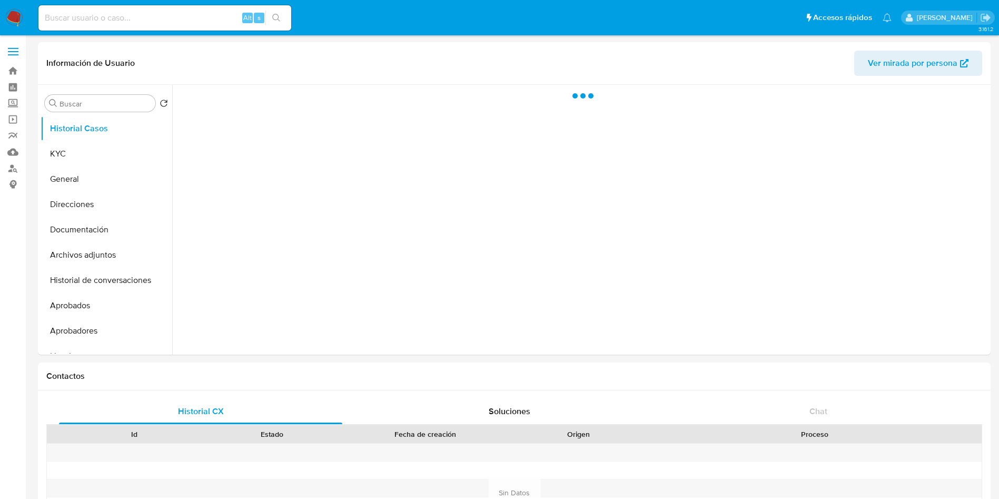
select select "10"
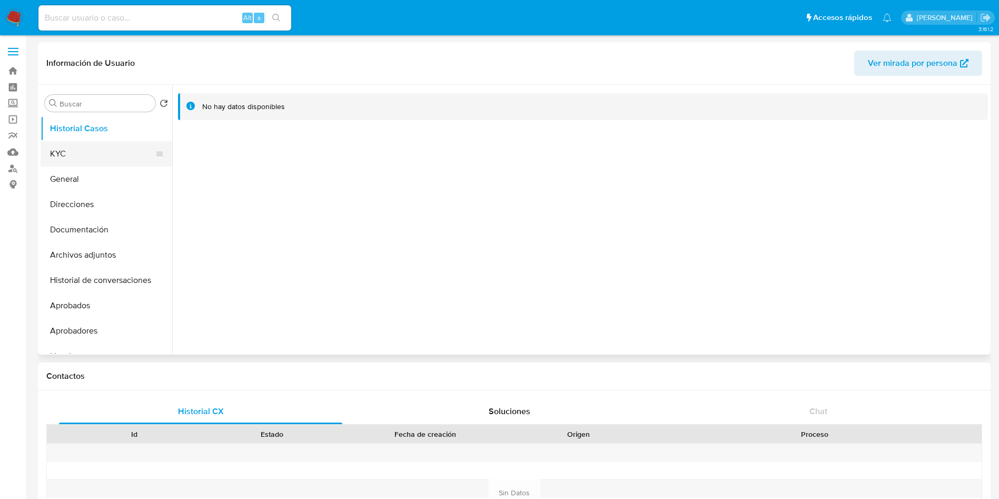
click at [112, 150] on button "KYC" at bounding box center [102, 153] width 123 height 25
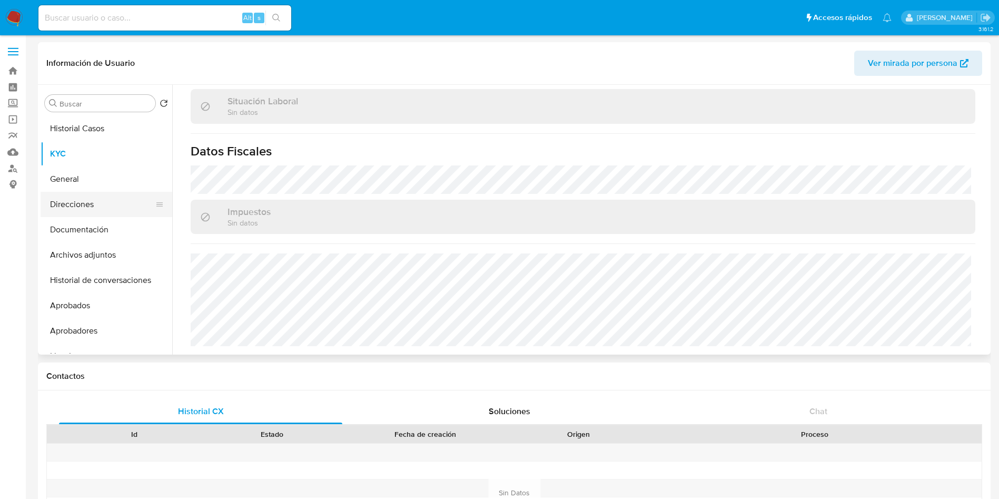
scroll to position [535, 0]
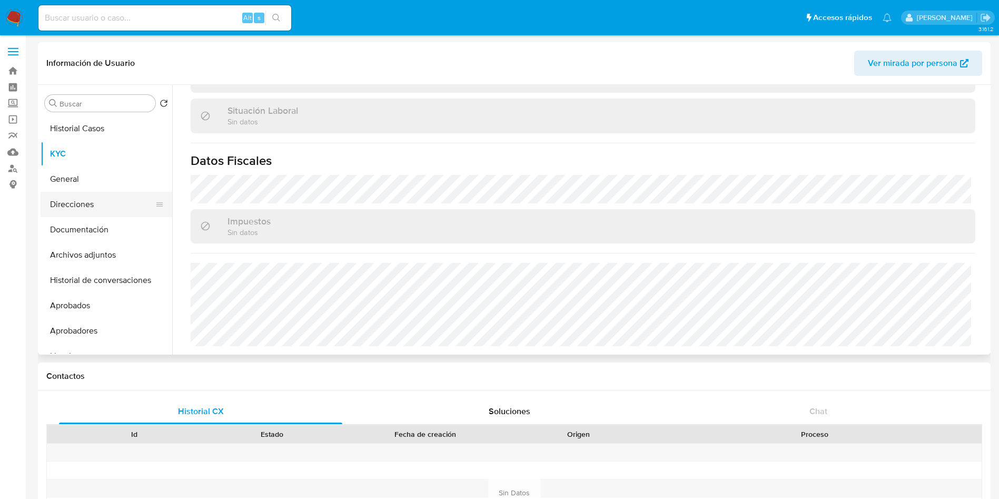
click at [99, 195] on button "Direcciones" at bounding box center [102, 204] width 123 height 25
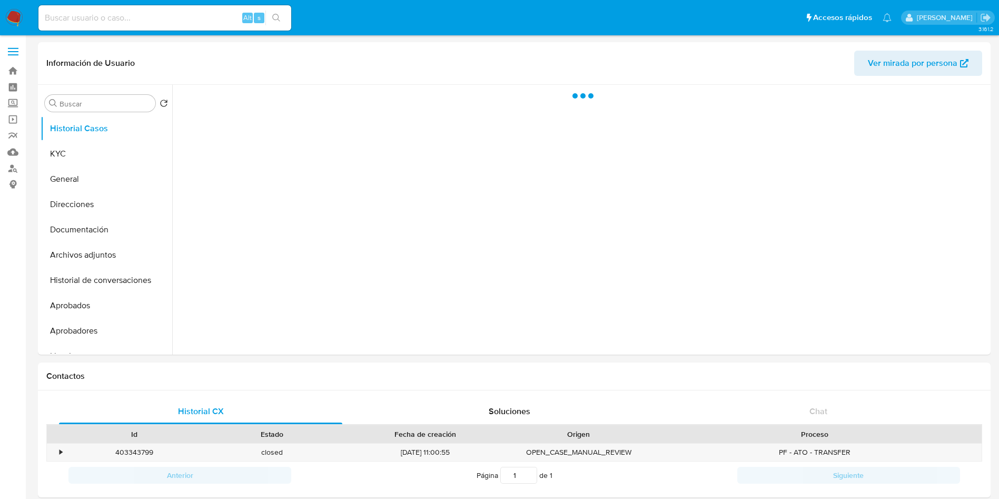
select select "10"
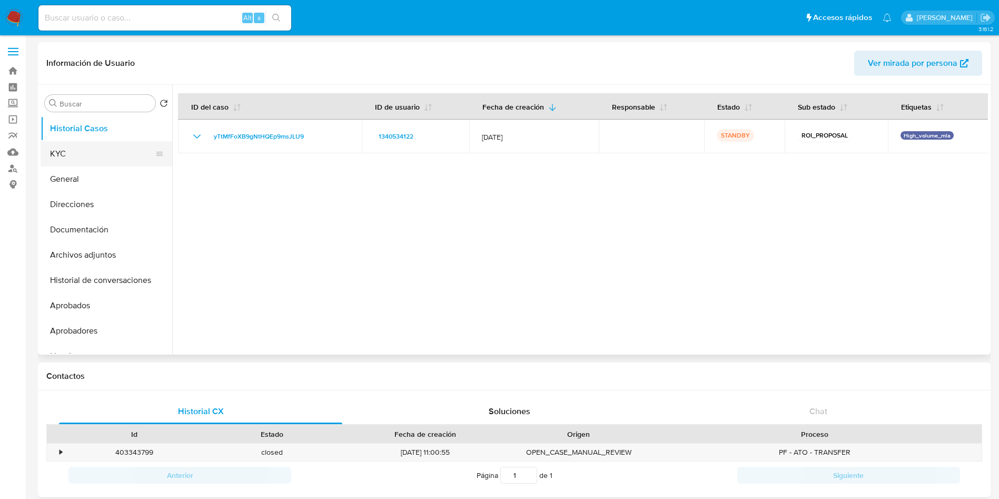
click at [115, 153] on button "KYC" at bounding box center [102, 153] width 123 height 25
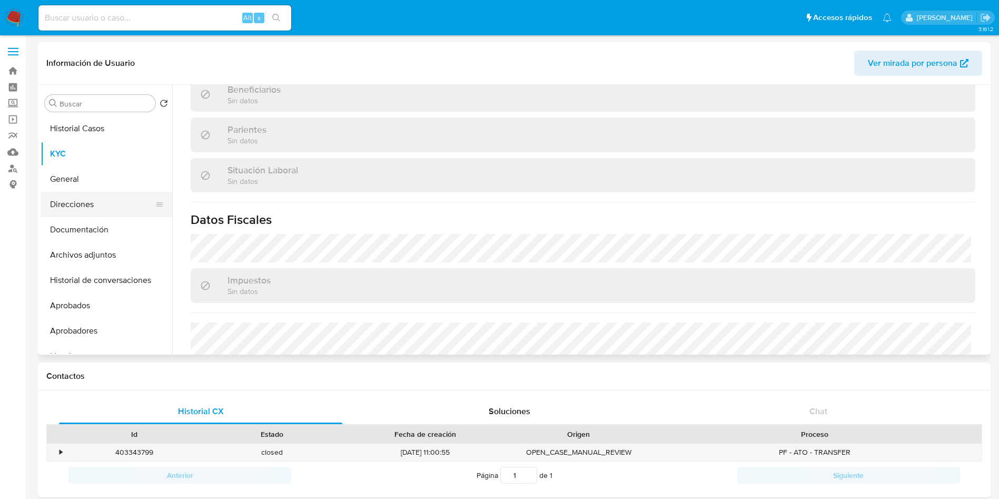
scroll to position [486, 0]
click at [106, 205] on button "Direcciones" at bounding box center [102, 204] width 123 height 25
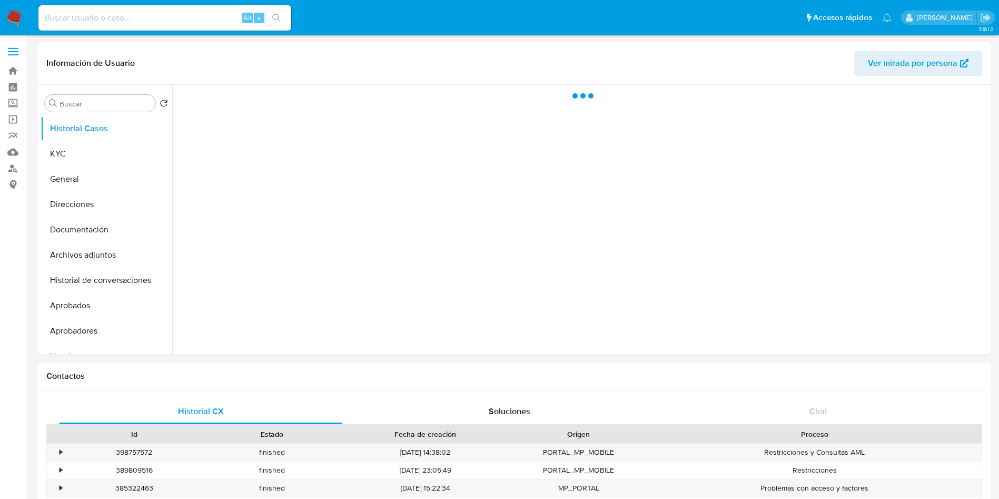
select select "10"
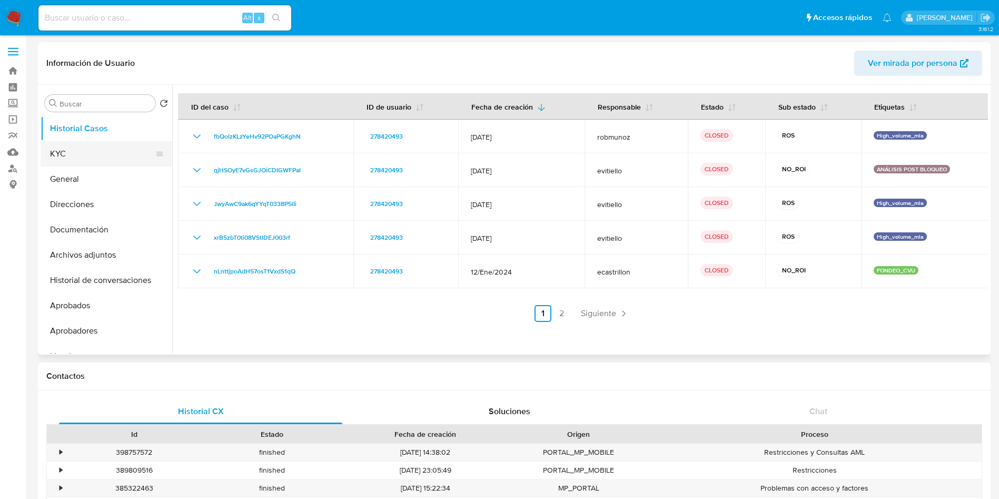
click at [107, 150] on button "KYC" at bounding box center [102, 153] width 123 height 25
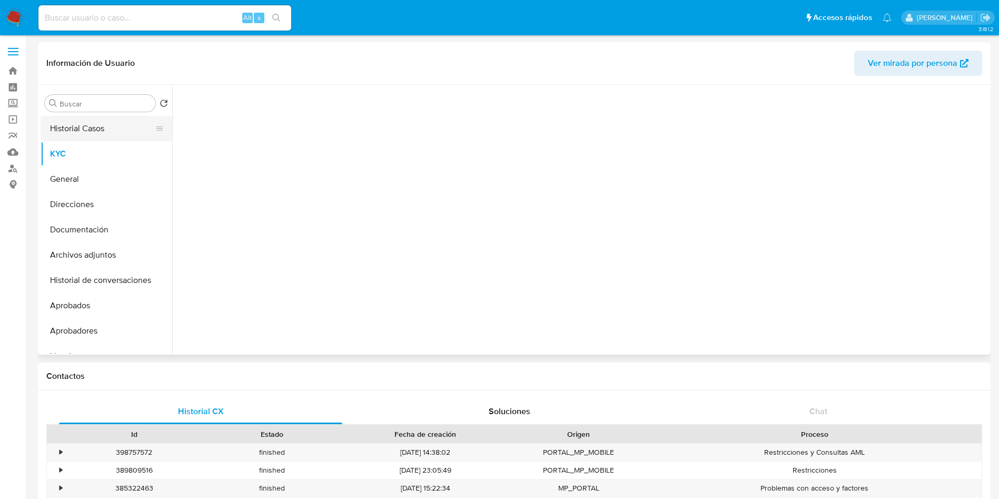
click at [96, 123] on button "Historial Casos" at bounding box center [102, 128] width 123 height 25
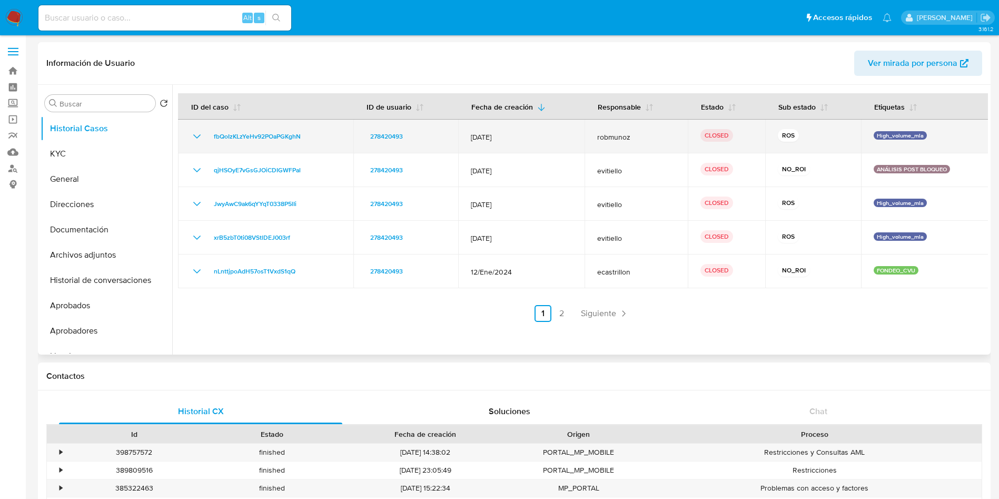
click at [187, 140] on td "fbQoIzKLzYeHv92POaPGKghN" at bounding box center [265, 137] width 175 height 34
click at [195, 135] on icon "Mostrar/Ocultar" at bounding box center [196, 136] width 7 height 4
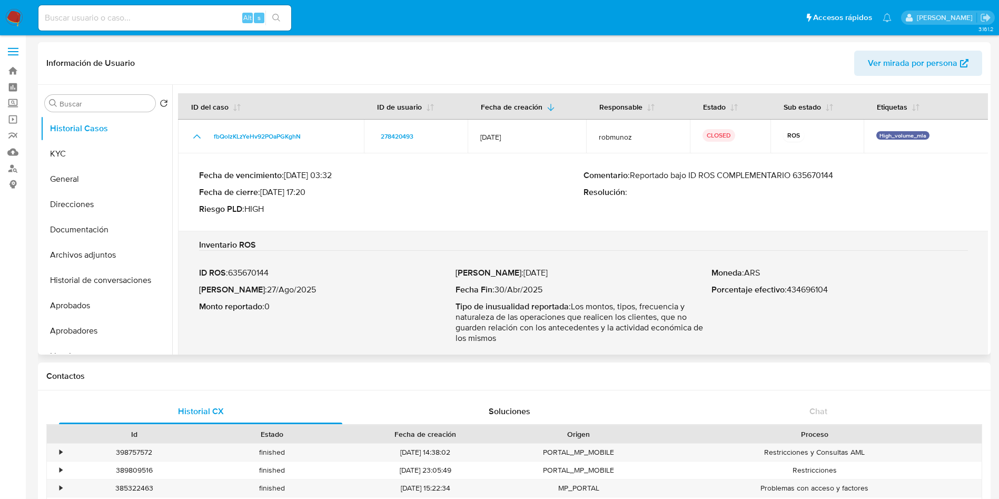
click at [812, 173] on p "Comentario : Reportado bajo ID ROS COMPLEMENTARIO 635670144" at bounding box center [775, 175] width 384 height 11
click at [111, 148] on button "KYC" at bounding box center [102, 153] width 123 height 25
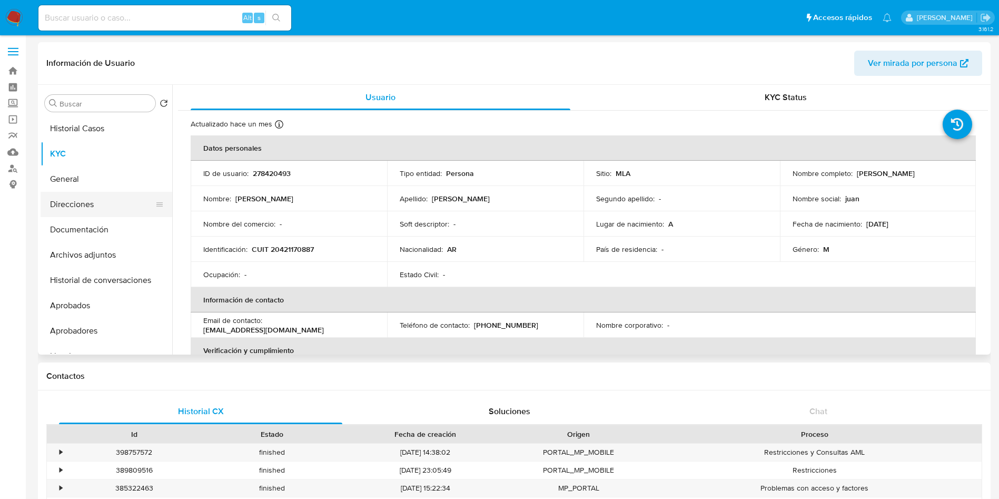
click at [81, 211] on button "Direcciones" at bounding box center [102, 204] width 123 height 25
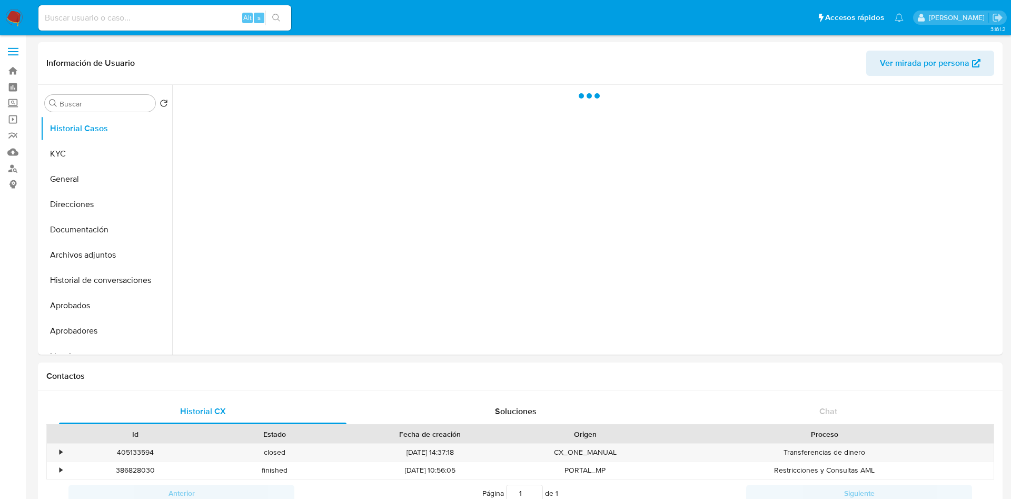
select select "10"
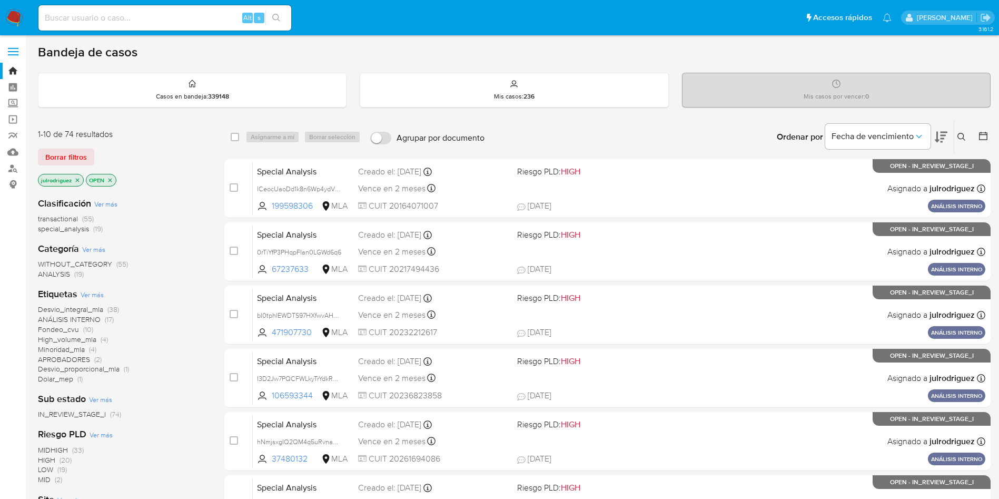
click at [962, 135] on icon at bounding box center [961, 137] width 8 height 8
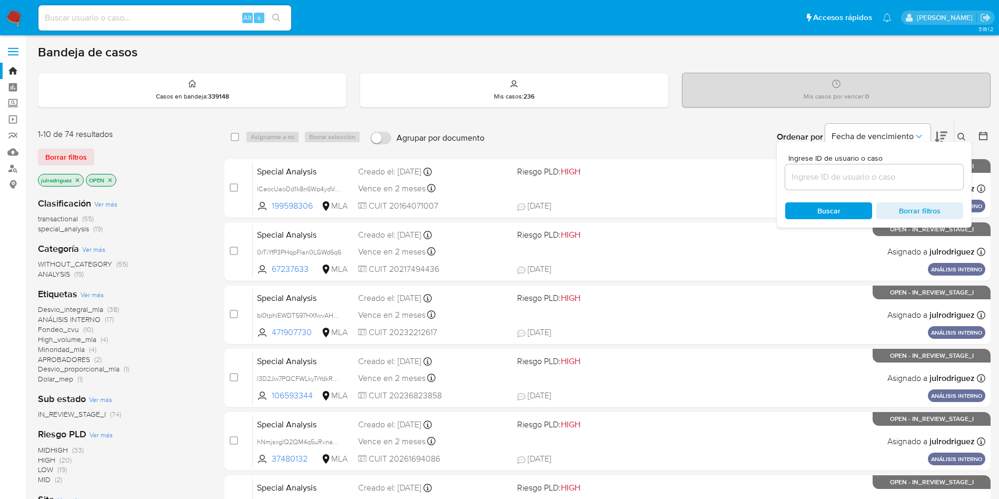
click at [840, 184] on div at bounding box center [874, 176] width 178 height 25
click at [837, 182] on input at bounding box center [874, 177] width 178 height 14
paste input "8Mjnn0C5BCsevpCCvGcdGr5f"
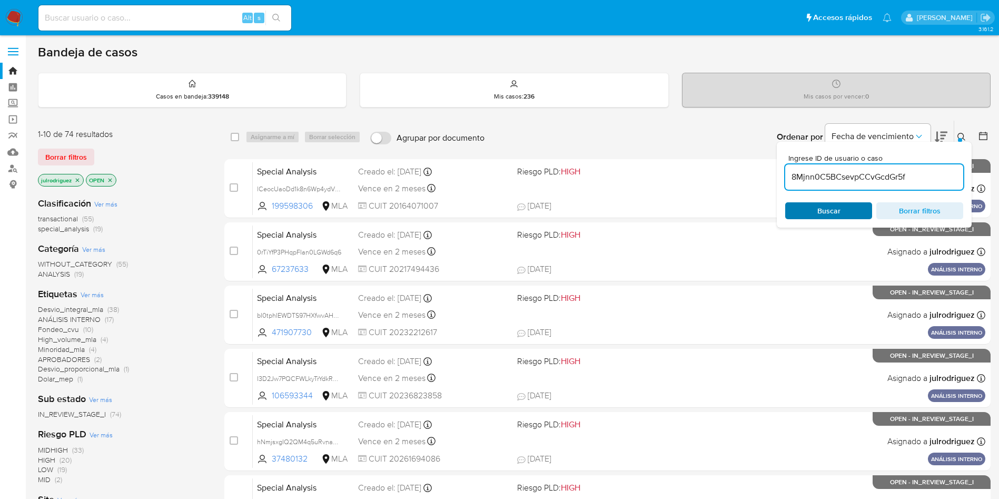
type input "8Mjnn0C5BCsevpCCvGcdGr5f"
click at [802, 214] on span "Buscar" at bounding box center [828, 210] width 72 height 15
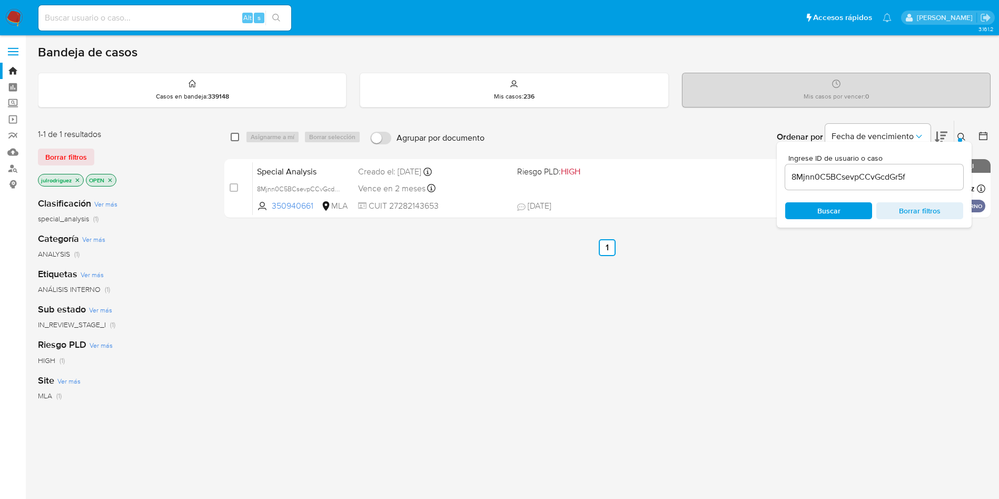
click at [236, 135] on input "checkbox" at bounding box center [235, 137] width 8 height 8
checkbox input "true"
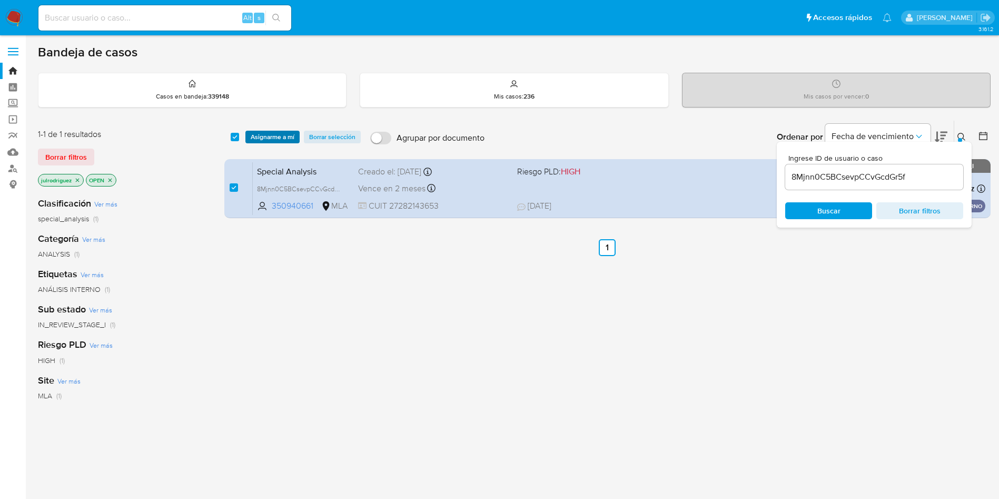
click at [259, 141] on span "Asignarme a mí" at bounding box center [273, 137] width 44 height 11
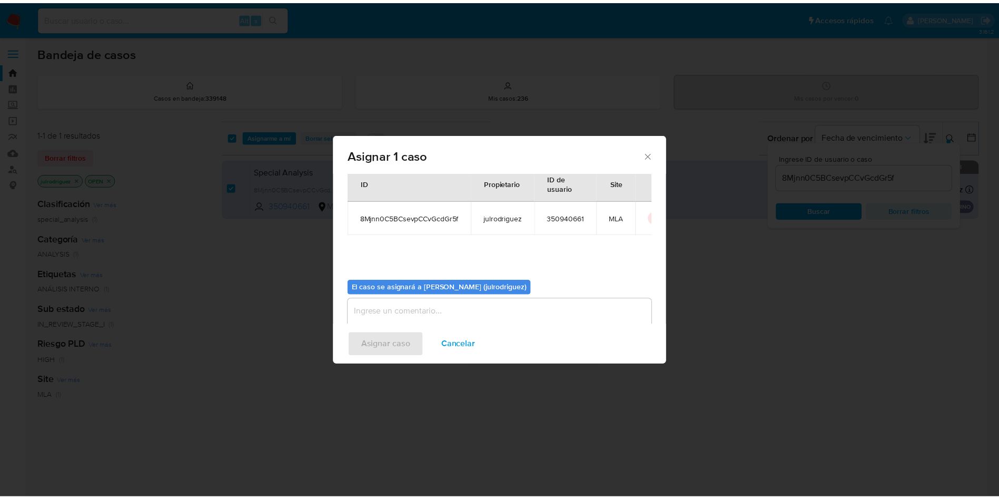
scroll to position [55, 0]
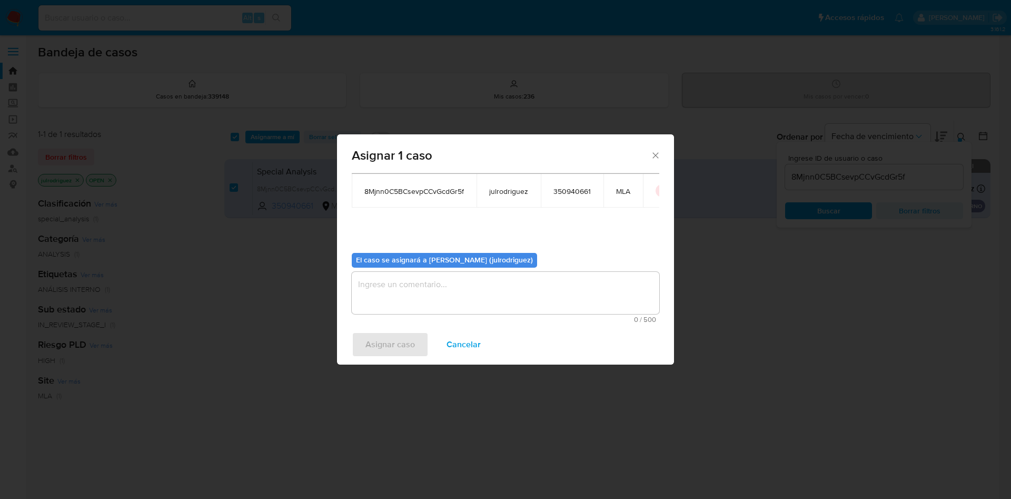
click at [414, 280] on textarea "assign-modal" at bounding box center [505, 293] width 307 height 42
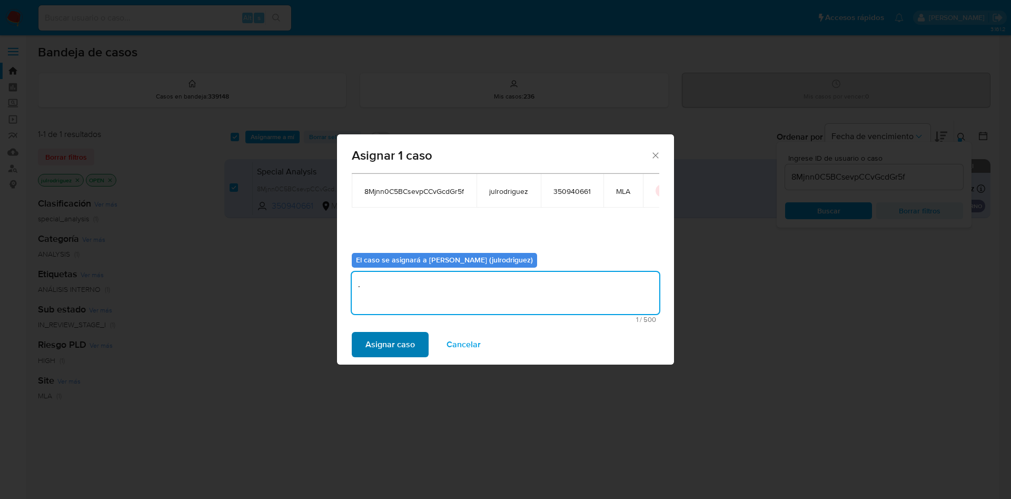
type textarea "."
click at [357, 356] on button "Asignar caso" at bounding box center [390, 344] width 77 height 25
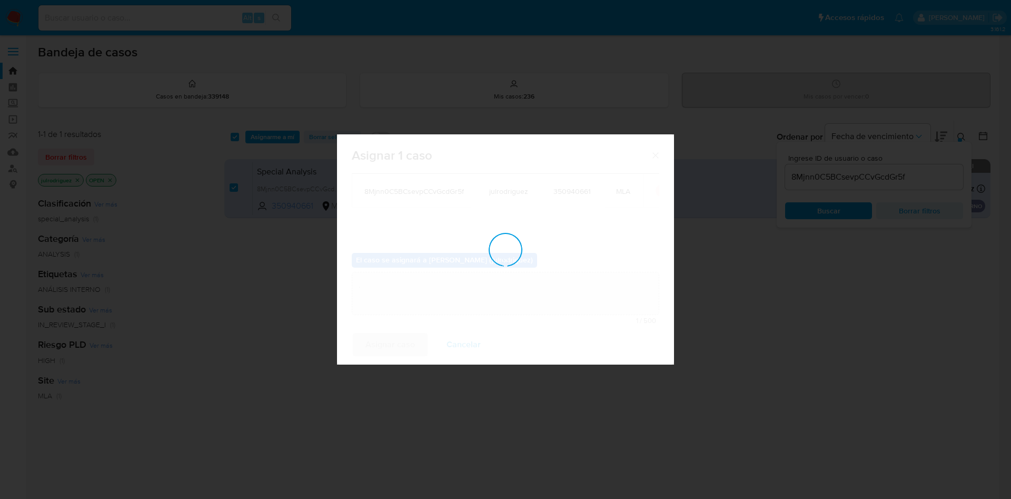
click at [367, 344] on div "assign-modal" at bounding box center [505, 249] width 337 height 230
checkbox input "false"
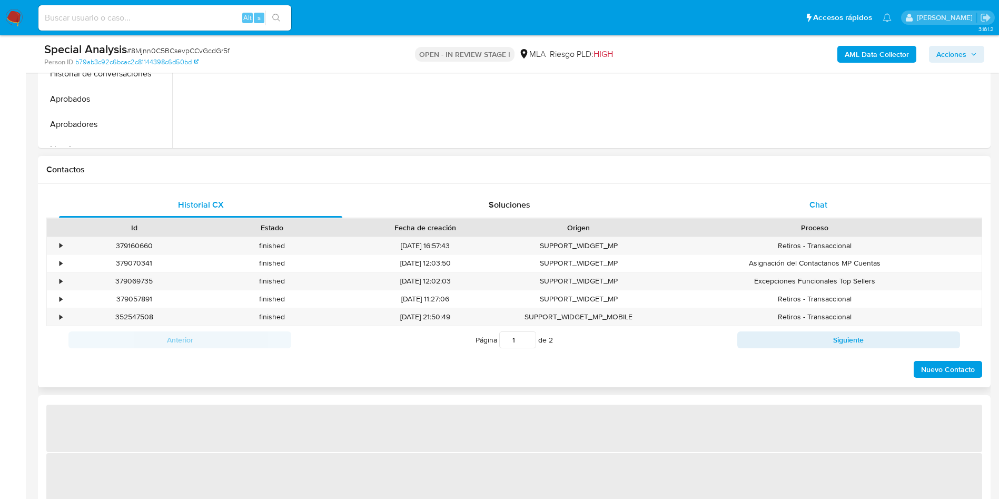
click at [831, 210] on div "Chat" at bounding box center [817, 204] width 283 height 25
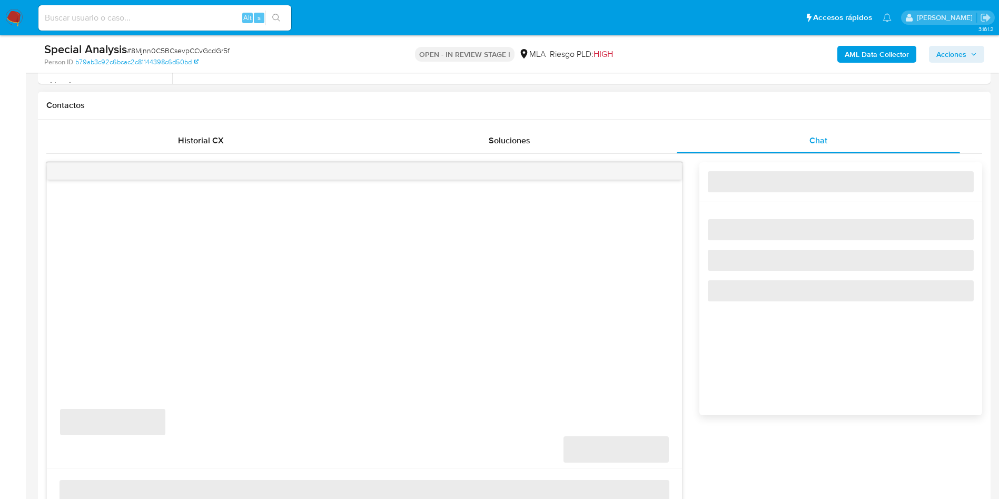
select select "10"
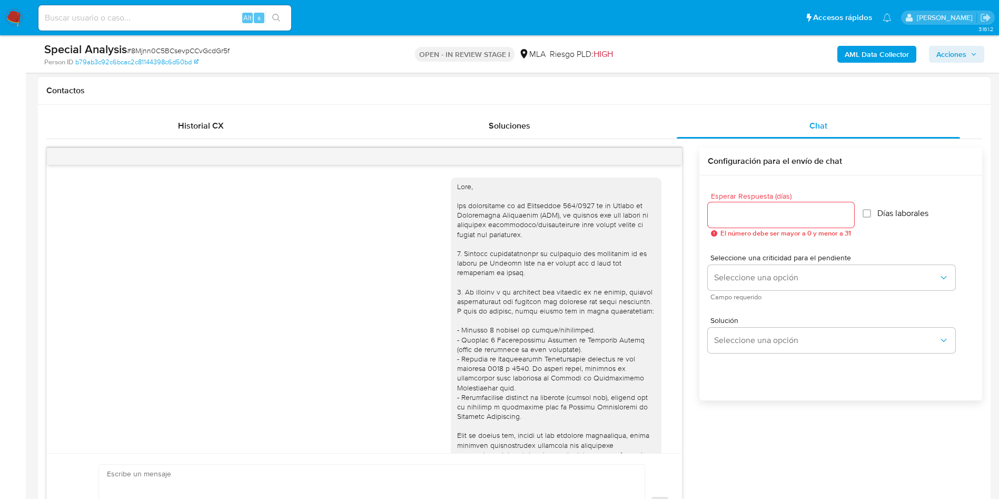
scroll to position [791, 0]
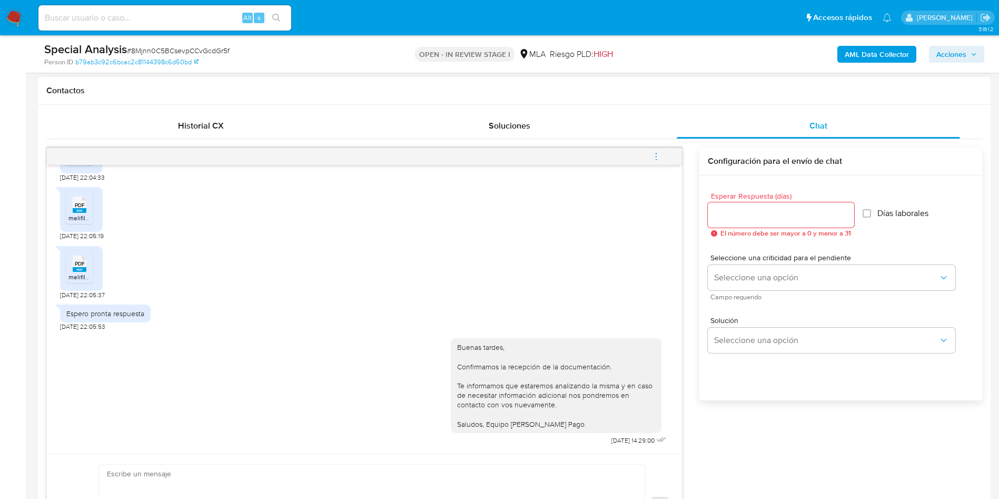
click at [660, 161] on span "menu-action" at bounding box center [655, 156] width 9 height 25
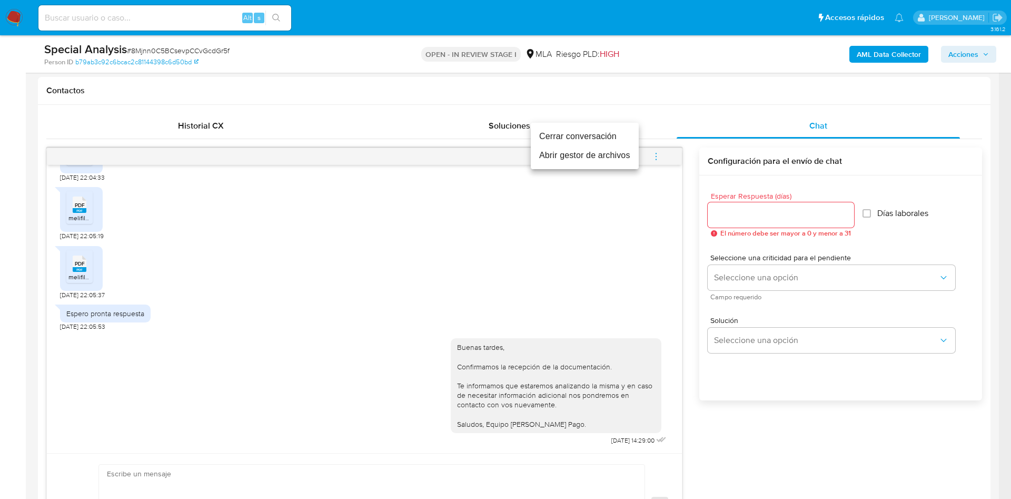
click at [562, 135] on li "Cerrar conversación" at bounding box center [585, 136] width 108 height 19
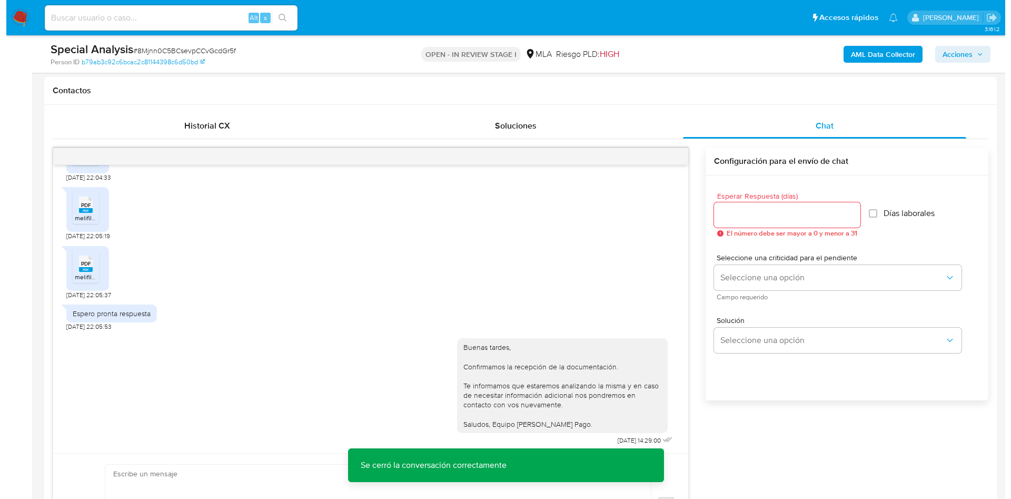
scroll to position [1668, 0]
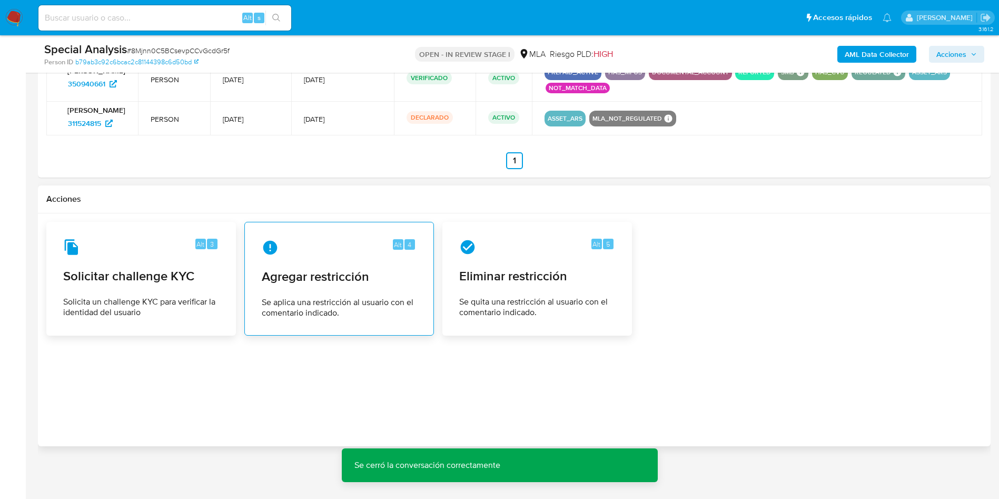
click at [375, 256] on div "Alt 4 Agregar restricción Se aplica una restricción al usuario con el comentari…" at bounding box center [339, 279] width 172 height 96
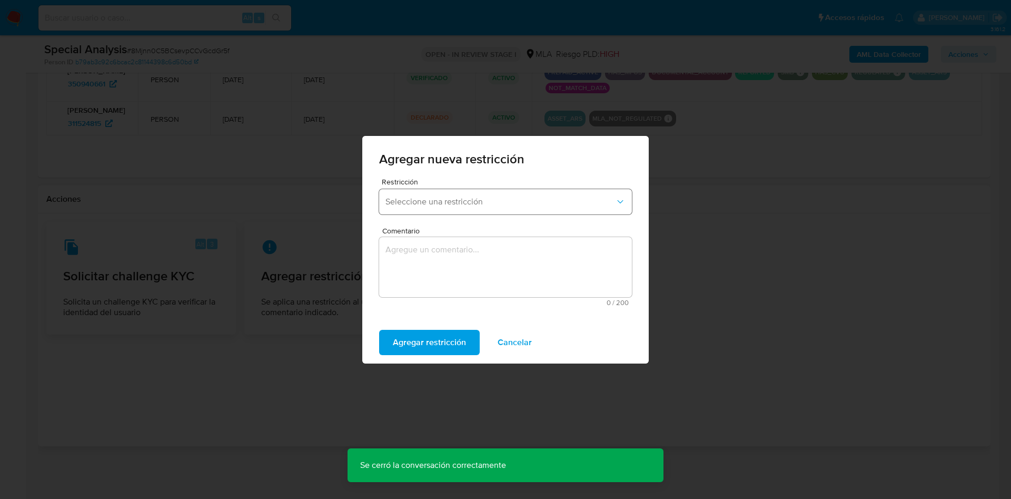
click at [424, 198] on span "Seleccione una restricción" at bounding box center [500, 201] width 230 height 11
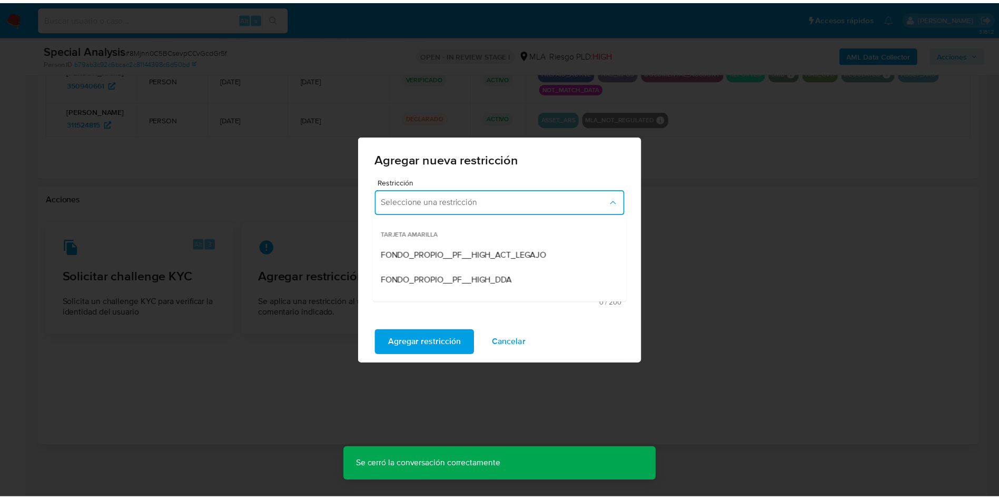
scroll to position [158, 0]
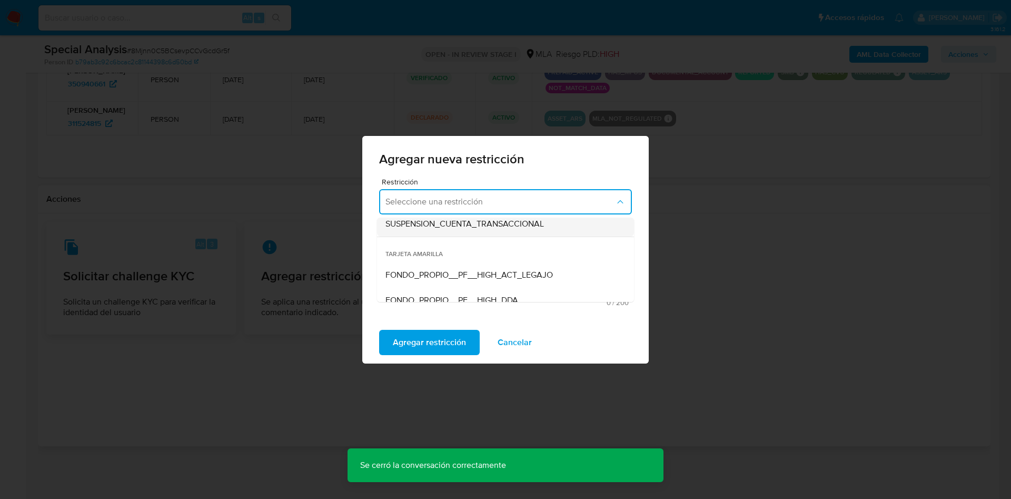
click at [466, 226] on span "SUSPENSION_CUENTA_TRANSACCIONAL" at bounding box center [464, 223] width 158 height 11
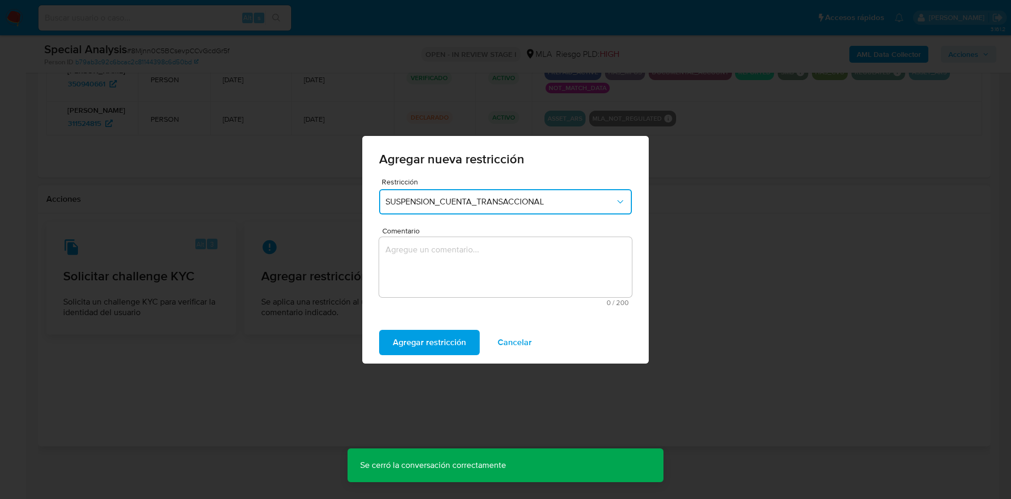
click at [507, 254] on textarea "Comentario" at bounding box center [505, 267] width 253 height 60
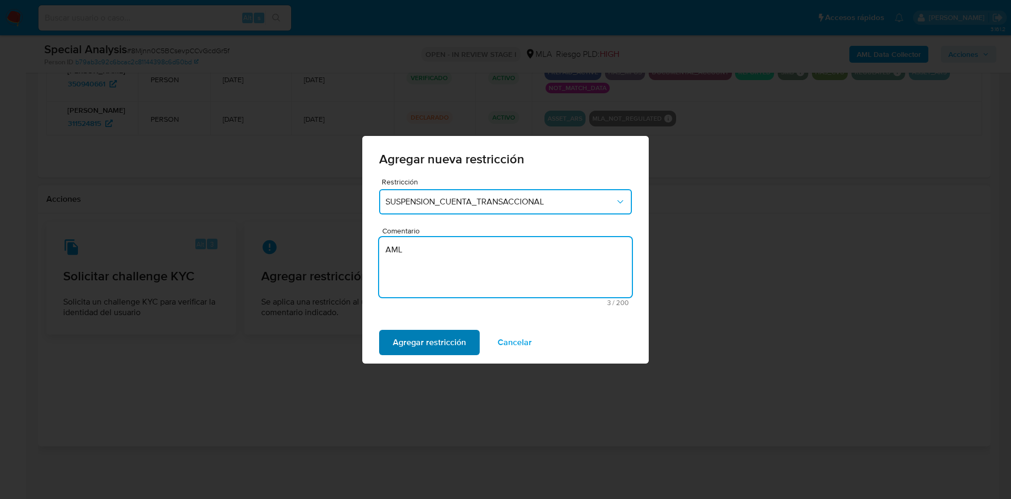
type textarea "AML"
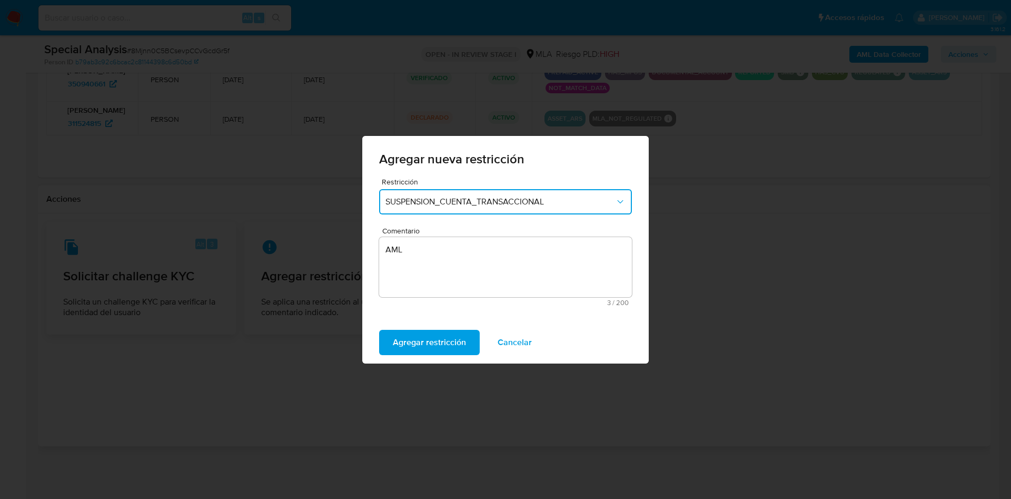
drag, startPoint x: 439, startPoint y: 349, endPoint x: 654, endPoint y: 333, distance: 216.4
click at [441, 348] on span "Agregar restricción" at bounding box center [429, 342] width 73 height 23
click at [404, 345] on span "Confirmar" at bounding box center [412, 342] width 38 height 23
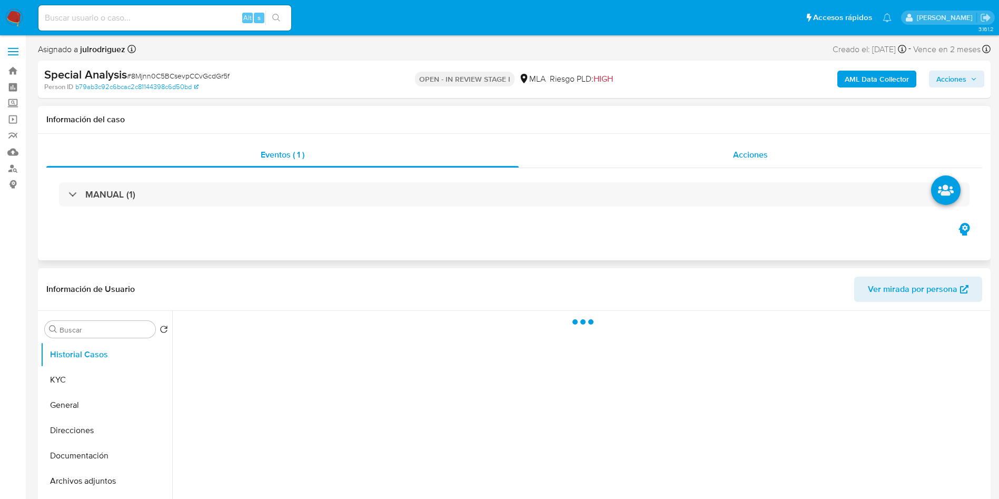
click at [740, 153] on span "Acciones" at bounding box center [750, 154] width 35 height 12
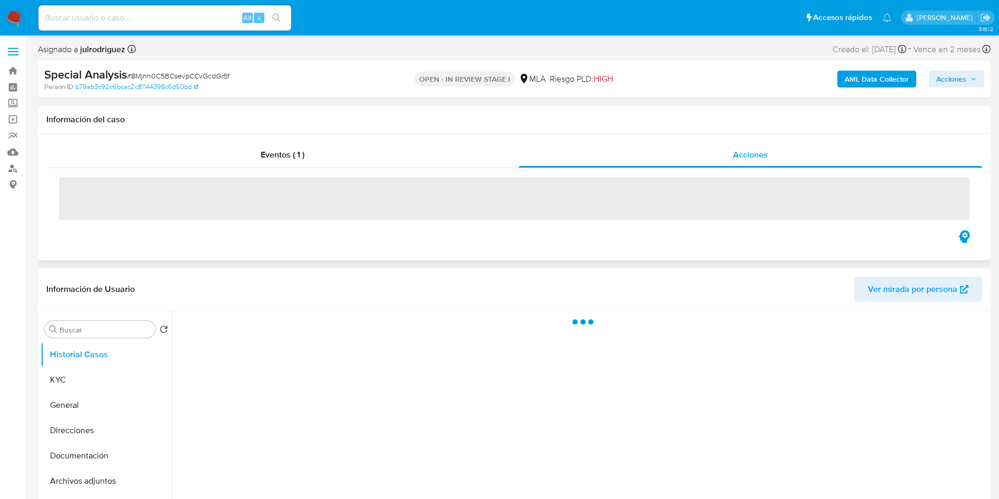
select select "10"
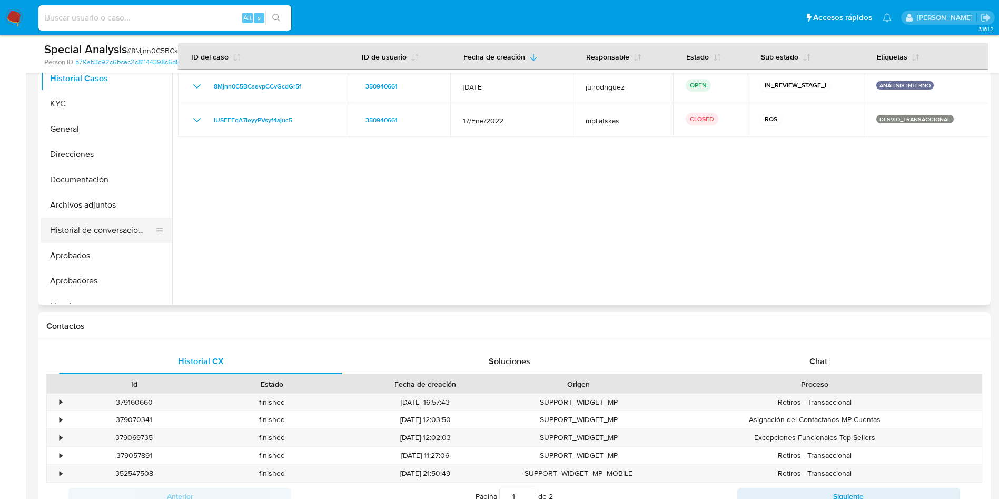
click at [114, 225] on button "Historial de conversaciones" at bounding box center [102, 229] width 123 height 25
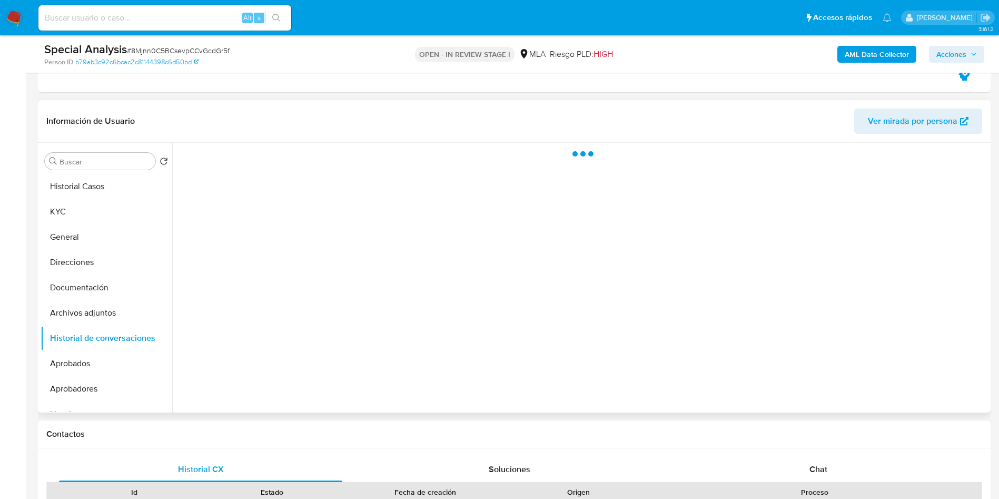
scroll to position [158, 0]
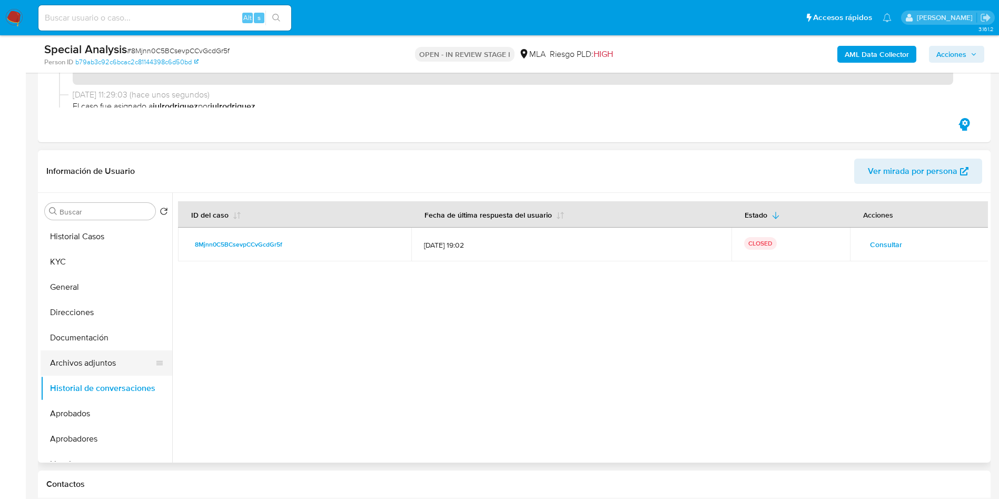
click at [73, 367] on button "Archivos adjuntos" at bounding box center [102, 362] width 123 height 25
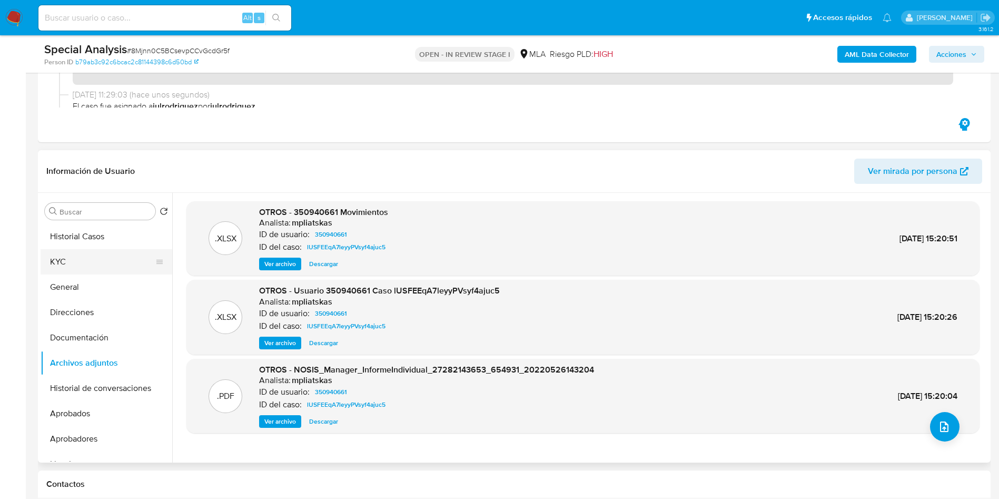
click at [94, 255] on button "KYC" at bounding box center [102, 261] width 123 height 25
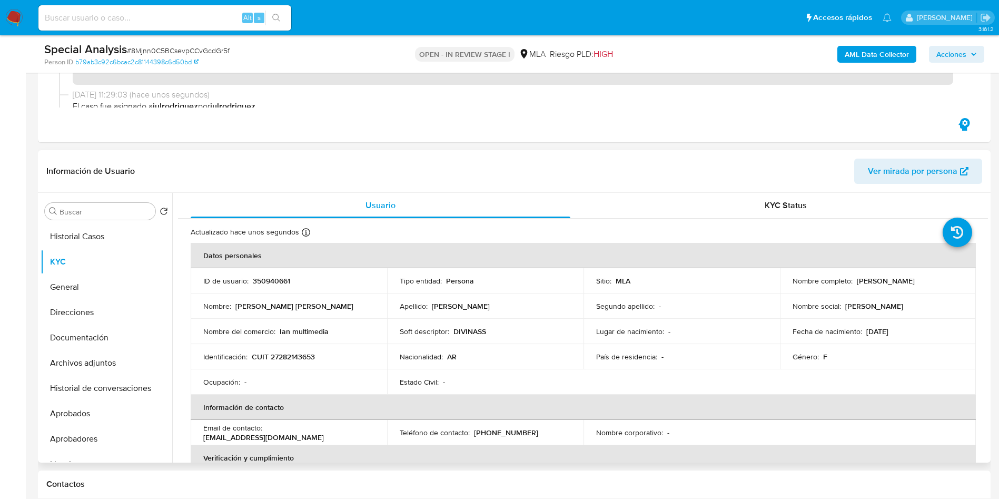
click at [274, 276] on p "350940661" at bounding box center [271, 280] width 37 height 9
copy p "350940661"
click at [219, 52] on span "# 8Mjnn0C5BCsevpCCvGcdGr5f" at bounding box center [178, 50] width 103 height 11
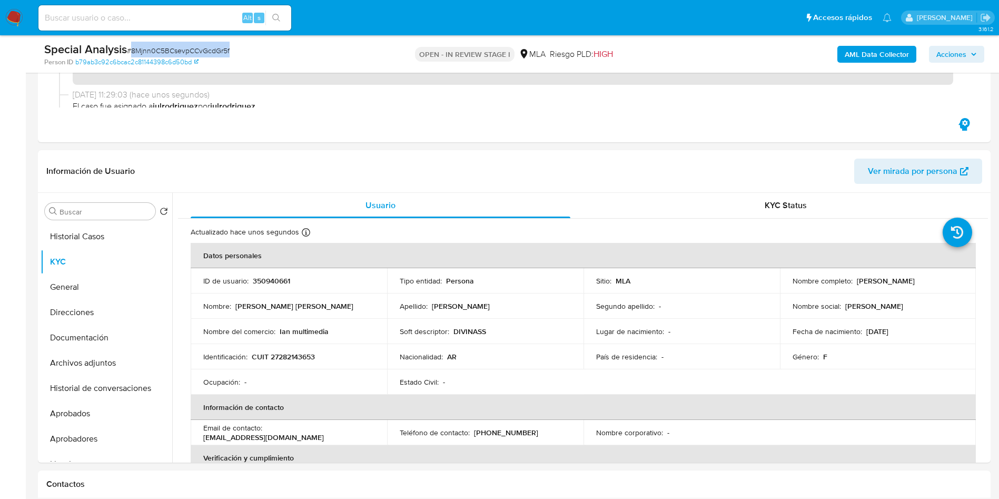
copy span "8Mjnn0C5BCsevpCCvGcdGr5f"
drag, startPoint x: 854, startPoint y: 282, endPoint x: 929, endPoint y: 282, distance: 74.8
click at [929, 282] on div "Nombre completo : Myrian Elizabeth Vega" at bounding box center [877, 280] width 171 height 9
copy p "Myrian Elizabeth Vega"
click at [112, 386] on button "Historial de conversaciones" at bounding box center [102, 387] width 123 height 25
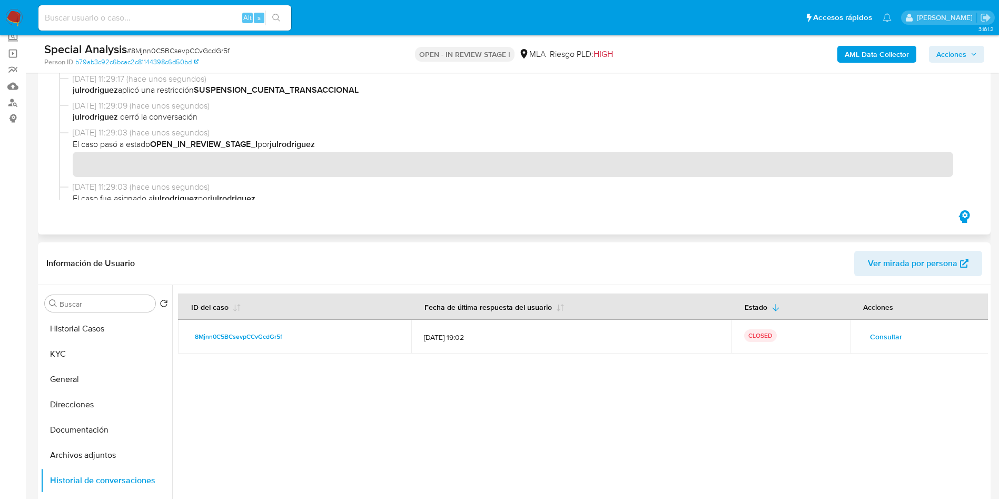
scroll to position [0, 0]
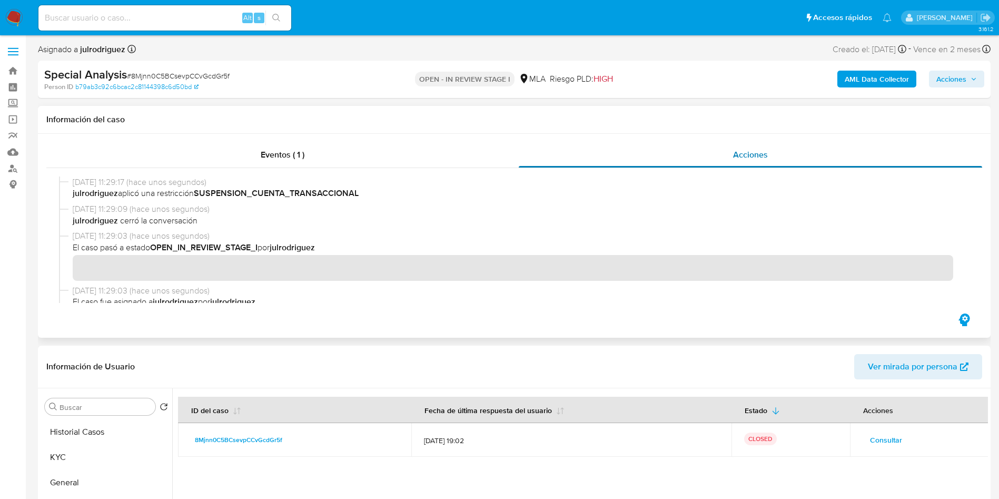
click at [742, 156] on span "Acciones" at bounding box center [750, 154] width 35 height 12
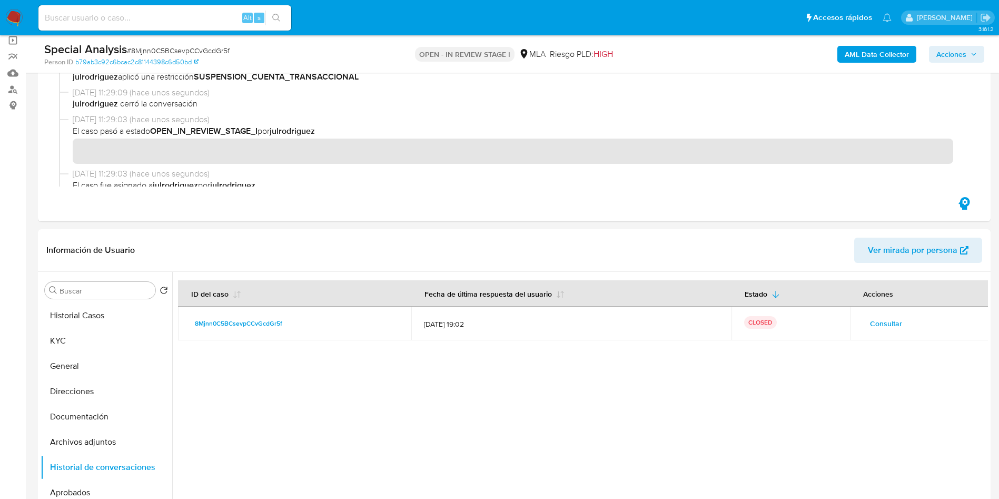
click at [893, 52] on b "AML Data Collector" at bounding box center [876, 54] width 64 height 17
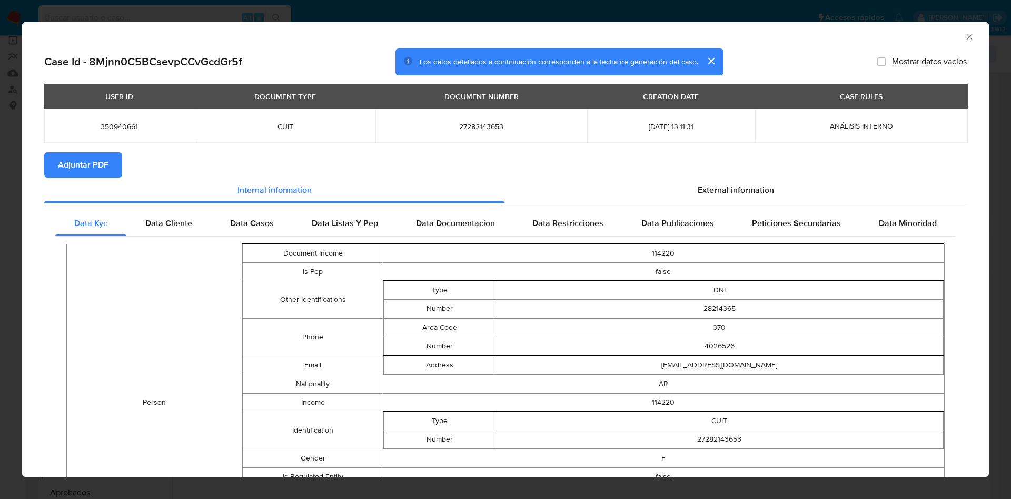
click at [74, 160] on span "Adjuntar PDF" at bounding box center [83, 164] width 51 height 23
click at [964, 38] on icon "Cerrar ventana" at bounding box center [969, 37] width 11 height 11
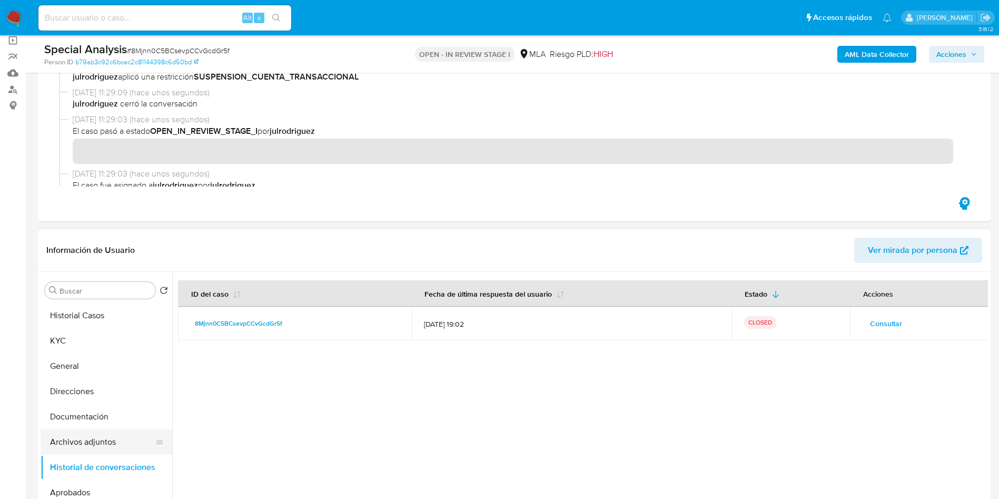
click at [98, 436] on button "Archivos adjuntos" at bounding box center [102, 441] width 123 height 25
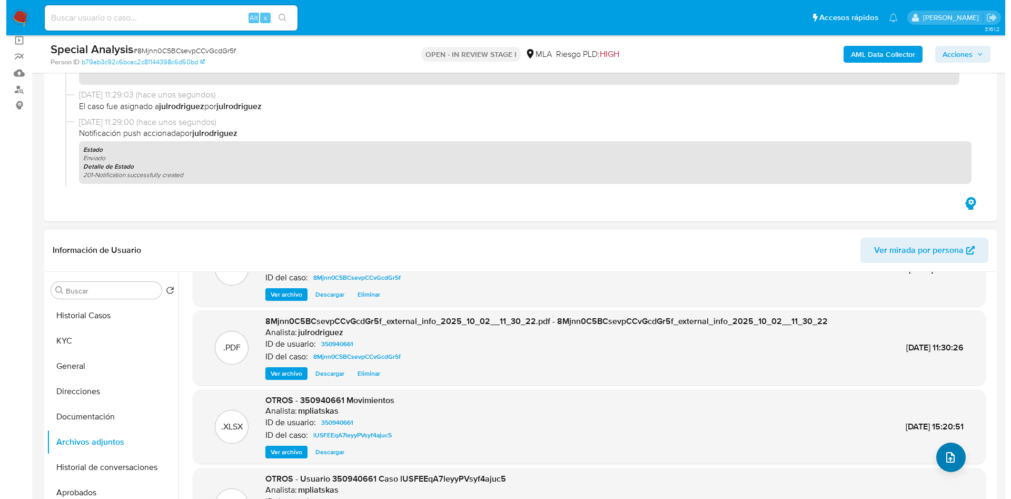
scroll to position [88, 0]
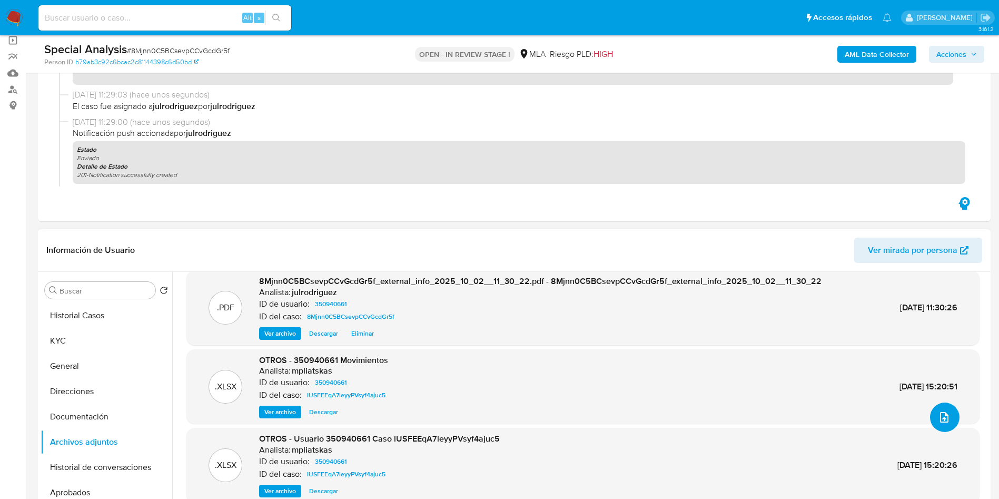
click at [931, 412] on button "upload-file" at bounding box center [944, 416] width 29 height 29
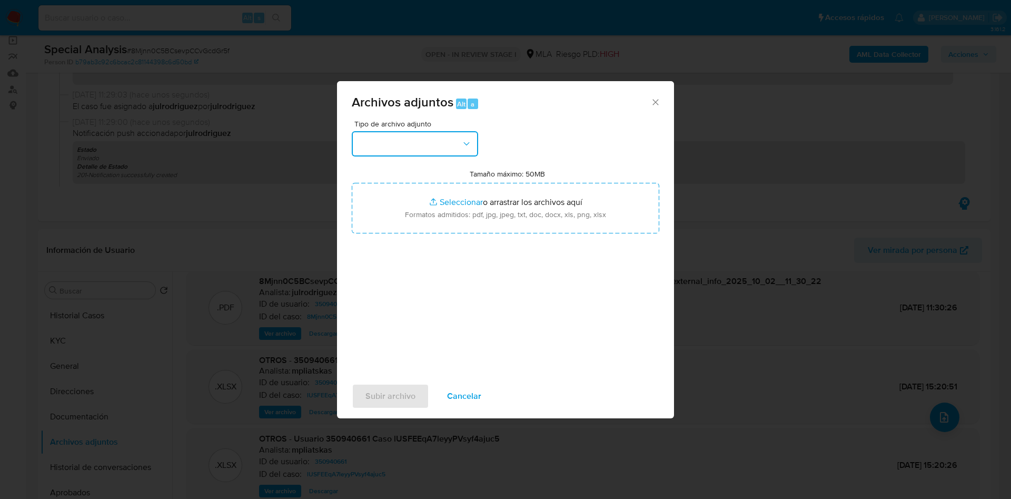
click at [430, 144] on button "button" at bounding box center [415, 143] width 126 height 25
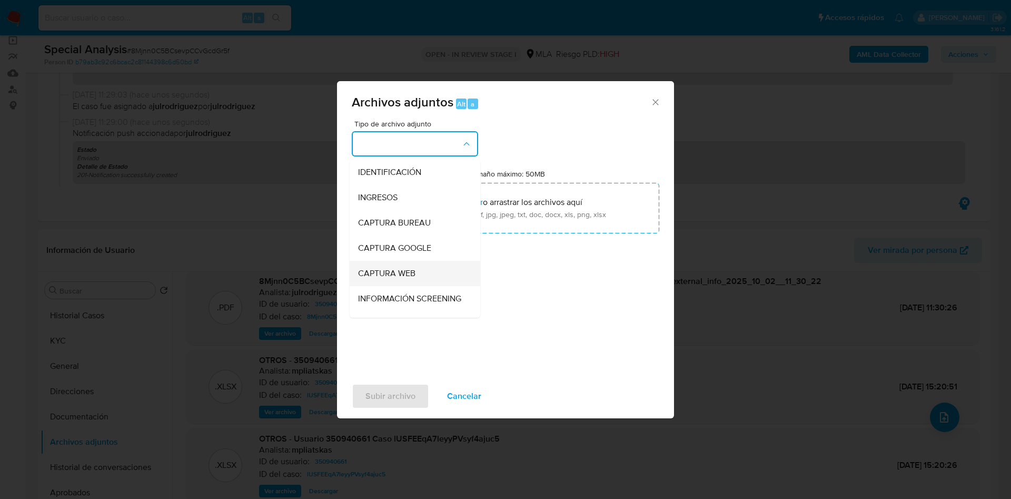
scroll to position [79, 0]
click at [387, 302] on div "OTROS" at bounding box center [411, 295] width 107 height 25
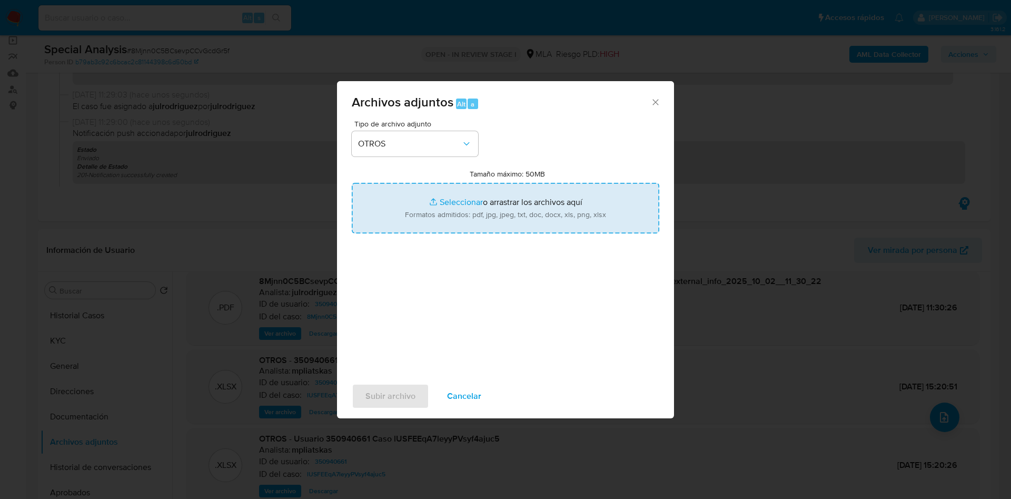
click at [452, 216] on input "Tamaño máximo: 50MB Seleccionar archivos" at bounding box center [505, 208] width 307 height 51
type input "C:\fakepath\Constancia de inscripción - 350940661 - 8Mjnn0C5BCsevpCCvGcdGr5f.pdf"
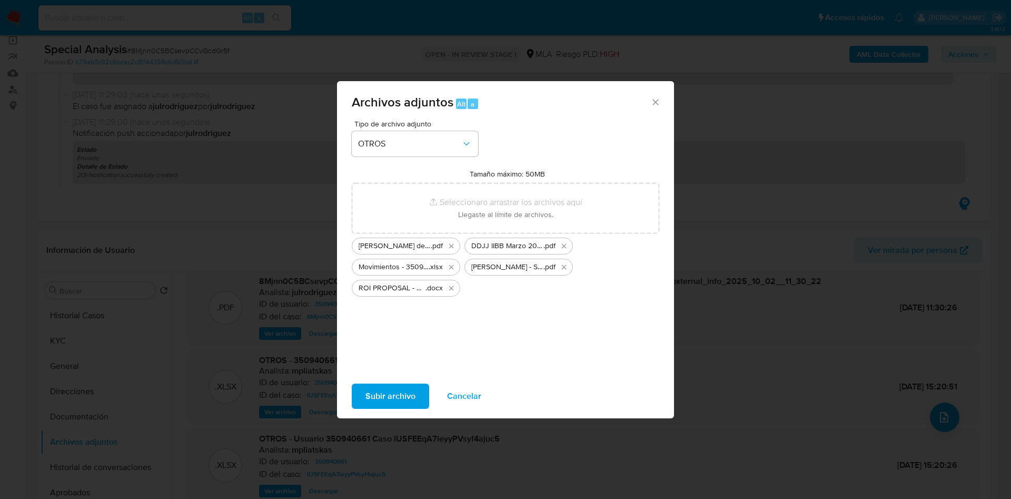
click at [384, 386] on span "Subir archivo" at bounding box center [390, 395] width 50 height 23
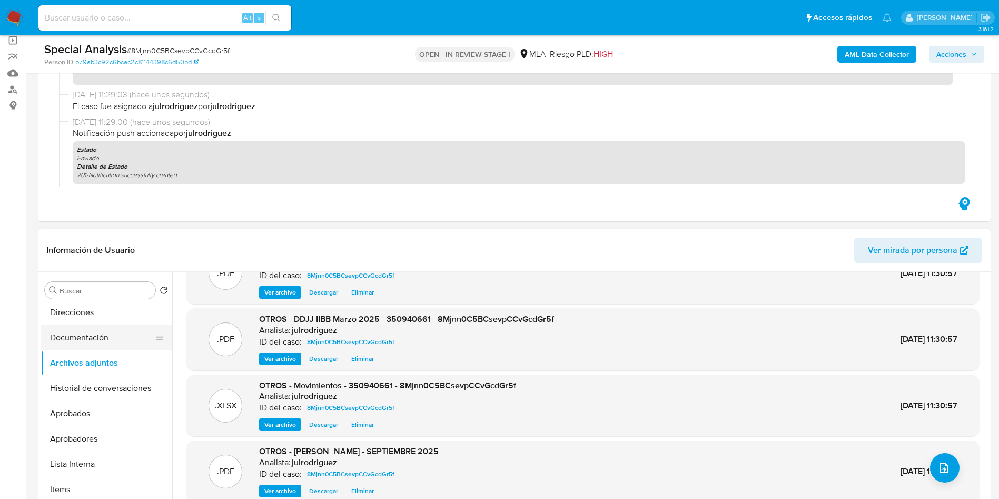
click at [103, 343] on button "Documentación" at bounding box center [102, 337] width 123 height 25
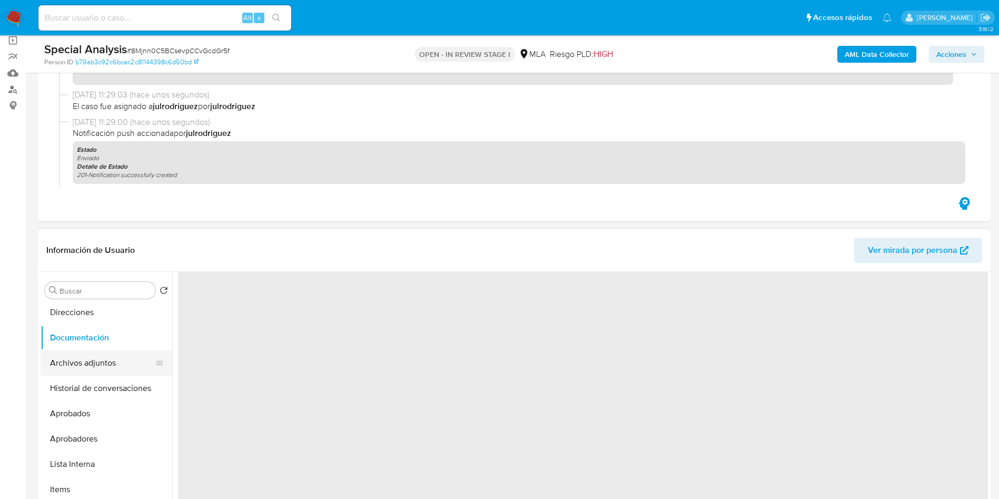
scroll to position [0, 0]
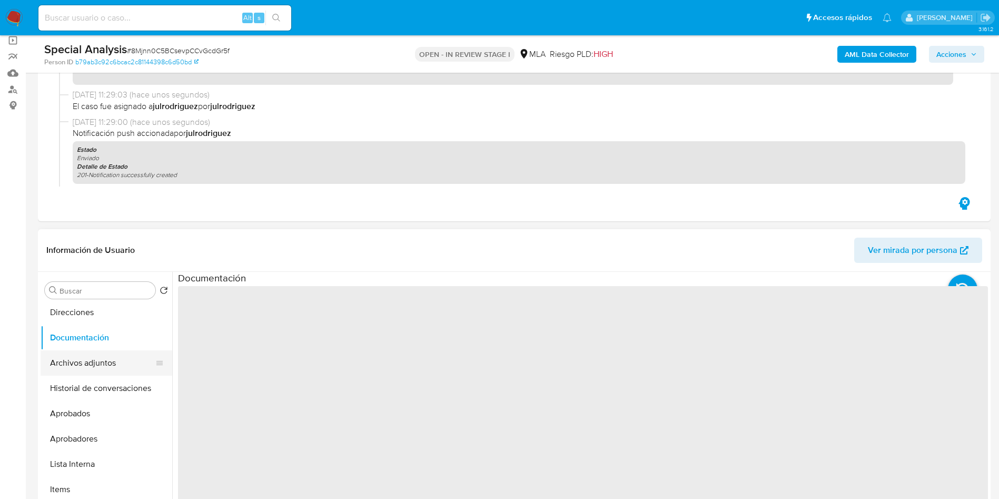
click at [104, 364] on button "Archivos adjuntos" at bounding box center [102, 362] width 123 height 25
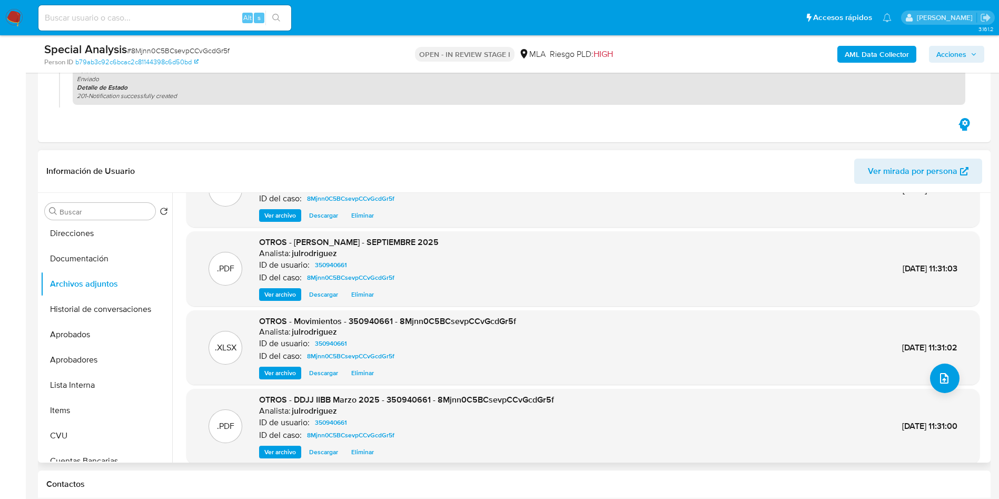
scroll to position [88, 0]
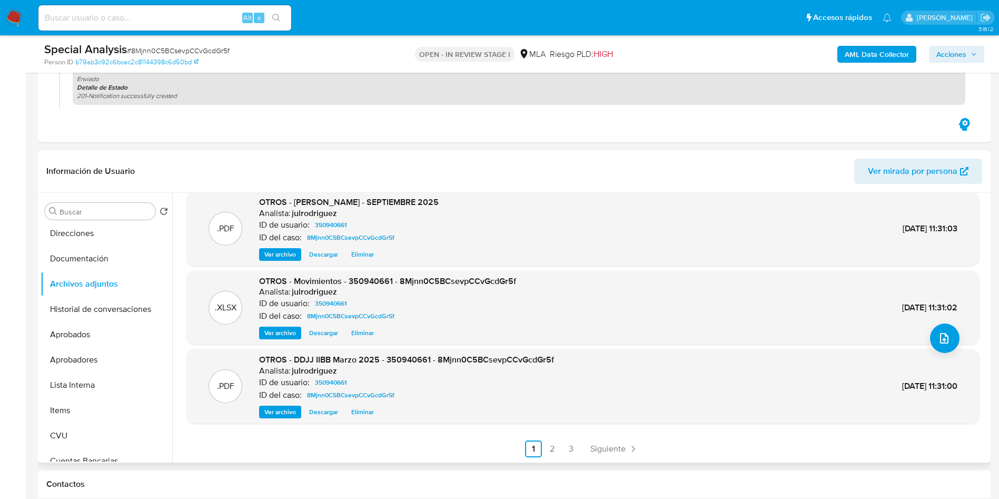
click at [563, 452] on link "3" at bounding box center [571, 448] width 17 height 17
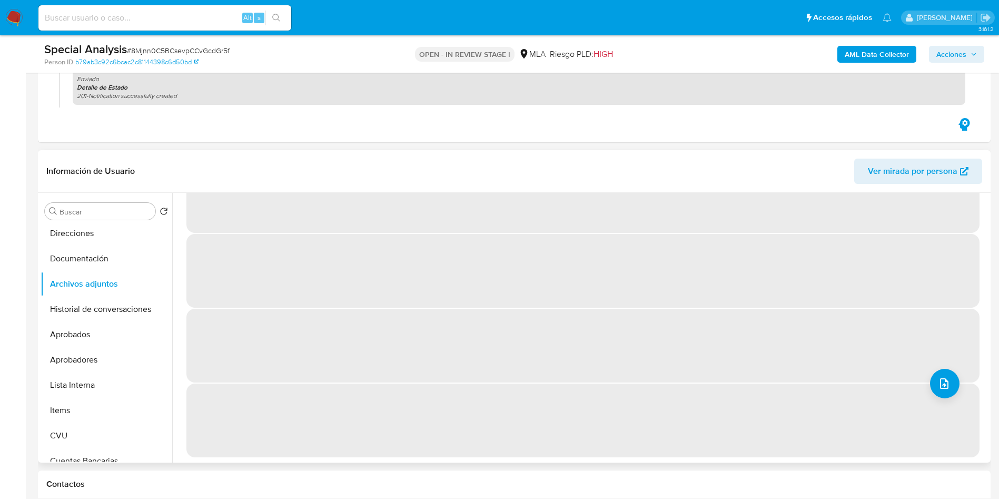
scroll to position [0, 0]
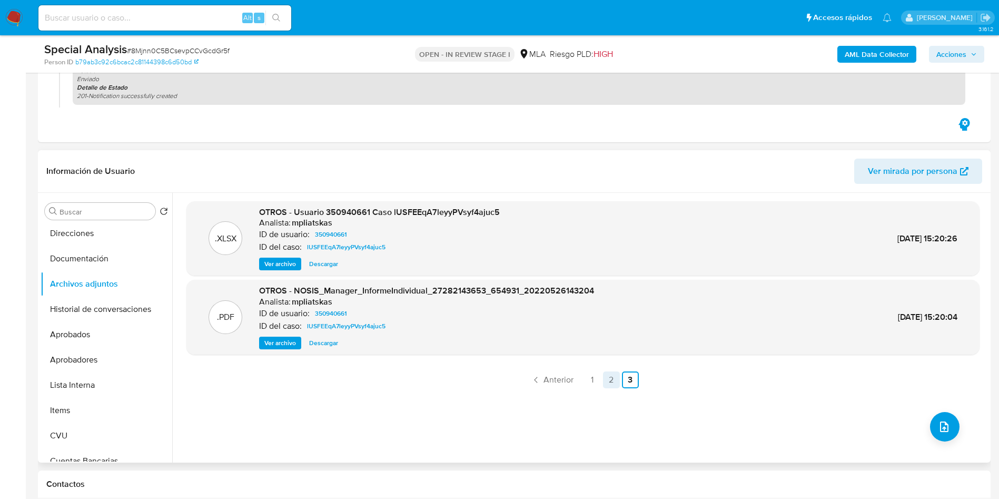
click at [603, 379] on link "2" at bounding box center [611, 379] width 17 height 17
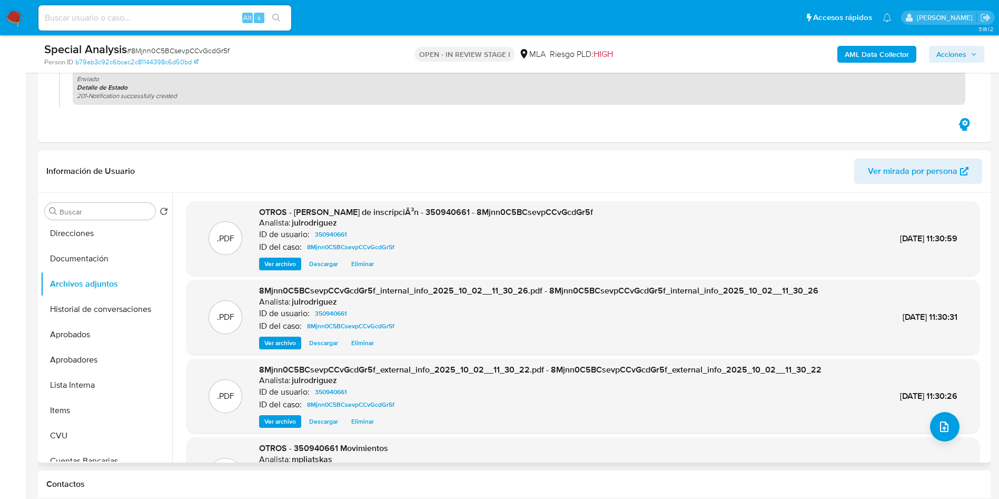
click at [968, 48] on span "Acciones" at bounding box center [956, 54] width 41 height 15
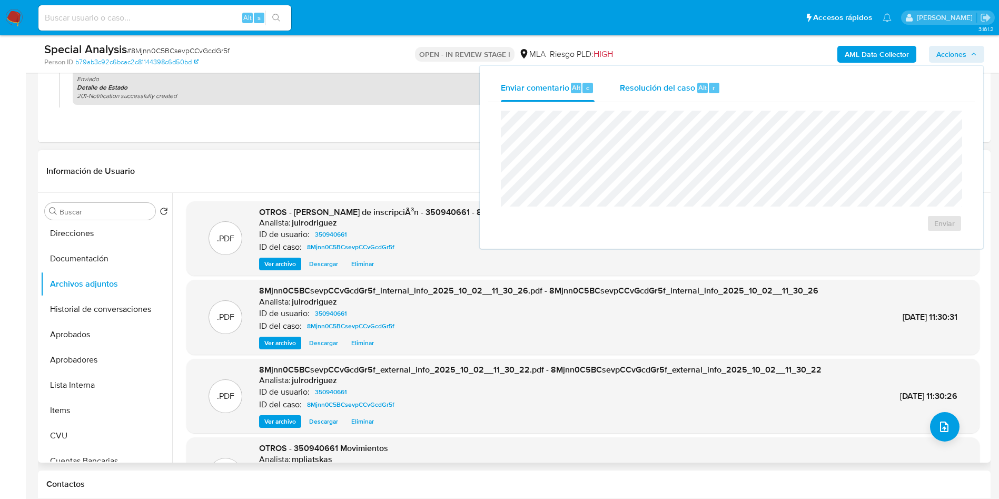
click at [649, 86] on span "Resolución del caso" at bounding box center [657, 87] width 75 height 12
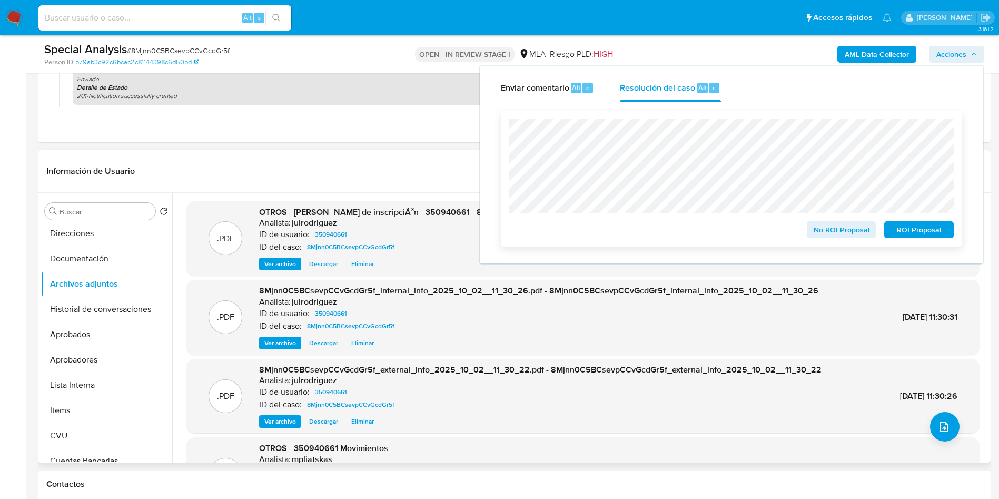
click at [926, 229] on span "ROI Proposal" at bounding box center [918, 229] width 55 height 15
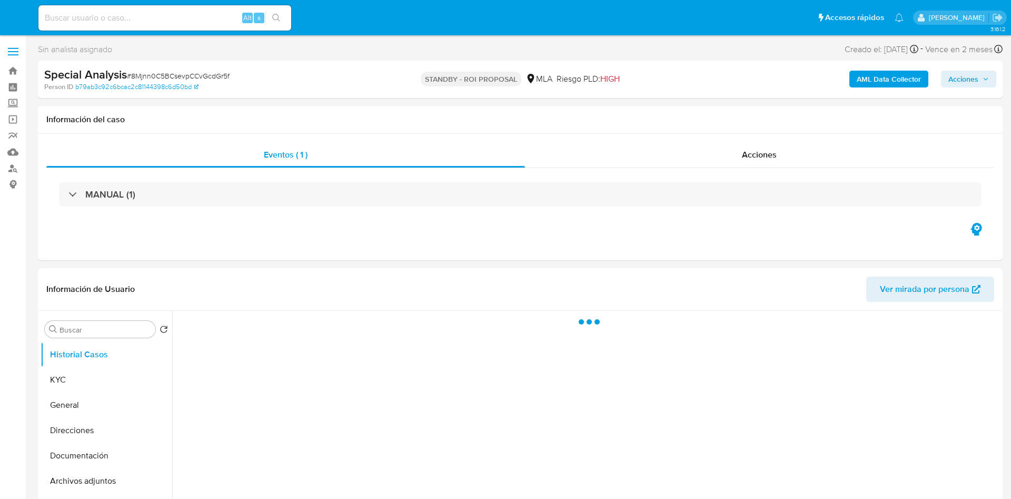
select select "10"
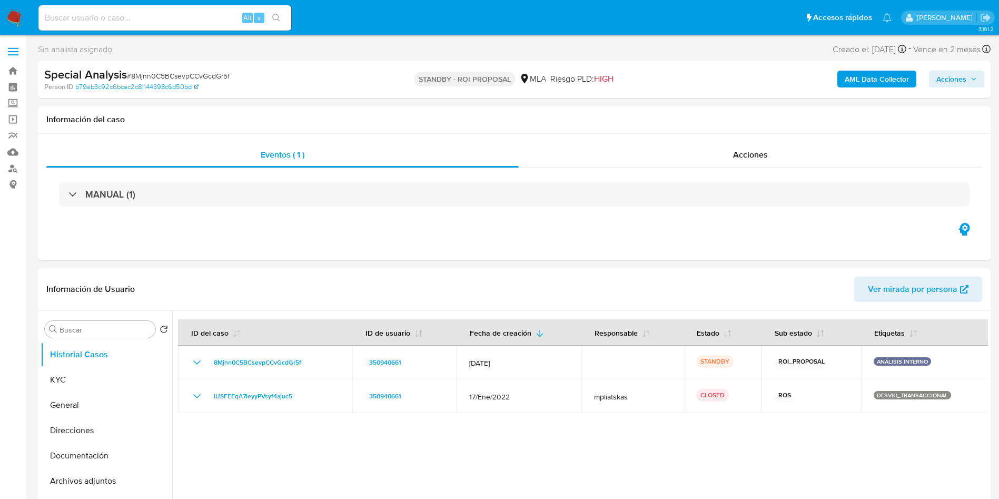
click at [123, 28] on div "Alt s" at bounding box center [164, 17] width 253 height 25
click at [128, 17] on input at bounding box center [164, 18] width 253 height 14
paste input "gcSkF7niLeUH393cbDl51JnN"
type input "gcSkF7niLeUH393cbDl51JnN"
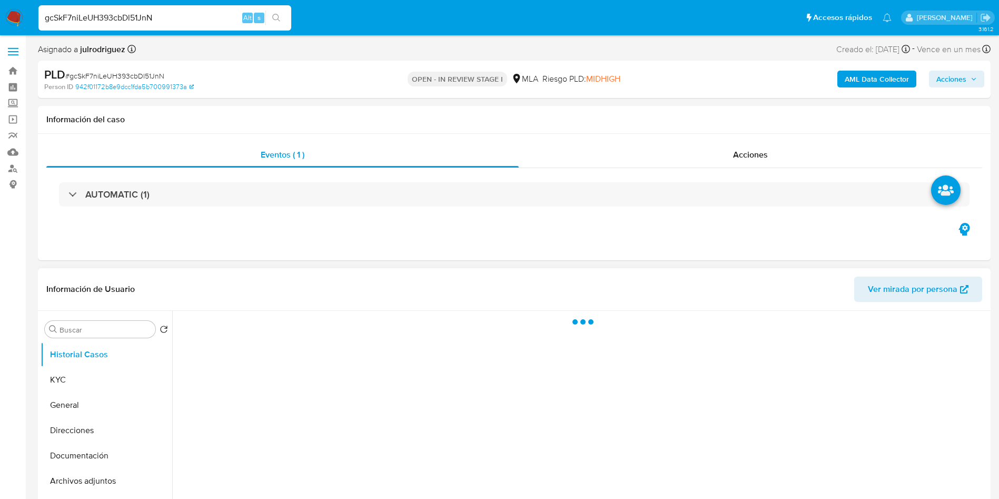
select select "10"
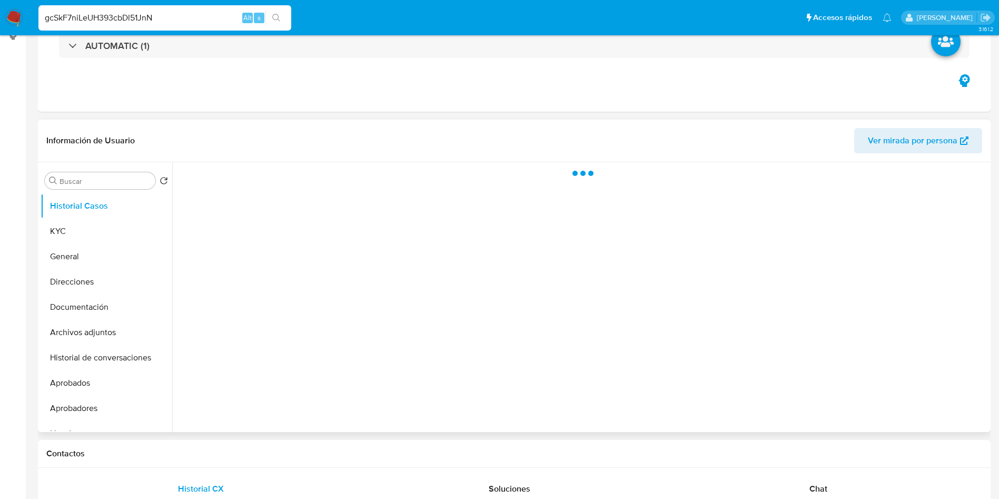
scroll to position [158, 0]
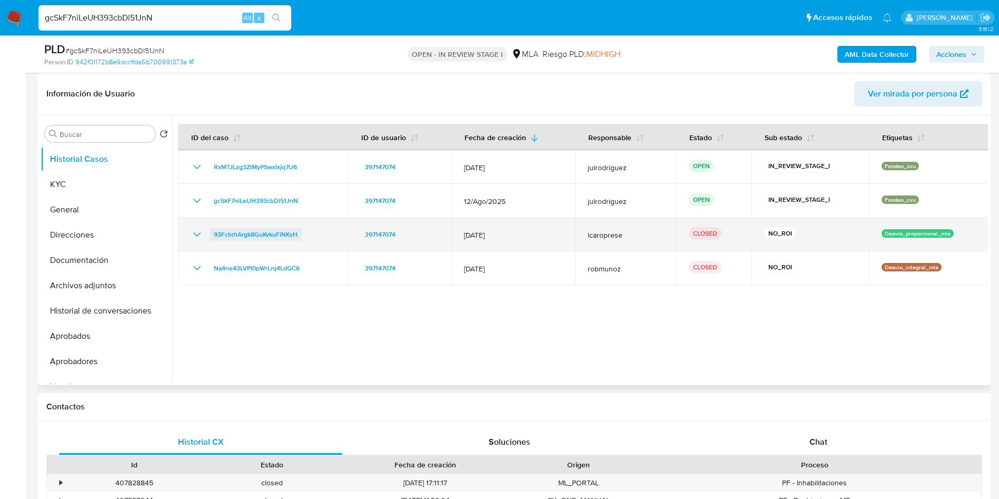
click at [258, 236] on span "93FchrhArgk8GuKvkuFiNKsH" at bounding box center [256, 234] width 84 height 13
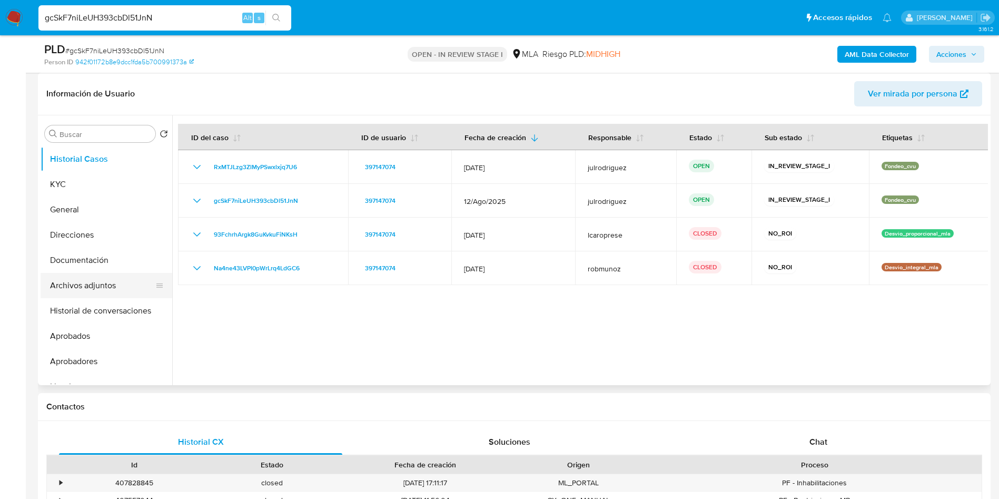
click at [98, 289] on button "Archivos adjuntos" at bounding box center [102, 285] width 123 height 25
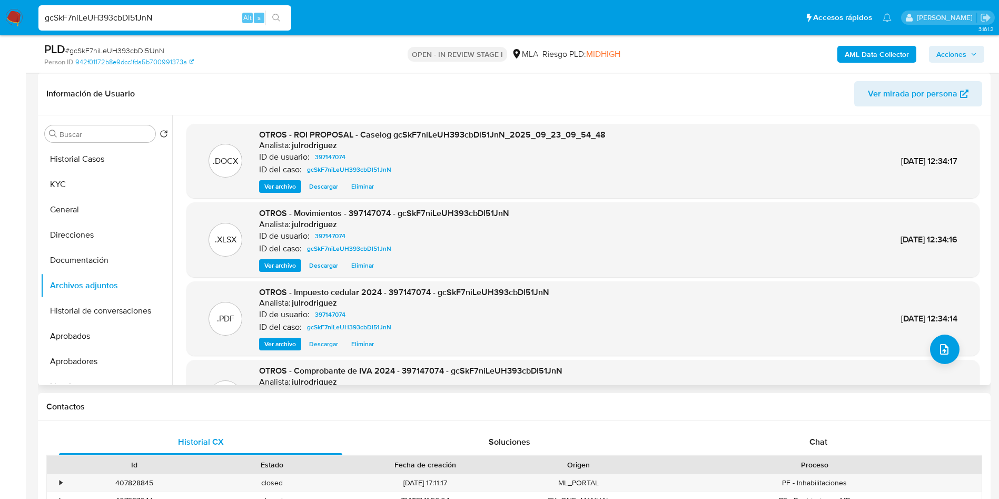
scroll to position [88, 0]
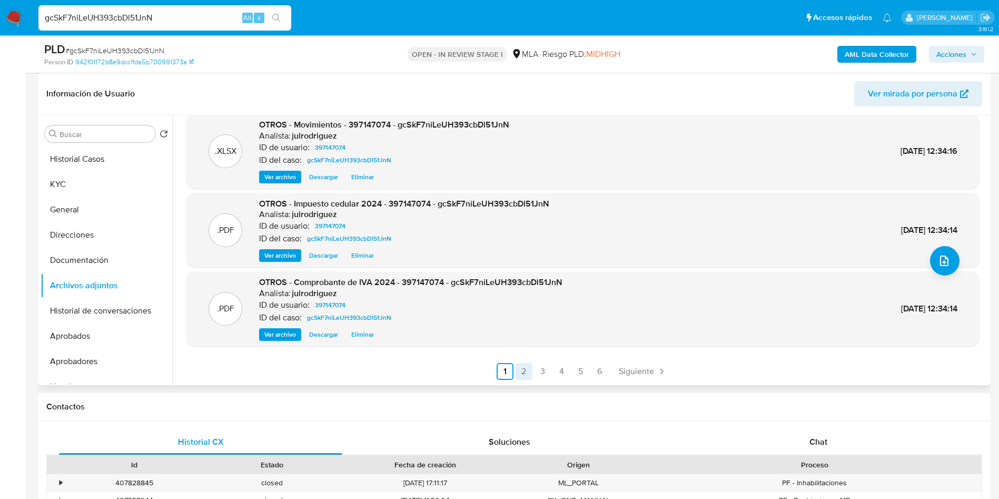
click at [524, 374] on link "2" at bounding box center [523, 371] width 17 height 17
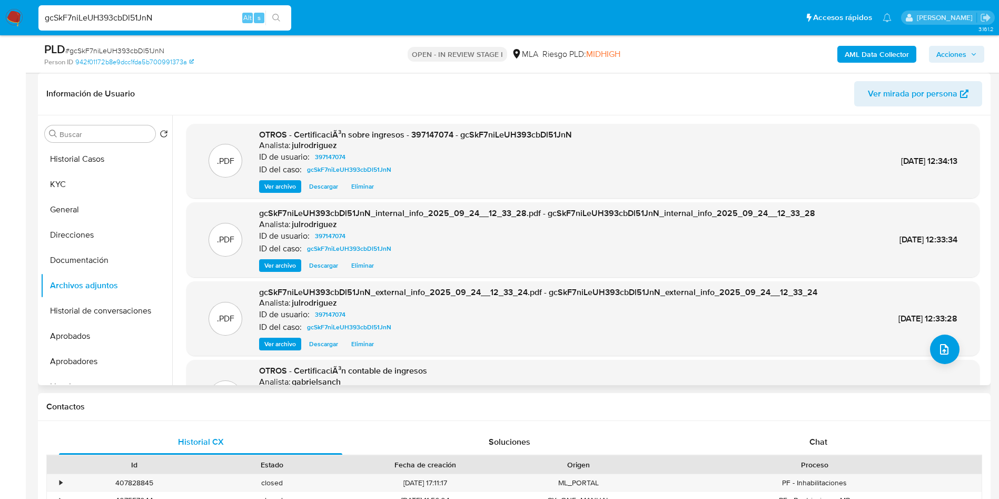
click at [146, 16] on input "gcSkF7niLeUH393cbDl51JnN" at bounding box center [164, 18] width 253 height 14
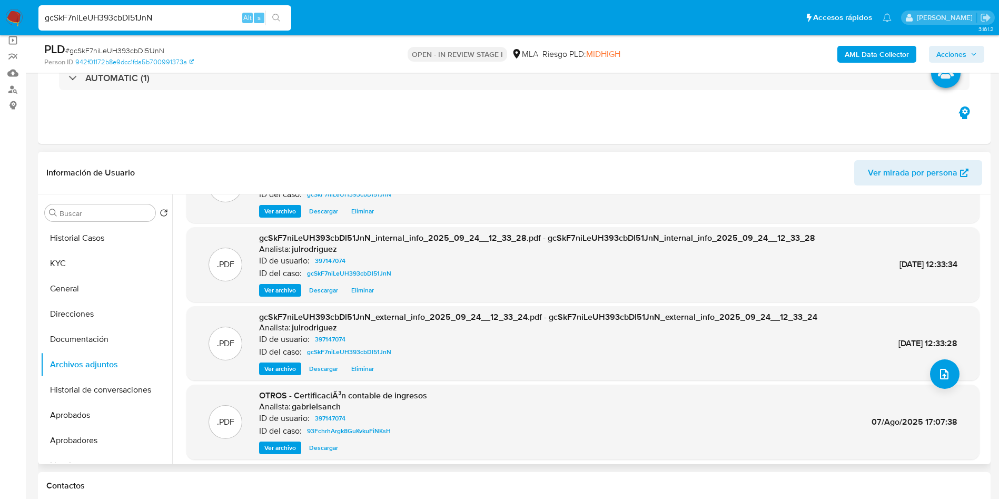
scroll to position [88, 0]
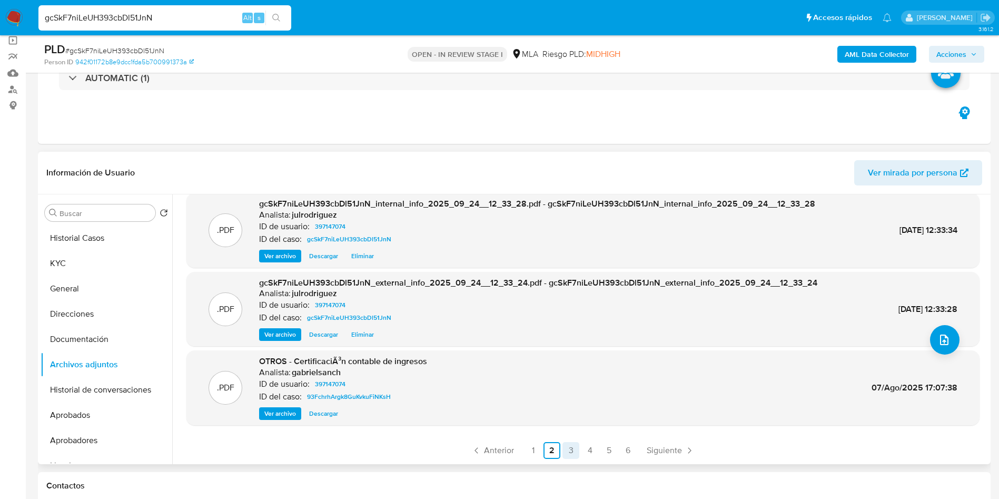
click at [571, 449] on link "3" at bounding box center [570, 450] width 17 height 17
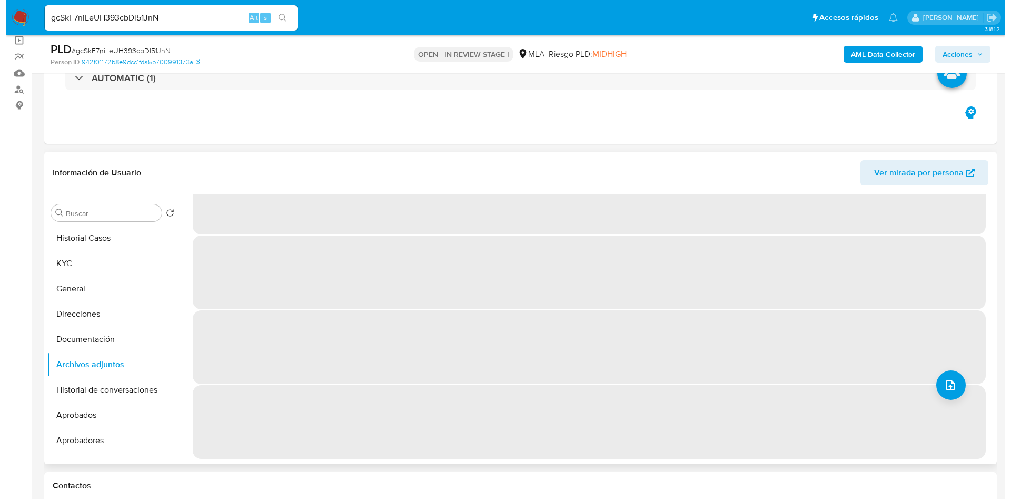
scroll to position [0, 0]
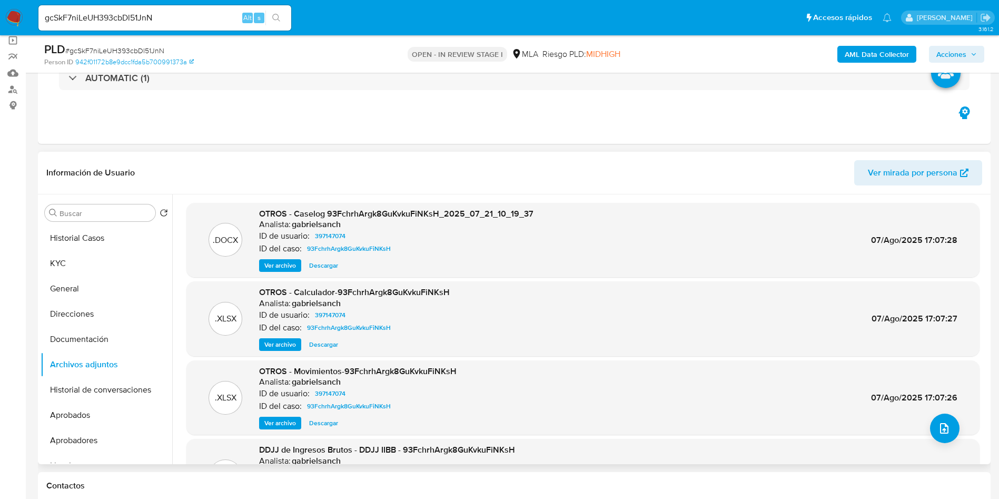
drag, startPoint x: 279, startPoint y: 263, endPoint x: 312, endPoint y: 263, distance: 33.2
click at [279, 264] on span "Ver archivo" at bounding box center [280, 265] width 32 height 11
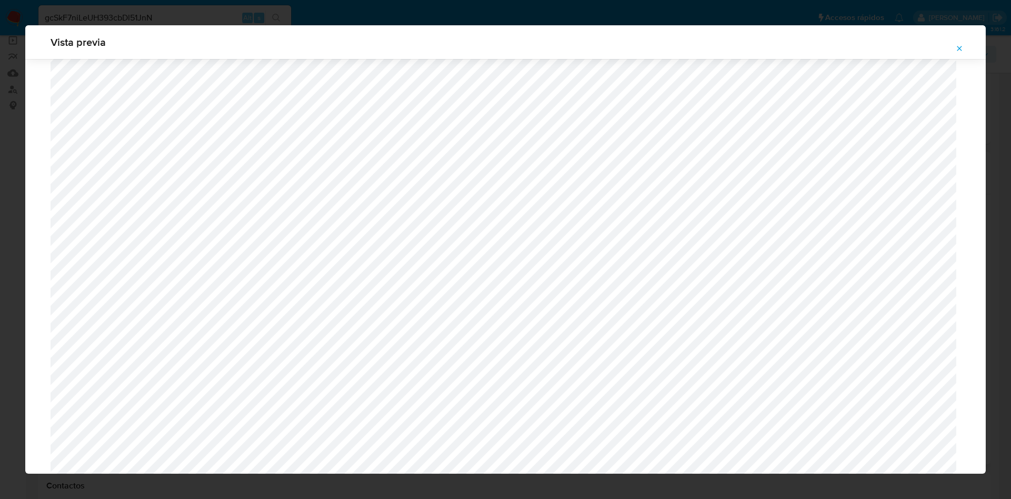
scroll to position [274, 0]
click at [958, 46] on icon "Attachment preview" at bounding box center [959, 48] width 8 height 8
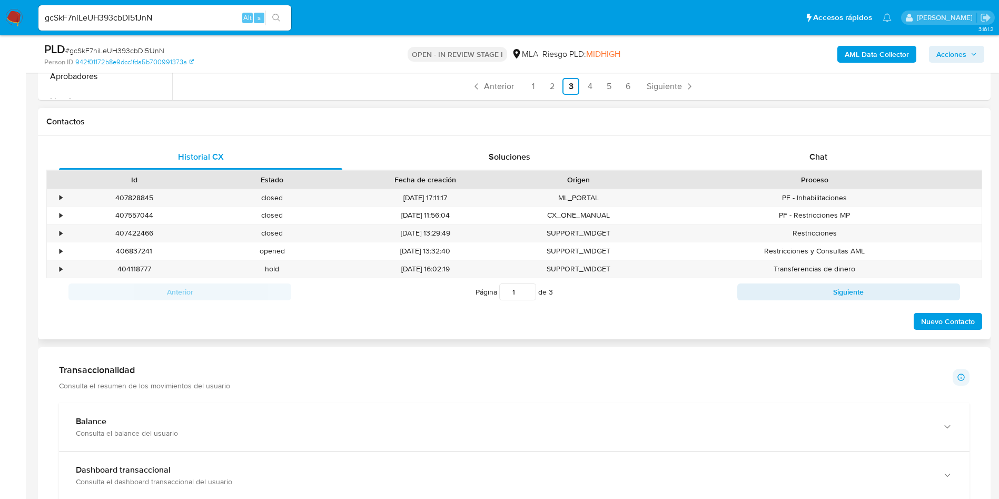
scroll to position [395, 0]
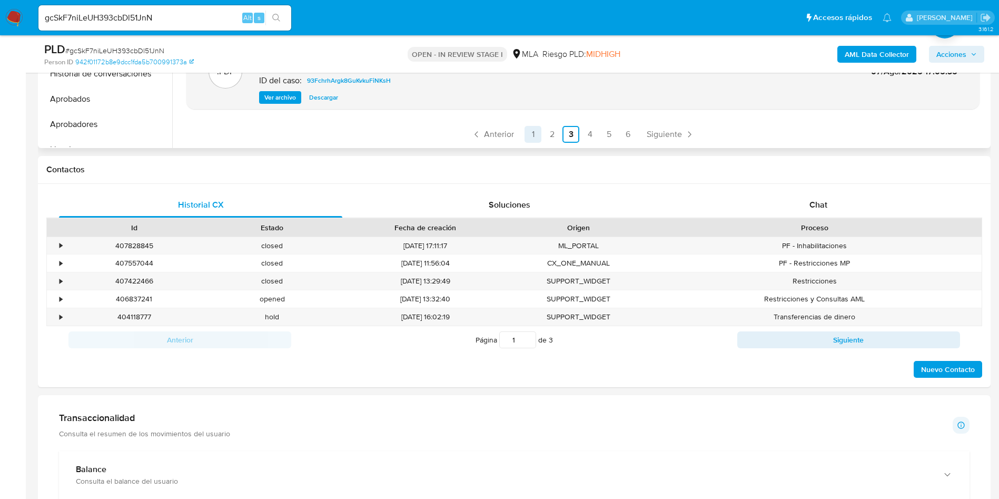
click at [533, 129] on link "1" at bounding box center [532, 134] width 17 height 17
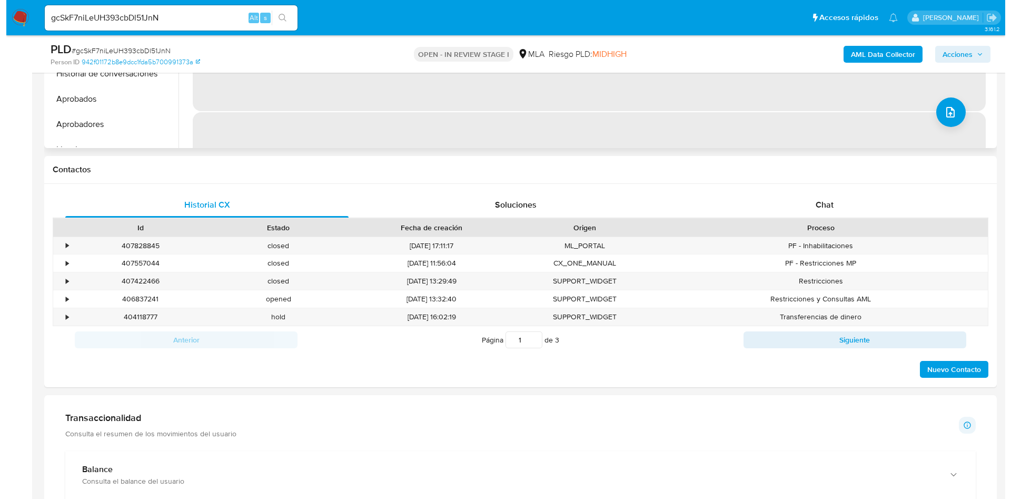
scroll to position [158, 0]
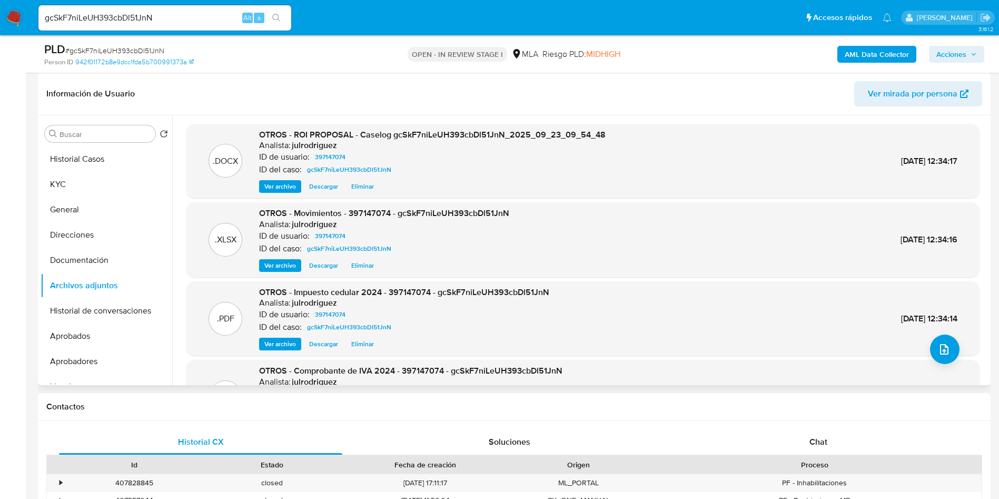
click at [280, 185] on span "Ver archivo" at bounding box center [280, 186] width 32 height 11
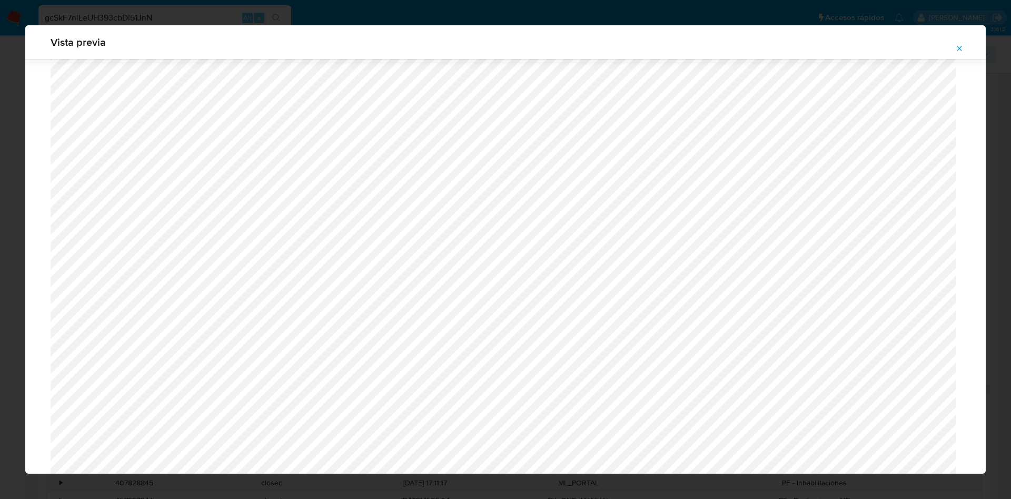
scroll to position [453, 0]
click at [958, 45] on icon "Attachment preview" at bounding box center [959, 48] width 8 height 8
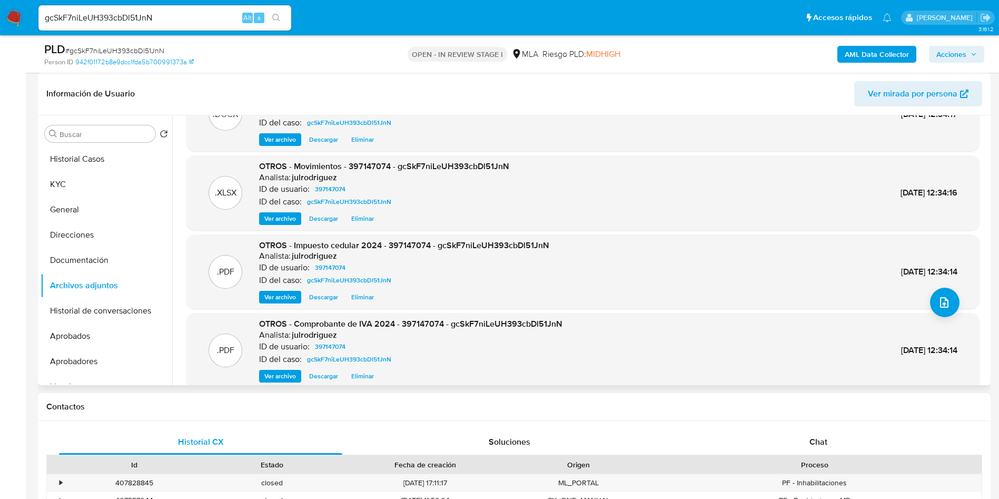
scroll to position [88, 0]
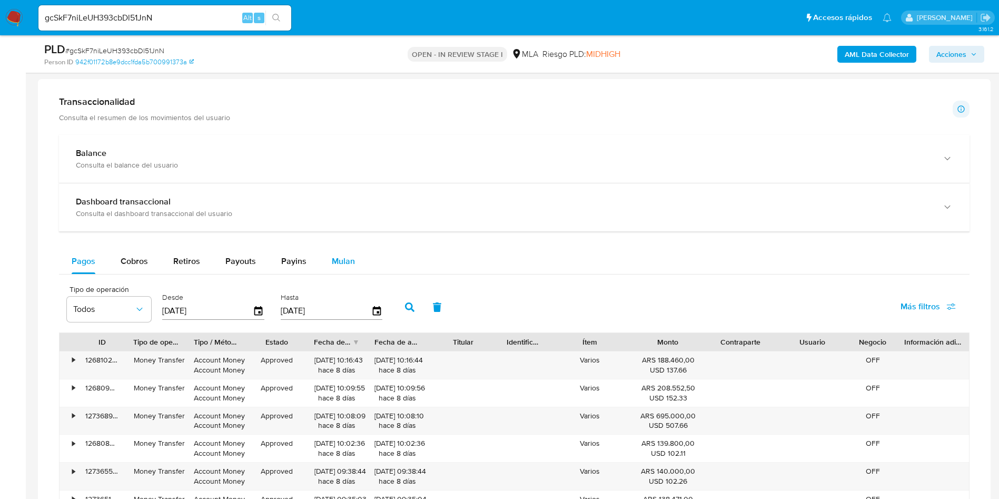
click at [337, 251] on div "Mulan" at bounding box center [343, 260] width 23 height 25
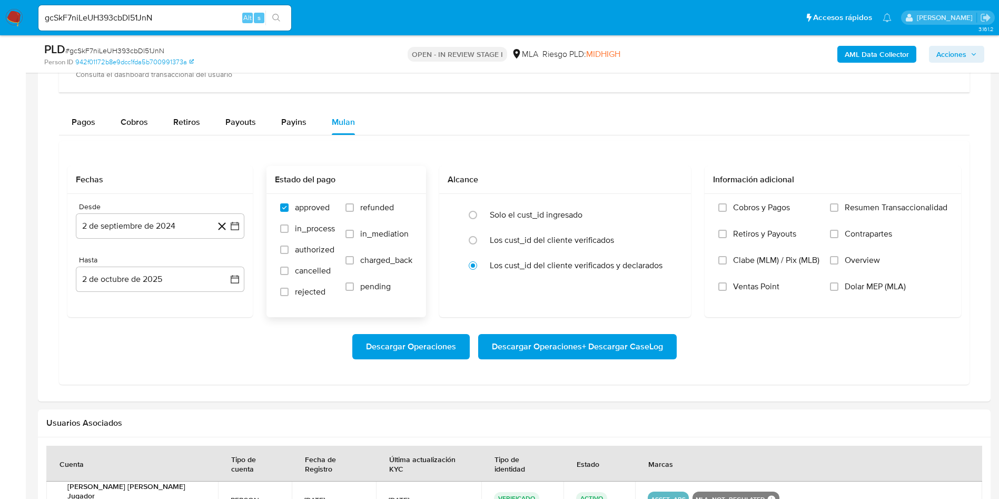
scroll to position [948, 0]
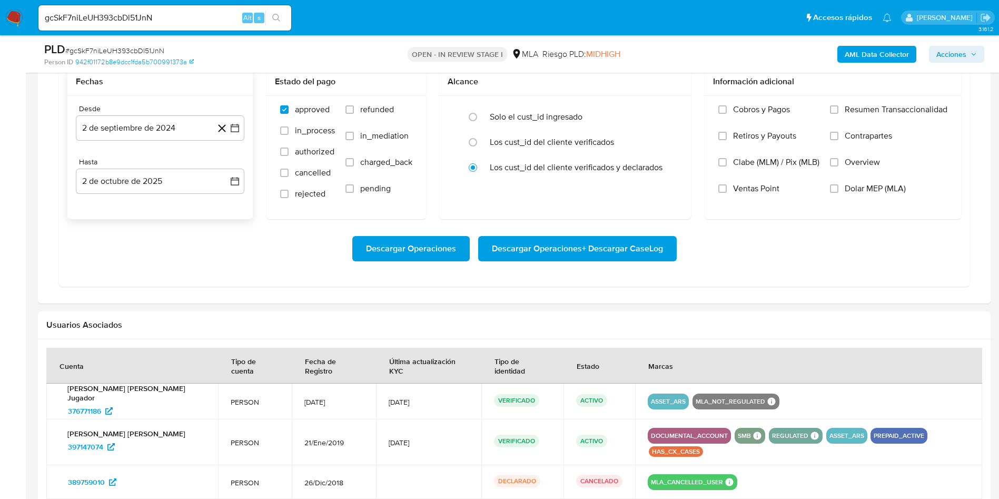
click at [150, 141] on div "Desde 2 de septiembre de 2024 2-09-2024 Hasta 2 de octubre de 2025 2-10-2025" at bounding box center [159, 157] width 185 height 123
click at [150, 134] on button "2 de septiembre de 2024" at bounding box center [160, 127] width 168 height 25
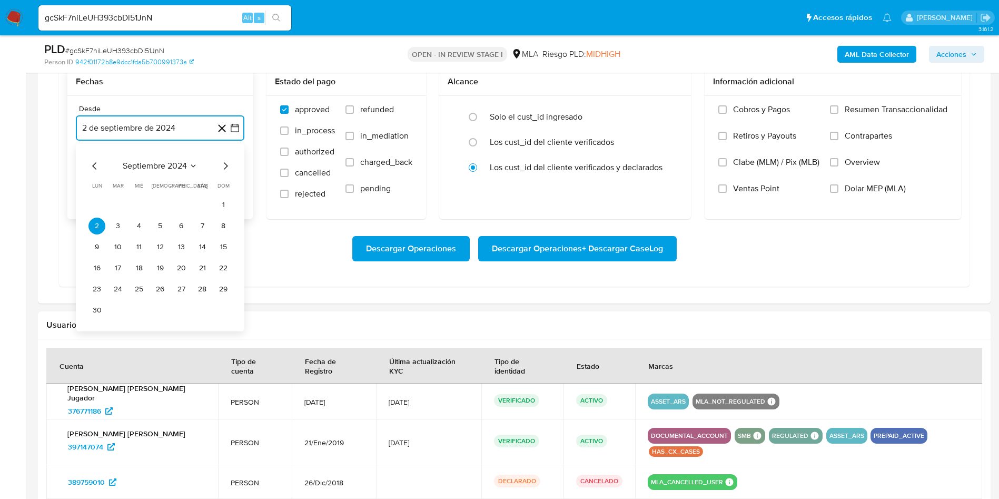
click at [157, 168] on span "septiembre 2024" at bounding box center [155, 166] width 64 height 11
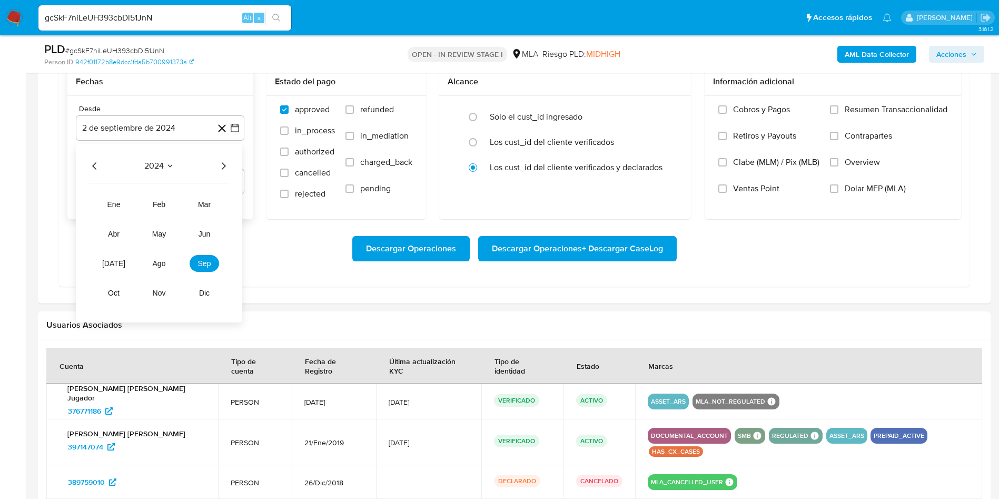
click at [224, 167] on icon "Año siguiente" at bounding box center [223, 166] width 13 height 13
click at [205, 231] on span "jun" at bounding box center [204, 234] width 12 height 8
click at [214, 204] on tr "1" at bounding box center [159, 204] width 143 height 17
click at [224, 207] on button "1" at bounding box center [223, 204] width 17 height 17
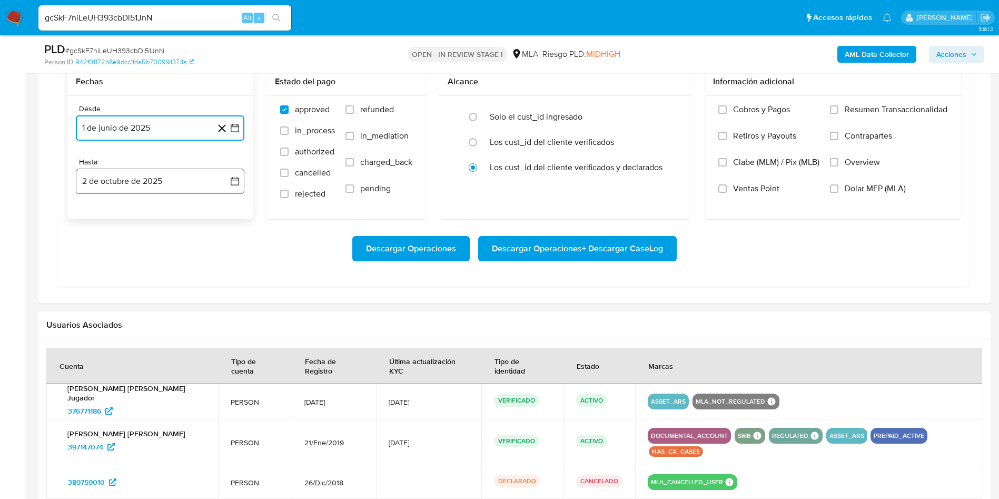
click at [150, 178] on button "2 de octubre de 2025" at bounding box center [160, 180] width 168 height 25
click at [91, 214] on icon "Mes anterior" at bounding box center [94, 219] width 13 height 13
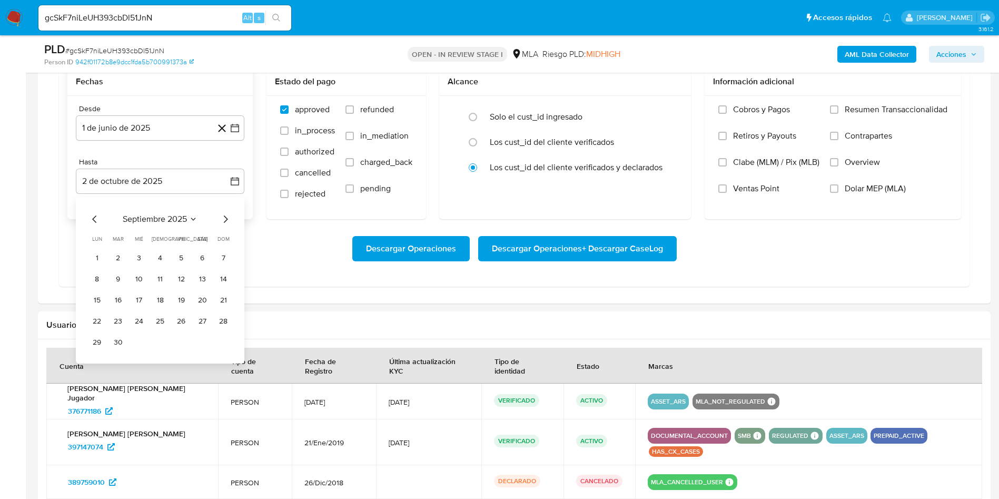
click at [95, 225] on div "septiembre 2025 septiembre 2025 lun lunes mar martes mié miércoles jue jueves v…" at bounding box center [159, 282] width 143 height 138
click at [94, 218] on icon "Mes anterior" at bounding box center [94, 219] width 13 height 13
click at [226, 340] on button "31" at bounding box center [223, 342] width 17 height 17
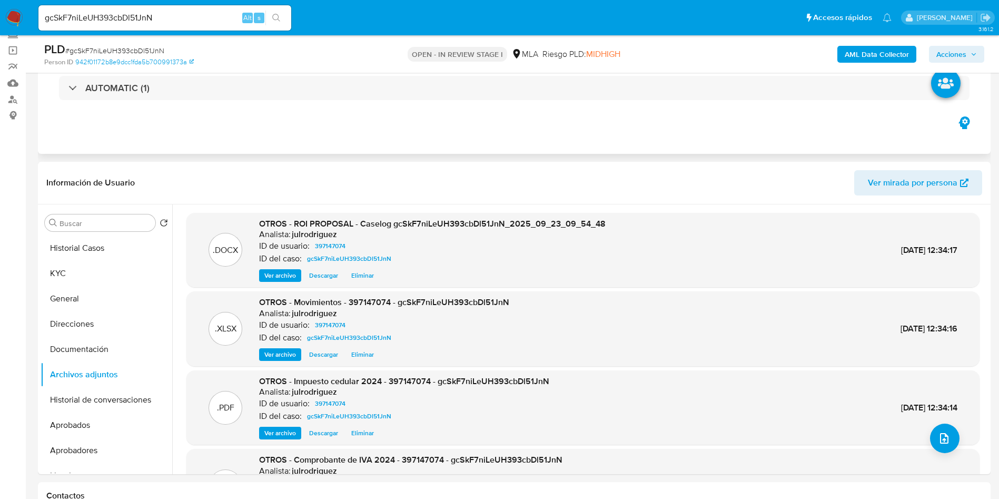
scroll to position [0, 0]
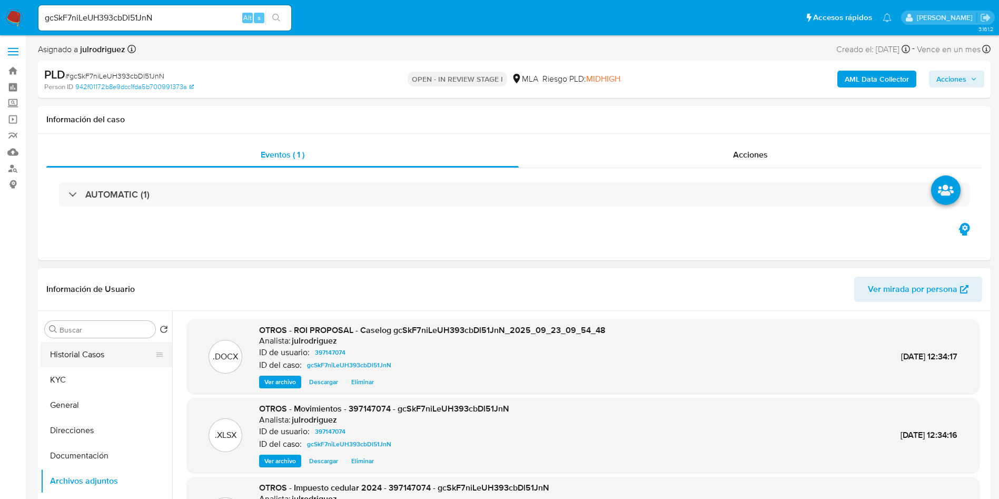
click at [95, 344] on button "Historial Casos" at bounding box center [102, 354] width 123 height 25
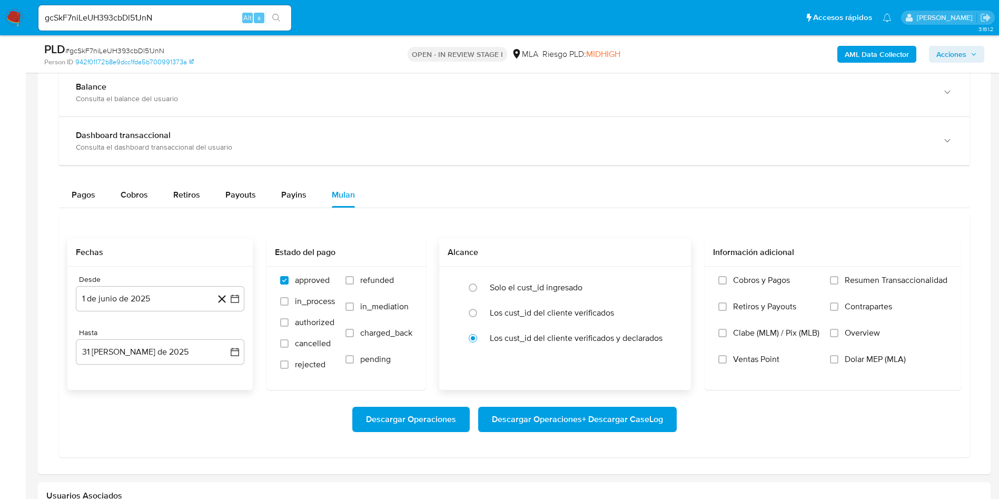
scroll to position [869, 0]
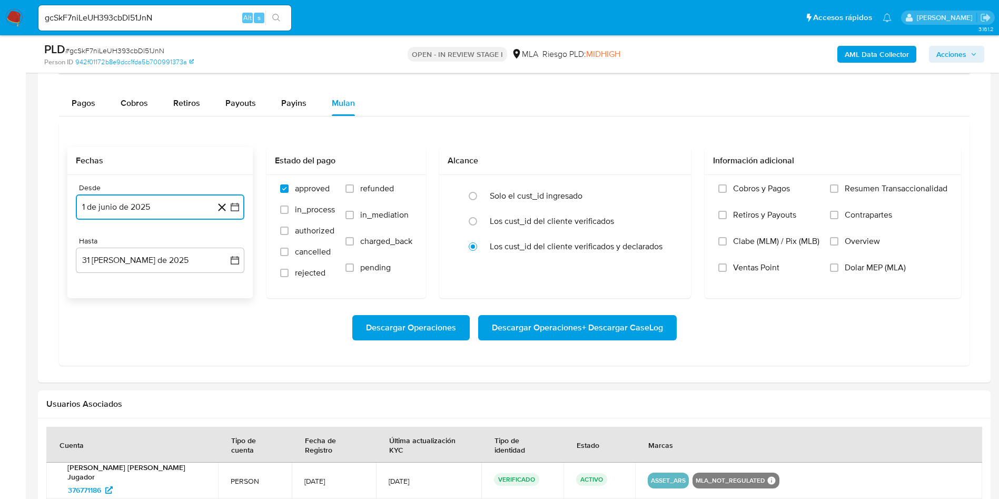
click at [152, 216] on button "1 de junio de 2025" at bounding box center [160, 206] width 168 height 25
click at [150, 246] on span "junio 2025" at bounding box center [155, 245] width 42 height 11
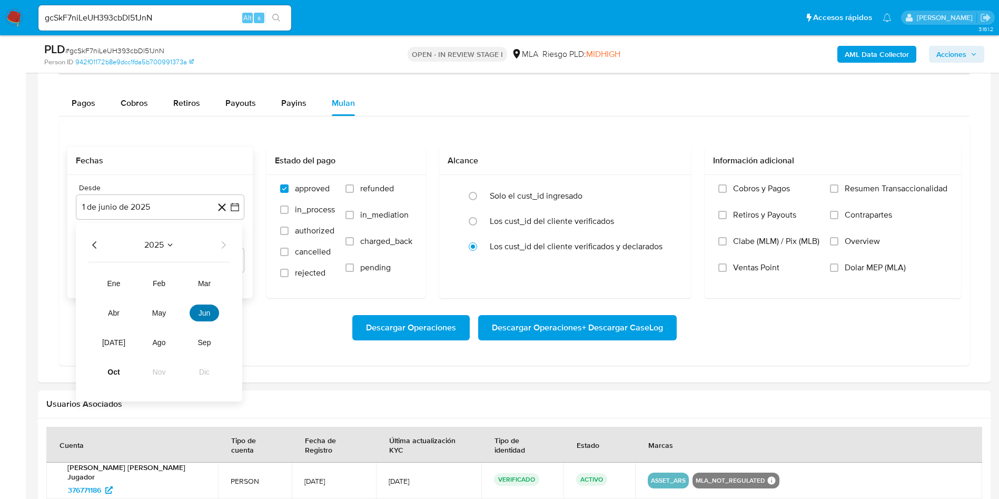
click at [201, 310] on span "jun" at bounding box center [204, 312] width 12 height 8
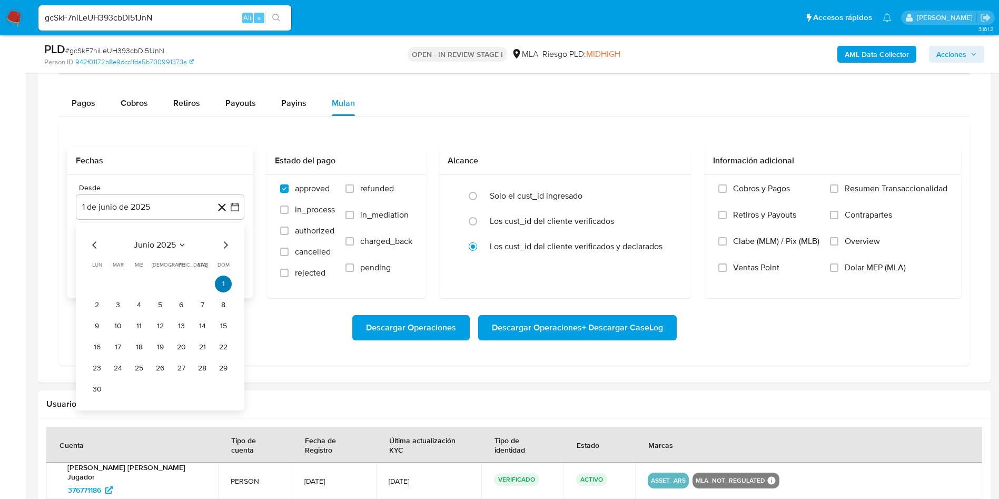
click at [218, 284] on button "1" at bounding box center [223, 283] width 17 height 17
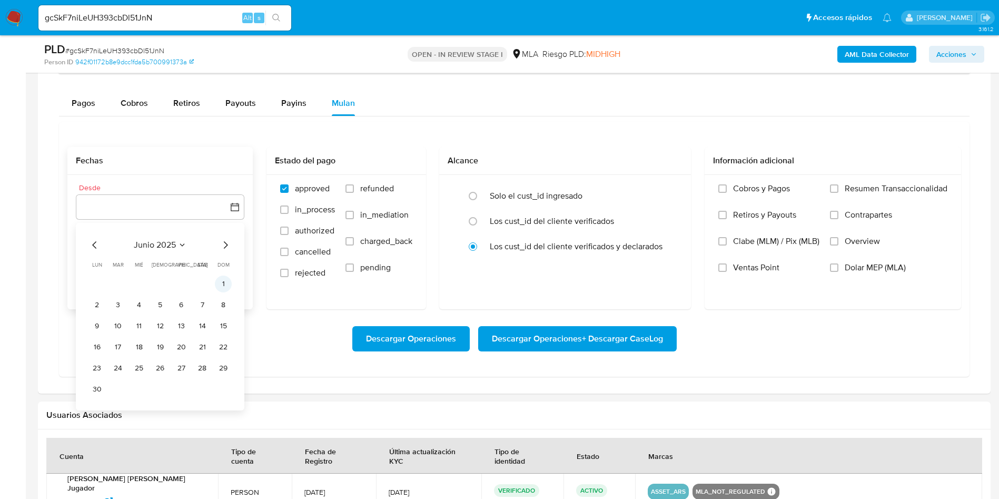
click at [221, 284] on button "1" at bounding box center [223, 283] width 17 height 17
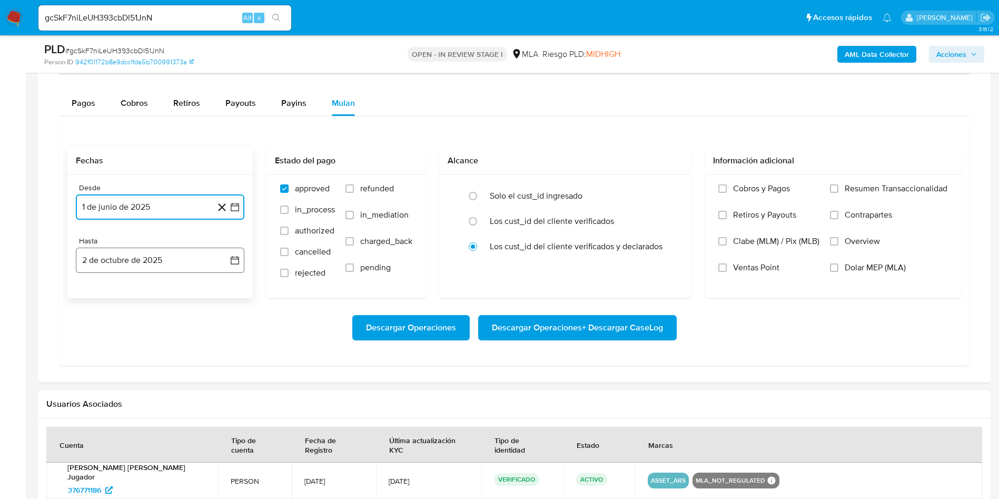
click at [171, 260] on button "2 de octubre de 2025" at bounding box center [160, 259] width 168 height 25
click at [92, 297] on icon "Mes anterior" at bounding box center [94, 298] width 13 height 13
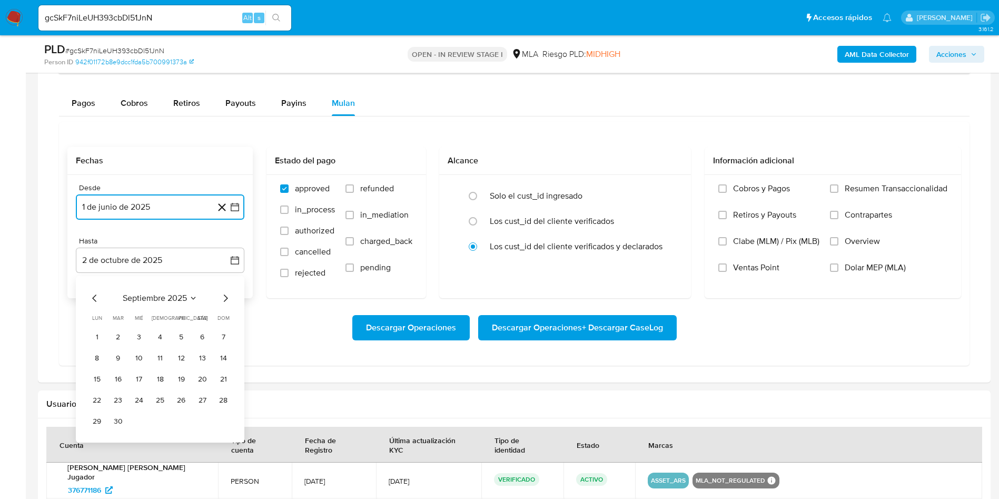
click at [93, 297] on icon "Mes anterior" at bounding box center [94, 297] width 4 height 7
click at [227, 298] on icon "Mes siguiente" at bounding box center [226, 297] width 4 height 7
click at [117, 414] on button "30" at bounding box center [118, 421] width 17 height 17
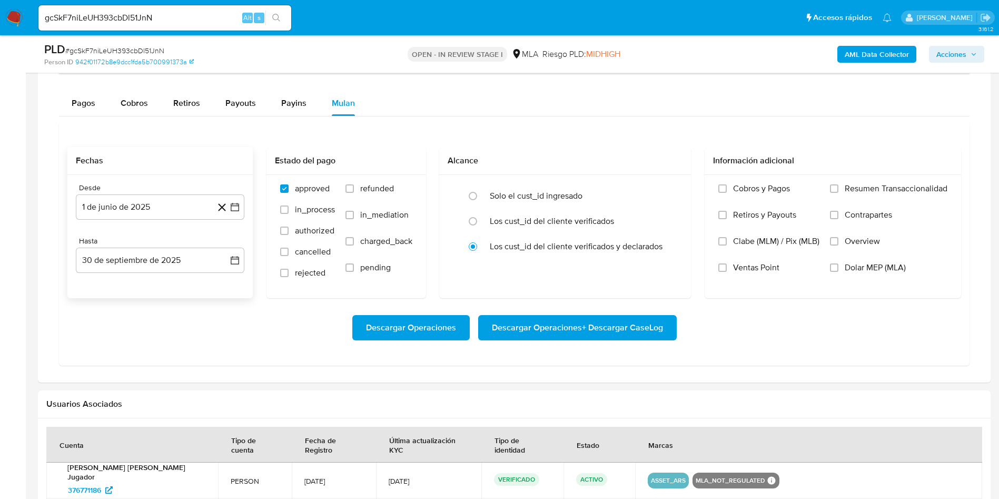
click at [51, 327] on div "Transaccionalidad Consulta el resumen de los movimientos del usuario Informació…" at bounding box center [513, 151] width 935 height 444
click at [175, 260] on button "30 de septiembre de 2025" at bounding box center [160, 259] width 168 height 25
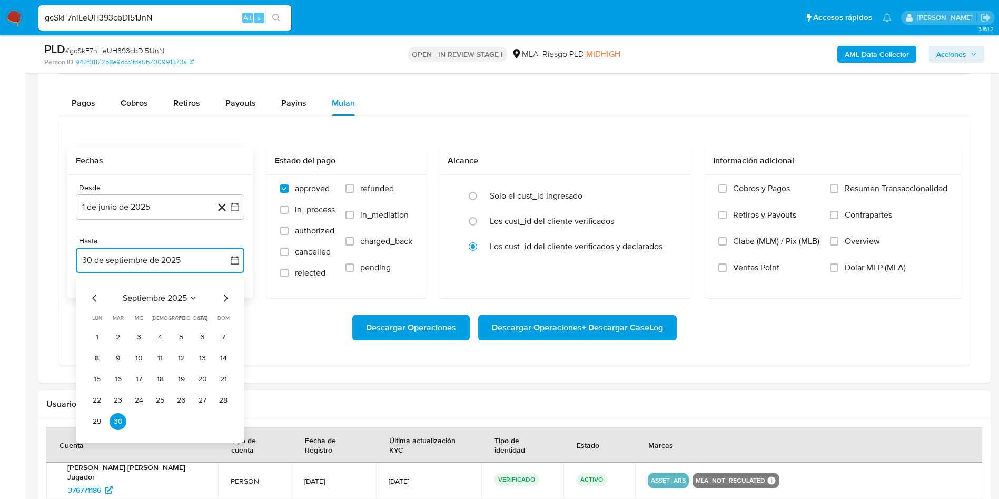
click at [90, 298] on icon "Mes anterior" at bounding box center [94, 298] width 13 height 13
click at [226, 419] on button "31" at bounding box center [223, 421] width 17 height 17
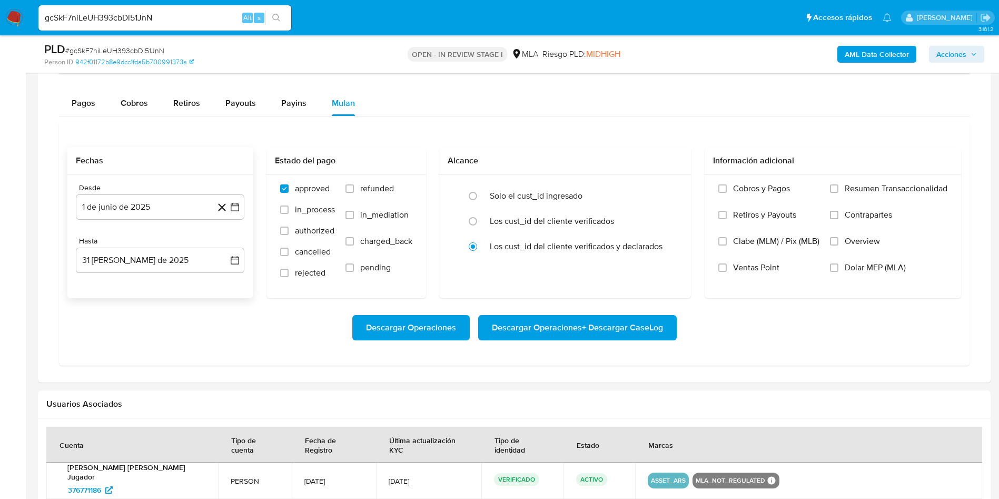
click at [208, 367] on div "Transaccionalidad Consulta el resumen de los movimientos del usuario Informació…" at bounding box center [513, 151] width 935 height 444
click at [903, 277] on label "Dolar MEP (MLA)" at bounding box center [888, 275] width 117 height 26
click at [838, 272] on input "Dolar MEP (MLA)" at bounding box center [834, 267] width 8 height 8
click at [628, 317] on span "Descargar Operaciones + Descargar CaseLog" at bounding box center [577, 327] width 171 height 23
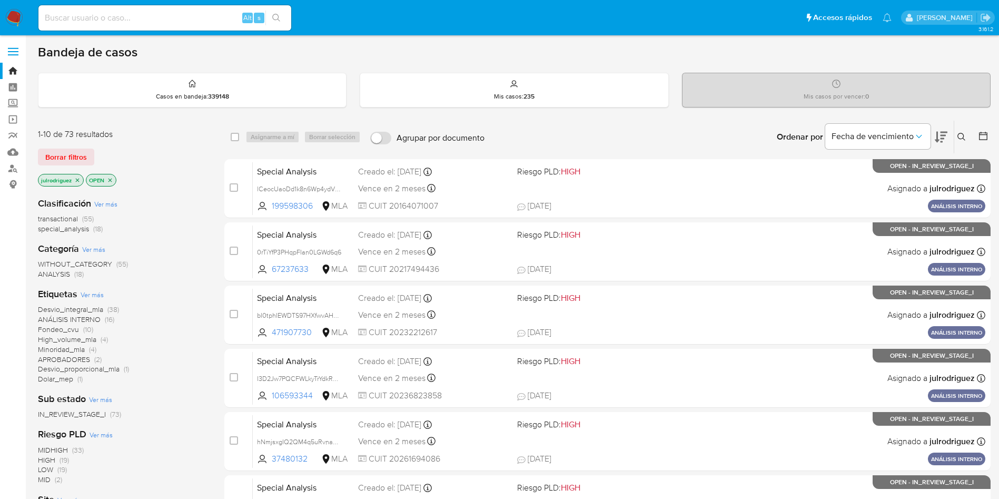
click at [152, 24] on input at bounding box center [164, 18] width 253 height 14
paste input "397147074"
type input "397147074"
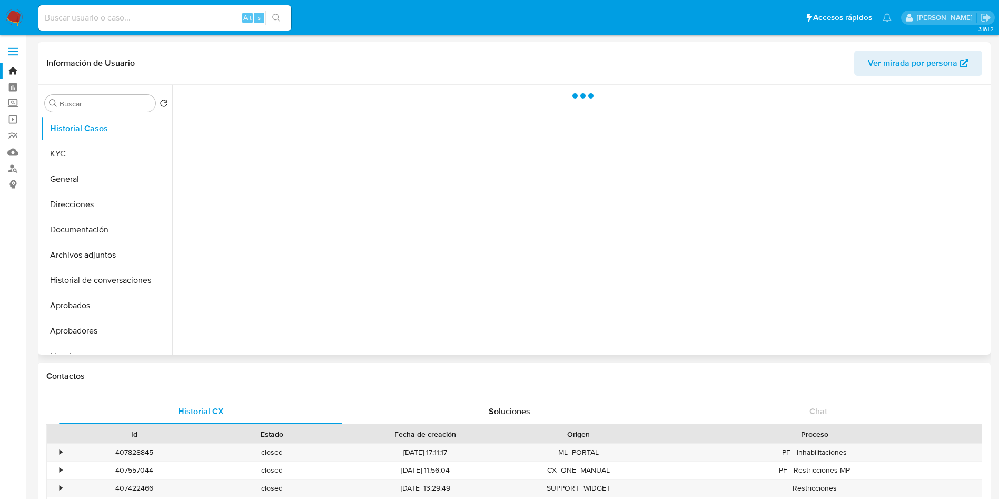
select select "10"
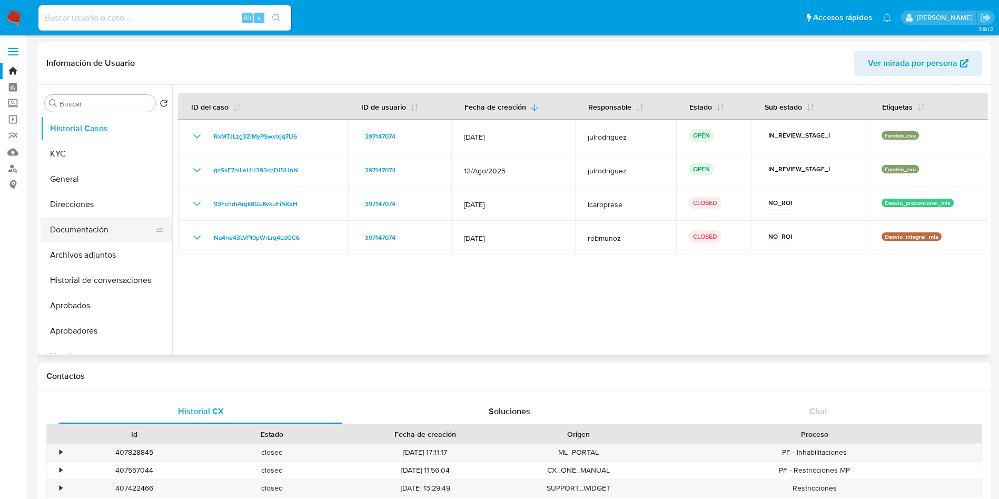
click at [73, 231] on button "Documentación" at bounding box center [102, 229] width 123 height 25
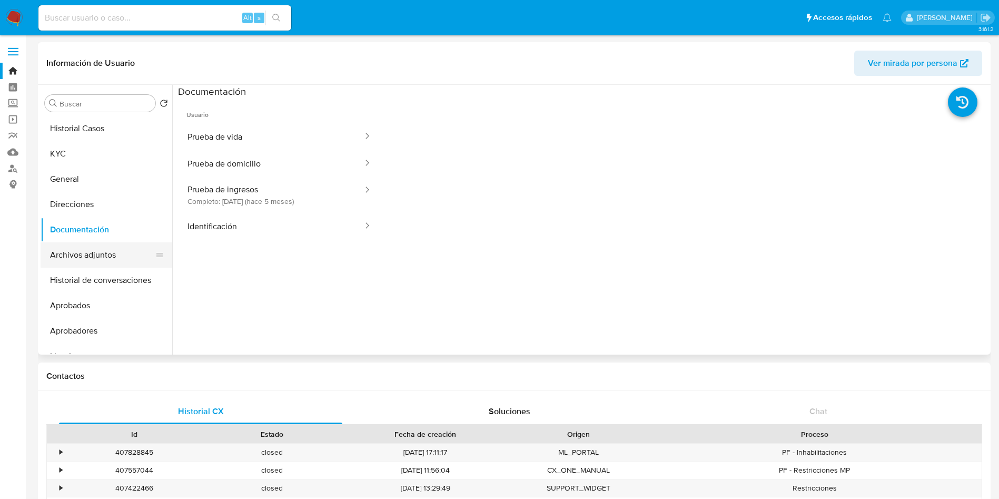
click at [121, 251] on button "Archivos adjuntos" at bounding box center [102, 254] width 123 height 25
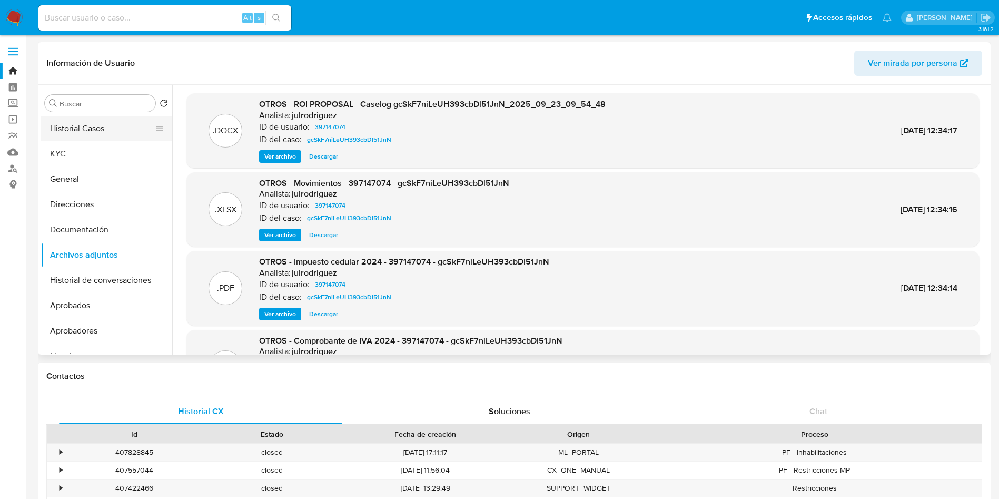
click at [118, 123] on button "Historial Casos" at bounding box center [102, 128] width 123 height 25
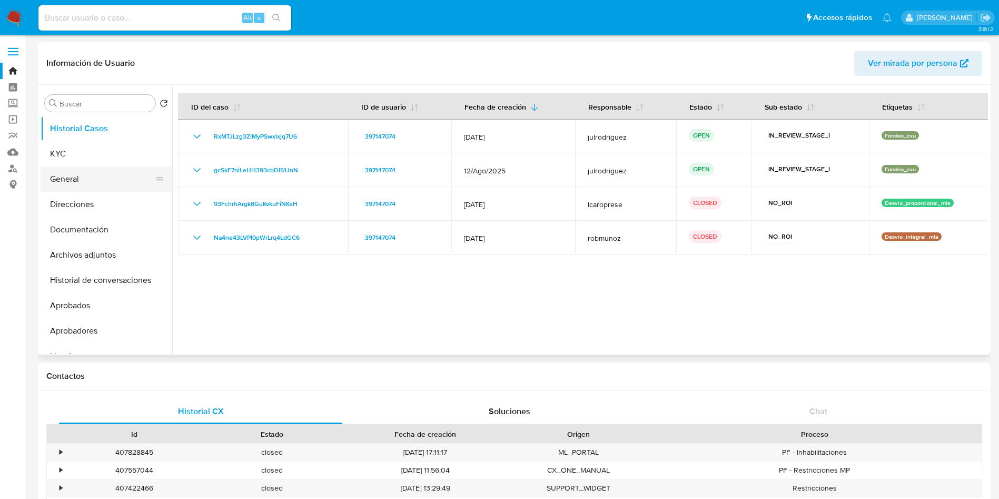
click at [87, 166] on button "General" at bounding box center [102, 178] width 123 height 25
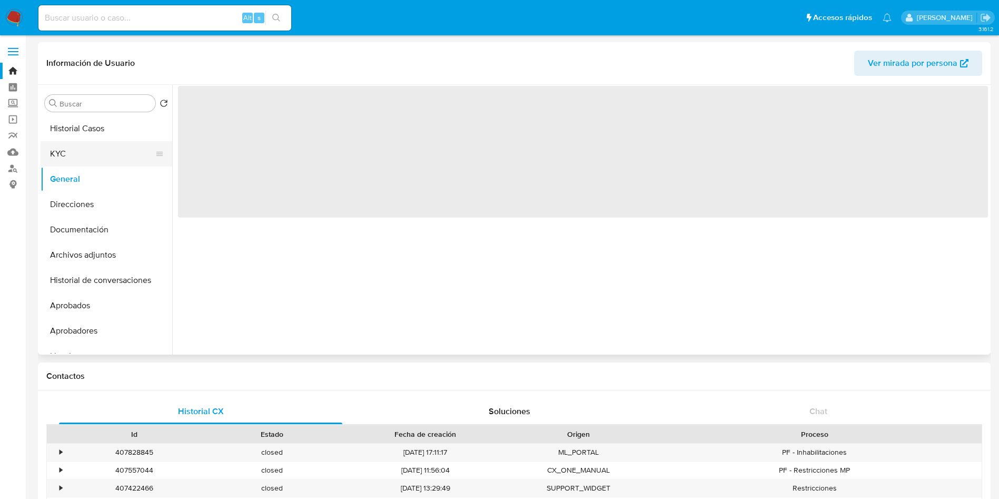
click at [86, 154] on button "KYC" at bounding box center [102, 153] width 123 height 25
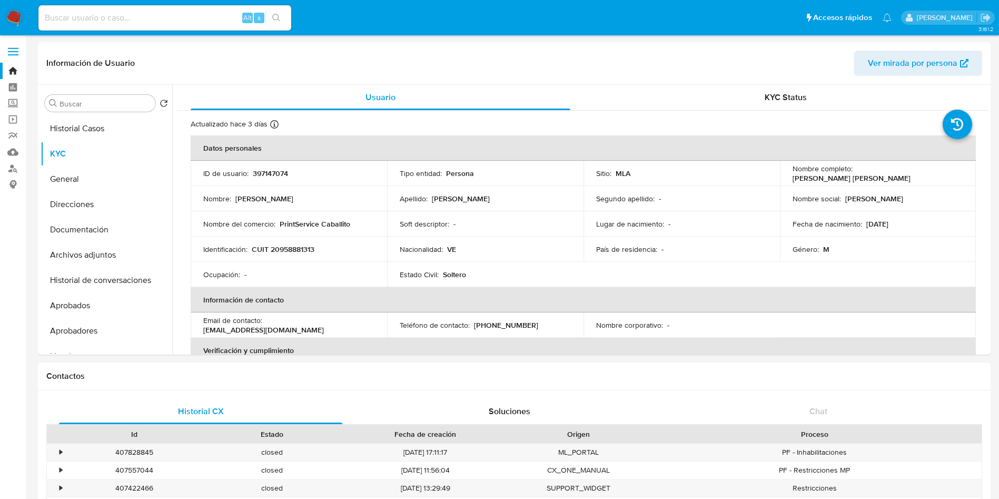
click at [143, 16] on input at bounding box center [164, 18] width 253 height 14
paste input "338532465"
type input "338532465"
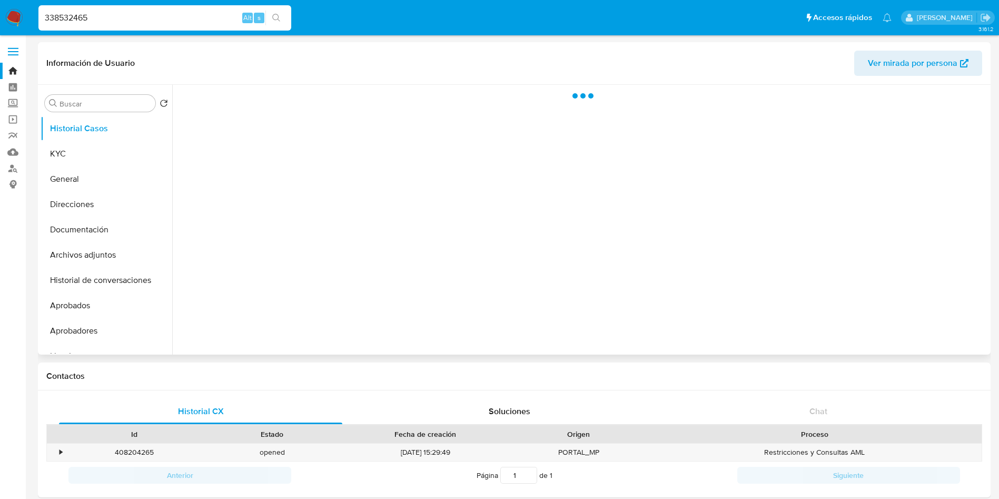
select select "10"
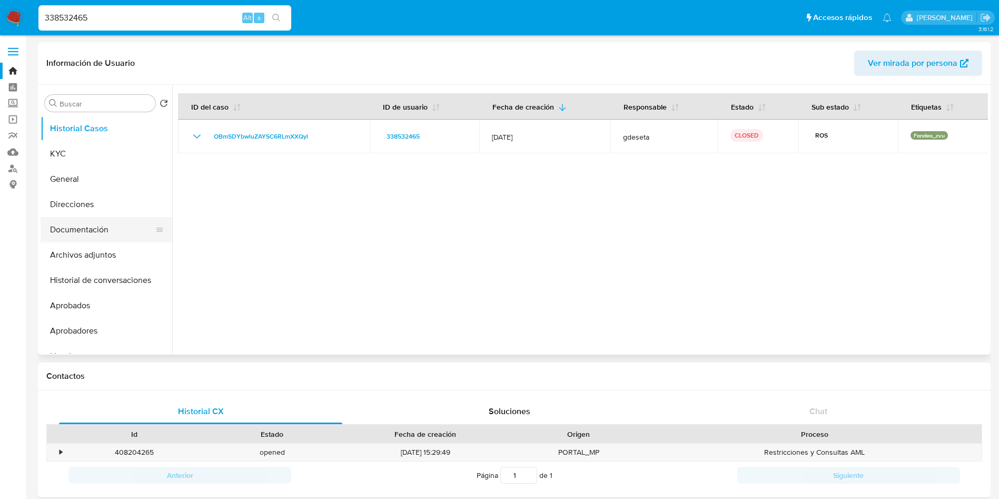
click at [102, 221] on button "Documentación" at bounding box center [102, 229] width 123 height 25
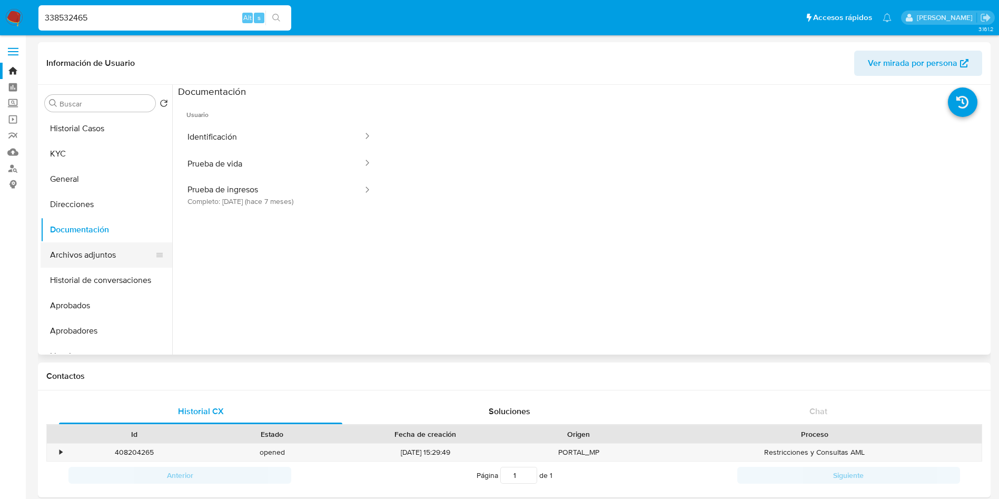
click at [96, 255] on button "Archivos adjuntos" at bounding box center [102, 254] width 123 height 25
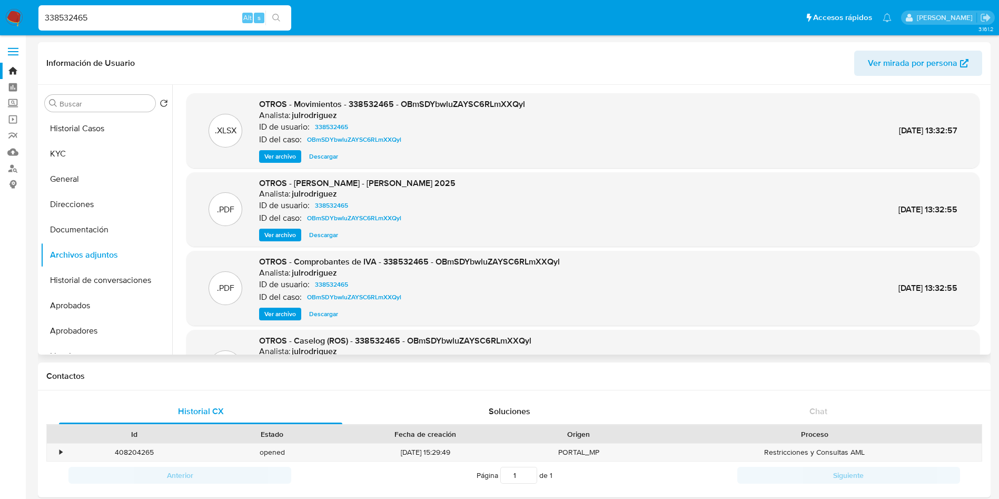
scroll to position [79, 0]
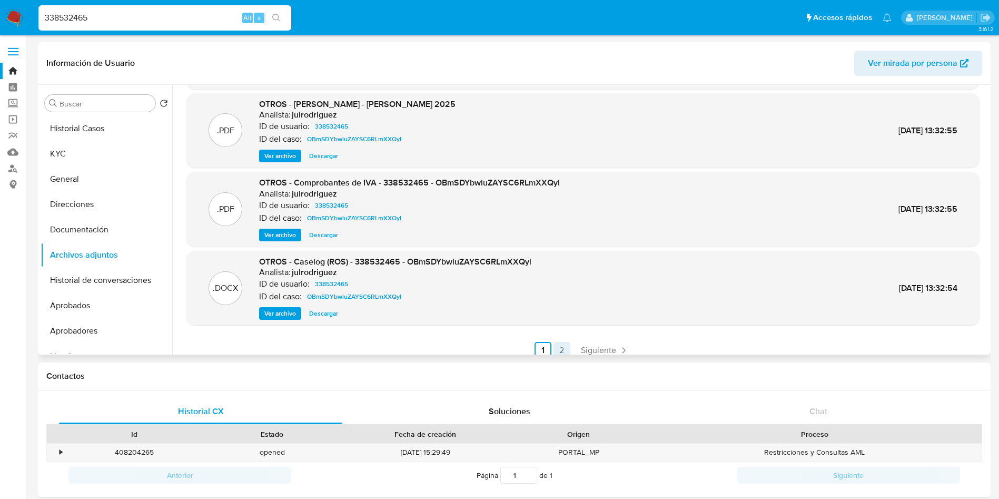
click at [556, 345] on link "2" at bounding box center [561, 350] width 17 height 17
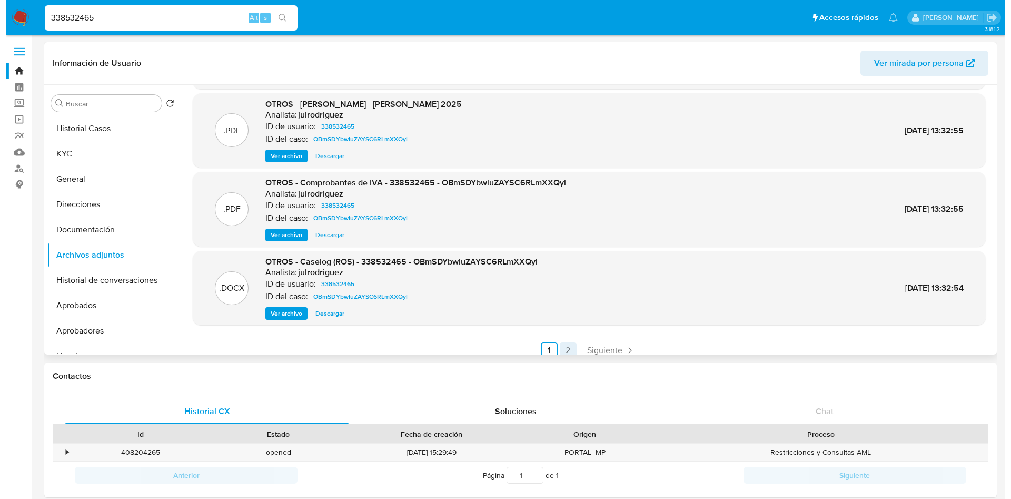
scroll to position [0, 0]
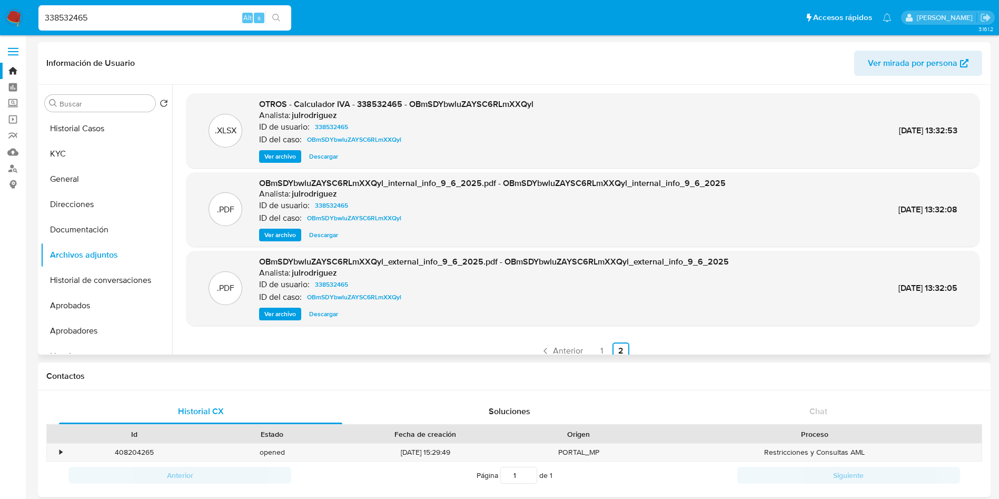
drag, startPoint x: 108, startPoint y: 16, endPoint x: 0, endPoint y: 14, distance: 107.9
click at [0, 14] on nav "Pausado Ver notificaciones 338532465 Alt s Accesos rápidos Presiona las siguien…" at bounding box center [499, 17] width 999 height 35
paste input "118902538"
type input "118902538"
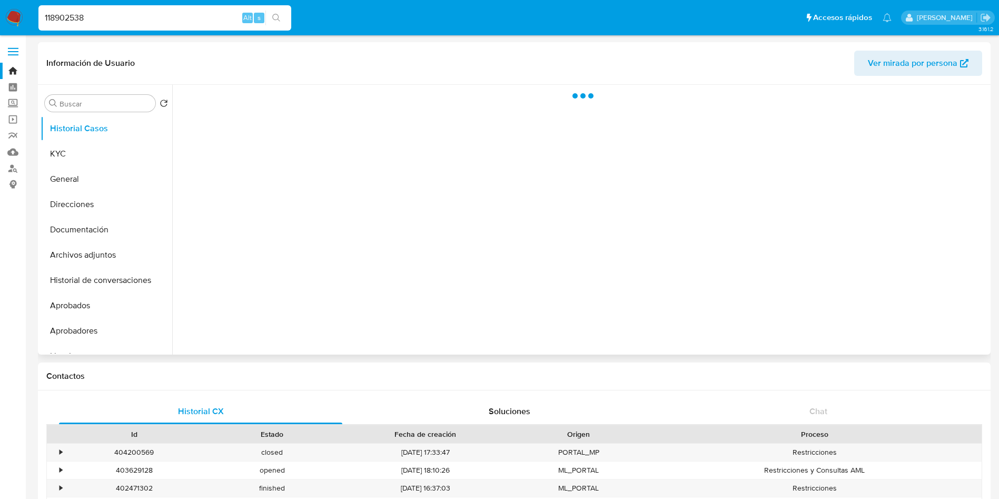
select select "10"
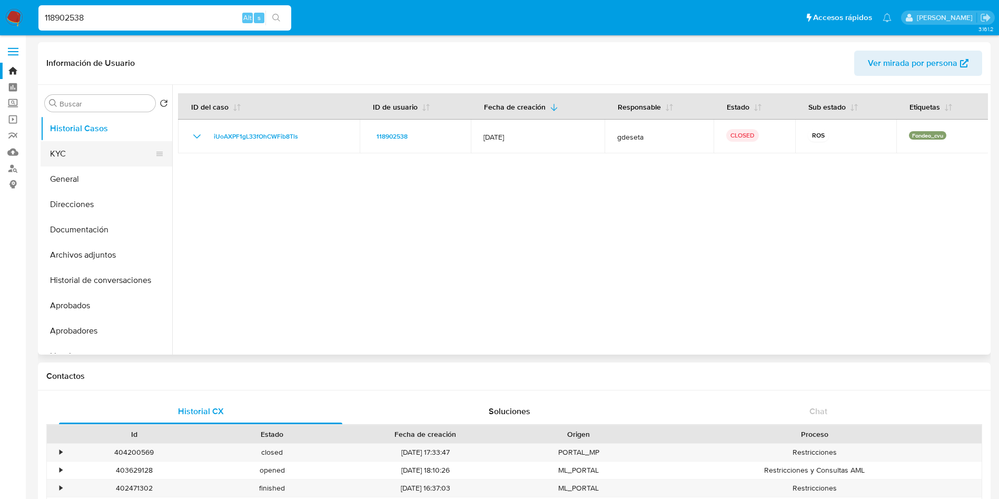
click at [115, 144] on button "KYC" at bounding box center [102, 153] width 123 height 25
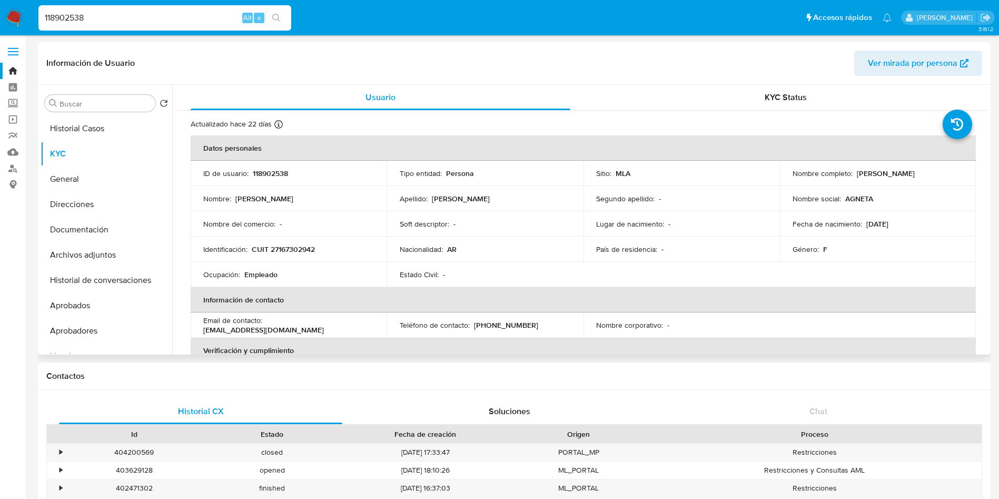
drag, startPoint x: 854, startPoint y: 172, endPoint x: 925, endPoint y: 172, distance: 71.1
click at [925, 172] on div "Nombre completo : Maria Ines Cueto" at bounding box center [877, 172] width 171 height 9
copy p "Maria Ines Cueto"
click at [307, 246] on p "CUIT 27167302942" at bounding box center [283, 248] width 63 height 9
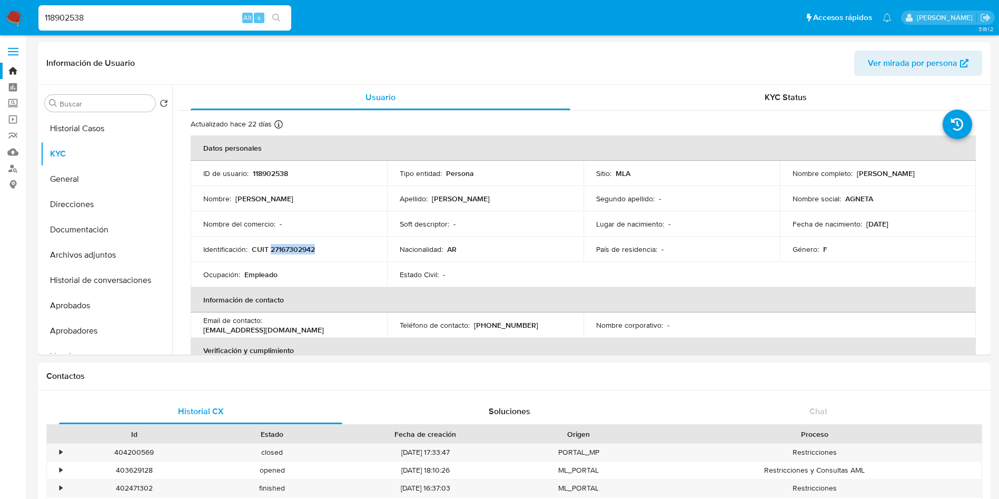
copy p "27167302942"
drag, startPoint x: 852, startPoint y: 175, endPoint x: 927, endPoint y: 177, distance: 74.3
click at [927, 177] on div "Nombre completo : Maria Ines Cueto" at bounding box center [877, 172] width 171 height 9
copy p "Maria Ines Cueto"
drag, startPoint x: 185, startPoint y: 22, endPoint x: 0, endPoint y: 25, distance: 184.8
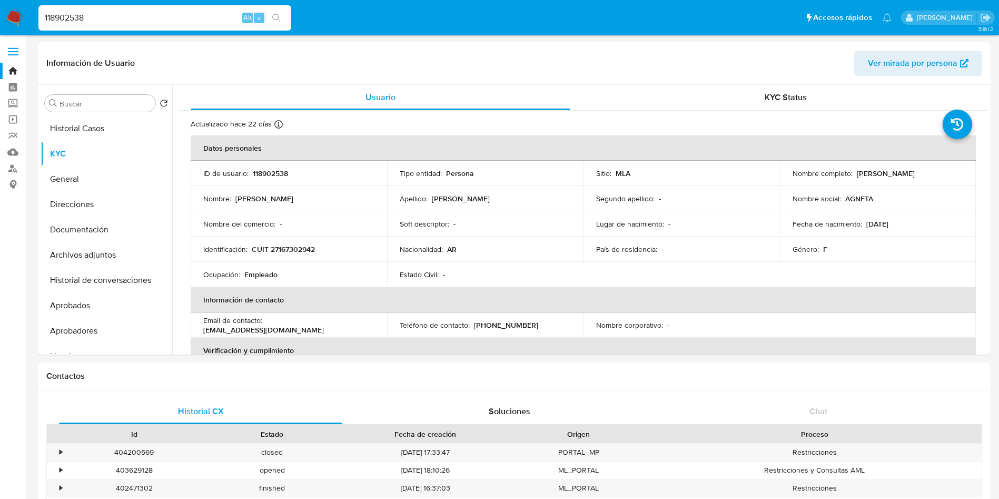
click at [0, 25] on nav "Pausado Ver notificaciones 118902538 Alt s Accesos rápidos Presiona las siguien…" at bounding box center [499, 17] width 999 height 35
paste input "32326250"
type input "32326250"
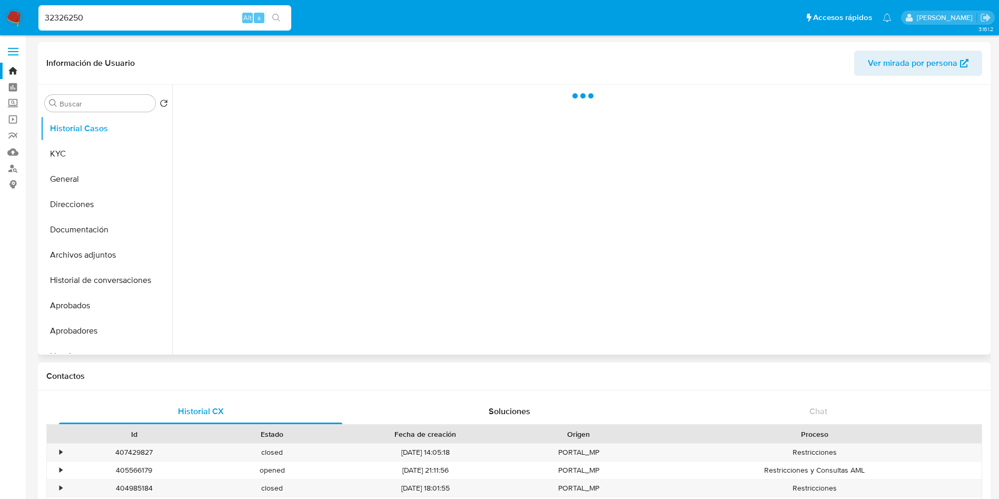
select select "10"
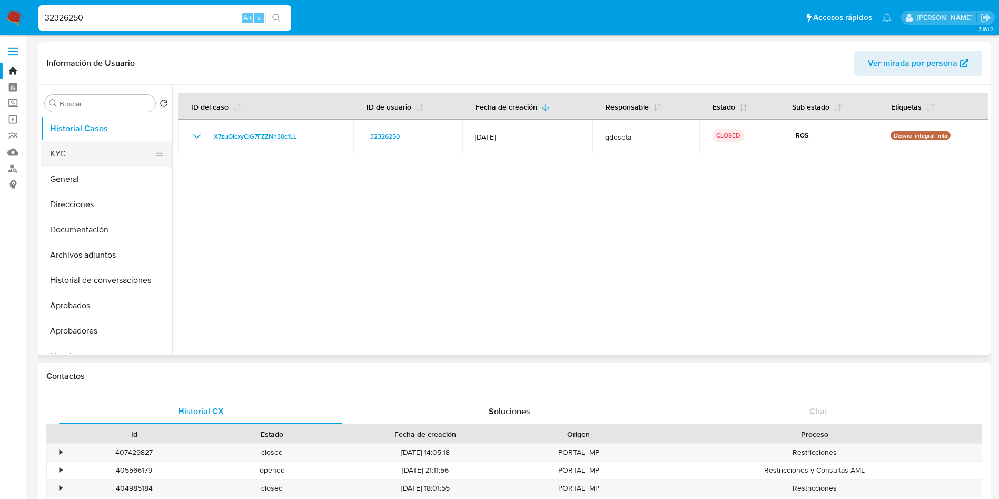
click at [114, 150] on button "KYC" at bounding box center [102, 153] width 123 height 25
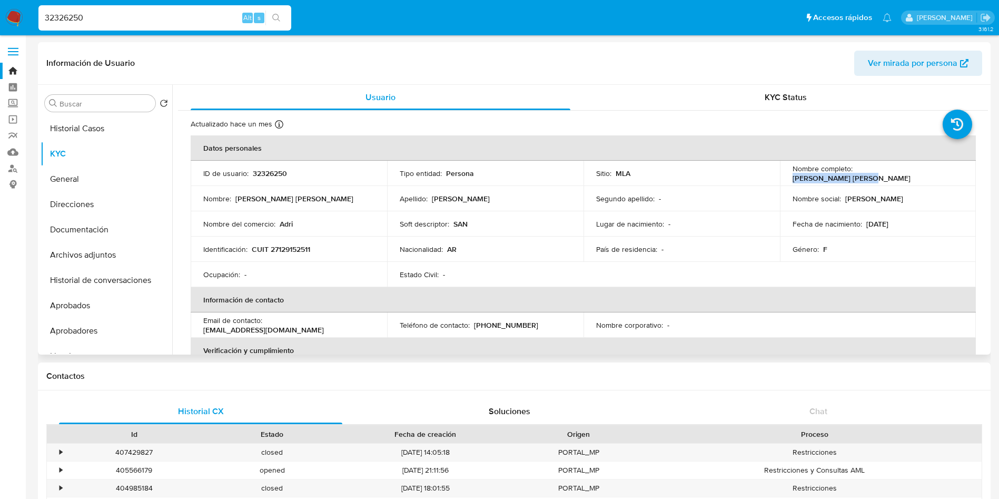
drag, startPoint x: 913, startPoint y: 174, endPoint x: 937, endPoint y: 174, distance: 23.2
click at [937, 174] on div "Nombre completo : Adriana Monica Abbas" at bounding box center [877, 173] width 171 height 19
copy p "Adriana Monica Abbas"
click at [309, 247] on p "CUIT 27129152511" at bounding box center [281, 248] width 58 height 9
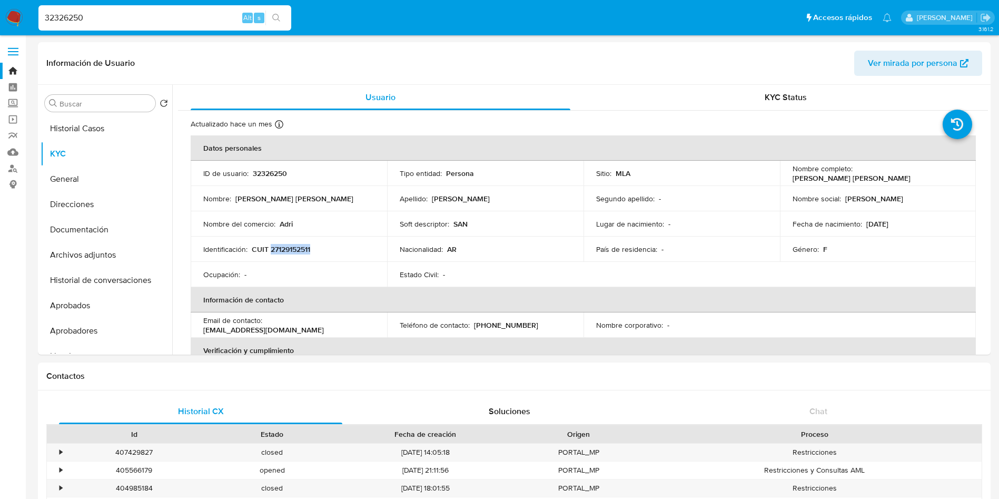
copy p "27129152511"
click at [110, 176] on button "General" at bounding box center [102, 178] width 123 height 25
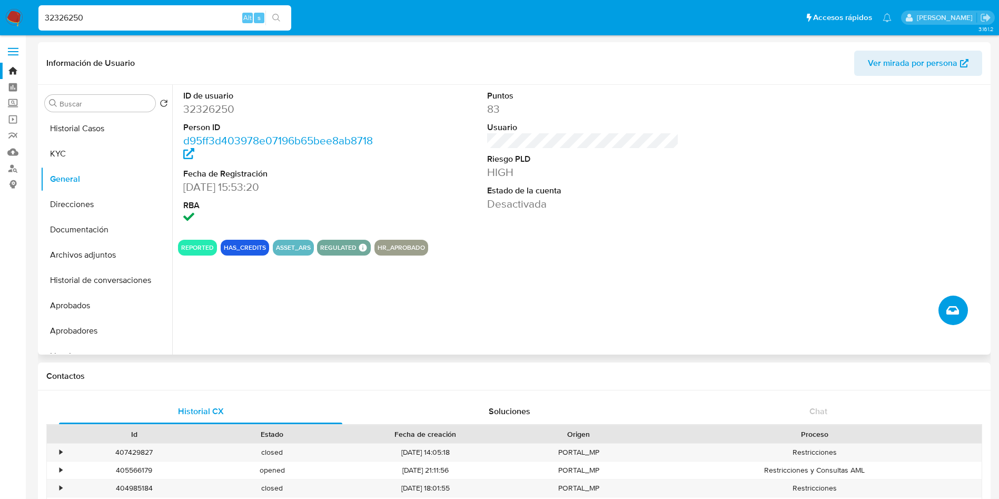
click at [944, 308] on button "Crear caso manual" at bounding box center [952, 309] width 29 height 29
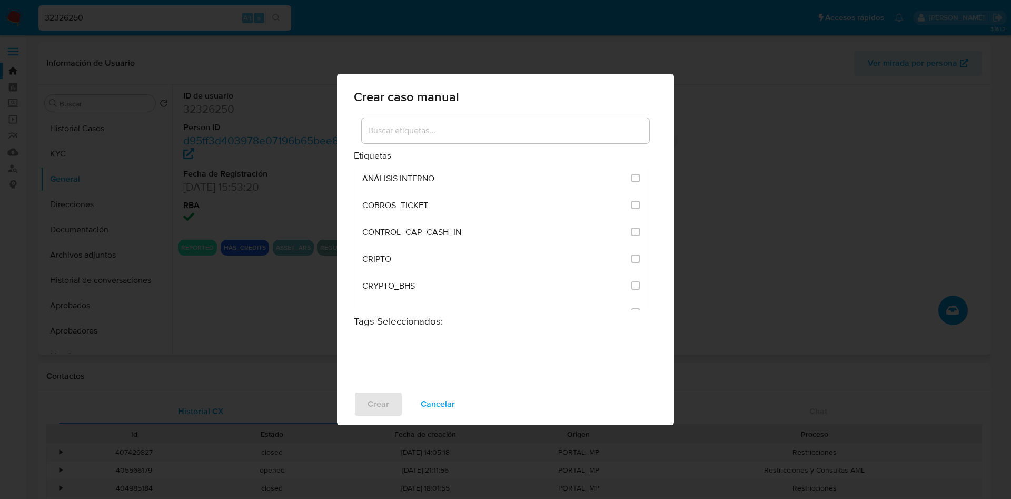
click at [474, 138] on div at bounding box center [505, 130] width 287 height 25
click at [472, 134] on input at bounding box center [505, 131] width 287 height 14
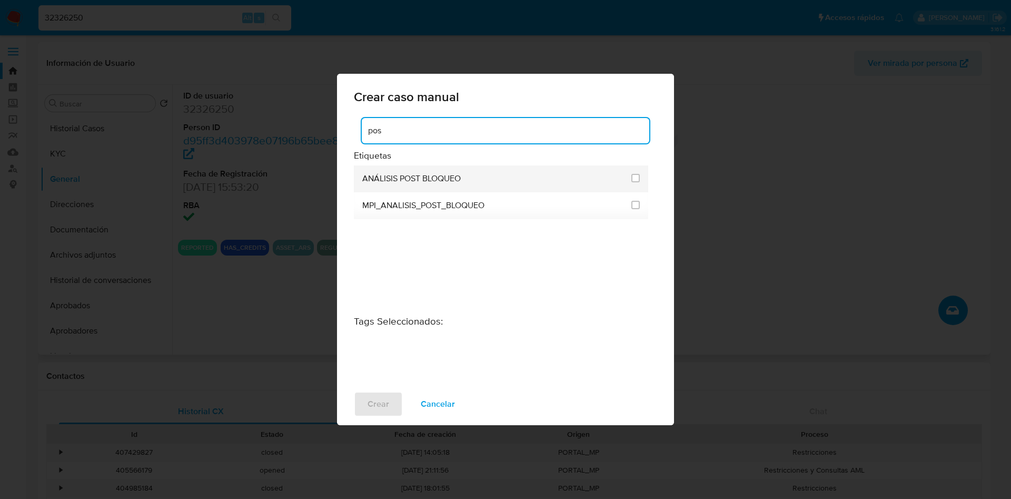
type input "pos"
click at [388, 175] on span "ANÁLISIS POST BLOQUEO" at bounding box center [411, 178] width 98 height 11
click at [635, 175] on input "3249" at bounding box center [635, 178] width 8 height 8
checkbox input "true"
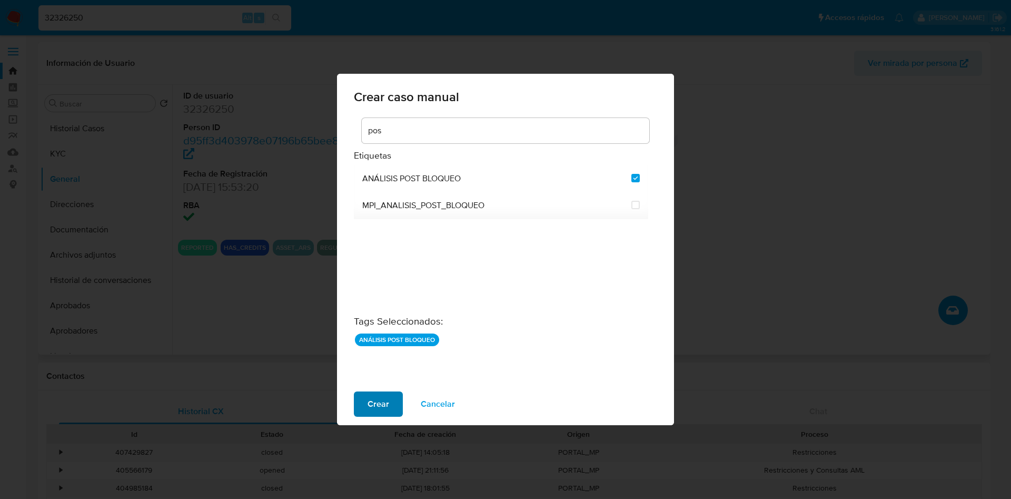
click at [385, 406] on span "Crear" at bounding box center [378, 403] width 22 height 23
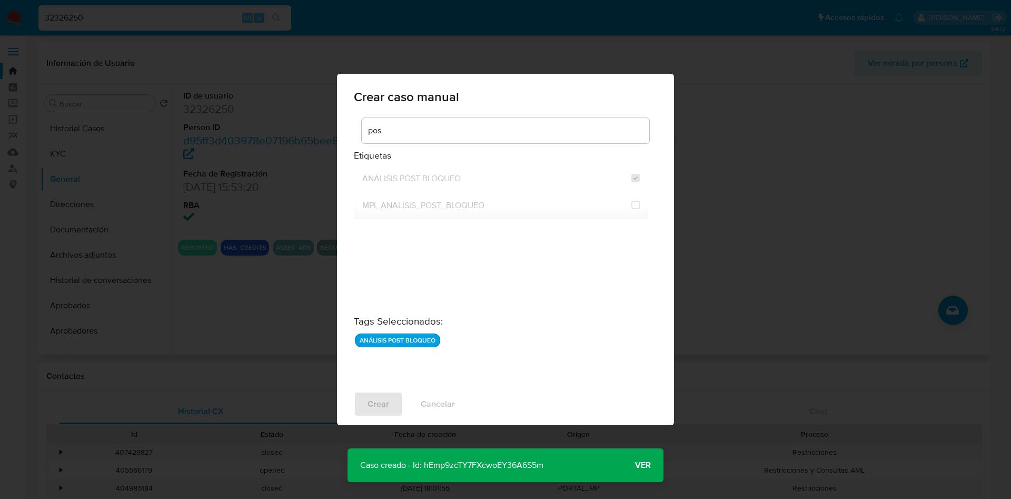
click at [646, 465] on span "Ver" at bounding box center [643, 465] width 16 height 0
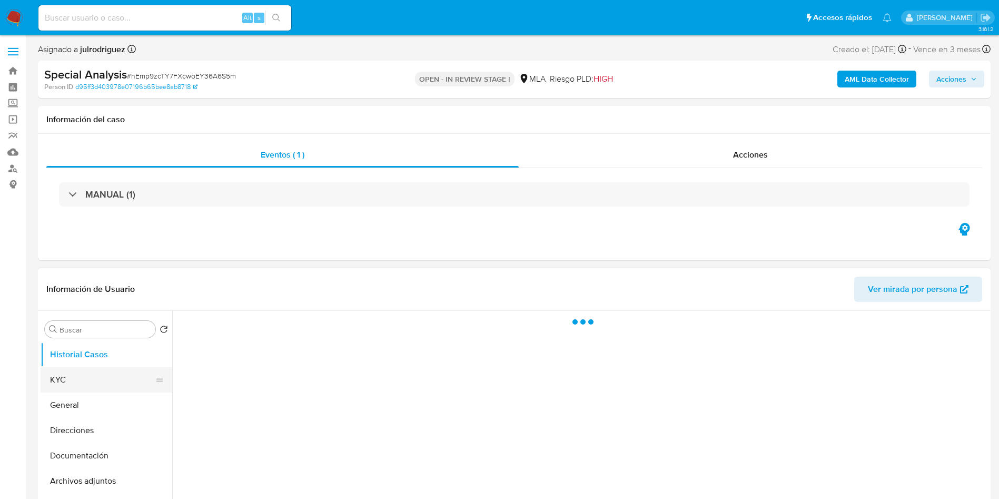
click at [78, 380] on button "KYC" at bounding box center [102, 379] width 123 height 25
select select "10"
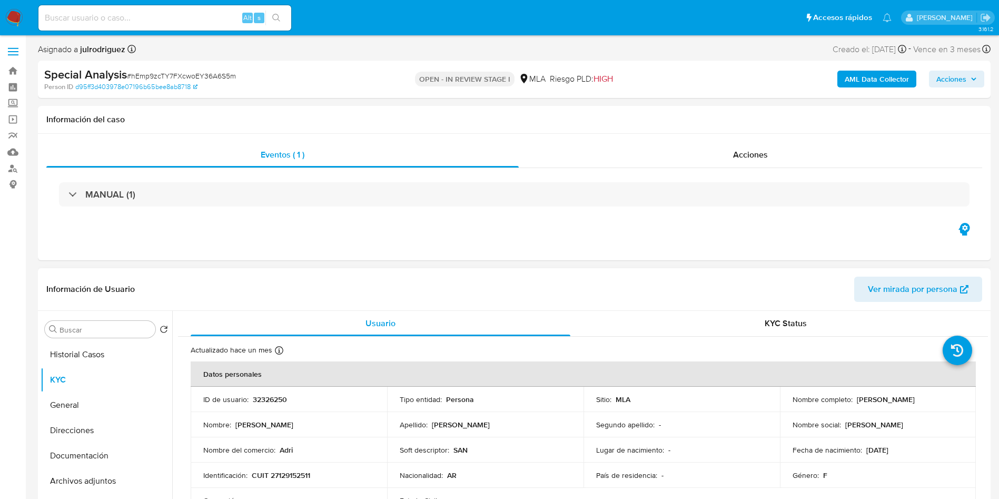
click at [268, 400] on p "32326250" at bounding box center [270, 398] width 34 height 9
copy p "32326250"
click at [187, 71] on span "# hEmp9zcTY7FXcwoEY36A6S5m" at bounding box center [181, 76] width 109 height 11
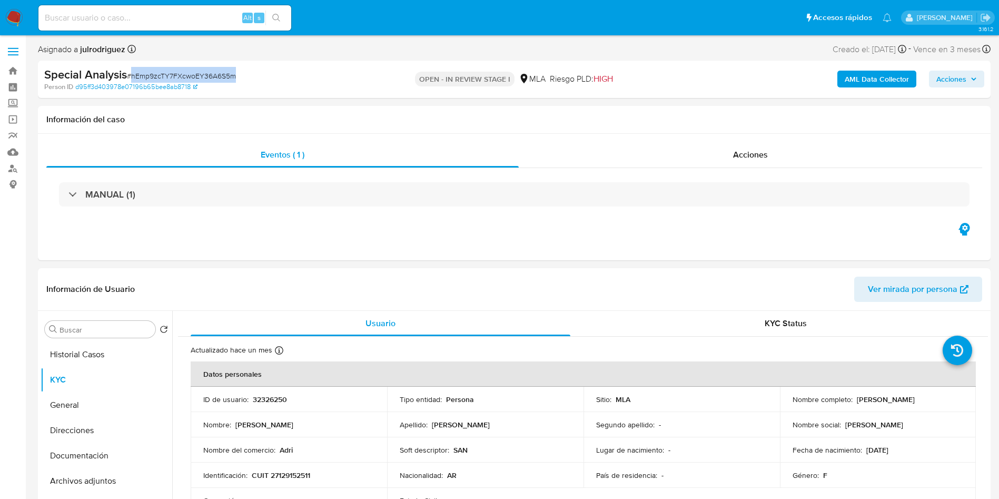
copy span "hEmp9zcTY7FXcwoEY36A6S5m"
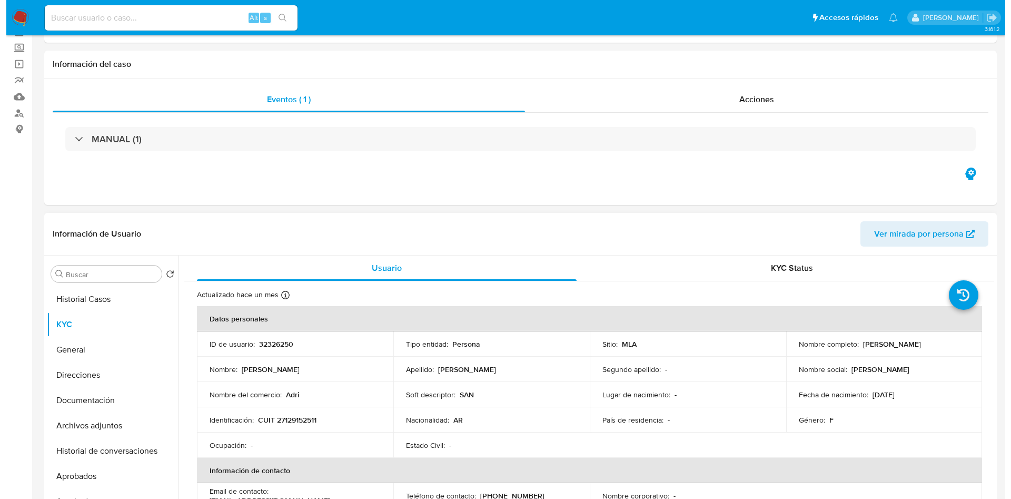
scroll to position [237, 0]
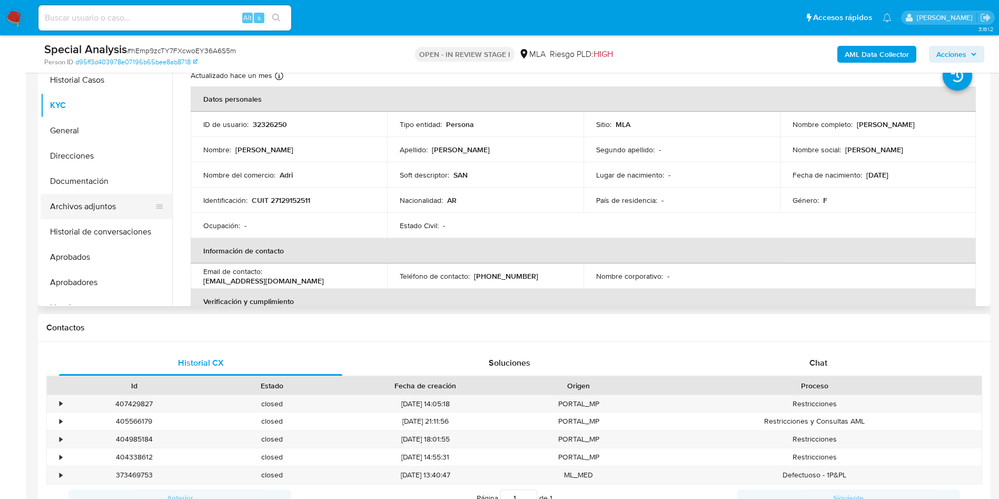
click at [114, 202] on button "Archivos adjuntos" at bounding box center [102, 206] width 123 height 25
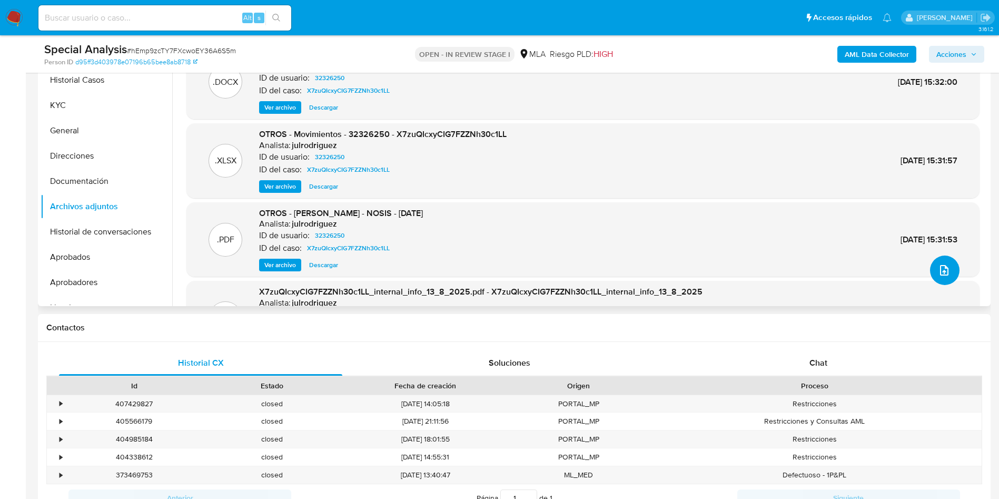
click at [944, 264] on span "upload-file" at bounding box center [944, 270] width 13 height 13
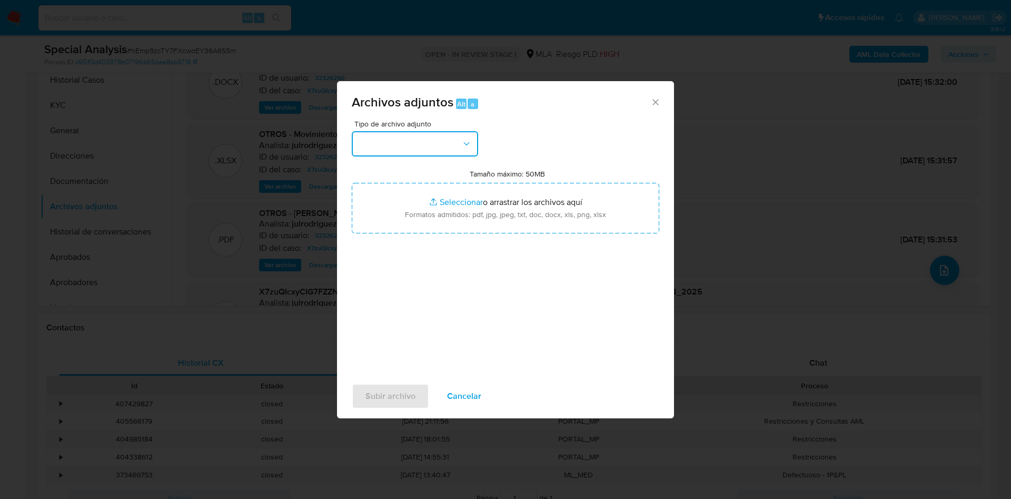
click at [425, 151] on button "button" at bounding box center [415, 143] width 126 height 25
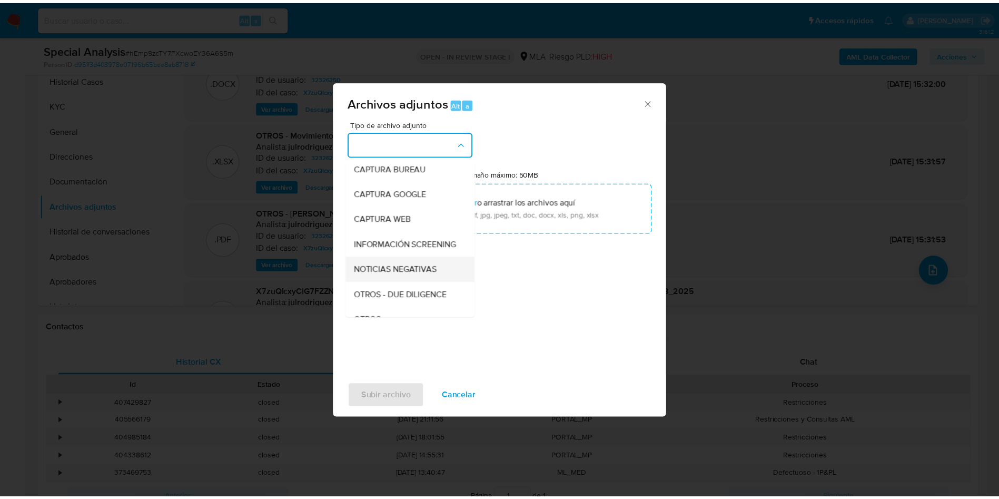
scroll to position [79, 0]
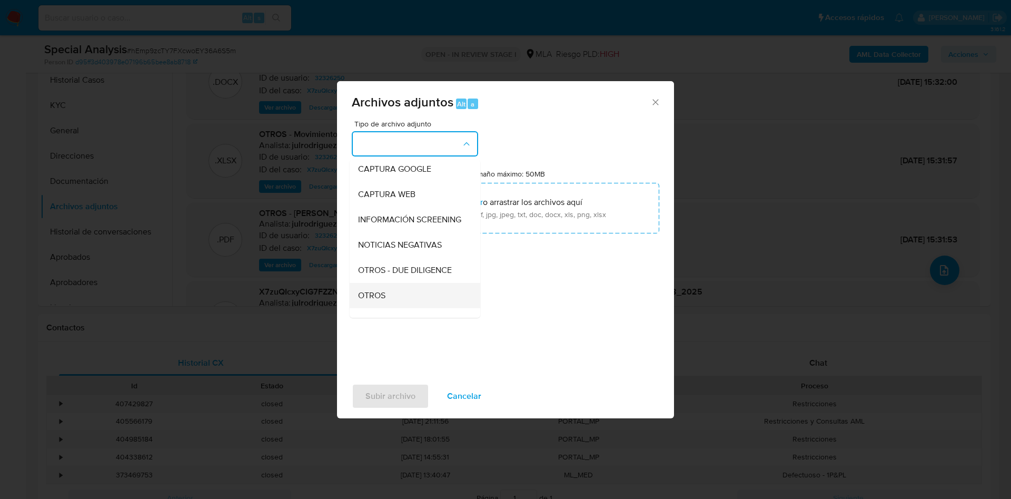
click at [378, 300] on span "OTROS" at bounding box center [371, 295] width 27 height 11
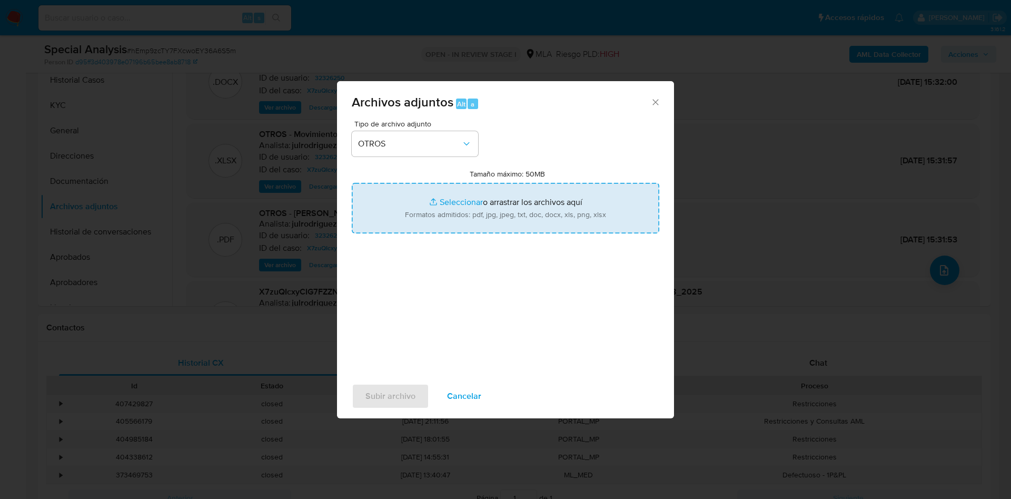
click at [472, 205] on input "Tamaño máximo: 50MB Seleccionar archivos" at bounding box center [505, 208] width 307 height 51
type input "C:\fakepath\Factura - 32326250 - hEmp9zcTY7FXcwoEY36A6S5m.pdf"
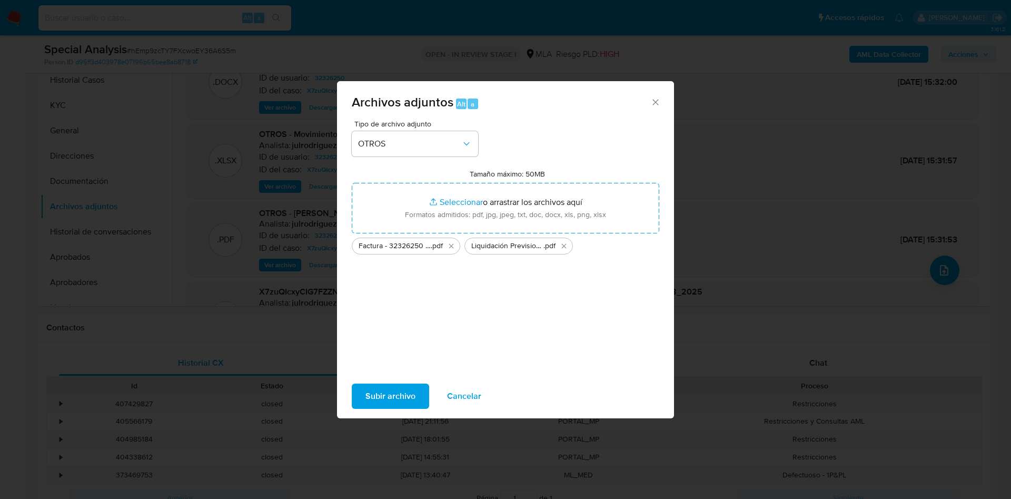
click at [393, 401] on span "Subir archivo" at bounding box center [390, 395] width 50 height 23
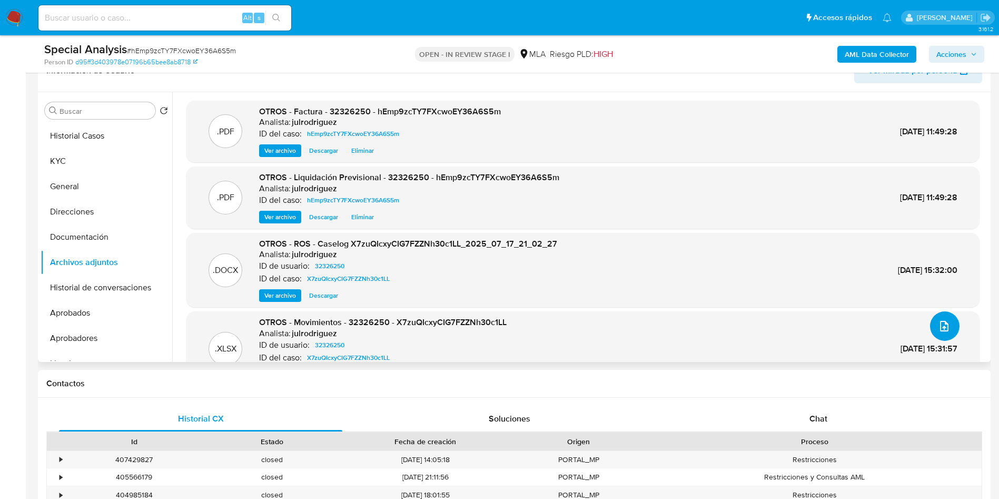
scroll to position [158, 0]
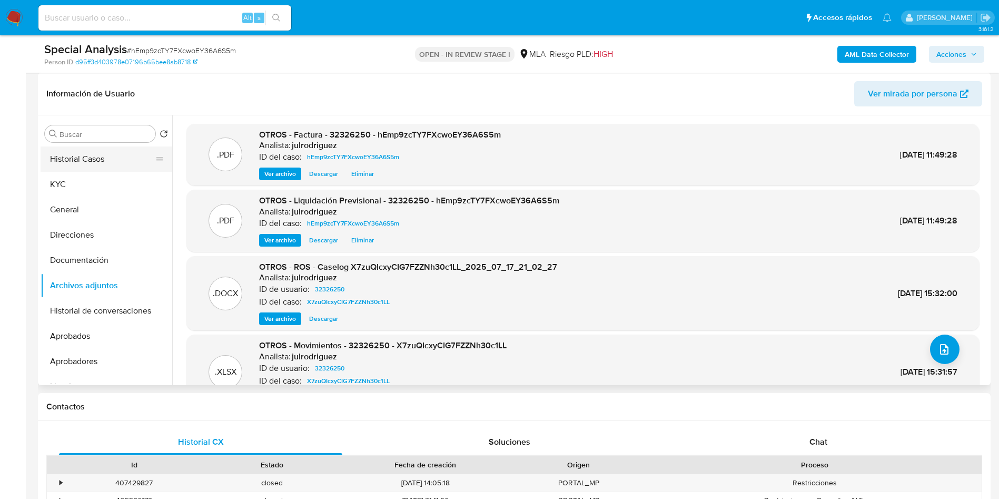
click at [103, 159] on button "Historial Casos" at bounding box center [102, 158] width 123 height 25
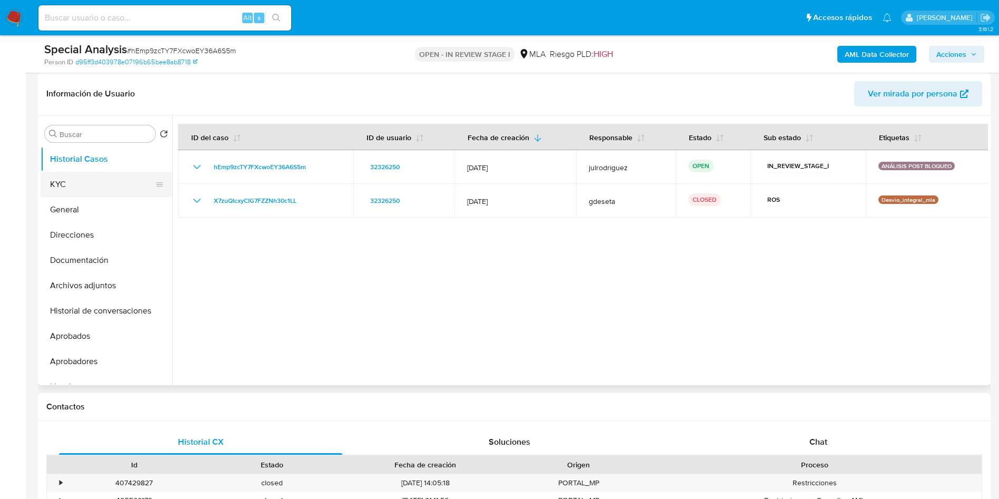
click at [59, 185] on button "KYC" at bounding box center [102, 184] width 123 height 25
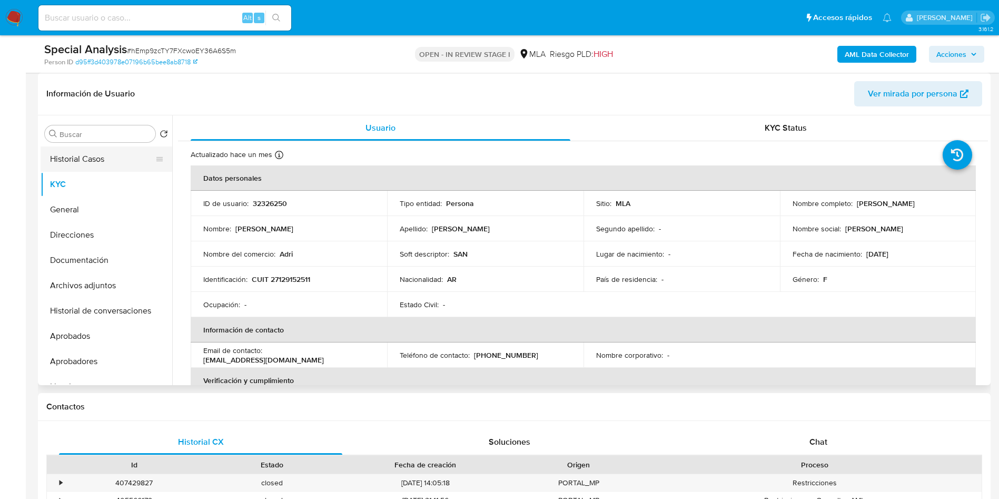
click at [98, 157] on button "Historial Casos" at bounding box center [102, 158] width 123 height 25
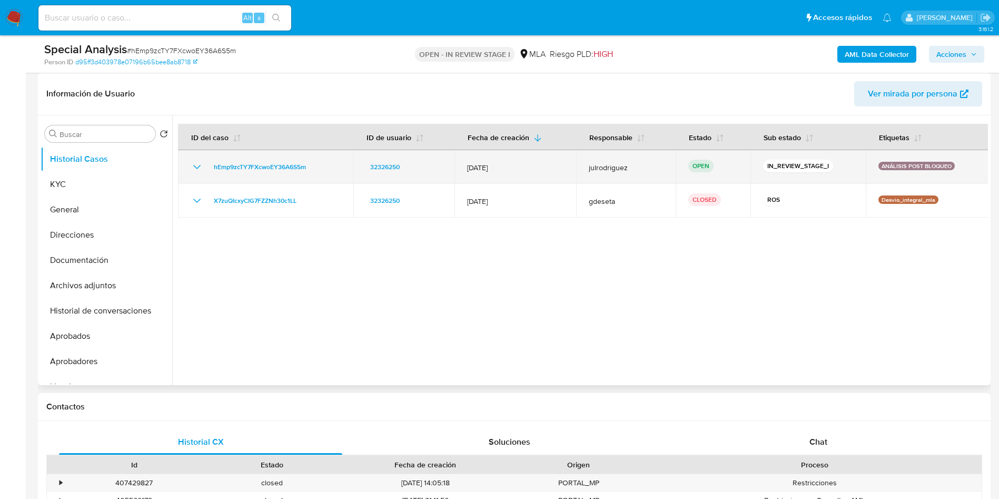
drag, startPoint x: 311, startPoint y: 170, endPoint x: 178, endPoint y: 167, distance: 133.2
click at [178, 167] on td "hEmp9zcTY7FXcwoEY36A6S5m" at bounding box center [265, 167] width 175 height 34
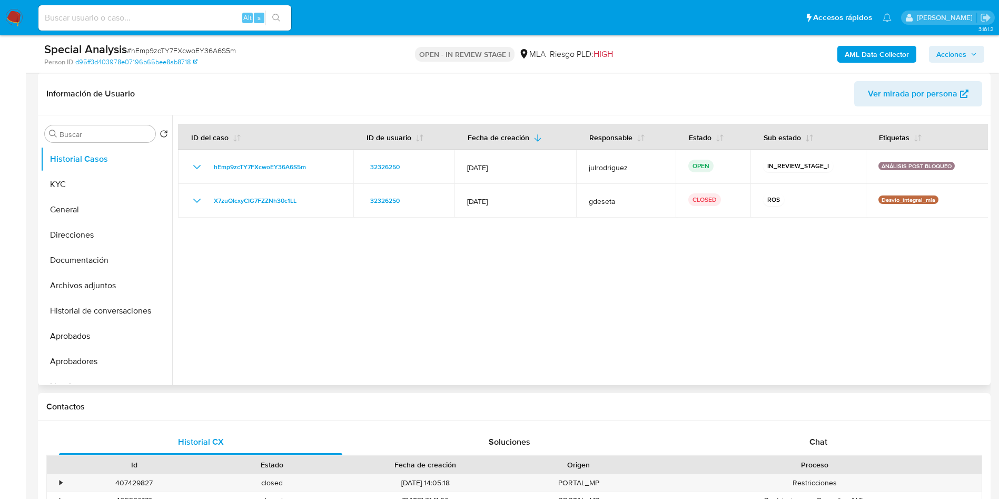
click at [423, 305] on div at bounding box center [579, 250] width 815 height 270
click at [563, 225] on div at bounding box center [579, 250] width 815 height 270
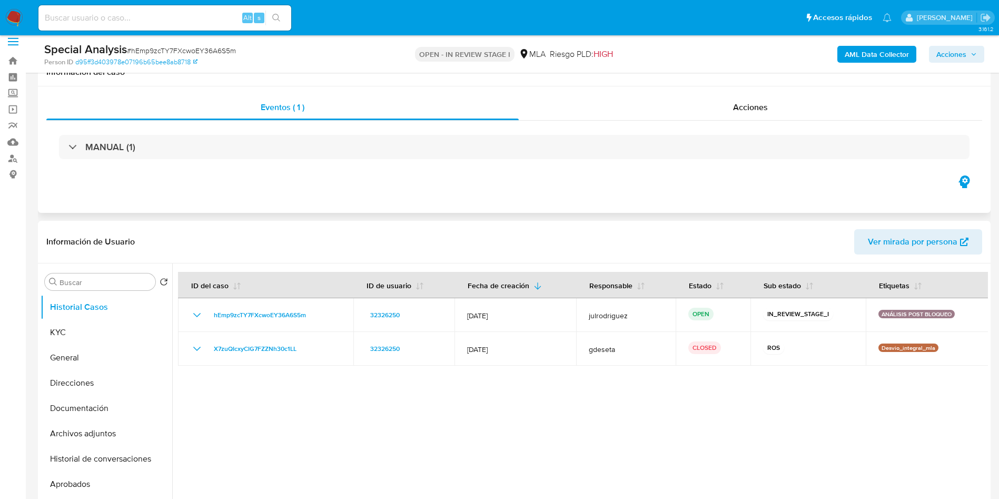
scroll to position [0, 0]
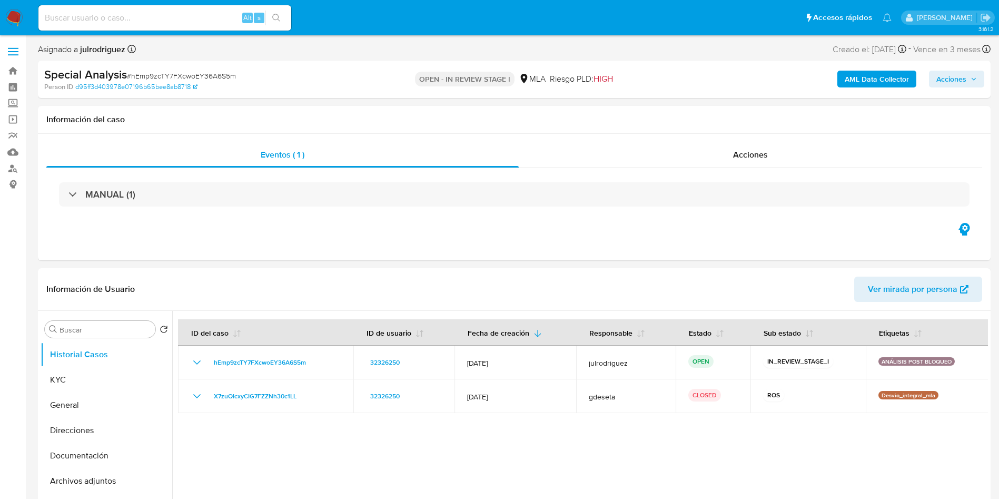
click at [945, 75] on span "Acciones" at bounding box center [951, 79] width 30 height 17
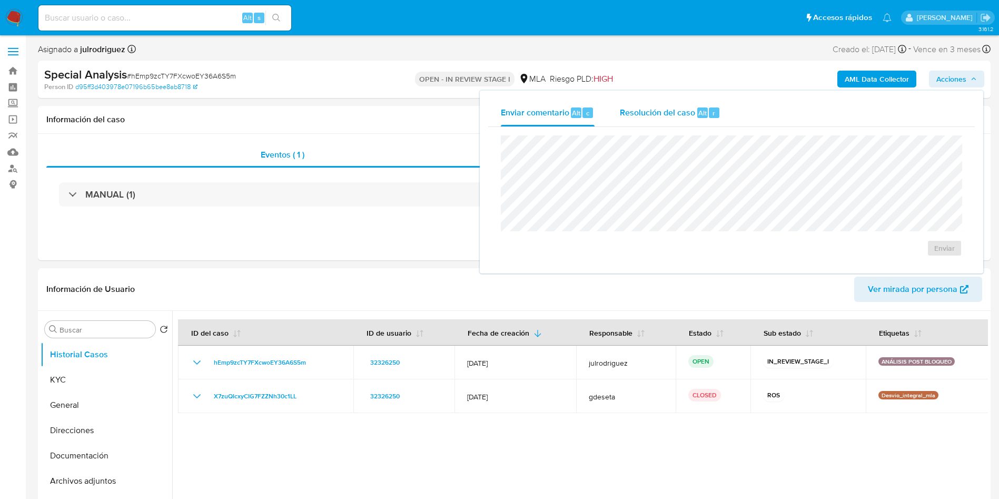
click at [654, 101] on div "Resolución del caso Alt r" at bounding box center [670, 112] width 101 height 27
click at [672, 164] on textarea at bounding box center [731, 179] width 460 height 84
paste textarea "Se crea el caso hEmp9zcTY7FXcwoEY36A6S5m con el fin de adjuntar la documentació…"
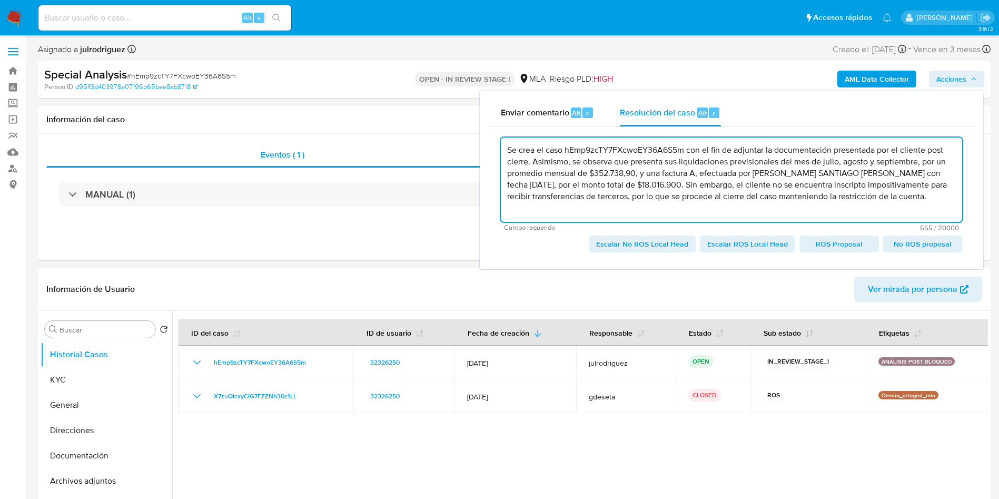
click at [647, 244] on span "Escalar No ROS Local Head" at bounding box center [642, 243] width 92 height 15
type textarea "Se crea el caso hEmp9zcTY7FXcwoEY36A6S5m con el fin de adjuntar la documentació…"
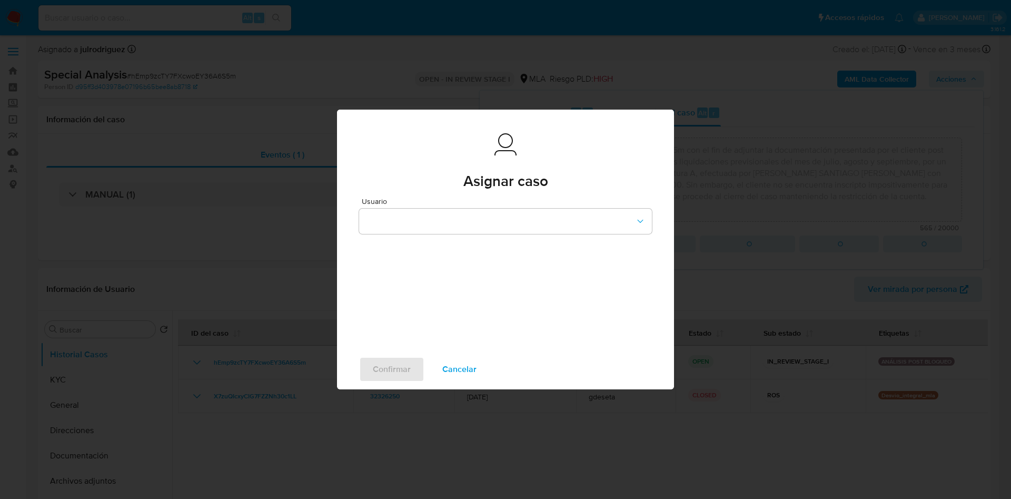
click at [481, 208] on div "Usuario" at bounding box center [505, 215] width 293 height 36
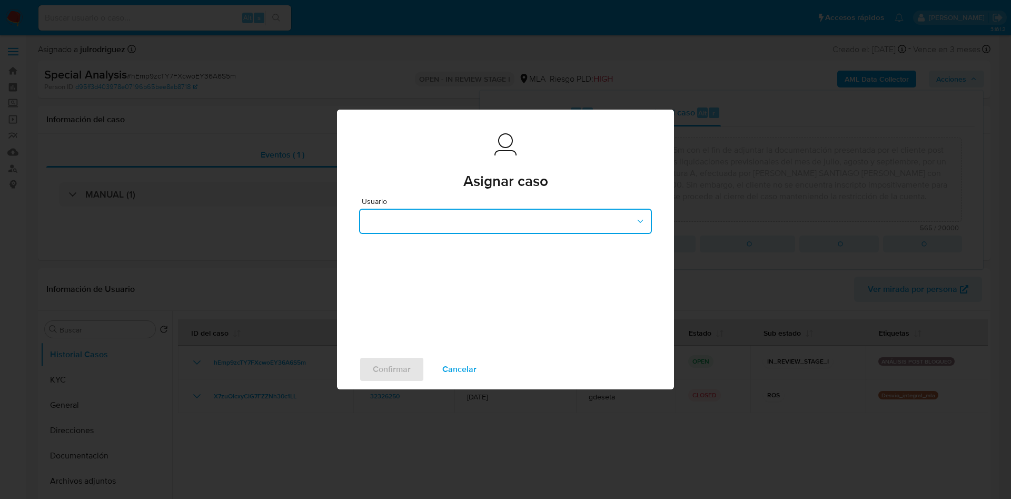
click at [483, 221] on button "button" at bounding box center [505, 220] width 293 height 25
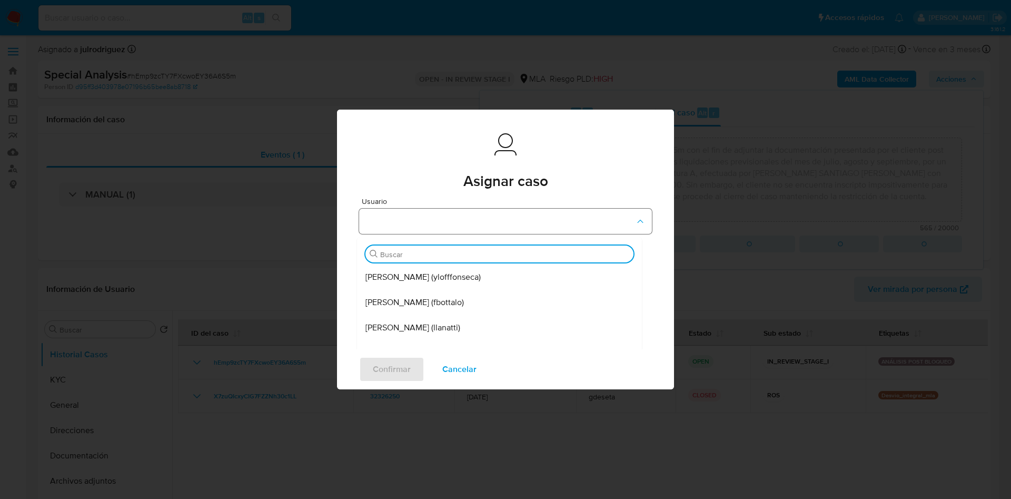
type input "g"
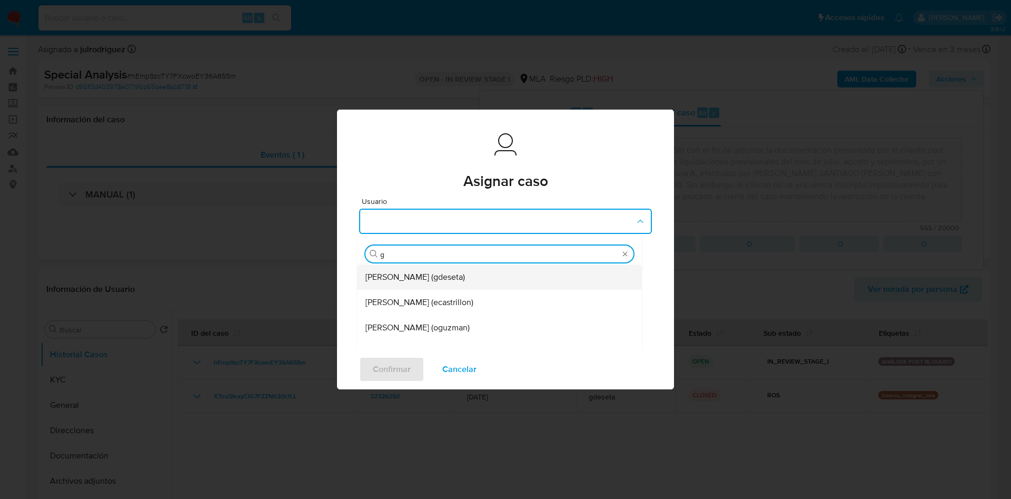
click at [478, 268] on div "Gustavo Andres De Seta (gdeseta)" at bounding box center [496, 276] width 262 height 25
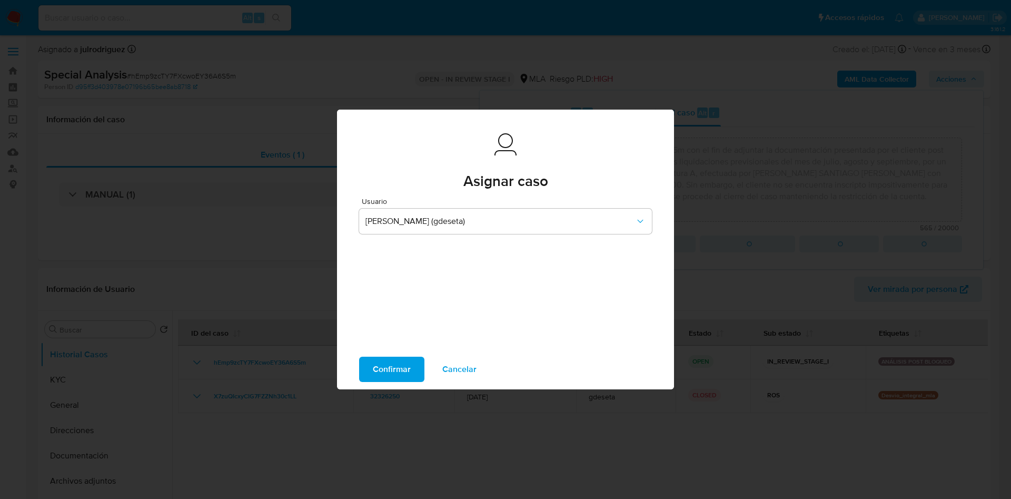
click at [392, 364] on span "Confirmar" at bounding box center [392, 368] width 38 height 23
type textarea "Se crea el caso hEmp9zcTY7FXcwoEY36A6S5m con el fin de adjuntar la documentació…"
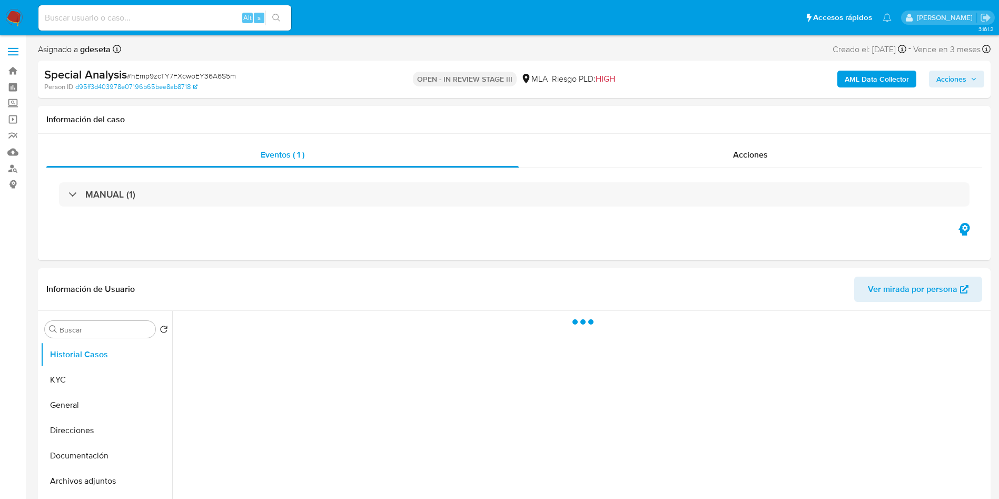
select select "10"
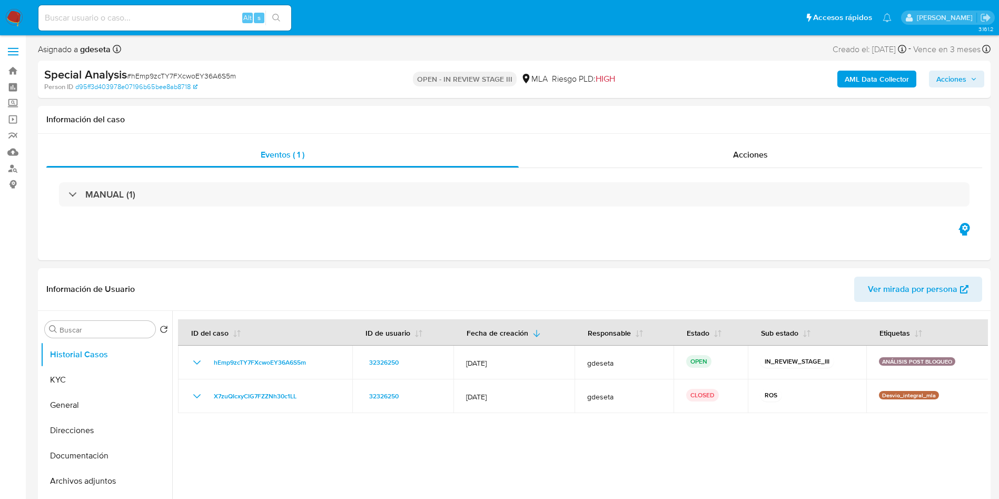
click at [197, 75] on span "# hEmp9zcTY7FXcwoEY36A6S5m" at bounding box center [181, 76] width 109 height 11
copy span "hEmp9zcTY7FXcwoEY36A6S5m"
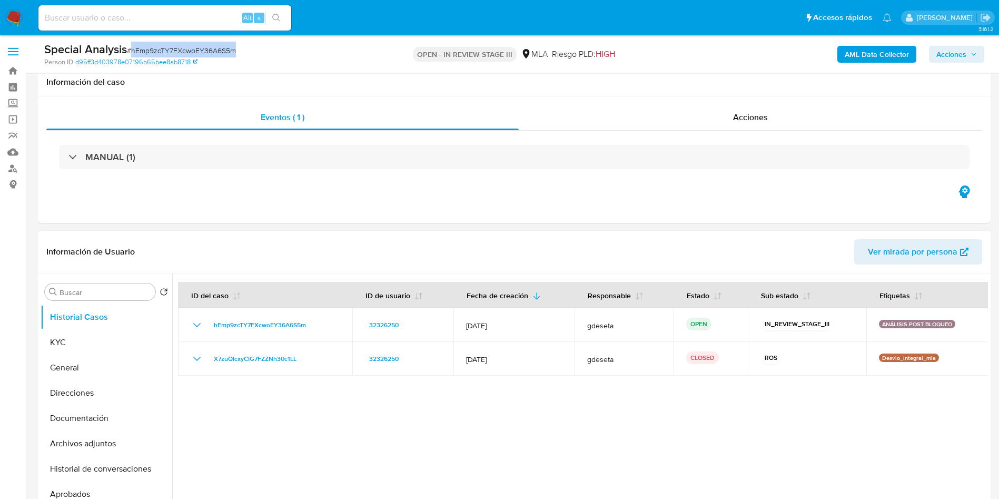
scroll to position [79, 0]
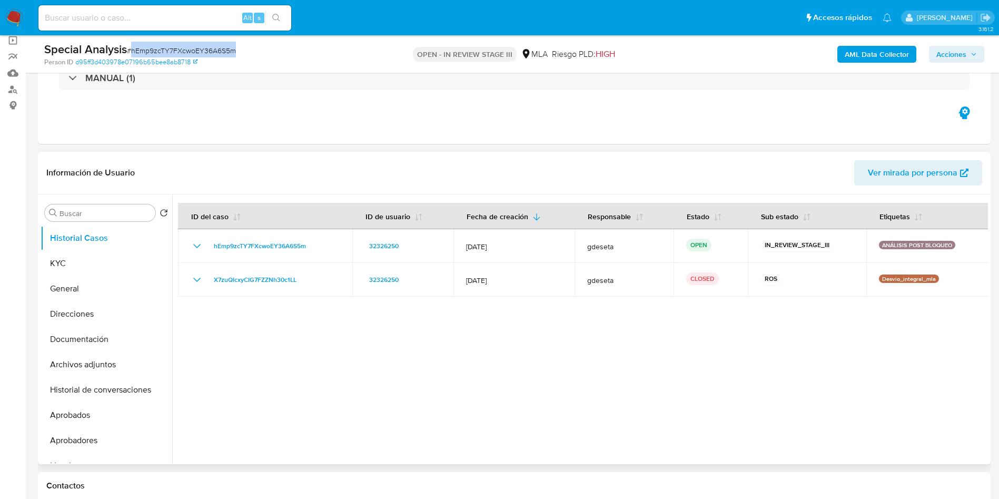
drag, startPoint x: 105, startPoint y: 361, endPoint x: 275, endPoint y: 318, distance: 175.3
click at [105, 361] on button "Archivos adjuntos" at bounding box center [107, 364] width 132 height 25
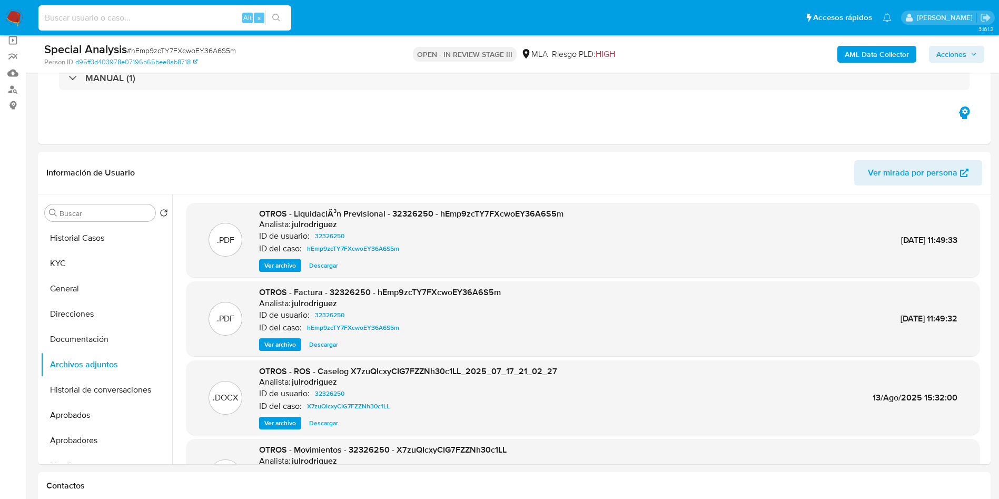
click at [173, 19] on input at bounding box center [164, 18] width 253 height 14
paste input "338532465"
type input "338532465"
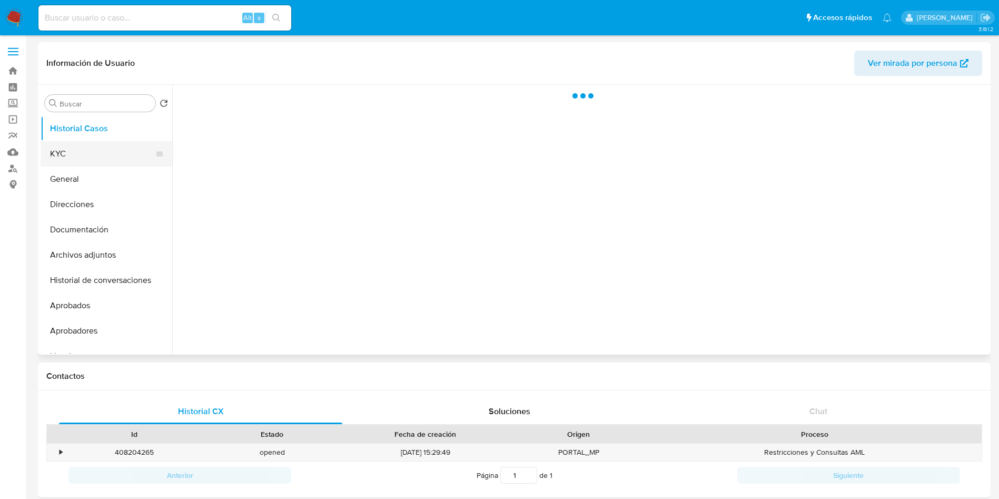
click at [88, 148] on button "KYC" at bounding box center [102, 153] width 123 height 25
select select "10"
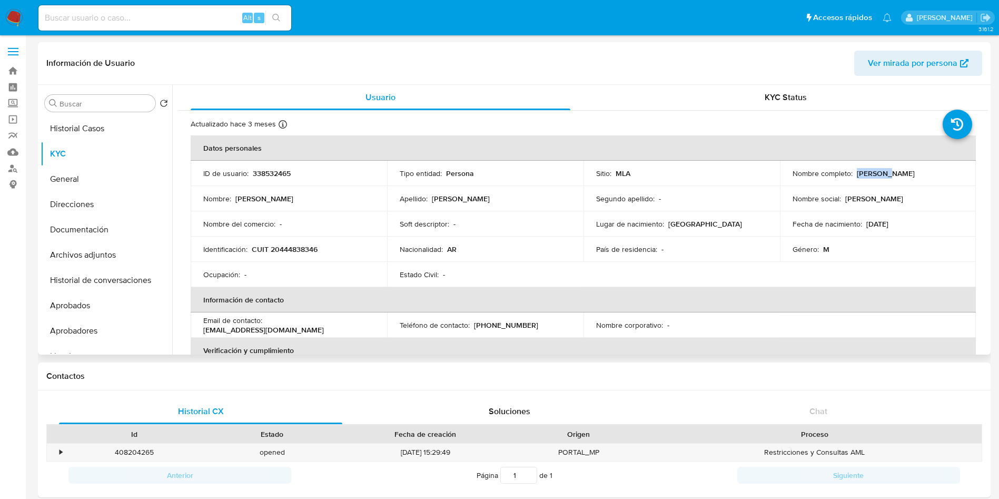
drag, startPoint x: 854, startPoint y: 172, endPoint x: 878, endPoint y: 172, distance: 23.7
click at [878, 172] on div "Nombre completo : Luis Liu" at bounding box center [877, 172] width 171 height 9
copy p "Luis Liu"
click at [73, 134] on button "Historial Casos" at bounding box center [102, 128] width 123 height 25
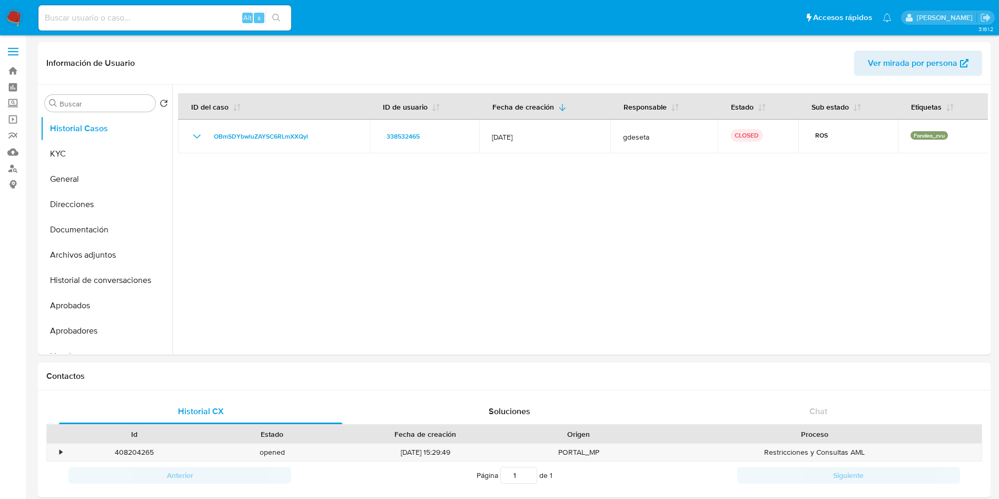
click at [195, 18] on input at bounding box center [164, 18] width 253 height 14
paste input "gcSkF7niLeUH393cbDl51JnN"
type input "gcSkF7niLeUH393cbDl51JnN"
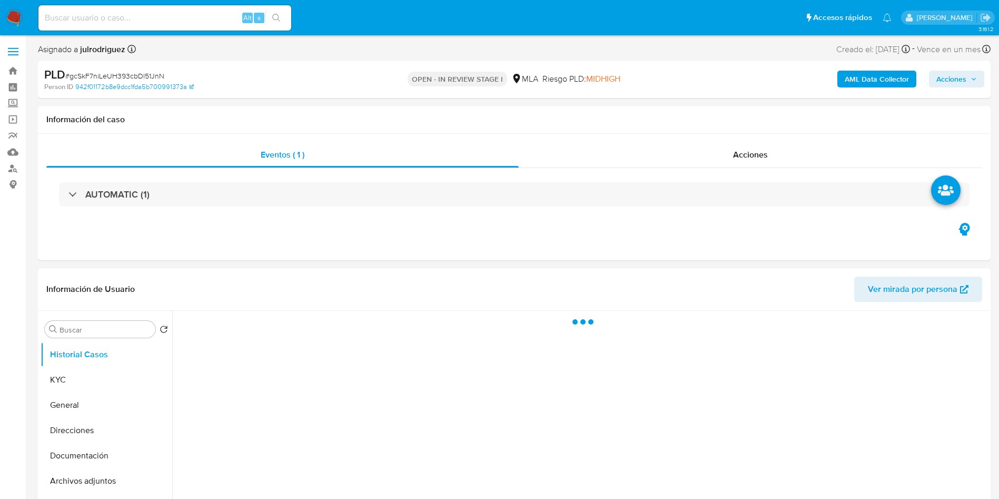
select select "10"
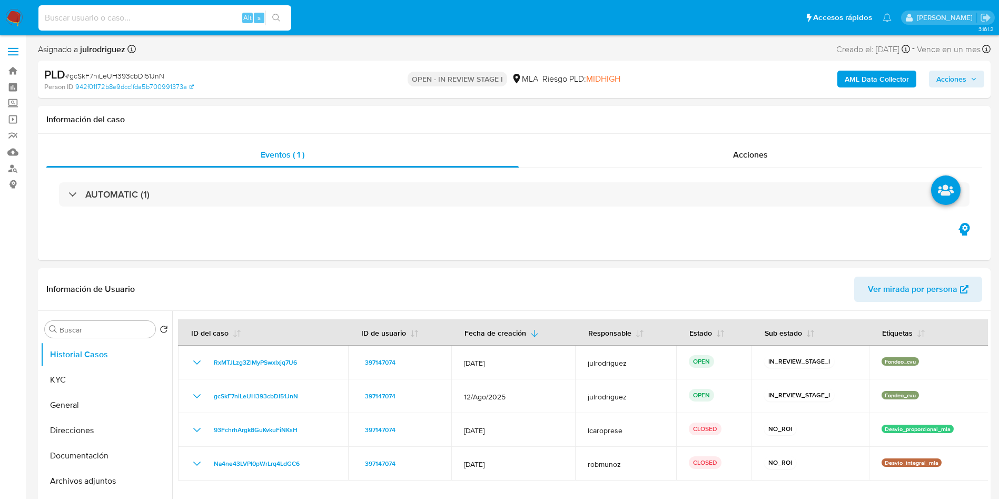
click at [147, 19] on input at bounding box center [164, 18] width 253 height 14
paste input "gcSkF7niLeUH393cbDl51JnN"
type input "gcSkF7niLeUH393cbDl51JnN"
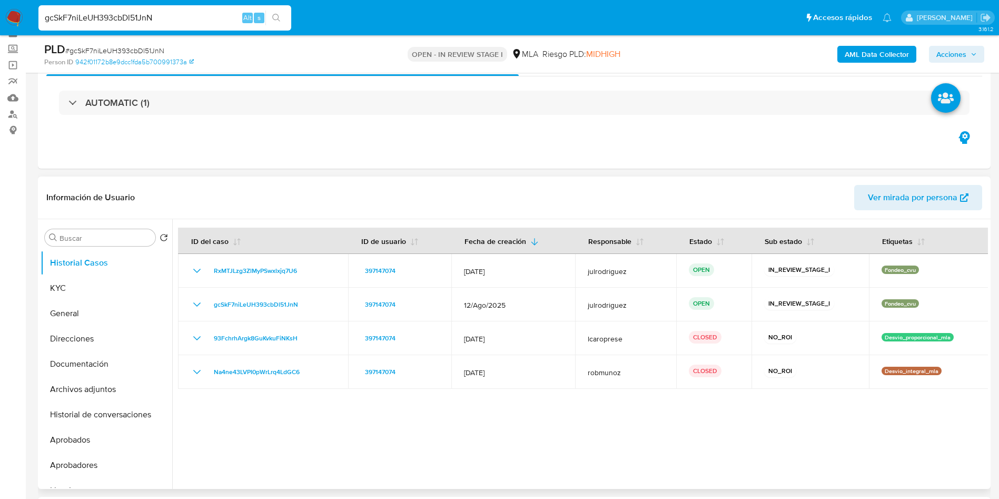
scroll to position [79, 0]
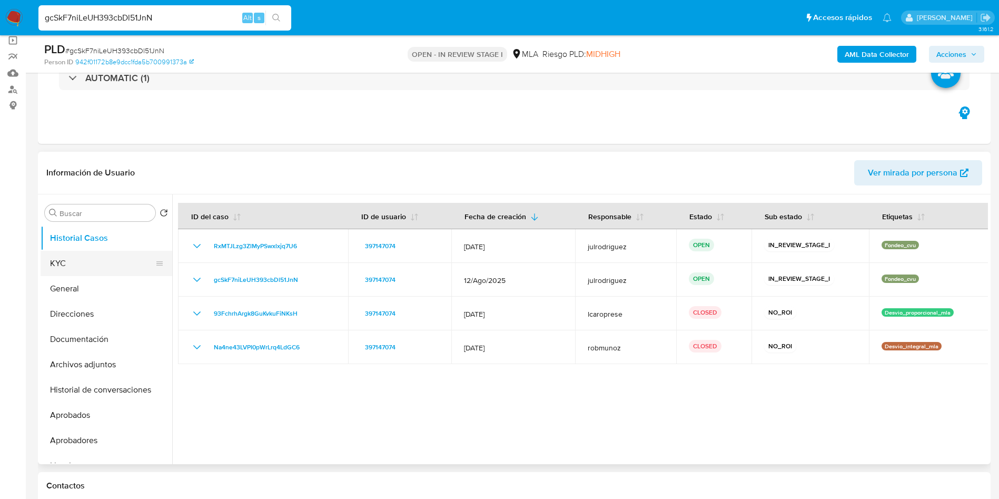
drag, startPoint x: 87, startPoint y: 264, endPoint x: 115, endPoint y: 257, distance: 28.9
click at [87, 264] on button "KYC" at bounding box center [102, 263] width 123 height 25
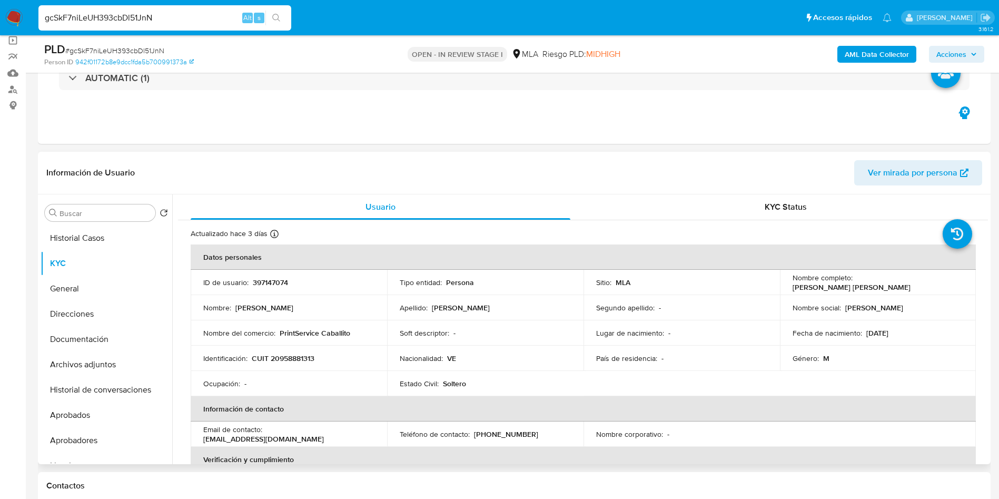
click at [273, 284] on p "397147074" at bounding box center [270, 281] width 35 height 9
copy p "397147074"
drag, startPoint x: 88, startPoint y: 356, endPoint x: 113, endPoint y: 340, distance: 30.4
click at [88, 356] on button "Archivos adjuntos" at bounding box center [107, 364] width 132 height 25
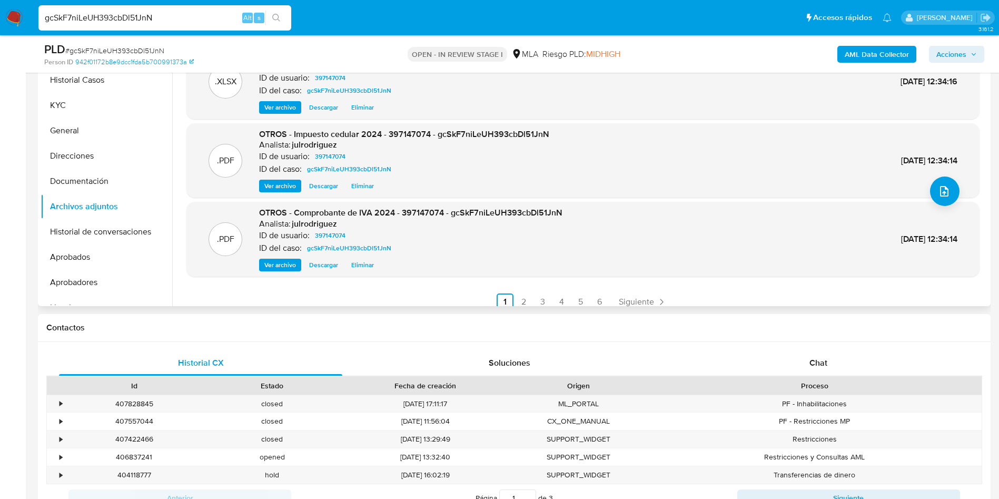
scroll to position [88, 0]
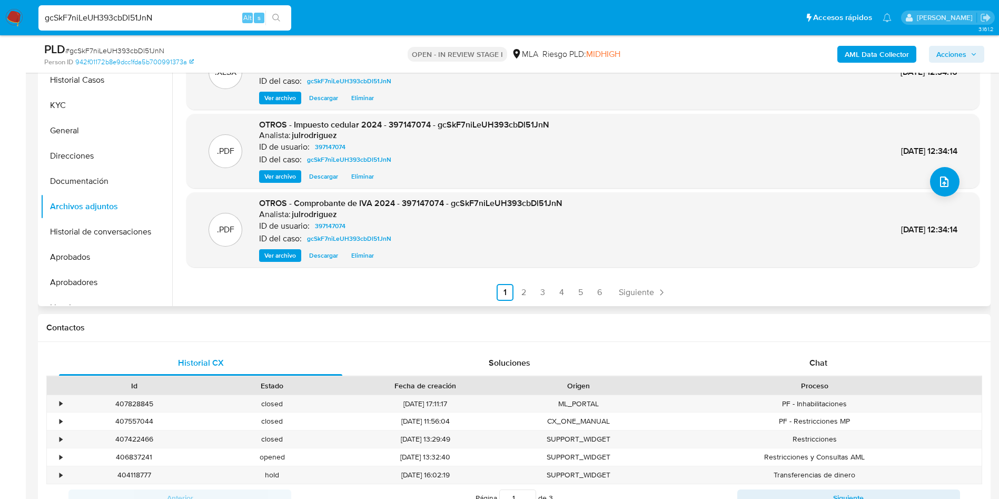
click at [530, 292] on ul "Anterior 1 2 3 4 5 6 Siguiente" at bounding box center [582, 292] width 793 height 17
click at [529, 297] on link "2" at bounding box center [523, 292] width 17 height 17
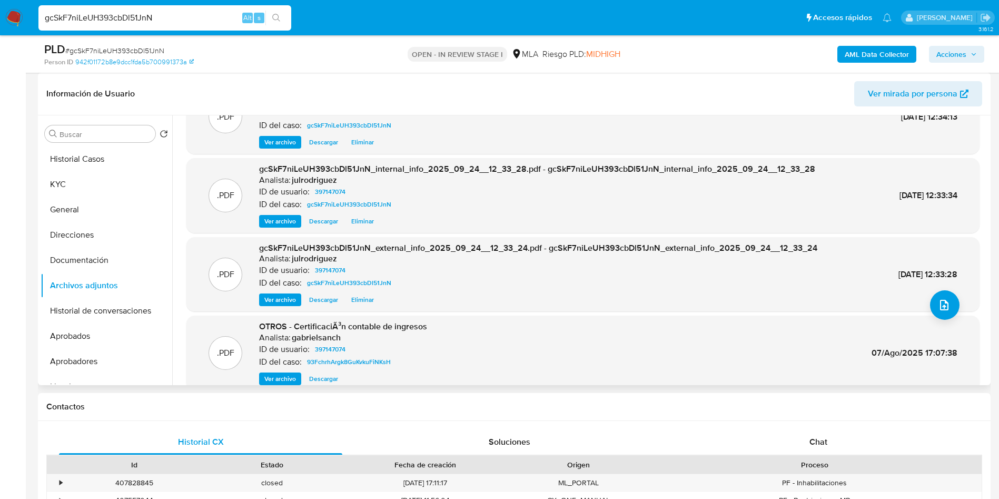
scroll to position [79, 0]
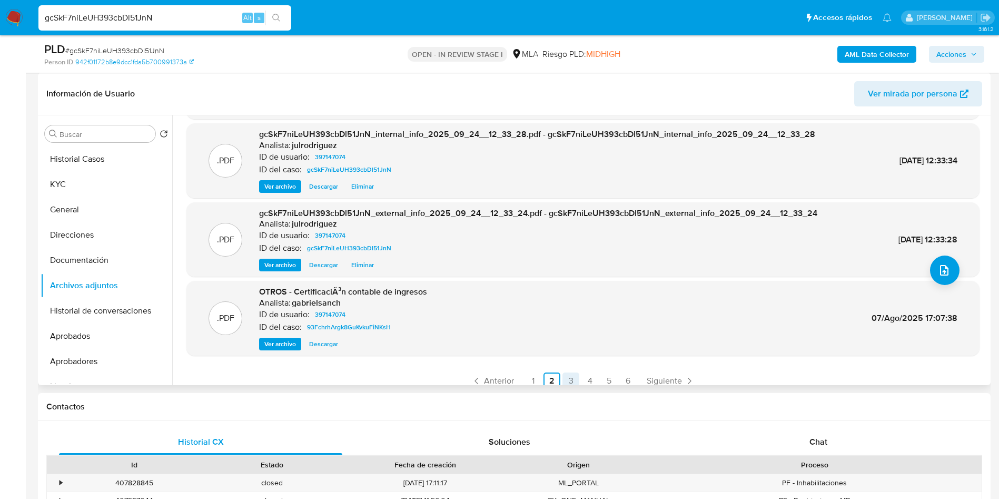
click at [574, 379] on link "3" at bounding box center [570, 380] width 17 height 17
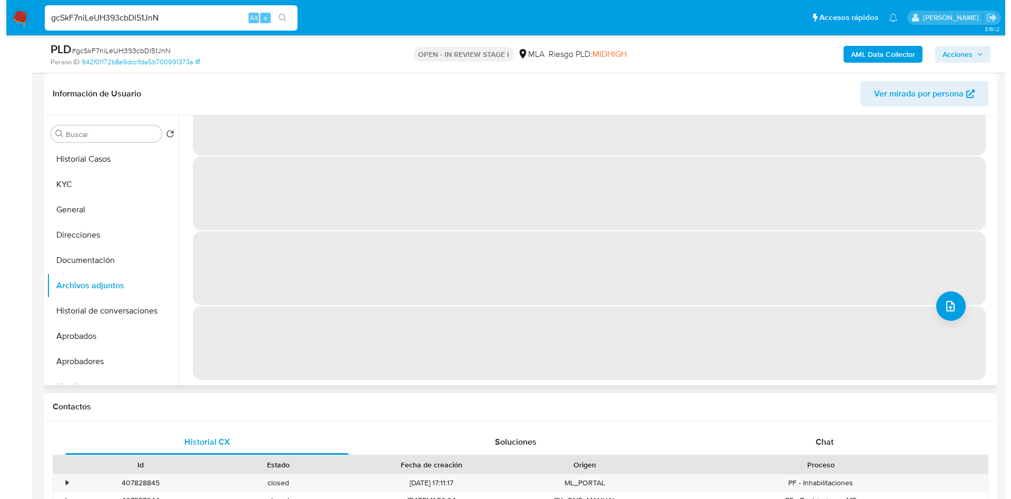
scroll to position [0, 0]
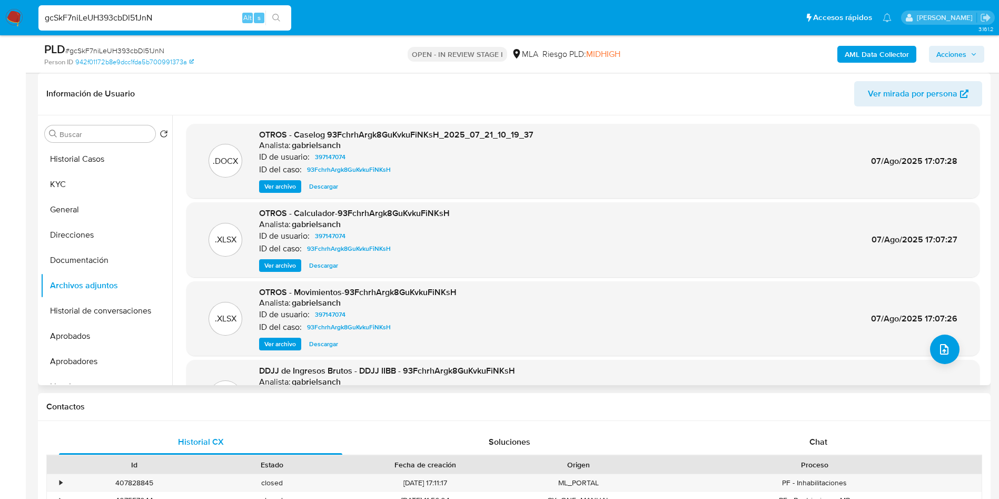
click at [286, 189] on span "Ver archivo" at bounding box center [280, 186] width 32 height 11
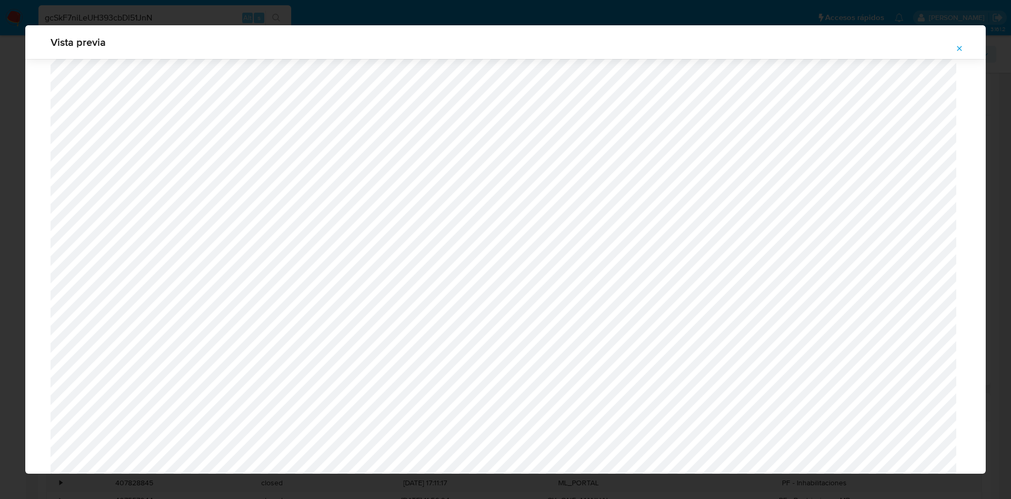
scroll to position [295, 0]
click at [959, 48] on icon "Attachment preview" at bounding box center [959, 48] width 5 height 5
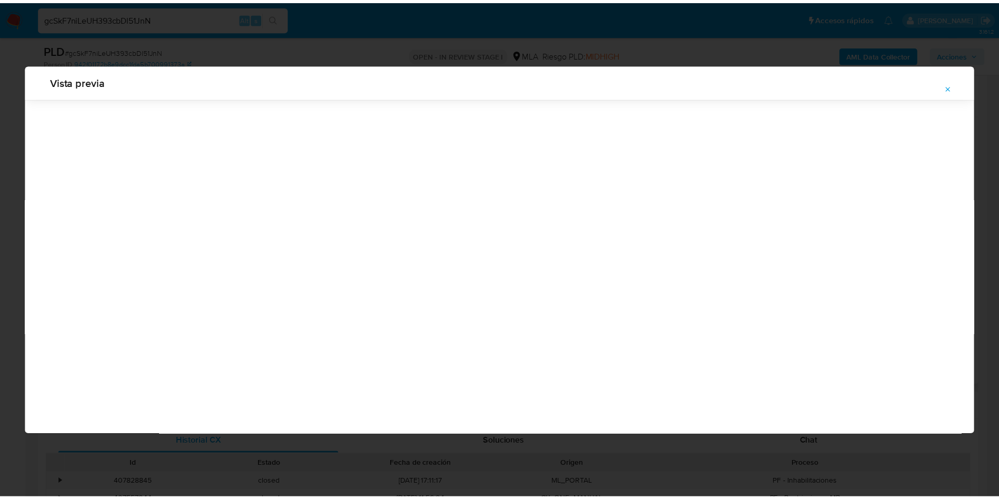
scroll to position [0, 0]
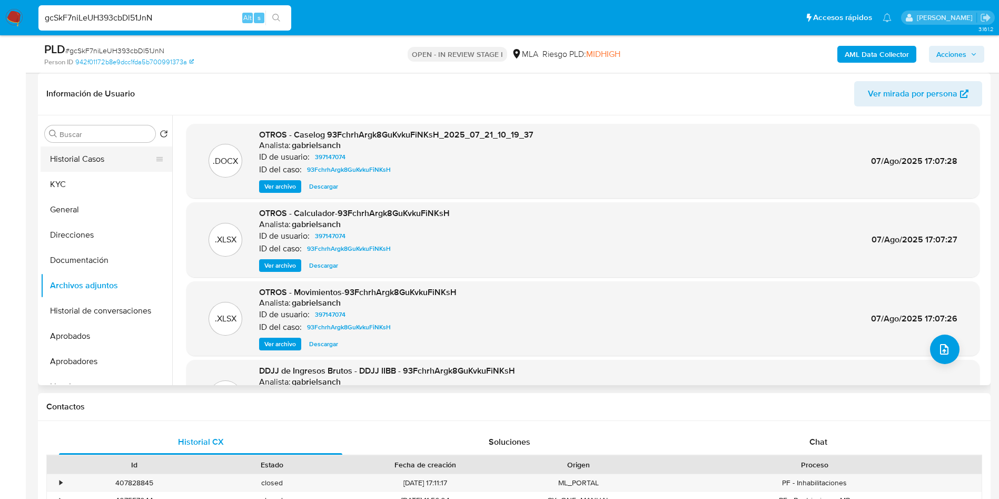
click at [121, 178] on button "KYC" at bounding box center [107, 184] width 132 height 25
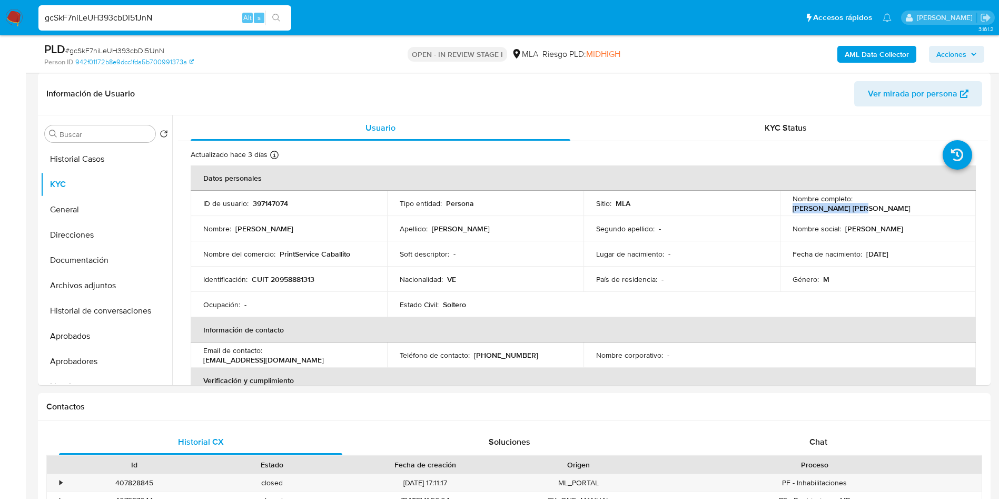
drag, startPoint x: 854, startPoint y: 203, endPoint x: 935, endPoint y: 203, distance: 80.5
click at [935, 203] on div "Nombre completo : [PERSON_NAME]" at bounding box center [877, 203] width 171 height 19
copy p "[PERSON_NAME]"
click at [272, 77] on div "Información de Usuario Ver mirada por persona" at bounding box center [514, 94] width 952 height 43
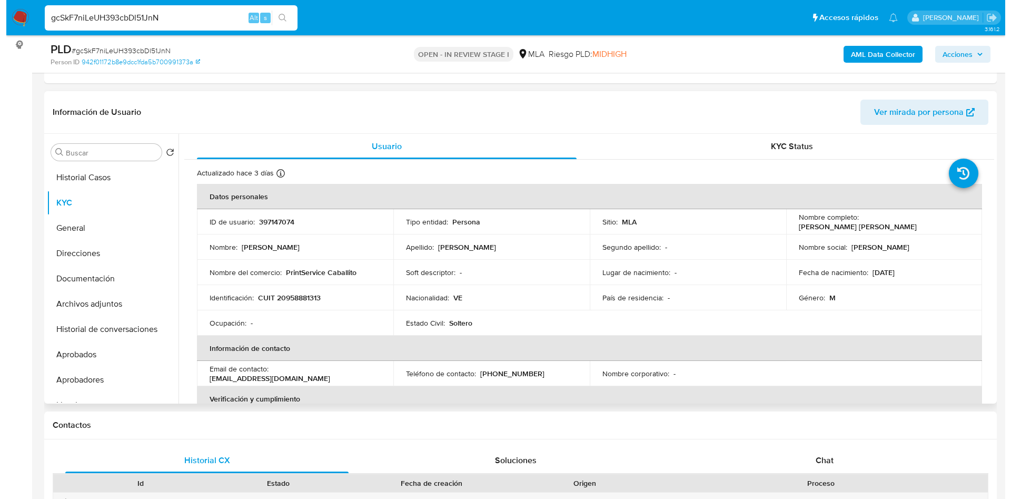
scroll to position [79, 0]
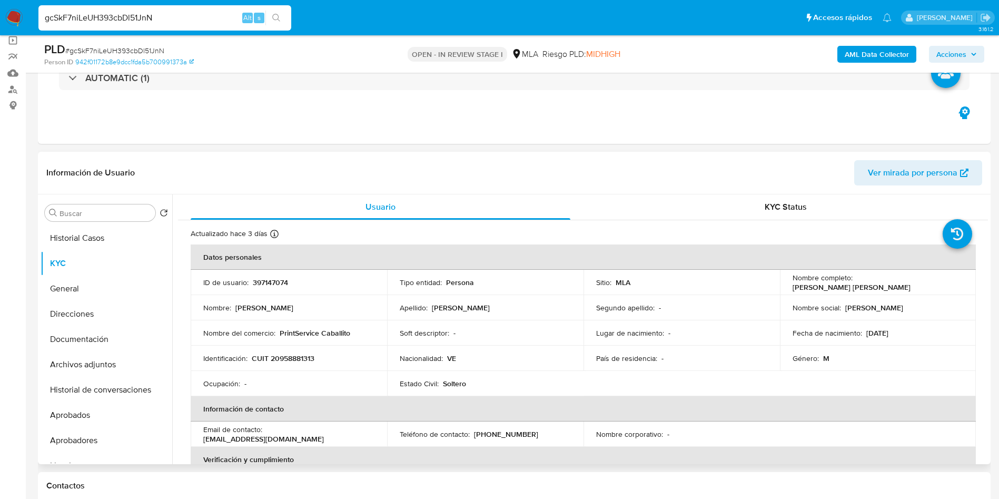
click at [275, 277] on p "397147074" at bounding box center [270, 281] width 35 height 9
copy p "397147074"
click at [152, 48] on span "# gcSkF7niLeUH393cbDl51JnN" at bounding box center [114, 50] width 99 height 11
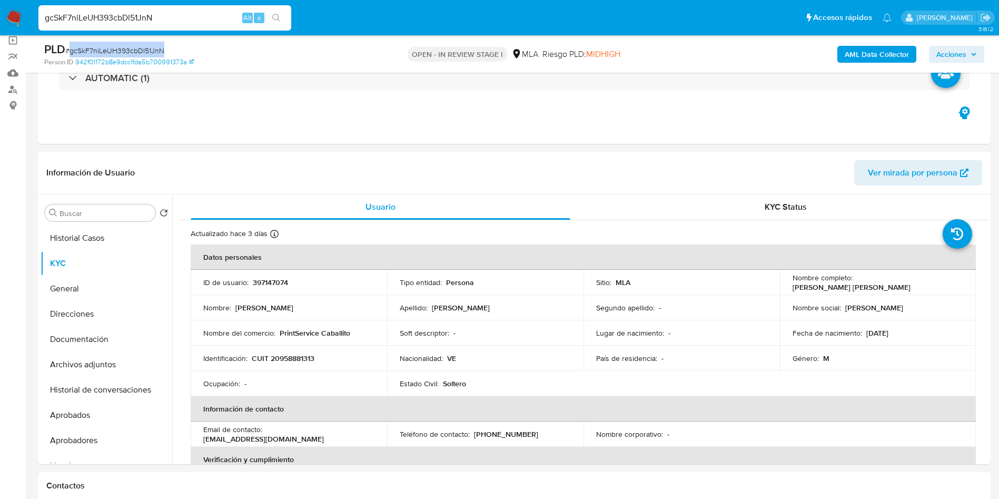
copy span "gcSkF7niLeUH393cbDl51JnN"
click at [91, 232] on button "Historial Casos" at bounding box center [102, 237] width 123 height 25
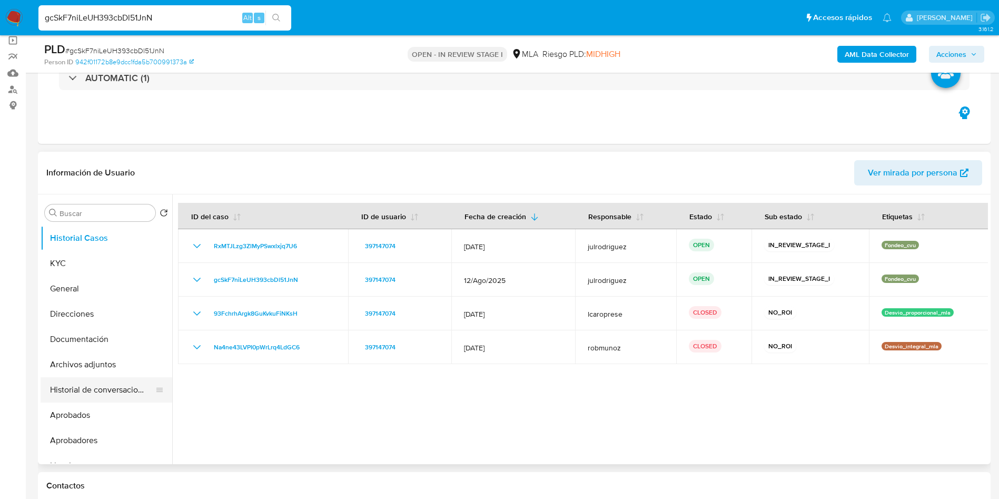
click at [74, 383] on button "Historial de conversaciones" at bounding box center [102, 389] width 123 height 25
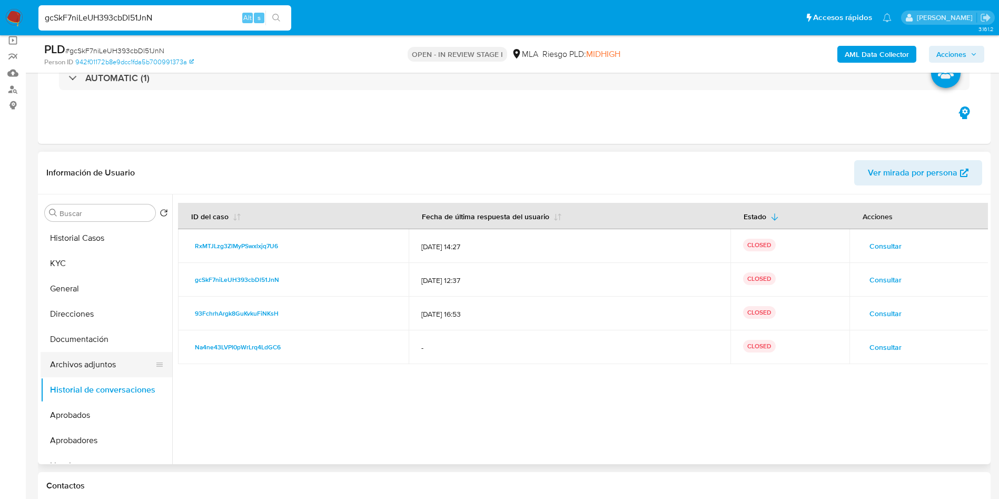
click at [82, 363] on button "Archivos adjuntos" at bounding box center [102, 364] width 123 height 25
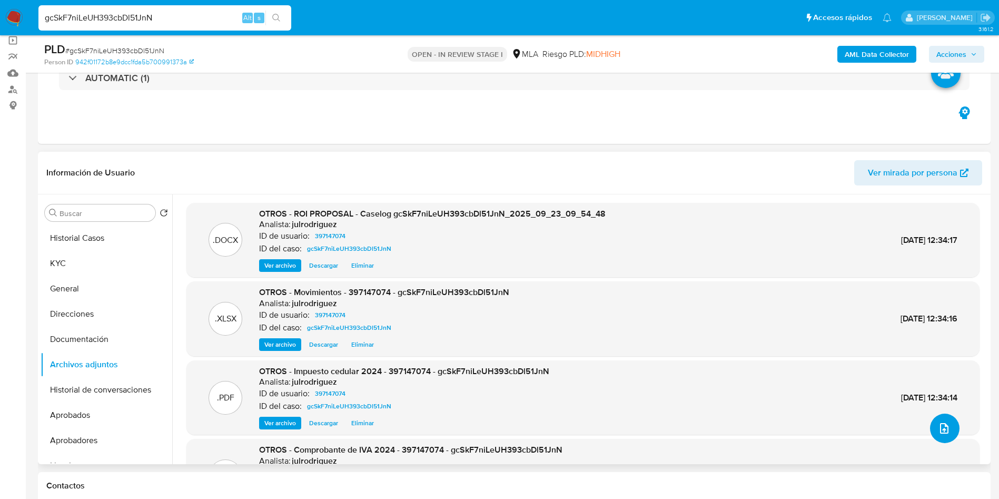
click at [940, 427] on icon "upload-file" at bounding box center [944, 428] width 13 height 13
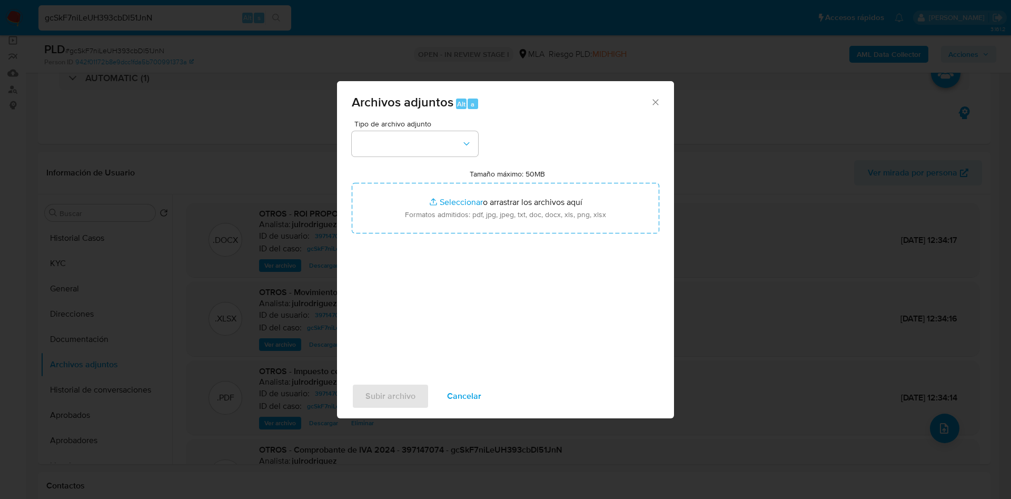
click at [439, 126] on span "Tipo de archivo adjunto" at bounding box center [417, 123] width 126 height 7
click at [434, 142] on button "button" at bounding box center [415, 143] width 126 height 25
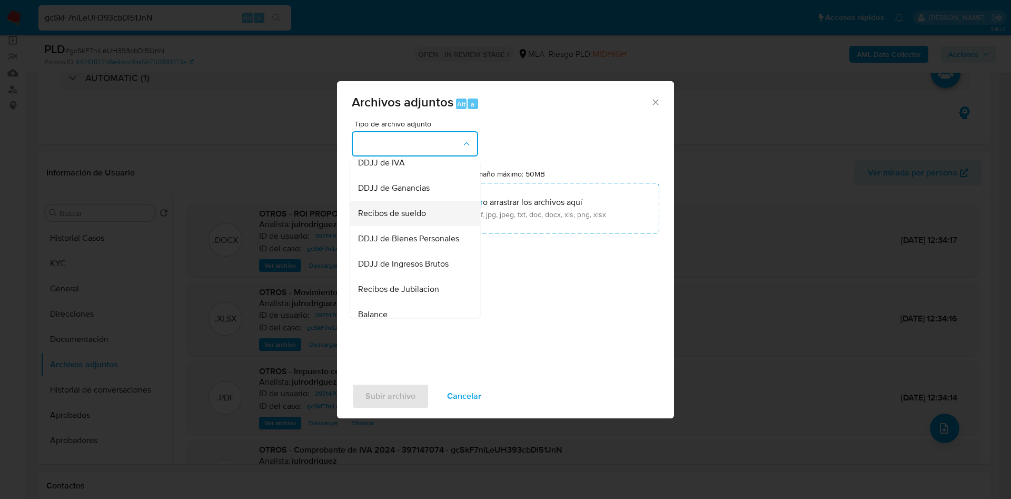
scroll to position [158, 0]
click at [395, 229] on div "OTROS" at bounding box center [411, 216] width 107 height 25
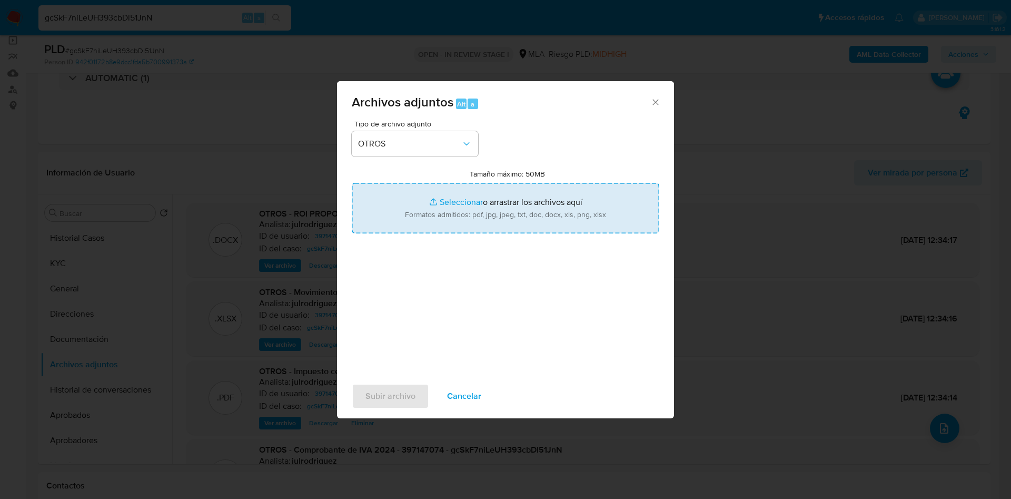
click at [484, 205] on input "Tamaño máximo: 50MB Seleccionar archivos" at bounding box center [505, 208] width 307 height 51
type input "C:\fakepath\V2 Caselog - 397147074 - gcSkF7niLeUH393cbDl51JnN.docx"
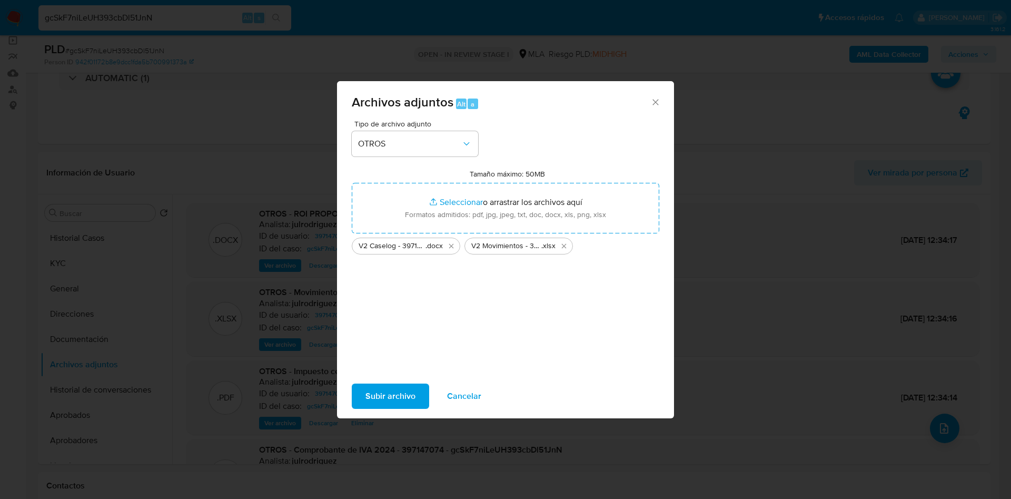
click at [411, 401] on span "Subir archivo" at bounding box center [390, 395] width 50 height 23
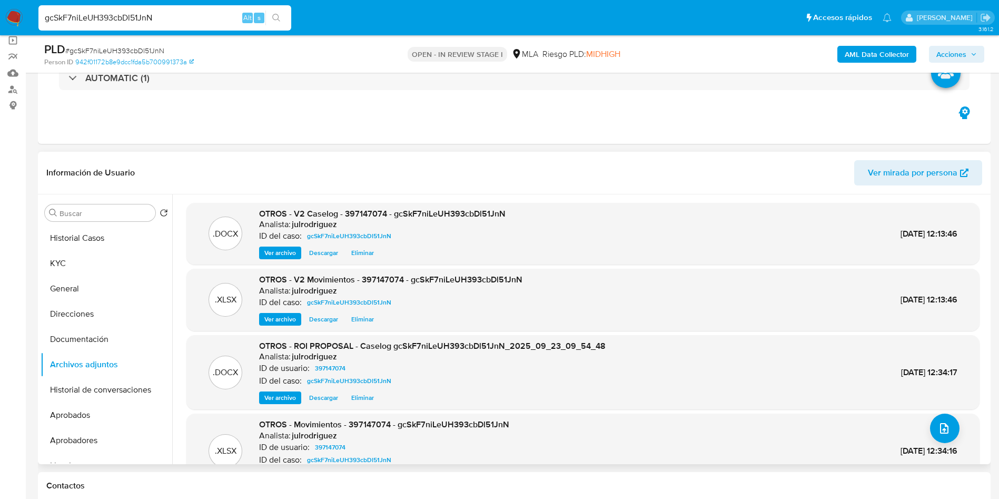
click at [281, 256] on span "Ver archivo" at bounding box center [280, 252] width 32 height 11
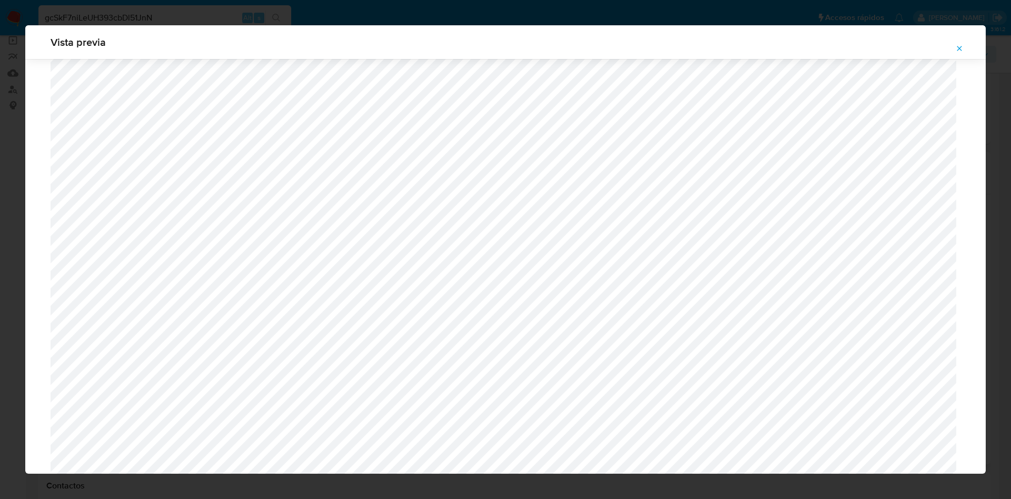
scroll to position [826, 0]
click at [954, 48] on button "Attachment preview" at bounding box center [959, 48] width 23 height 17
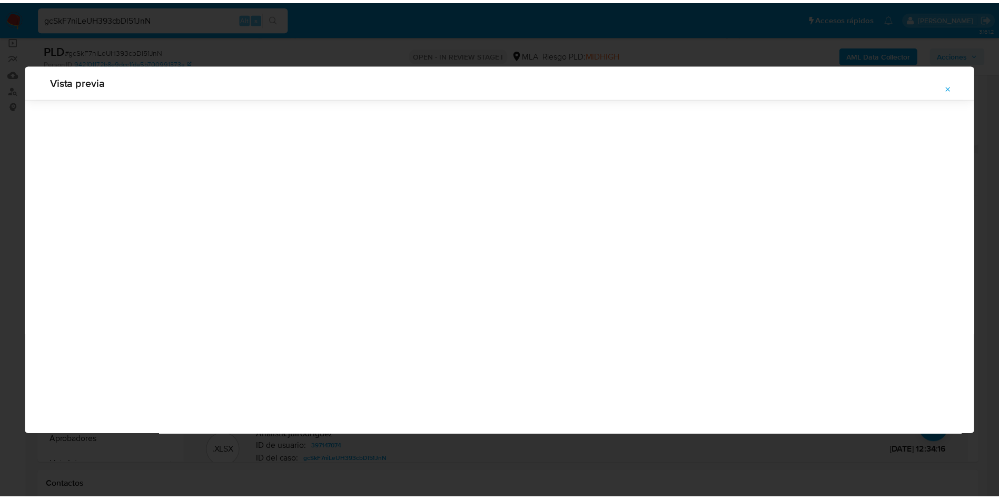
scroll to position [0, 0]
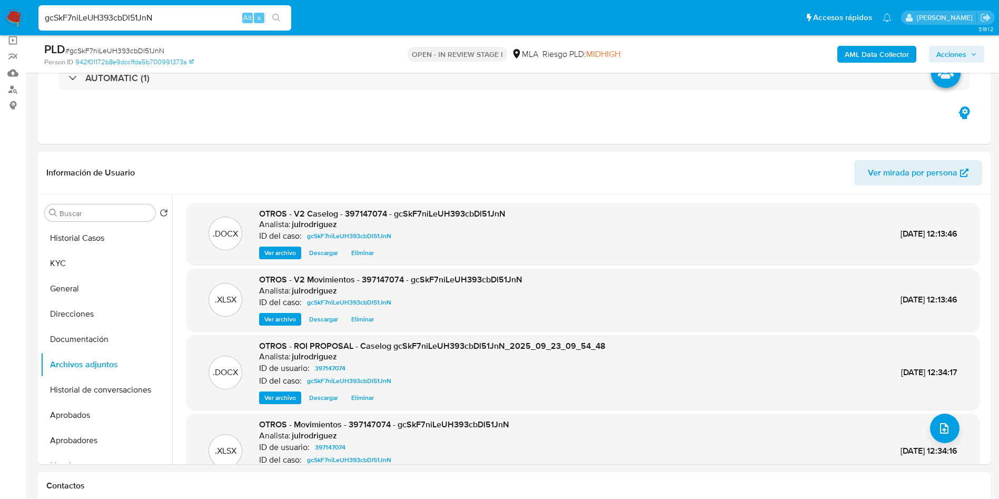
click at [952, 55] on span "Acciones" at bounding box center [951, 54] width 30 height 17
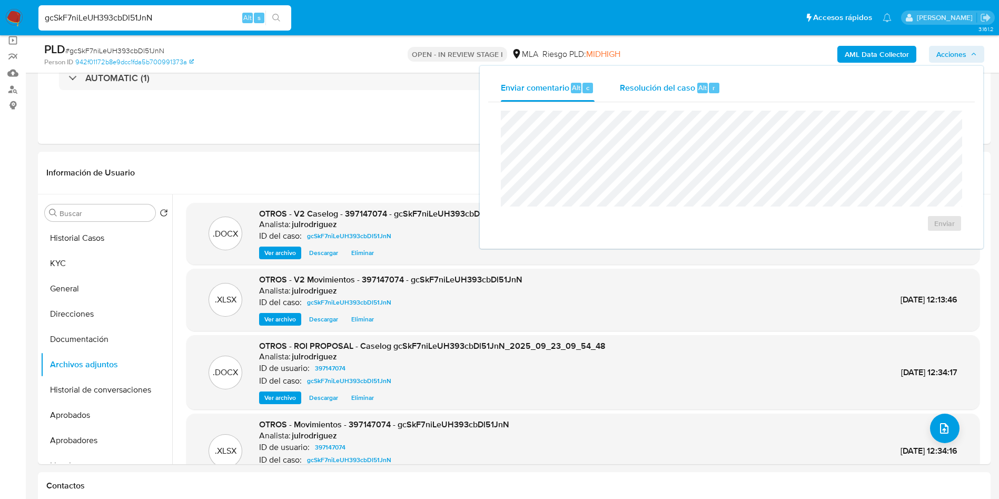
click at [689, 79] on div "Resolución del caso Alt r" at bounding box center [670, 87] width 101 height 27
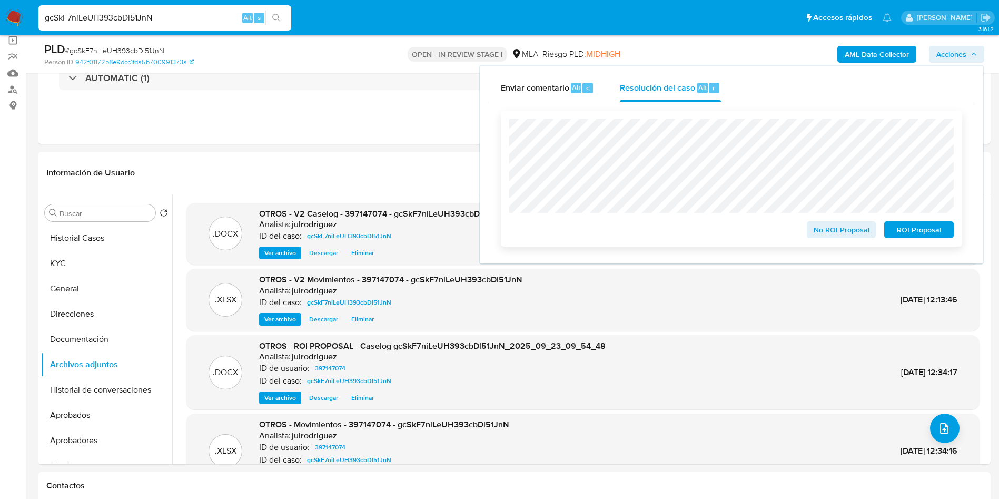
click at [912, 232] on span "ROI Proposal" at bounding box center [918, 229] width 55 height 15
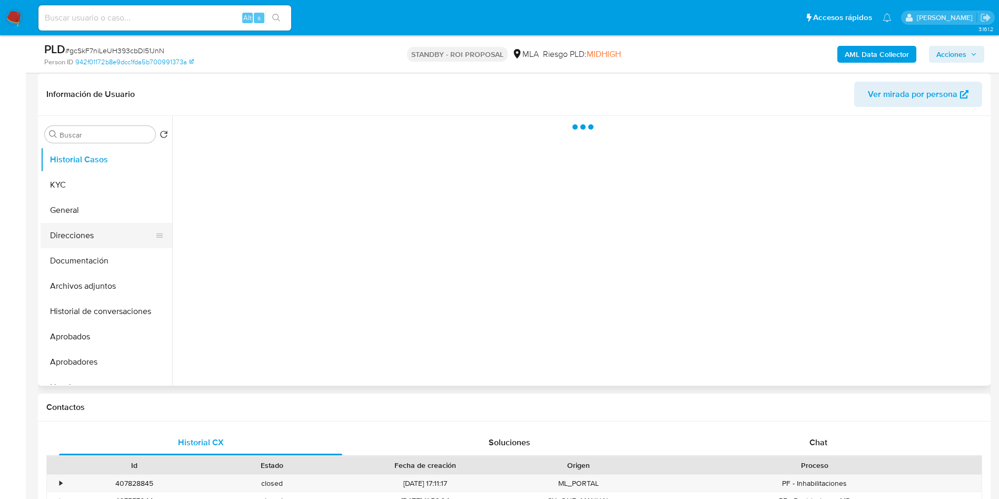
scroll to position [158, 0]
select select "10"
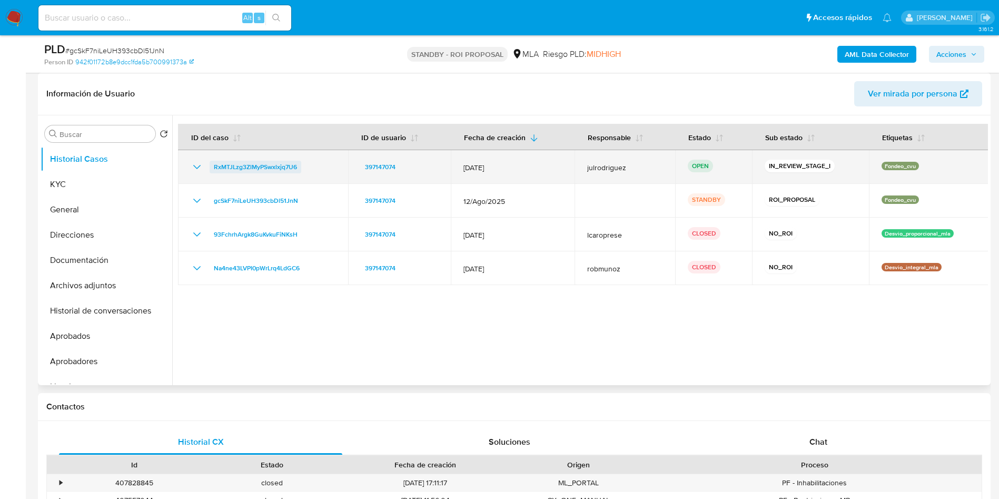
click at [256, 165] on span "RxMTJLzg3ZlMyPSwxlxjq7U6" at bounding box center [255, 167] width 83 height 13
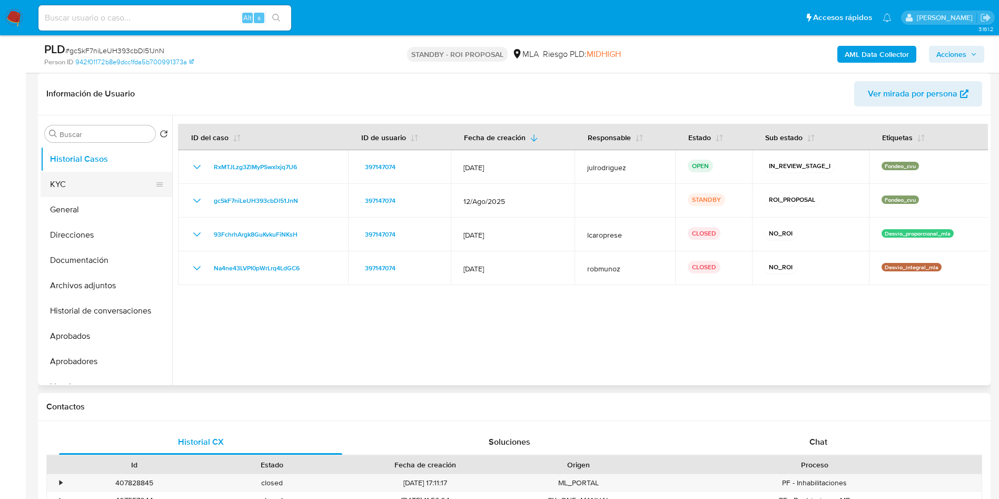
click at [106, 177] on button "KYC" at bounding box center [102, 184] width 123 height 25
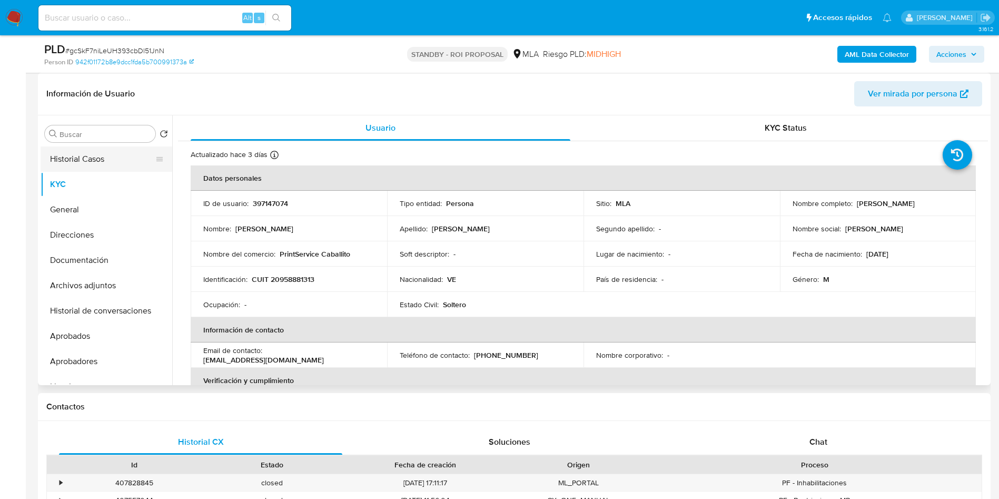
click at [121, 163] on button "Historial Casos" at bounding box center [102, 158] width 123 height 25
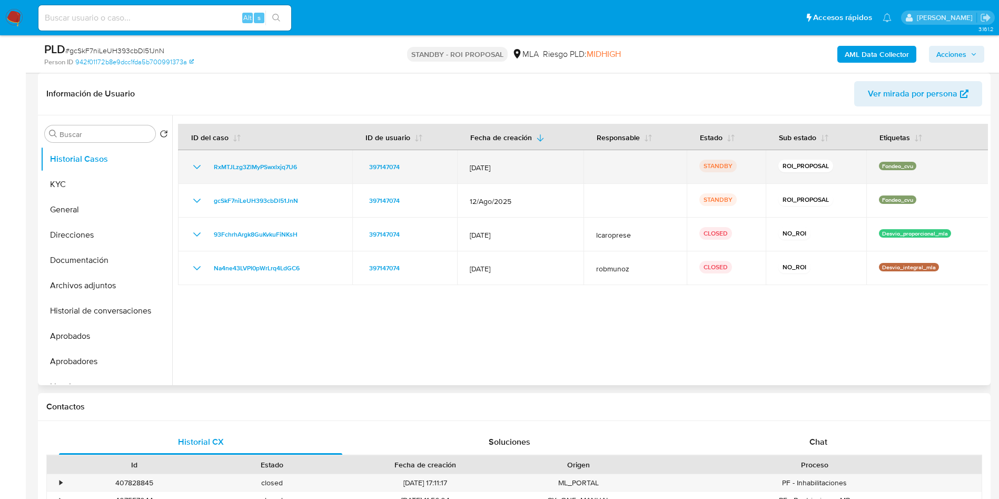
drag, startPoint x: 274, startPoint y: 168, endPoint x: 204, endPoint y: 167, distance: 69.5
click at [204, 167] on div "RxMTJLzg3ZlMyPSwxlxjq7U6" at bounding box center [265, 167] width 149 height 13
drag, startPoint x: 292, startPoint y: 202, endPoint x: 211, endPoint y: 182, distance: 83.6
click at [208, 201] on div "gcSkF7niLeUH393cbDl51JnN" at bounding box center [265, 200] width 149 height 13
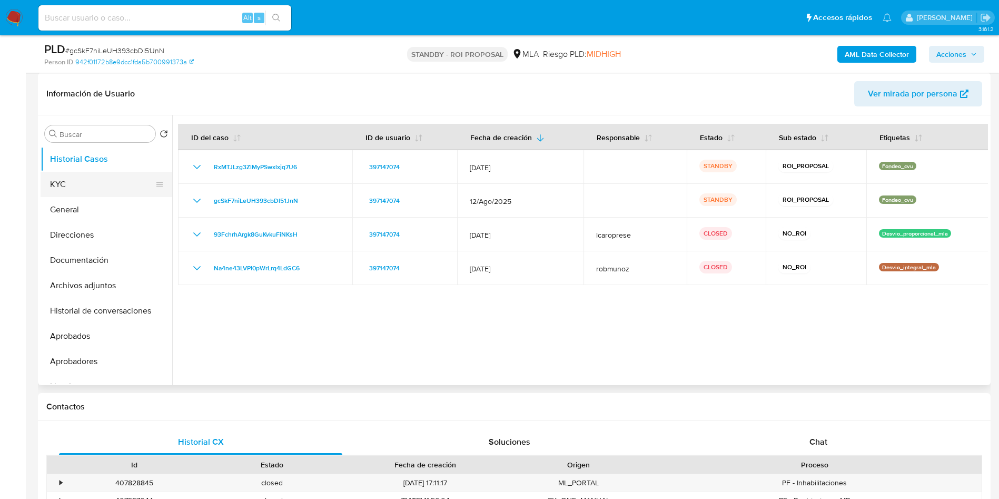
click at [73, 179] on button "KYC" at bounding box center [102, 184] width 123 height 25
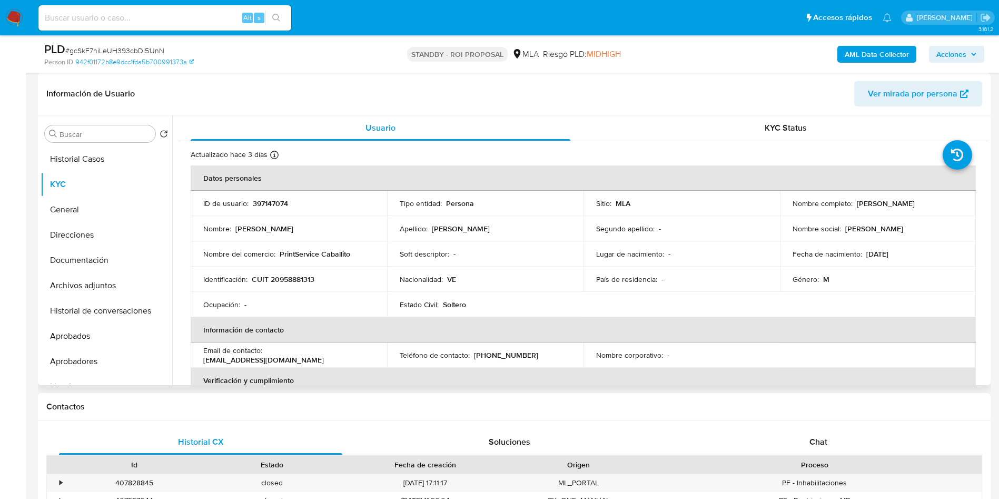
drag, startPoint x: 852, startPoint y: 201, endPoint x: 924, endPoint y: 203, distance: 72.1
click at [924, 203] on div "Nombre completo : [PERSON_NAME]" at bounding box center [877, 202] width 171 height 9
copy p "[PERSON_NAME]"
click at [161, 24] on input at bounding box center [164, 18] width 253 height 14
paste input "H3PygTYa1bGrgyxMFjWcuaSO"
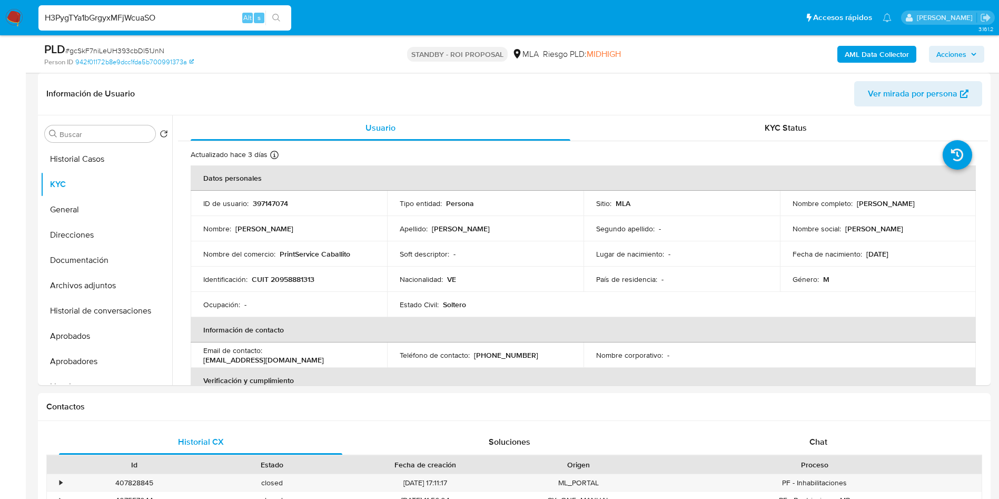
click at [162, 14] on input "H3PygTYa1bGrgyxMFjWcuaSO" at bounding box center [164, 18] width 253 height 14
paste input "H3PygTYa1bGrgyxMFjWcuaSO"
type input "H3PygTYa1bGrgyxMFjWcuaSO"
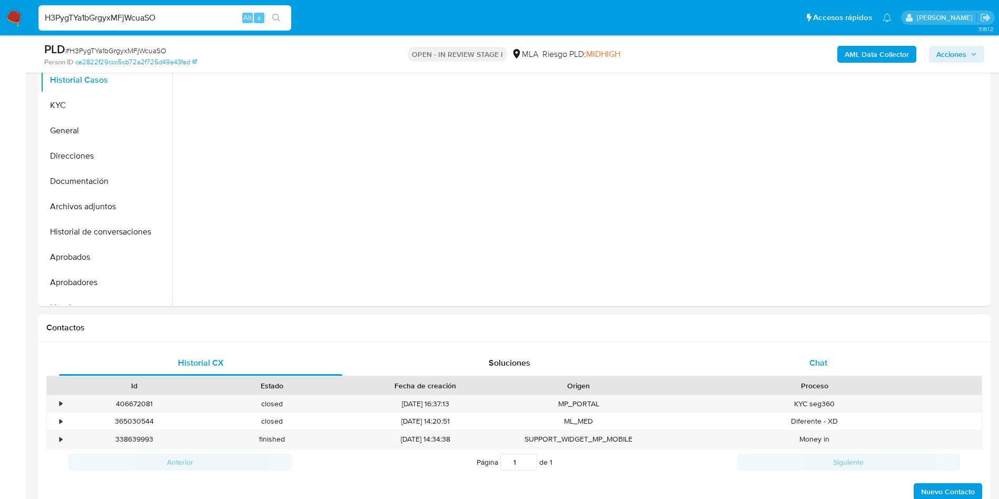
click at [820, 367] on span "Chat" at bounding box center [818, 362] width 18 height 12
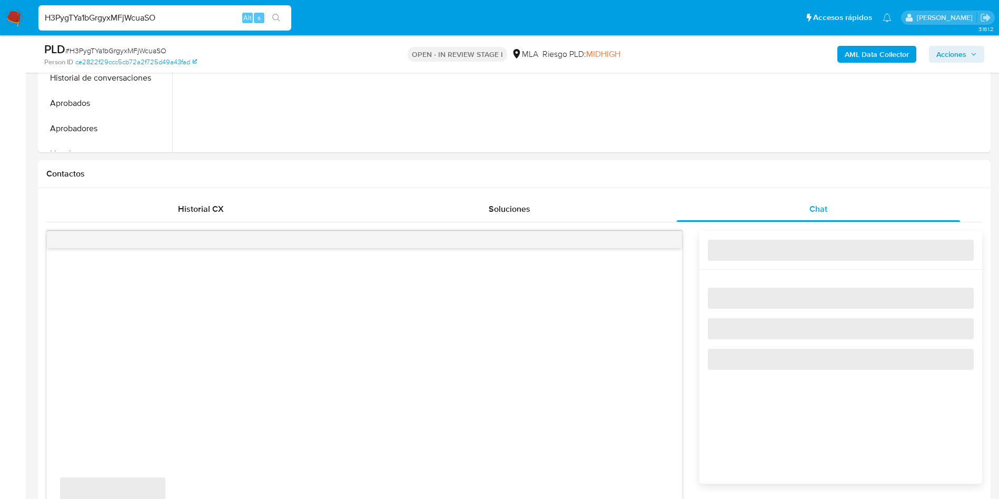
select select "10"
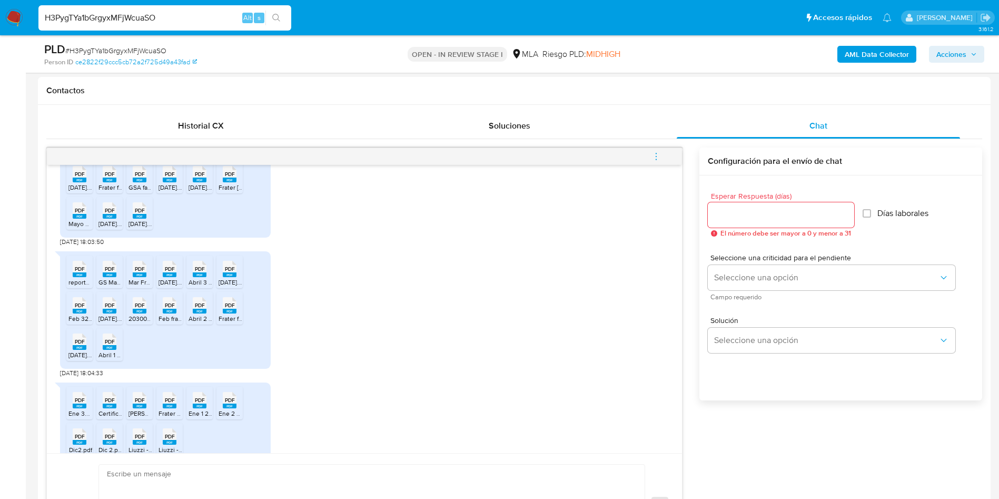
scroll to position [158, 0]
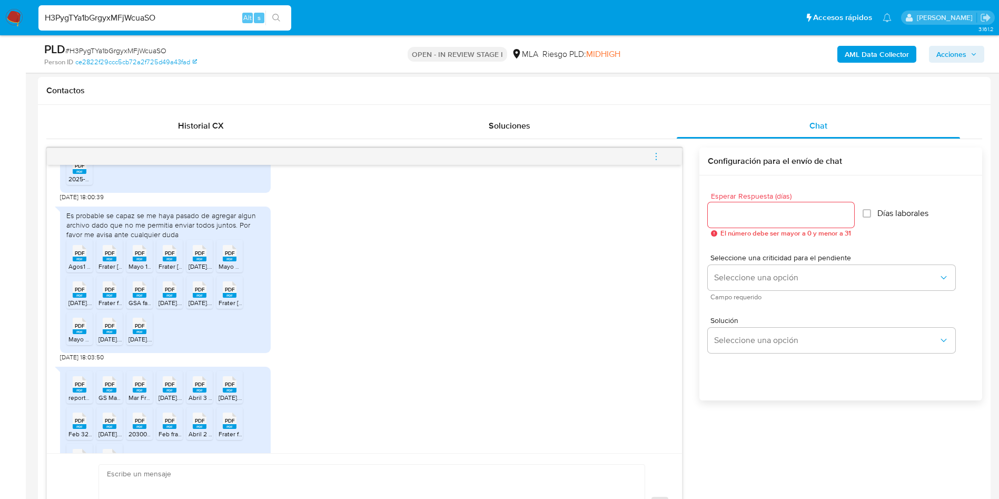
drag, startPoint x: 188, startPoint y: 17, endPoint x: 0, endPoint y: -2, distance: 189.4
paste input "ATwTOUA62GitpEkRnIG42dTY"
type input "ATwTOUA62GitpEkRnIG42dTY"
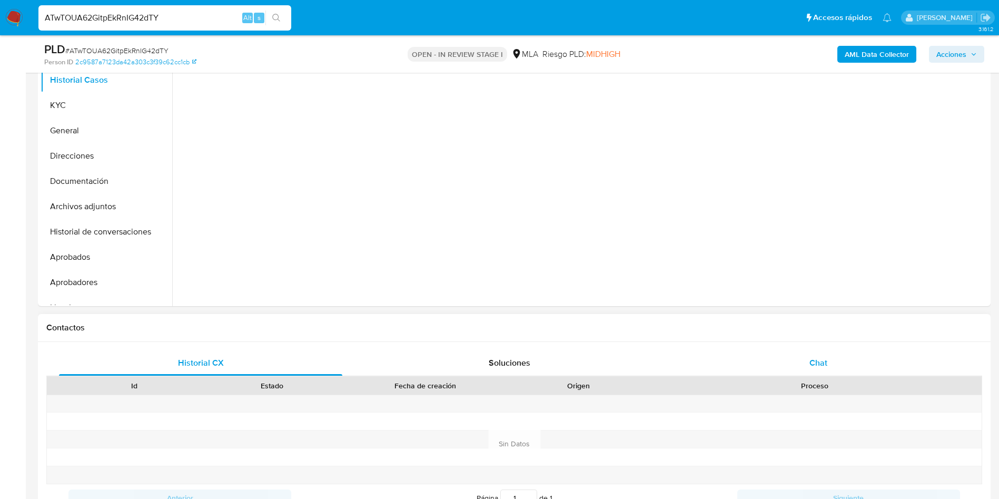
click at [815, 354] on div "Chat" at bounding box center [817, 362] width 283 height 25
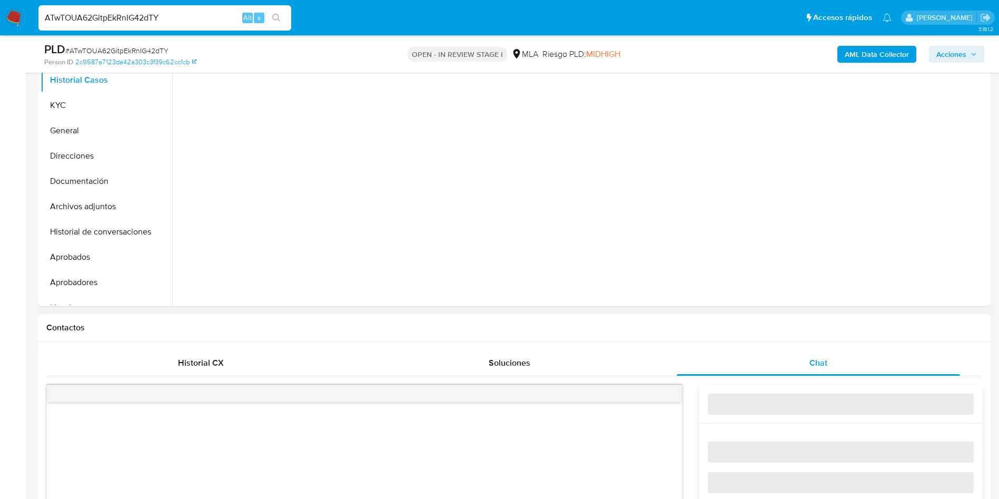
scroll to position [474, 0]
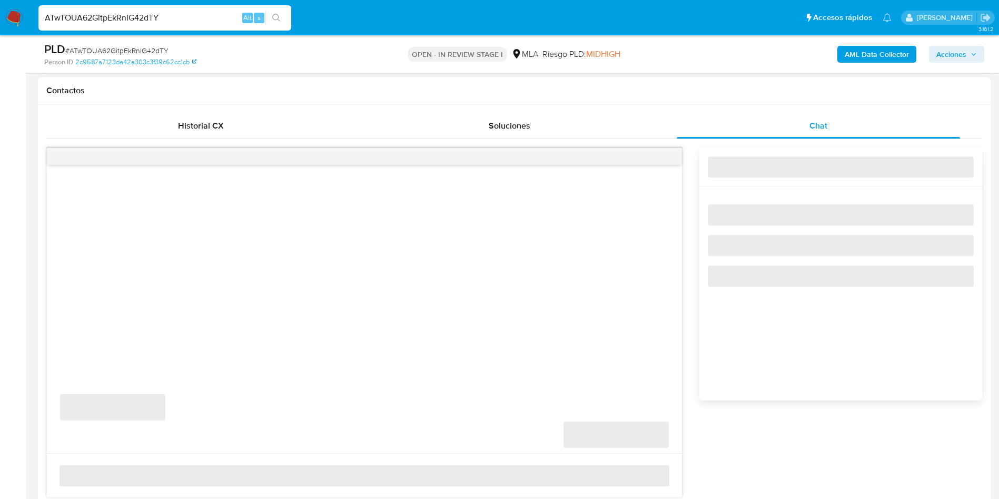
select select "10"
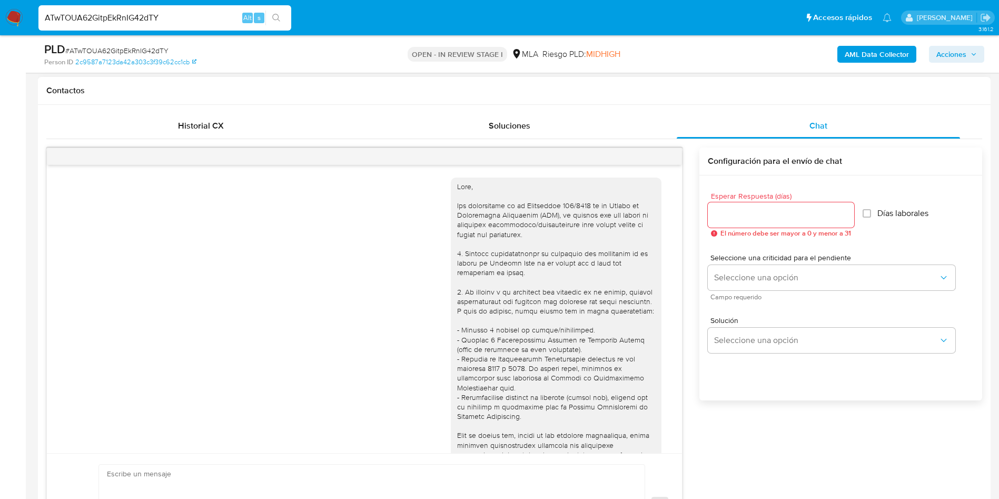
scroll to position [1029, 0]
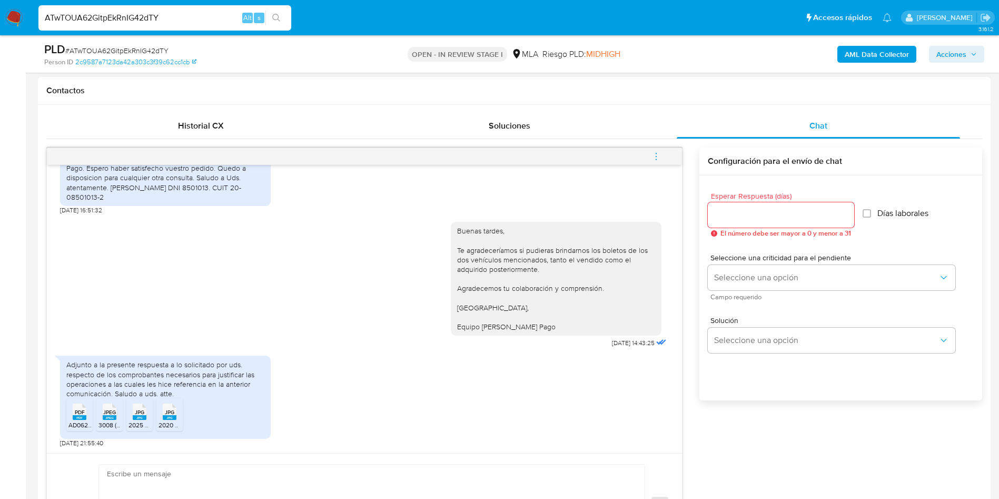
drag, startPoint x: 206, startPoint y: 17, endPoint x: 0, endPoint y: -7, distance: 207.8
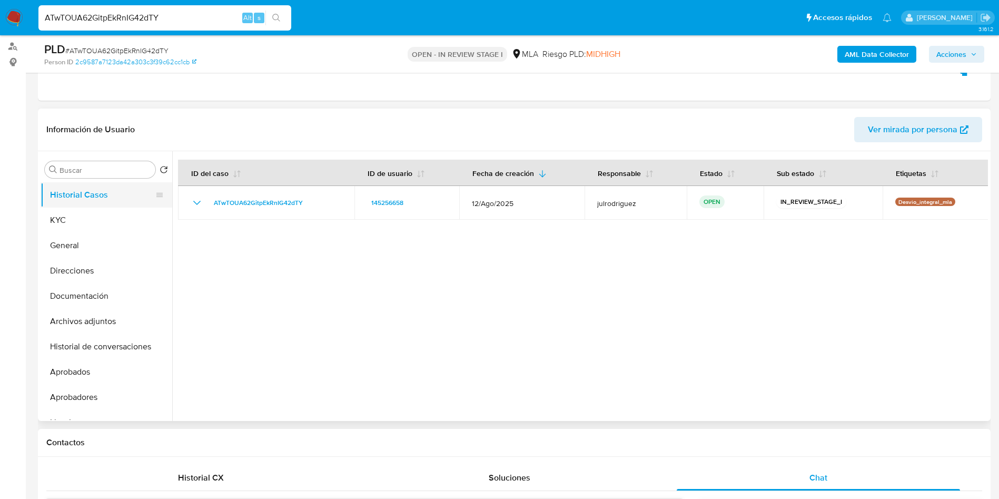
scroll to position [79, 0]
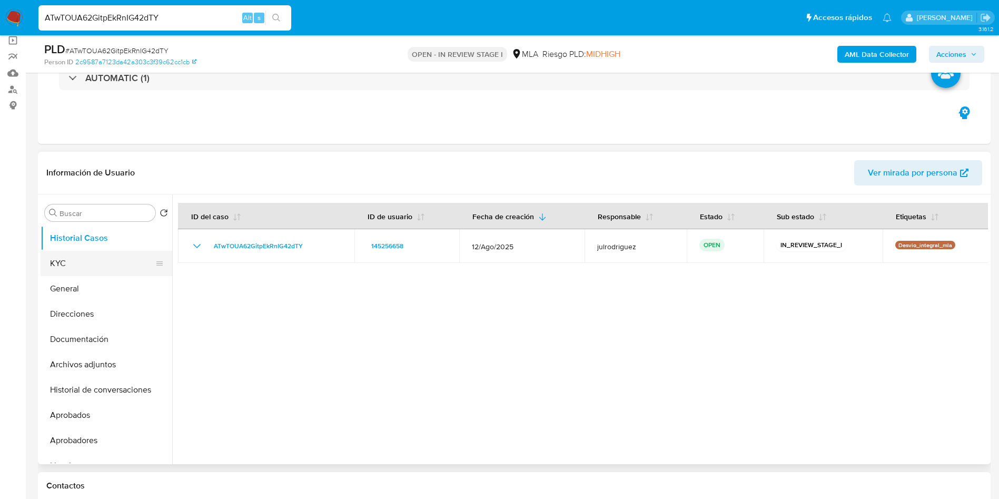
click at [88, 269] on button "KYC" at bounding box center [102, 263] width 123 height 25
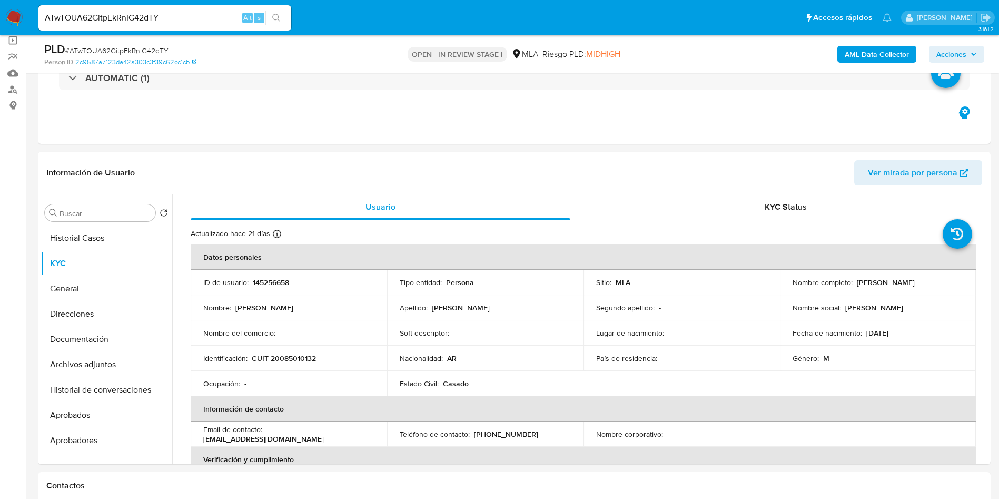
click at [145, 13] on input "ATwTOUA62GitpEkRnIG42dTY" at bounding box center [164, 18] width 253 height 14
paste input "9H2B5zLNHle03FJaj7OZtdof"
type input "9H2B5zLNHle03FJaj7OZtdof"
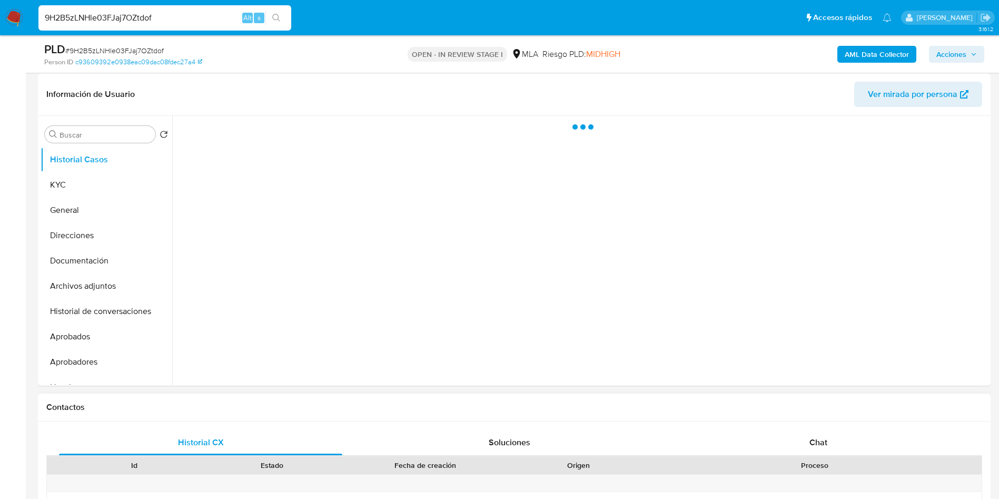
scroll to position [237, 0]
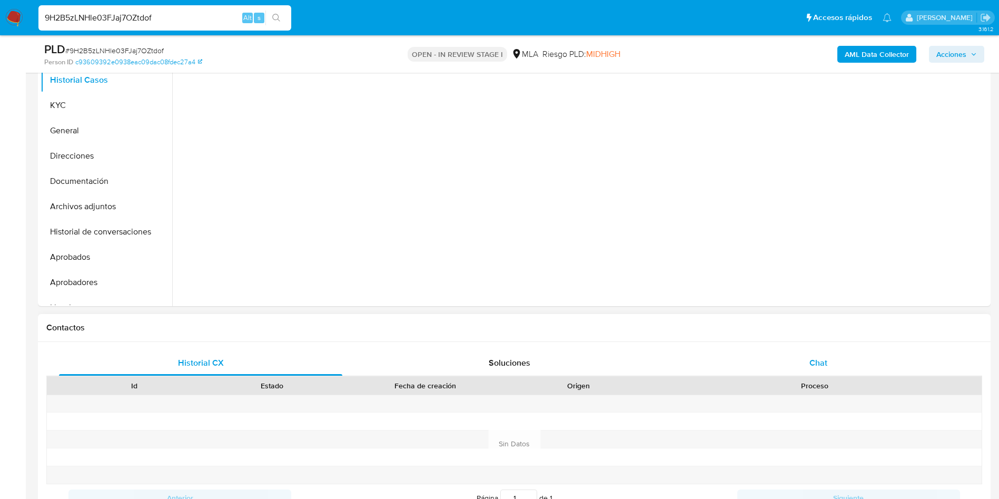
drag, startPoint x: 814, startPoint y: 387, endPoint x: 817, endPoint y: 369, distance: 18.1
click at [814, 386] on div "Proceso" at bounding box center [814, 385] width 319 height 11
click at [818, 368] on span "Chat" at bounding box center [818, 362] width 18 height 12
select select "10"
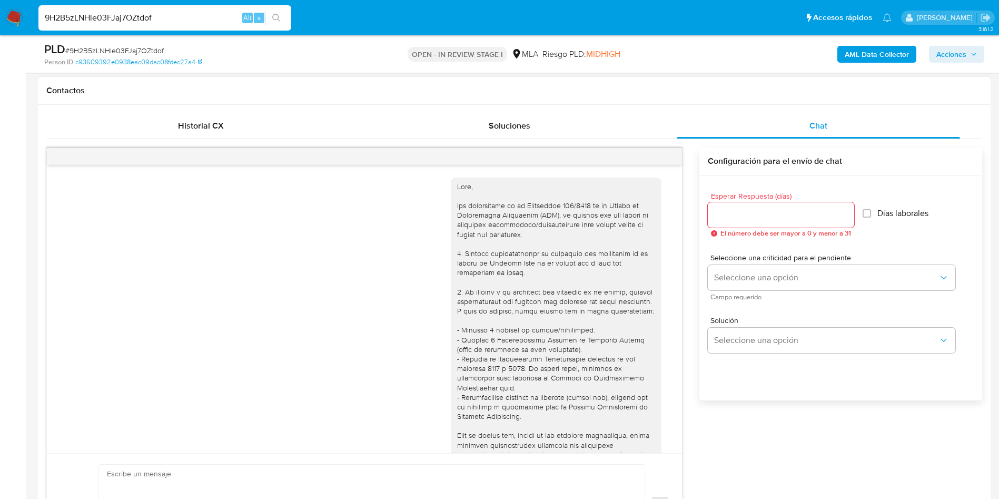
scroll to position [540, 0]
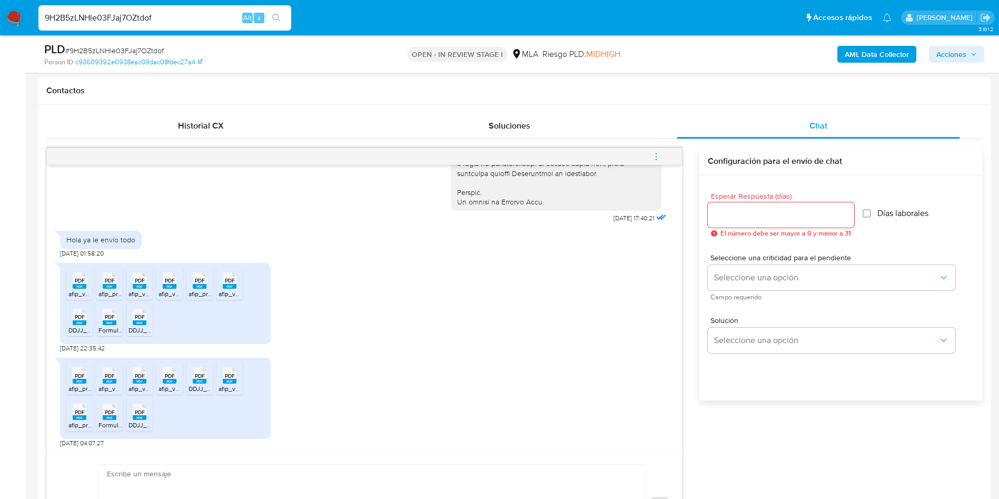
drag, startPoint x: 144, startPoint y: 12, endPoint x: 0, endPoint y: 6, distance: 143.8
click at [0, 6] on nav "Pausado Ver notificaciones 9H2B5zLNHle03FJaj7OZtdof Alt s Accesos rápidos Presi…" at bounding box center [499, 17] width 999 height 35
paste input "x7WuZibHuin02sE9DKxvfNYZ"
type input "x7WuZibHuin02sE9DKxvfNYZ"
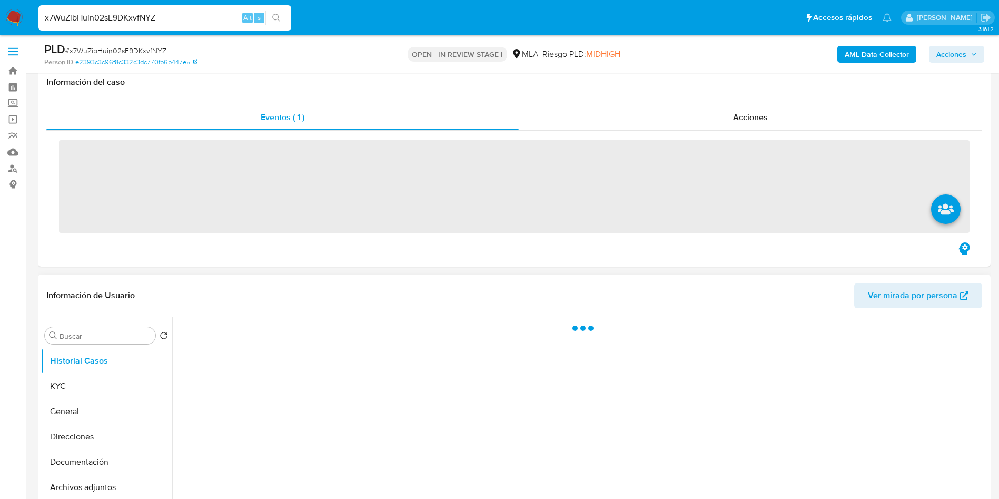
scroll to position [158, 0]
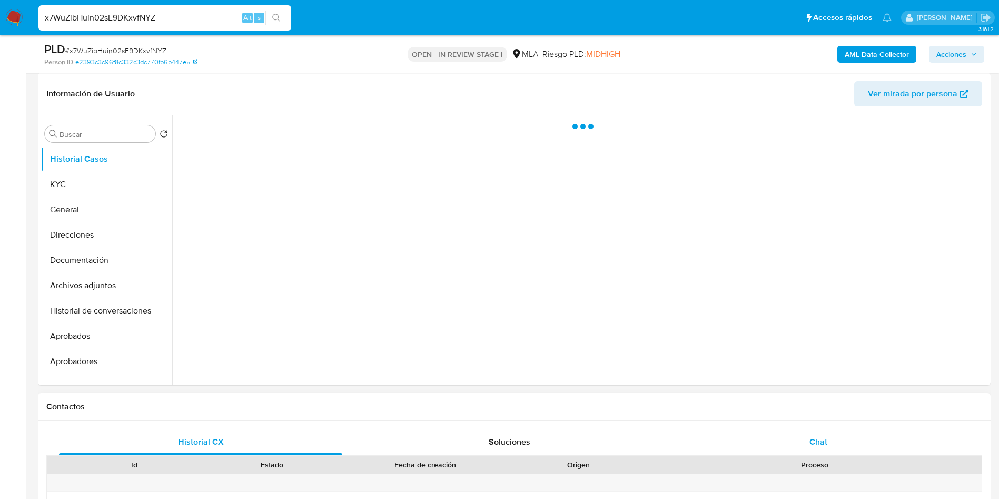
click at [820, 440] on span "Chat" at bounding box center [818, 441] width 18 height 12
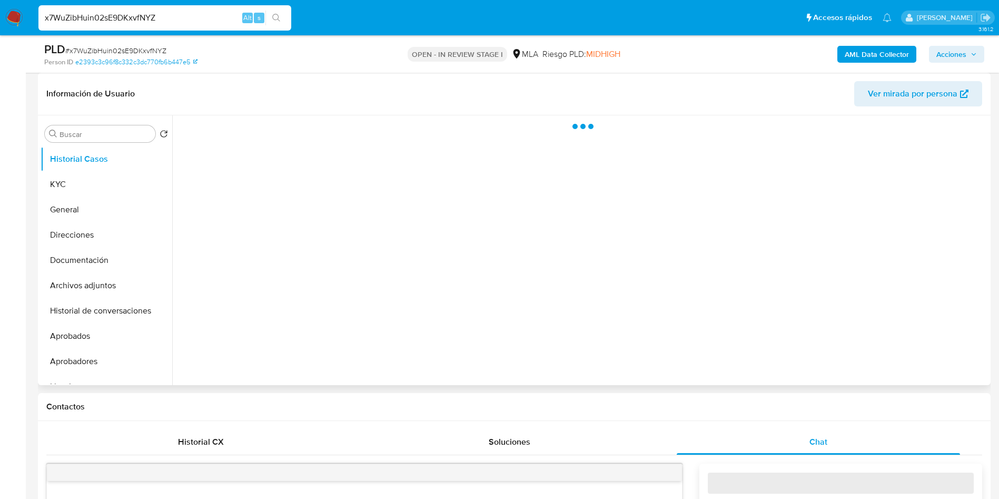
select select "10"
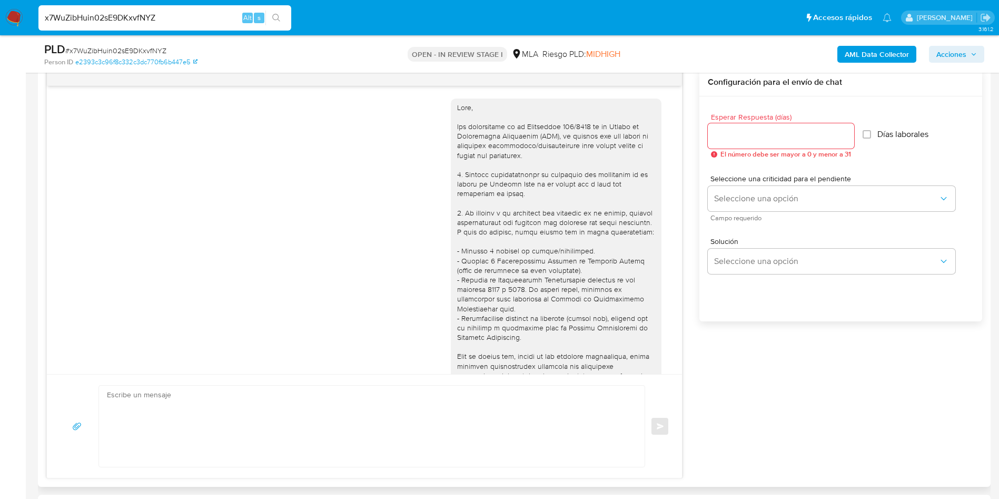
scroll to position [1059, 0]
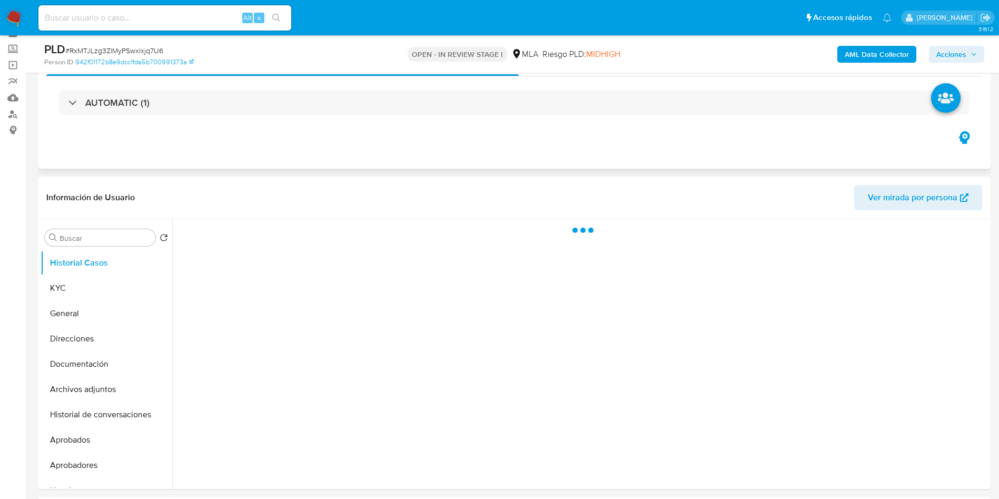
scroll to position [79, 0]
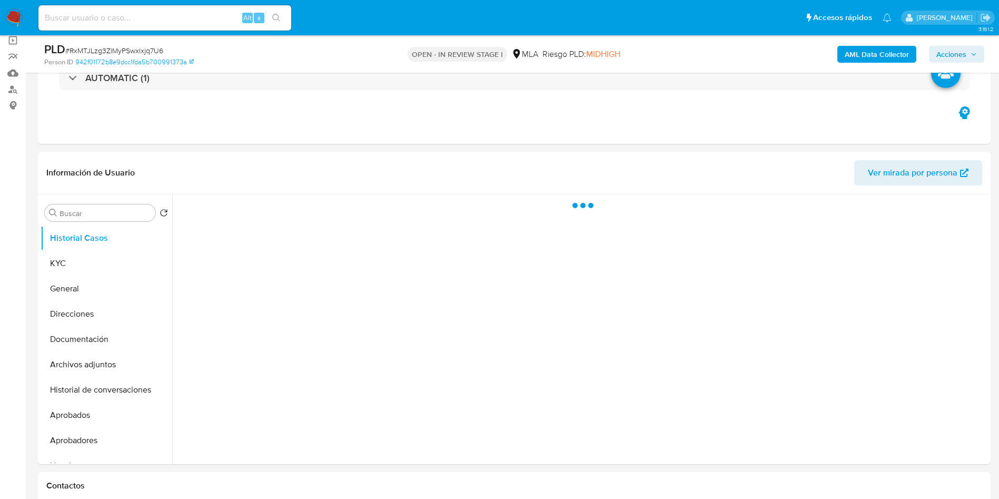
select select "10"
click at [974, 52] on icon "button" at bounding box center [973, 54] width 6 height 6
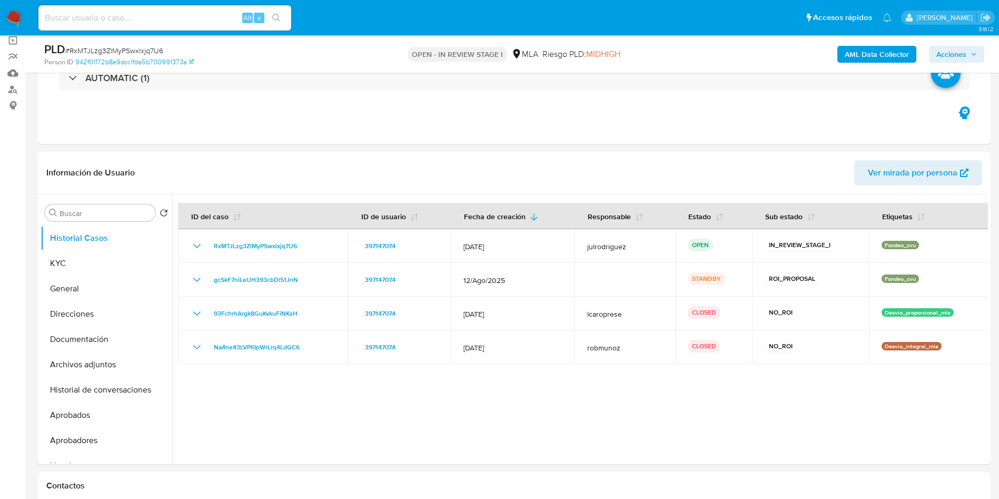
click at [955, 55] on span "Acciones" at bounding box center [951, 54] width 30 height 17
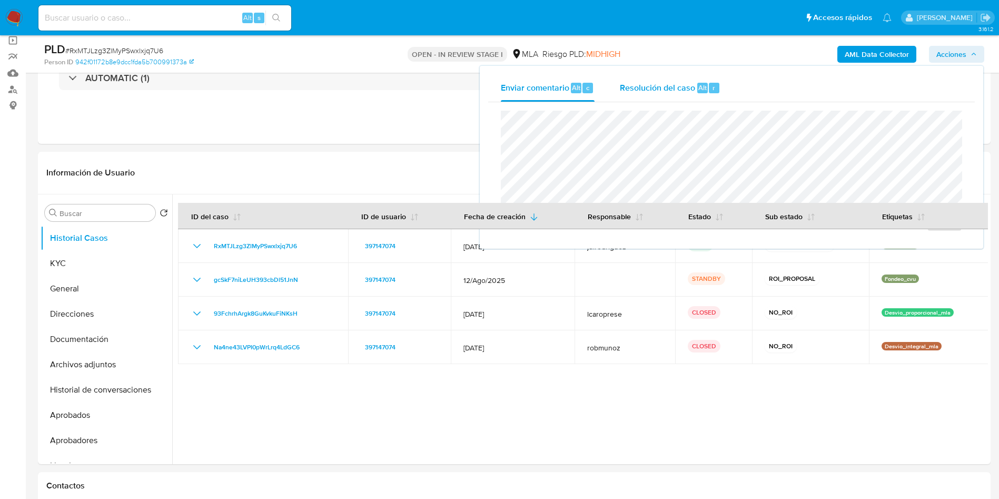
click at [711, 82] on div "Resolución del caso Alt r" at bounding box center [670, 87] width 101 height 27
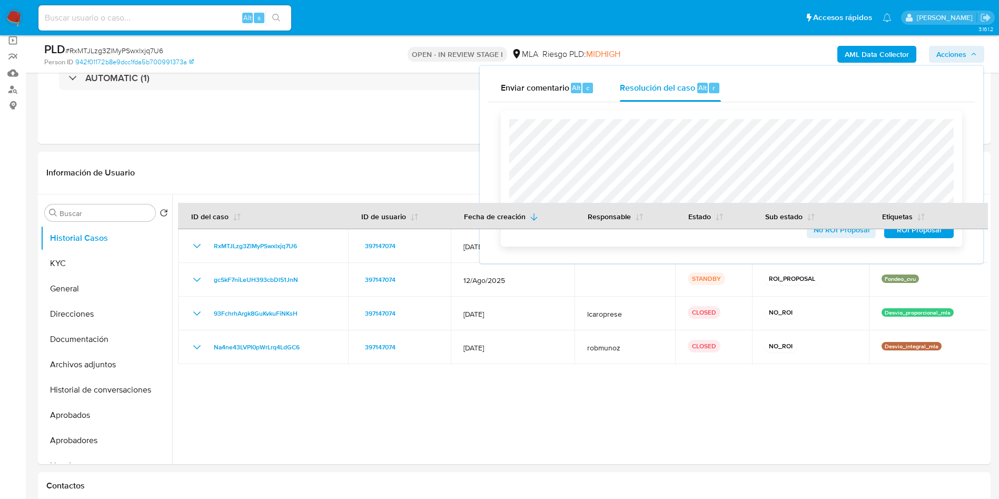
click at [896, 233] on span "ROI Proposal" at bounding box center [918, 229] width 55 height 15
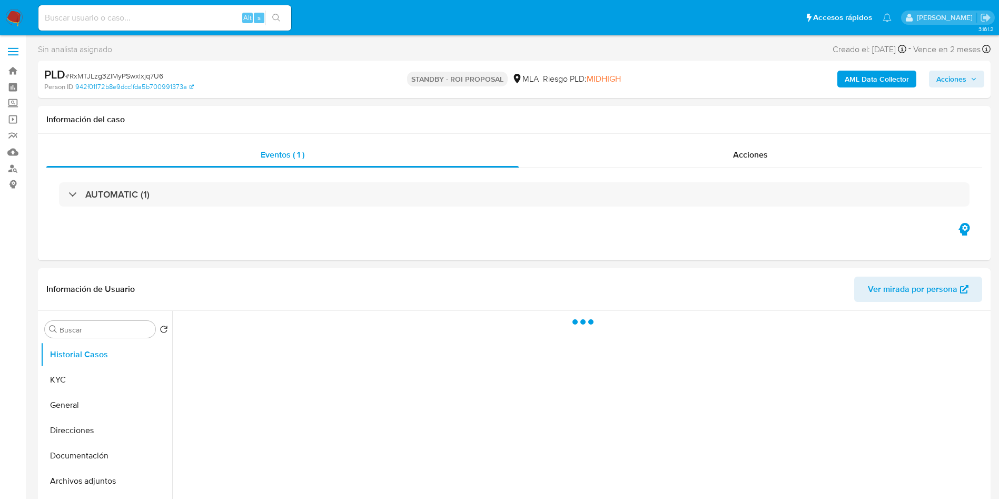
select select "10"
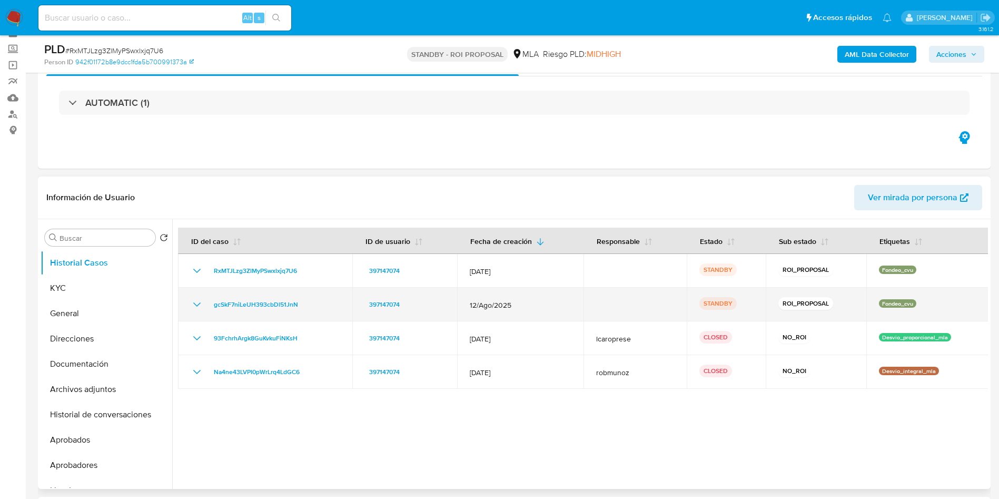
scroll to position [79, 0]
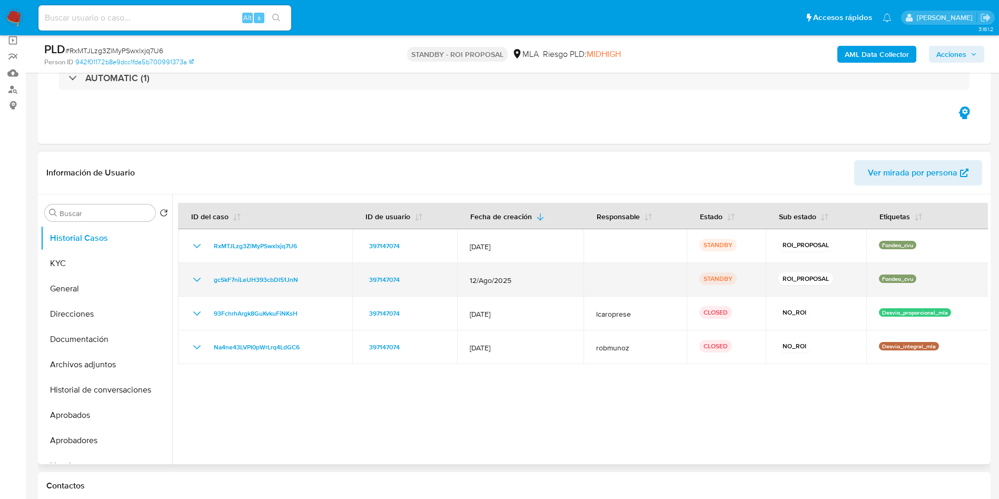
drag, startPoint x: 300, startPoint y: 281, endPoint x: 201, endPoint y: 282, distance: 99.5
click at [201, 282] on div "gcSkF7niLeUH393cbDl51JnN" at bounding box center [265, 279] width 149 height 13
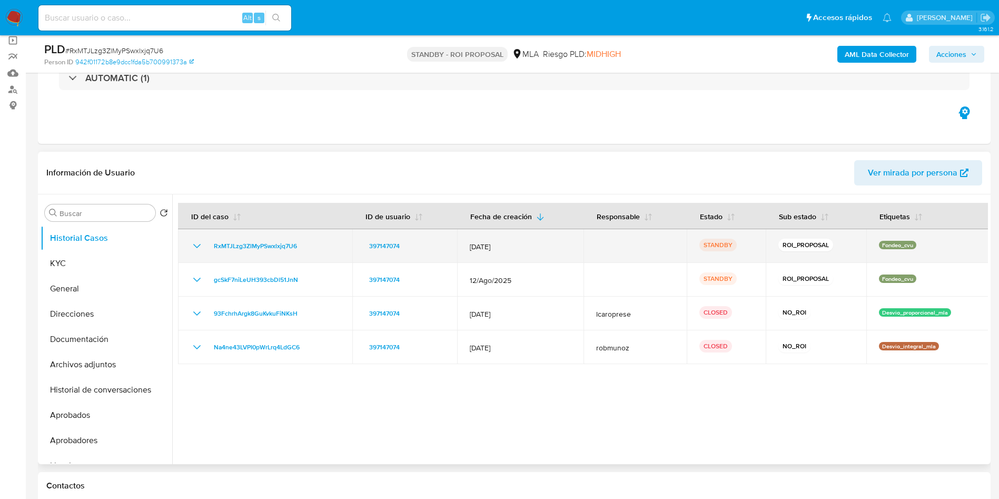
drag, startPoint x: 313, startPoint y: 244, endPoint x: 183, endPoint y: 243, distance: 130.0
click at [183, 243] on td "RxMTJLzg3ZlMyPSwxlxjq7U6" at bounding box center [265, 246] width 174 height 34
